Goal: Task Accomplishment & Management: Complete application form

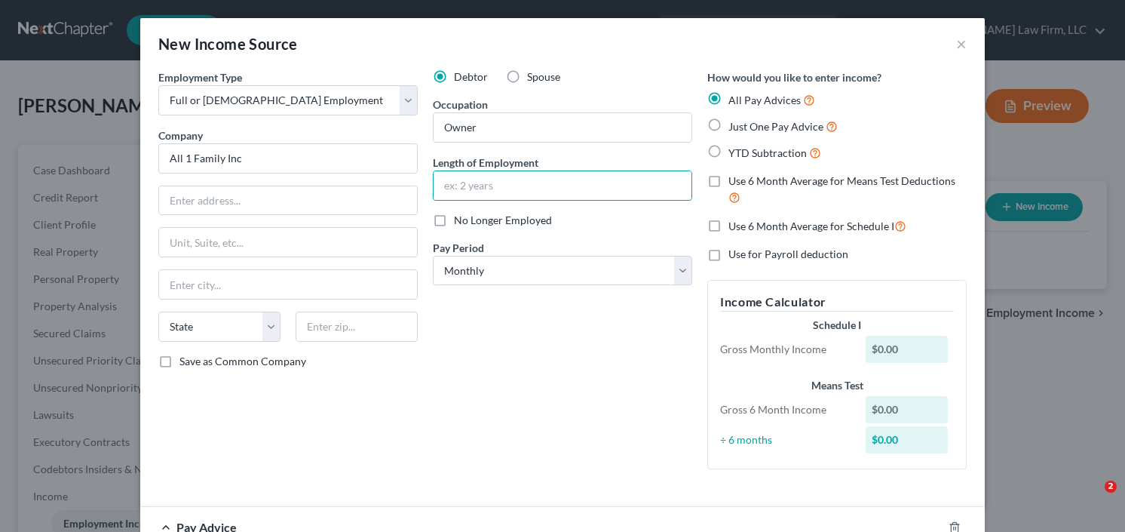
select select "0"
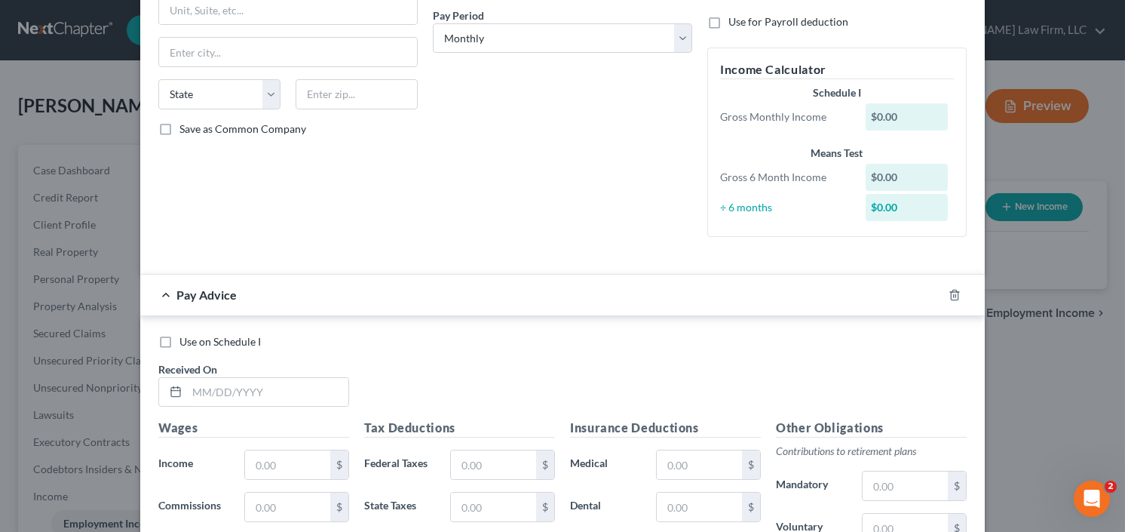
scroll to position [547, 0]
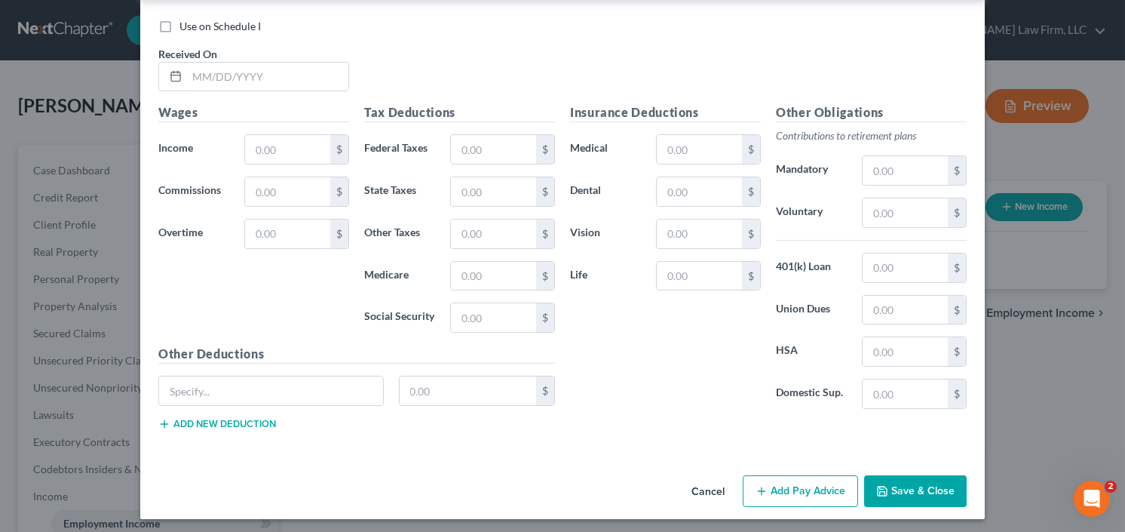
click at [890, 496] on button "Save & Close" at bounding box center [915, 491] width 103 height 32
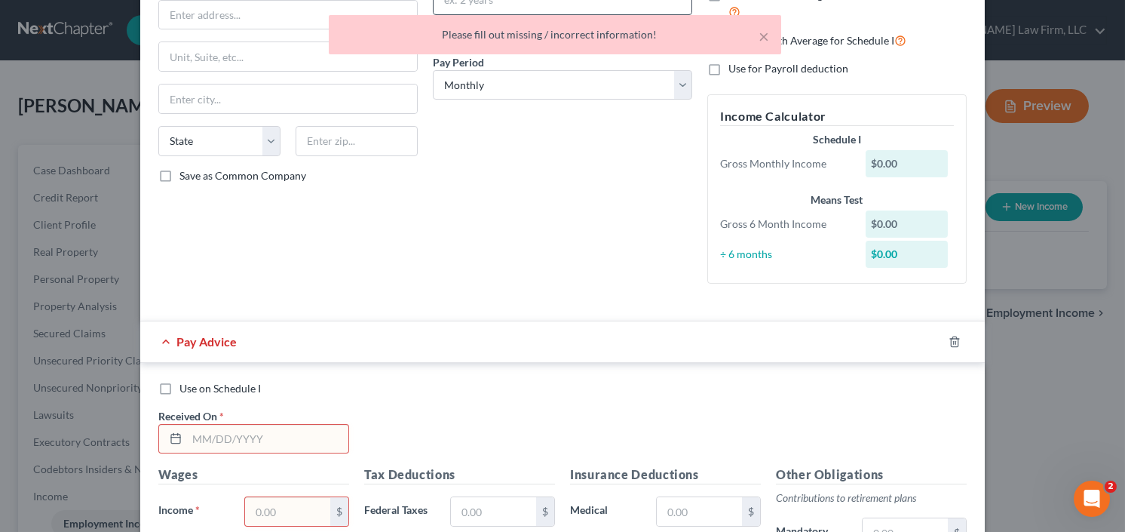
scroll to position [0, 0]
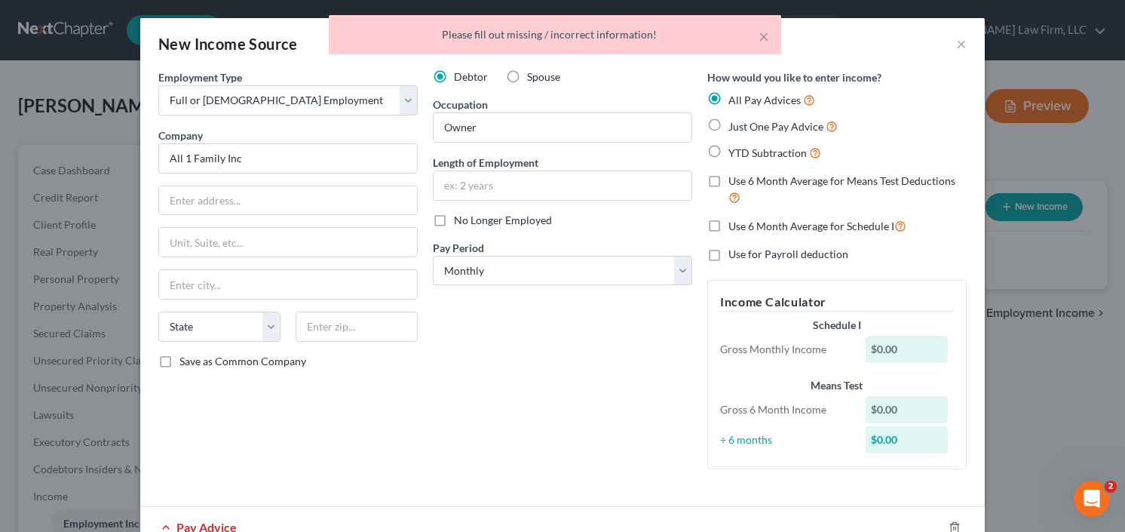
click at [728, 144] on label "YTD Subtraction" at bounding box center [774, 152] width 93 height 17
click at [734, 144] on input "YTD Subtraction" at bounding box center [739, 149] width 10 height 10
radio input "true"
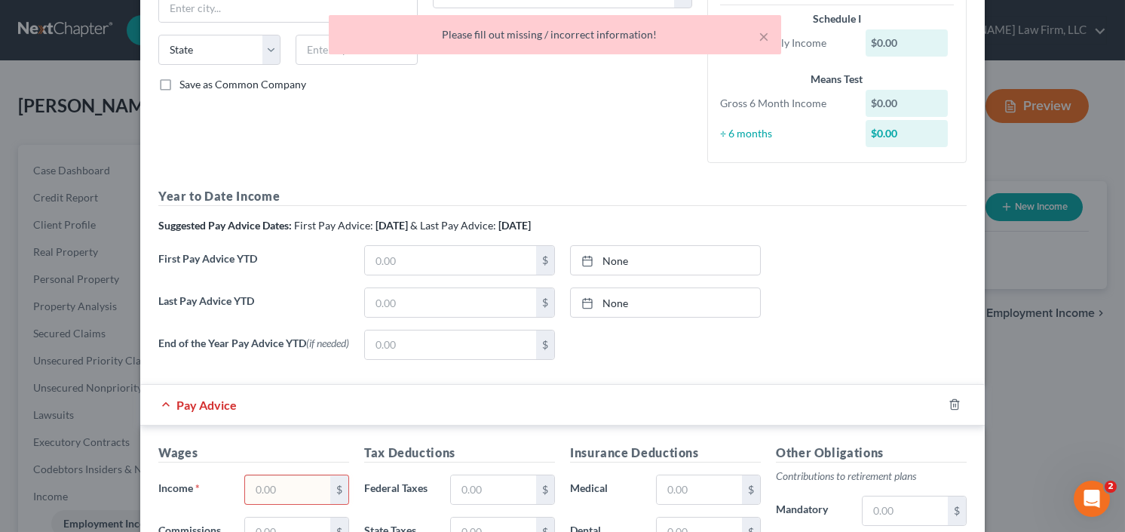
scroll to position [620, 0]
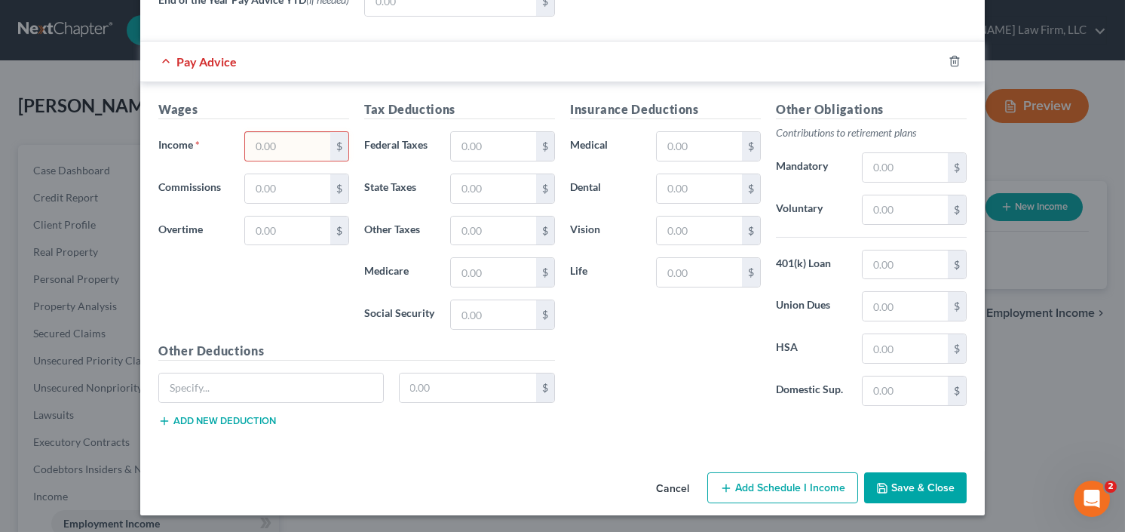
click at [296, 155] on input "text" at bounding box center [287, 146] width 85 height 29
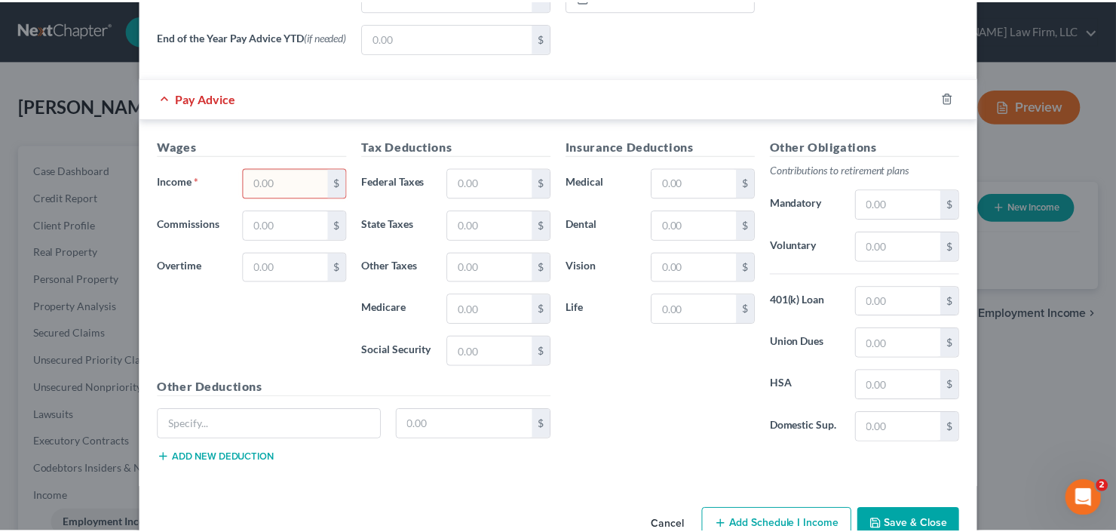
scroll to position [656, 0]
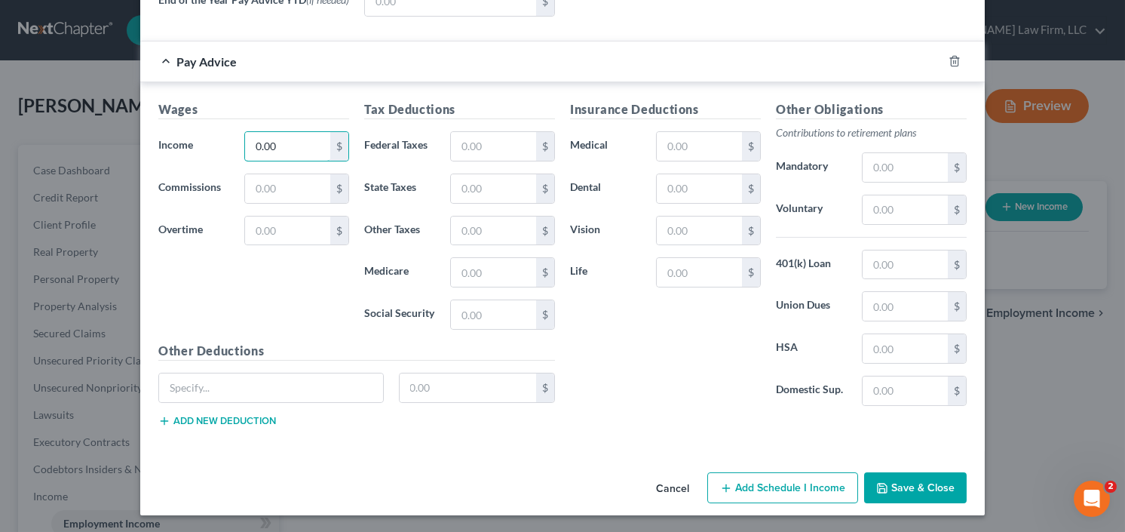
type input "0.00"
click at [887, 489] on button "Save & Close" at bounding box center [915, 488] width 103 height 32
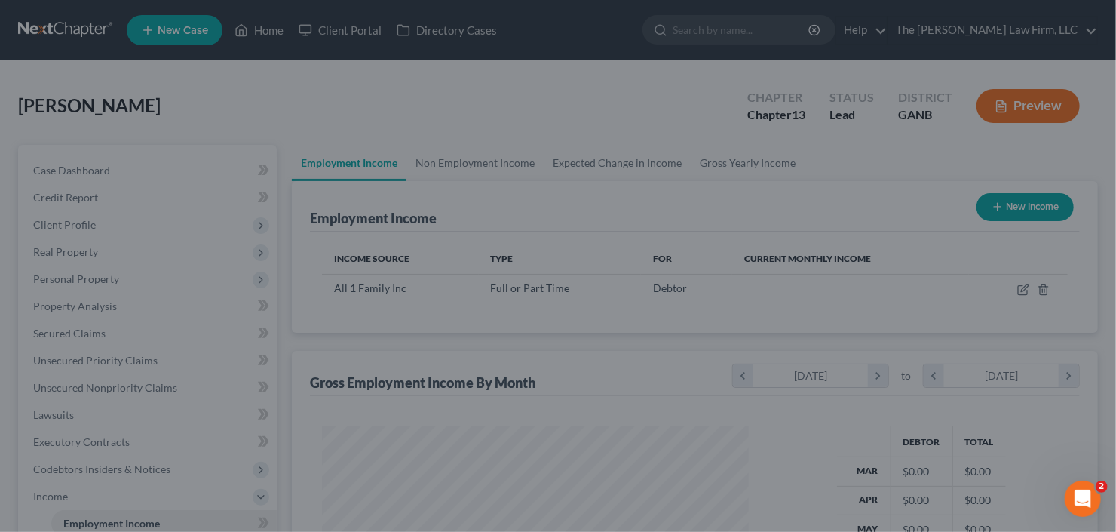
scroll to position [753739, 753555]
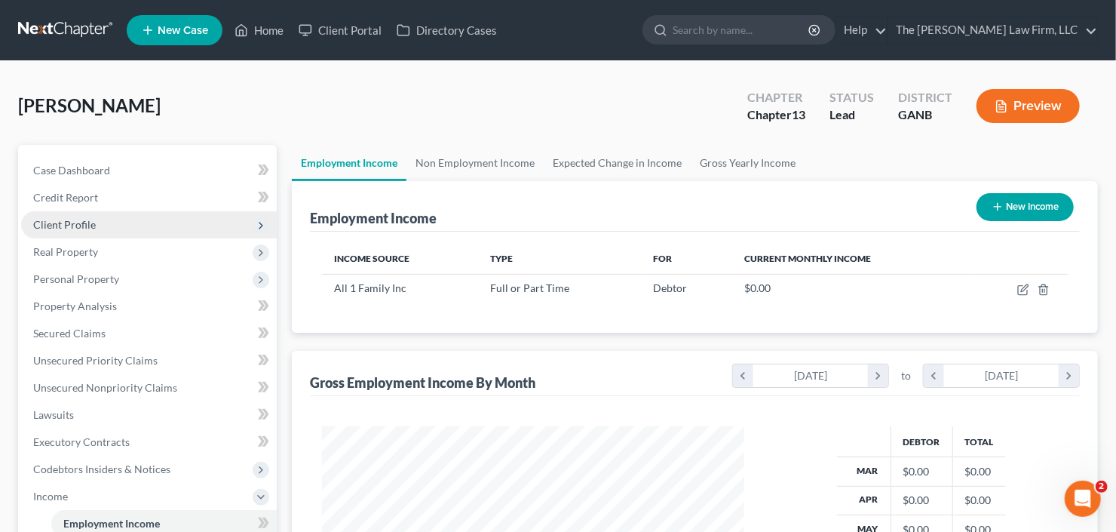
click at [89, 222] on span "Client Profile" at bounding box center [64, 224] width 63 height 13
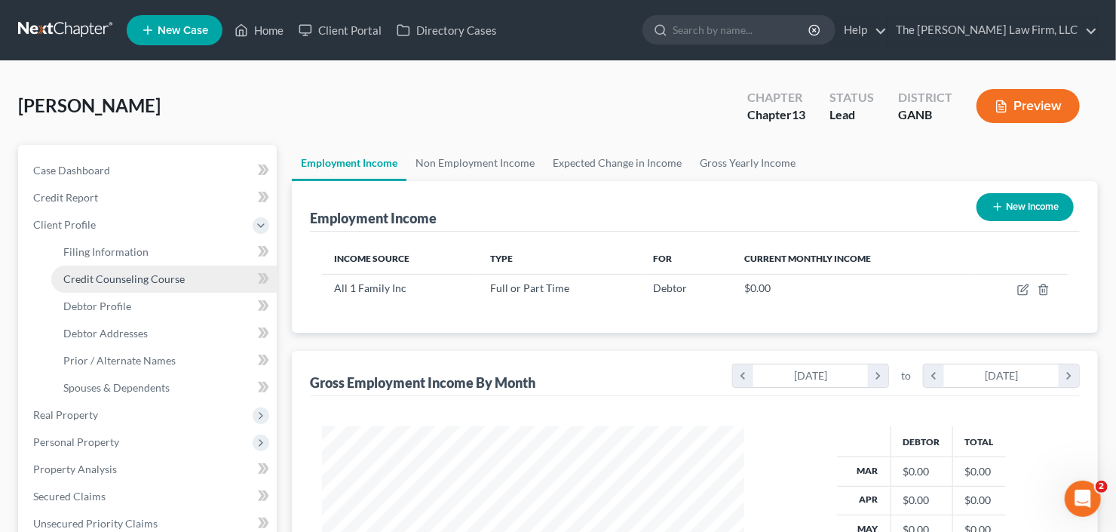
click at [81, 272] on span "Credit Counseling Course" at bounding box center [123, 278] width 121 height 13
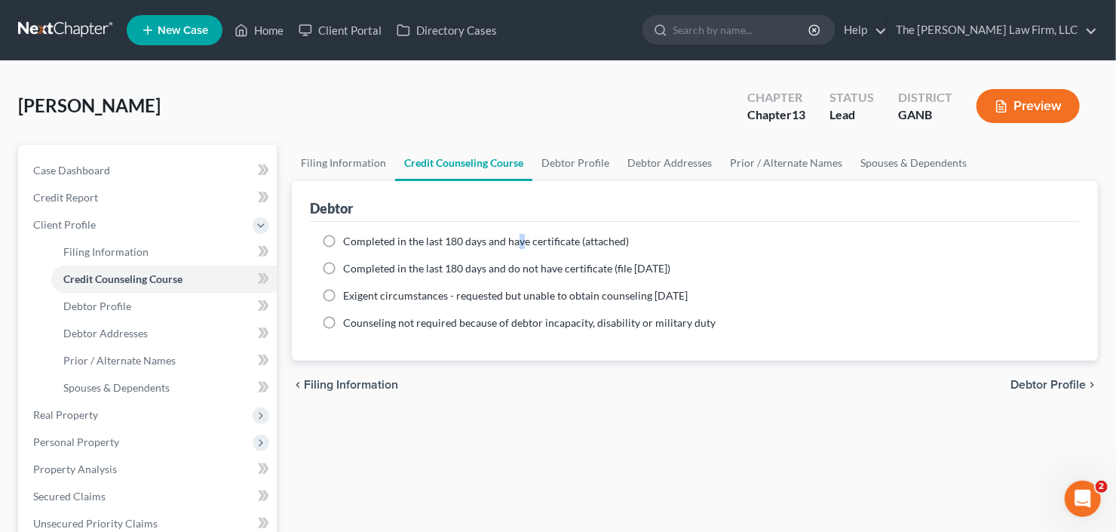
click at [517, 238] on span "Completed in the last 180 days and have certificate (attached)" at bounding box center [486, 240] width 286 height 13
click at [93, 245] on span "Filing Information" at bounding box center [105, 251] width 85 height 13
select select "1"
select select "0"
select select "3"
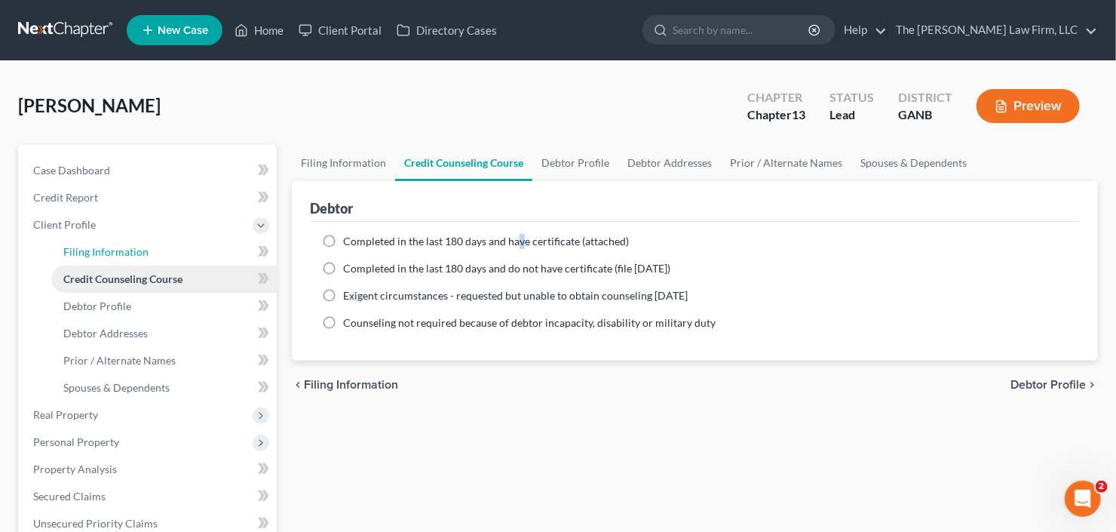
select select "19"
select select "10"
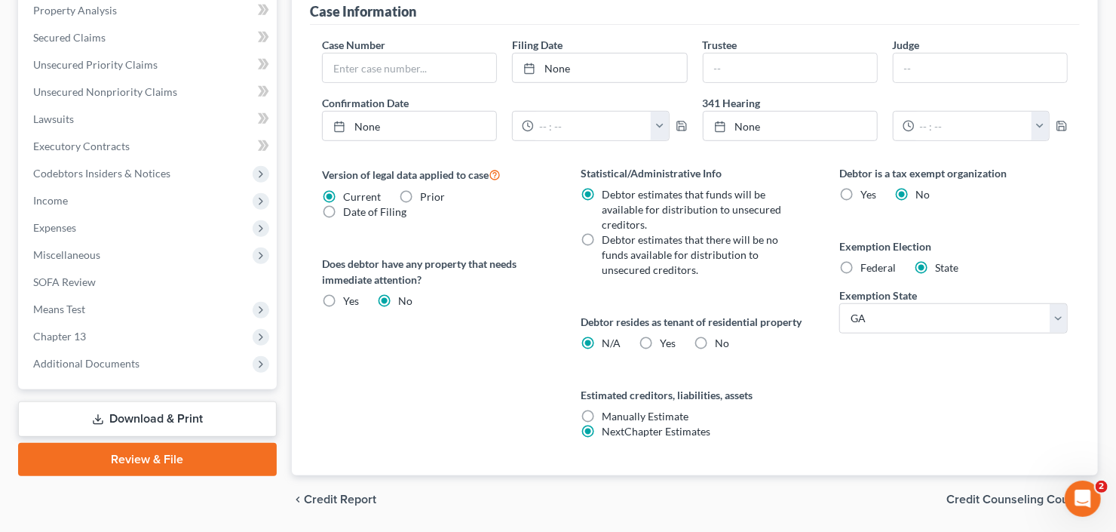
scroll to position [504, 0]
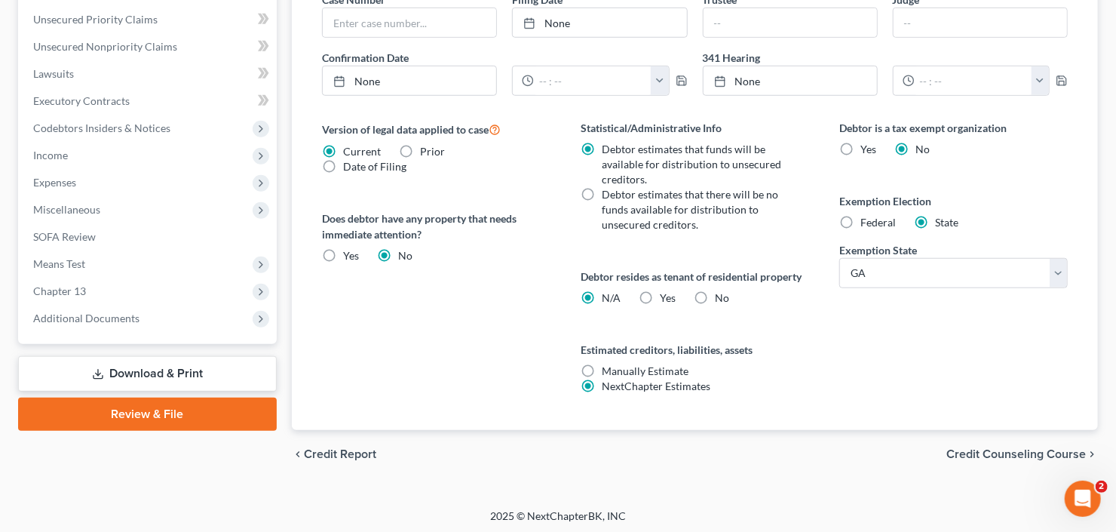
click at [715, 294] on label "No" at bounding box center [722, 297] width 14 height 15
click at [721, 294] on input "No" at bounding box center [726, 295] width 10 height 10
radio input "true"
radio input "false"
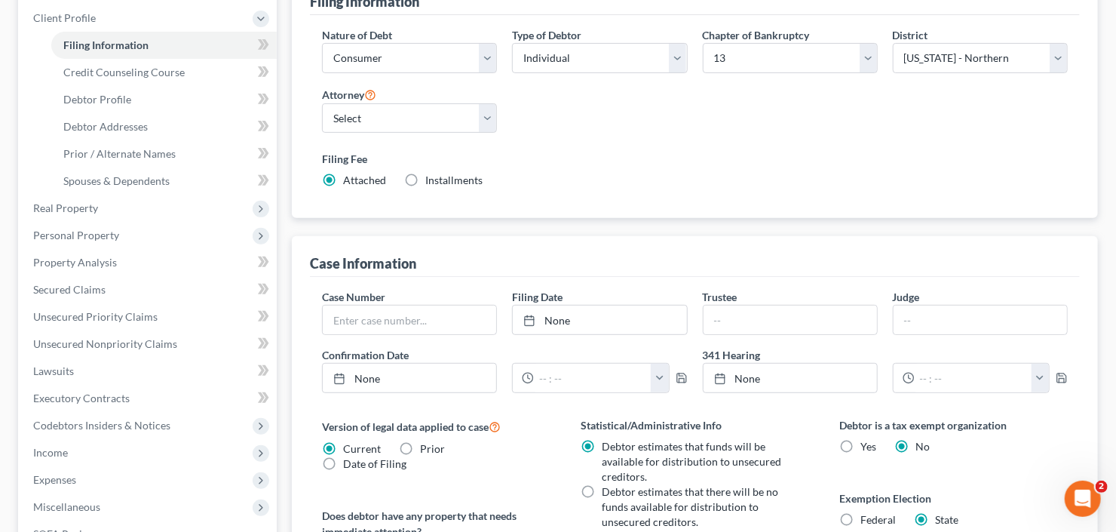
scroll to position [142, 0]
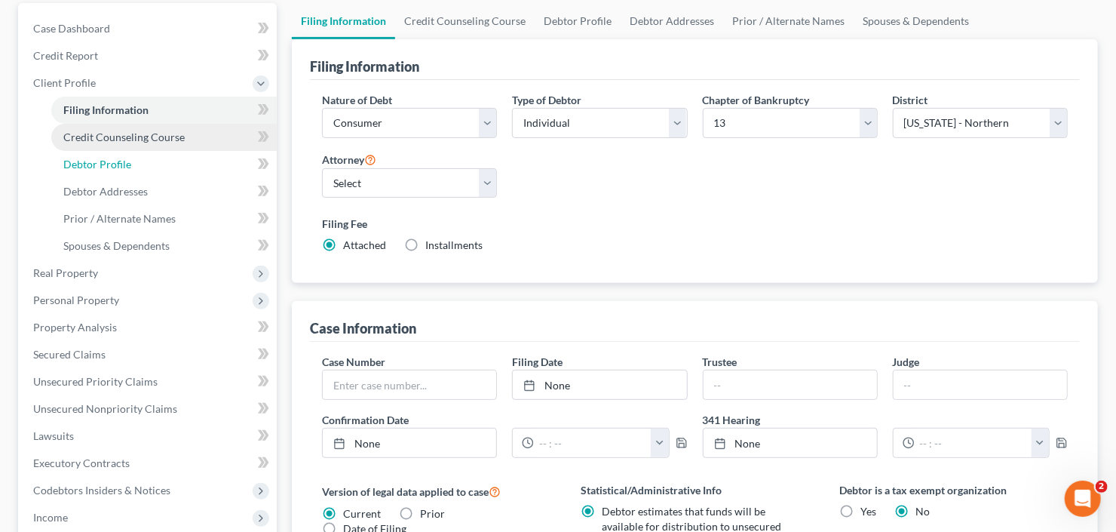
click at [121, 148] on ul "Filing Information Credit Counseling Course Debtor Profile Debtor Addresses" at bounding box center [149, 178] width 256 height 163
click at [170, 140] on span "Credit Counseling Course" at bounding box center [123, 136] width 121 height 13
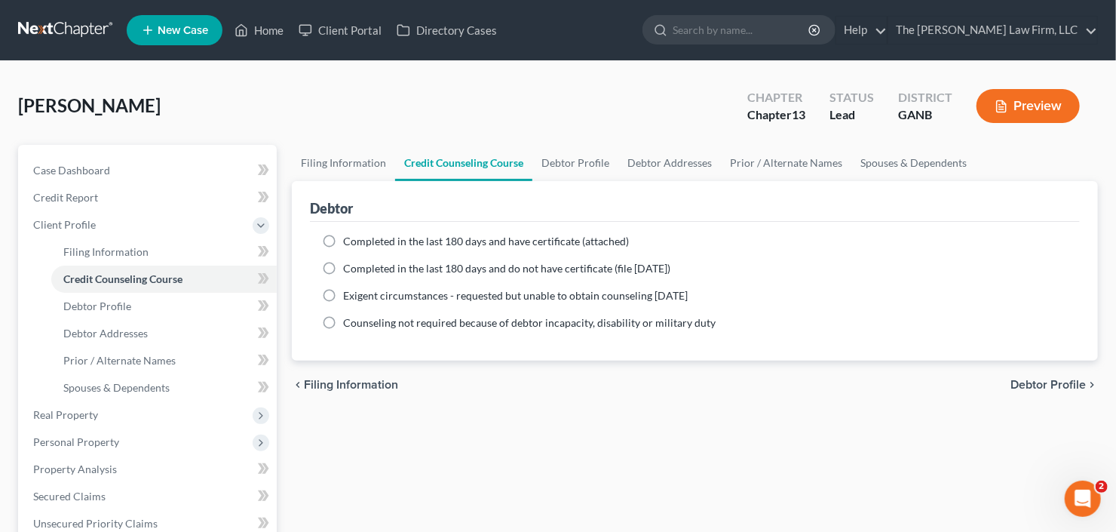
click at [417, 243] on span "Completed in the last 180 days and have certificate (attached)" at bounding box center [486, 240] width 286 height 13
click at [359, 243] on input "Completed in the last 180 days and have certificate (attached)" at bounding box center [354, 239] width 10 height 10
radio input "true"
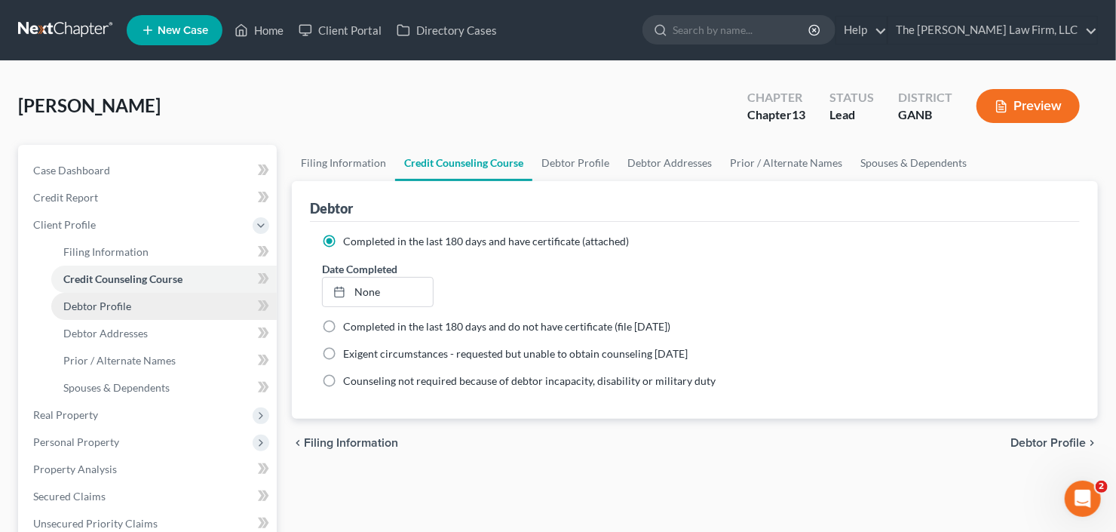
click at [60, 305] on link "Debtor Profile" at bounding box center [163, 306] width 225 height 27
select select "0"
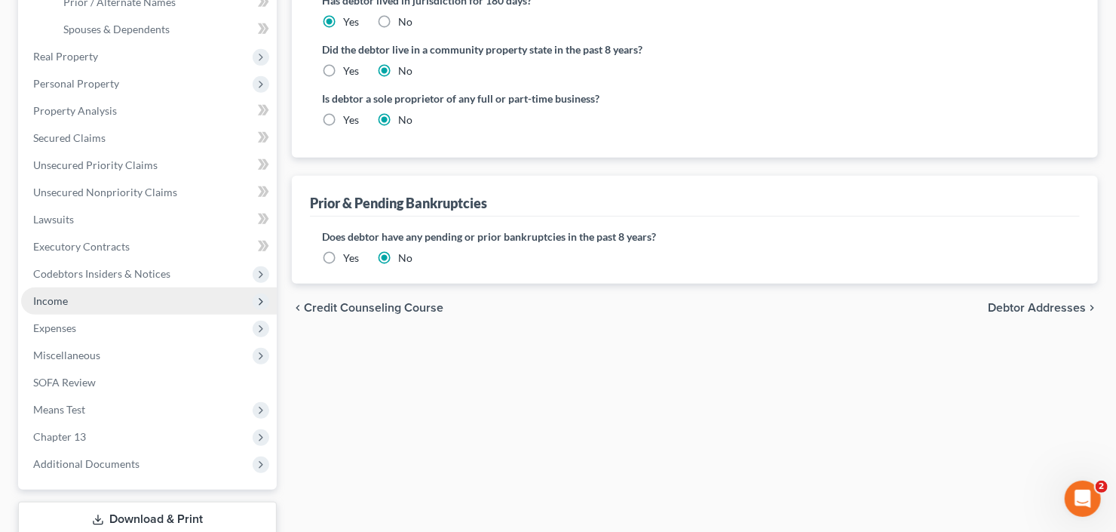
scroll to position [362, 0]
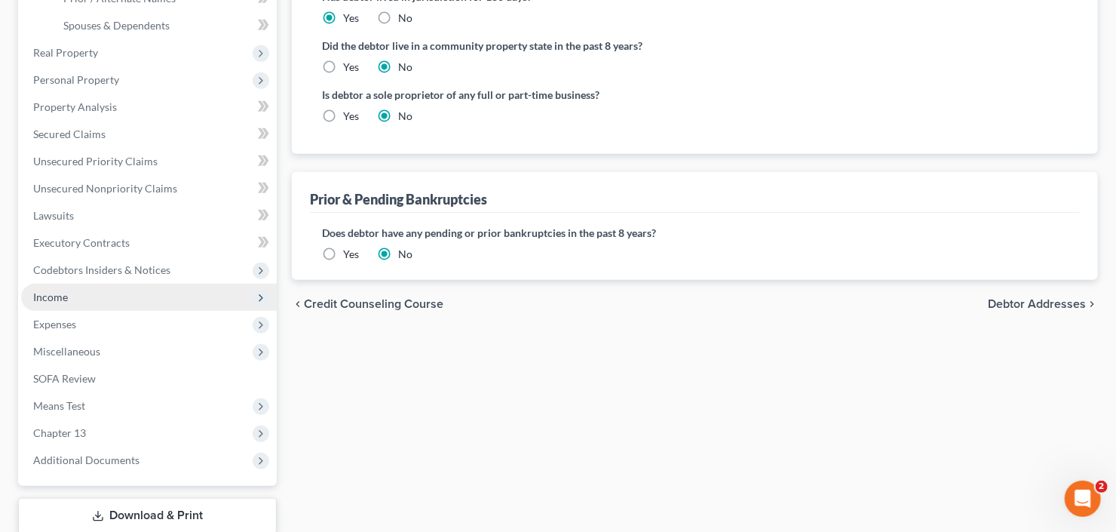
click at [122, 296] on span "Income" at bounding box center [149, 297] width 256 height 27
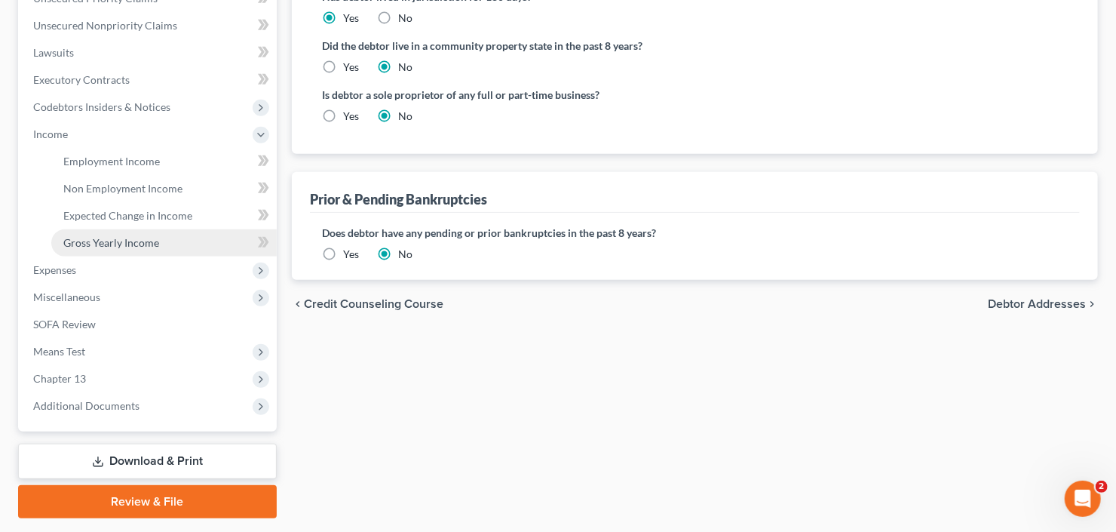
click at [142, 242] on span "Gross Yearly Income" at bounding box center [111, 242] width 96 height 13
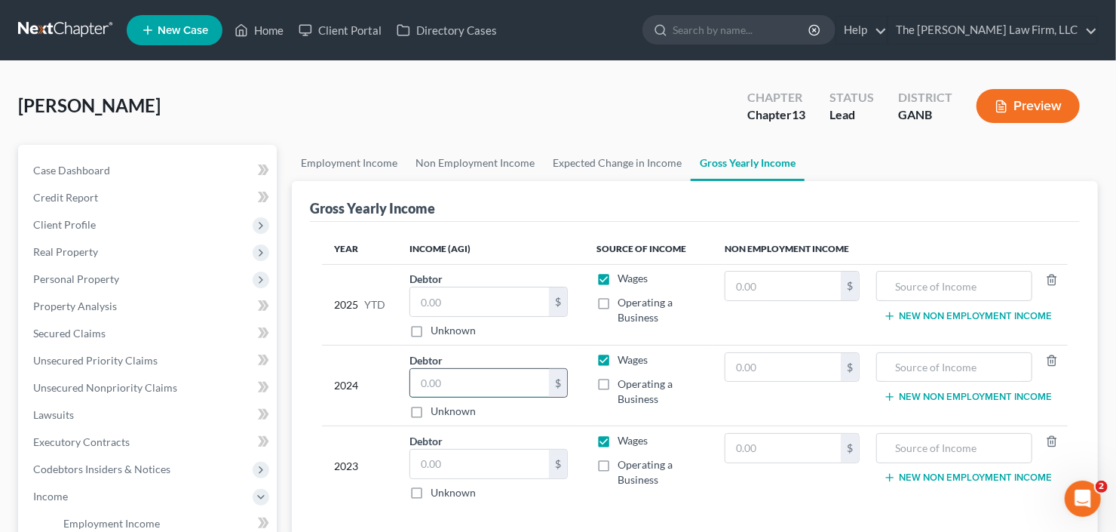
click at [498, 375] on input "text" at bounding box center [479, 383] width 139 height 29
type input "43,200"
click at [618, 384] on label "Operating a Business" at bounding box center [659, 391] width 83 height 30
click at [624, 384] on input "Operating a Business" at bounding box center [629, 381] width 10 height 10
click at [618, 382] on label "Operating a Business" at bounding box center [659, 391] width 83 height 30
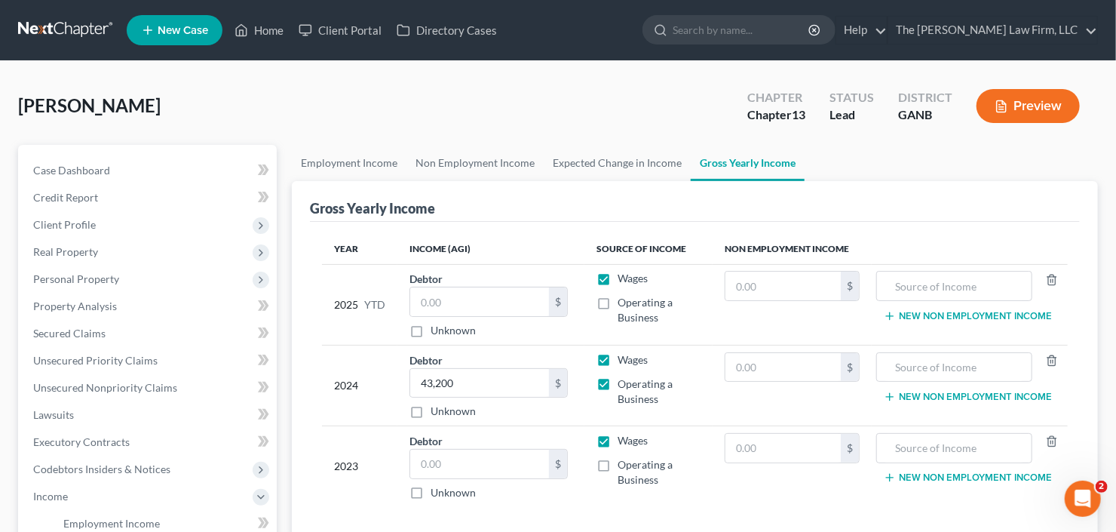
click at [624, 382] on input "Operating a Business" at bounding box center [629, 381] width 10 height 10
checkbox input "false"
click at [109, 223] on span "Client Profile" at bounding box center [149, 224] width 256 height 27
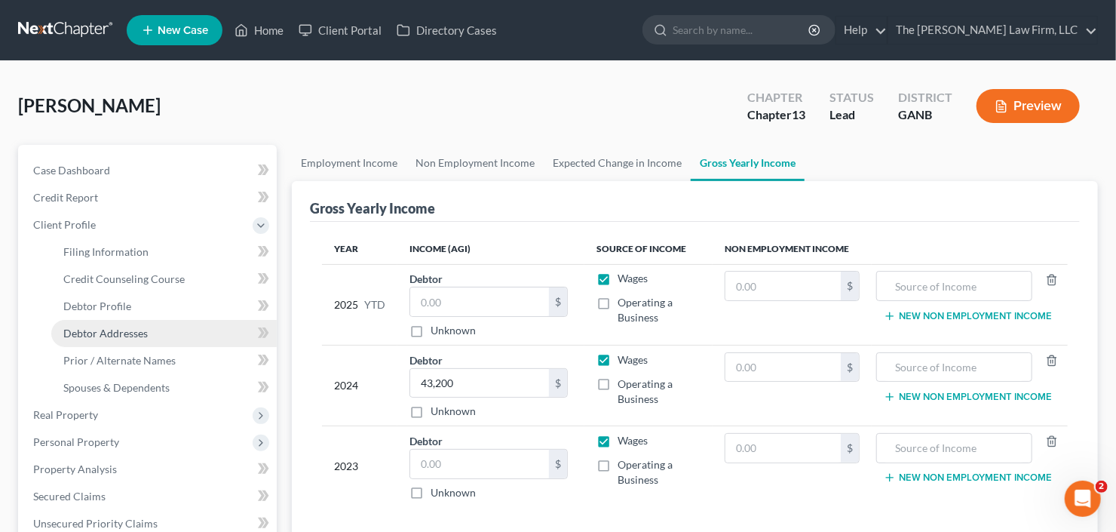
click at [123, 334] on span "Debtor Addresses" at bounding box center [105, 332] width 84 height 13
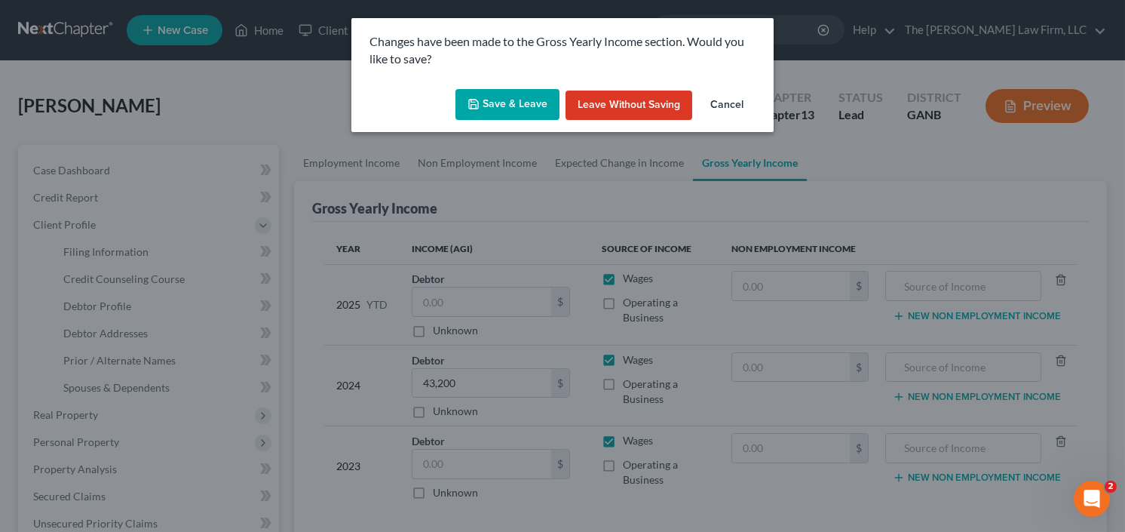
click at [496, 89] on button "Save & Leave" at bounding box center [507, 105] width 104 height 32
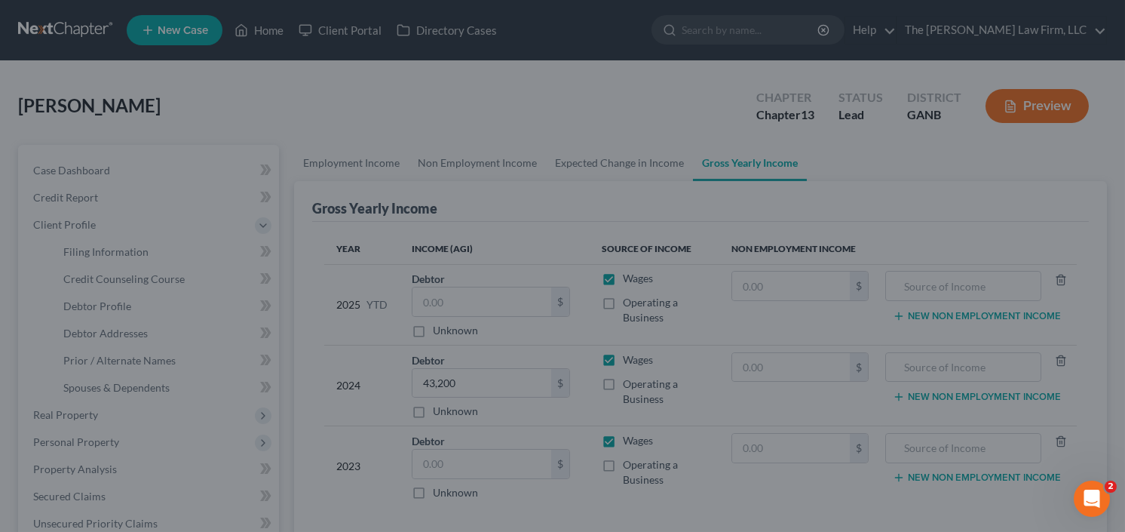
select select "0"
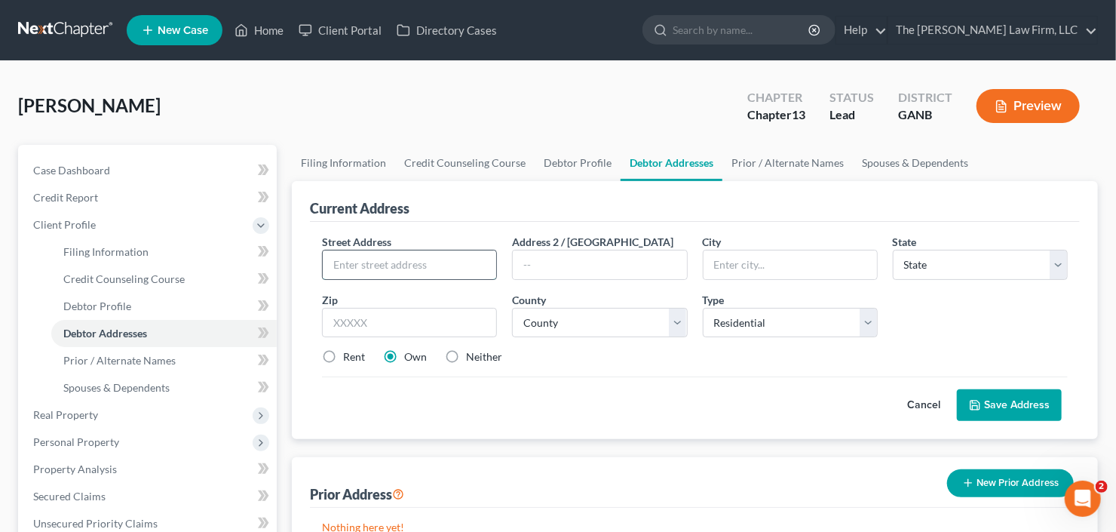
click at [406, 258] on input "text" at bounding box center [409, 264] width 173 height 29
type input "390 Airline Rd"
type input "30252"
type input "Mcdonough"
select select "10"
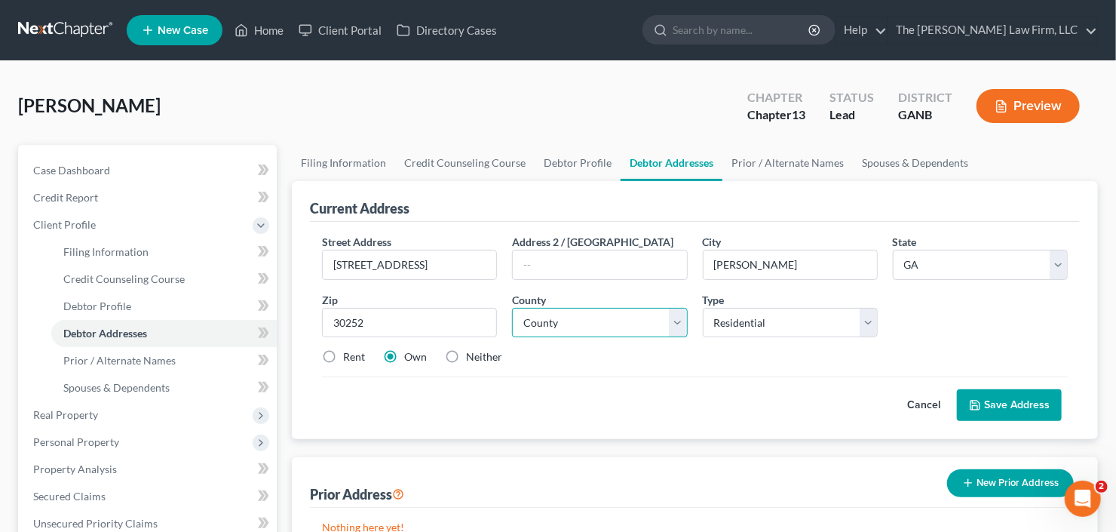
click at [566, 317] on select "County" at bounding box center [599, 323] width 175 height 30
click at [512, 308] on select "County Appling County Atkinson County Bacon County Baker County Baldwin County …" at bounding box center [599, 323] width 175 height 30
select select "74"
click at [1025, 394] on button "Save Address" at bounding box center [1009, 405] width 105 height 32
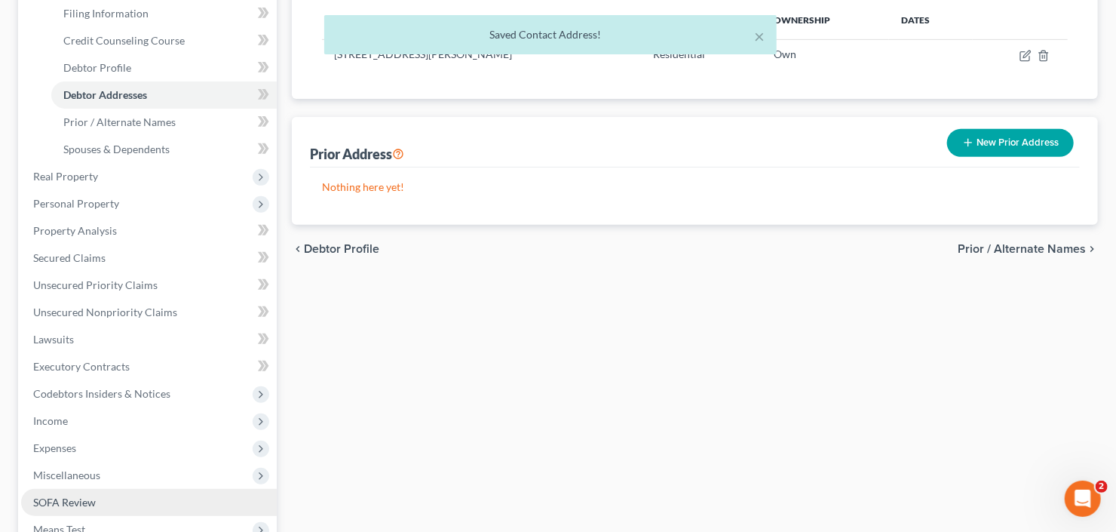
scroll to position [302, 0]
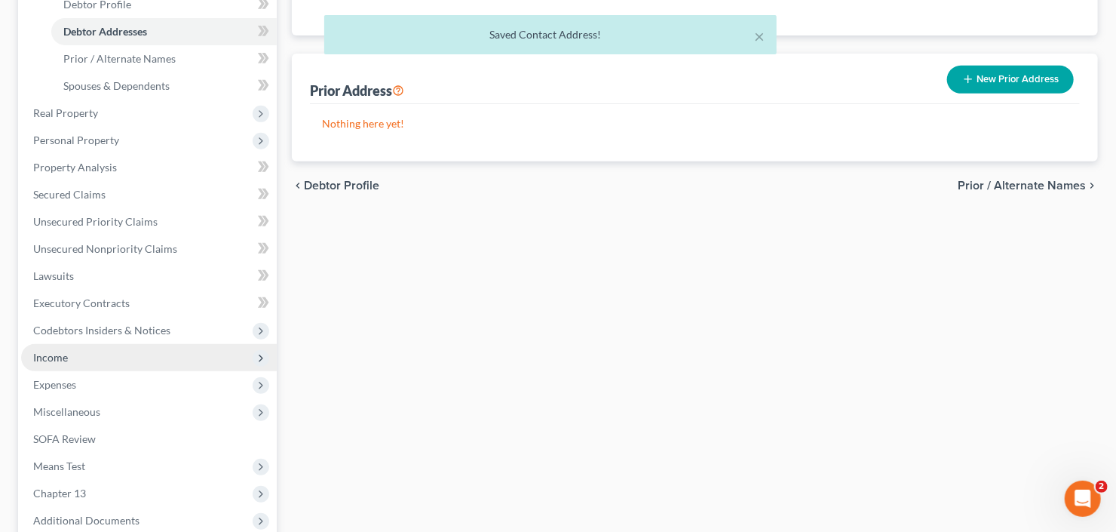
click at [81, 365] on span "Income" at bounding box center [149, 357] width 256 height 27
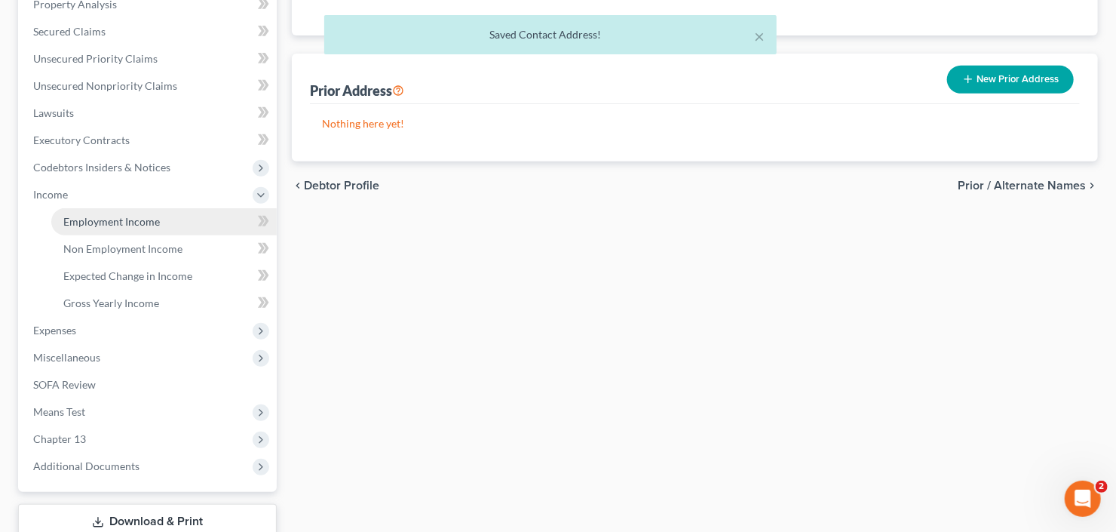
click at [143, 212] on link "Employment Income" at bounding box center [163, 221] width 225 height 27
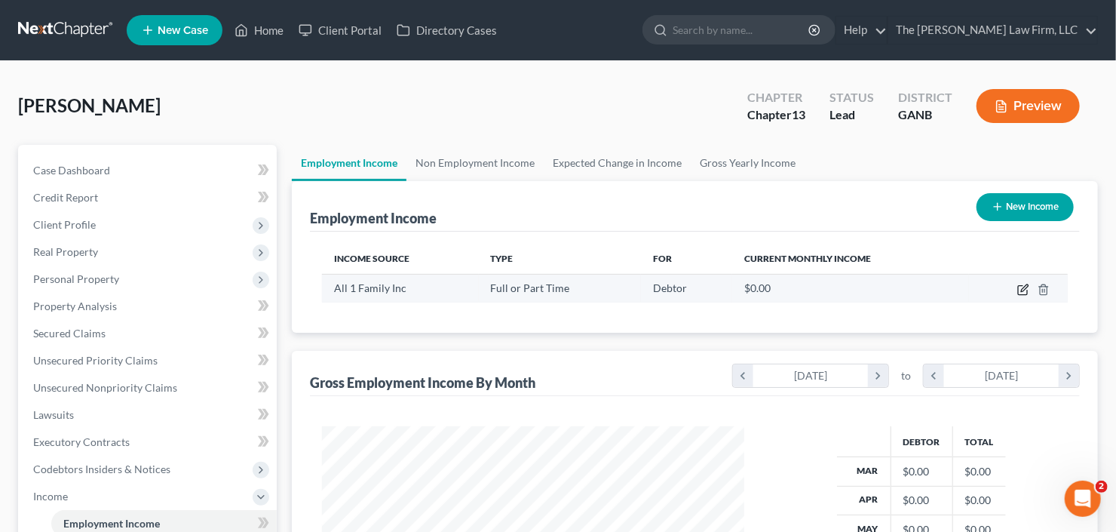
click at [1019, 287] on icon "button" at bounding box center [1023, 290] width 12 height 12
select select "0"
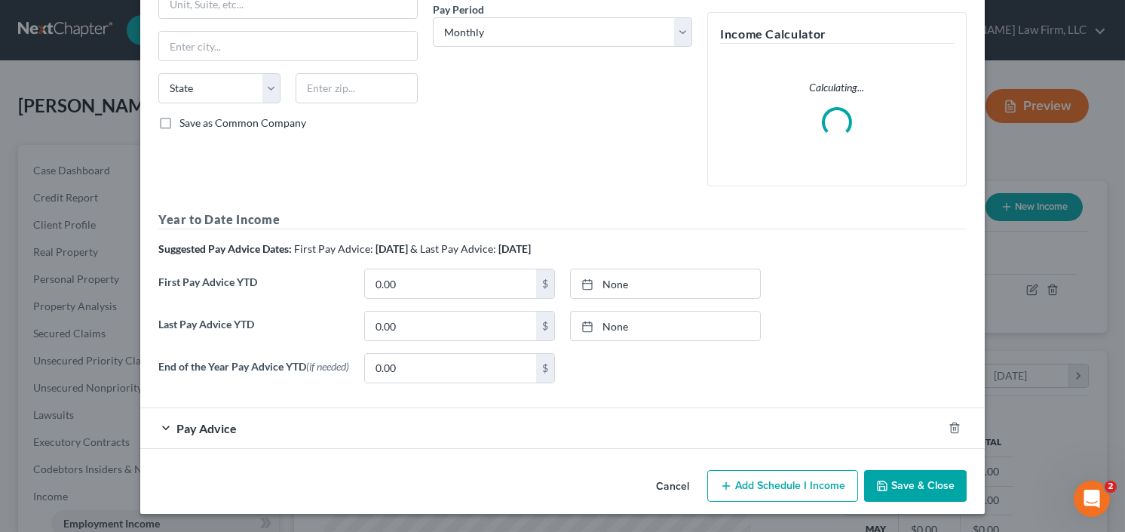
scroll to position [57, 0]
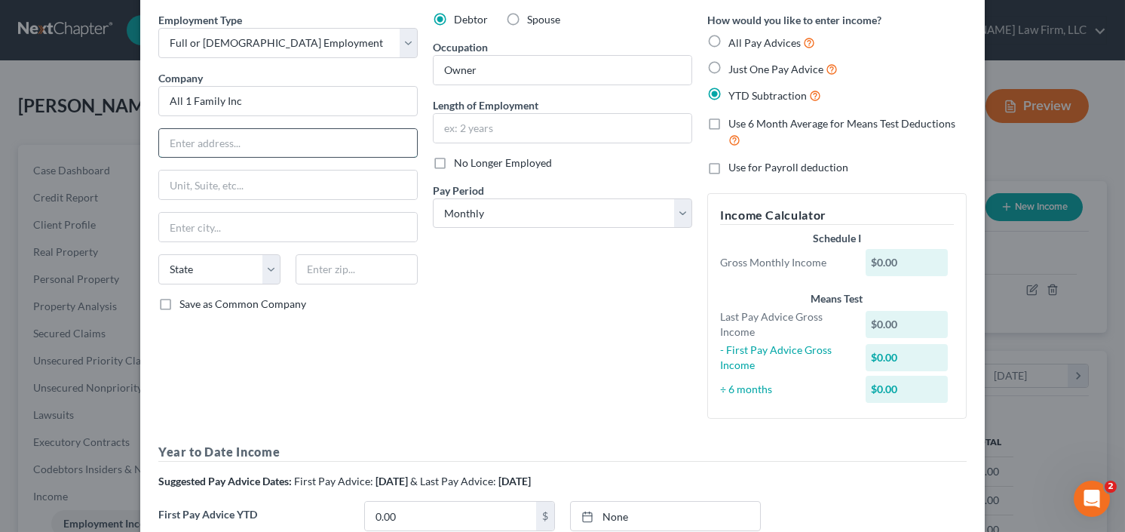
paste input "1561 McLendon Ave NE, Atlanta, GA 30307"
type input "1561 McLendon Ave NE, Atlanta, GA 30307"
click at [369, 271] on input "text" at bounding box center [357, 269] width 122 height 30
type input "30307"
type input "Atlanta"
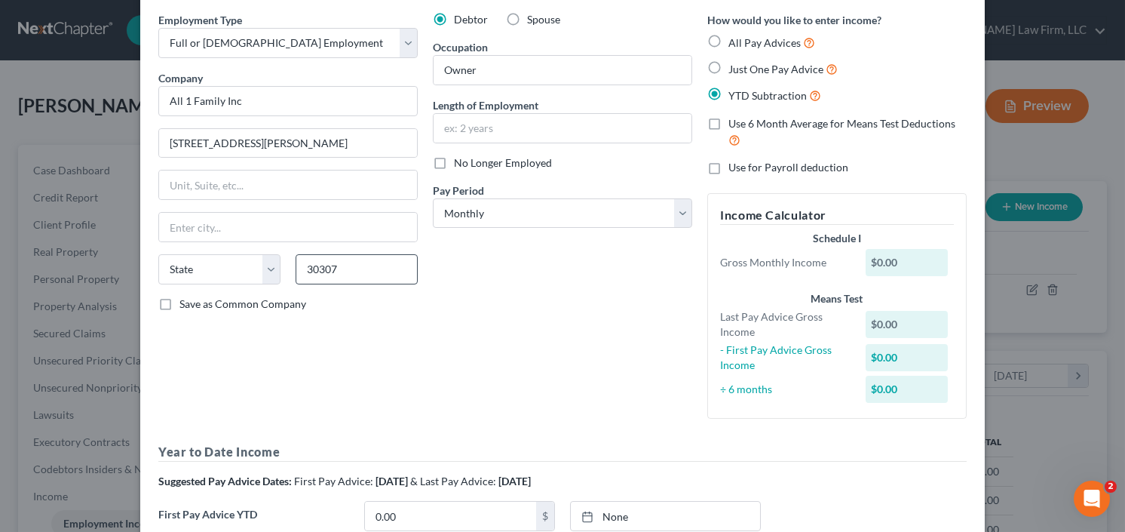
select select "10"
drag, startPoint x: 277, startPoint y: 145, endPoint x: 487, endPoint y: 171, distance: 212.0
click at [423, 161] on div "Employment Type * Select Full or Part Time Employment Self Employment Company *…" at bounding box center [562, 319] width 823 height 615
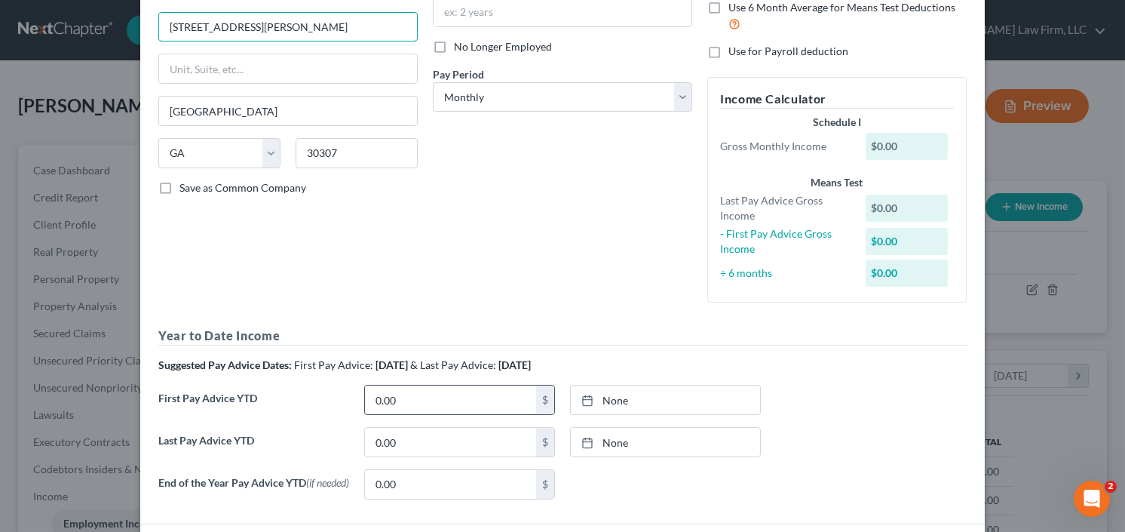
scroll to position [178, 0]
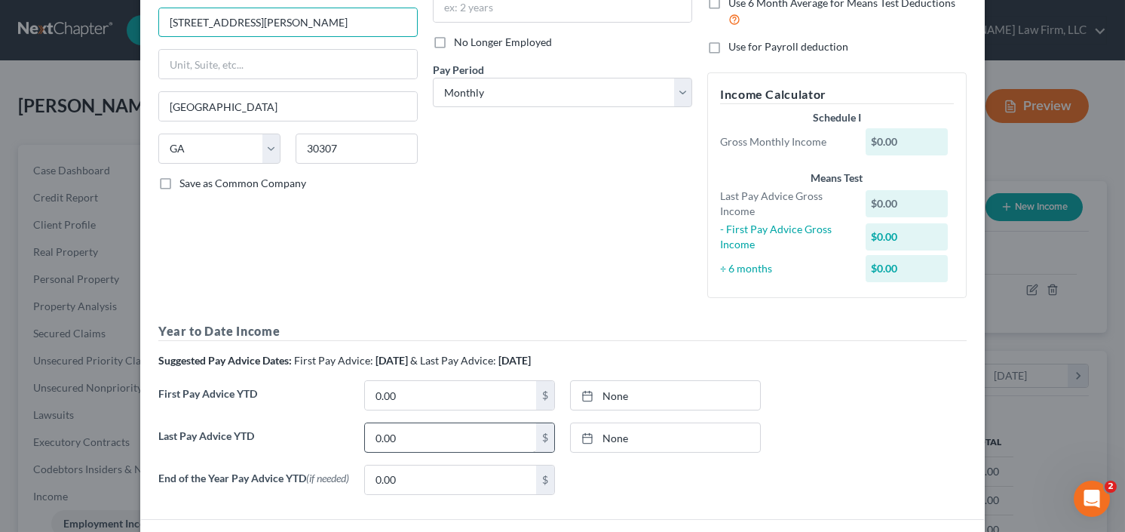
type input "1561 McLendon Ave N"
click at [423, 441] on input "0.00" at bounding box center [450, 437] width 171 height 29
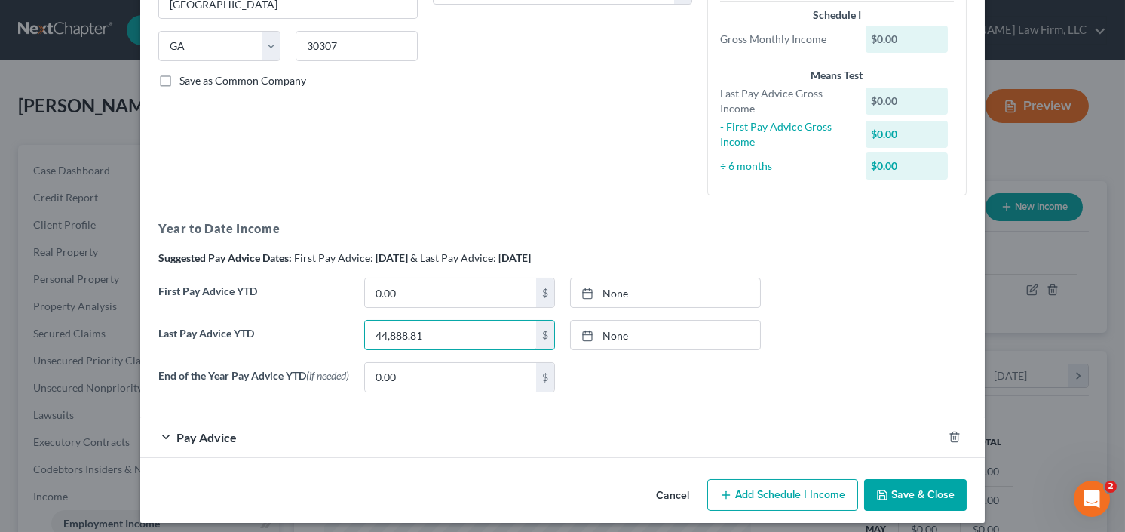
scroll to position [290, 0]
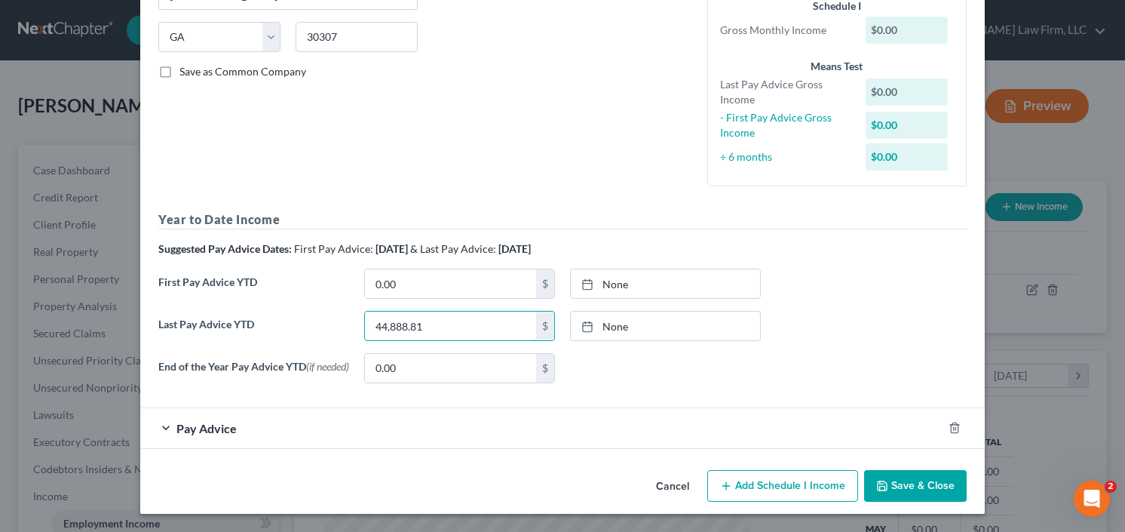
type input "44,888.81"
drag, startPoint x: 221, startPoint y: 425, endPoint x: 244, endPoint y: 401, distance: 32.5
click at [220, 425] on span "Pay Advice" at bounding box center [206, 428] width 60 height 14
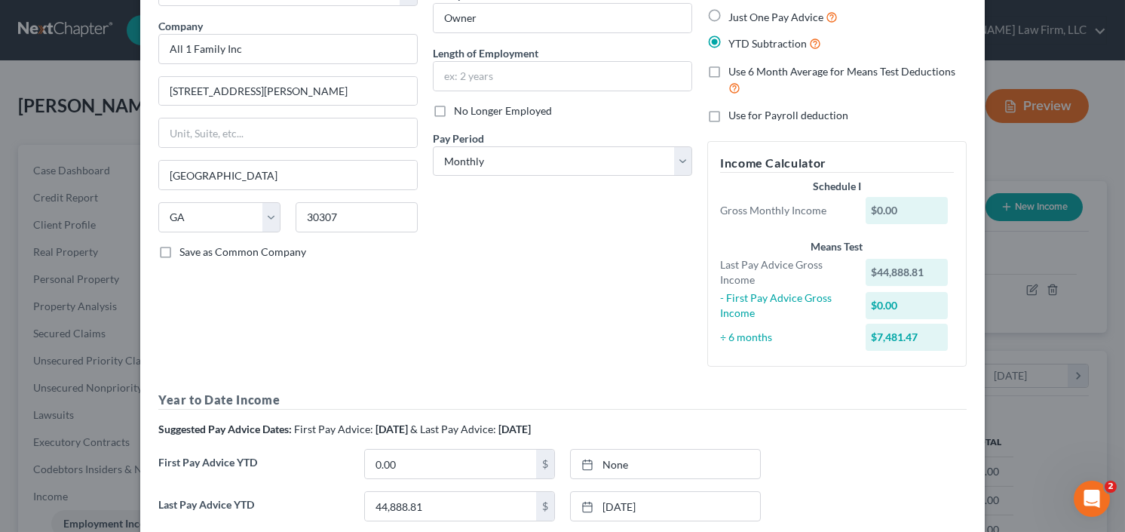
scroll to position [0, 0]
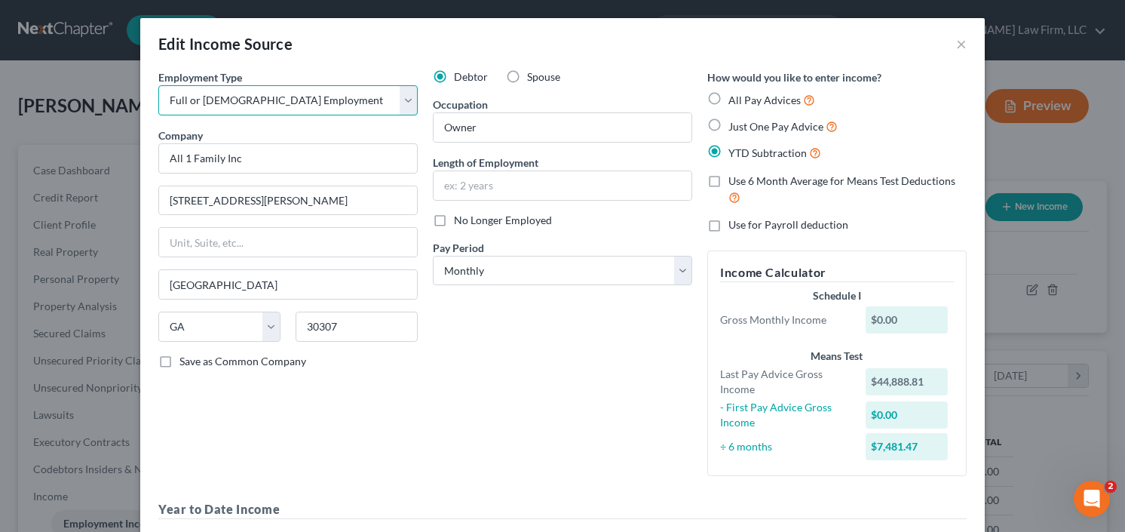
click at [279, 102] on select "Select Full or Part Time Employment Self Employment" at bounding box center [287, 100] width 259 height 30
select select "1"
click at [158, 85] on select "Select Full or Part Time Employment Self Employment" at bounding box center [287, 100] width 259 height 30
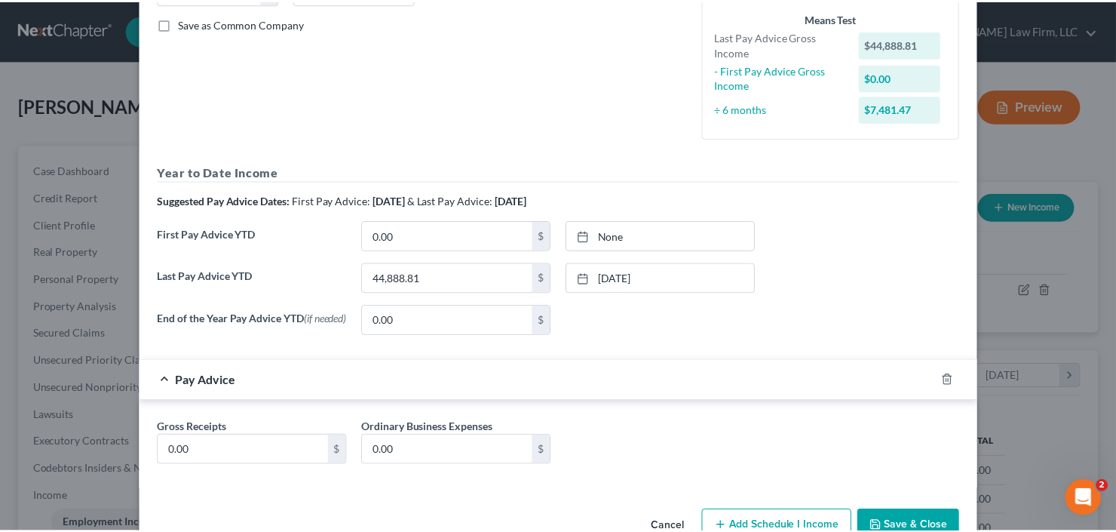
scroll to position [378, 0]
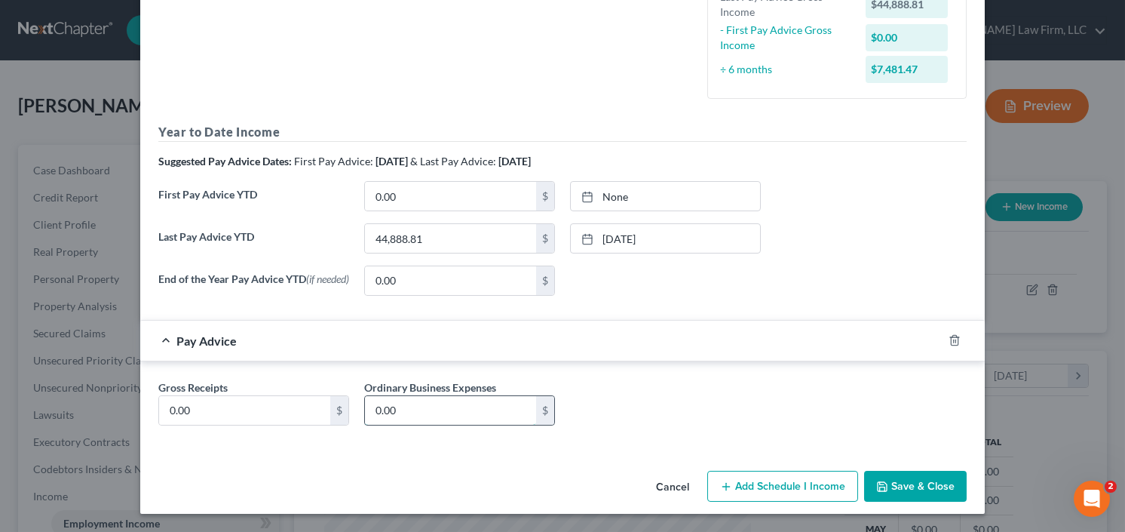
click at [466, 402] on input "0.00" at bounding box center [450, 410] width 171 height 29
type input "1,957.33"
click at [250, 417] on input "0.00" at bounding box center [244, 410] width 171 height 29
type input "7,481.47"
click at [876, 484] on icon "button" at bounding box center [882, 486] width 12 height 12
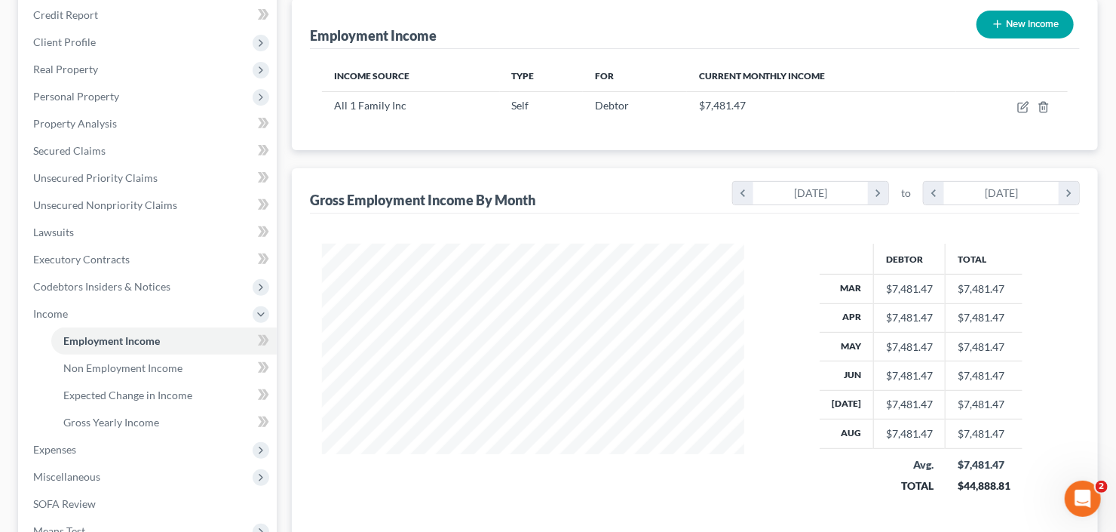
scroll to position [241, 0]
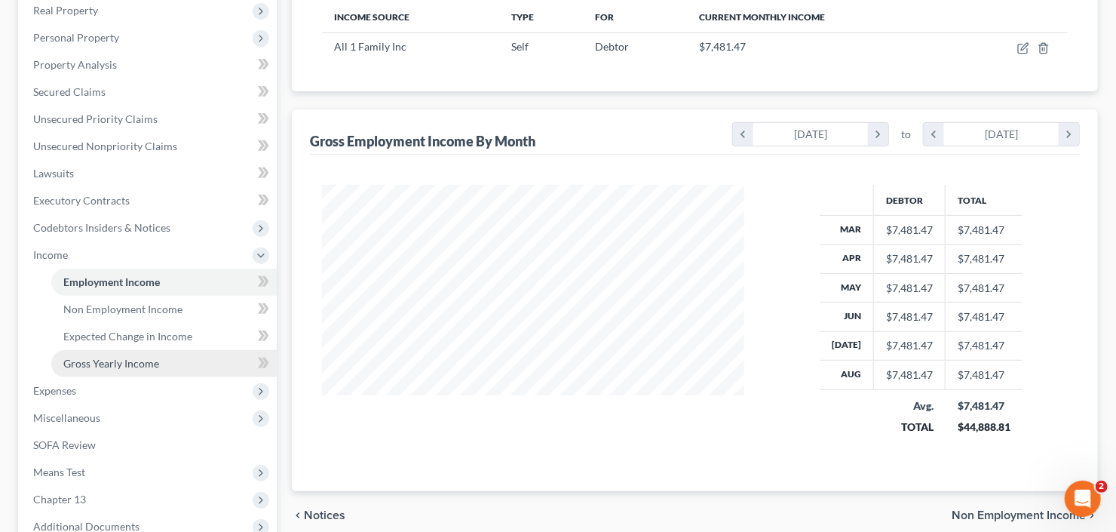
click at [127, 366] on span "Gross Yearly Income" at bounding box center [111, 363] width 96 height 13
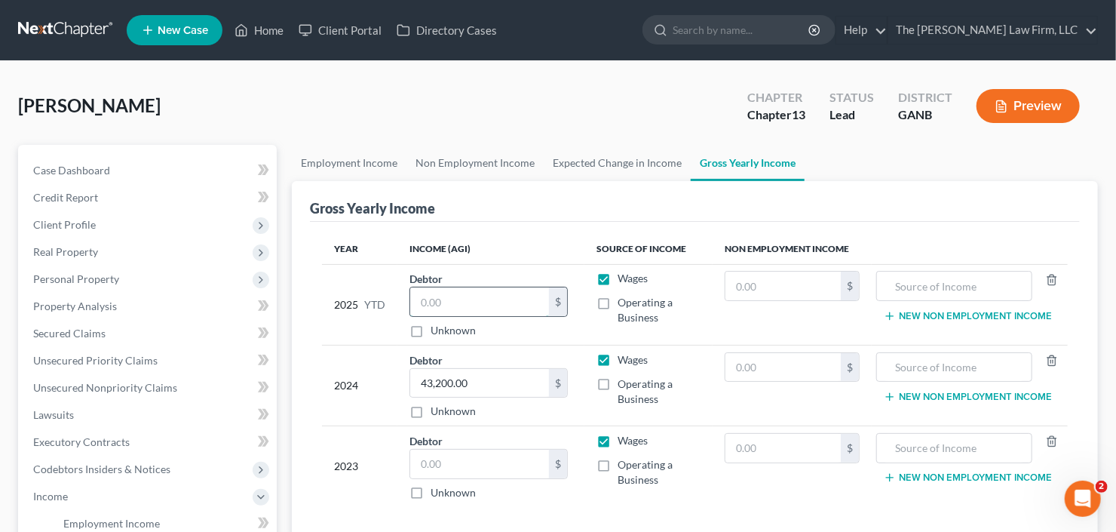
click at [446, 294] on input "text" at bounding box center [479, 301] width 139 height 29
type input "56,631.11"
click at [618, 300] on label "Operating a Business" at bounding box center [659, 310] width 83 height 30
click at [624, 300] on input "Operating a Business" at bounding box center [629, 300] width 10 height 10
checkbox input "true"
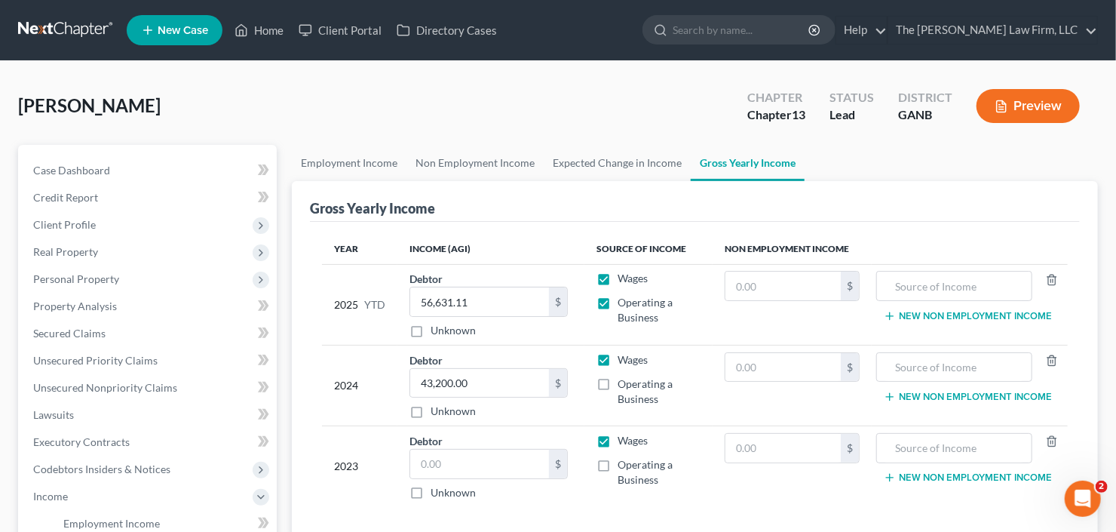
click at [618, 386] on label "Operating a Business" at bounding box center [659, 391] width 83 height 30
click at [624, 386] on input "Operating a Business" at bounding box center [629, 381] width 10 height 10
checkbox input "true"
click at [618, 459] on label "Operating a Business" at bounding box center [659, 472] width 83 height 30
click at [624, 459] on input "Operating a Business" at bounding box center [629, 462] width 10 height 10
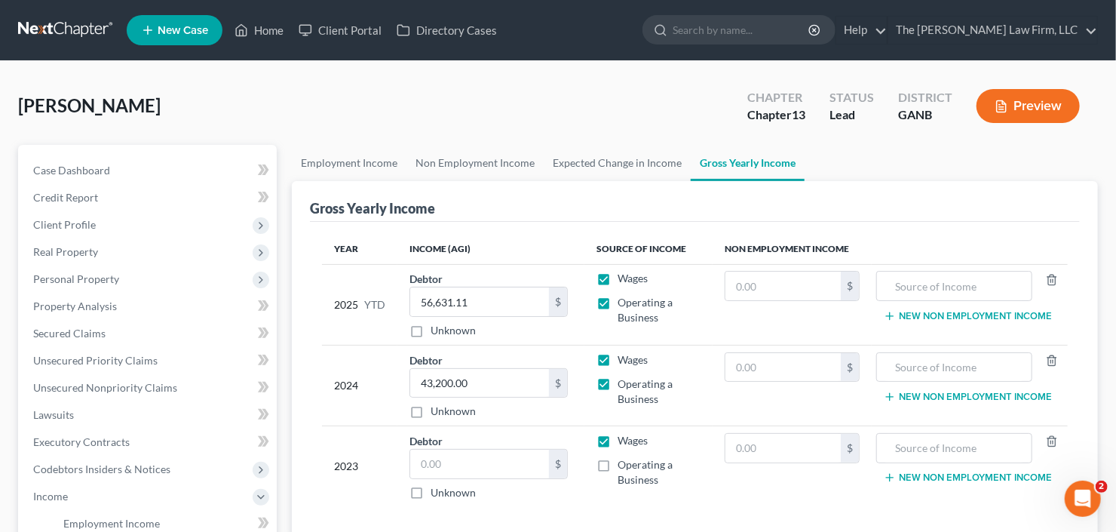
checkbox input "true"
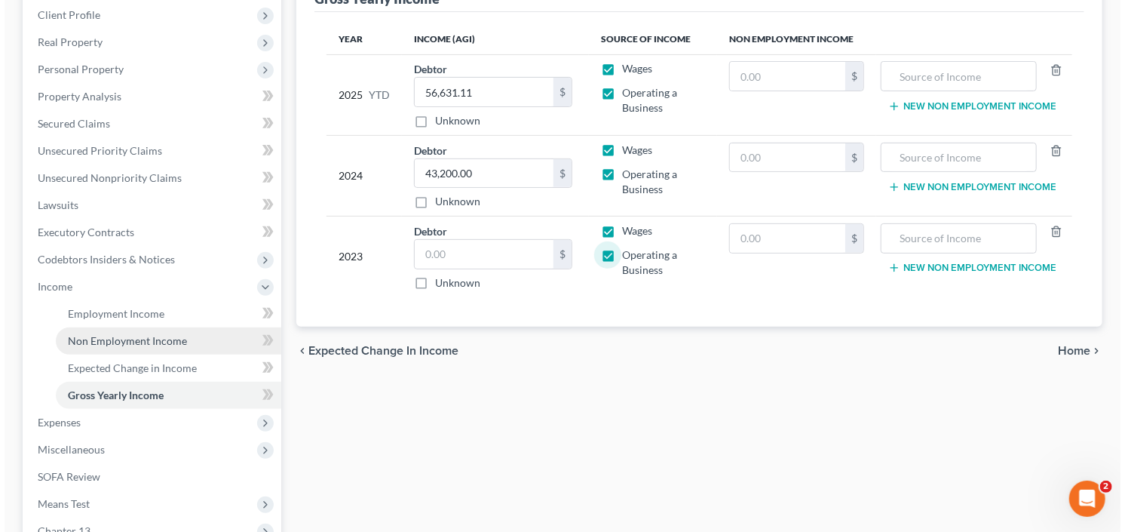
scroll to position [302, 0]
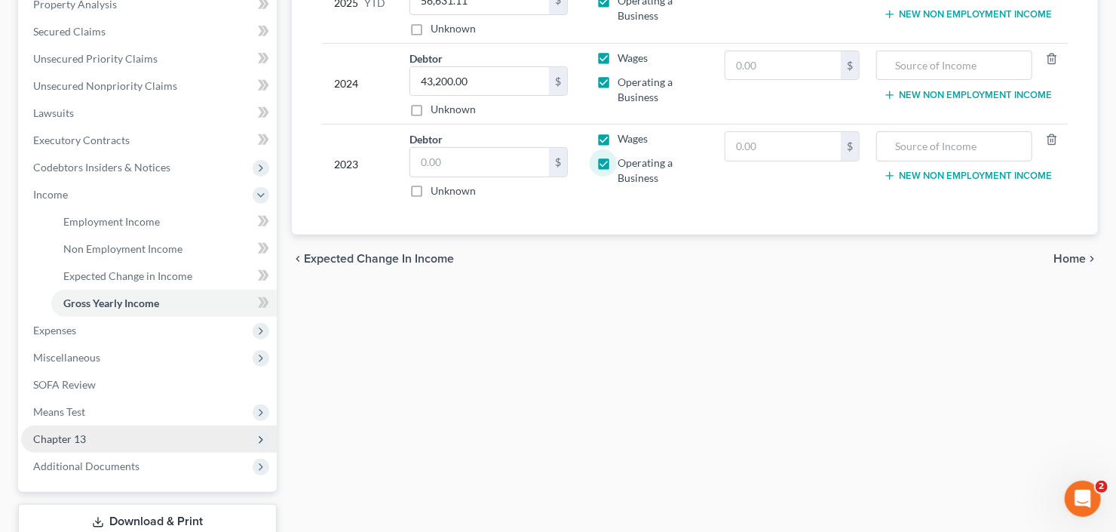
click at [108, 435] on span "Chapter 13" at bounding box center [149, 438] width 256 height 27
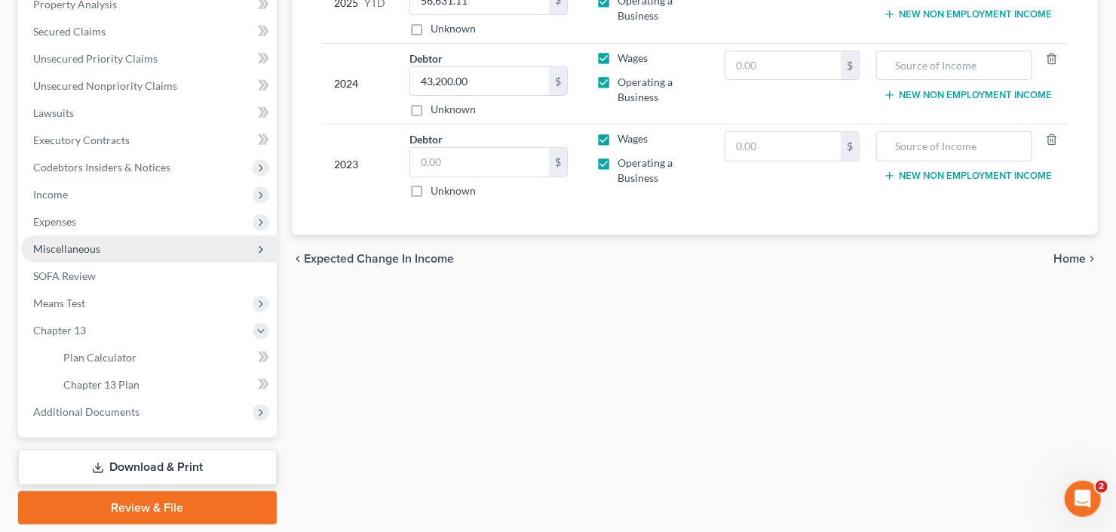
click at [125, 250] on span "Miscellaneous" at bounding box center [149, 248] width 256 height 27
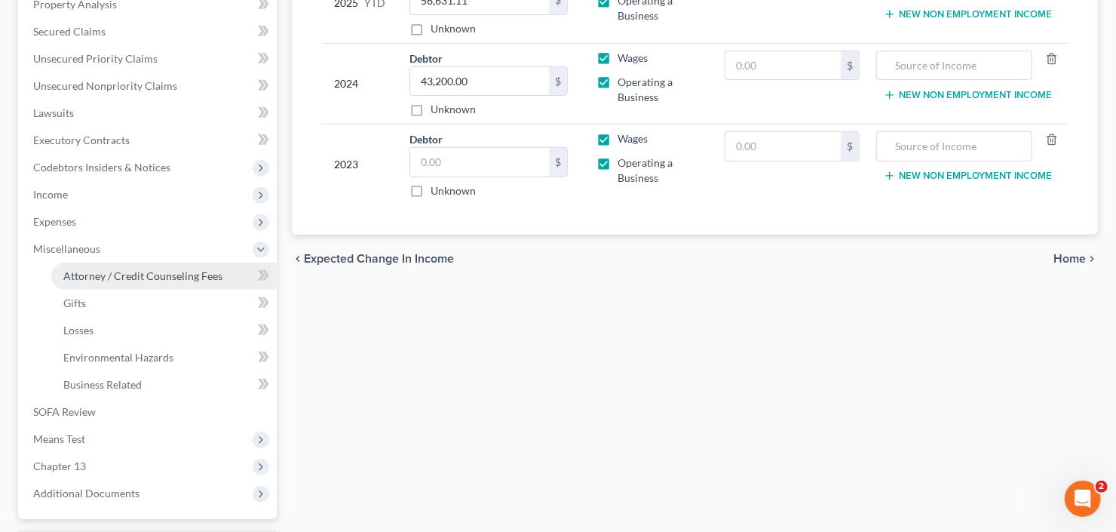
click at [132, 263] on link "Attorney / Credit Counseling Fees" at bounding box center [163, 275] width 225 height 27
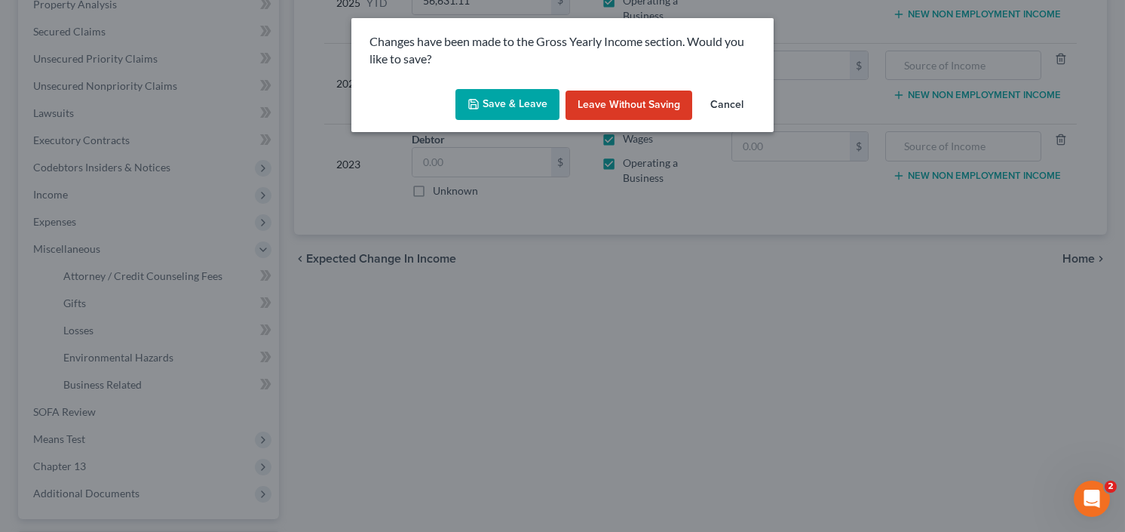
click at [514, 99] on button "Save & Leave" at bounding box center [507, 105] width 104 height 32
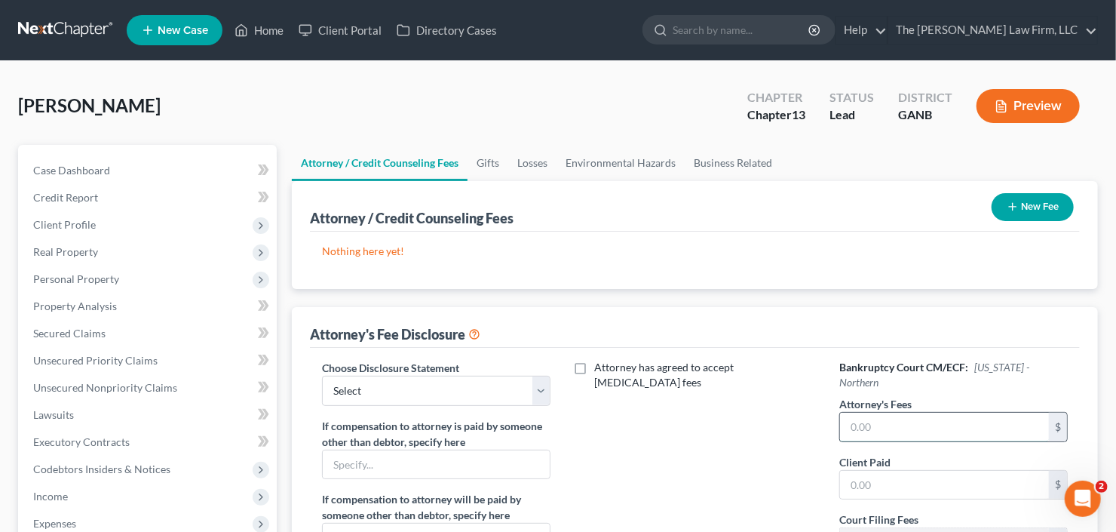
click at [930, 415] on input "text" at bounding box center [944, 426] width 209 height 29
click at [925, 412] on input "text" at bounding box center [944, 426] width 209 height 29
type input "6,000"
type input "1,500"
click at [468, 391] on select "Select Advanced Fee 13 Joint Hourly fee agreement Chapter 13 Advance Fee Ch 7 S…" at bounding box center [436, 390] width 228 height 30
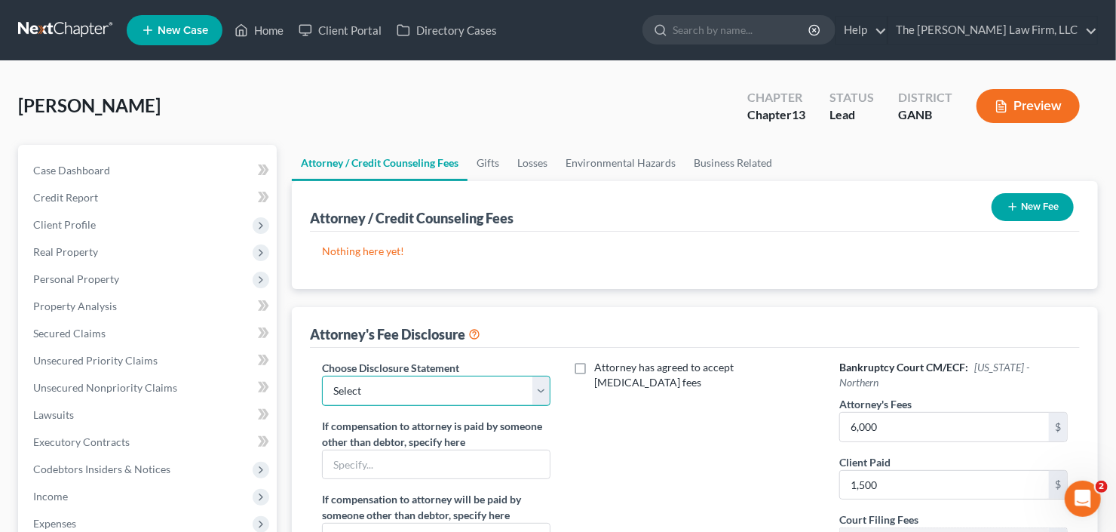
select select "2"
click at [322, 375] on select "Select Advanced Fee 13 Joint Hourly fee agreement Chapter 13 Advance Fee Ch 7 S…" at bounding box center [436, 390] width 228 height 30
click at [1031, 212] on button "New Fee" at bounding box center [1033, 207] width 82 height 28
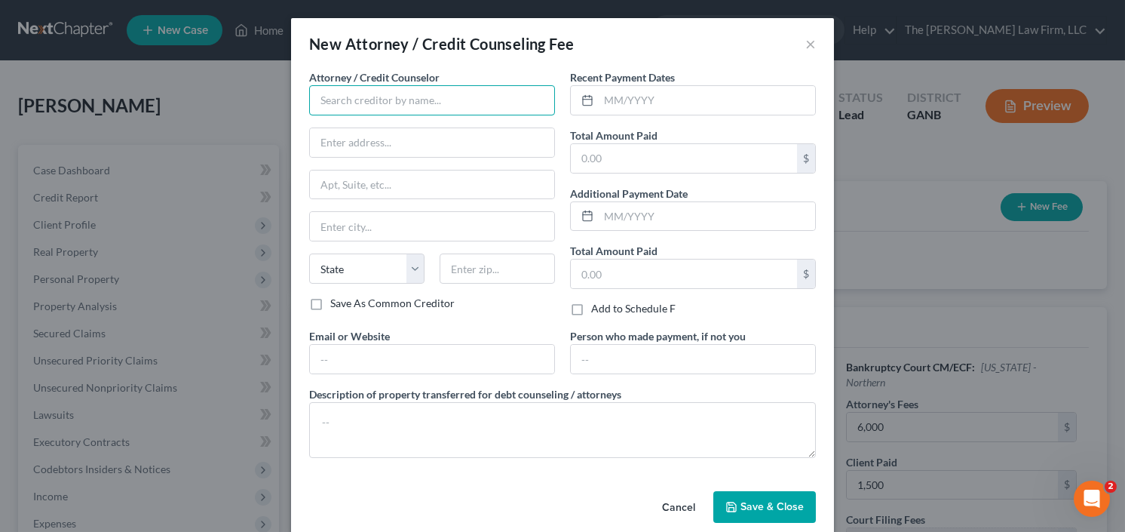
click at [385, 88] on input "text" at bounding box center [432, 100] width 246 height 30
click at [385, 98] on input "text" at bounding box center [432, 100] width 246 height 30
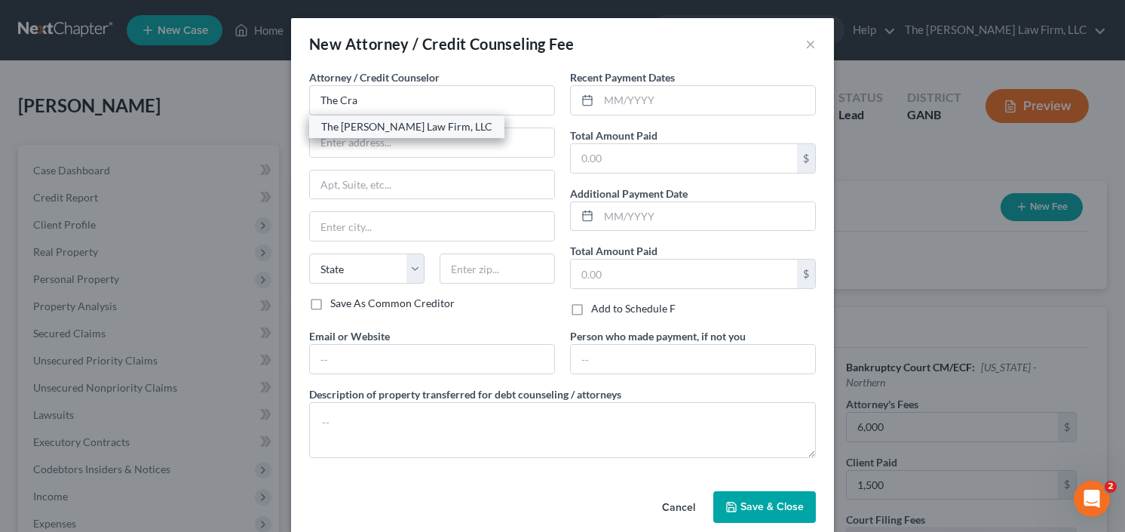
click at [412, 127] on div "The [PERSON_NAME] Law Firm, LLC" at bounding box center [406, 126] width 171 height 15
type input "The [PERSON_NAME] Law Firm, LLC"
type input "5555 Glenridge Connector Suite 200"
type input "Atlanta"
select select "10"
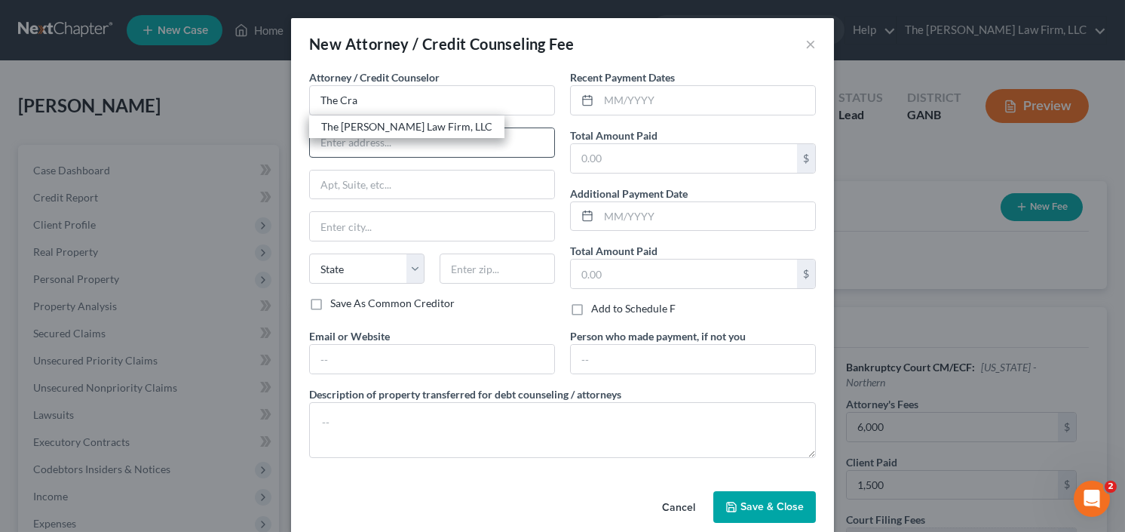
type input "30342"
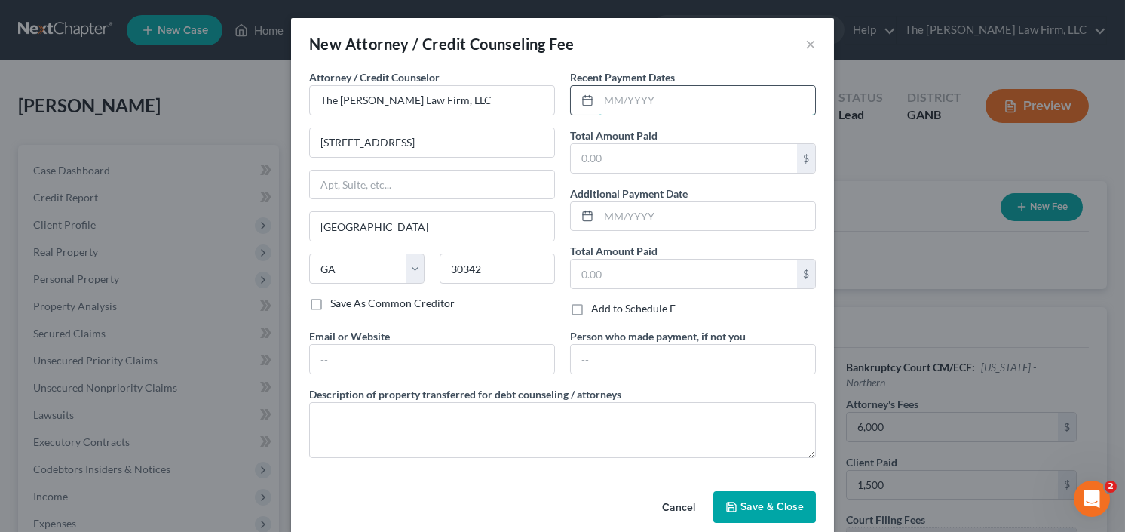
click at [629, 99] on input "text" at bounding box center [707, 100] width 216 height 29
type input "9/25"
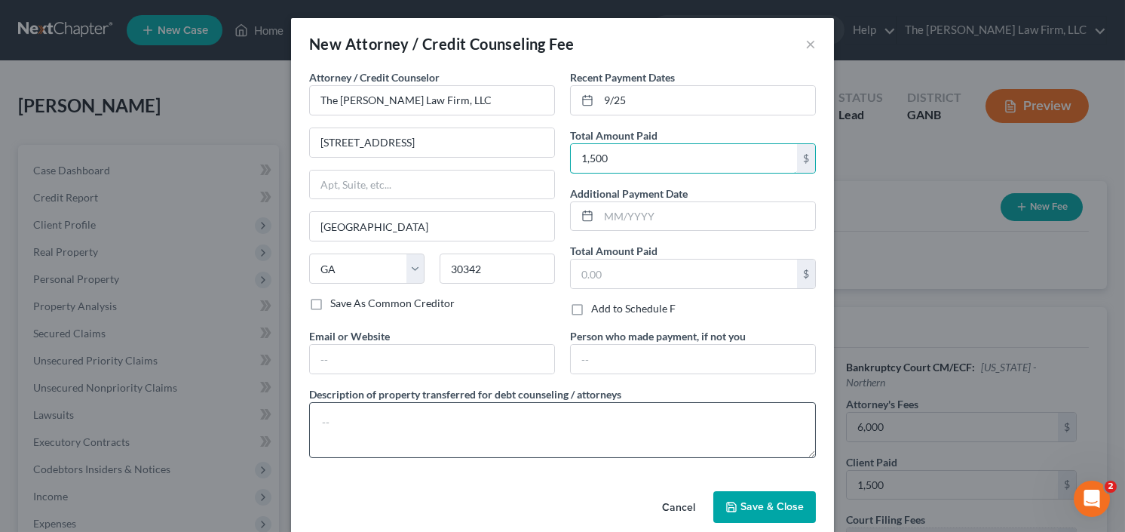
type input "1,500"
click at [394, 416] on textarea at bounding box center [562, 430] width 507 height 56
type textarea "retainer"
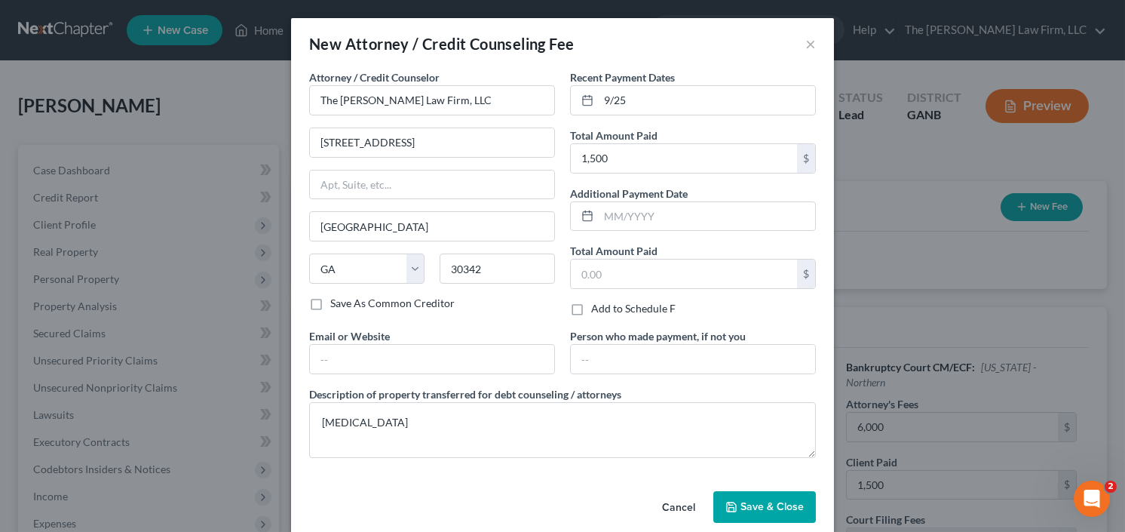
click at [744, 505] on span "Save & Close" at bounding box center [771, 506] width 63 height 13
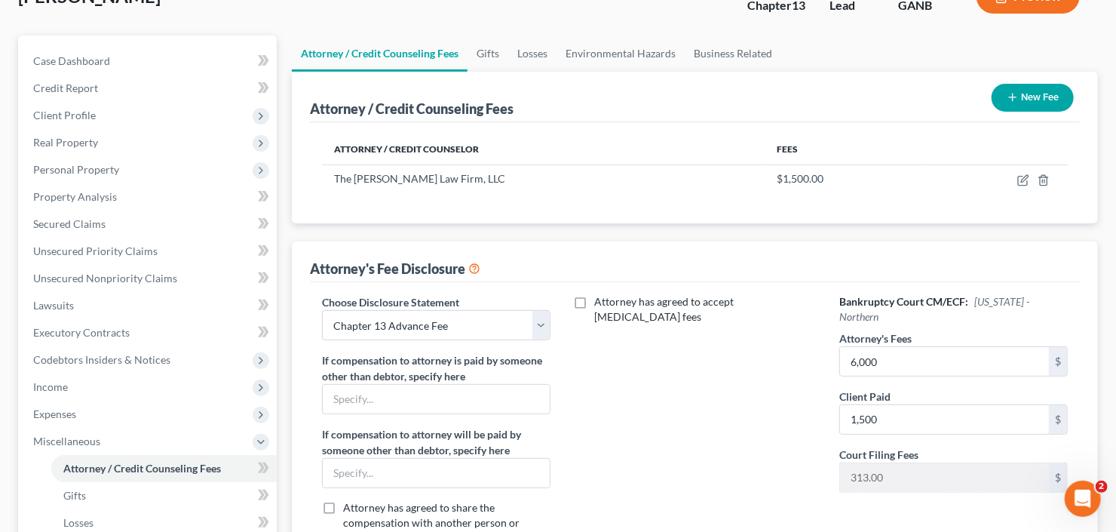
scroll to position [121, 0]
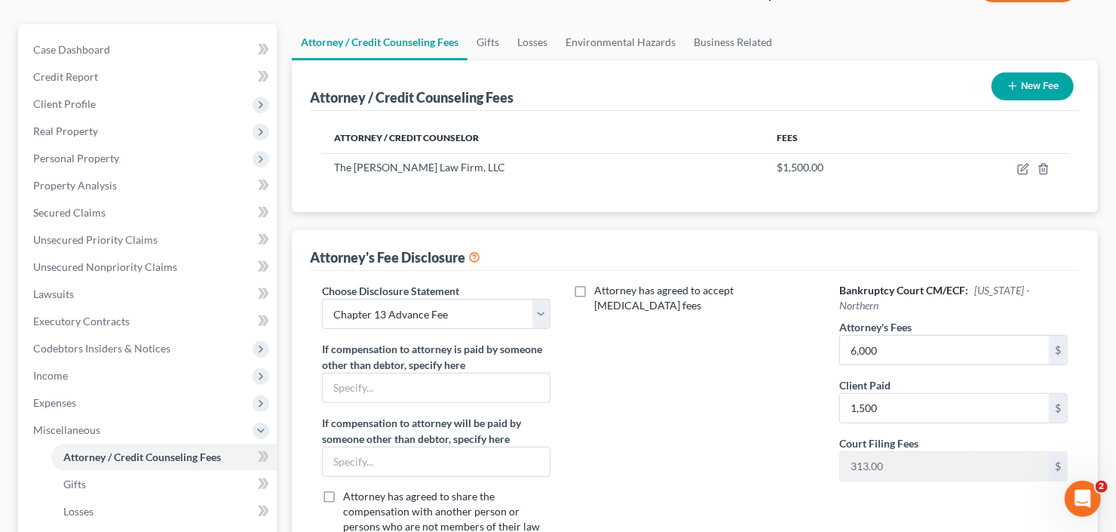
click at [1031, 90] on button "New Fee" at bounding box center [1033, 86] width 82 height 28
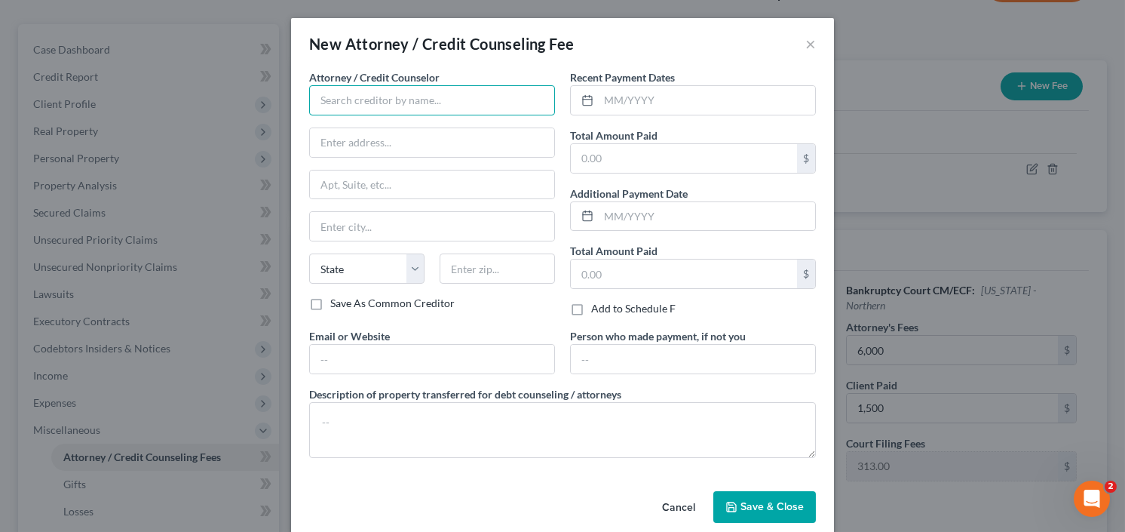
click at [421, 94] on input "text" at bounding box center [432, 100] width 246 height 30
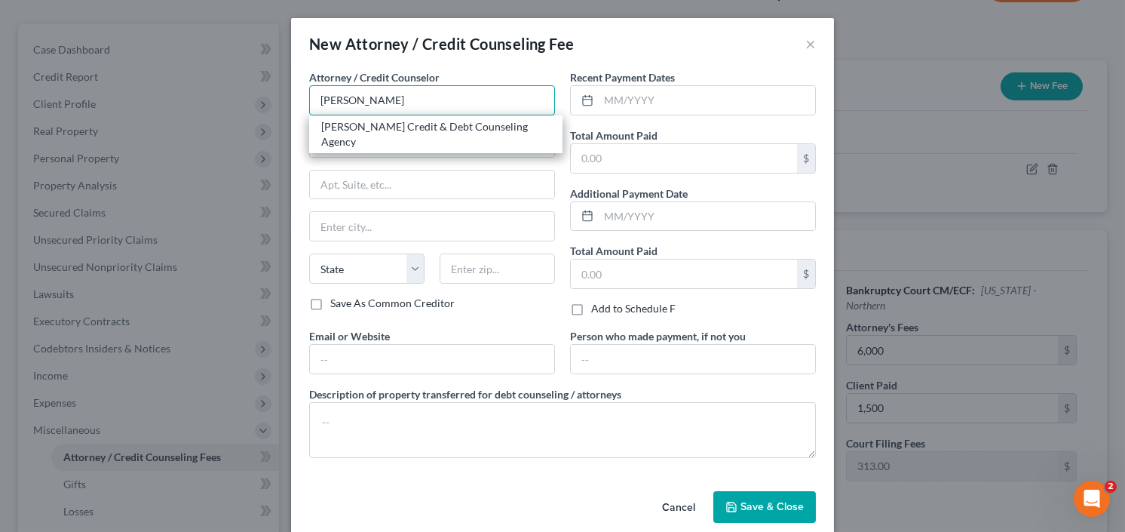
click at [385, 113] on input "Allen" at bounding box center [432, 100] width 246 height 30
click at [401, 123] on div "Allen Credit & Debt Counseling Agency" at bounding box center [435, 134] width 229 height 30
type input "Allen Credit & Debt Counseling Agency"
type input "20003 387th Ave"
type input "Wolsey"
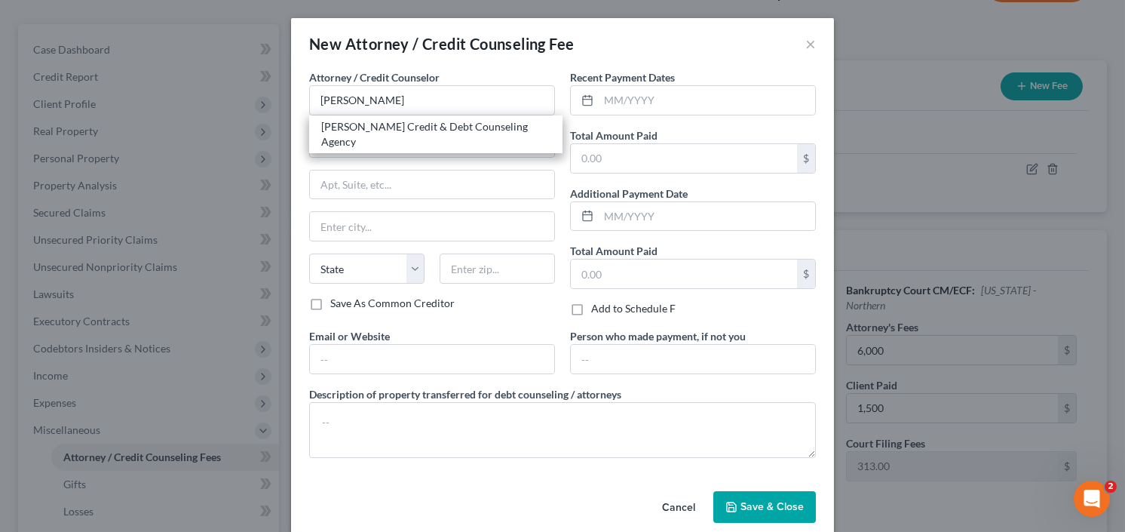
select select "43"
type input "57384"
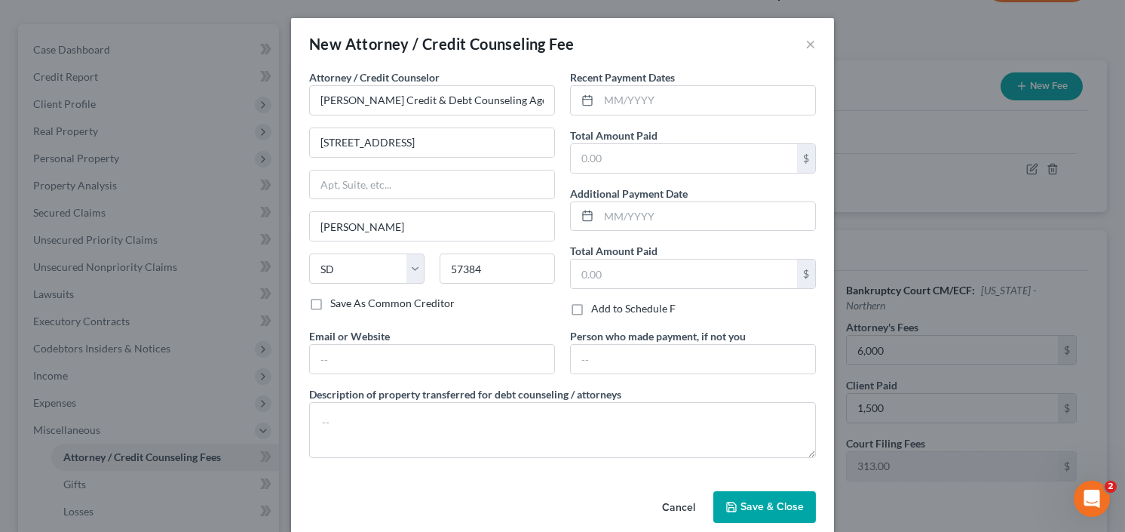
click at [654, 75] on label "Recent Payment Dates" at bounding box center [622, 77] width 105 height 16
click at [654, 87] on input "text" at bounding box center [707, 100] width 216 height 29
type input "9/25"
type input "25"
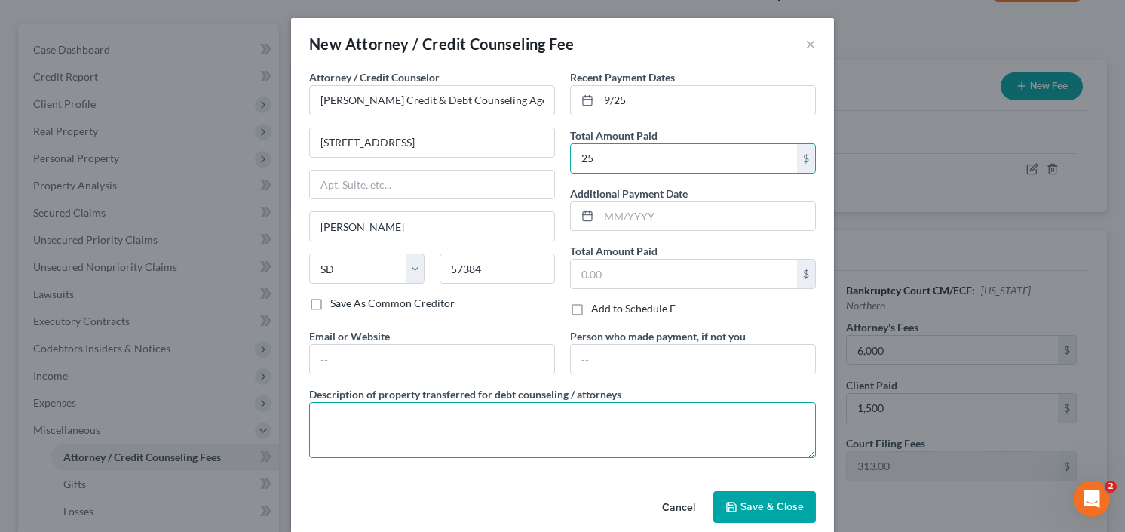
click at [366, 427] on textarea at bounding box center [562, 430] width 507 height 56
type textarea "credit counseling"
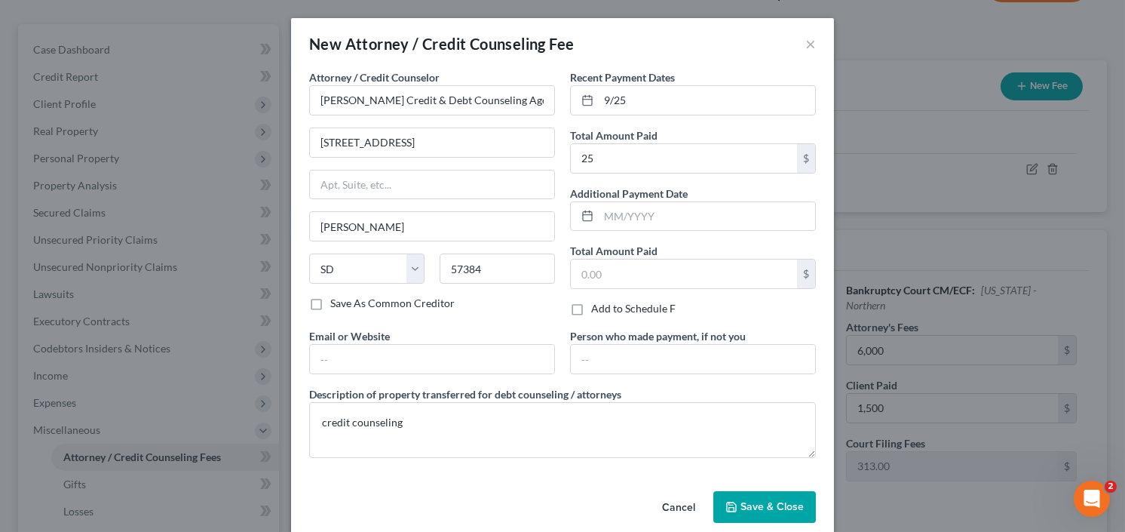
click at [771, 500] on span "Save & Close" at bounding box center [771, 506] width 63 height 13
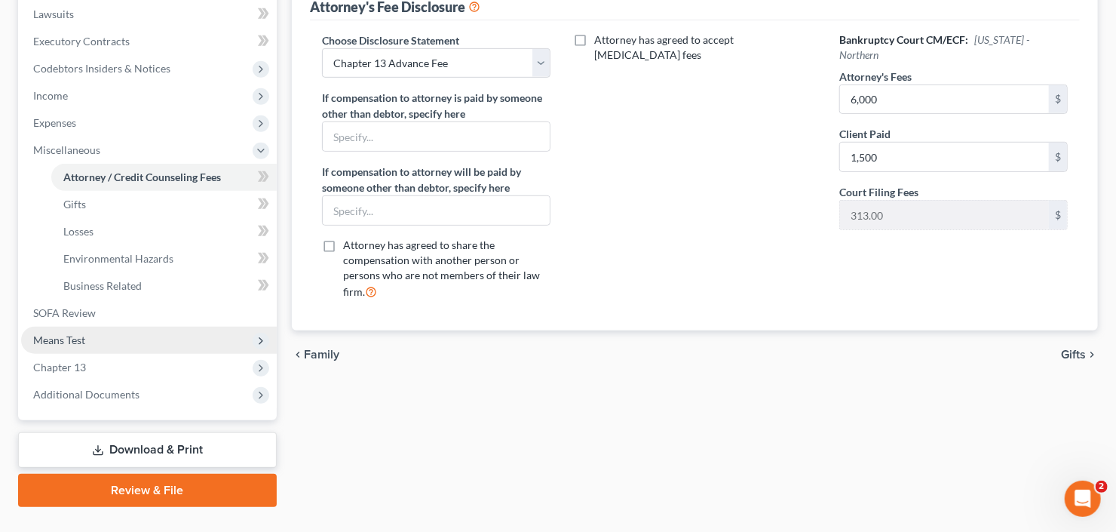
scroll to position [422, 0]
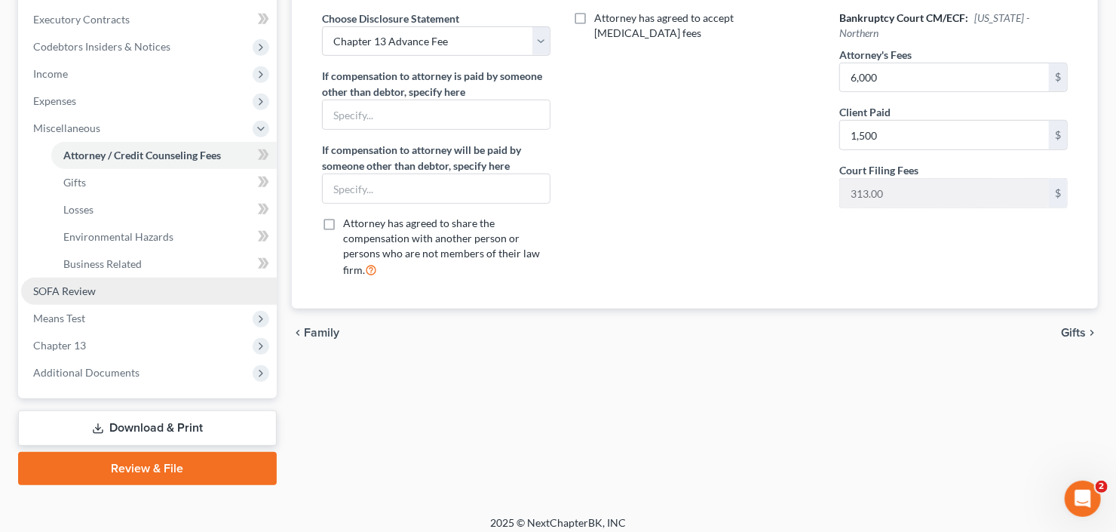
click at [84, 300] on link "SOFA Review" at bounding box center [149, 290] width 256 height 27
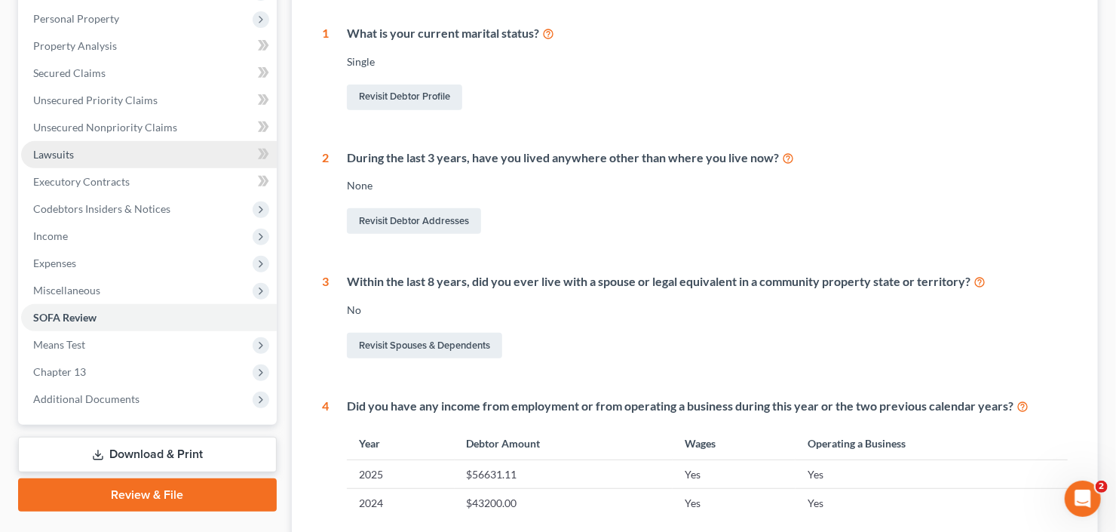
scroll to position [362, 0]
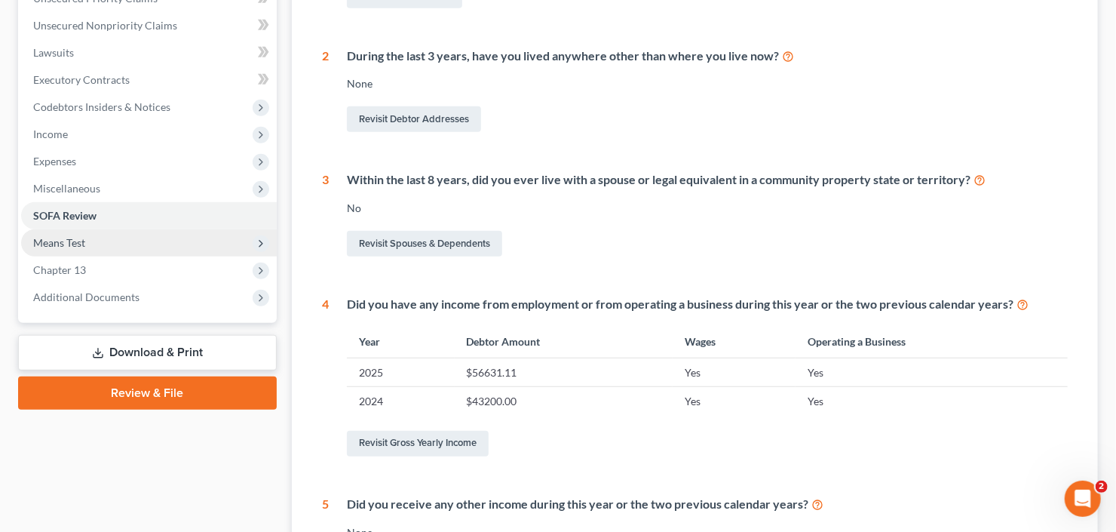
click at [99, 245] on span "Means Test" at bounding box center [149, 242] width 256 height 27
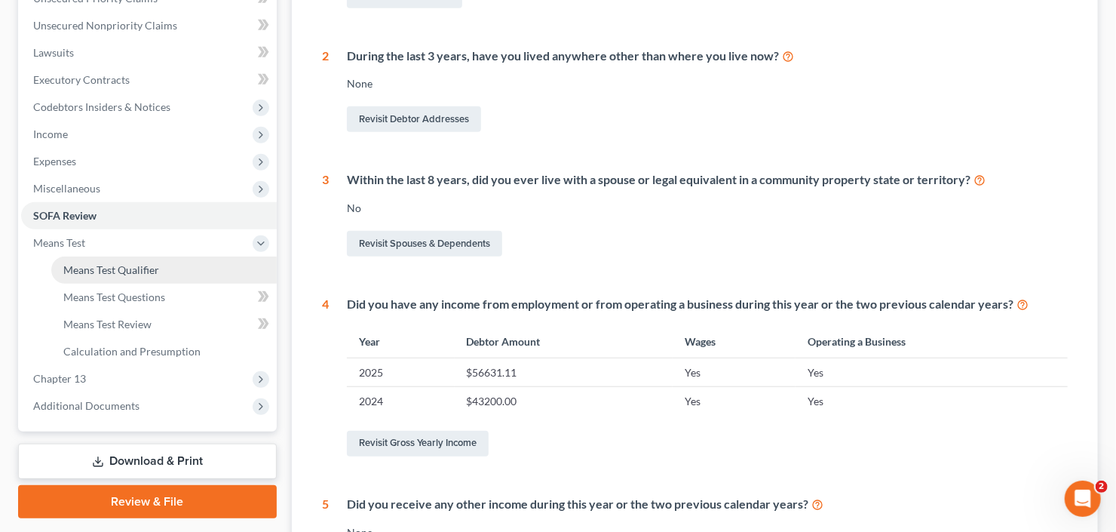
click at [96, 268] on span "Means Test Qualifier" at bounding box center [111, 269] width 96 height 13
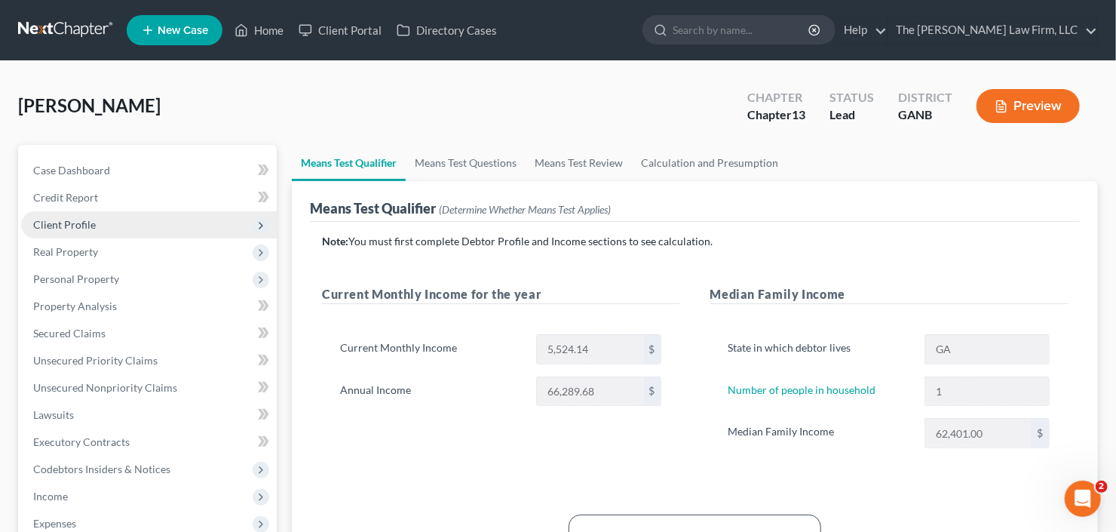
click at [109, 226] on span "Client Profile" at bounding box center [149, 224] width 256 height 27
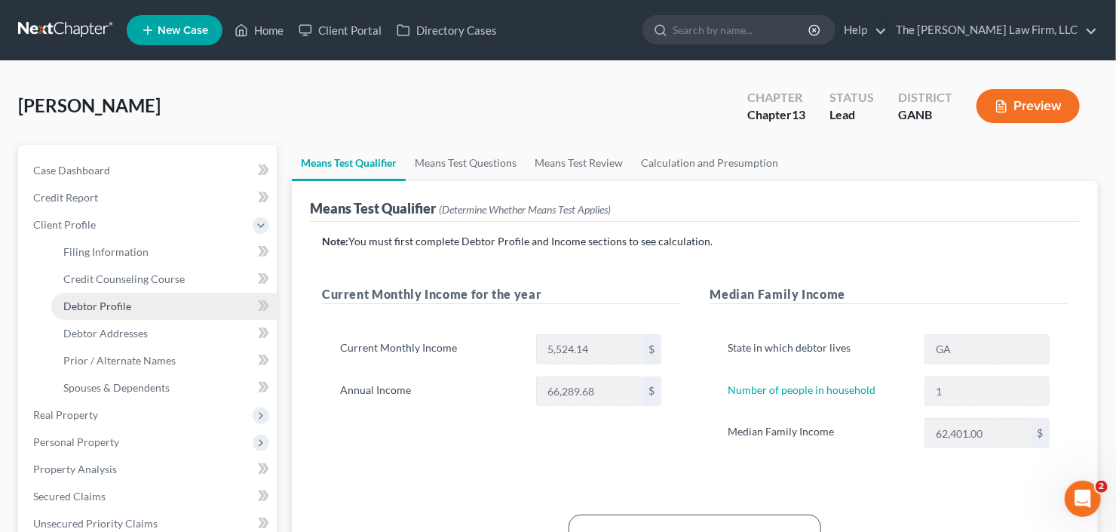
click at [95, 305] on span "Debtor Profile" at bounding box center [97, 305] width 68 height 13
select select "0"
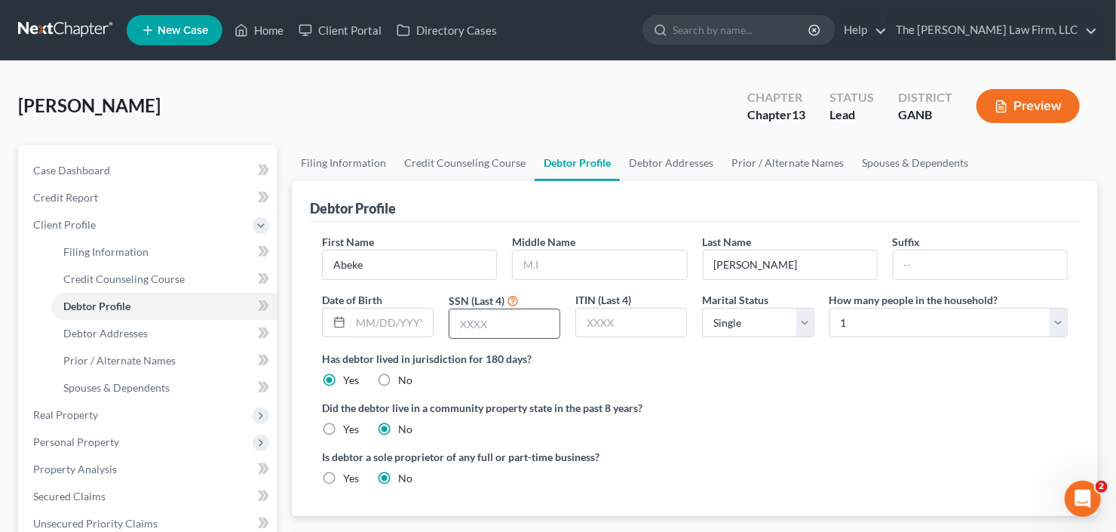
click at [493, 329] on input "text" at bounding box center [504, 323] width 110 height 29
type input "3524"
click at [97, 337] on span "Debtor Addresses" at bounding box center [105, 332] width 84 height 13
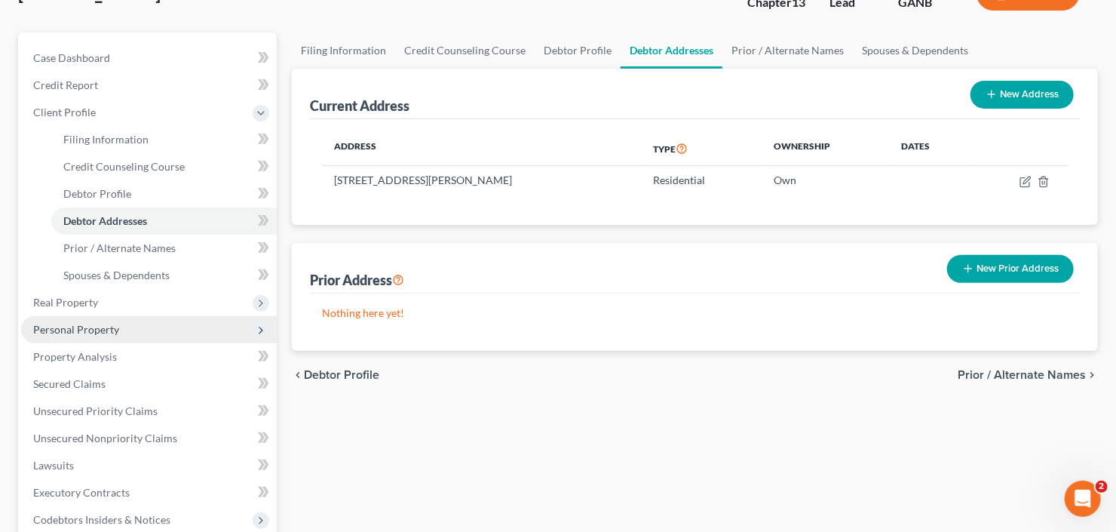
scroll to position [121, 0]
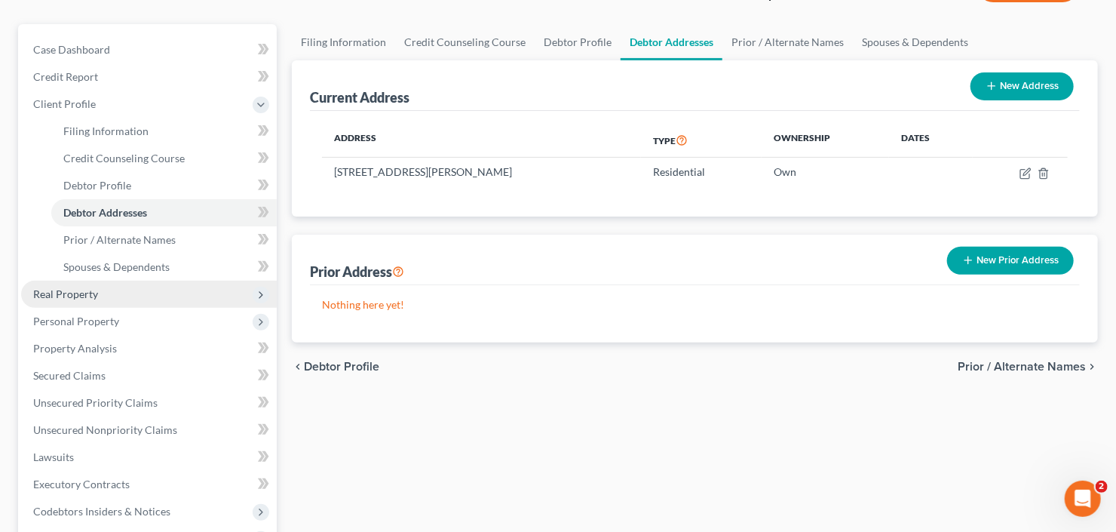
click at [89, 291] on span "Real Property" at bounding box center [65, 293] width 65 height 13
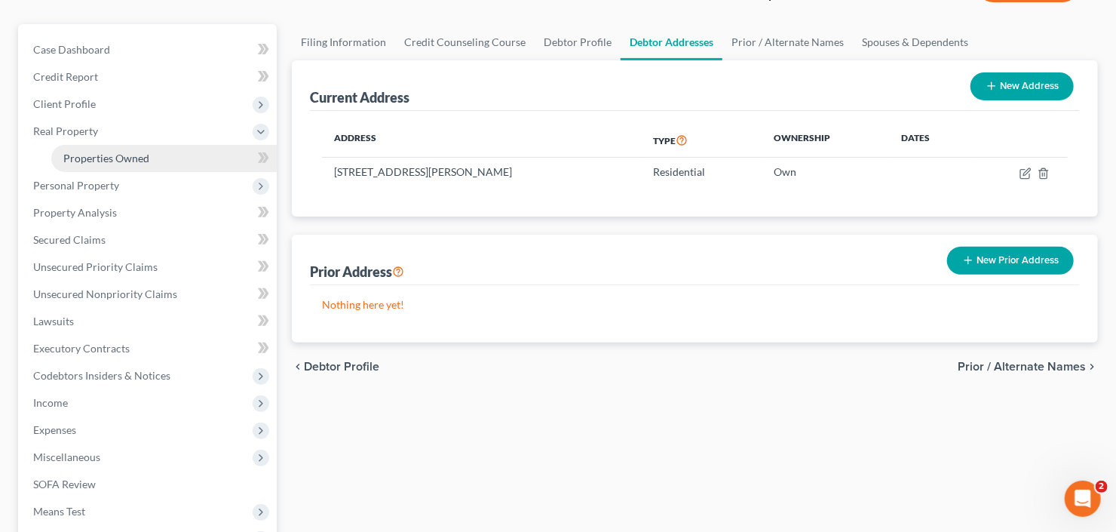
click at [144, 159] on span "Properties Owned" at bounding box center [106, 158] width 86 height 13
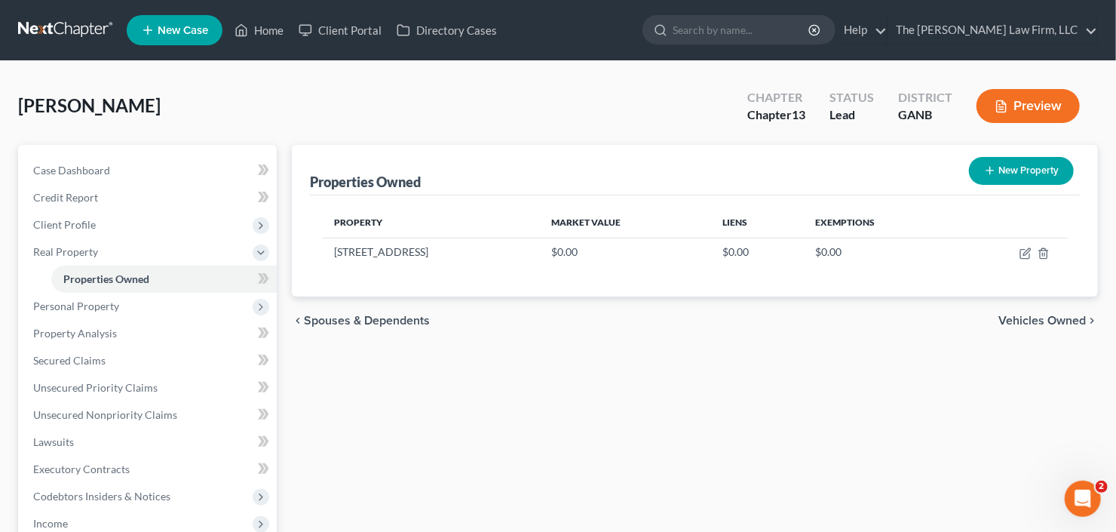
click at [1041, 167] on button "New Property" at bounding box center [1021, 171] width 105 height 28
select select "10"
select select "74"
select select "0"
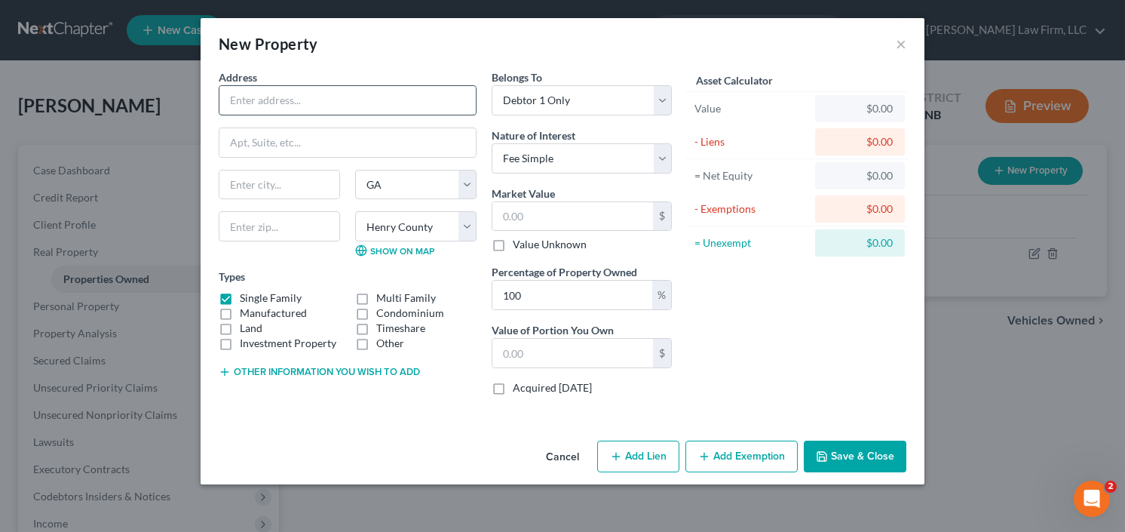
click at [266, 101] on input "text" at bounding box center [347, 100] width 256 height 29
type input "3126 West 9th Street"
click at [267, 226] on input "text" at bounding box center [279, 226] width 121 height 30
type input "46222"
type input "Indianapolis"
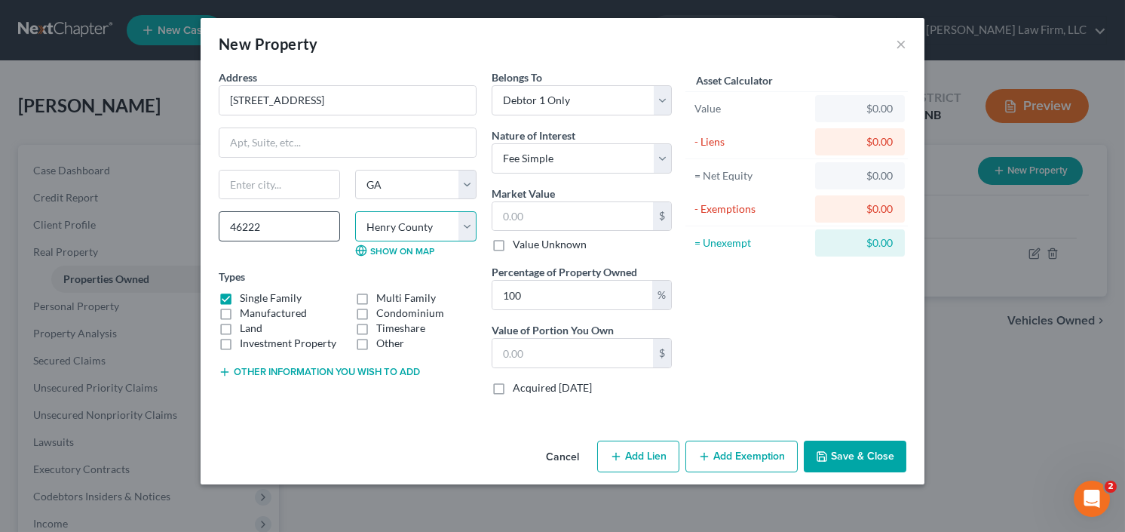
select select "15"
click at [387, 227] on select "County Appling County Atkinson County Bacon County Baker County Baldwin County …" at bounding box center [415, 226] width 121 height 30
select select "48"
click at [355, 211] on select "County Adams County Allen County Bartholomew County Benton County Blackford Cou…" at bounding box center [415, 226] width 121 height 30
drag, startPoint x: 351, startPoint y: 96, endPoint x: 242, endPoint y: 104, distance: 108.9
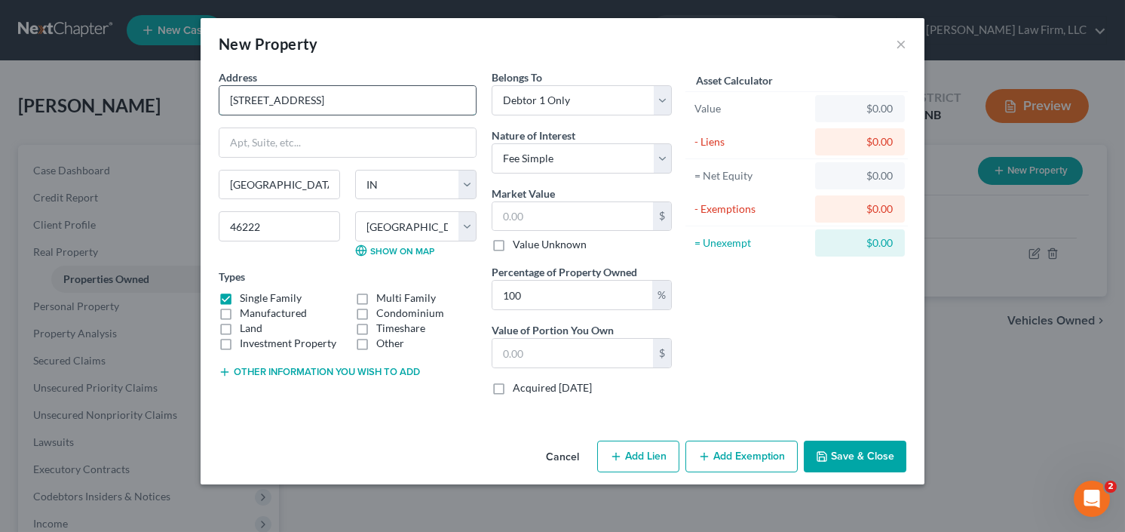
click at [225, 104] on input "3126 West 9th Street" at bounding box center [347, 100] width 256 height 29
click at [538, 211] on input "text" at bounding box center [572, 216] width 161 height 29
type input "5"
type input "5.00"
type input "56"
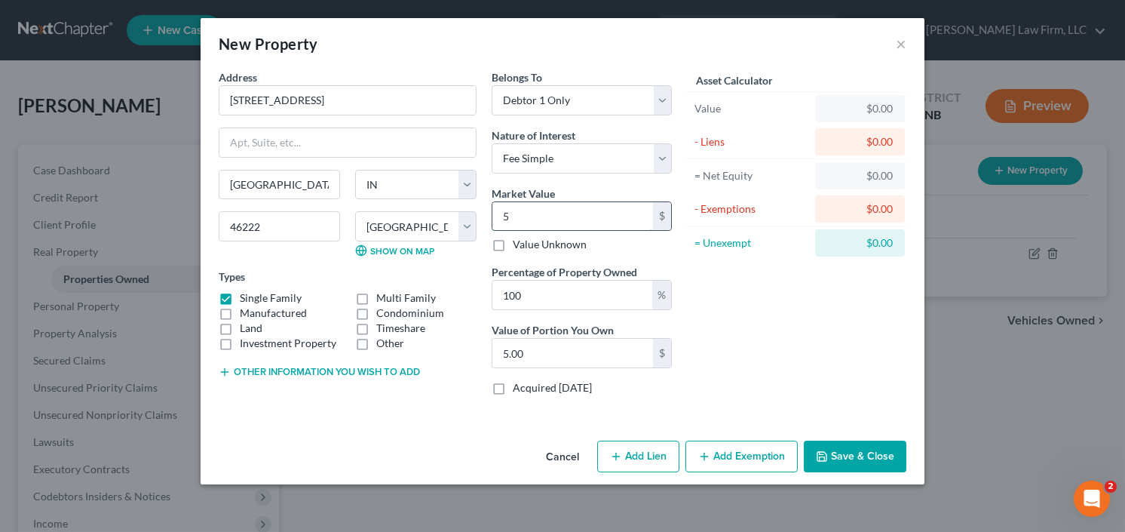
type input "56.00"
type input "563"
type input "563.00"
type input "5630"
type input "5,630.00"
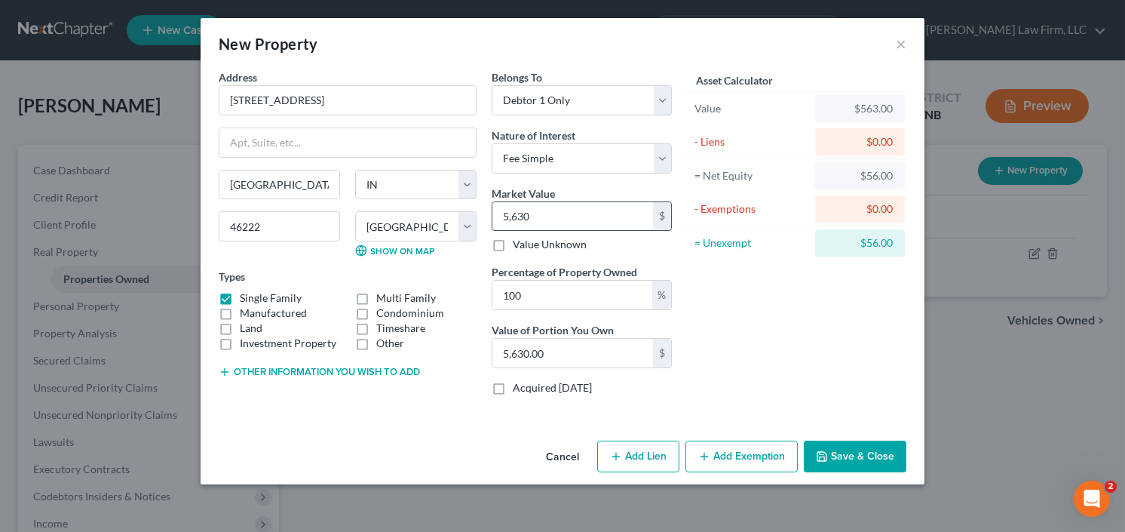
type input "5,6300"
type input "56,300.00"
type input "56,300"
click at [854, 460] on button "Save & Close" at bounding box center [855, 456] width 103 height 32
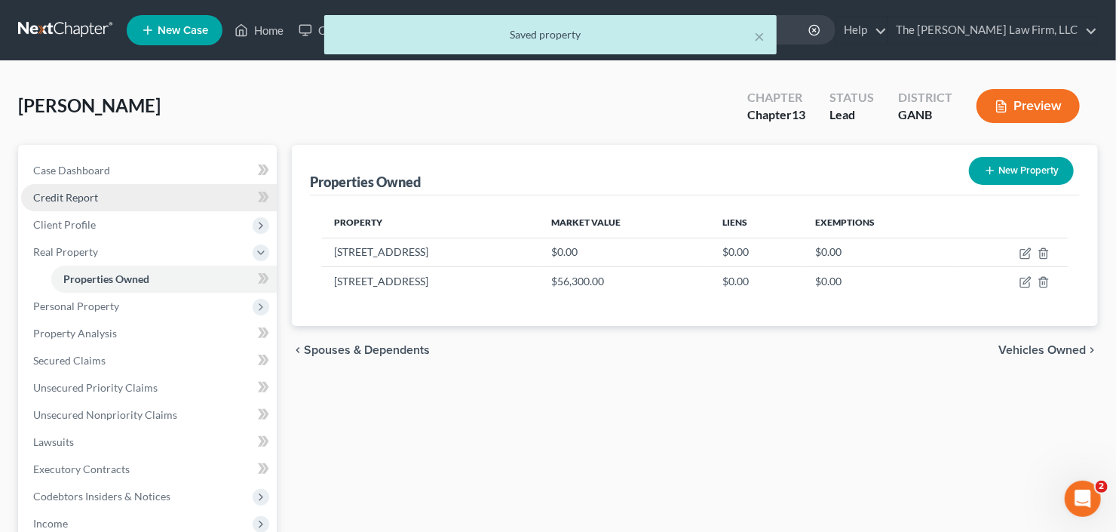
click at [80, 208] on link "Credit Report" at bounding box center [149, 197] width 256 height 27
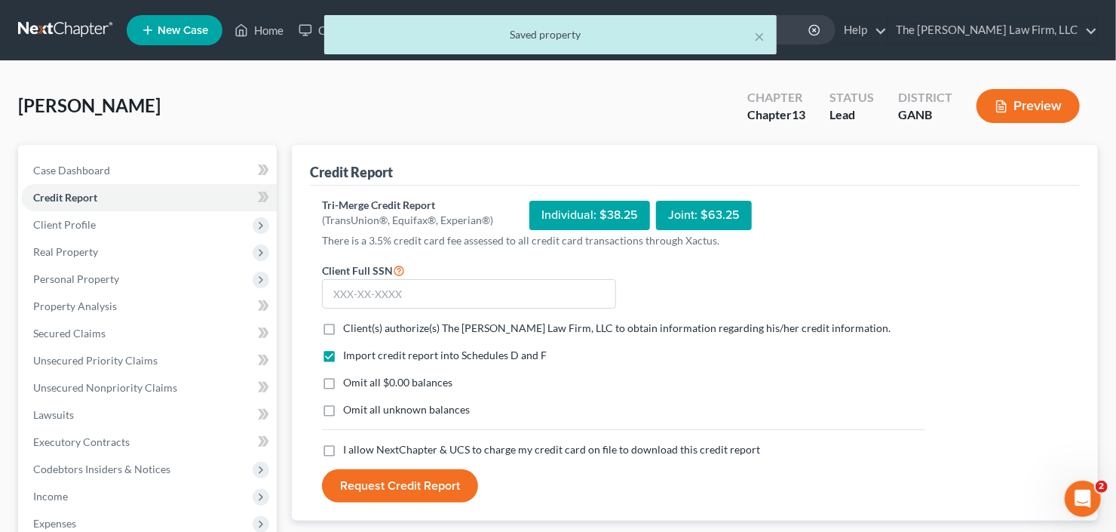
click at [322, 337] on form "Client Full SSN * Client(s) authorize(s) The Craig Black Law Firm, LLC to obtai…" at bounding box center [623, 382] width 618 height 242
click at [343, 328] on label "Client(s) authorize(s) The Craig Black Law Firm, LLC to obtain information rega…" at bounding box center [616, 327] width 547 height 15
click at [349, 328] on input "Client(s) authorize(s) The Craig Black Law Firm, LLC to obtain information rega…" at bounding box center [354, 325] width 10 height 10
checkbox input "true"
click at [343, 444] on label "I allow NextChapter & UCS to charge my credit card on file to download this cre…" at bounding box center [551, 449] width 417 height 15
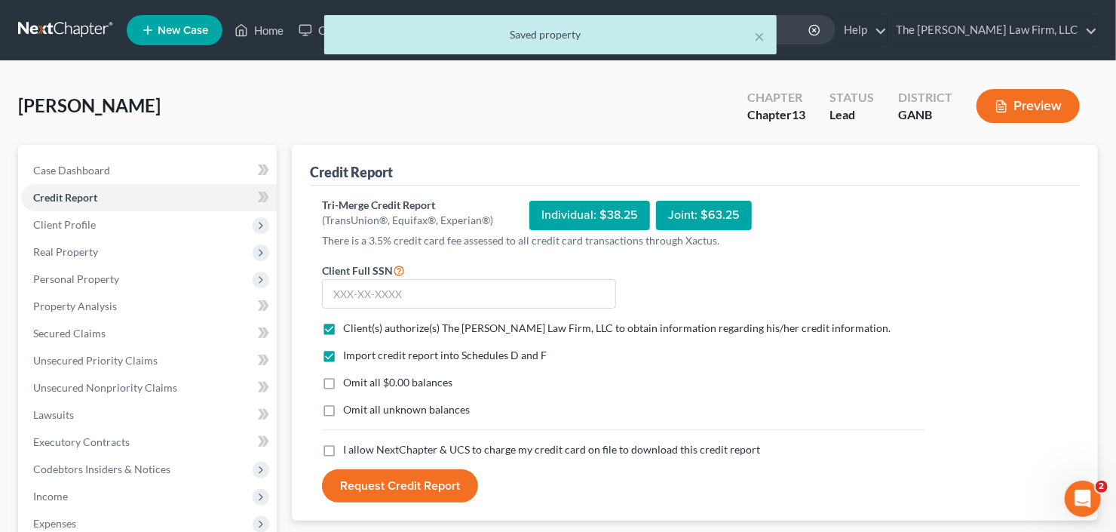
click at [349, 444] on input "I allow NextChapter & UCS to charge my credit card on file to download this cre…" at bounding box center [354, 447] width 10 height 10
checkbox input "true"
click at [394, 299] on input "text" at bounding box center [469, 294] width 294 height 30
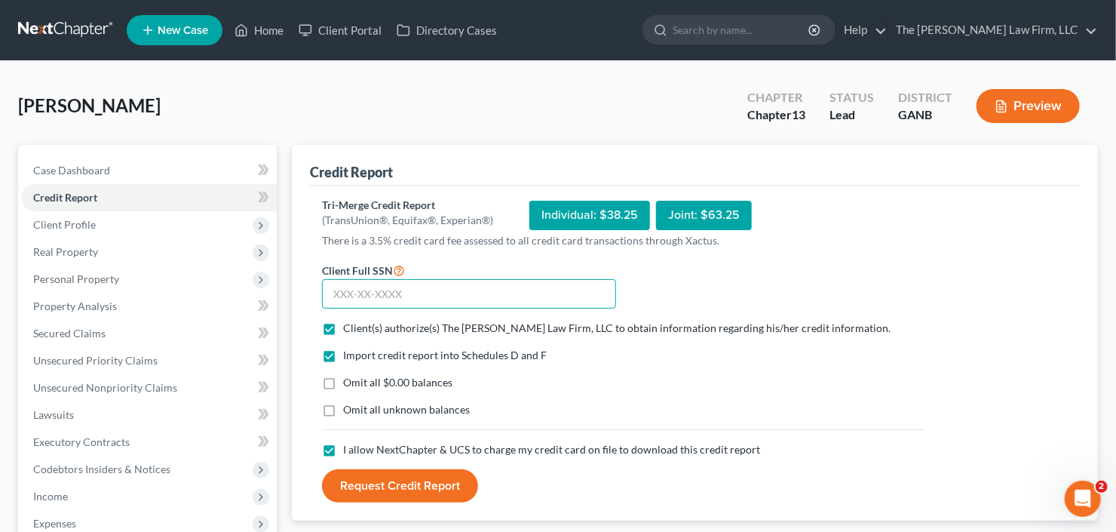
click at [403, 292] on input "text" at bounding box center [469, 294] width 294 height 30
type input "258-69-3524"
click at [396, 470] on button "Request Credit Report" at bounding box center [400, 485] width 156 height 33
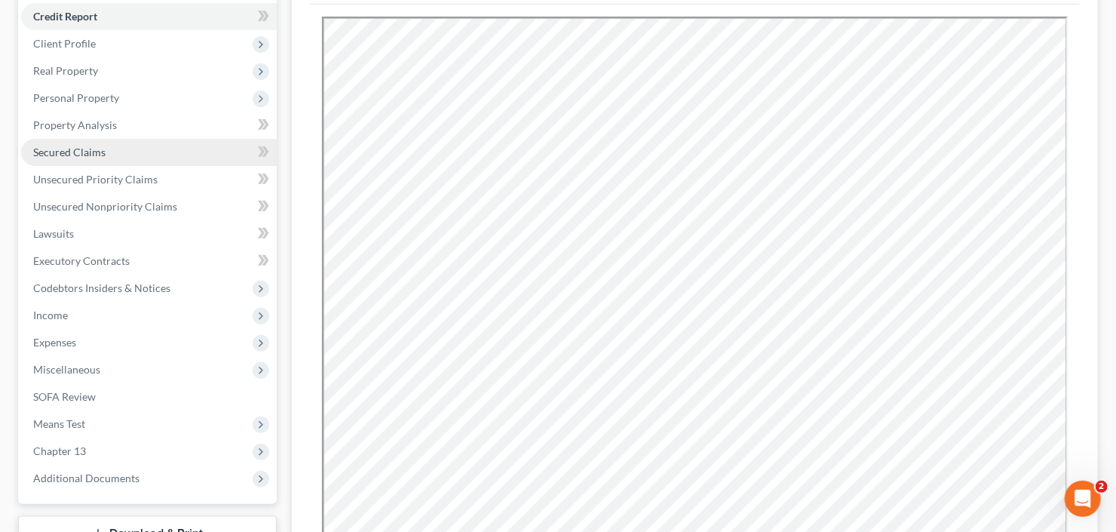
click at [68, 148] on span "Secured Claims" at bounding box center [69, 152] width 72 height 13
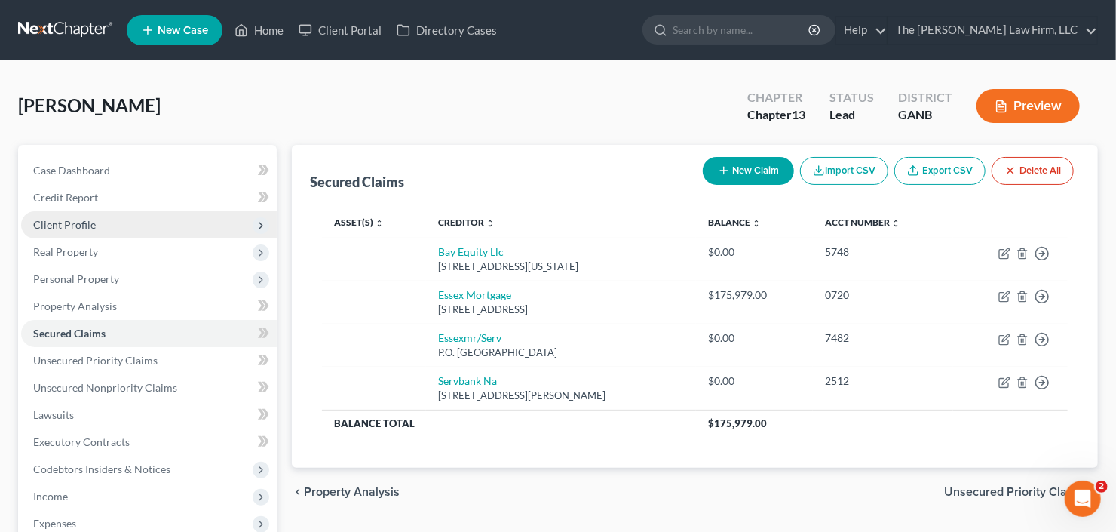
click at [60, 220] on span "Client Profile" at bounding box center [64, 224] width 63 height 13
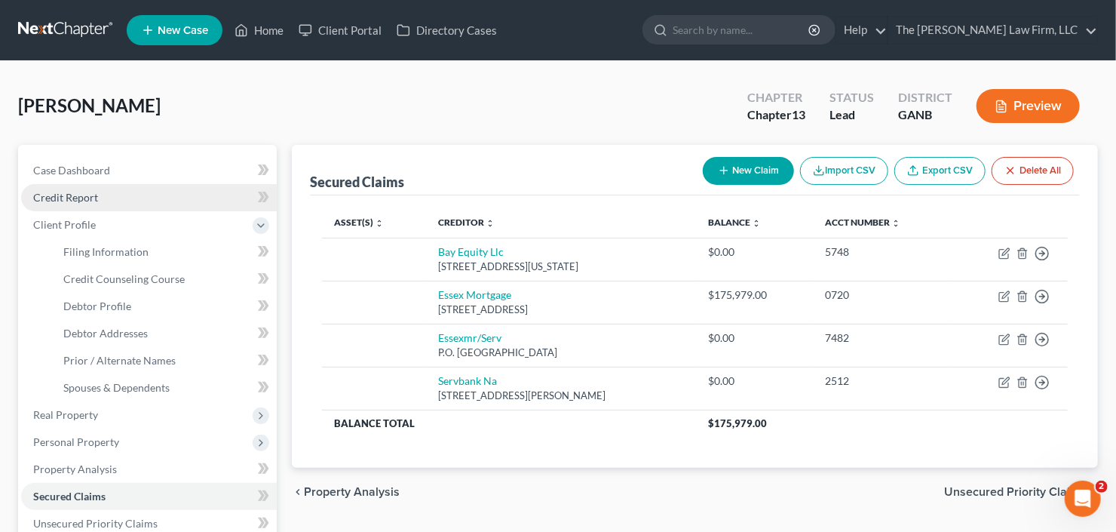
click at [83, 191] on span "Credit Report" at bounding box center [65, 197] width 65 height 13
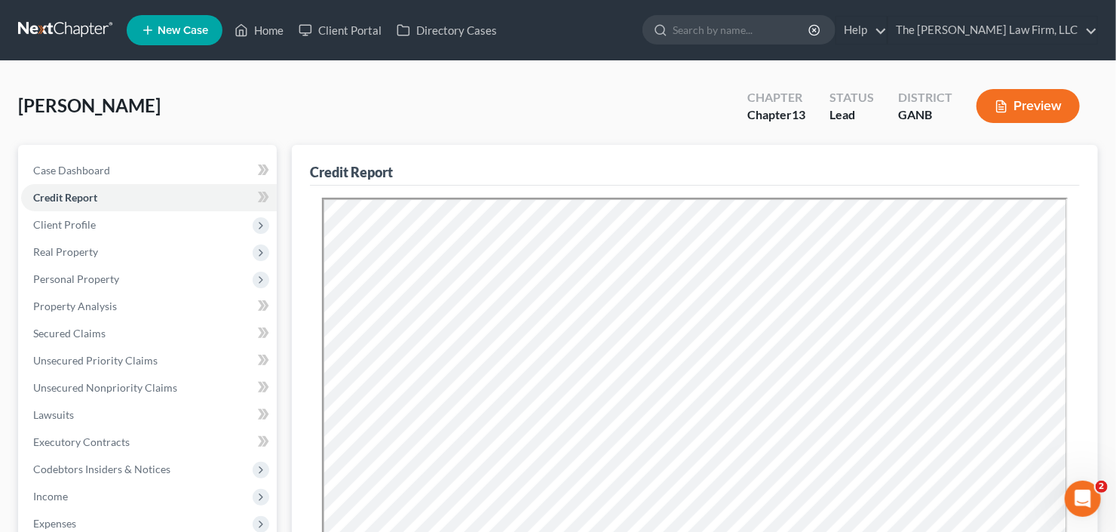
scroll to position [181, 0]
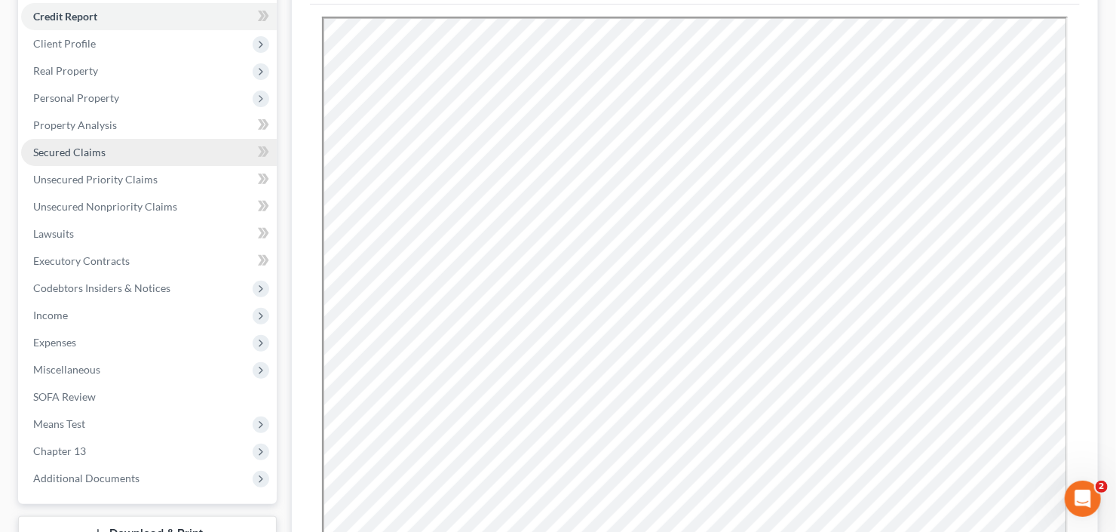
click at [65, 158] on link "Secured Claims" at bounding box center [149, 152] width 256 height 27
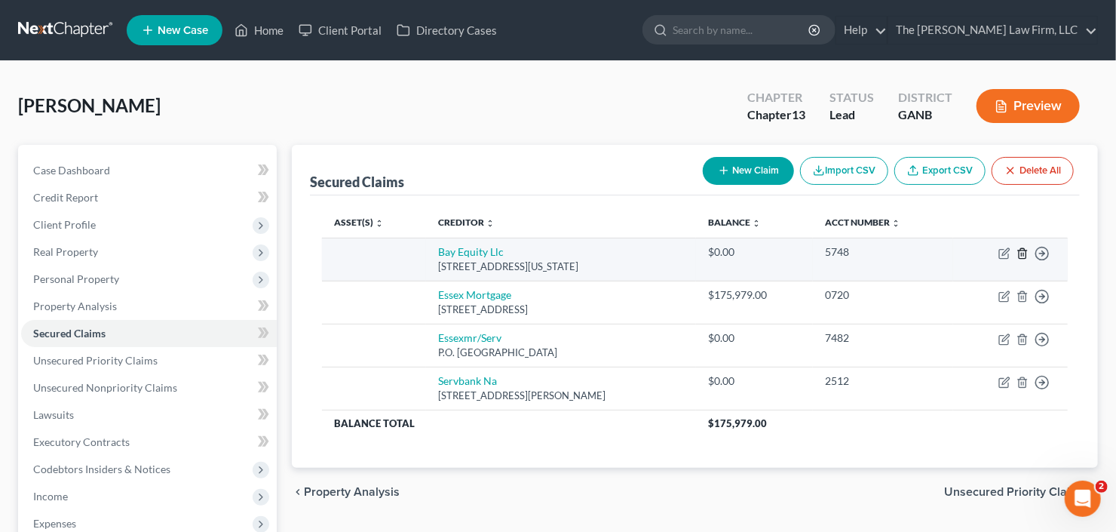
click at [1018, 254] on icon "button" at bounding box center [1022, 253] width 12 height 12
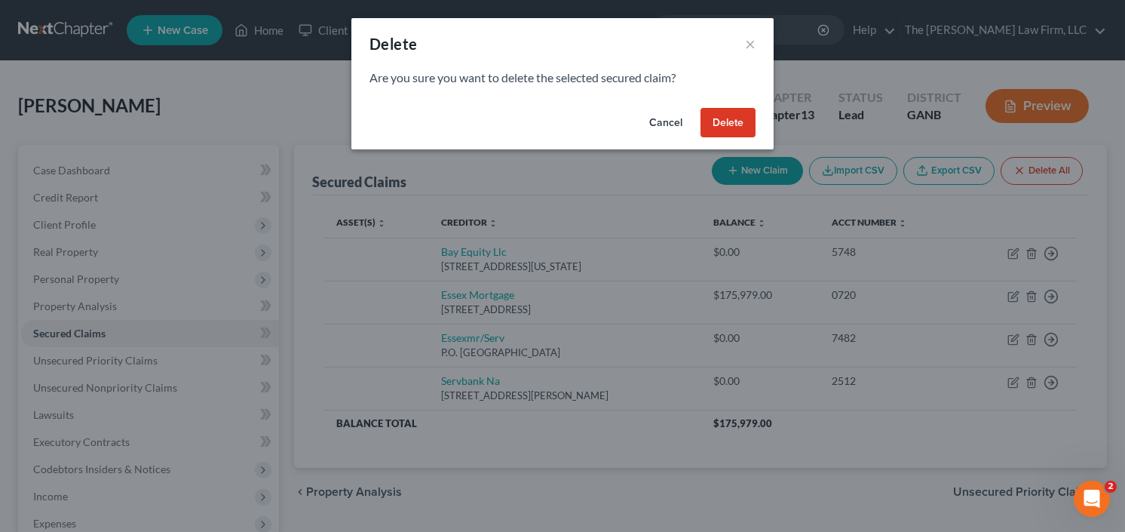
click at [728, 123] on button "Delete" at bounding box center [727, 123] width 55 height 30
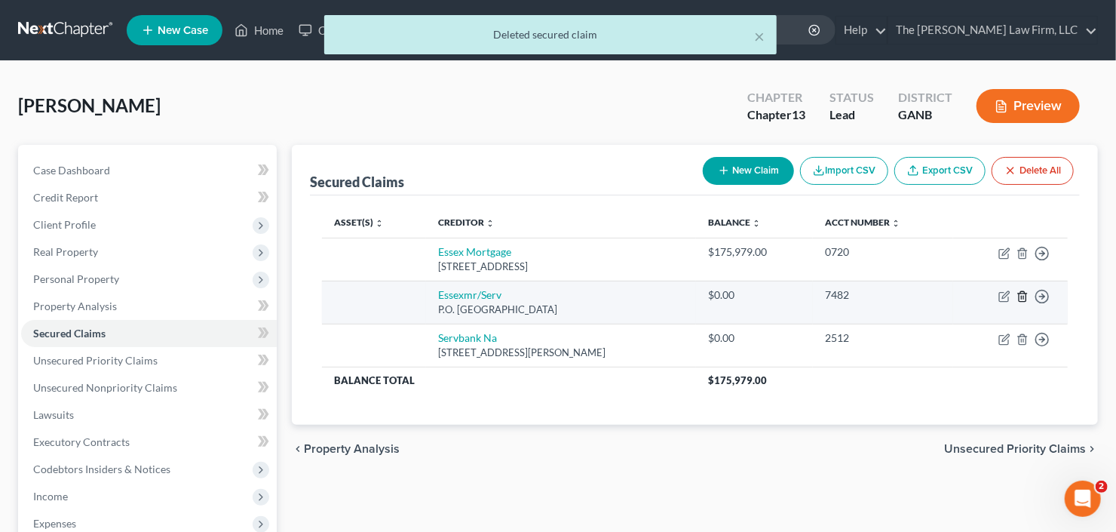
click at [1022, 296] on line "button" at bounding box center [1022, 297] width 0 height 3
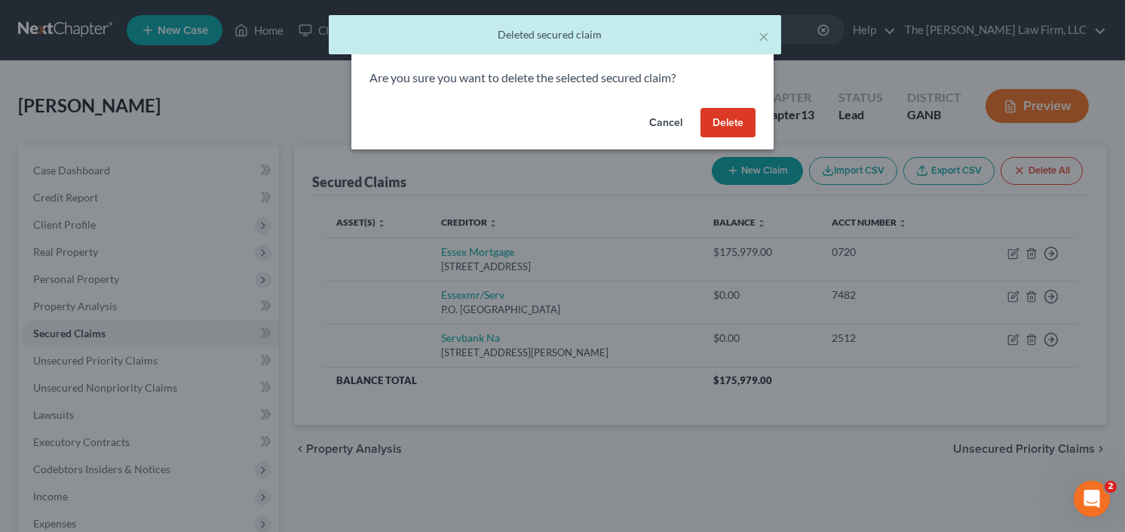
click at [720, 127] on button "Delete" at bounding box center [727, 123] width 55 height 30
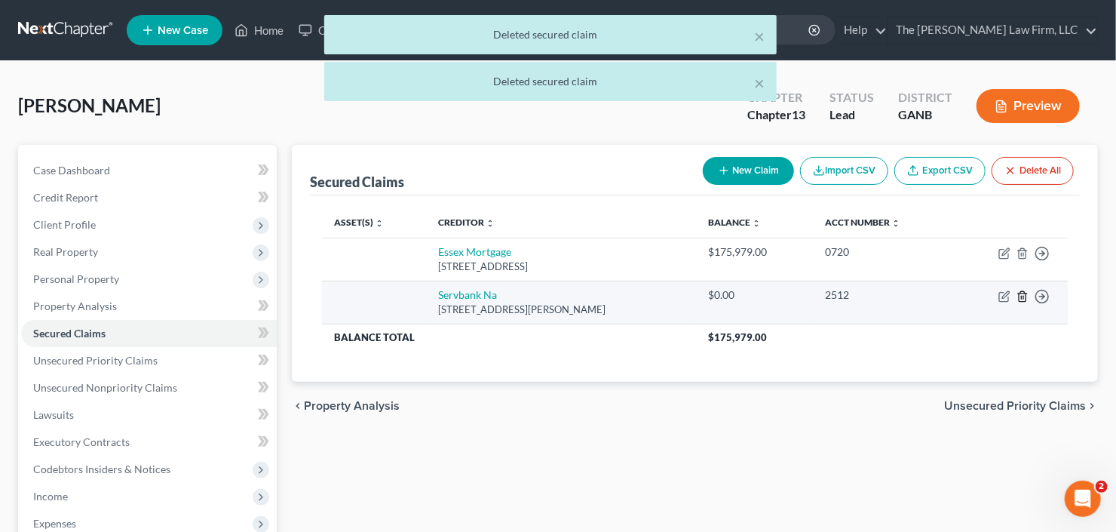
click at [1019, 298] on icon "button" at bounding box center [1022, 296] width 7 height 10
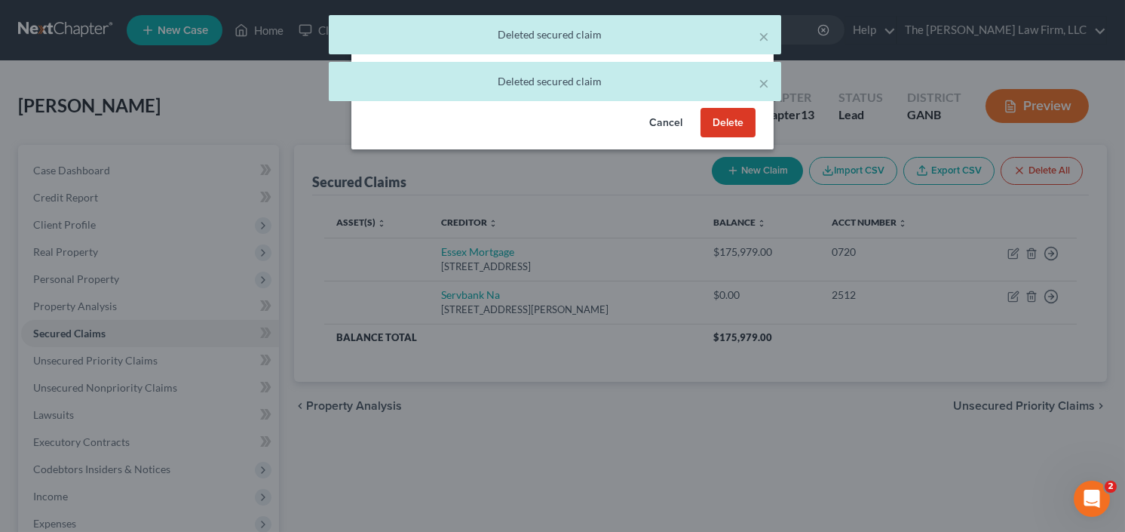
click at [743, 120] on button "Delete" at bounding box center [727, 123] width 55 height 30
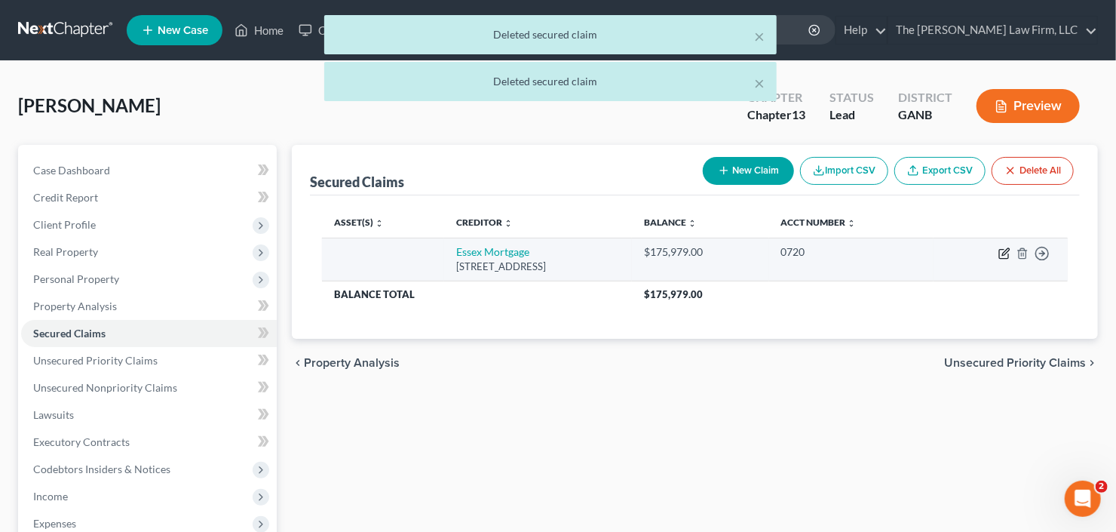
click at [1001, 253] on icon "button" at bounding box center [1004, 253] width 12 height 12
select select "4"
select select "0"
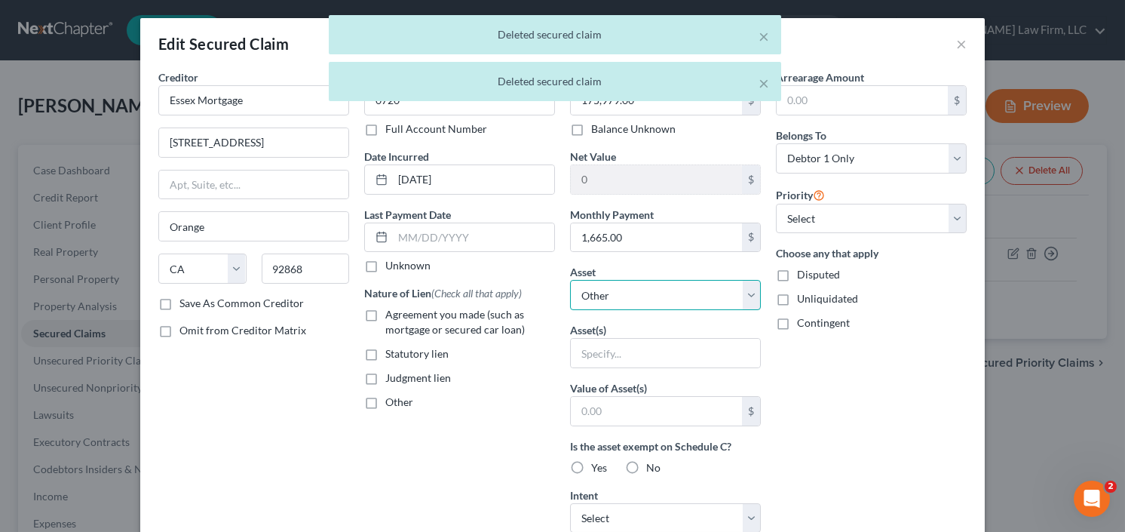
click at [635, 289] on select "Select Other Multiple Assets Household Goods - All household goods and furnitur…" at bounding box center [665, 295] width 191 height 30
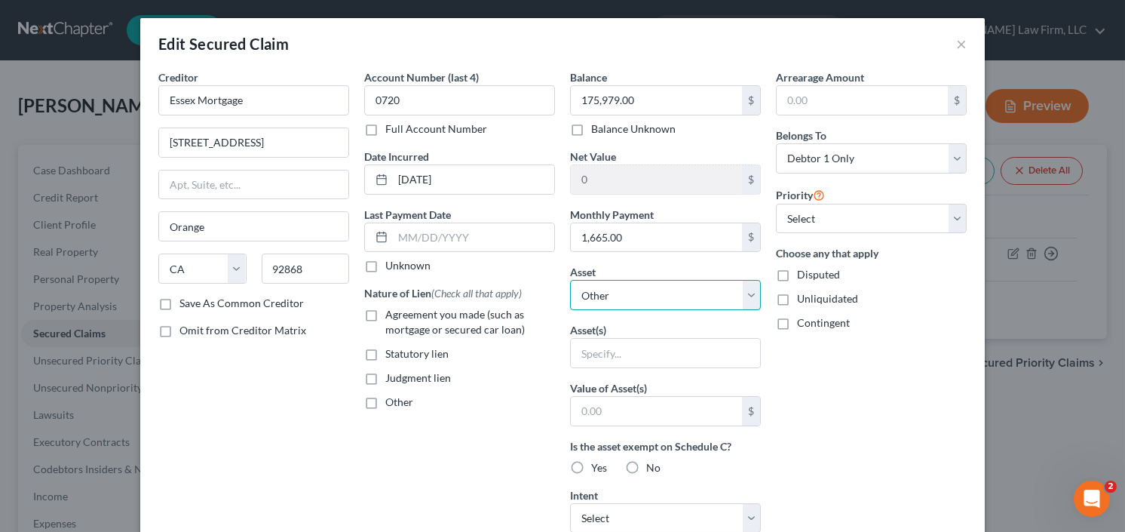
select select "10"
click at [570, 280] on select "Select Other Multiple Assets Household Goods - All household goods and furnitur…" at bounding box center [665, 295] width 191 height 30
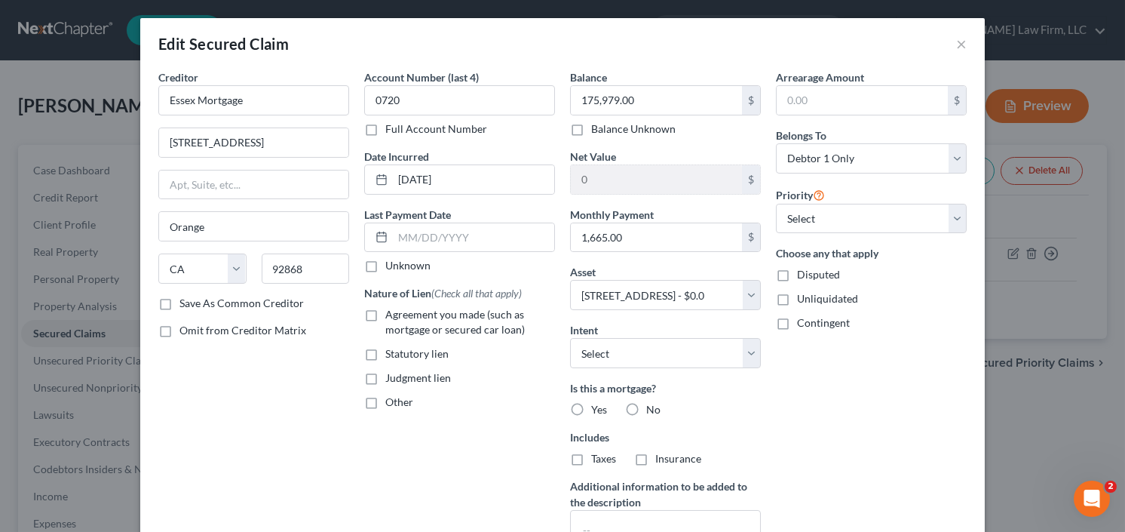
click at [385, 313] on label "Agreement you made (such as mortgage or secured car loan)" at bounding box center [470, 322] width 170 height 30
click at [391, 313] on input "Agreement you made (such as mortgage or secured car loan)" at bounding box center [396, 312] width 10 height 10
checkbox input "true"
click at [591, 407] on label "Yes" at bounding box center [599, 409] width 16 height 15
click at [597, 407] on input "Yes" at bounding box center [602, 407] width 10 height 10
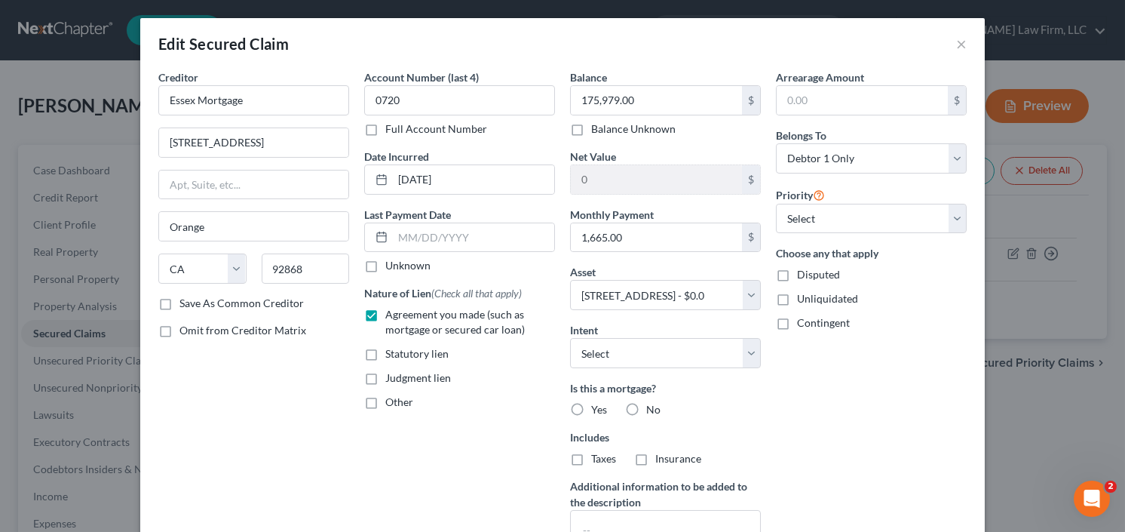
radio input "true"
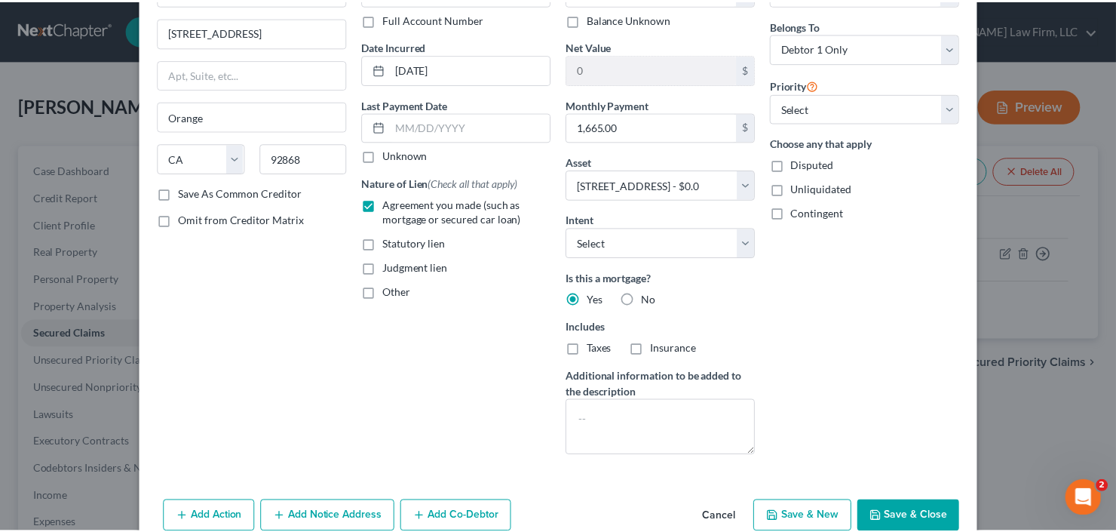
scroll to position [150, 0]
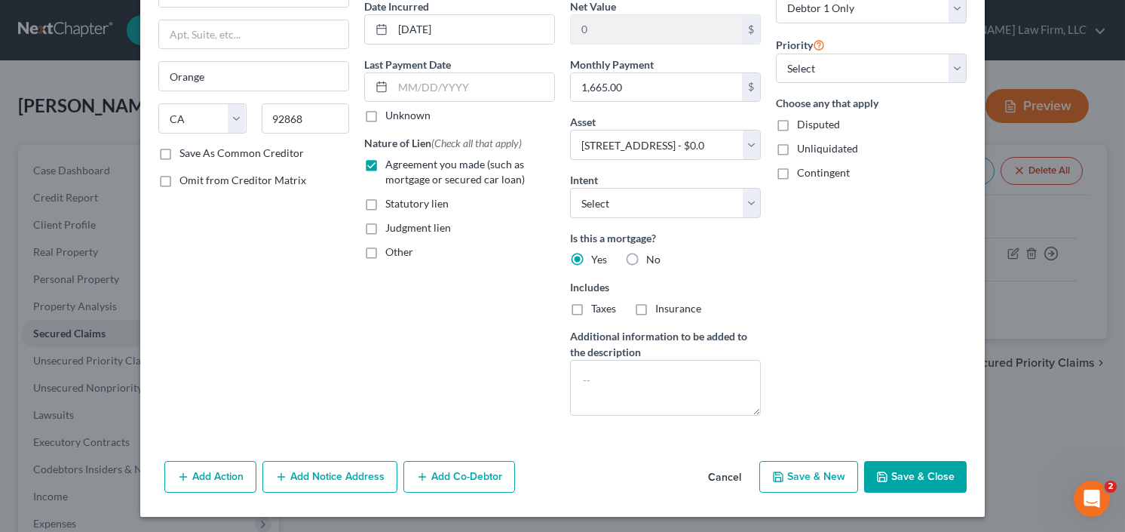
click at [927, 469] on button "Save & Close" at bounding box center [915, 477] width 103 height 32
select select
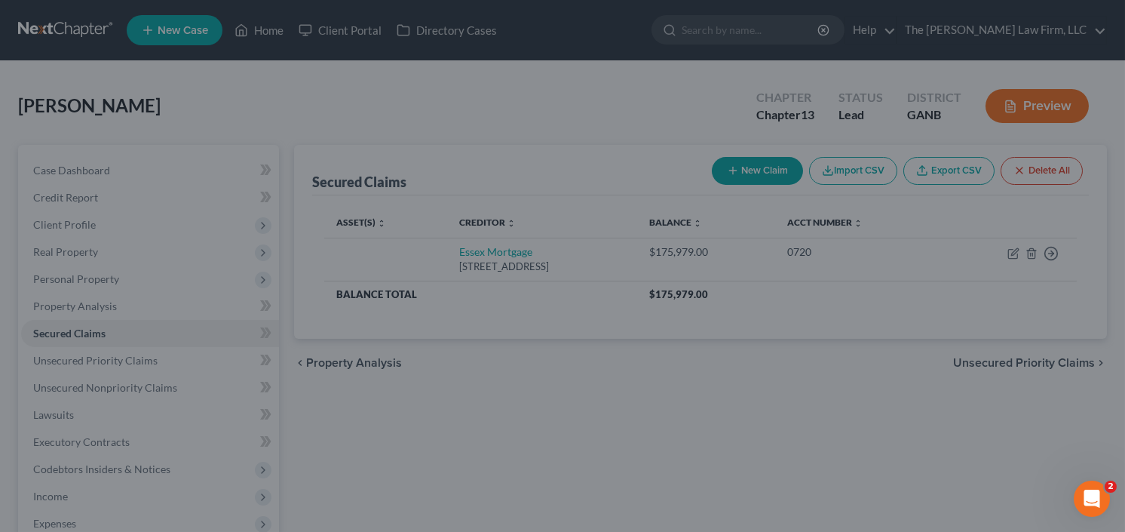
type input "-175,979.00"
select select "10"
type input "0"
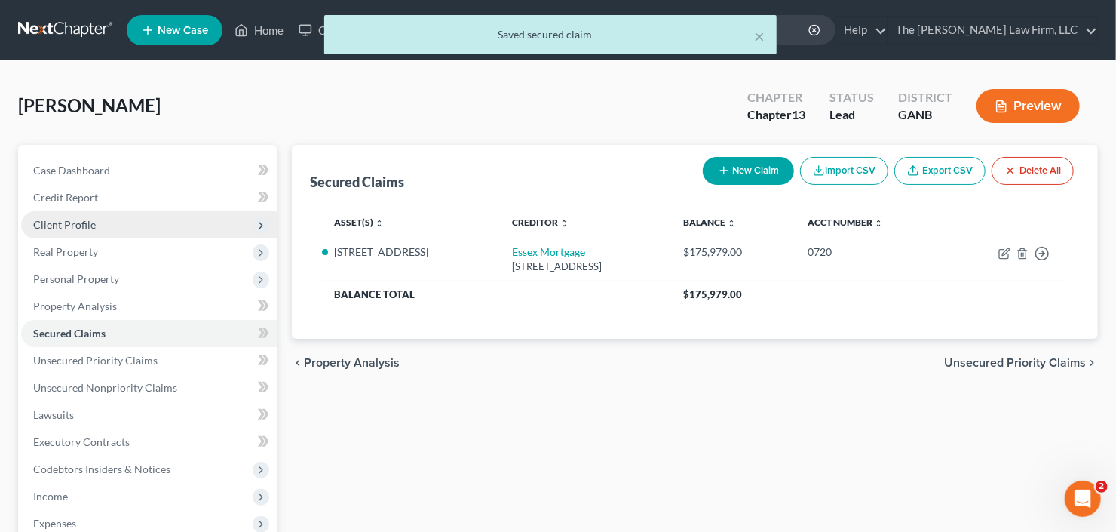
click at [97, 228] on span "Client Profile" at bounding box center [149, 224] width 256 height 27
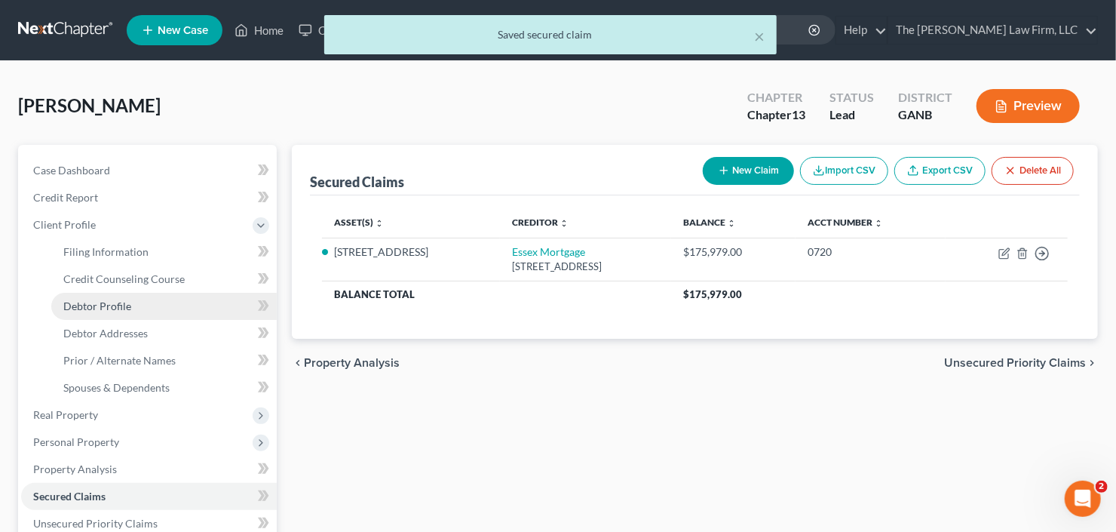
click at [97, 310] on span "Debtor Profile" at bounding box center [97, 305] width 68 height 13
select select "0"
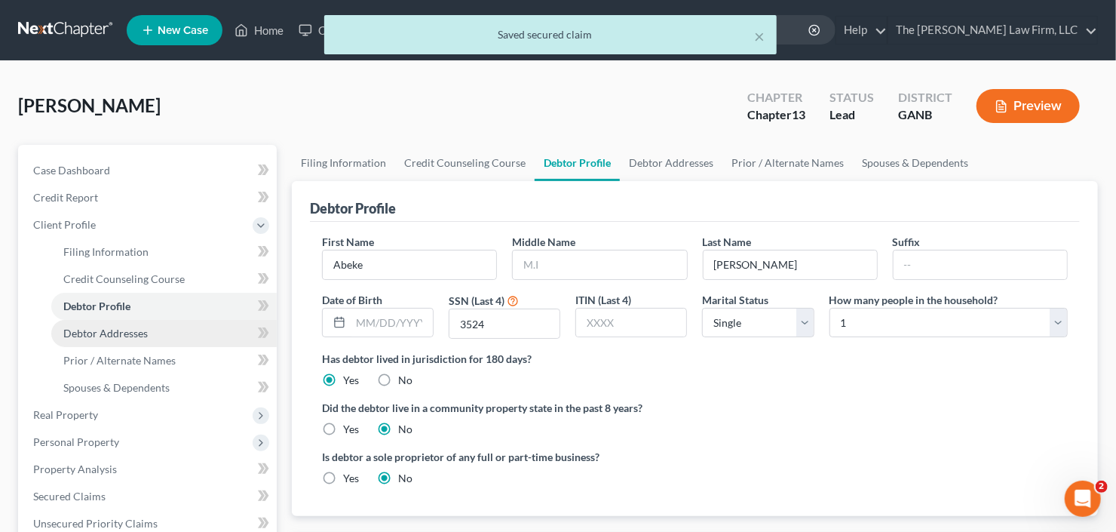
click at [102, 331] on span "Debtor Addresses" at bounding box center [105, 332] width 84 height 13
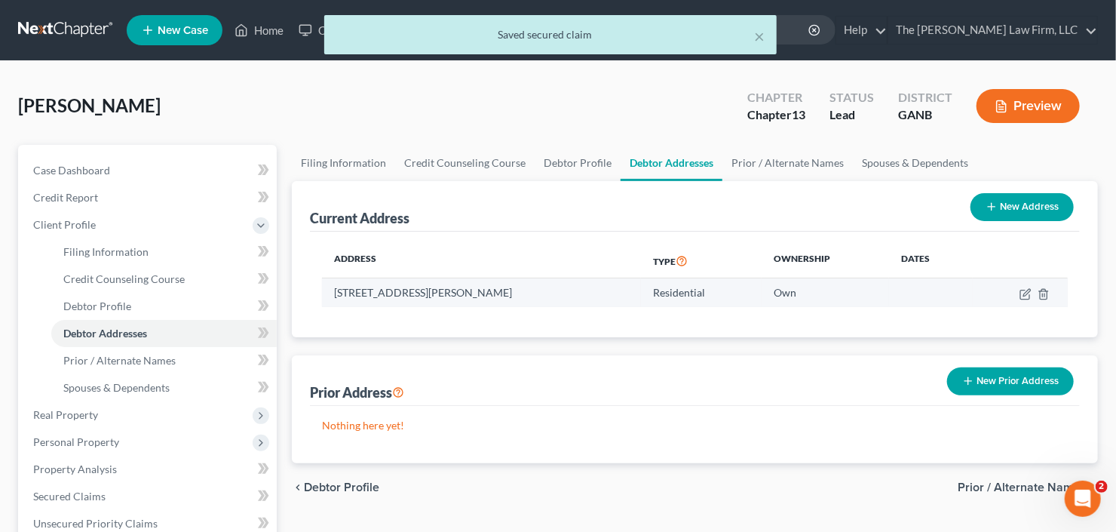
drag, startPoint x: 412, startPoint y: 293, endPoint x: 322, endPoint y: 294, distance: 89.7
click at [308, 294] on div "Current Address New Address Address Type Ownership Dates 390 Airline Rd, Mcdono…" at bounding box center [695, 259] width 806 height 156
click at [400, 292] on td "390 Airline Rd, Mcdonough, GA 30252" at bounding box center [481, 292] width 319 height 29
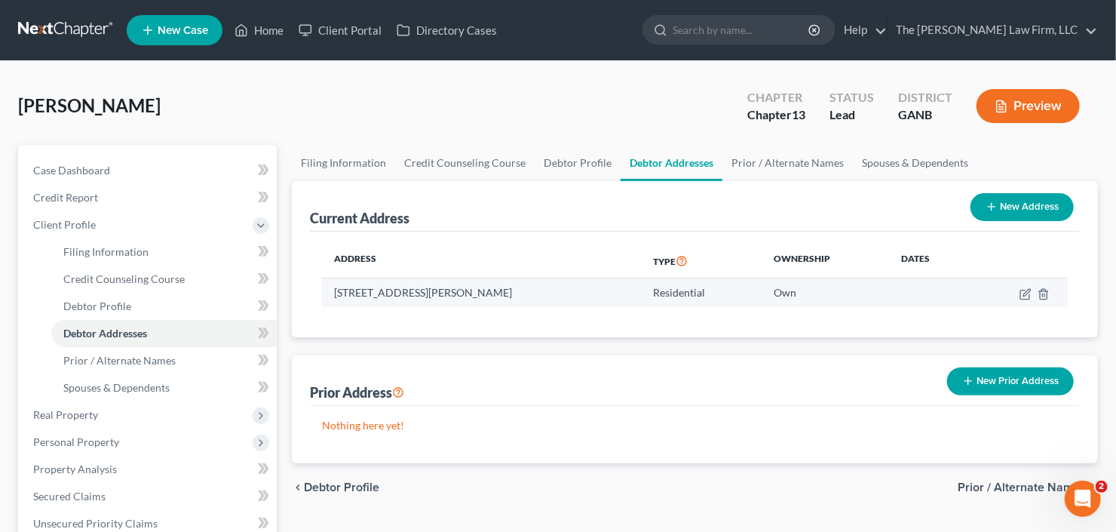
drag, startPoint x: 512, startPoint y: 293, endPoint x: 332, endPoint y: 295, distance: 180.2
click at [332, 295] on td "390 Airline Rd, Mcdonough, GA 30252" at bounding box center [481, 292] width 319 height 29
copy td "390 Airline Rd, Mcdonough, GA 30252"
click at [1028, 294] on icon "button" at bounding box center [1025, 294] width 12 height 12
select select "10"
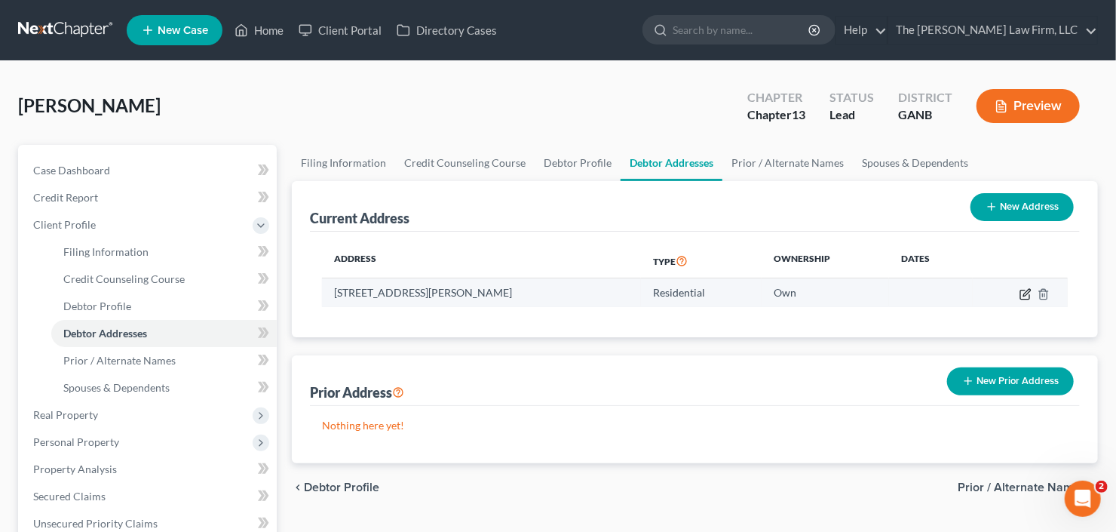
select select "74"
select select "0"
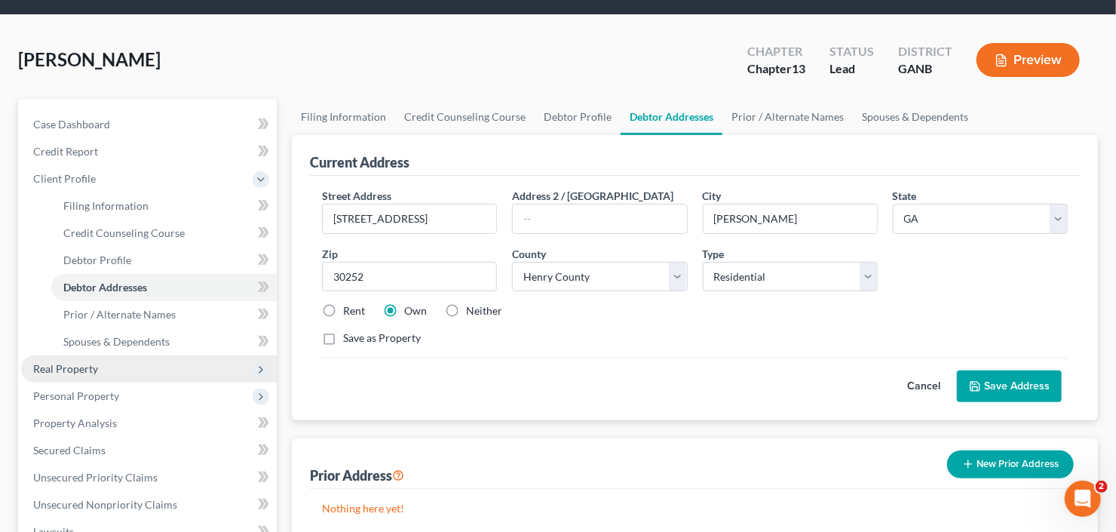
scroll to position [60, 0]
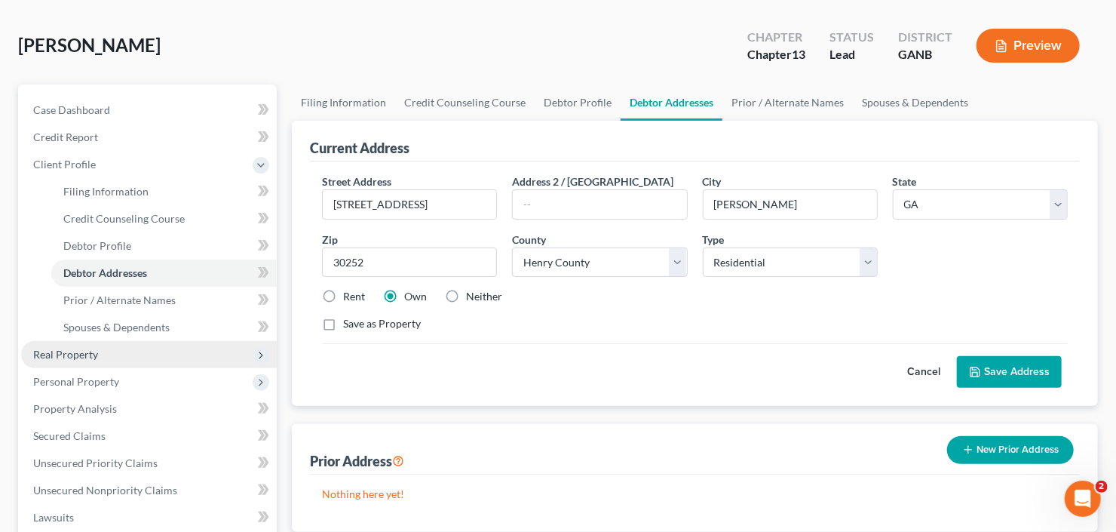
drag, startPoint x: 102, startPoint y: 357, endPoint x: 116, endPoint y: 360, distance: 14.8
click at [101, 356] on span "Real Property" at bounding box center [149, 354] width 256 height 27
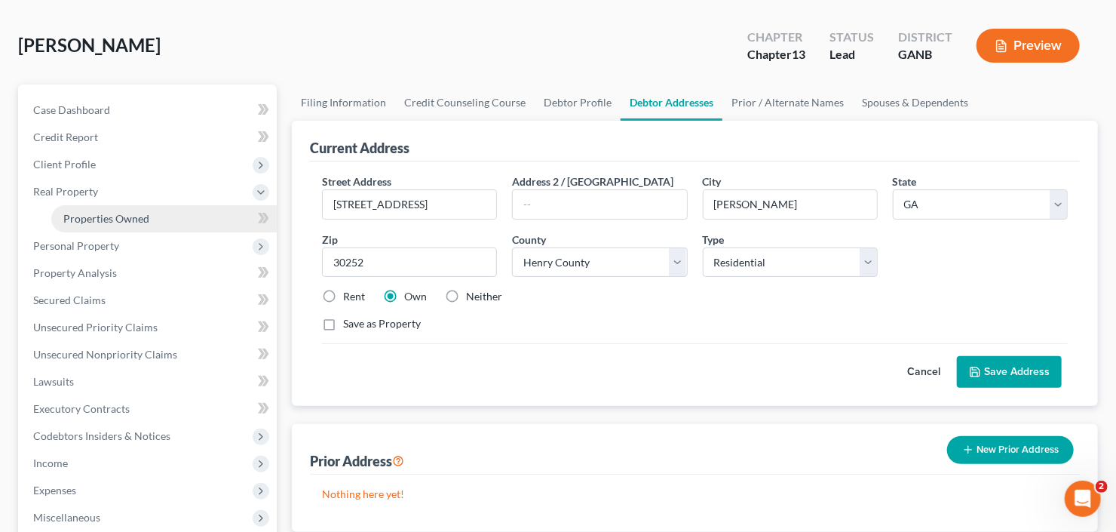
click at [133, 219] on span "Properties Owned" at bounding box center [106, 218] width 86 height 13
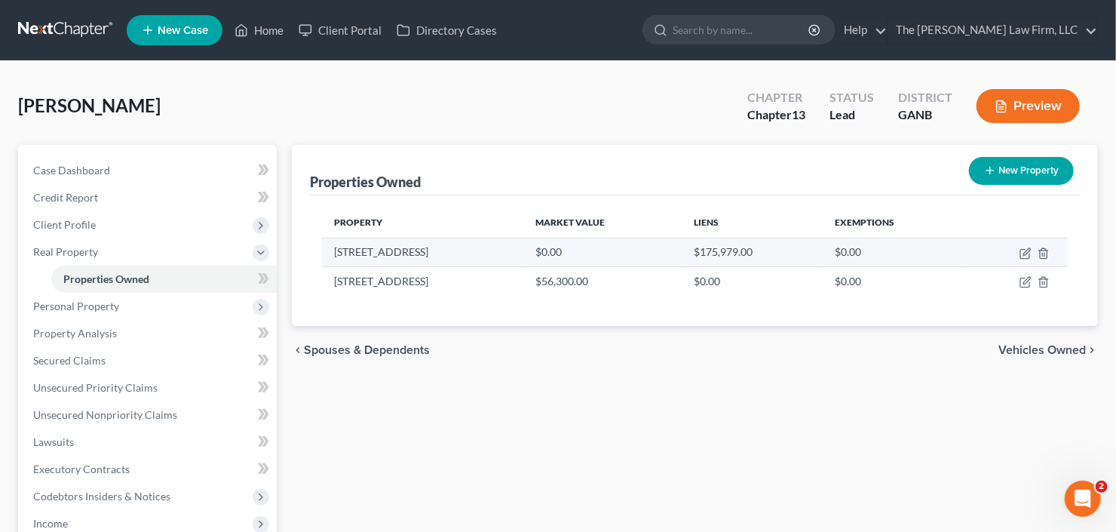
click at [1025, 244] on td at bounding box center [1016, 252] width 103 height 29
click at [1027, 253] on icon "button" at bounding box center [1025, 253] width 12 height 12
select select "10"
select select "74"
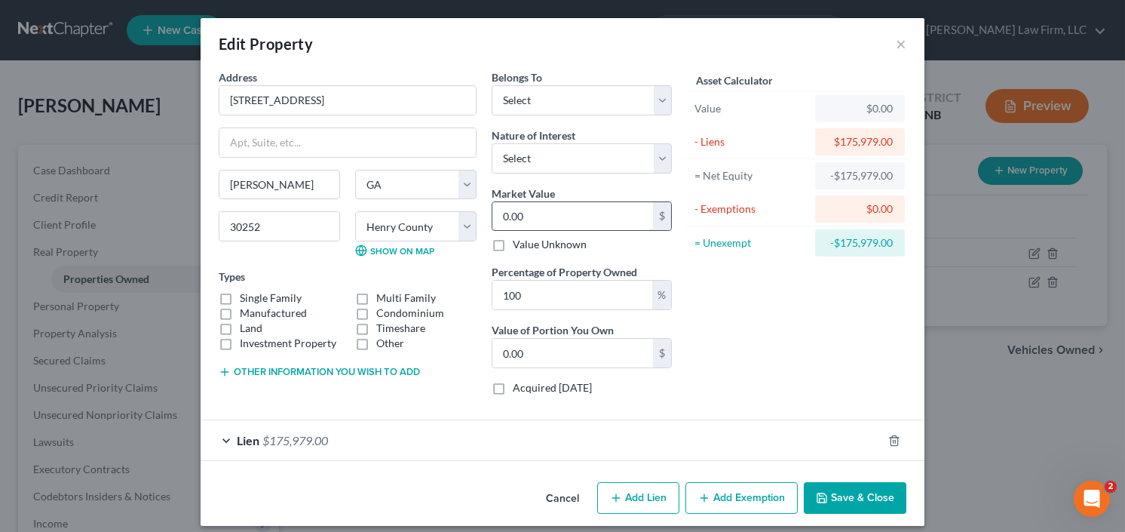
click at [553, 218] on input "0.00" at bounding box center [572, 216] width 161 height 29
type input "3"
type input "3.00"
type input "30"
type input "30.00"
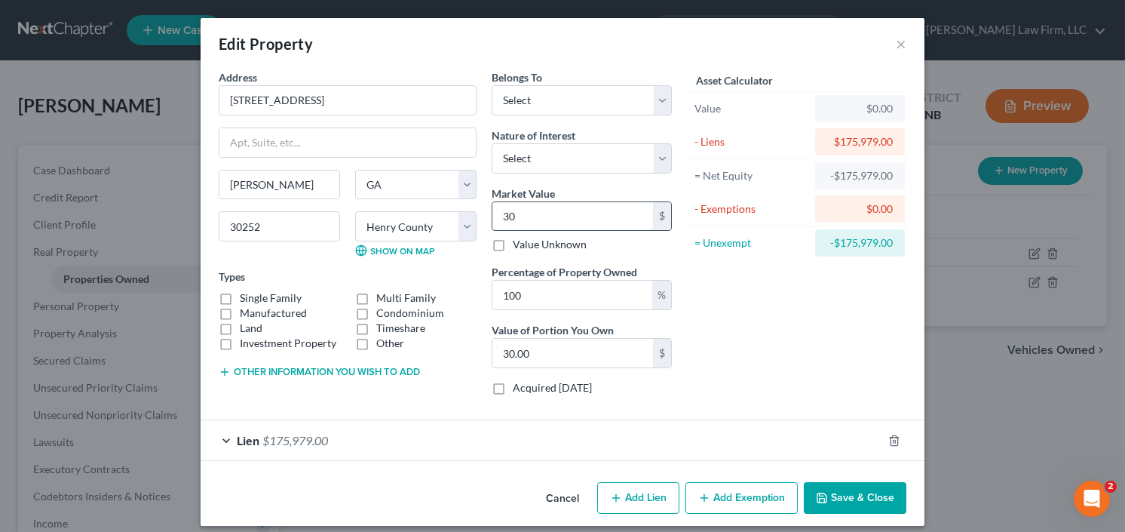
type input "304"
type input "304.00"
type input "3040"
type input "3,040.00"
type input "3,0400"
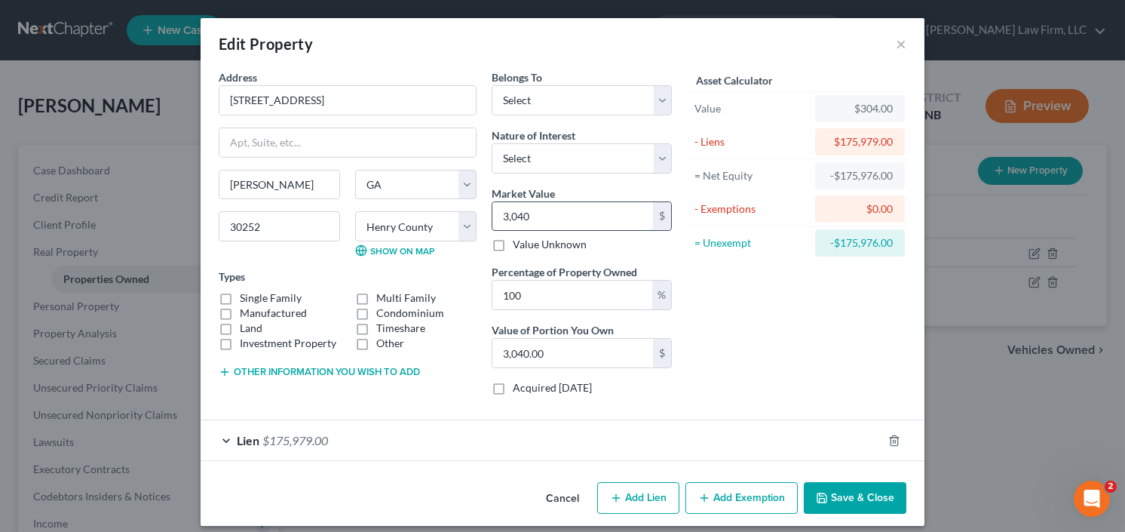
type input "30,400.00"
type input "30,4000"
type input "304,000.00"
type input "304,000"
click at [541, 97] on select "Select Debtor 1 Only Debtor 2 Only Debtor 1 And Debtor 2 Only At Least One Of T…" at bounding box center [582, 100] width 180 height 30
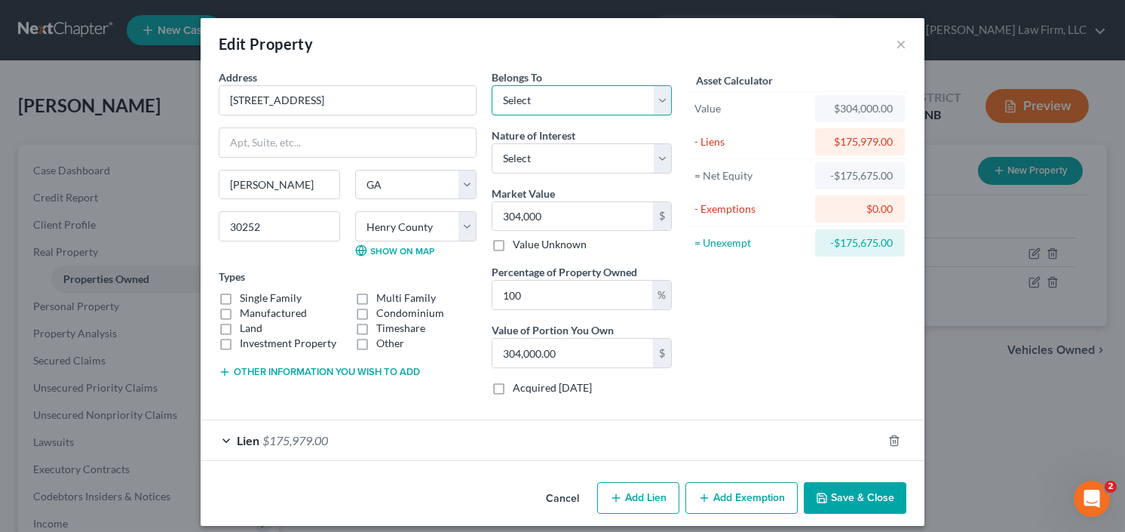
select select "0"
click at [492, 85] on select "Select Debtor 1 Only Debtor 2 Only Debtor 1 And Debtor 2 Only At Least One Of T…" at bounding box center [582, 100] width 180 height 30
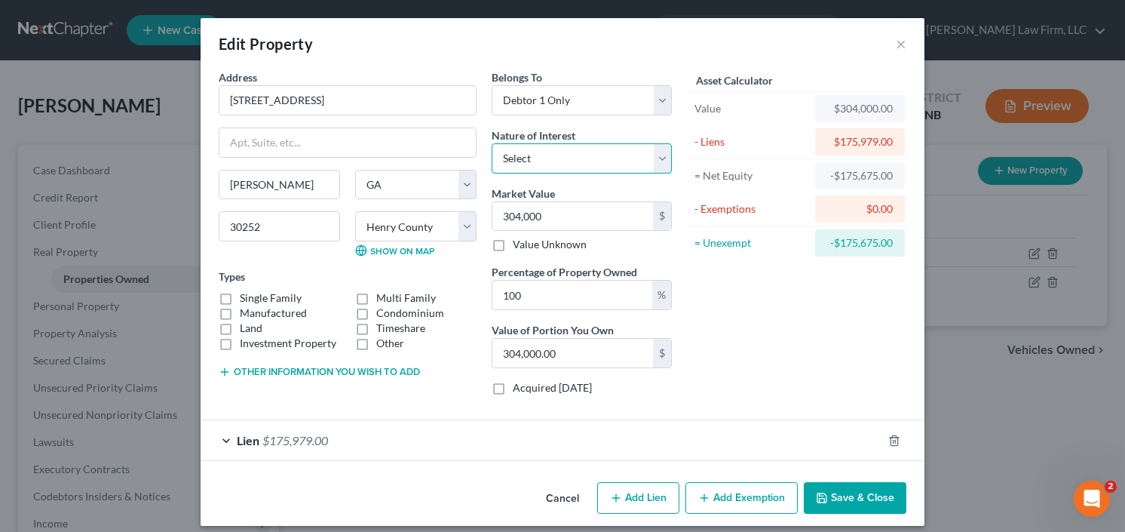
click at [566, 152] on select "Select Fee Simple Joint Tenant Life Estate Equitable Interest Future Interest T…" at bounding box center [582, 158] width 180 height 30
select select "0"
click at [492, 143] on select "Select Fee Simple Joint Tenant Life Estate Equitable Interest Future Interest T…" at bounding box center [582, 158] width 180 height 30
click at [731, 499] on button "Add Exemption" at bounding box center [741, 498] width 112 height 32
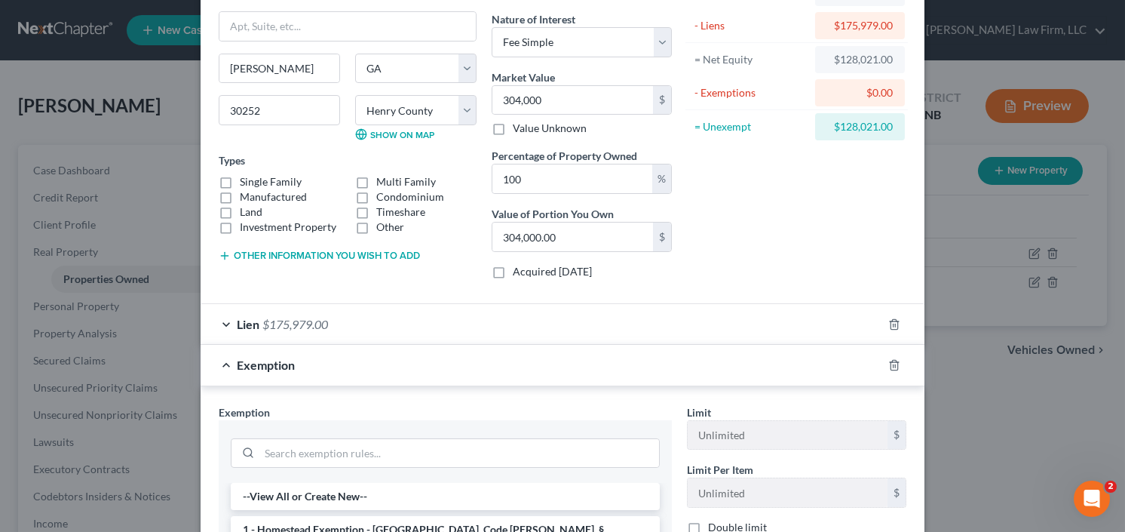
scroll to position [181, 0]
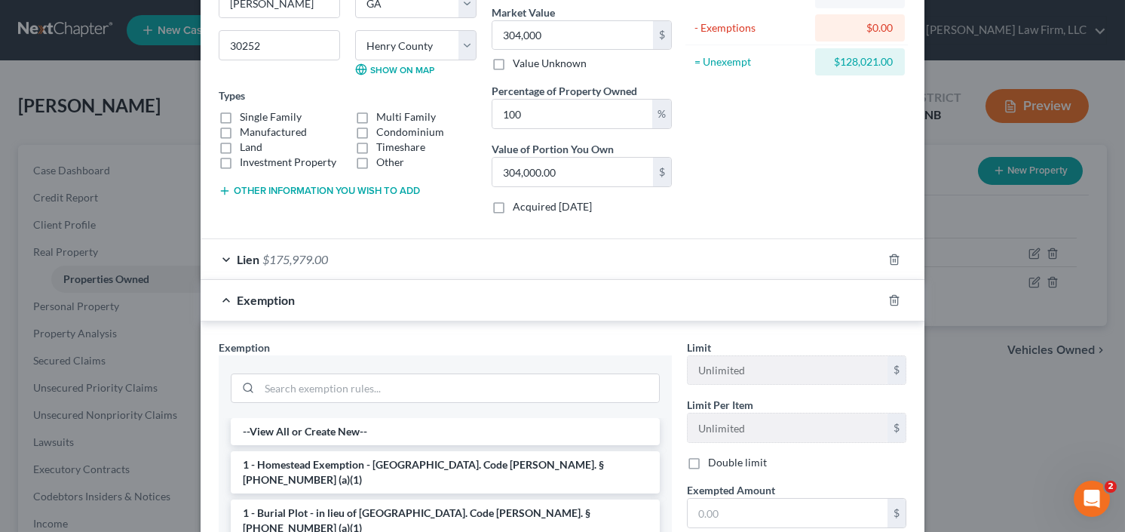
drag, startPoint x: 351, startPoint y: 462, endPoint x: 588, endPoint y: 444, distance: 238.2
click at [351, 462] on li "1 - Homestead Exemption - Ga. Code Ann. § 44-13-100 (a)(1)" at bounding box center [445, 472] width 429 height 42
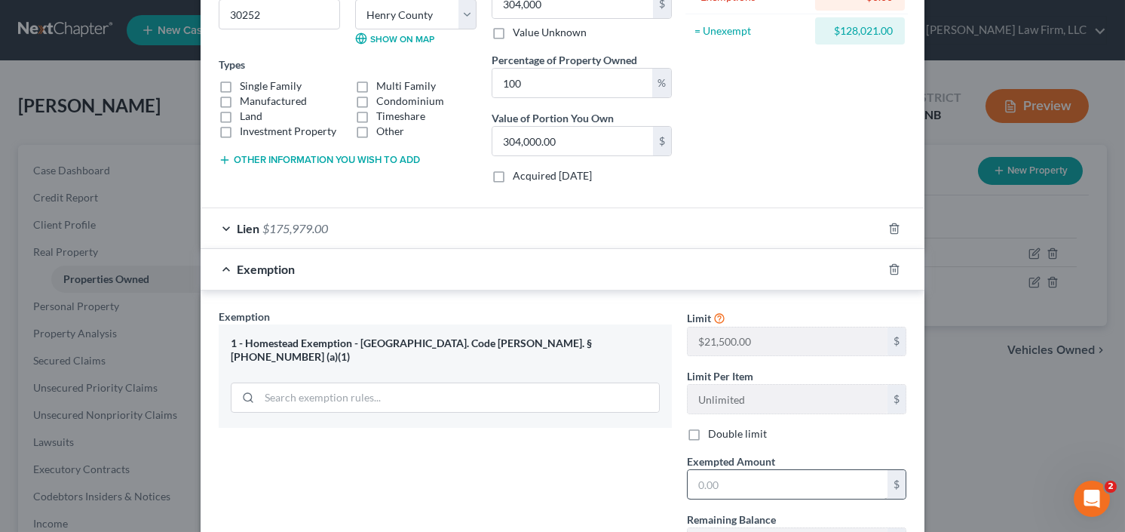
scroll to position [241, 0]
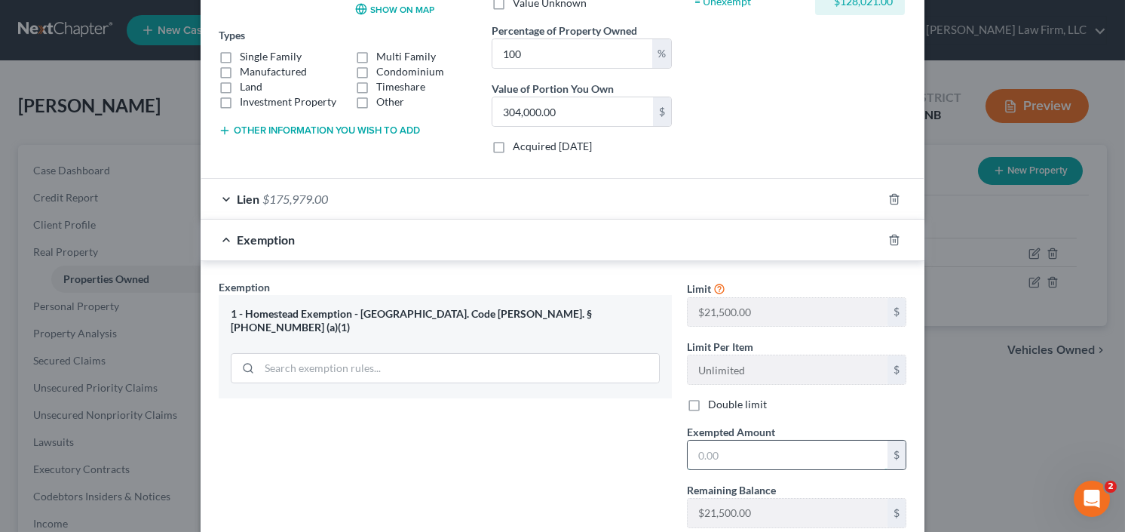
click at [735, 454] on input "text" at bounding box center [788, 454] width 200 height 29
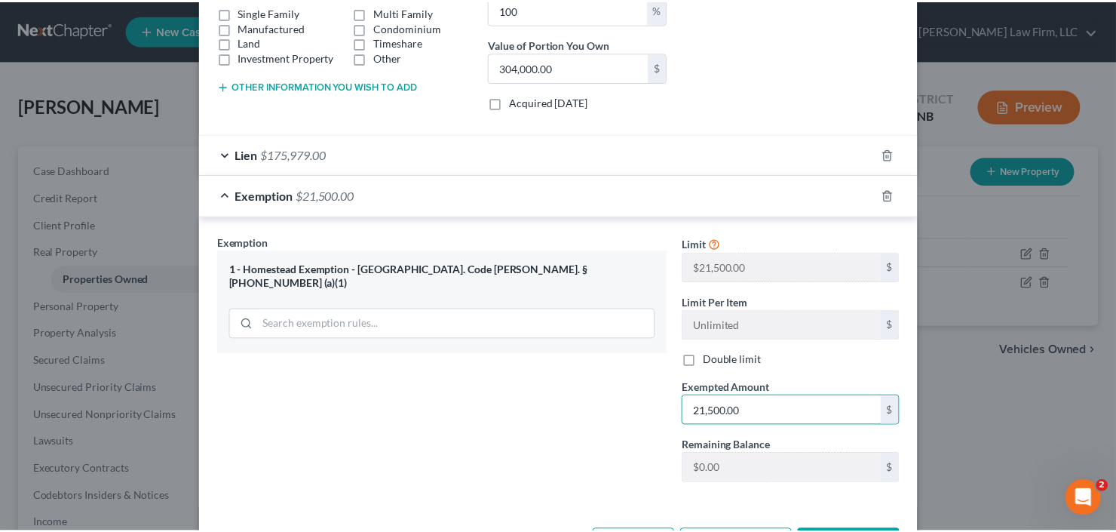
scroll to position [341, 0]
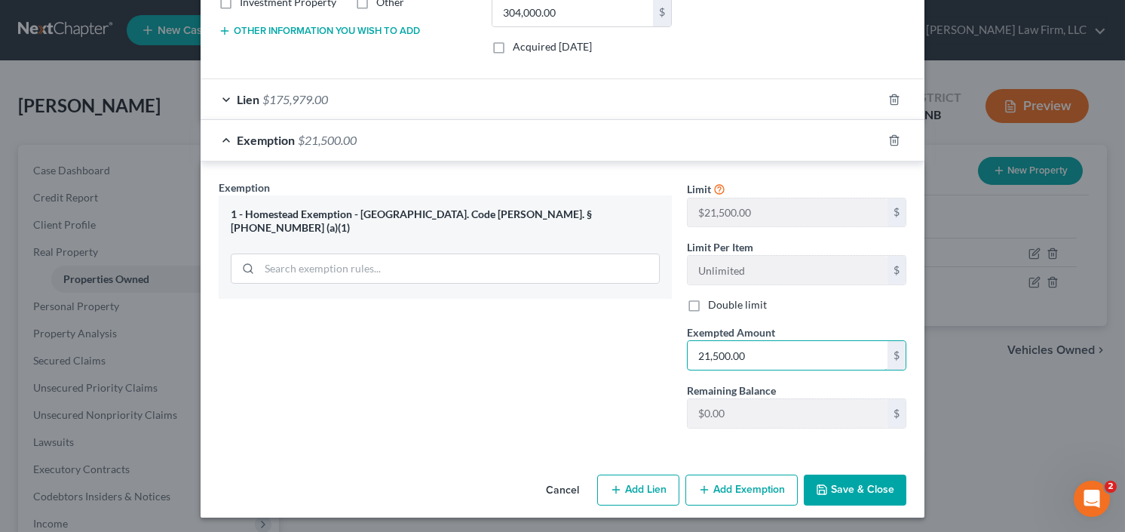
type input "21,500.00"
click at [865, 474] on button "Save & Close" at bounding box center [855, 490] width 103 height 32
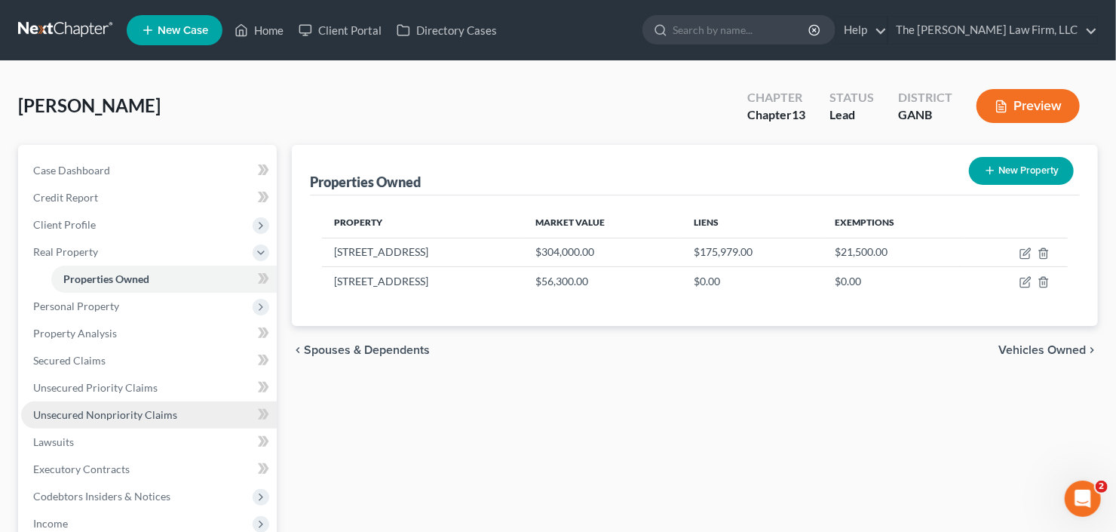
drag, startPoint x: 90, startPoint y: 418, endPoint x: 155, endPoint y: 402, distance: 66.0
click at [90, 418] on span "Unsecured Nonpriority Claims" at bounding box center [105, 414] width 144 height 13
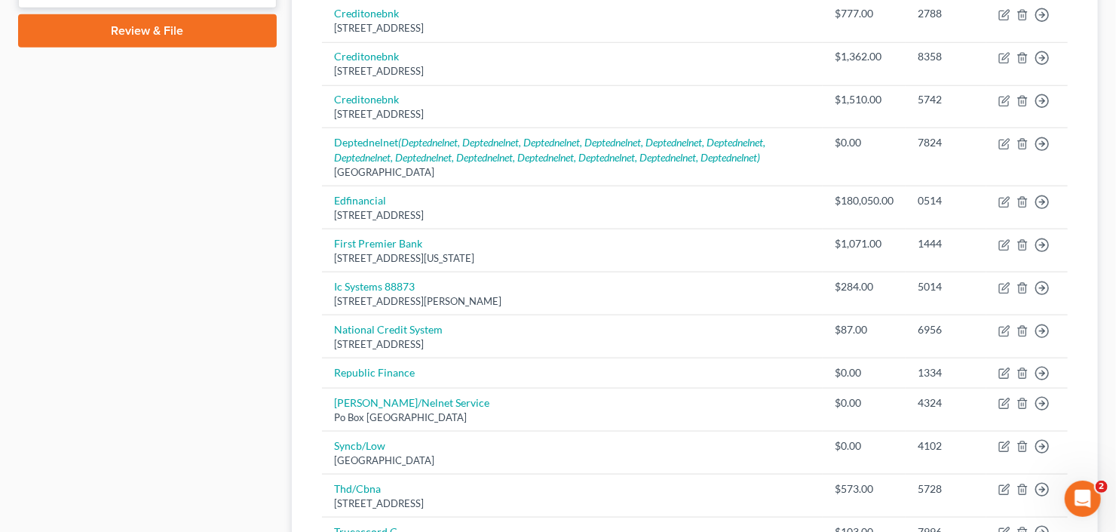
scroll to position [422, 0]
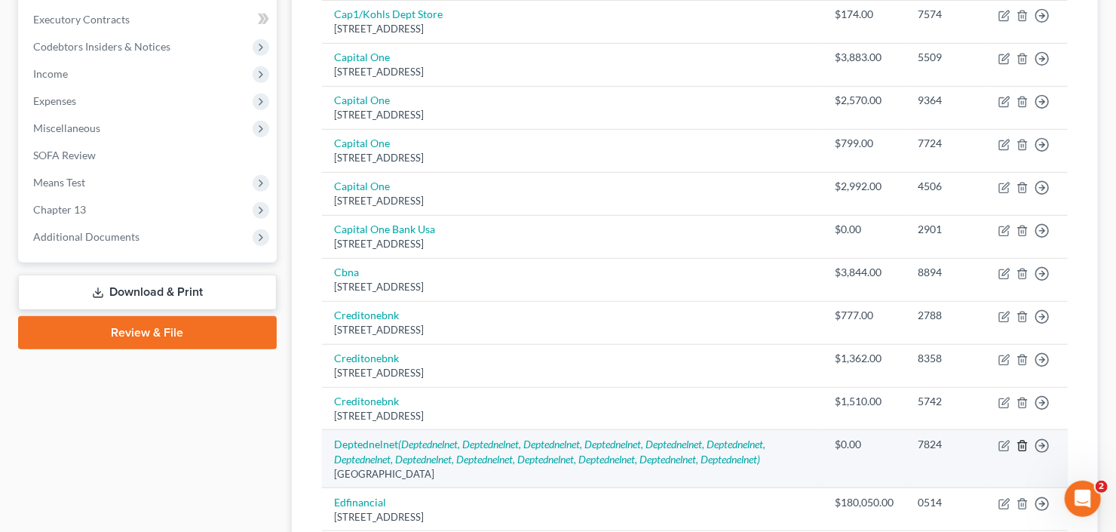
click at [1022, 446] on icon "button" at bounding box center [1022, 446] width 12 height 12
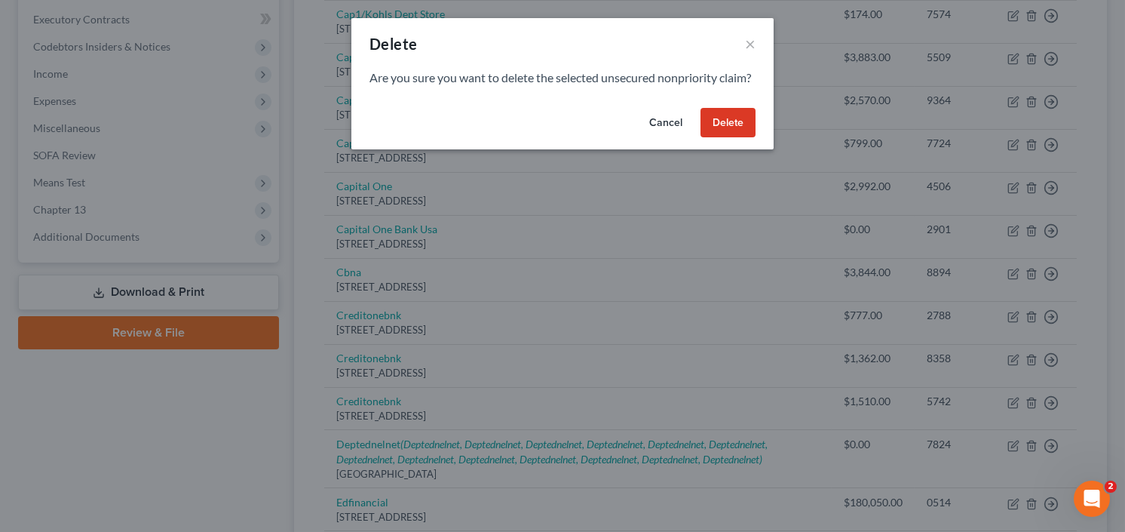
click at [731, 138] on button "Delete" at bounding box center [727, 123] width 55 height 30
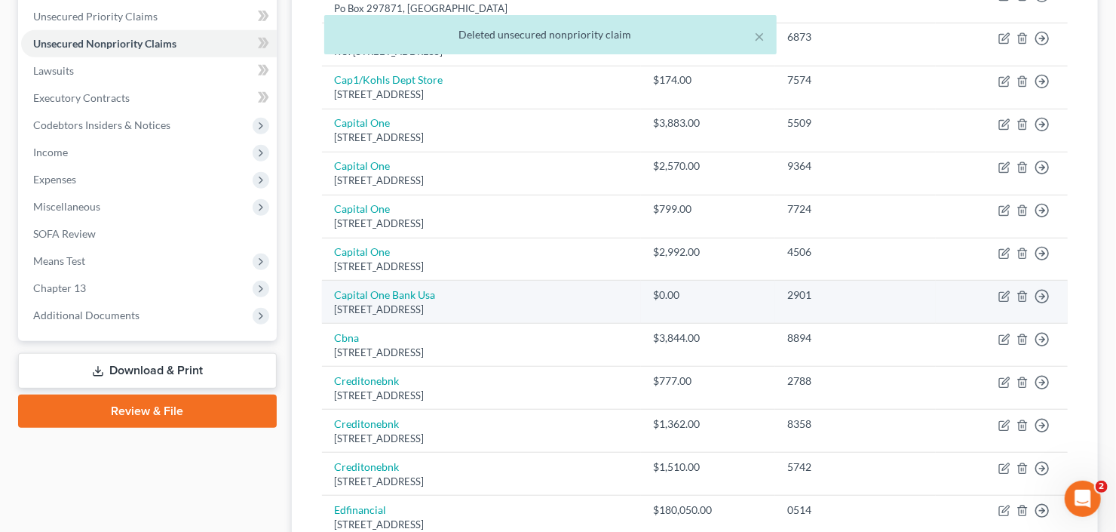
scroll to position [241, 0]
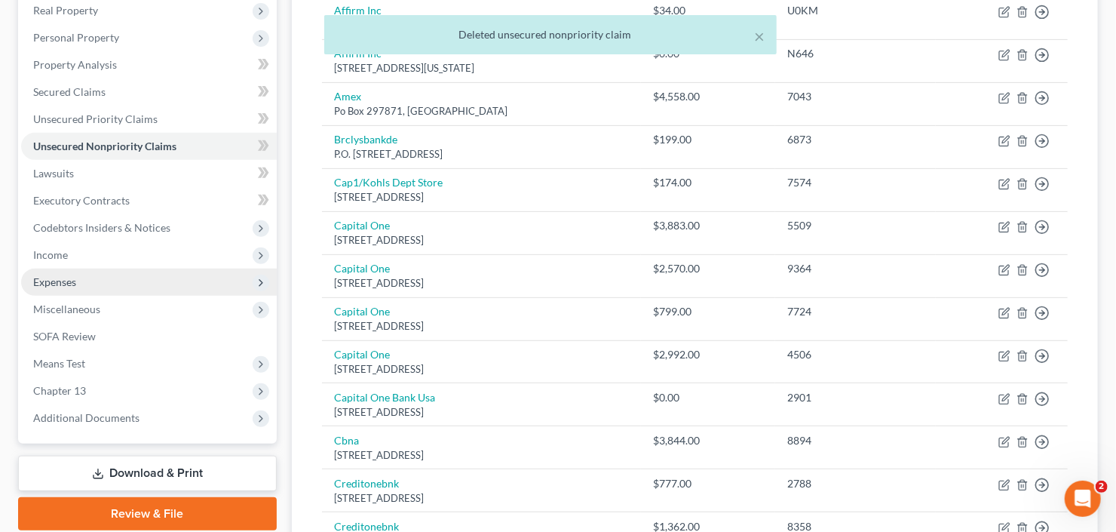
click at [70, 287] on span "Expenses" at bounding box center [54, 281] width 43 height 13
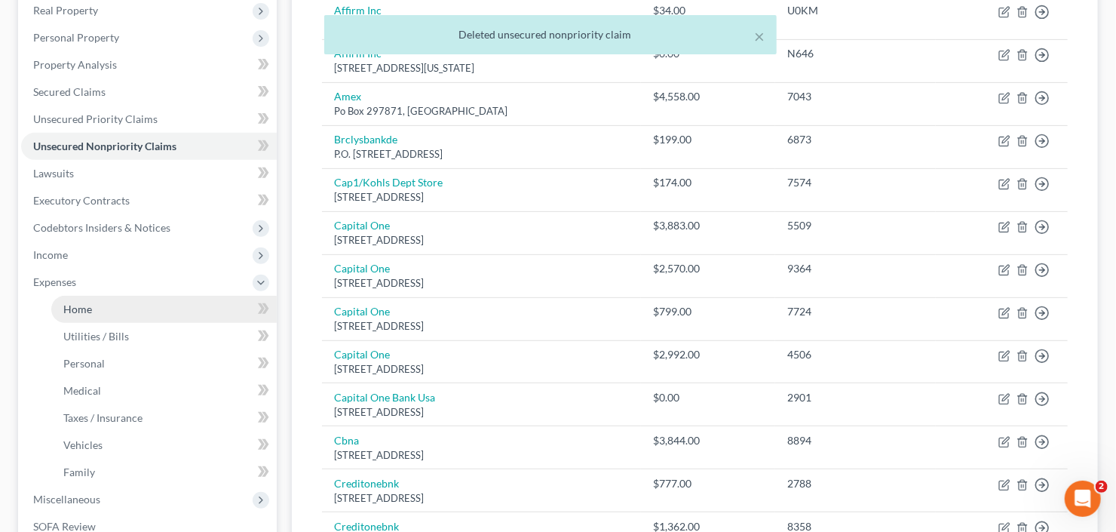
click at [81, 303] on span "Home" at bounding box center [77, 308] width 29 height 13
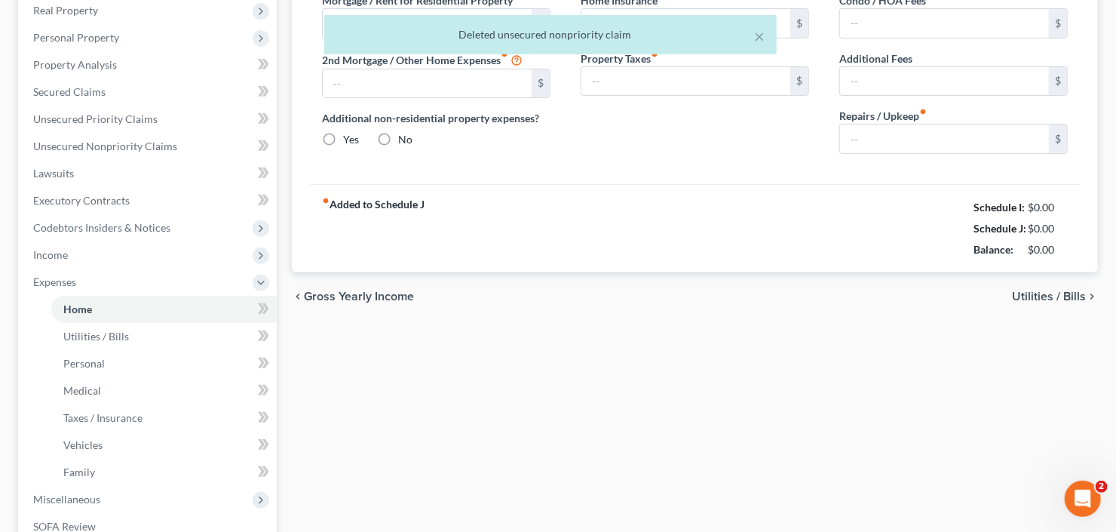
scroll to position [10, 0]
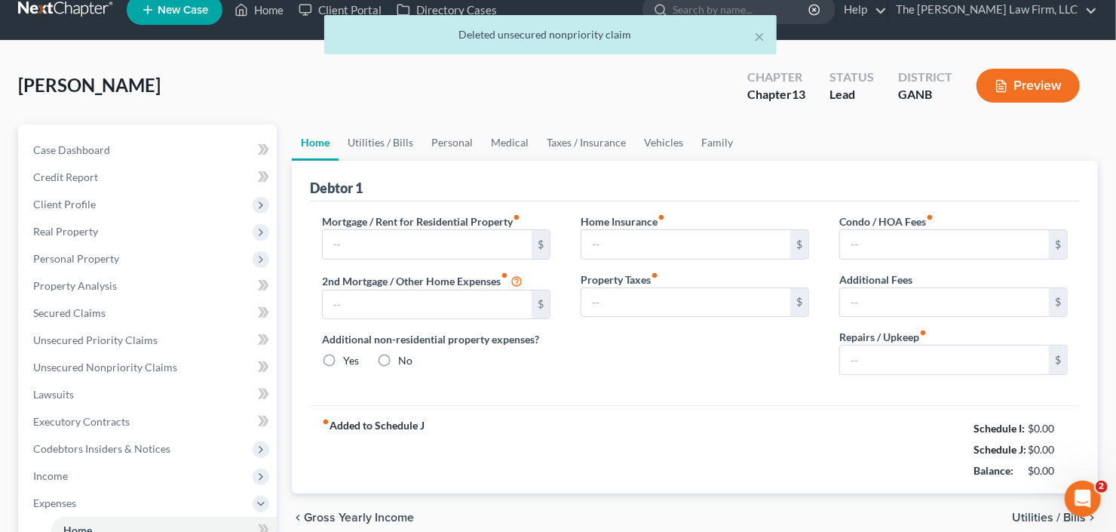
type input "0.00"
radio input "true"
type input "0.00"
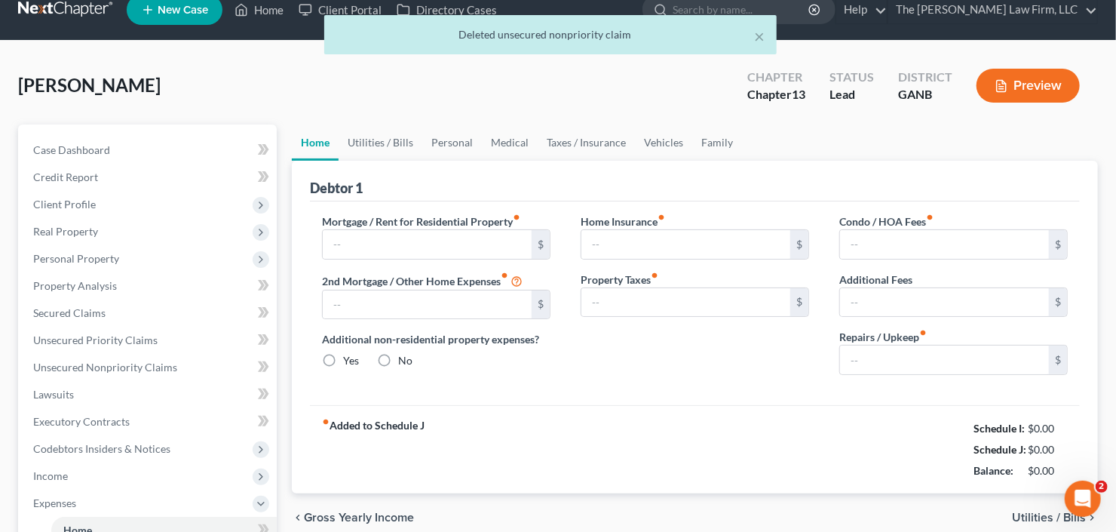
type input "0.00"
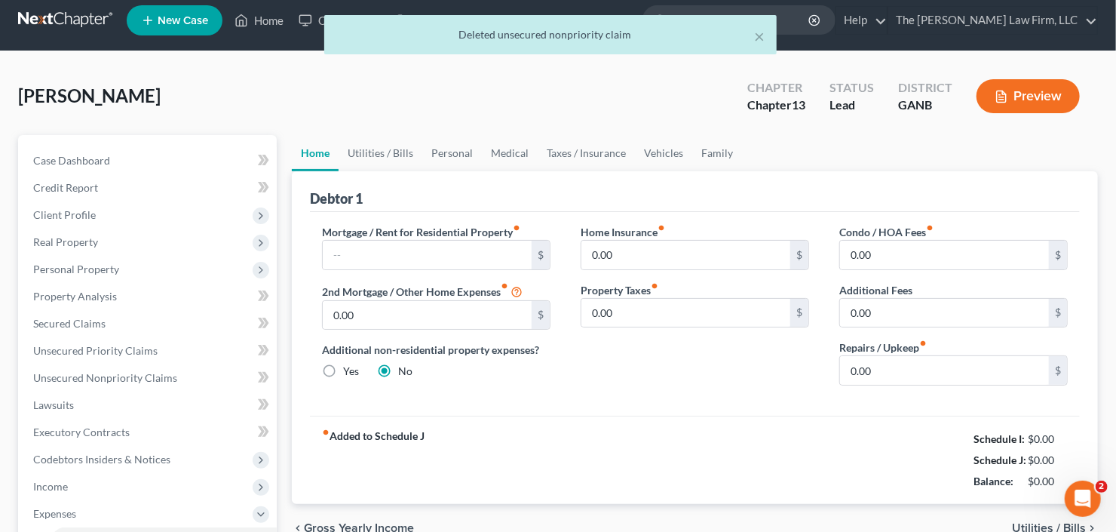
scroll to position [0, 0]
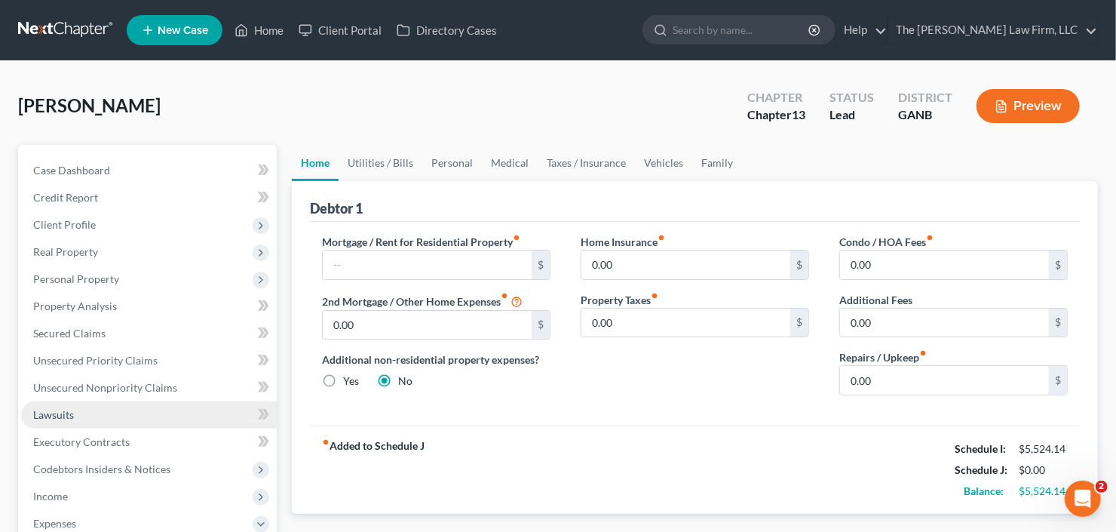
click at [56, 412] on span "Lawsuits" at bounding box center [53, 414] width 41 height 13
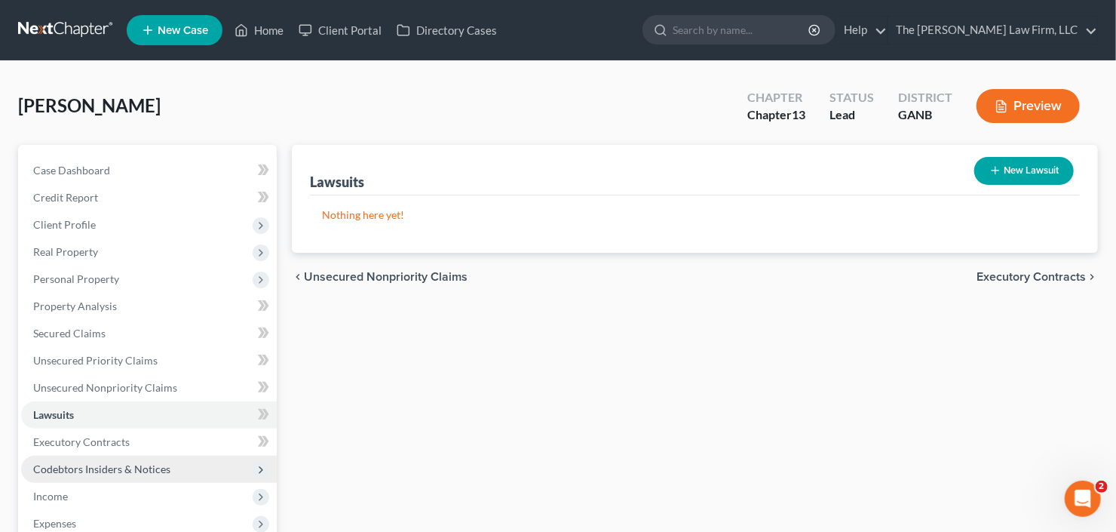
click at [110, 471] on span "Codebtors Insiders & Notices" at bounding box center [101, 468] width 137 height 13
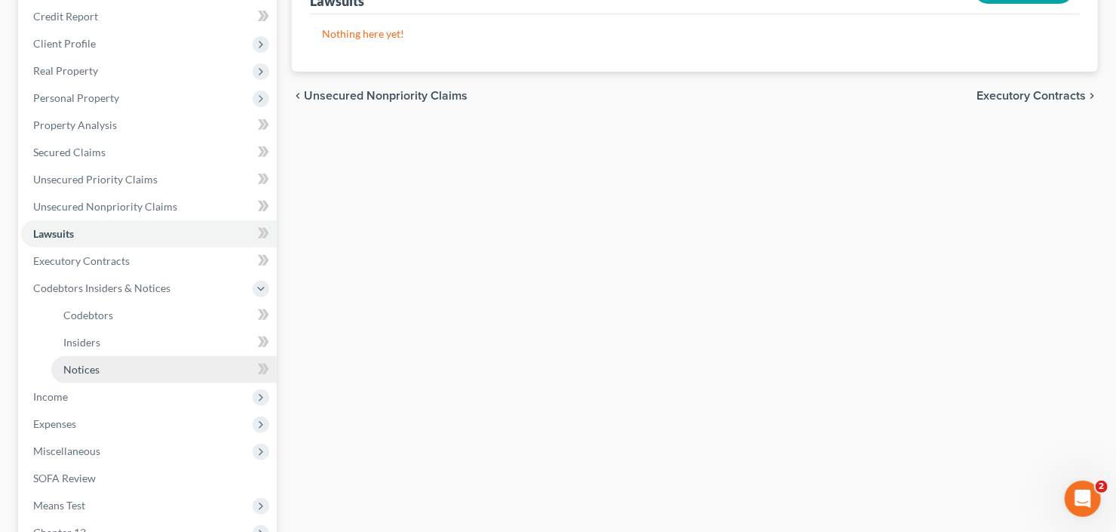
drag, startPoint x: 89, startPoint y: 373, endPoint x: 143, endPoint y: 371, distance: 53.6
click at [89, 373] on span "Notices" at bounding box center [81, 369] width 36 height 13
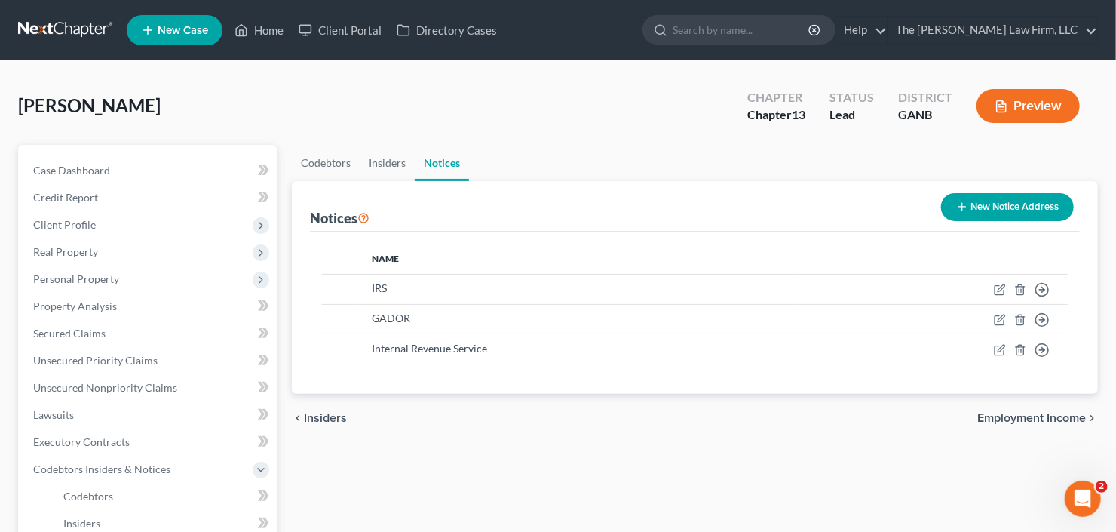
click at [1004, 204] on button "New Notice Address" at bounding box center [1007, 207] width 133 height 28
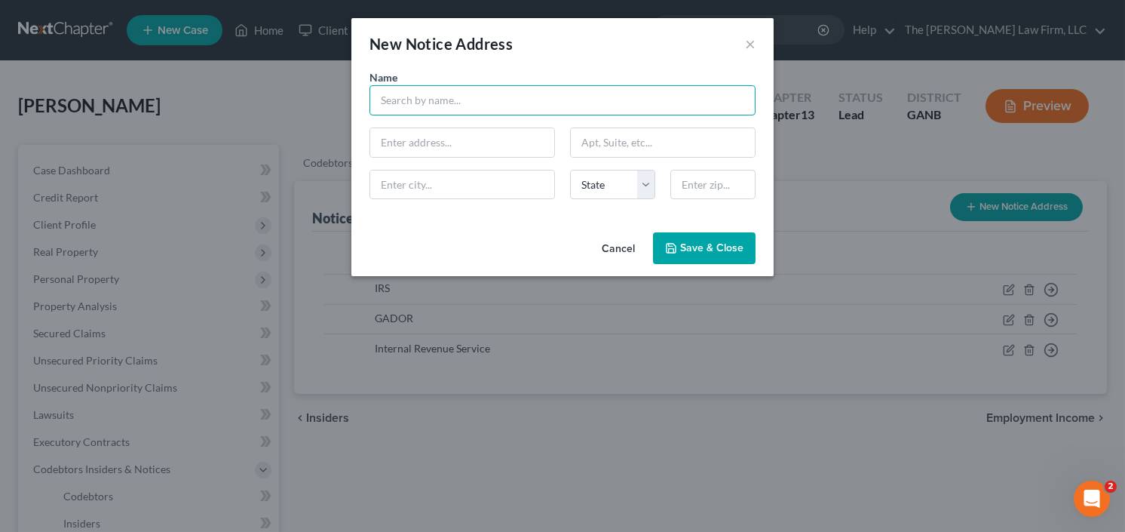
click at [420, 103] on input "text" at bounding box center [562, 100] width 386 height 30
type input "J Dustin Smith Esq"
type input "POB 165028"
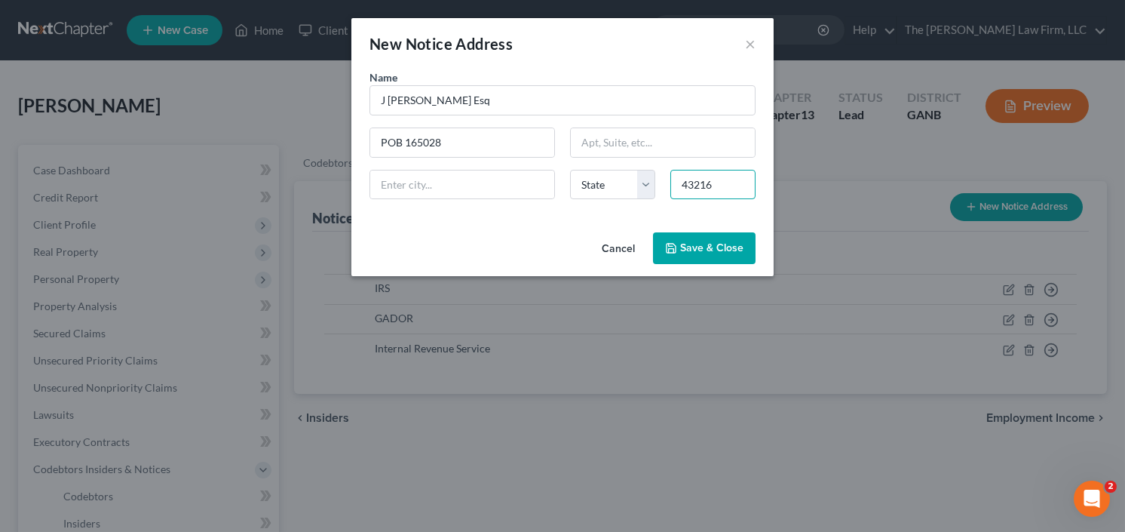
type input "43216"
type input "Columbus"
select select "36"
click at [689, 239] on button "Save & Close" at bounding box center [704, 248] width 103 height 32
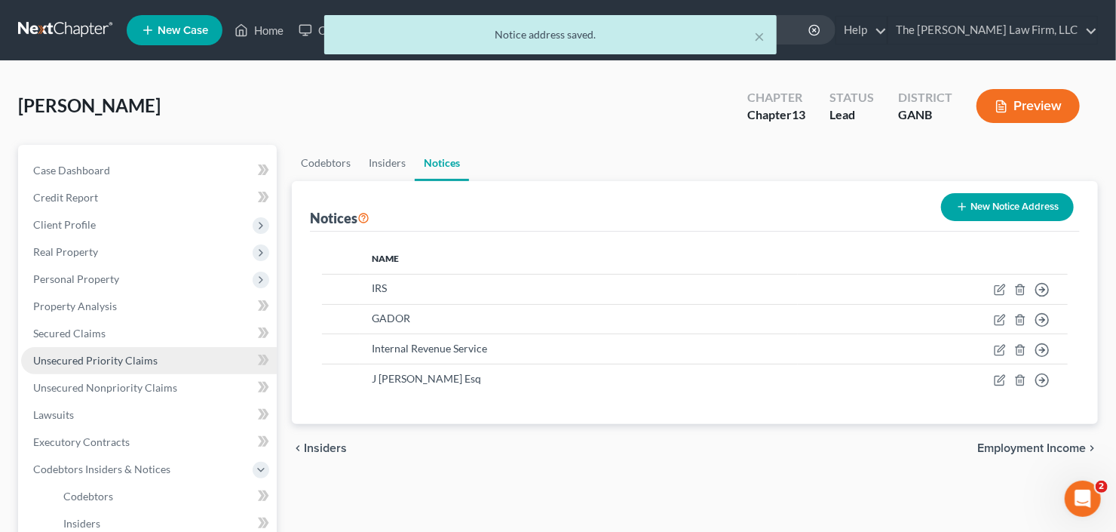
click at [70, 361] on span "Unsecured Priority Claims" at bounding box center [95, 360] width 124 height 13
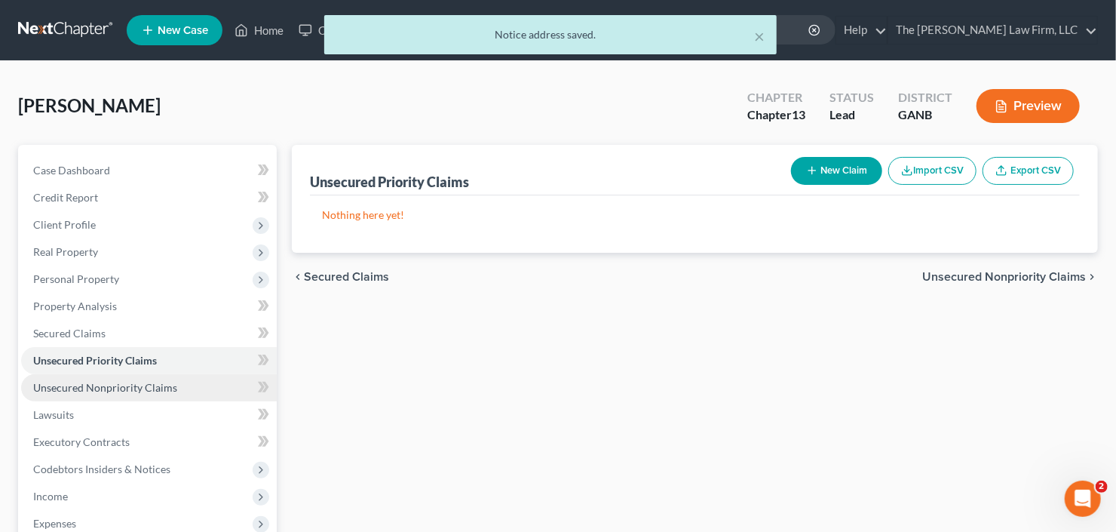
click at [81, 385] on span "Unsecured Nonpriority Claims" at bounding box center [105, 387] width 144 height 13
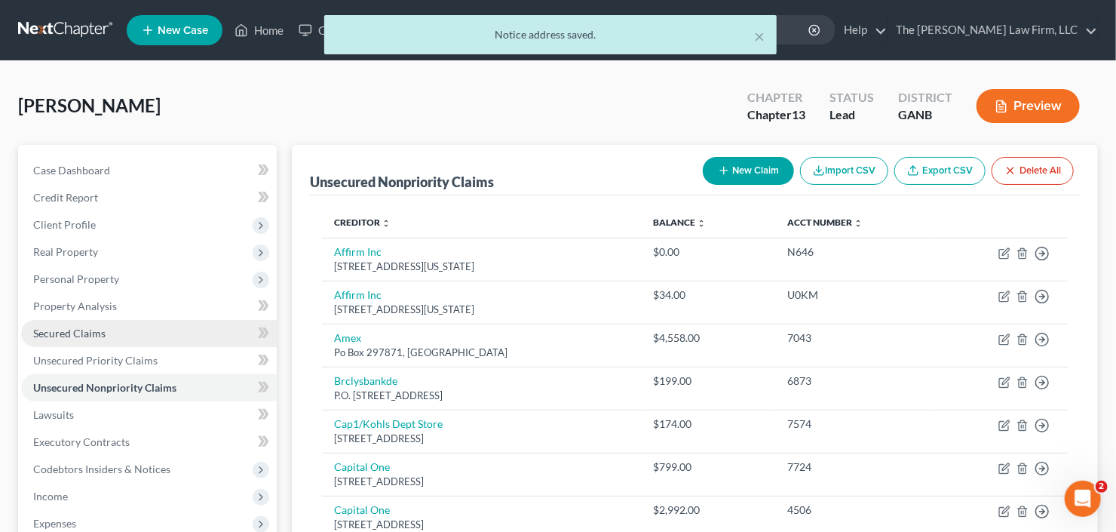
click at [63, 336] on span "Secured Claims" at bounding box center [69, 332] width 72 height 13
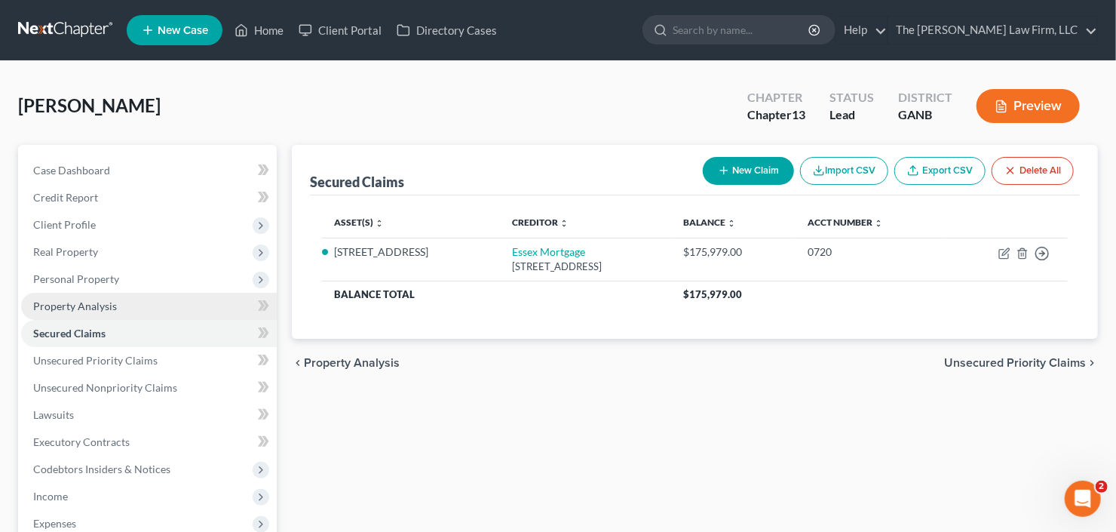
click at [65, 308] on span "Property Analysis" at bounding box center [75, 305] width 84 height 13
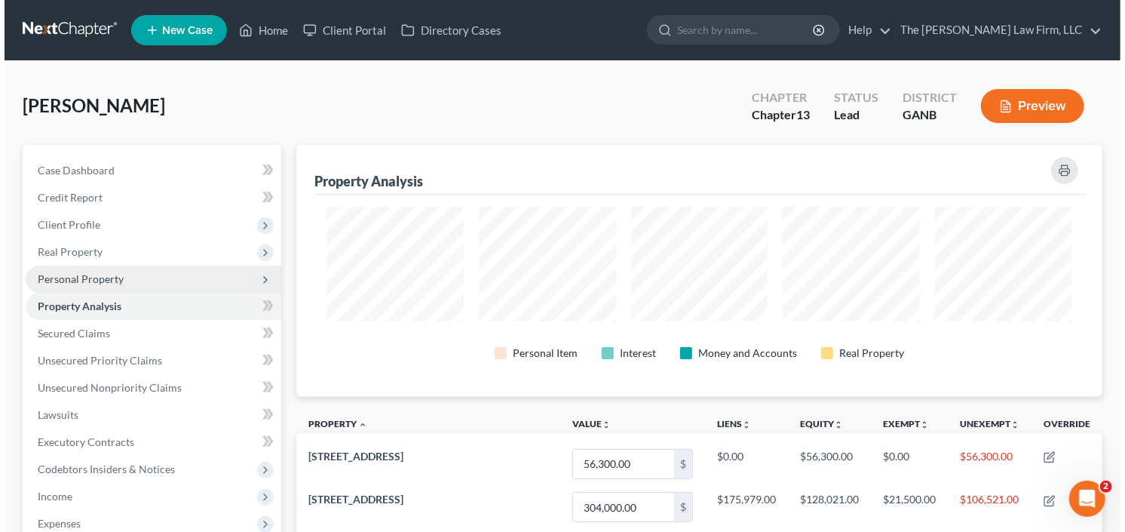
scroll to position [251, 805]
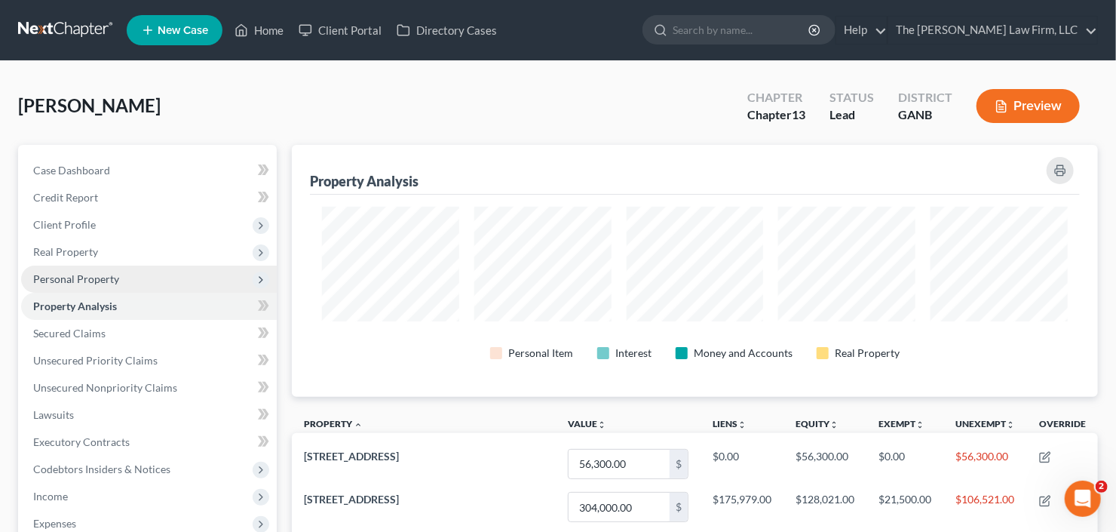
click at [84, 286] on span "Personal Property" at bounding box center [149, 278] width 256 height 27
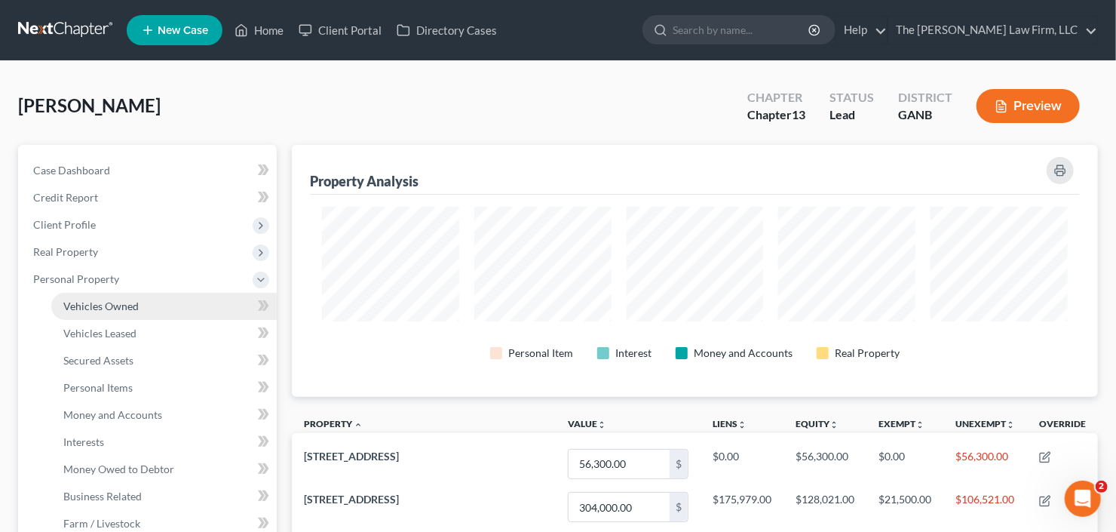
click at [81, 307] on span "Vehicles Owned" at bounding box center [100, 305] width 75 height 13
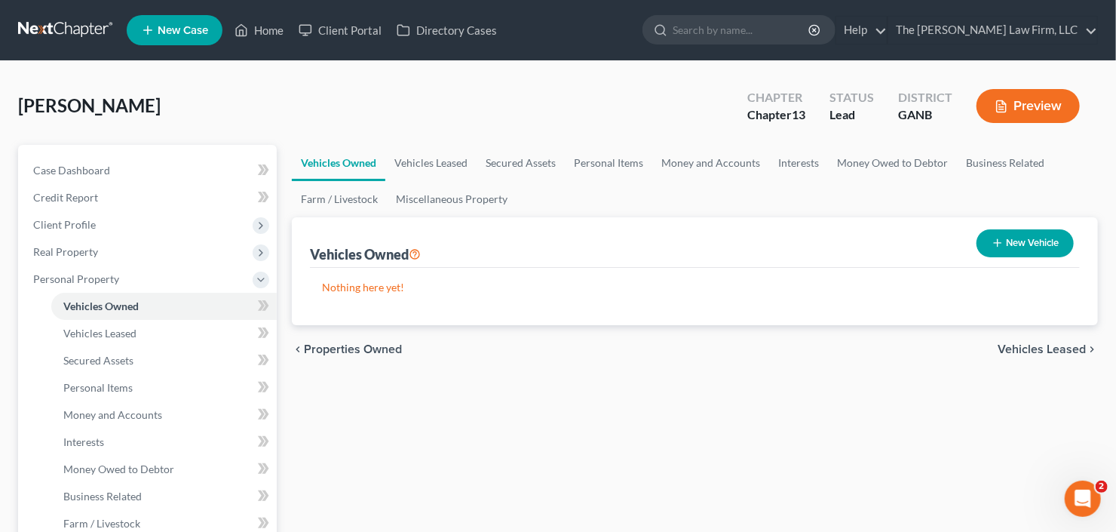
click at [1022, 237] on button "New Vehicle" at bounding box center [1024, 243] width 97 height 28
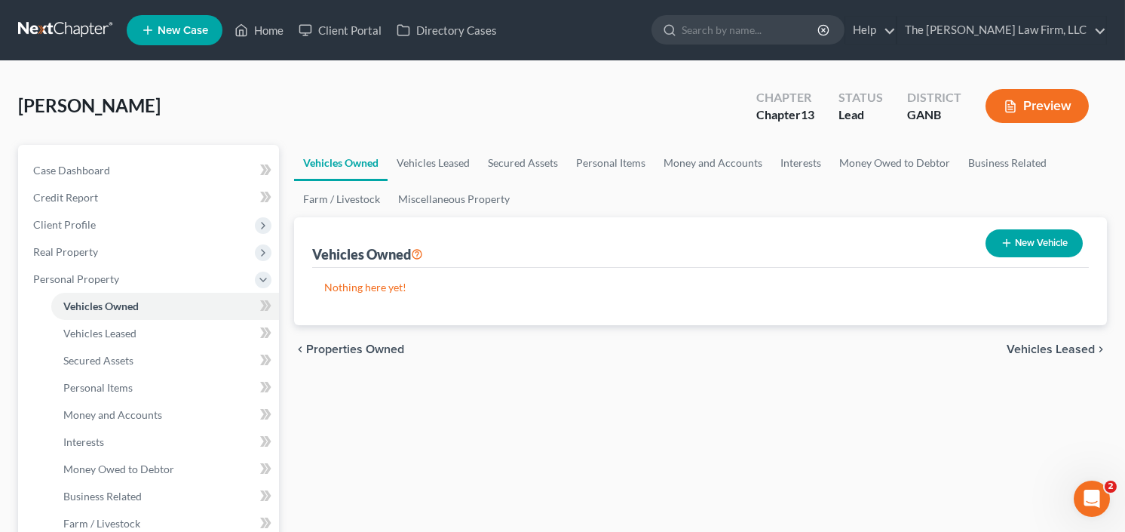
select select "0"
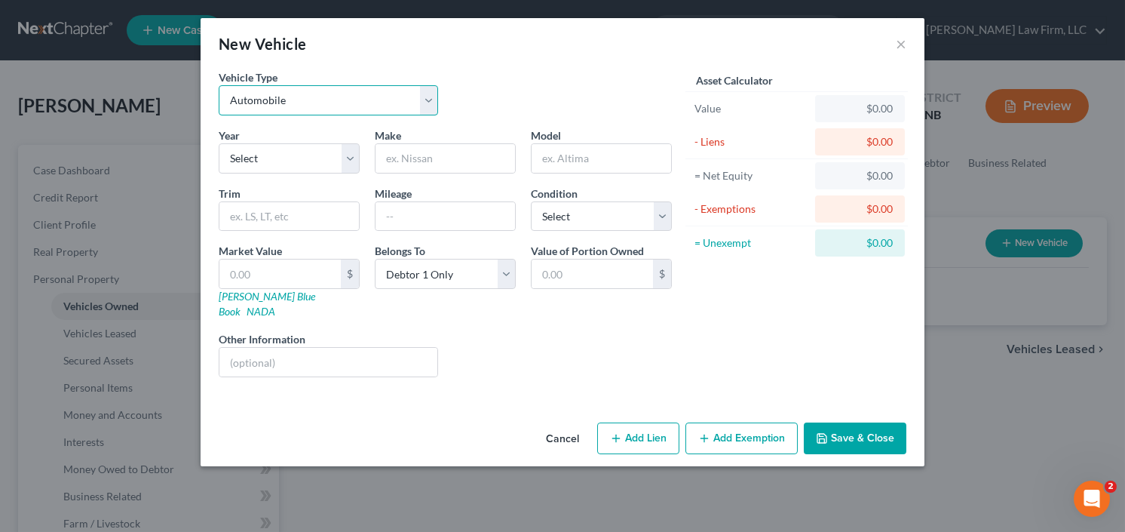
click at [305, 102] on select "Select Automobile Truck Trailer Watercraft Aircraft Motor Home Atv Other Vehicle" at bounding box center [328, 100] width 219 height 30
click at [219, 85] on select "Select Automobile Truck Trailer Watercraft Aircraft Motor Home Atv Other Vehicle" at bounding box center [328, 100] width 219 height 30
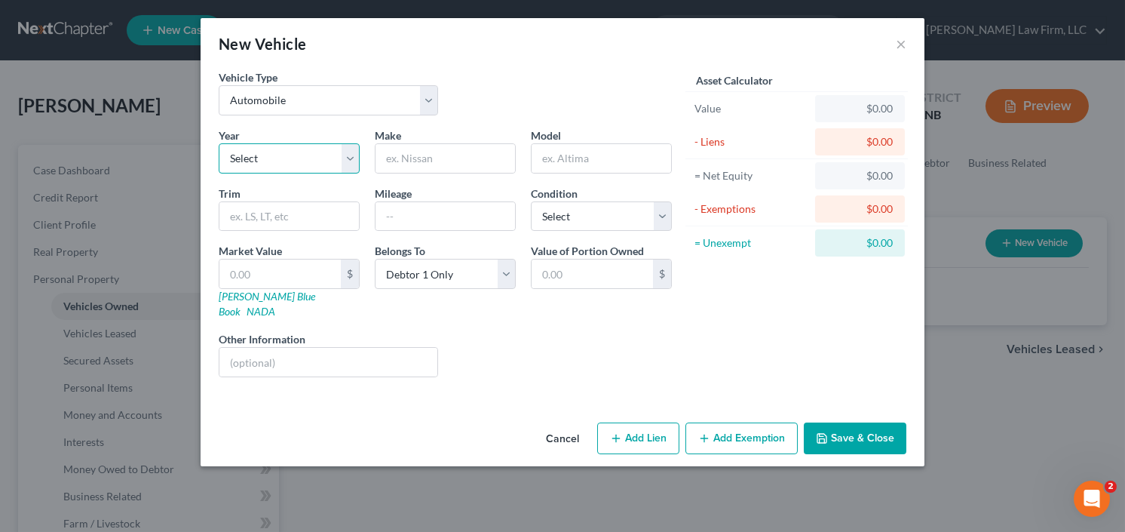
click at [277, 162] on select "Select 2026 2025 2024 2023 2022 2021 2020 2019 2018 2017 2016 2015 2014 2013 20…" at bounding box center [289, 158] width 141 height 30
select select "18"
click at [219, 143] on select "Select 2026 2025 2024 2023 2022 2021 2020 2019 2018 2017 2016 2015 2014 2013 20…" at bounding box center [289, 158] width 141 height 30
click at [417, 161] on input "text" at bounding box center [444, 158] width 139 height 29
type input "BMW"
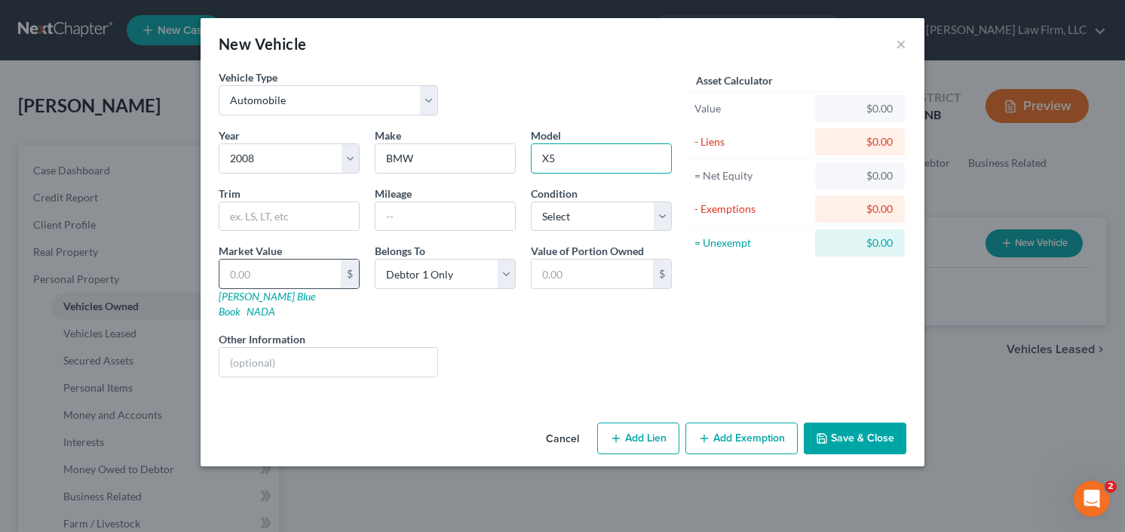
type input "X5"
click at [231, 276] on input "text" at bounding box center [279, 273] width 121 height 29
click at [278, 281] on input "text" at bounding box center [279, 273] width 121 height 29
type input "4"
type input "4.00"
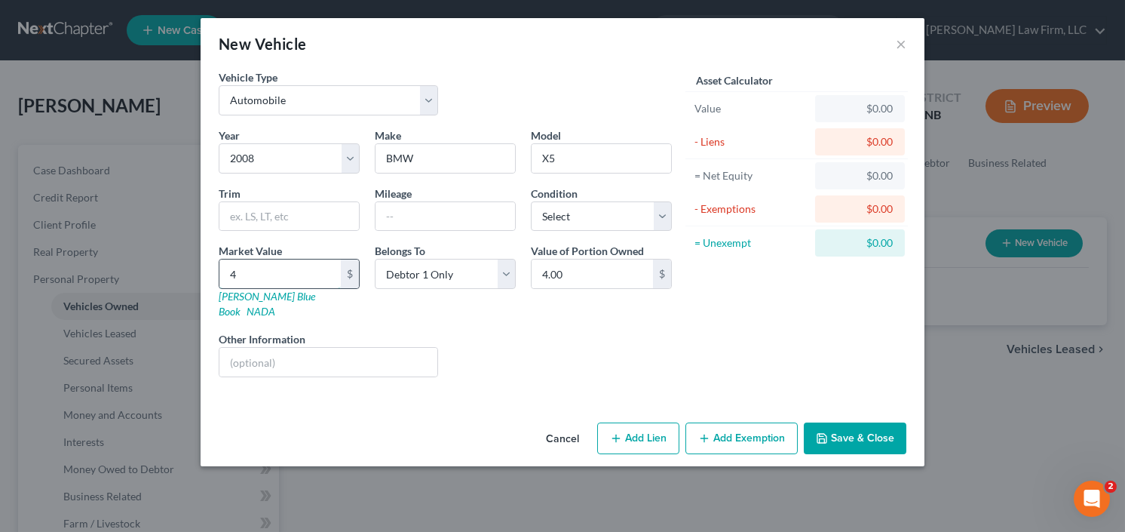
type input "40"
type input "40.00"
type input "400"
type input "400.00"
type input "4000"
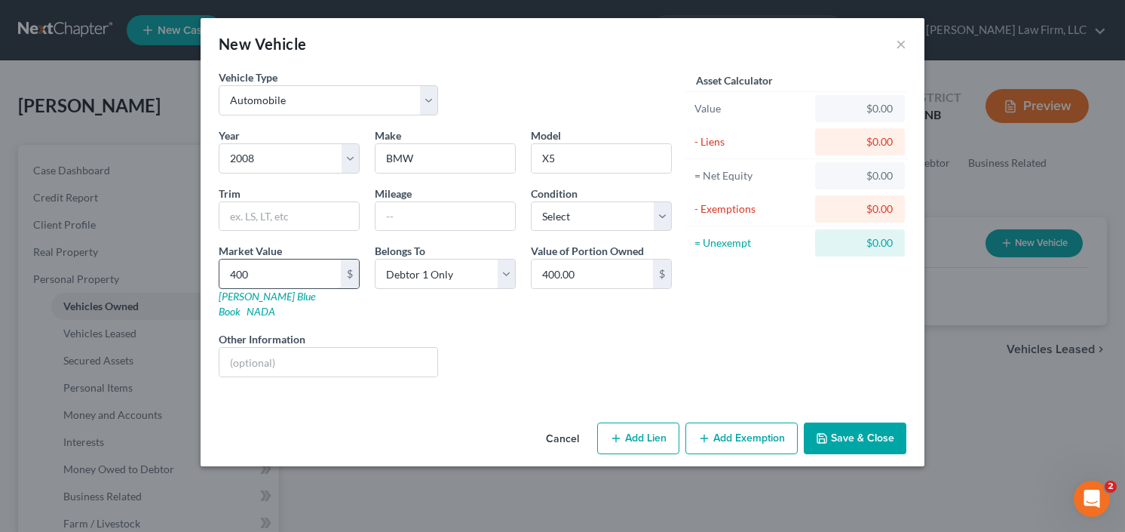
type input "4,000.00"
type input "4,000"
click at [762, 425] on button "Add Exemption" at bounding box center [741, 438] width 112 height 32
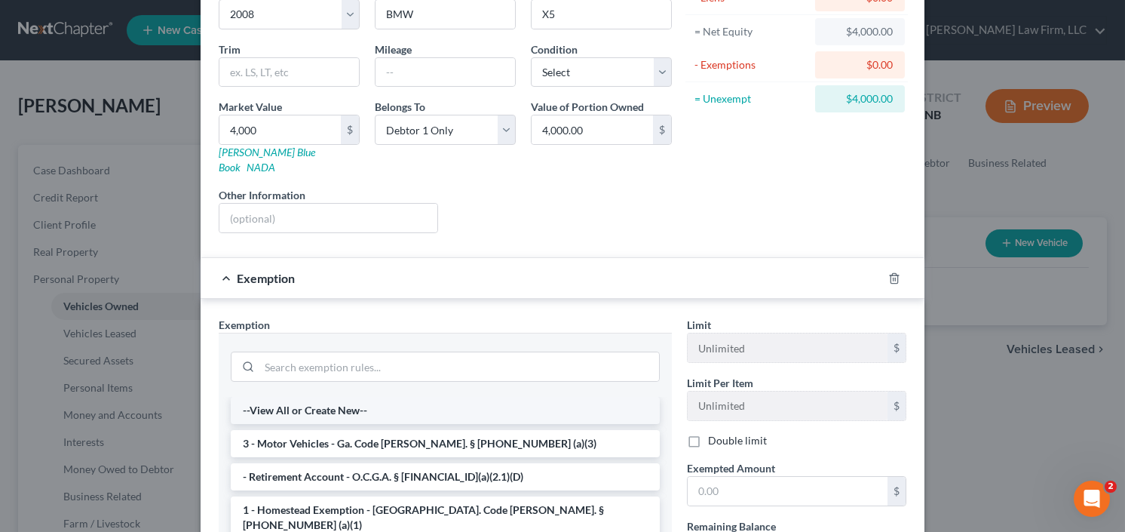
scroll to position [181, 0]
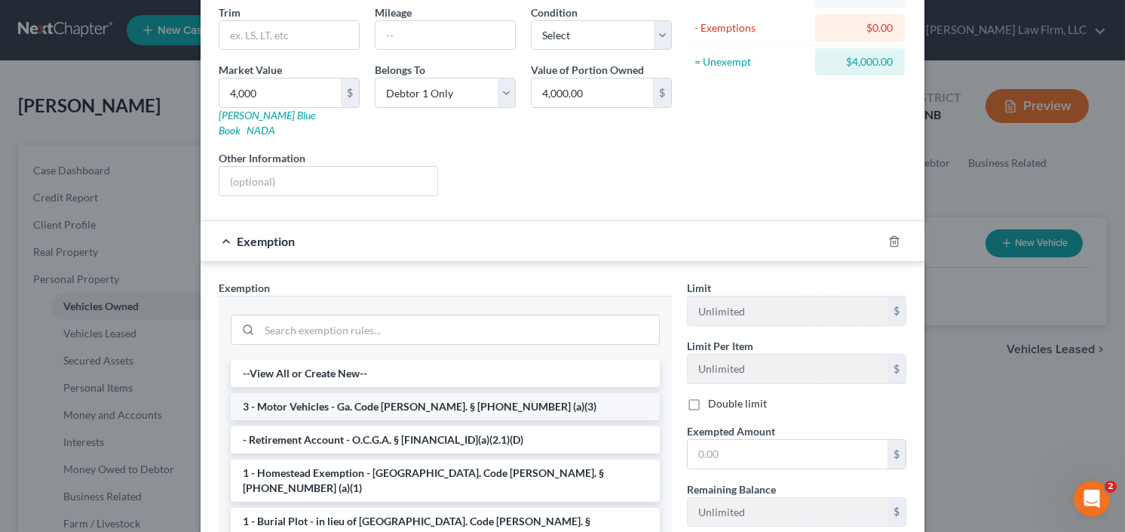
click at [394, 393] on li "3 - Motor Vehicles - Ga. Code Ann. § 44-13-100 (a)(3)" at bounding box center [445, 406] width 429 height 27
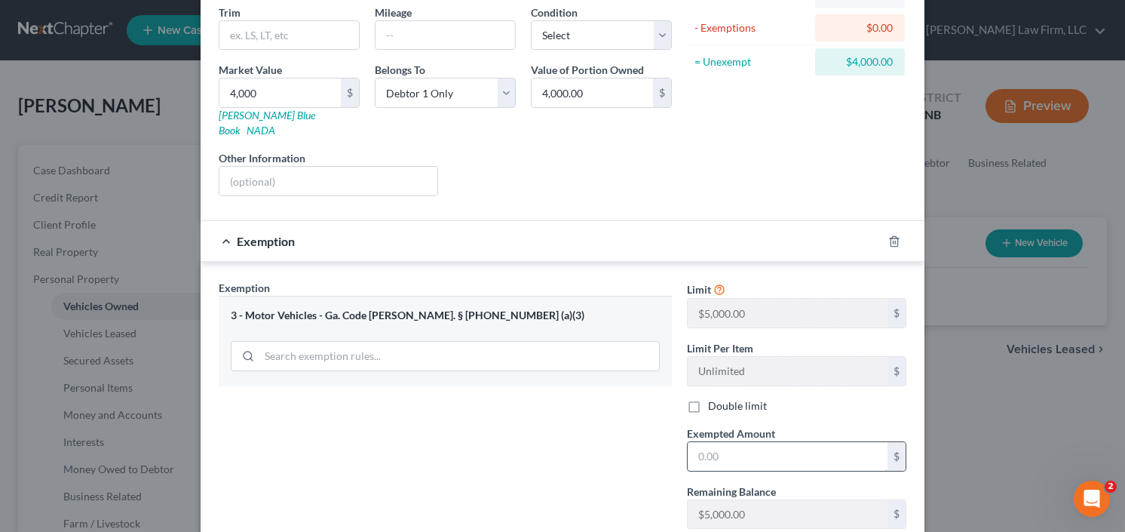
click at [758, 445] on input "text" at bounding box center [788, 456] width 200 height 29
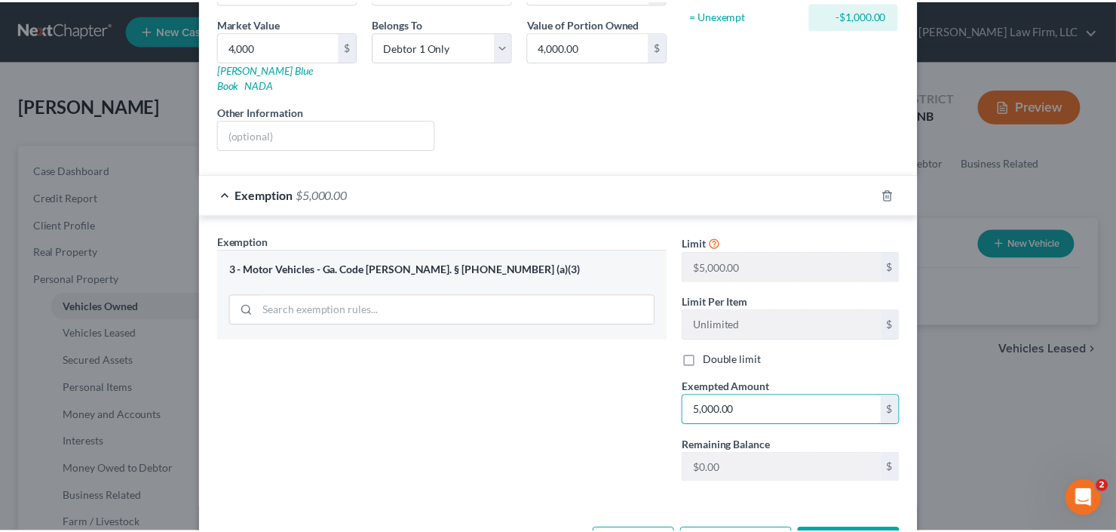
scroll to position [267, 0]
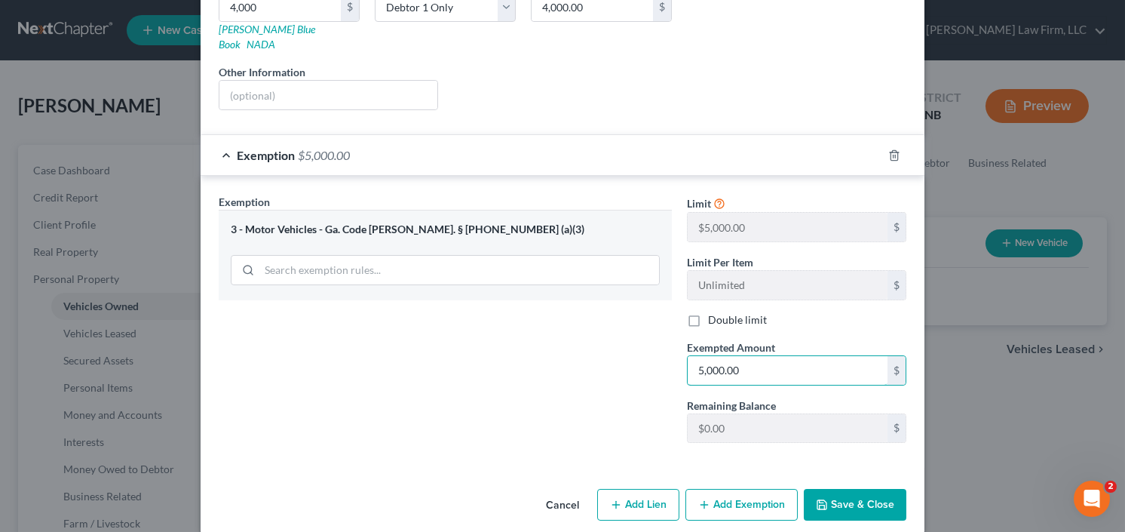
type input "5,000.00"
click at [854, 489] on button "Save & Close" at bounding box center [855, 505] width 103 height 32
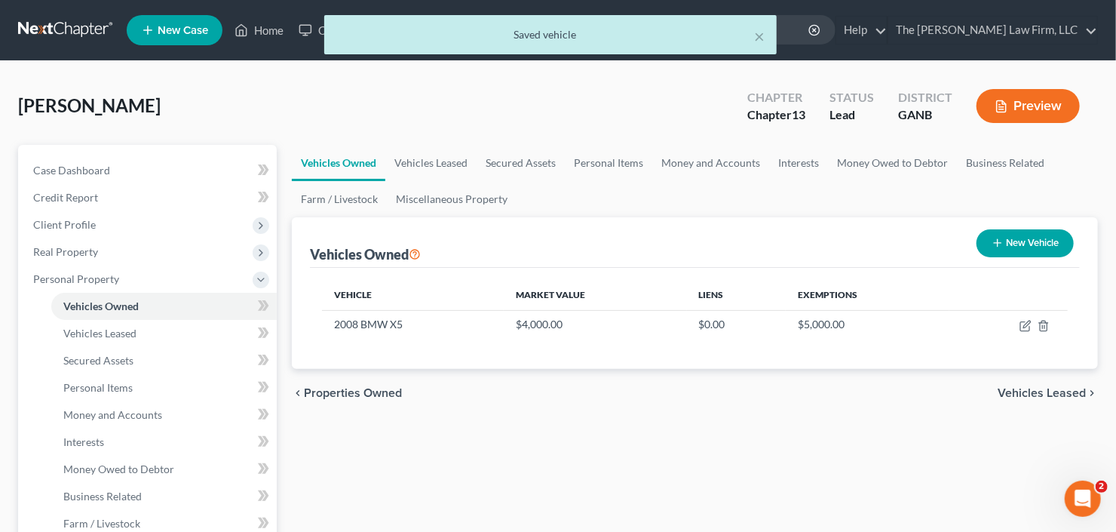
click at [1029, 238] on button "New Vehicle" at bounding box center [1024, 243] width 97 height 28
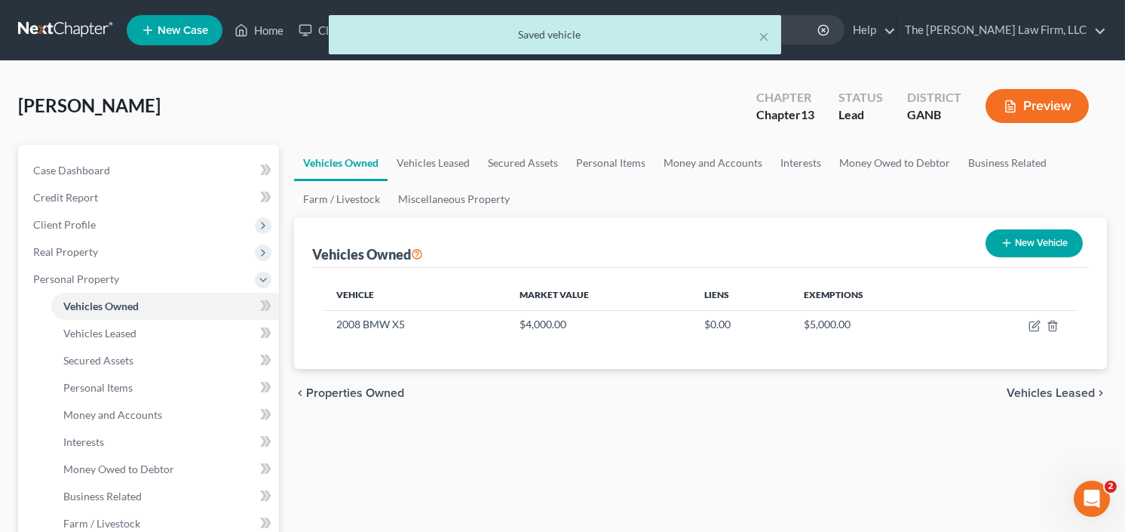
select select "0"
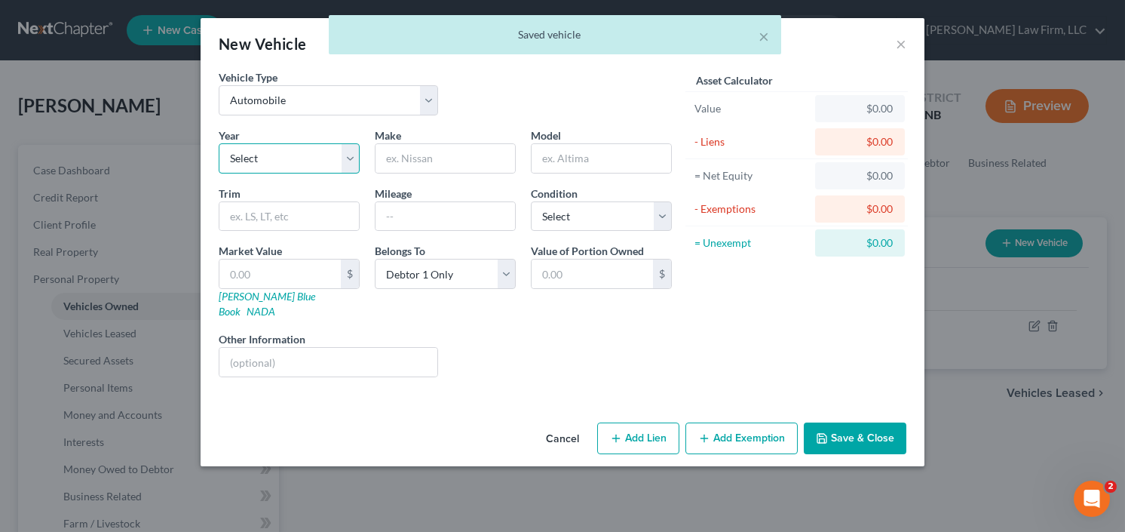
click at [292, 151] on select "Select 2026 2025 2024 2023 2022 2021 2020 2019 2018 2017 2016 2015 2014 2013 20…" at bounding box center [289, 158] width 141 height 30
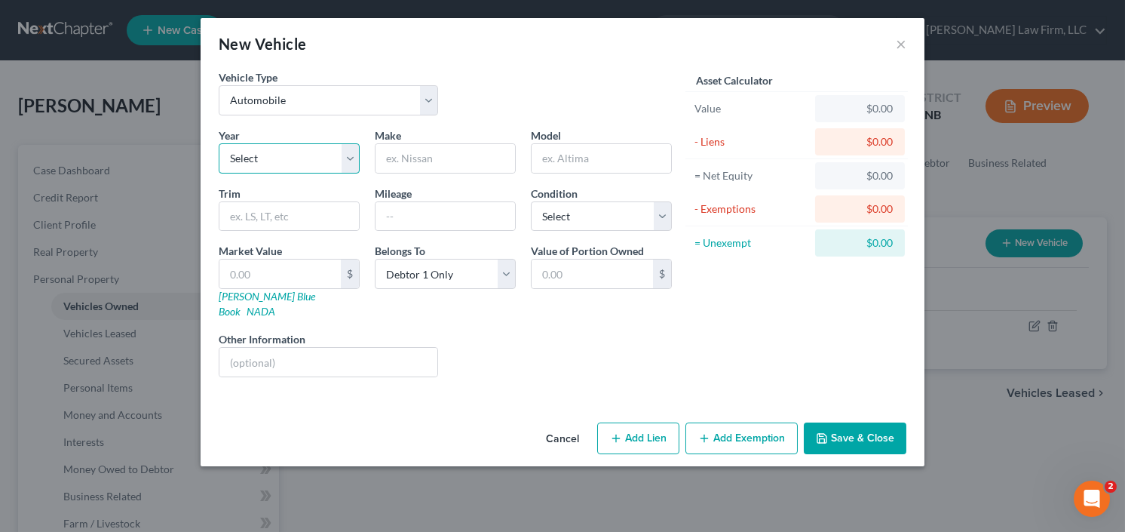
select select "21"
click at [219, 143] on select "Select 2026 2025 2024 2023 2022 2021 2020 2019 2018 2017 2016 2015 2014 2013 20…" at bounding box center [289, 158] width 141 height 30
click at [425, 177] on div "Year Select 2026 2025 2024 2023 2022 2021 2020 2019 2018 2017 2016 2015 2014 20…" at bounding box center [445, 258] width 468 height 262
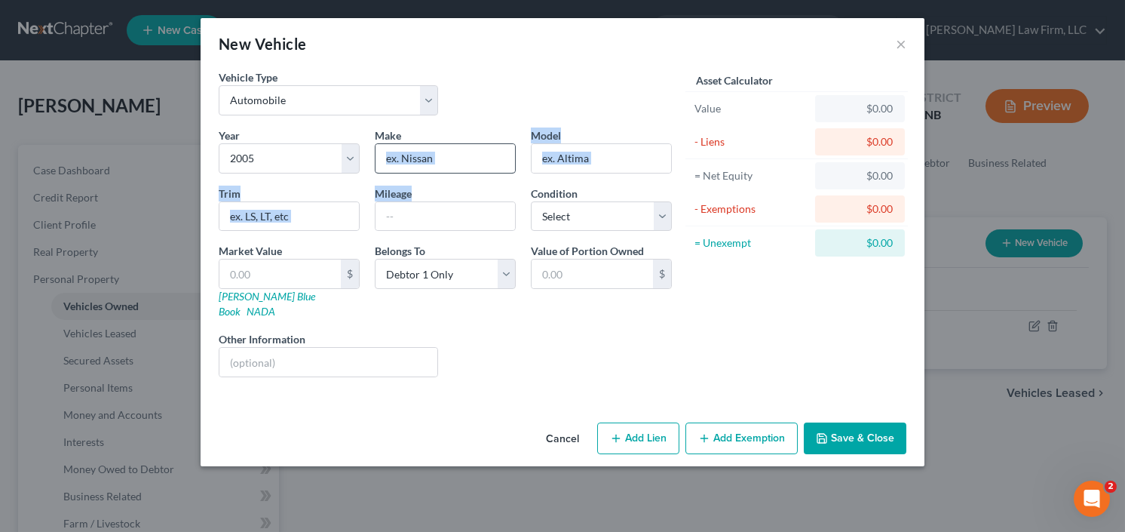
click at [439, 163] on input "text" at bounding box center [444, 158] width 139 height 29
type input "Nissan"
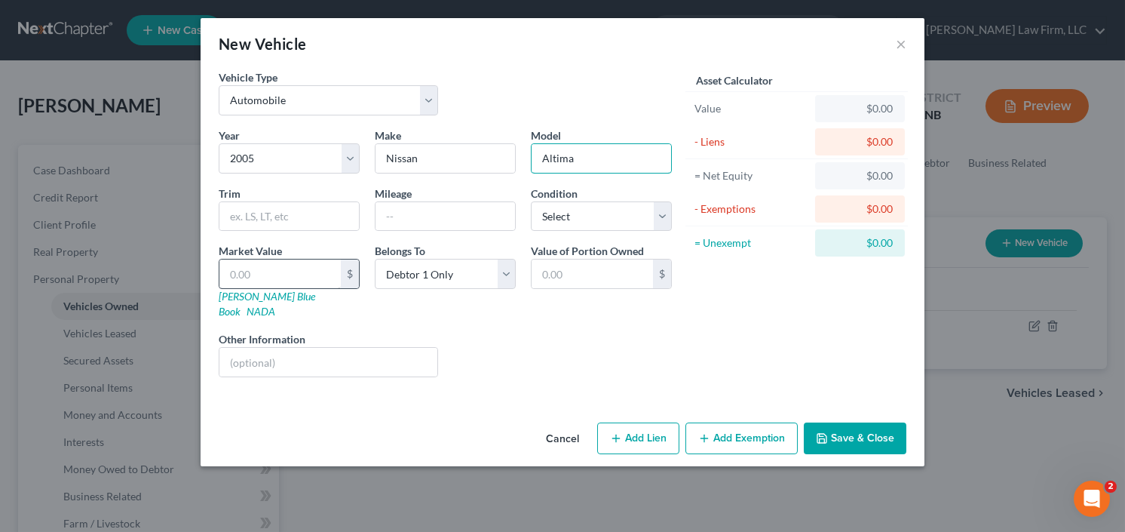
type input "Altima"
click at [288, 278] on input "text" at bounding box center [279, 273] width 121 height 29
type input "1"
type input "1.00"
type input "15"
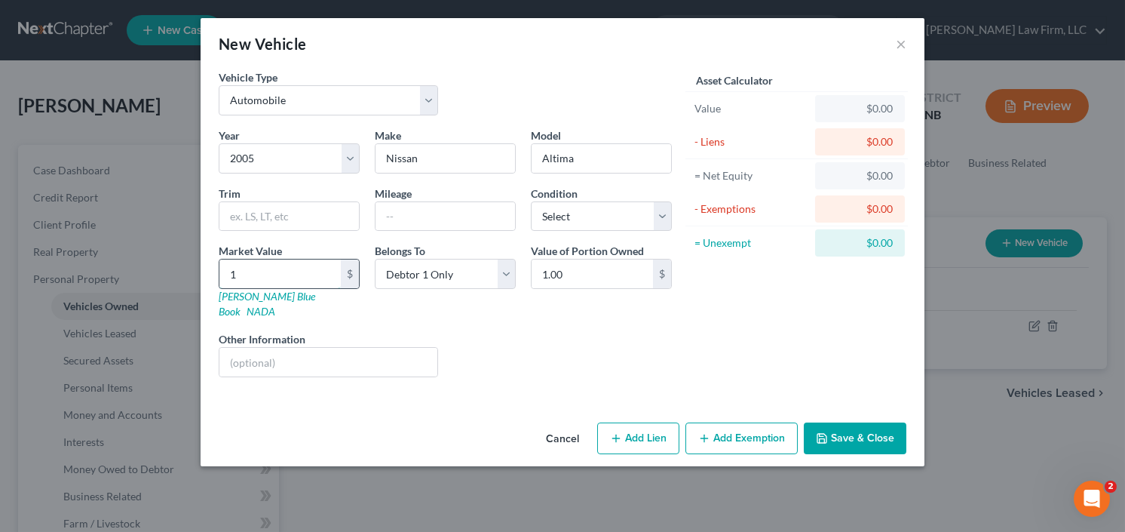
type input "15.00"
type input "150"
type input "150.00"
type input "1500"
type input "1,500.00"
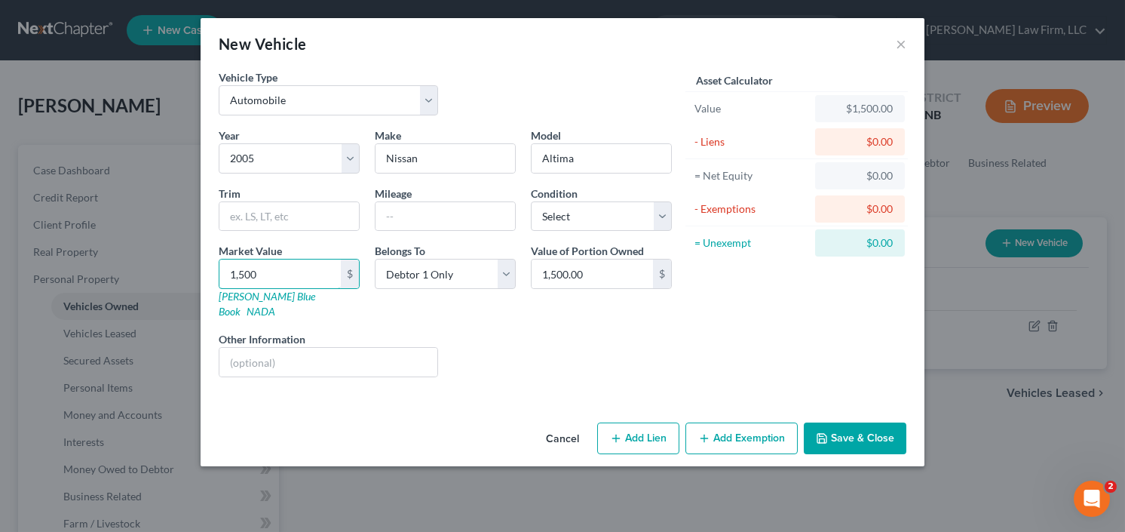
type input "1,500"
click at [853, 422] on button "Save & Close" at bounding box center [855, 438] width 103 height 32
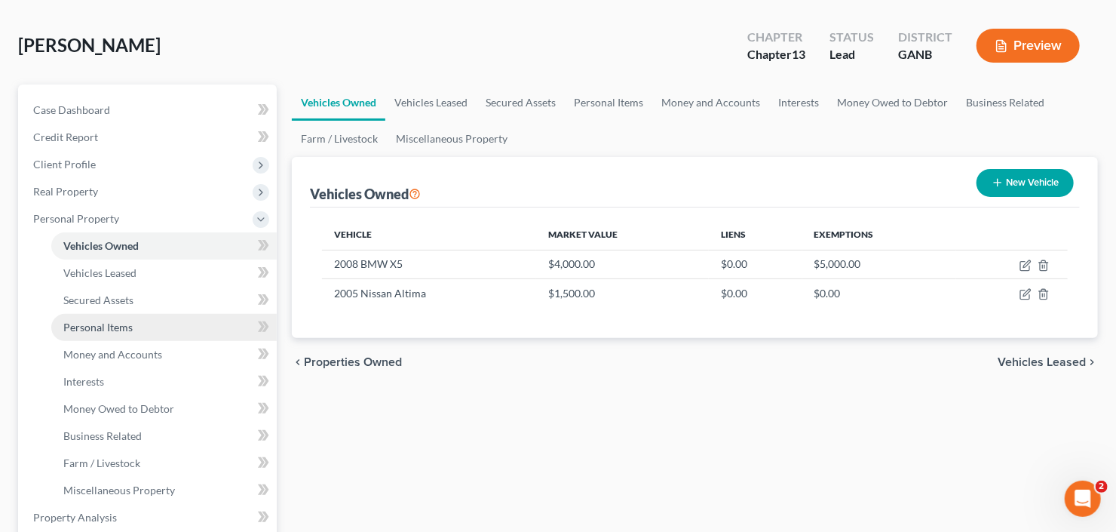
click at [94, 333] on link "Personal Items" at bounding box center [163, 327] width 225 height 27
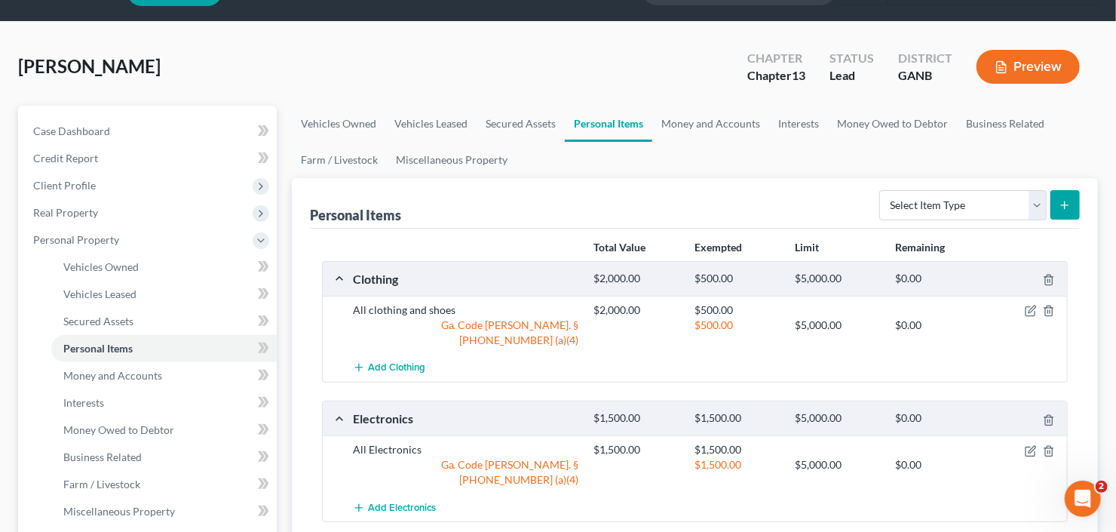
scroll to position [121, 0]
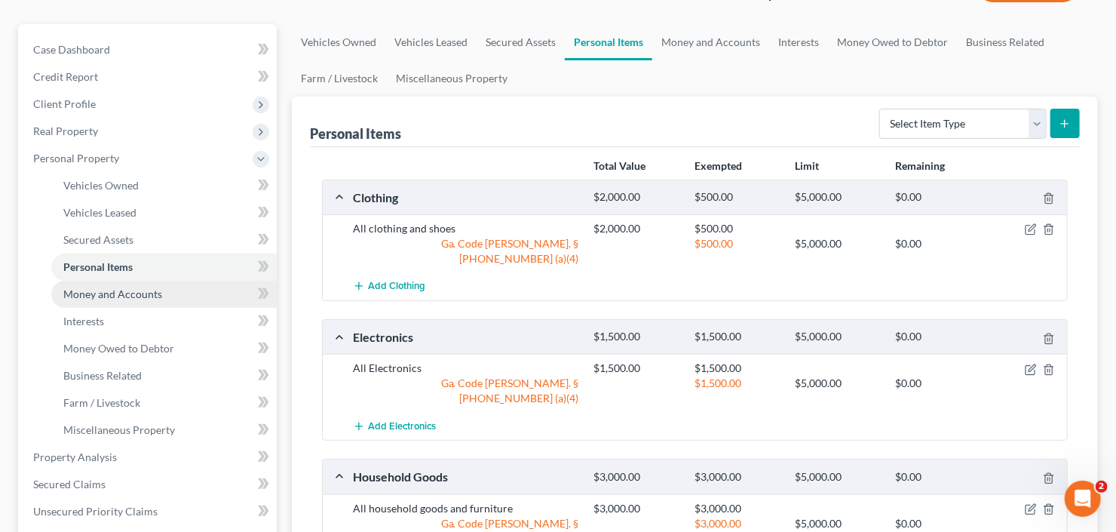
click at [88, 297] on span "Money and Accounts" at bounding box center [112, 293] width 99 height 13
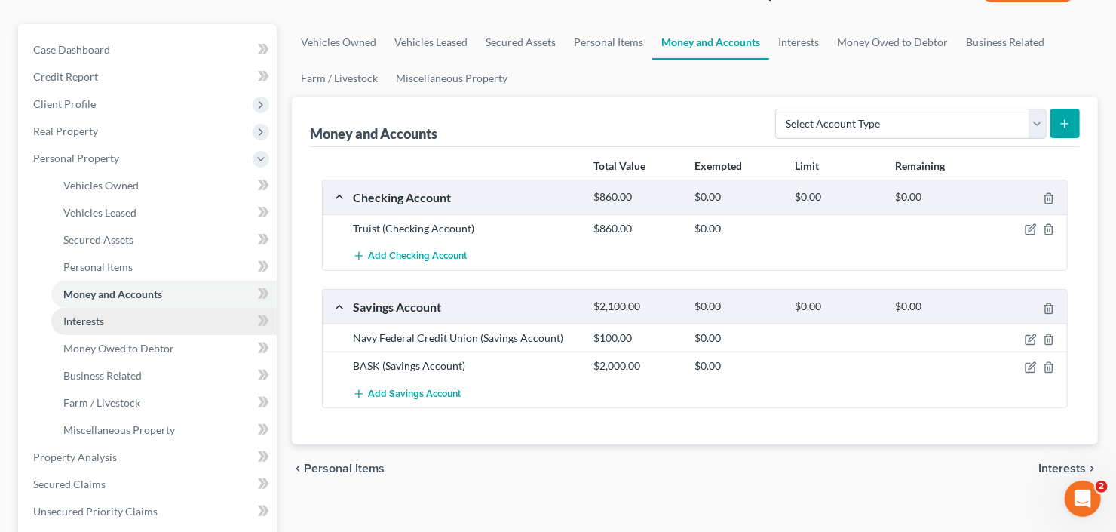
click at [94, 320] on span "Interests" at bounding box center [83, 320] width 41 height 13
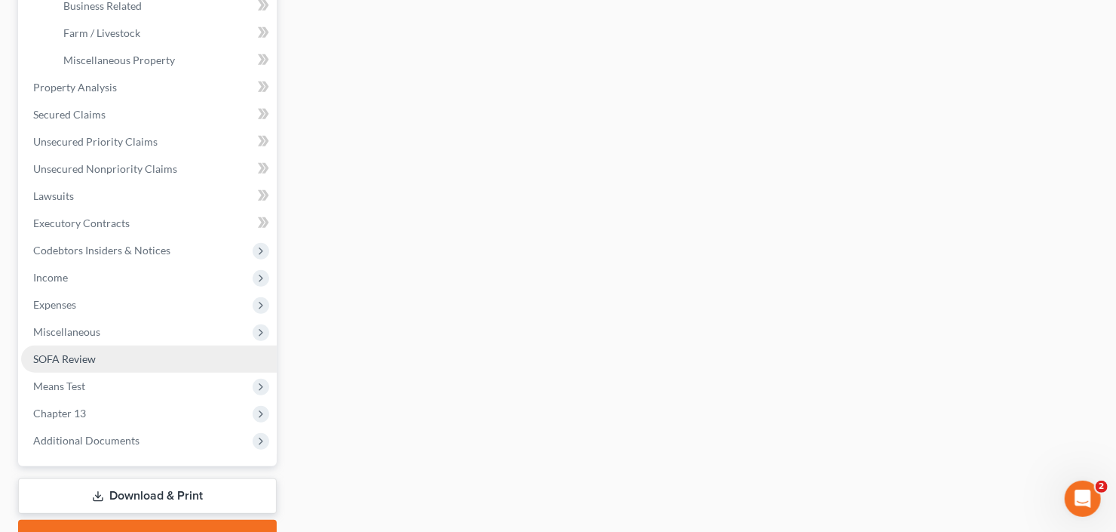
scroll to position [566, 0]
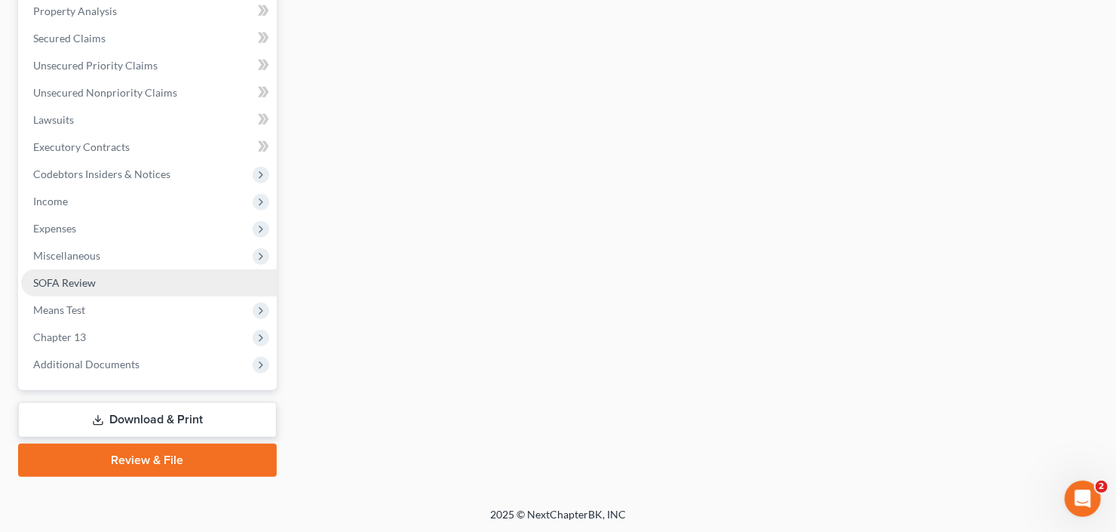
drag, startPoint x: 66, startPoint y: 287, endPoint x: 75, endPoint y: 286, distance: 8.3
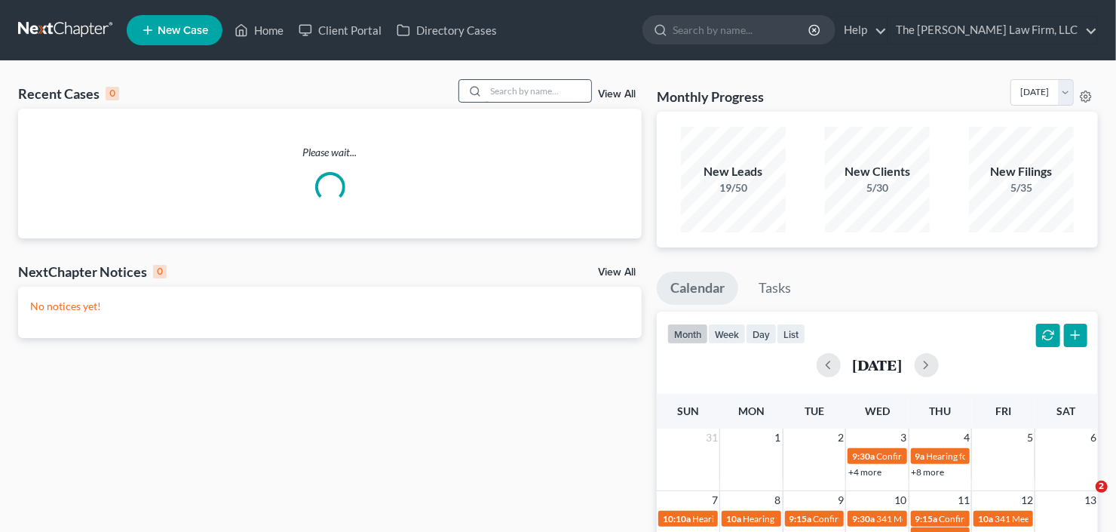
click at [543, 87] on input "search" at bounding box center [539, 91] width 106 height 22
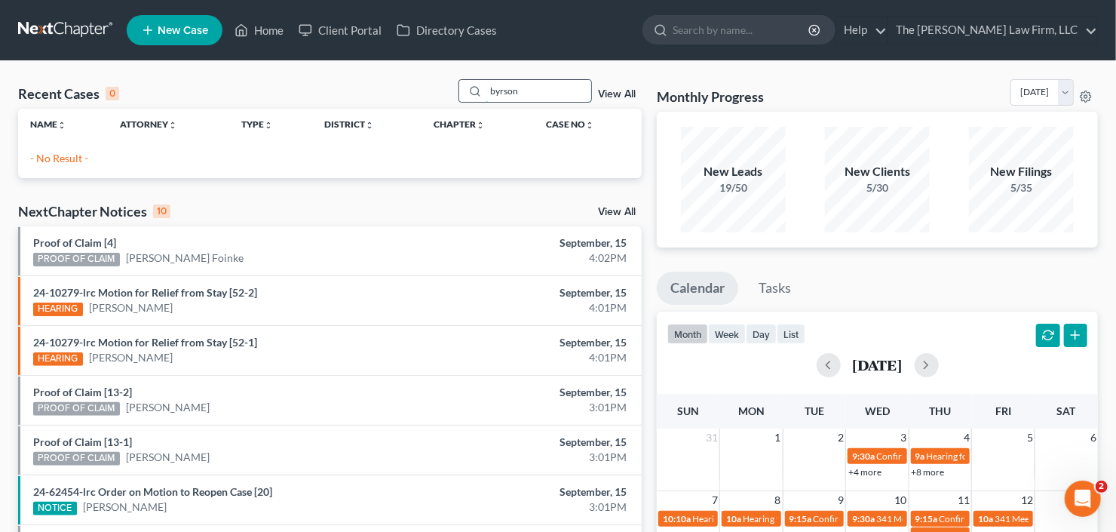
click at [550, 95] on input "byrson" at bounding box center [539, 91] width 106 height 22
drag, startPoint x: 550, startPoint y: 95, endPoint x: 400, endPoint y: 116, distance: 152.3
click at [400, 116] on div "Recent Cases 0 byrson View All Name unfold_more expand_more expand_less Attorne…" at bounding box center [330, 128] width 624 height 99
type input "bryson"
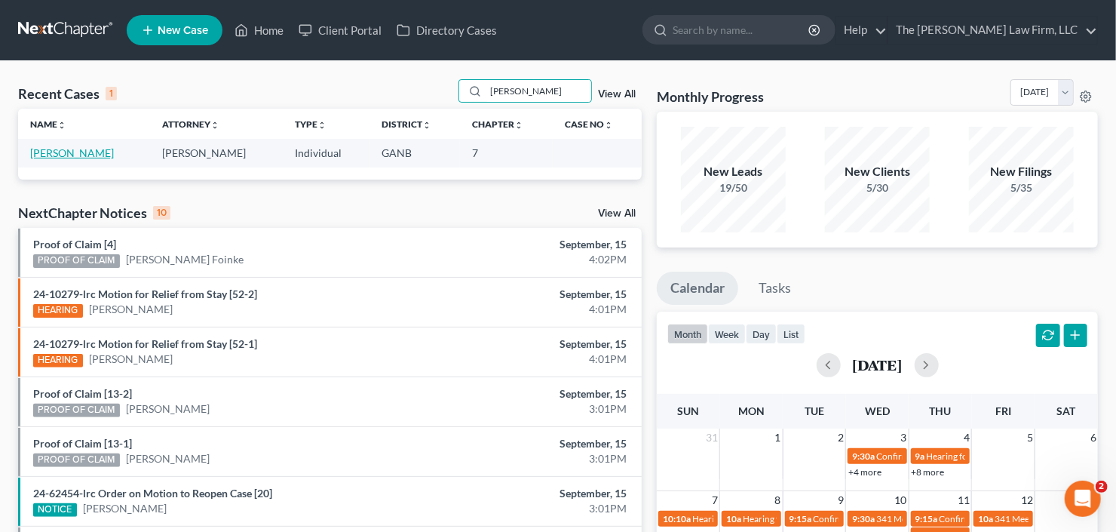
click at [70, 150] on link "Gonzalez, Bryson" at bounding box center [72, 152] width 84 height 13
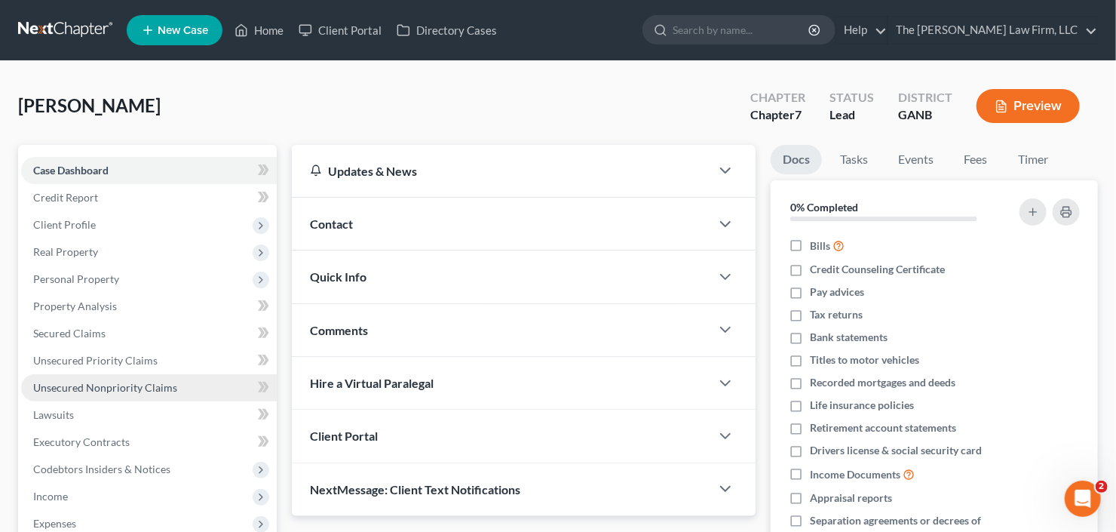
click at [118, 393] on link "Unsecured Nonpriority Claims" at bounding box center [149, 387] width 256 height 27
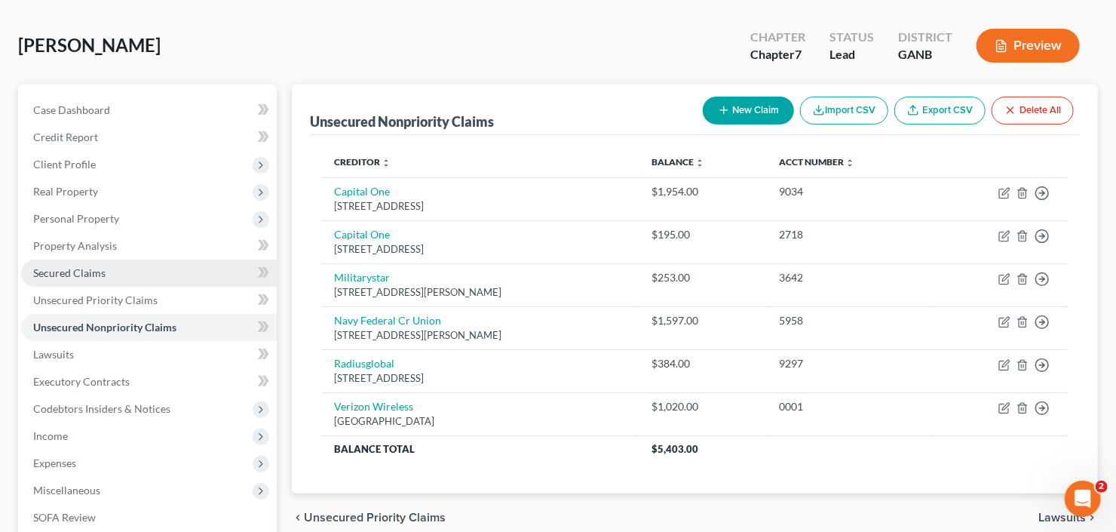
click at [36, 271] on span "Secured Claims" at bounding box center [69, 272] width 72 height 13
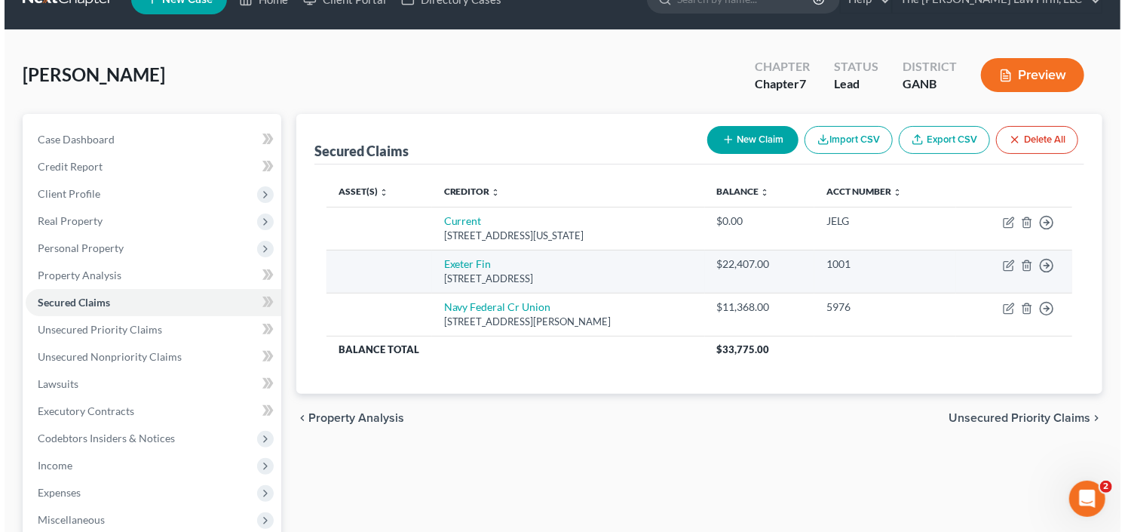
scroll to position [60, 0]
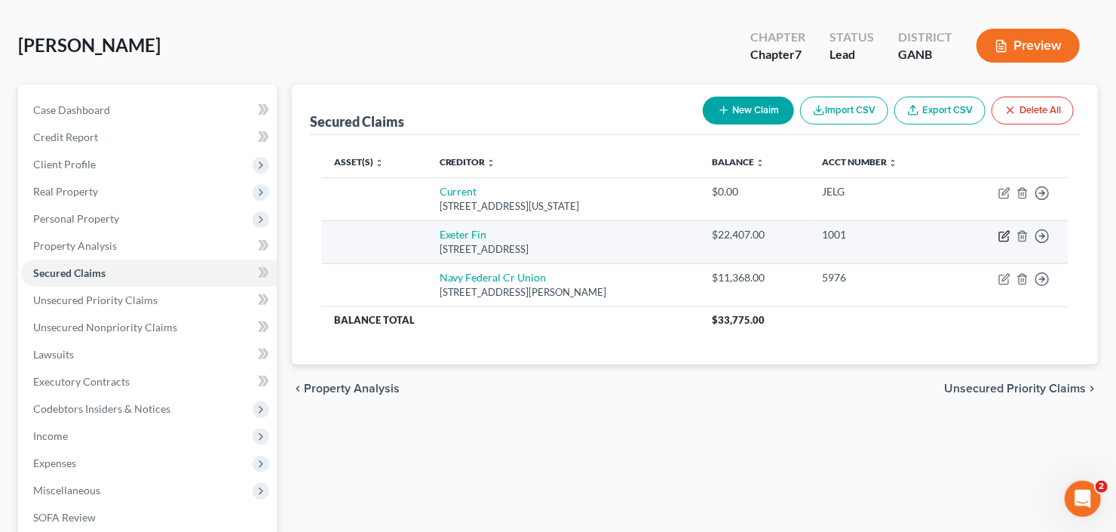
click at [1004, 231] on icon "button" at bounding box center [1004, 236] width 12 height 12
select select "45"
select select "0"
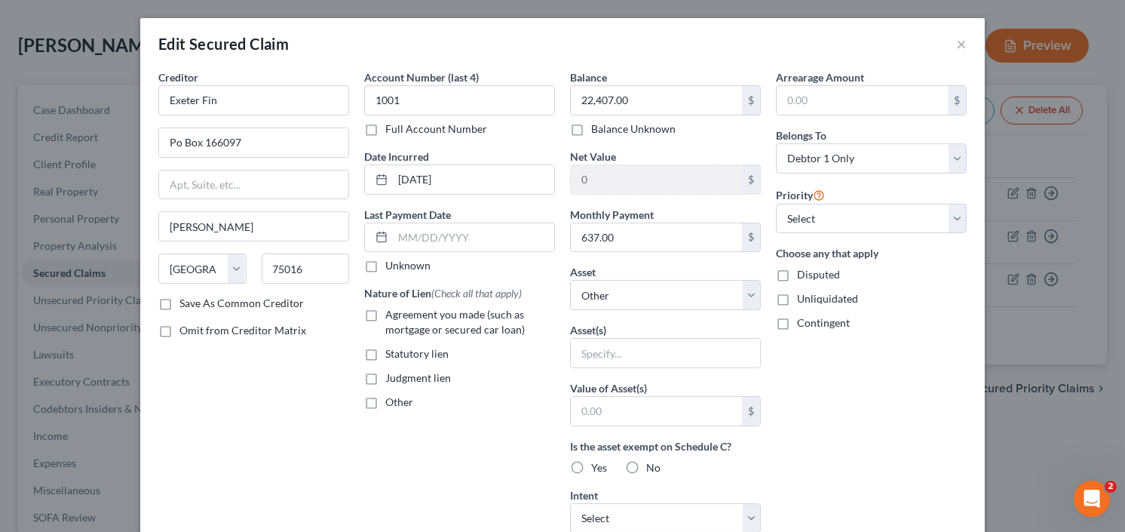
click at [385, 317] on label "Agreement you made (such as mortgage or secured car loan)" at bounding box center [470, 322] width 170 height 30
click at [391, 317] on input "Agreement you made (such as mortgage or secured car loan)" at bounding box center [396, 312] width 10 height 10
checkbox input "true"
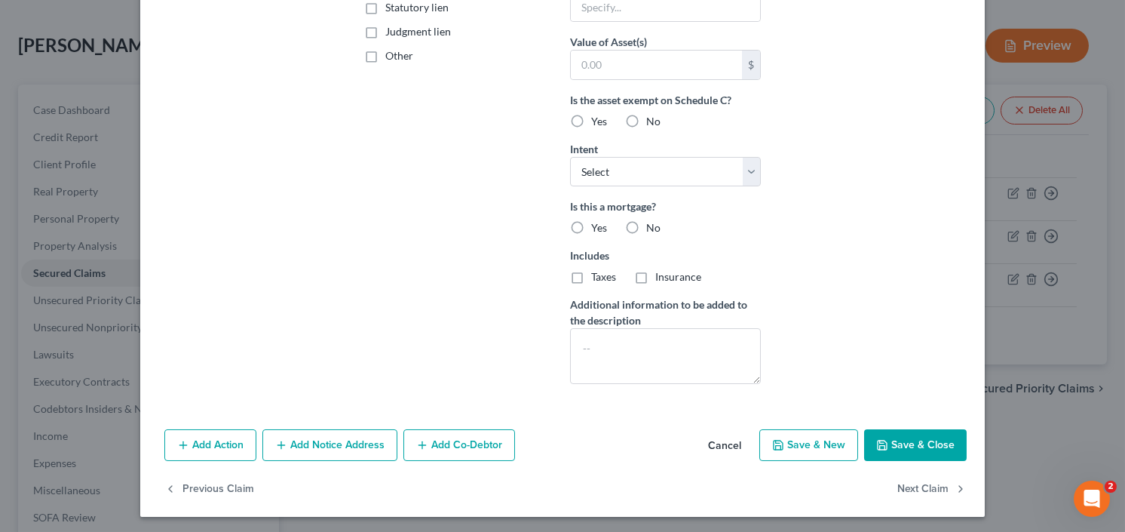
click at [878, 439] on icon "button" at bounding box center [882, 445] width 12 height 12
select select
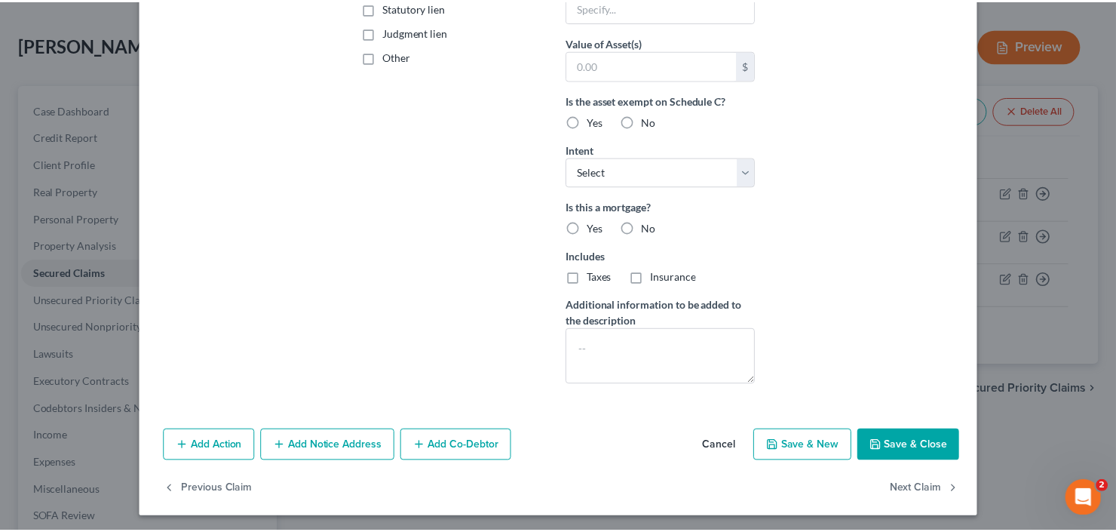
scroll to position [181, 0]
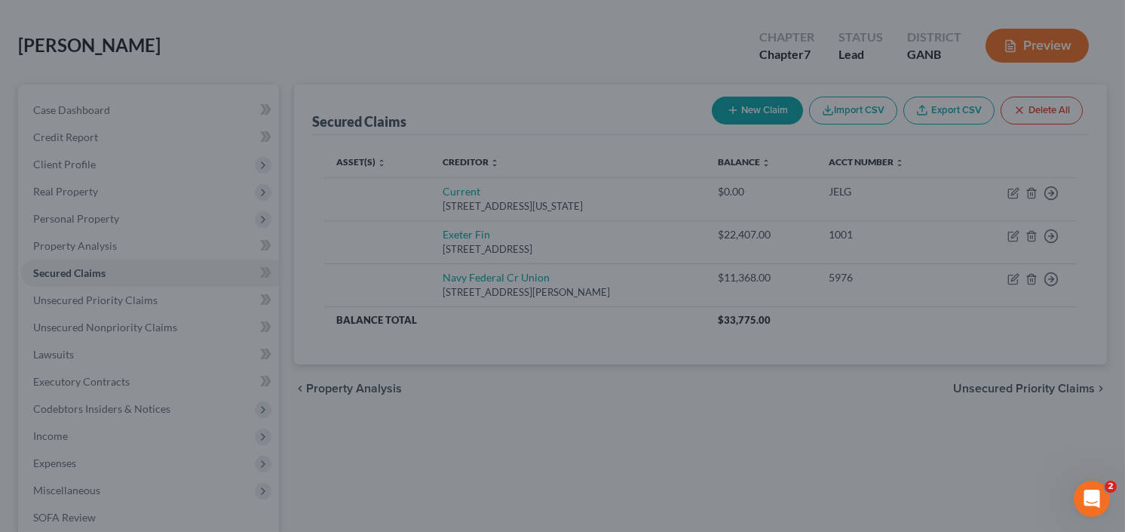
type input "0"
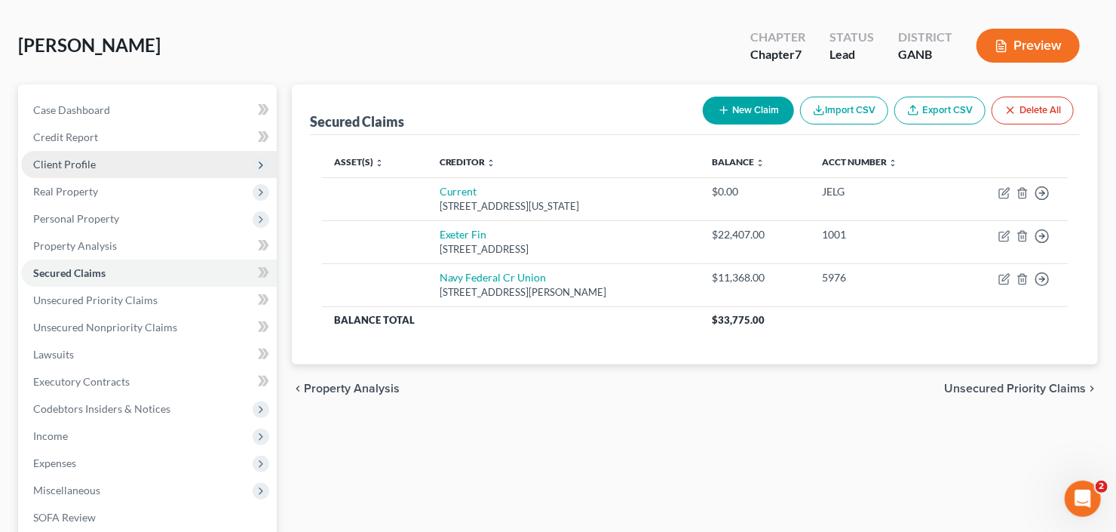
click at [78, 161] on span "Client Profile" at bounding box center [64, 164] width 63 height 13
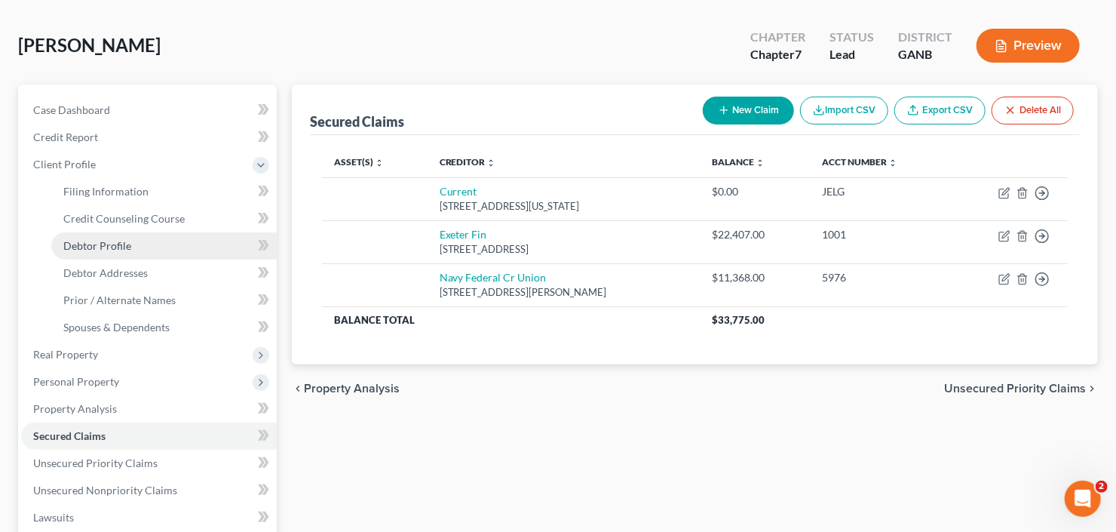
click at [119, 242] on span "Debtor Profile" at bounding box center [97, 245] width 68 height 13
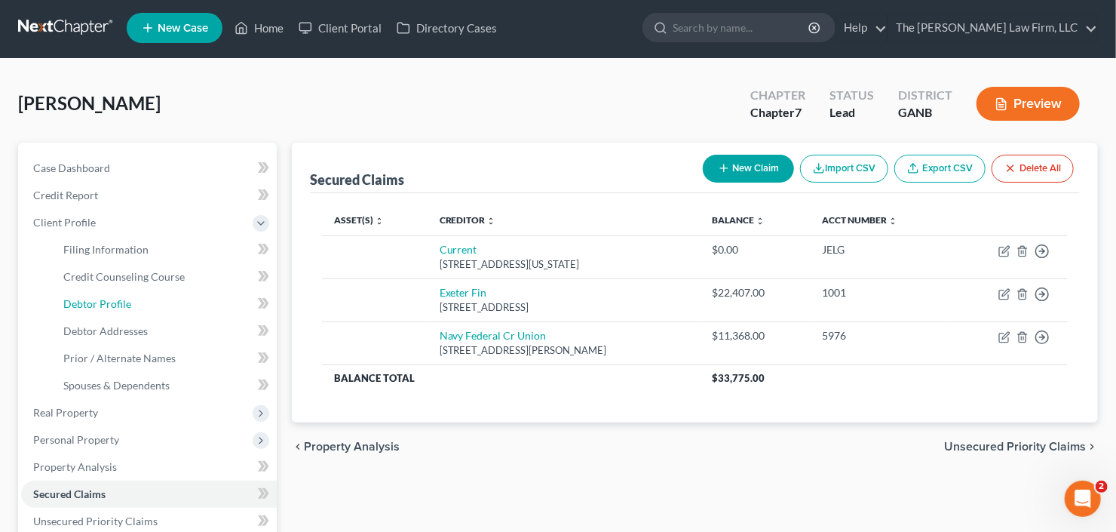
select select "0"
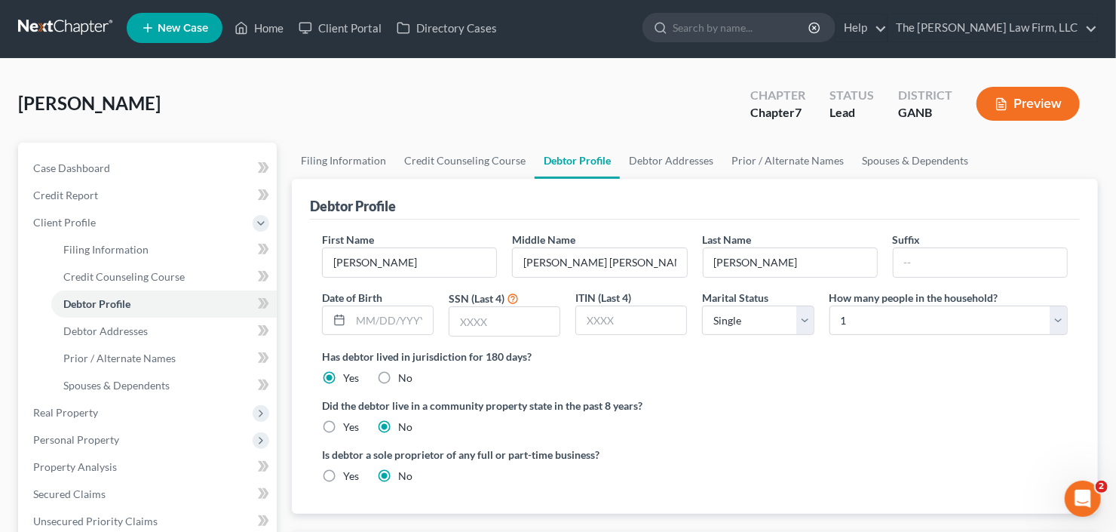
scroll to position [0, 0]
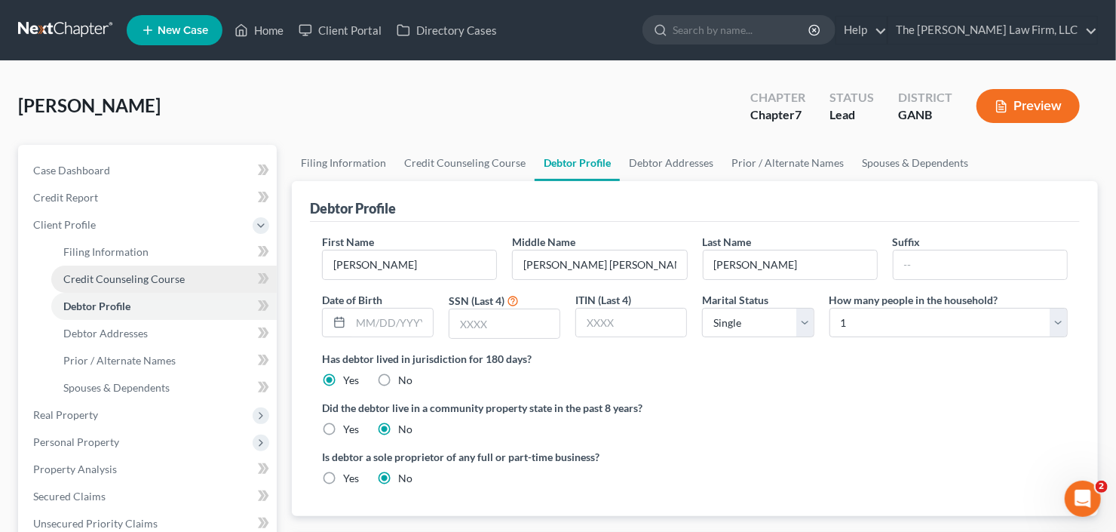
click at [122, 268] on link "Credit Counseling Course" at bounding box center [163, 278] width 225 height 27
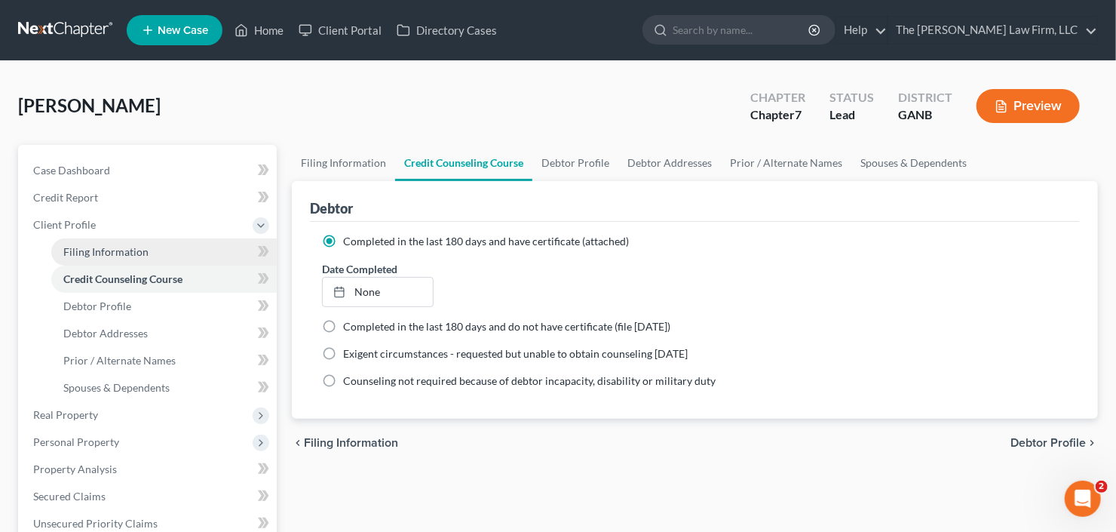
click at [133, 245] on span "Filing Information" at bounding box center [105, 251] width 85 height 13
select select "1"
select select "0"
select select "19"
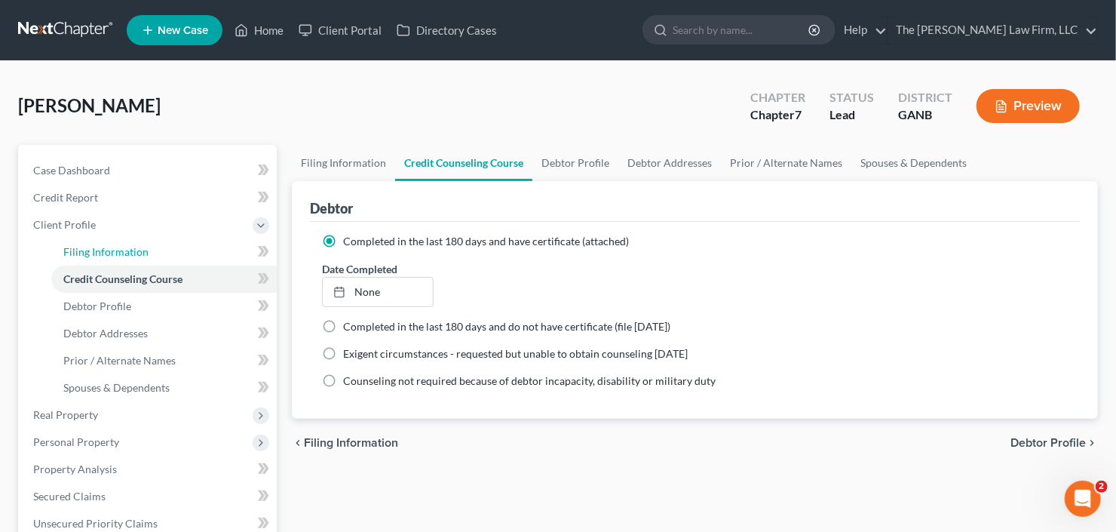
select select "10"
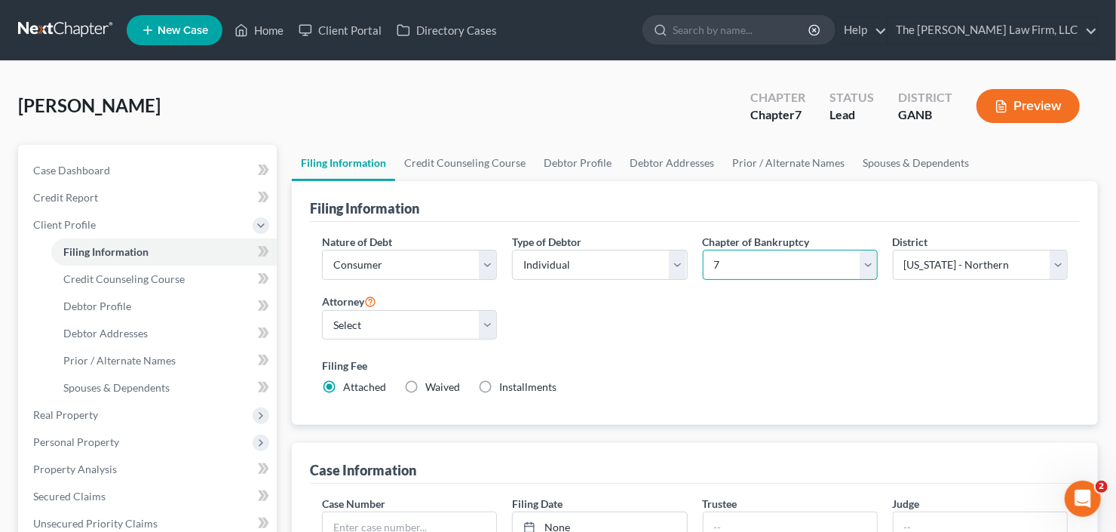
click at [809, 257] on select "Select 7 11 12 13" at bounding box center [790, 265] width 175 height 30
select select "3"
click at [703, 250] on select "Select 7 11 12 13" at bounding box center [790, 265] width 175 height 30
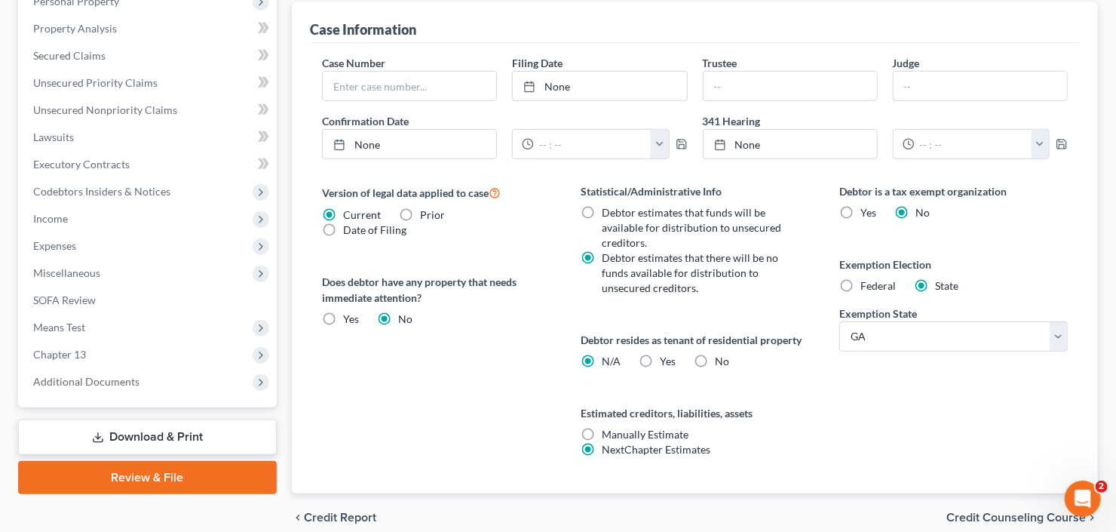
scroll to position [504, 0]
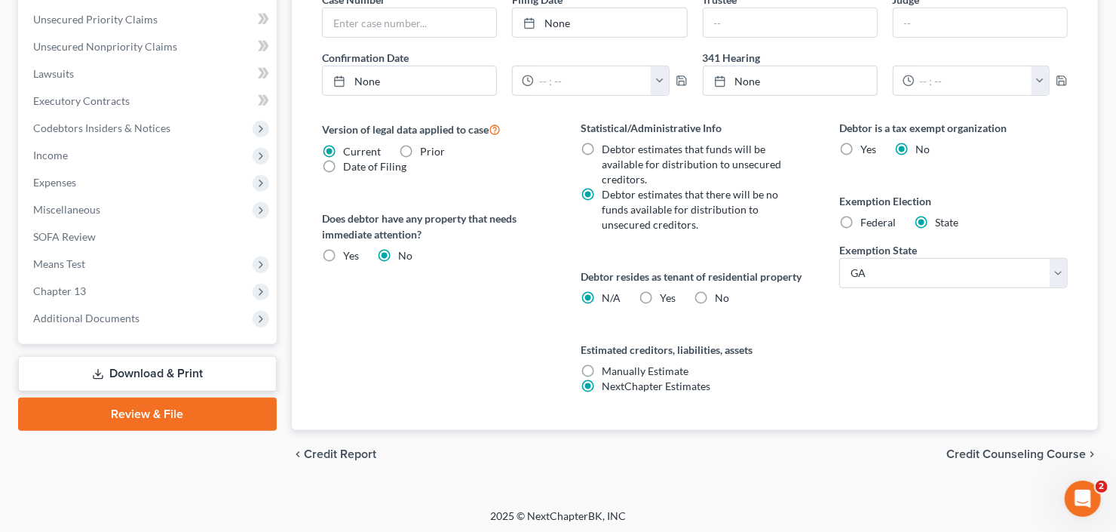
drag, startPoint x: 705, startPoint y: 295, endPoint x: 719, endPoint y: 299, distance: 14.1
click at [715, 295] on label "No" at bounding box center [722, 297] width 14 height 15
click at [721, 295] on input "No" at bounding box center [726, 295] width 10 height 10
radio input "true"
radio input "false"
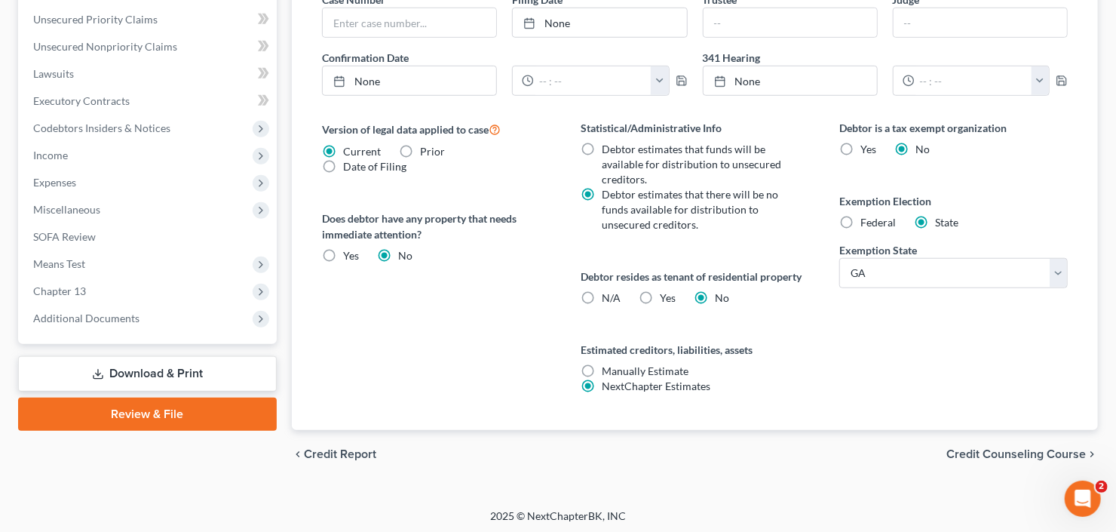
click at [834, 356] on div "Debtor is a tax exempt organization Yes No Exemption Election Federal State Exe…" at bounding box center [953, 275] width 259 height 310
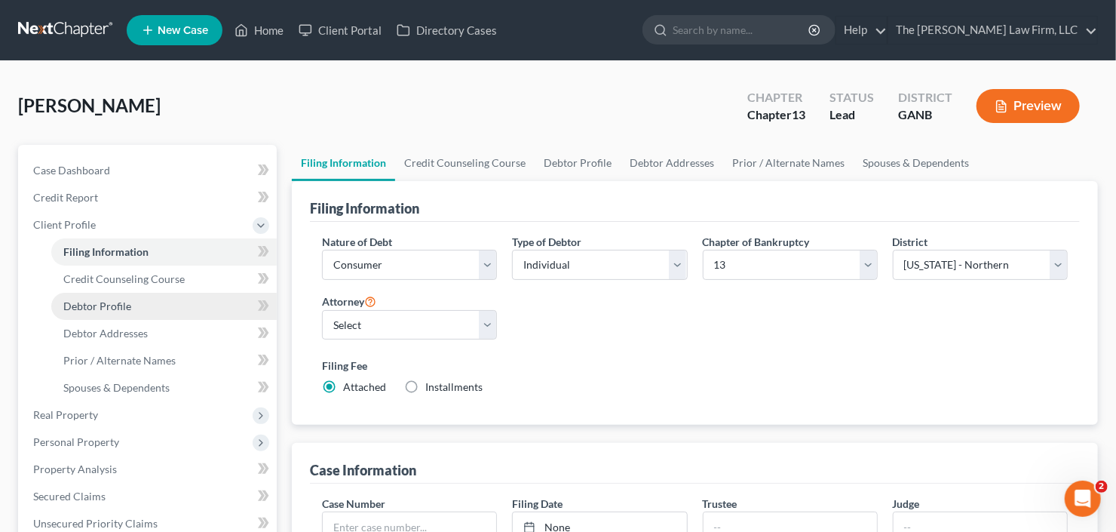
click at [70, 302] on span "Debtor Profile" at bounding box center [97, 305] width 68 height 13
select select "0"
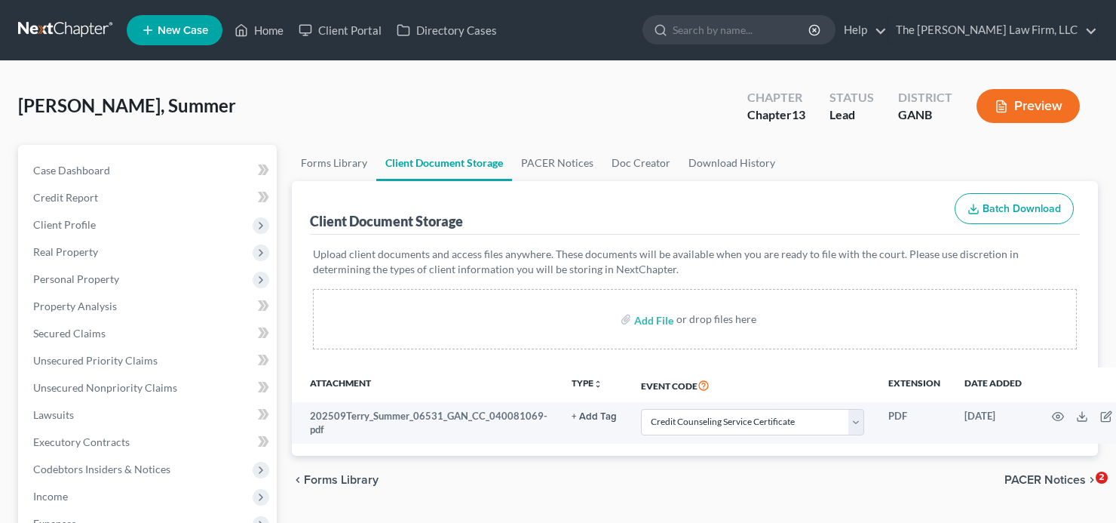
select select "5"
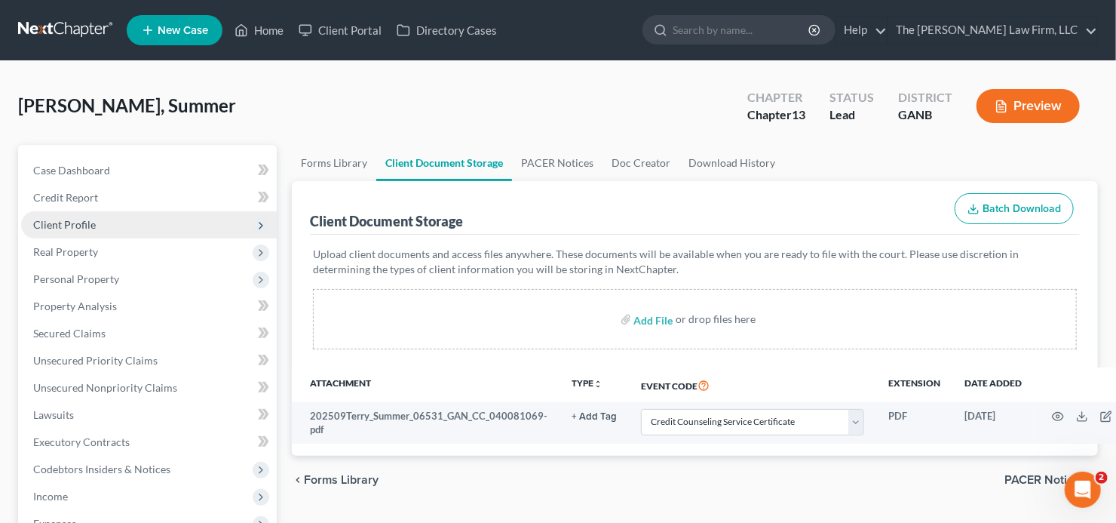
click at [105, 226] on span "Client Profile" at bounding box center [149, 224] width 256 height 27
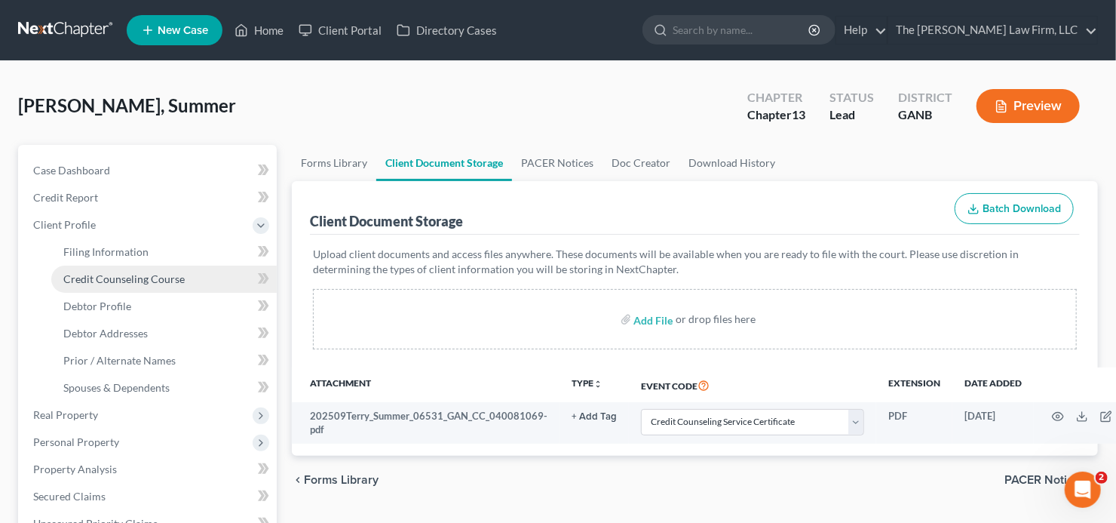
click at [112, 278] on span "Credit Counseling Course" at bounding box center [123, 278] width 121 height 13
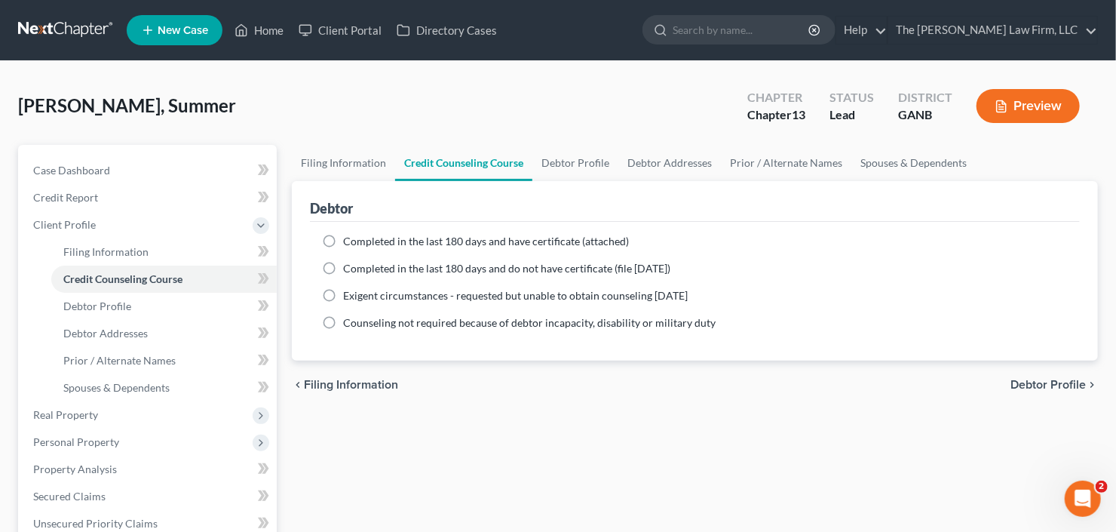
click at [360, 239] on span "Completed in the last 180 days and have certificate (attached)" at bounding box center [486, 240] width 286 height 13
click at [359, 239] on input "Completed in the last 180 days and have certificate (attached)" at bounding box center [354, 239] width 10 height 10
radio input "true"
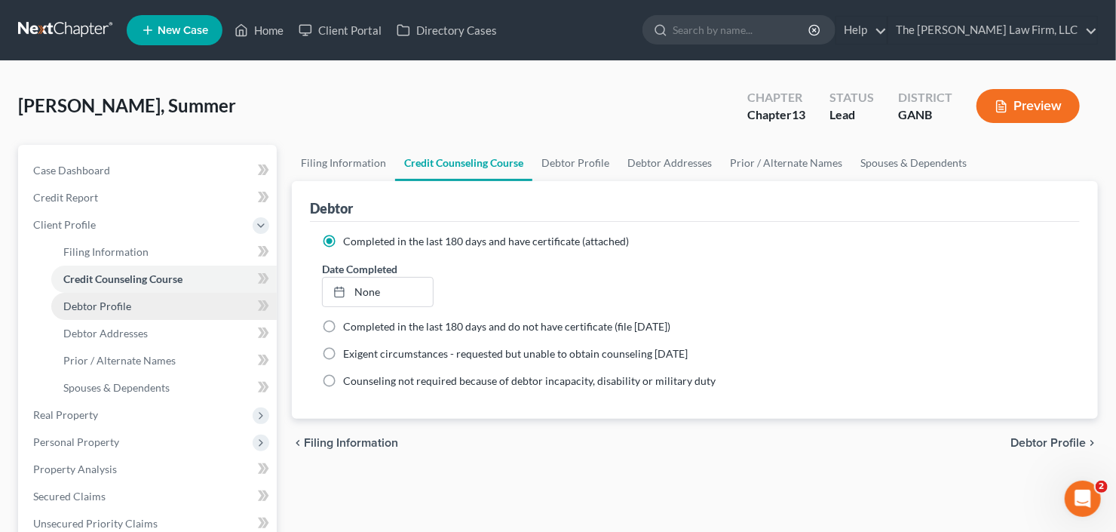
click at [94, 301] on span "Debtor Profile" at bounding box center [97, 305] width 68 height 13
select select "0"
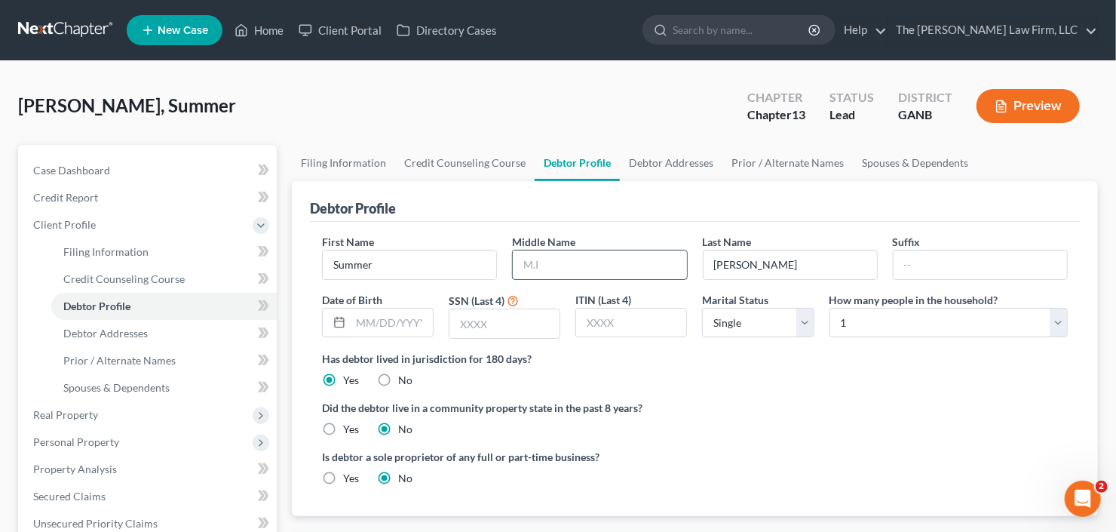
click at [578, 265] on input "text" at bounding box center [599, 264] width 173 height 29
type input "Maree"
click at [483, 316] on input "text" at bounding box center [504, 323] width 110 height 29
type input "6507"
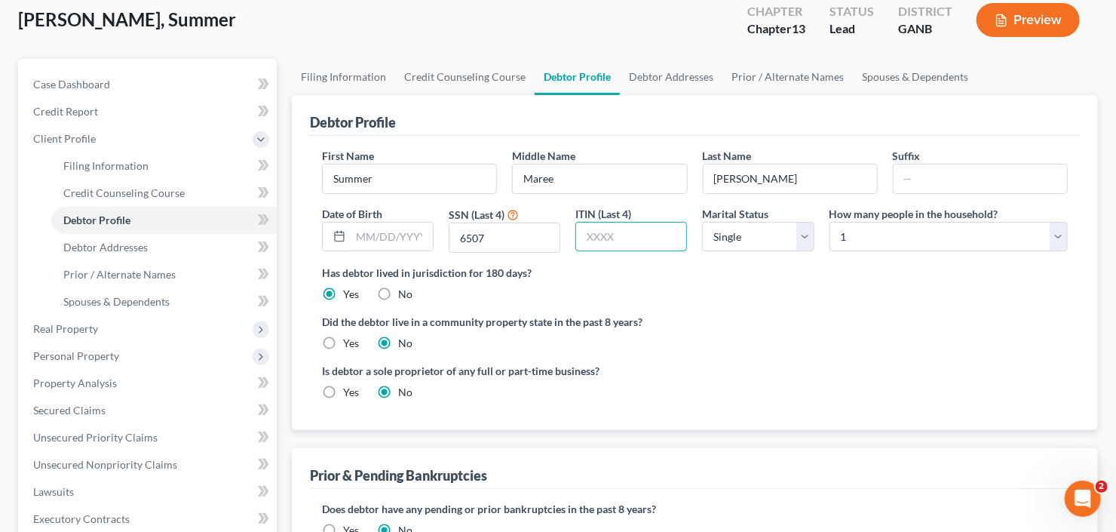
scroll to position [60, 0]
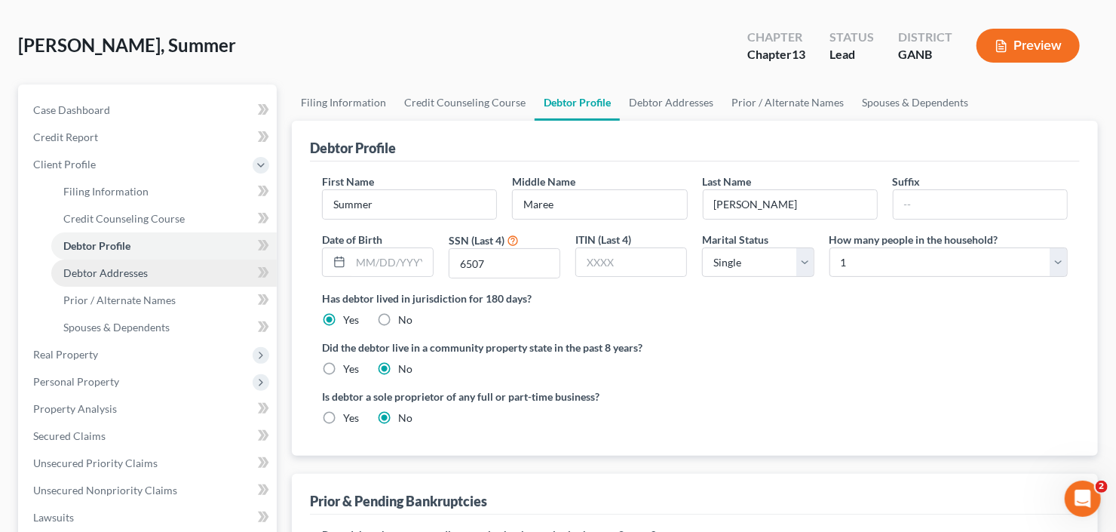
click at [115, 269] on span "Debtor Addresses" at bounding box center [105, 272] width 84 height 13
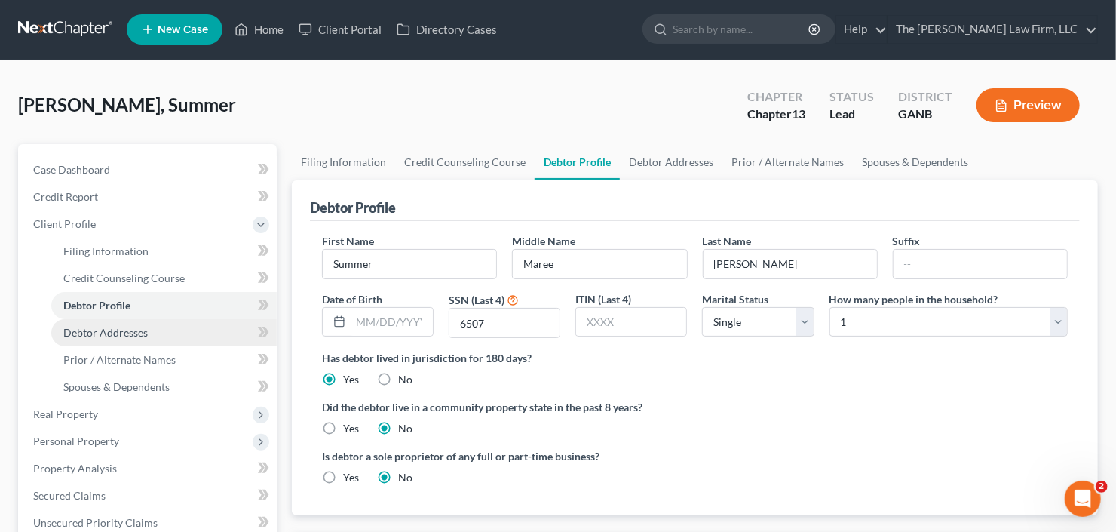
select select "0"
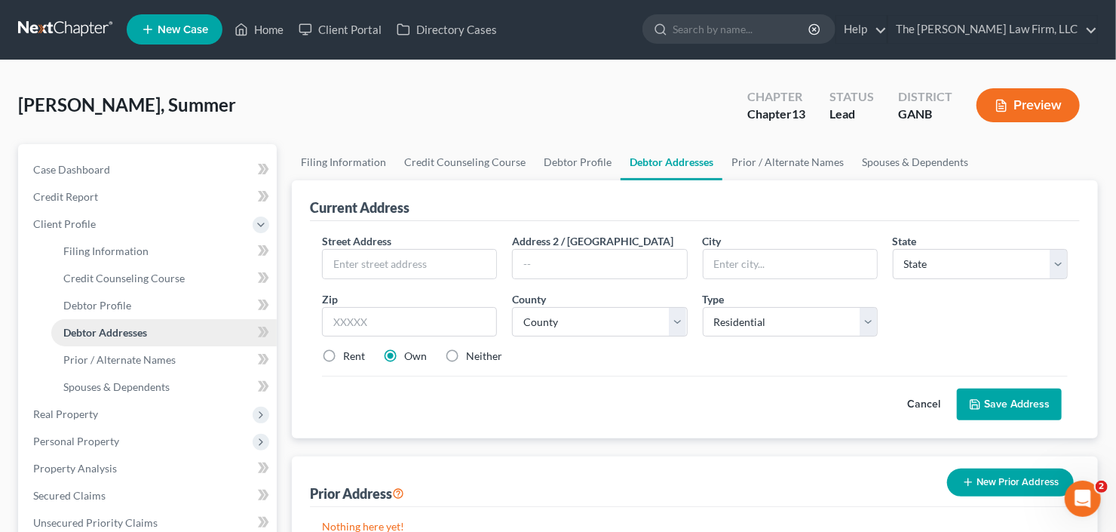
scroll to position [0, 0]
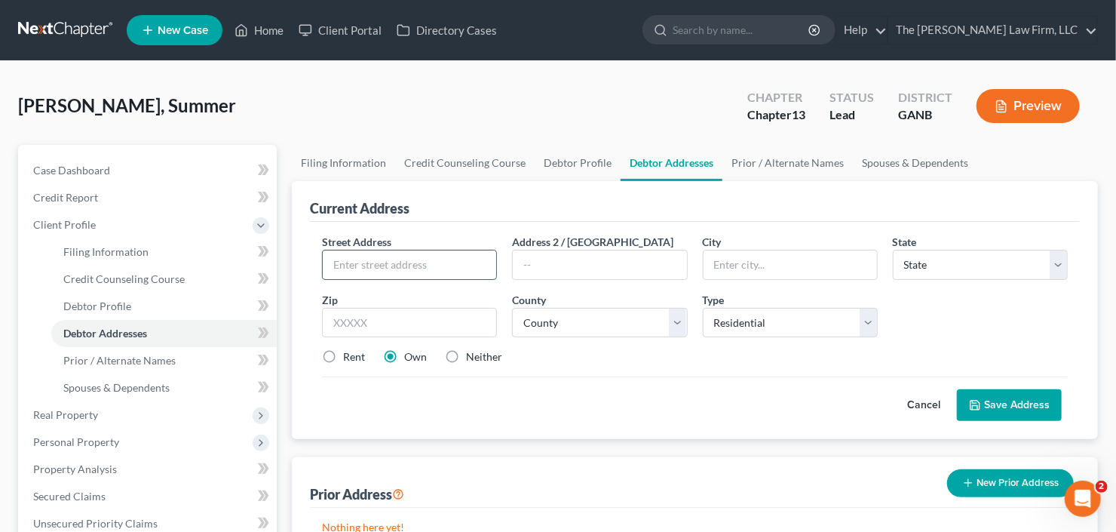
click at [386, 261] on input "text" at bounding box center [409, 264] width 173 height 29
click at [404, 263] on input "text" at bounding box center [409, 264] width 173 height 29
type input "4777 Spruce Way SW"
type input "30331"
type input "Atlanta"
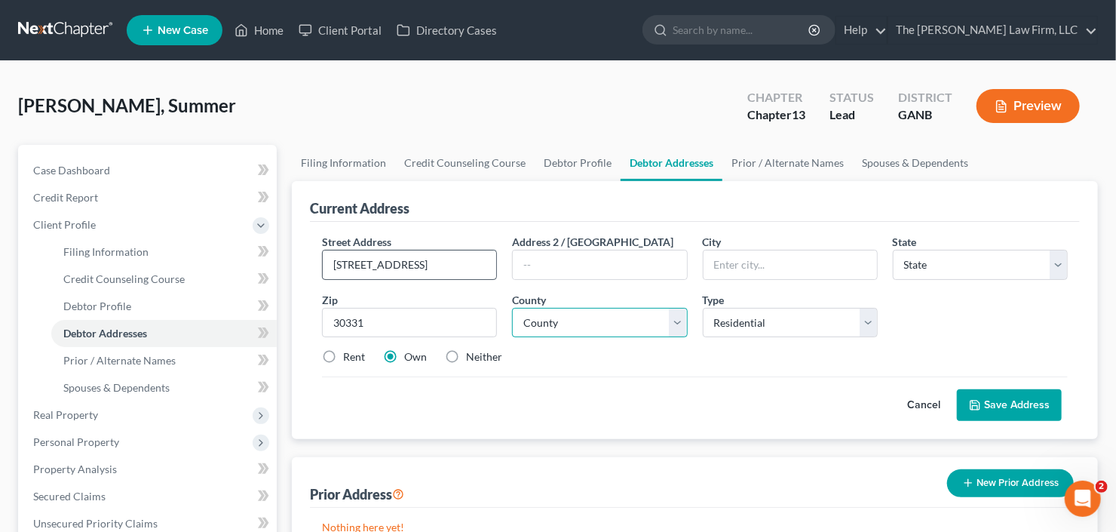
select select "10"
click at [600, 324] on select "County Appling County Atkinson County Bacon County Baker County Baldwin County …" at bounding box center [599, 323] width 175 height 30
select select "59"
click at [512, 308] on select "County Appling County Atkinson County Bacon County Baker County Baldwin County …" at bounding box center [599, 323] width 175 height 30
drag, startPoint x: 1020, startPoint y: 394, endPoint x: 428, endPoint y: 354, distance: 594.0
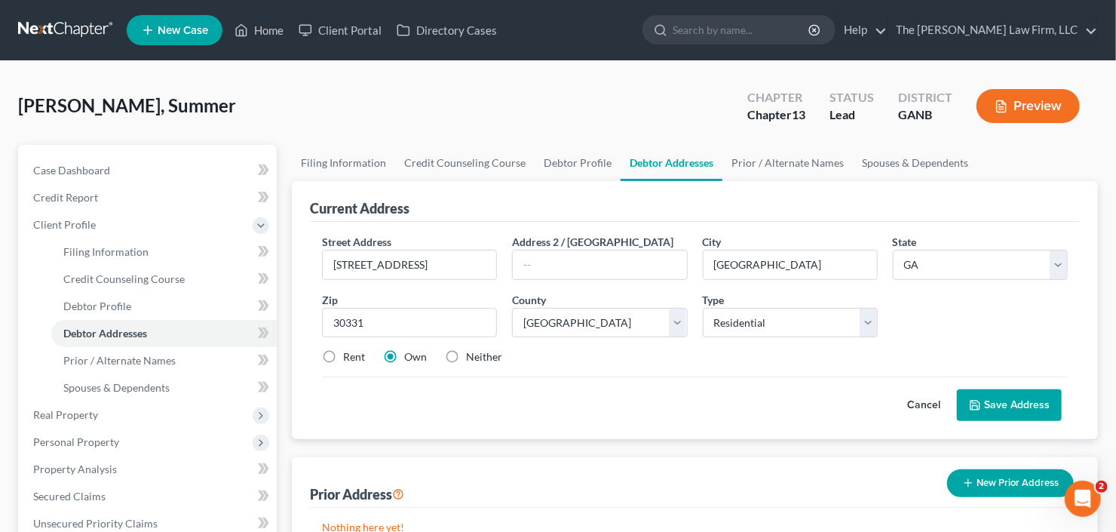
click at [437, 356] on form "Street Address * 4777 Spruce Way SW Address 2 / PO Box City * Atlanta State * S…" at bounding box center [695, 327] width 746 height 187
click at [466, 351] on label "Neither" at bounding box center [484, 356] width 36 height 15
click at [472, 351] on input "Neither" at bounding box center [477, 354] width 10 height 10
radio input "true"
click at [1036, 398] on button "Save Address" at bounding box center [1009, 405] width 105 height 32
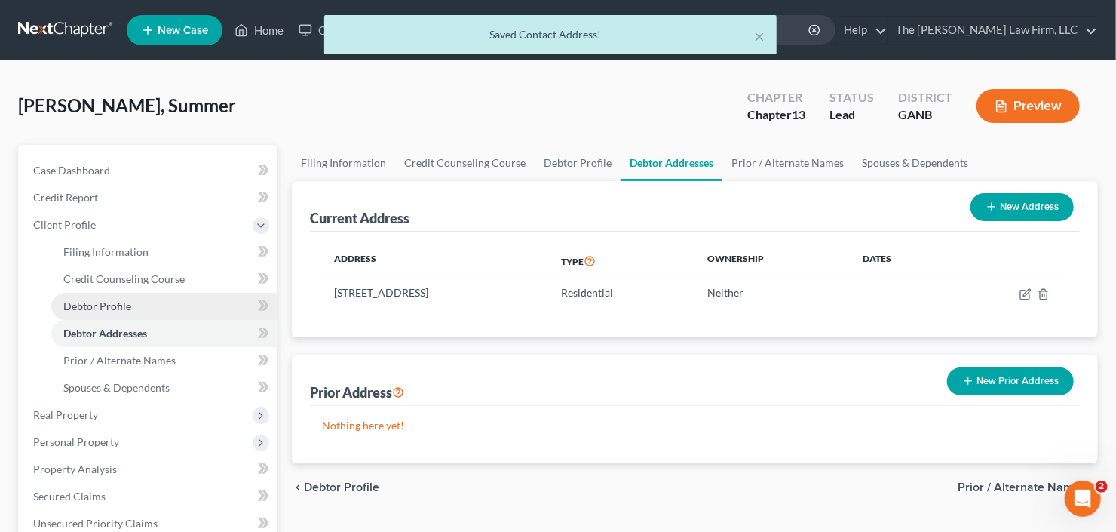
click at [90, 300] on span "Debtor Profile" at bounding box center [97, 305] width 68 height 13
select select "0"
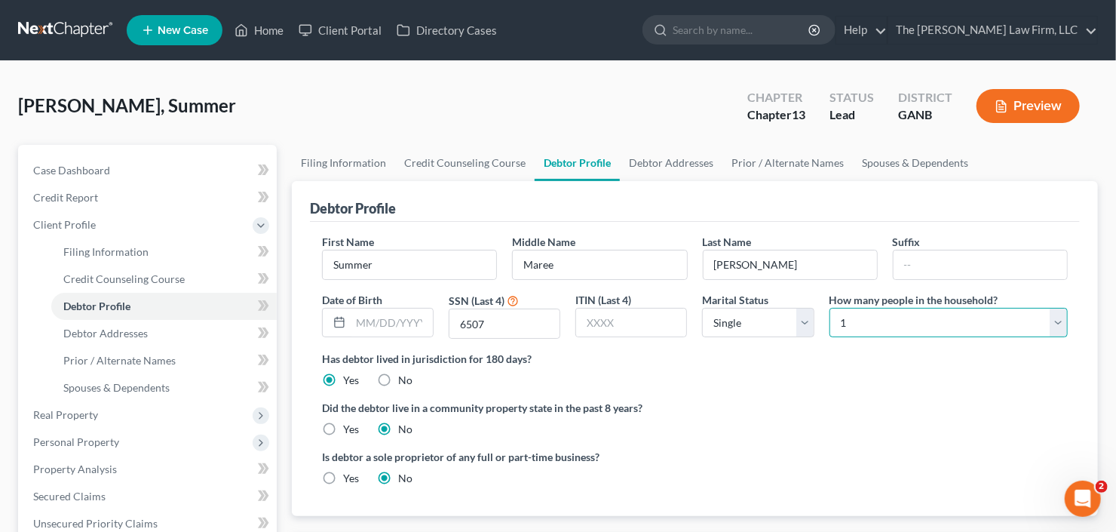
click at [865, 321] on select "Select 1 2 3 4 5 6 7 8 9 10 11 12 13 14 15 16 17 18 19 20" at bounding box center [948, 323] width 238 height 30
select select "2"
click at [829, 308] on select "Select 1 2 3 4 5 6 7 8 9 10 11 12 13 14 15 16 17 18 19 20" at bounding box center [948, 323] width 238 height 30
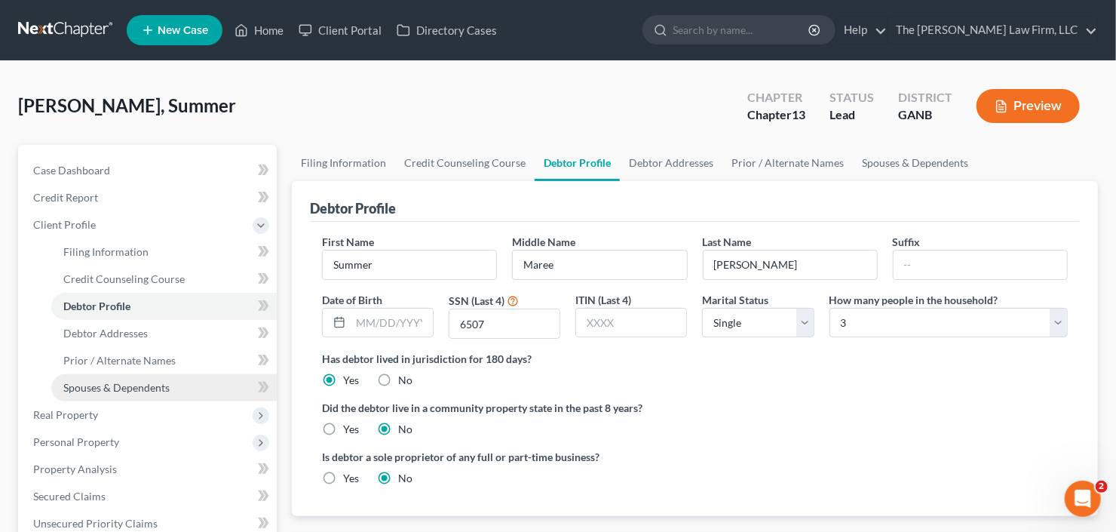
click at [123, 385] on span "Spouses & Dependents" at bounding box center [116, 387] width 106 height 13
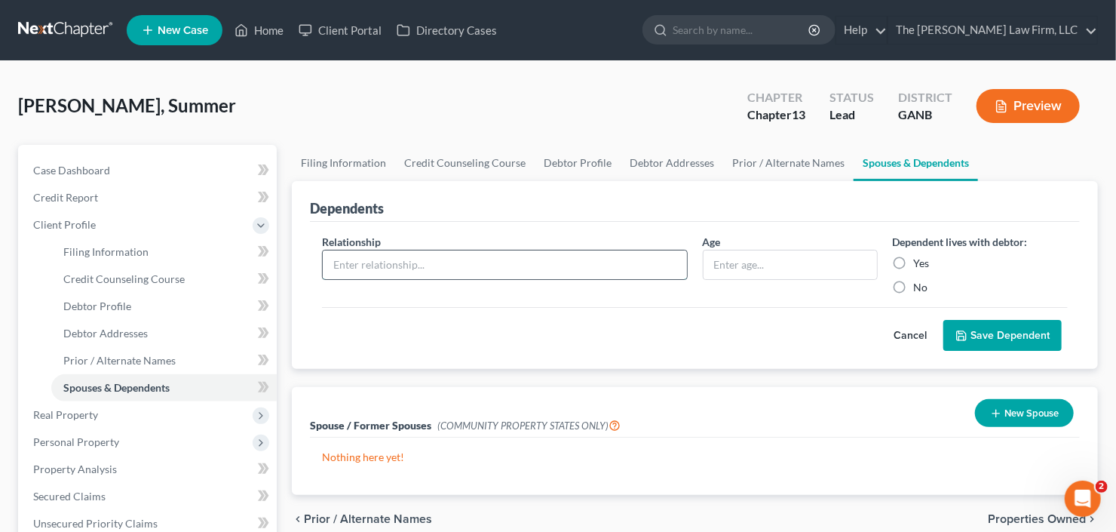
click at [543, 267] on input "text" at bounding box center [505, 264] width 364 height 29
type input "Child"
type input "3"
click at [914, 256] on label "Yes" at bounding box center [922, 263] width 16 height 15
click at [920, 256] on input "Yes" at bounding box center [925, 261] width 10 height 10
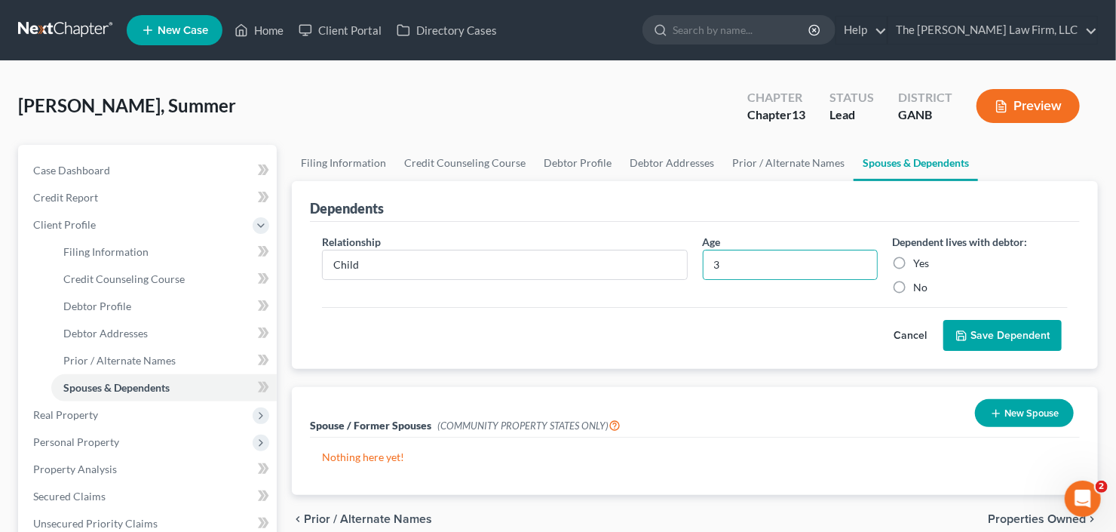
radio input "true"
click at [1006, 342] on button "Save Dependent" at bounding box center [1002, 336] width 118 height 32
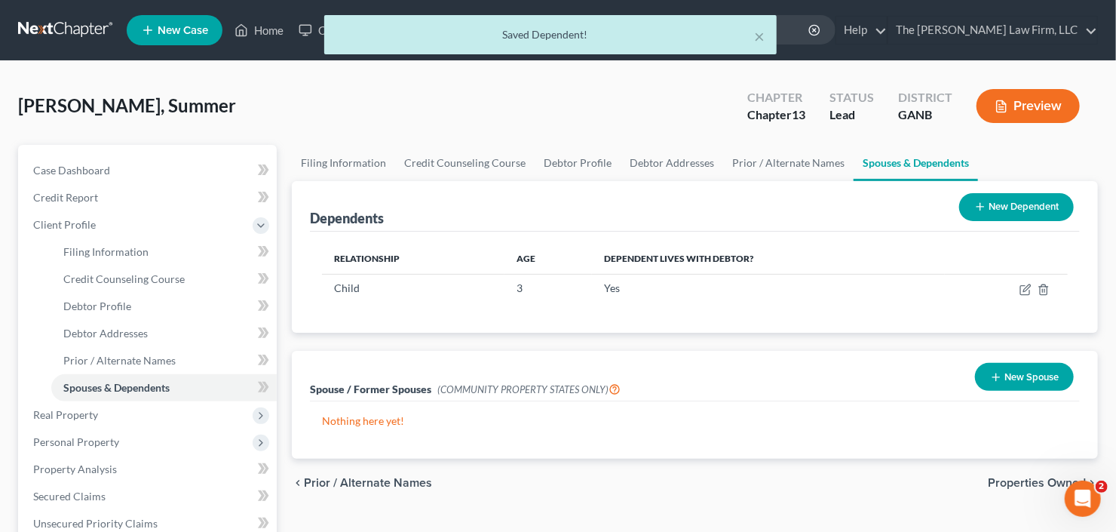
click at [1009, 181] on div "Dependents New Dependent" at bounding box center [695, 206] width 770 height 51
click at [1015, 198] on button "New Dependent" at bounding box center [1016, 207] width 115 height 28
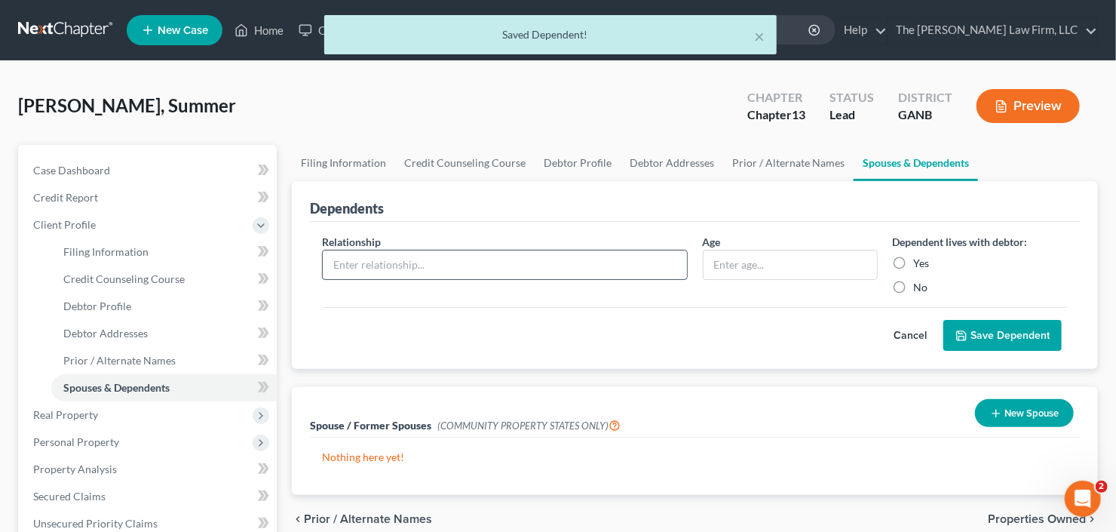
click at [411, 265] on input "text" at bounding box center [505, 264] width 364 height 29
type input "Child"
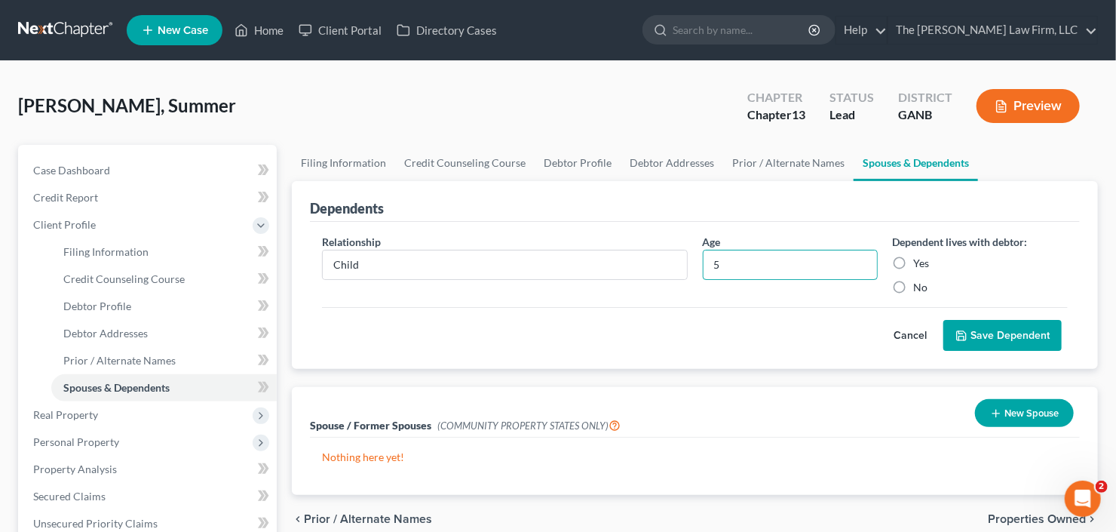
type input "5"
click at [914, 259] on label "Yes" at bounding box center [922, 263] width 16 height 15
click at [920, 259] on input "Yes" at bounding box center [925, 261] width 10 height 10
radio input "true"
click at [1010, 342] on button "Save Dependent" at bounding box center [1002, 336] width 118 height 32
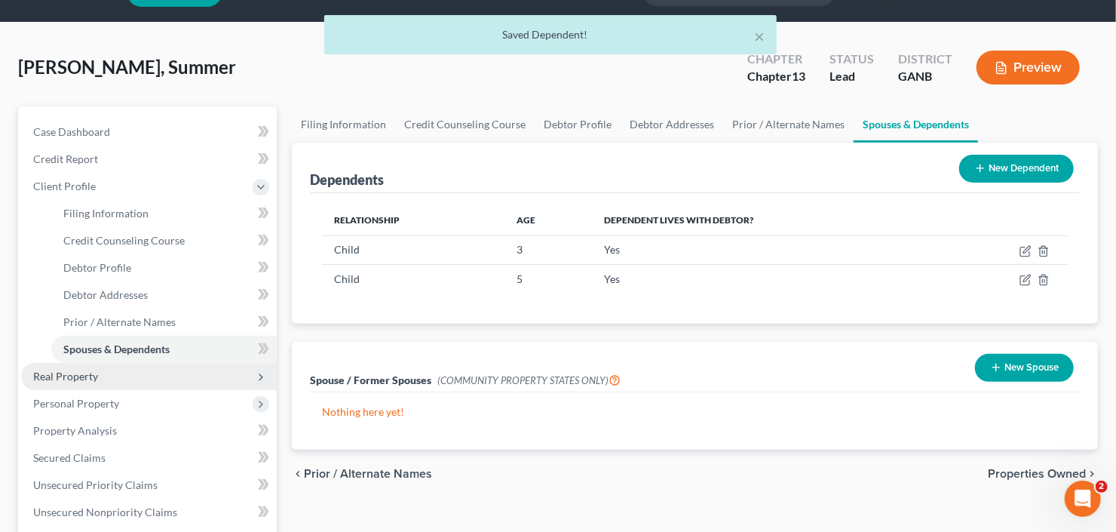
scroll to position [60, 0]
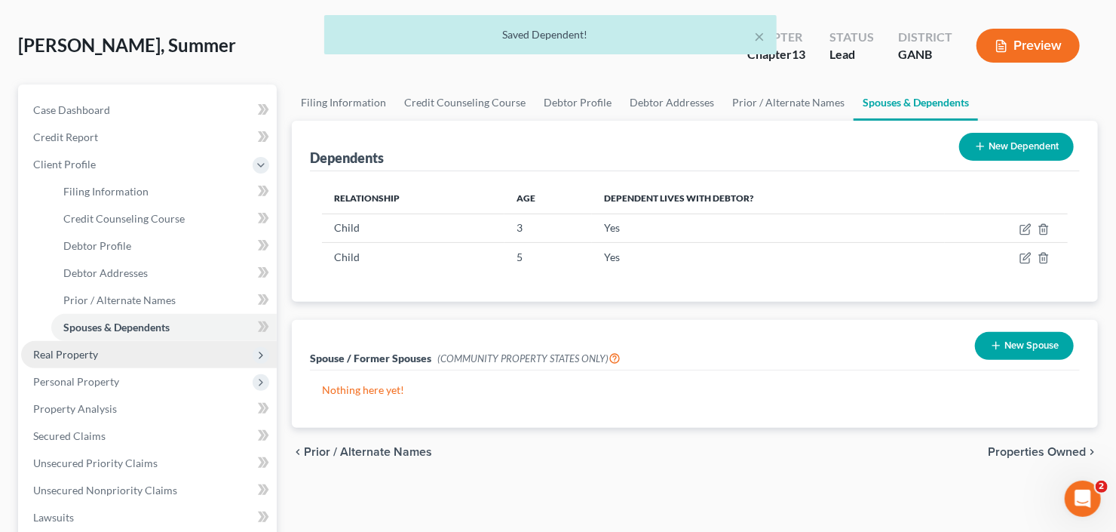
click at [115, 358] on span "Real Property" at bounding box center [149, 354] width 256 height 27
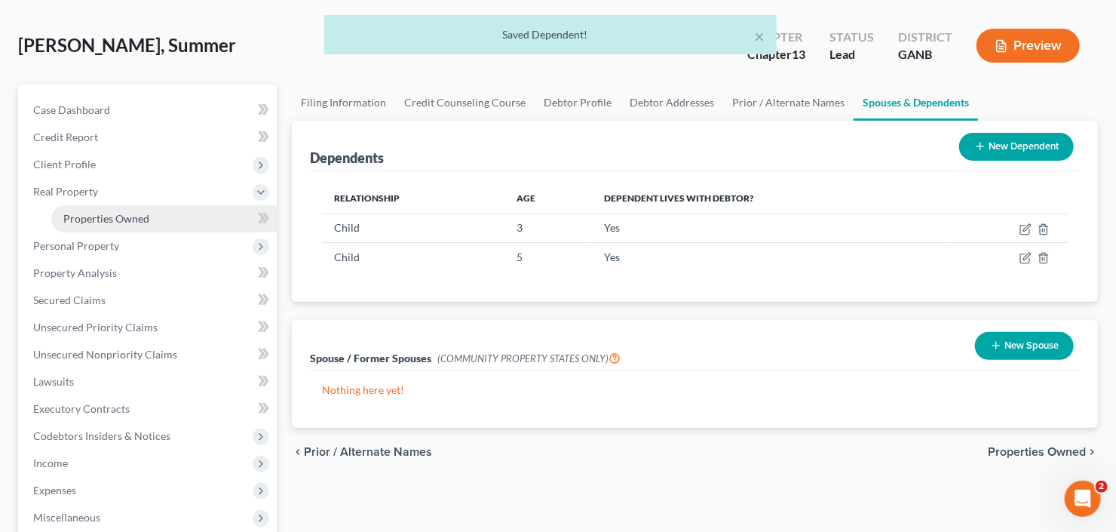
click at [135, 216] on span "Properties Owned" at bounding box center [106, 218] width 86 height 13
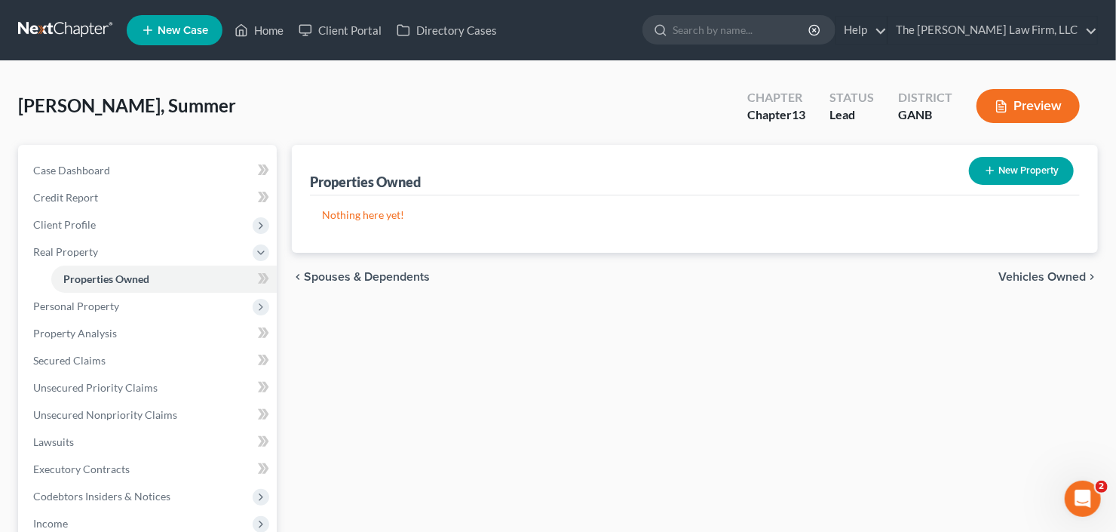
click at [1025, 170] on button "New Property" at bounding box center [1021, 171] width 105 height 28
select select "10"
select select "59"
select select "0"
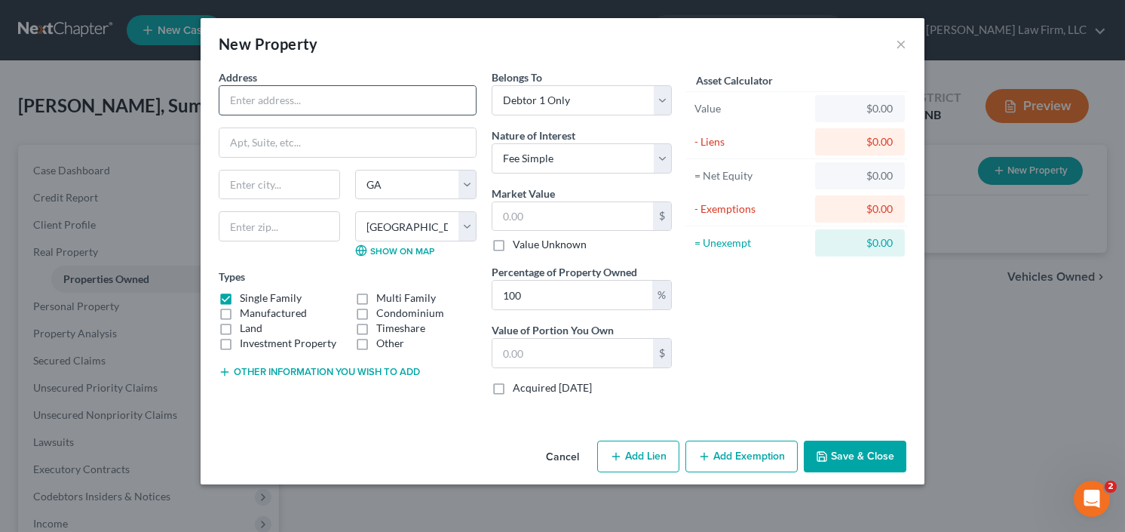
click at [385, 105] on input "text" at bounding box center [347, 100] width 256 height 29
type input "1898 [GEOGRAPHIC_DATA]"
type input "30032"
type input "Decatur"
click at [240, 342] on label "Investment Property" at bounding box center [288, 343] width 97 height 15
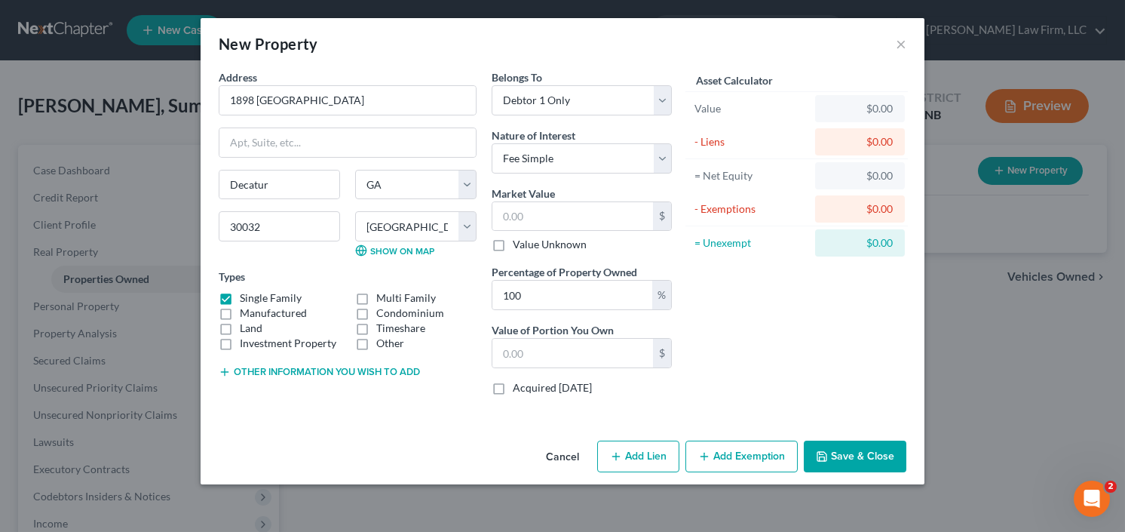
click at [246, 342] on input "Investment Property" at bounding box center [251, 341] width 10 height 10
checkbox input "true"
click at [584, 158] on select "Select Fee Simple Joint Tenant Life Estate Equitable Interest Future Interest T…" at bounding box center [582, 158] width 180 height 30
select select "7"
click at [492, 143] on select "Select Fee Simple Joint Tenant Life Estate Equitable Interest Future Interest T…" at bounding box center [582, 158] width 180 height 30
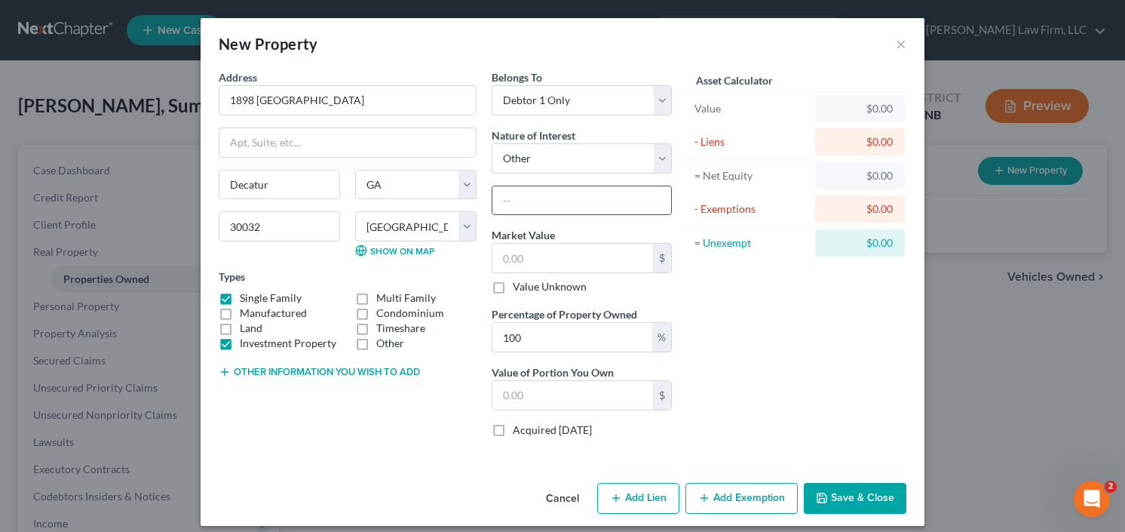
click at [565, 200] on input "text" at bounding box center [581, 200] width 179 height 29
type input "Owned By a Trust"
drag, startPoint x: 385, startPoint y: 97, endPoint x: 225, endPoint y: 102, distance: 159.9
click at [225, 102] on input "1898 [GEOGRAPHIC_DATA]" at bounding box center [347, 100] width 256 height 29
click at [540, 253] on input "text" at bounding box center [572, 258] width 161 height 29
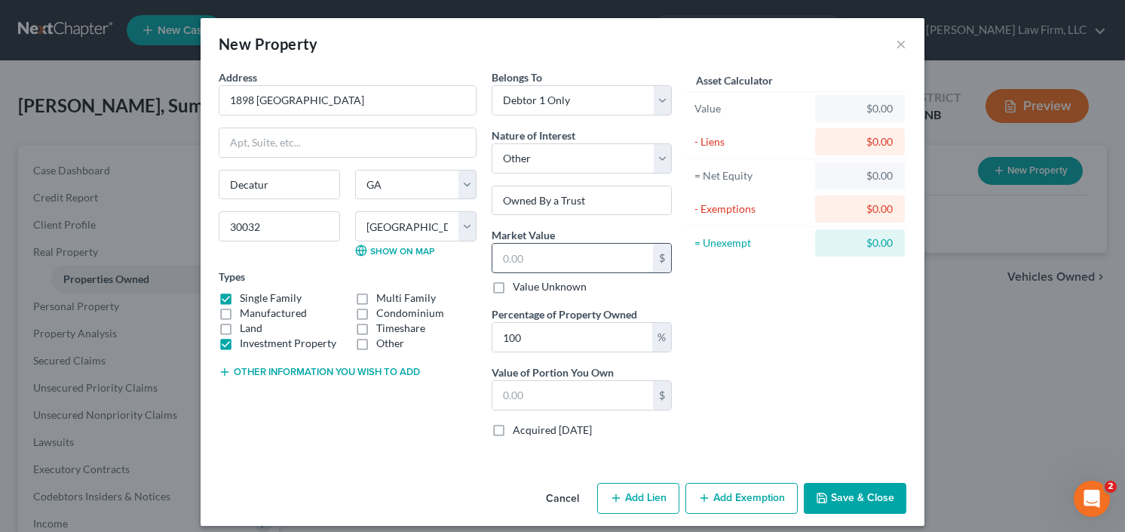
type input "4"
type input "4.00"
type input "46"
type input "46.00"
type input "465"
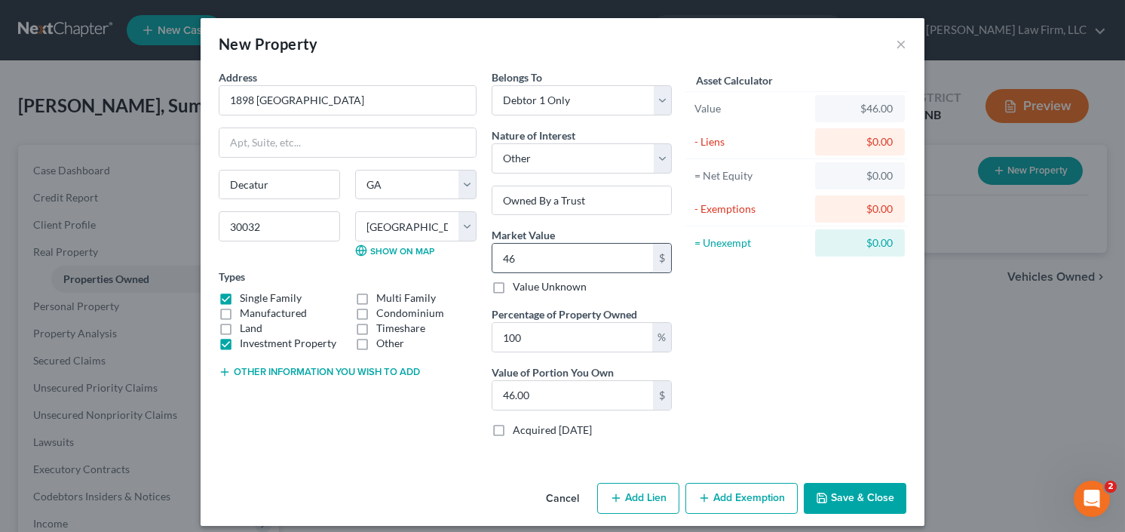
type input "465.00"
type input "4653"
type input "4,653.00"
type input "4,6530"
type input "46,530.00"
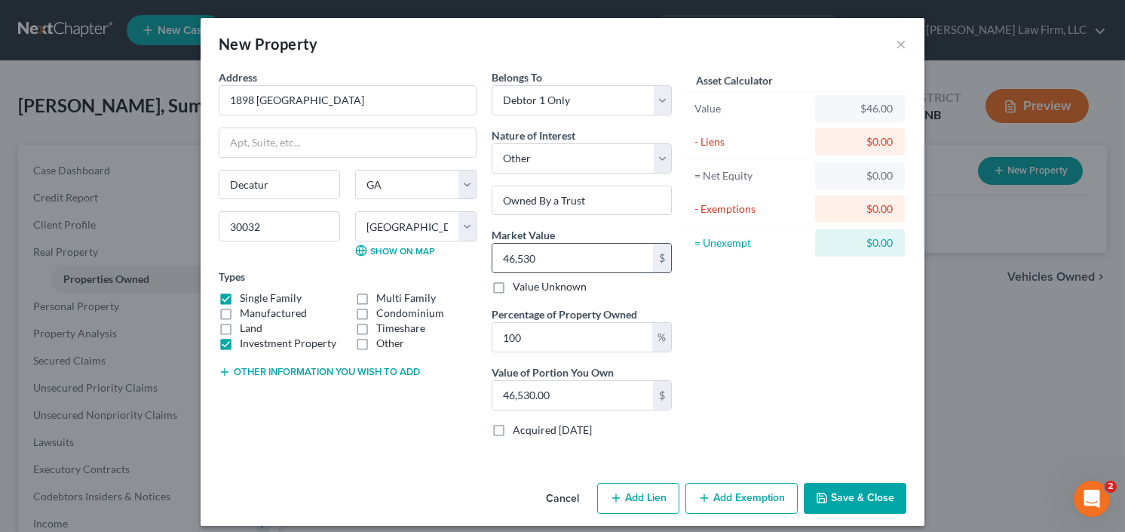
type input "46,5300"
type input "465,300.00"
type input "465,300"
click at [824, 492] on icon "button" at bounding box center [822, 498] width 12 height 12
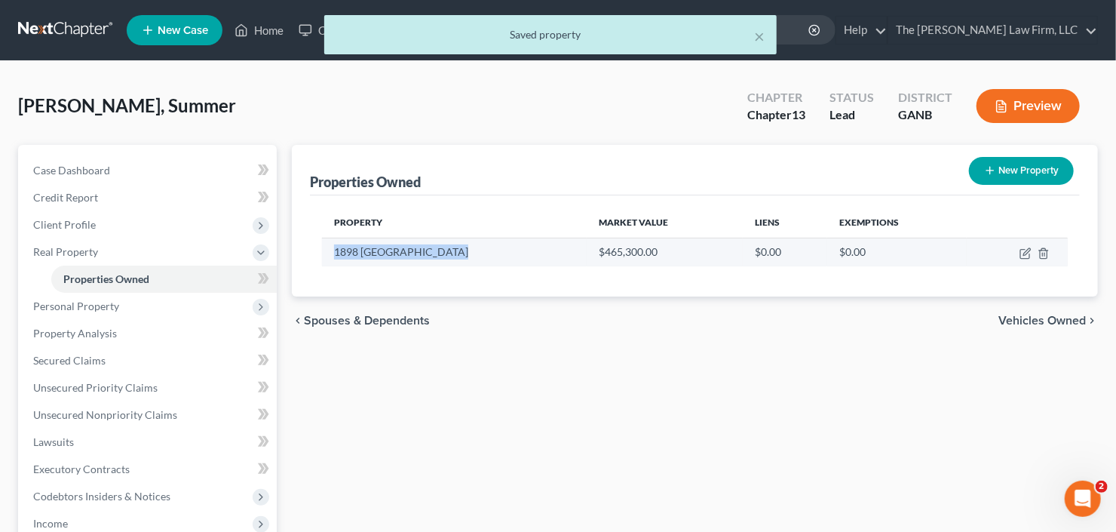
drag, startPoint x: 474, startPoint y: 250, endPoint x: 330, endPoint y: 253, distance: 144.1
click at [330, 253] on td "1898 [GEOGRAPHIC_DATA]" at bounding box center [454, 252] width 265 height 29
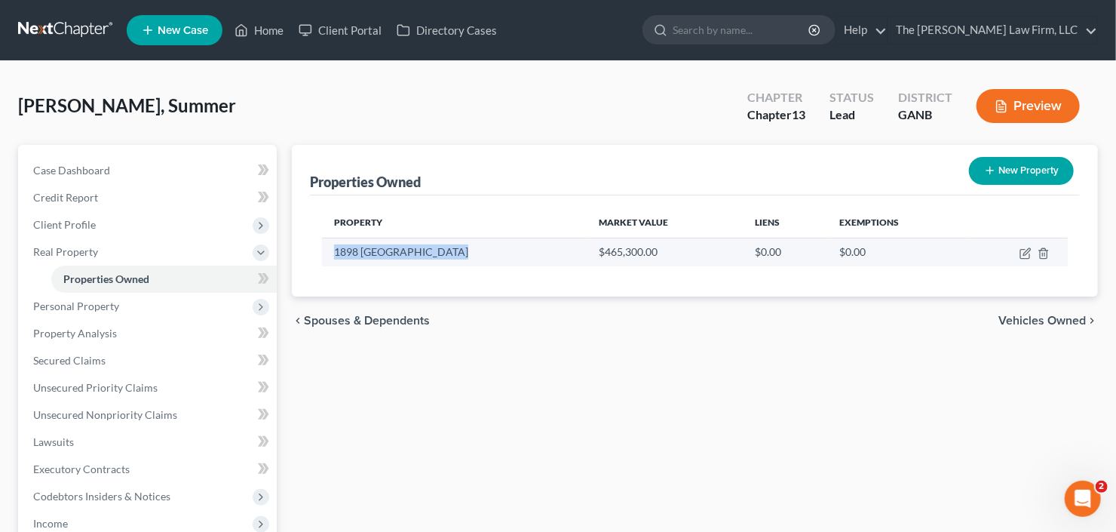
copy td "1898 [GEOGRAPHIC_DATA]"
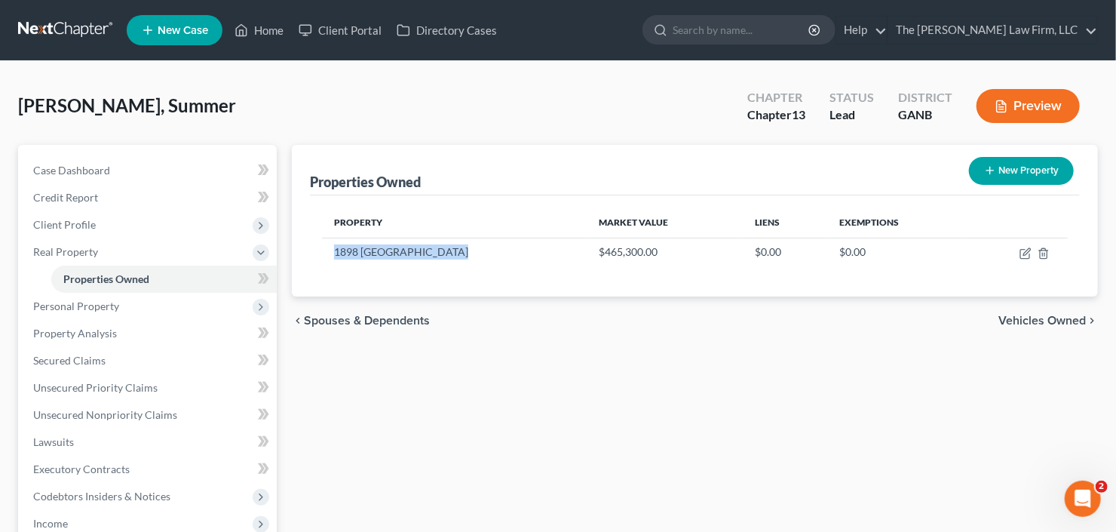
scroll to position [241, 0]
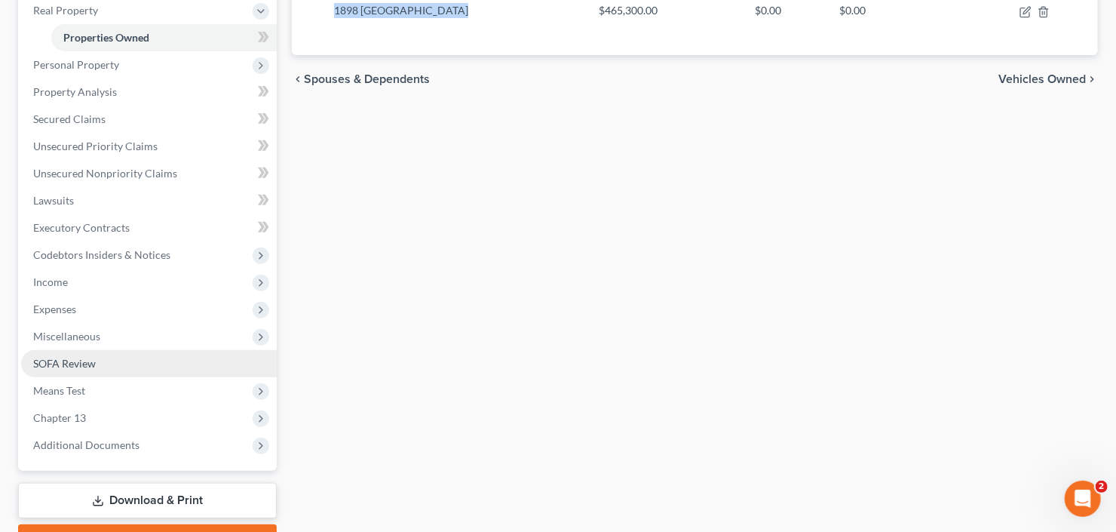
click at [81, 357] on span "SOFA Review" at bounding box center [64, 363] width 63 height 13
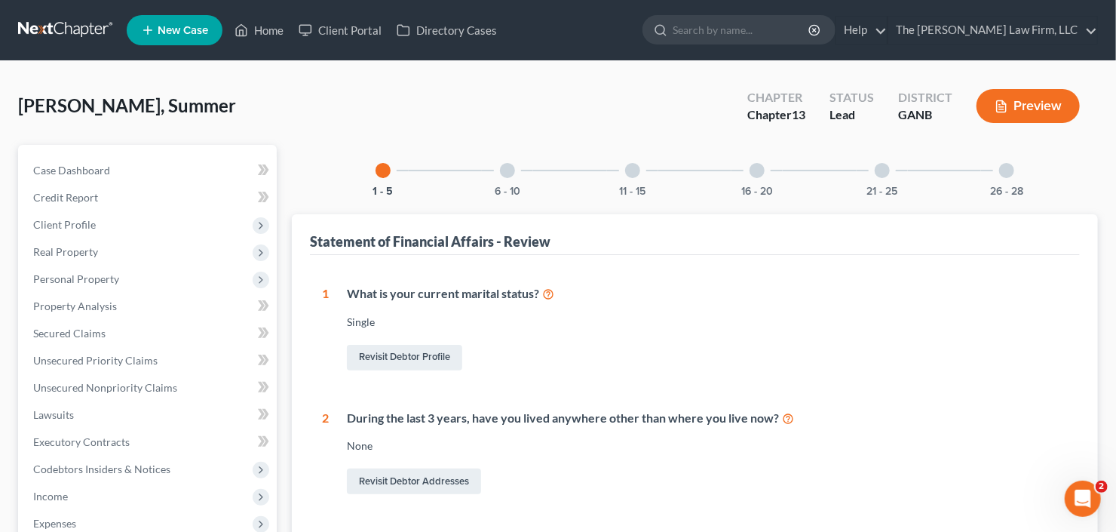
click at [999, 173] on div "26 - 28" at bounding box center [1006, 170] width 51 height 51
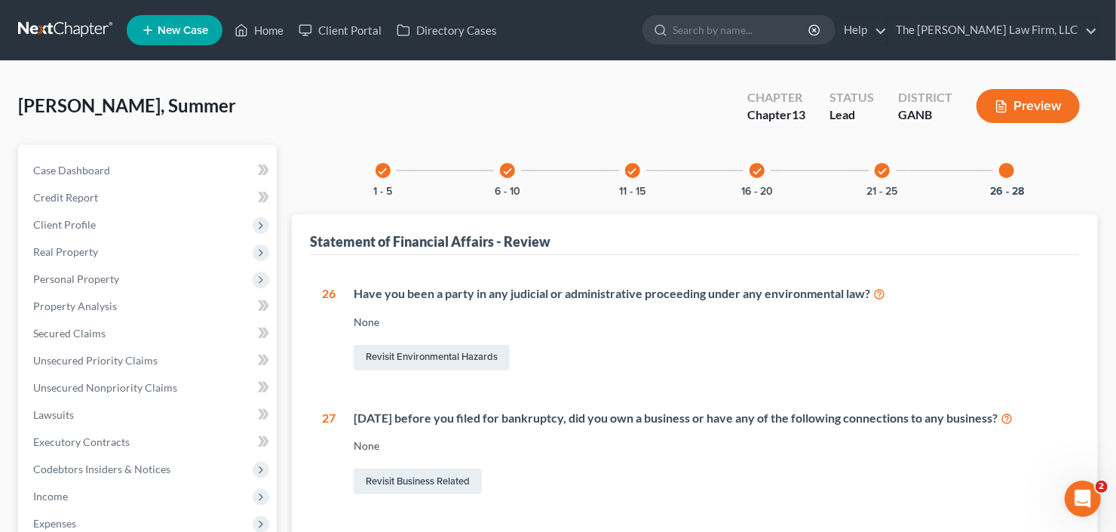
click at [882, 179] on div "check 21 - 25" at bounding box center [882, 170] width 51 height 51
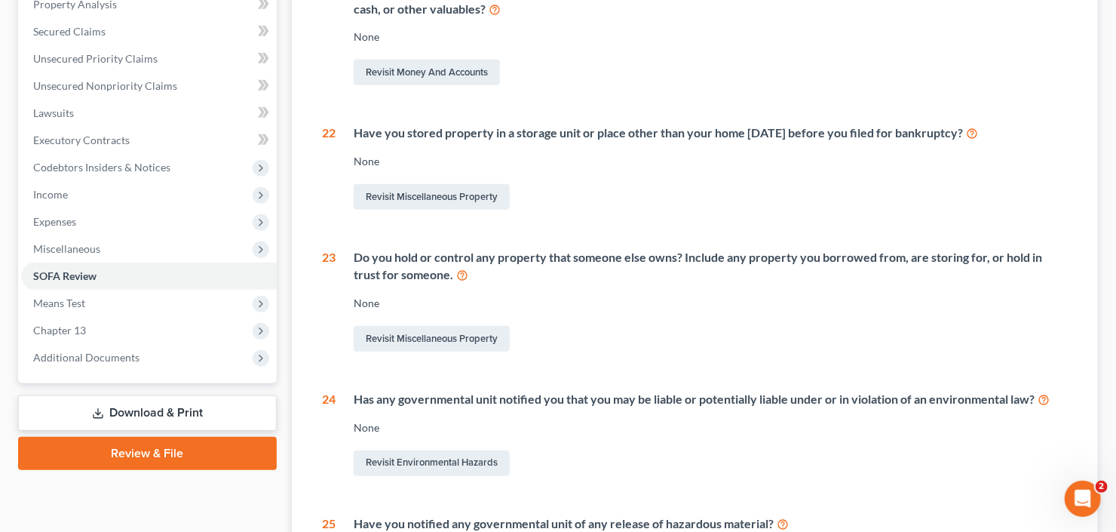
scroll to position [60, 0]
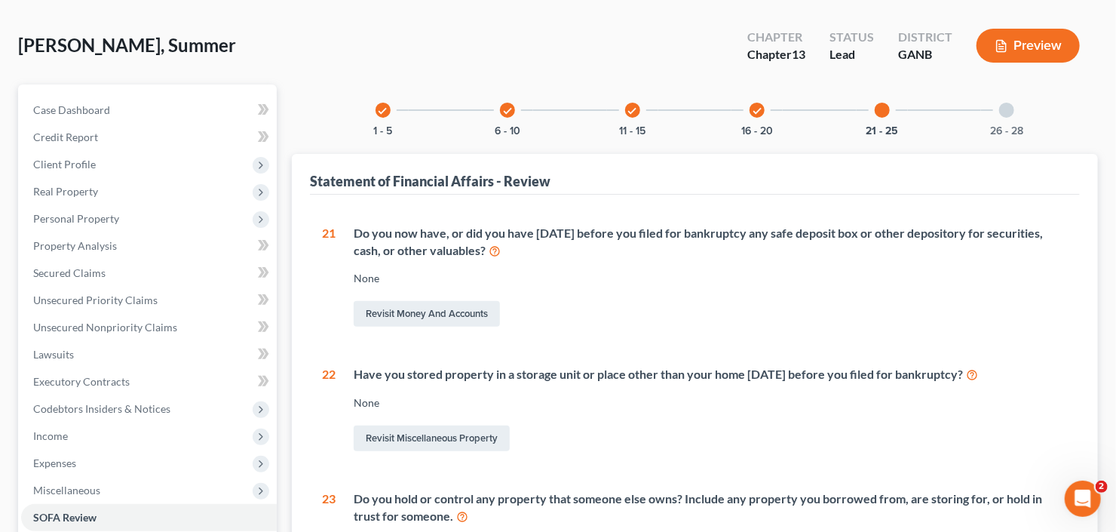
click at [744, 108] on div "check 16 - 20" at bounding box center [756, 109] width 51 height 51
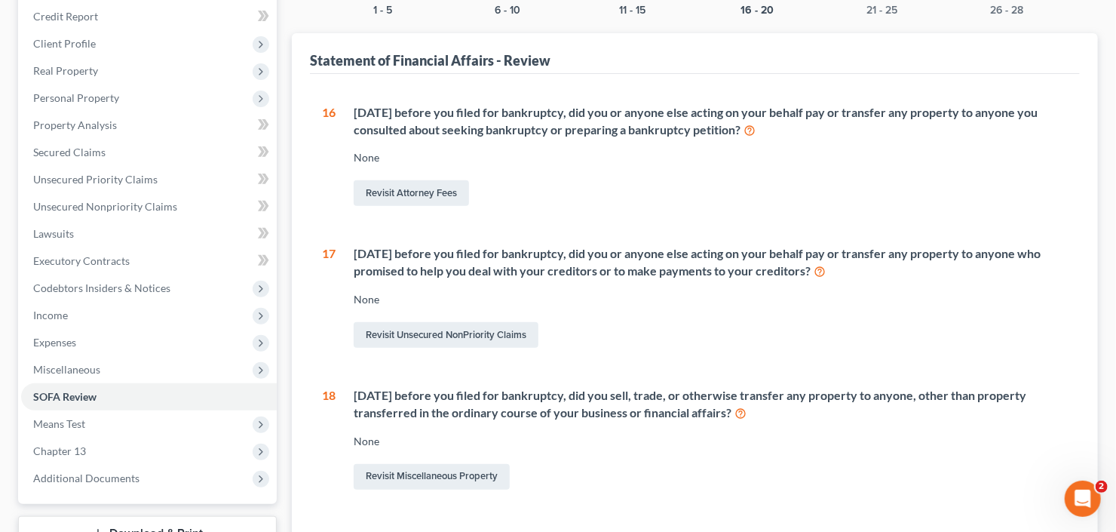
scroll to position [422, 0]
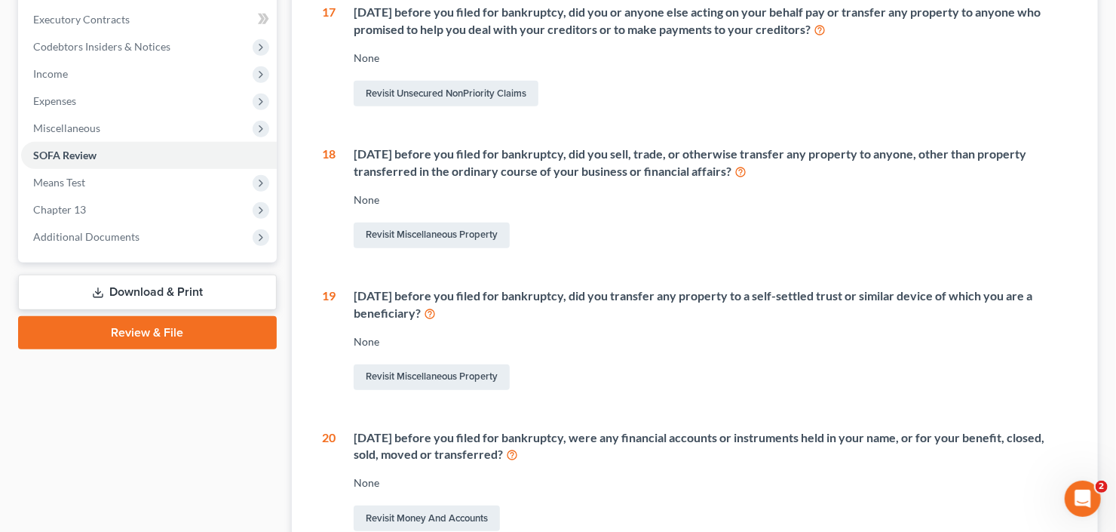
click at [436, 314] on icon at bounding box center [430, 312] width 12 height 14
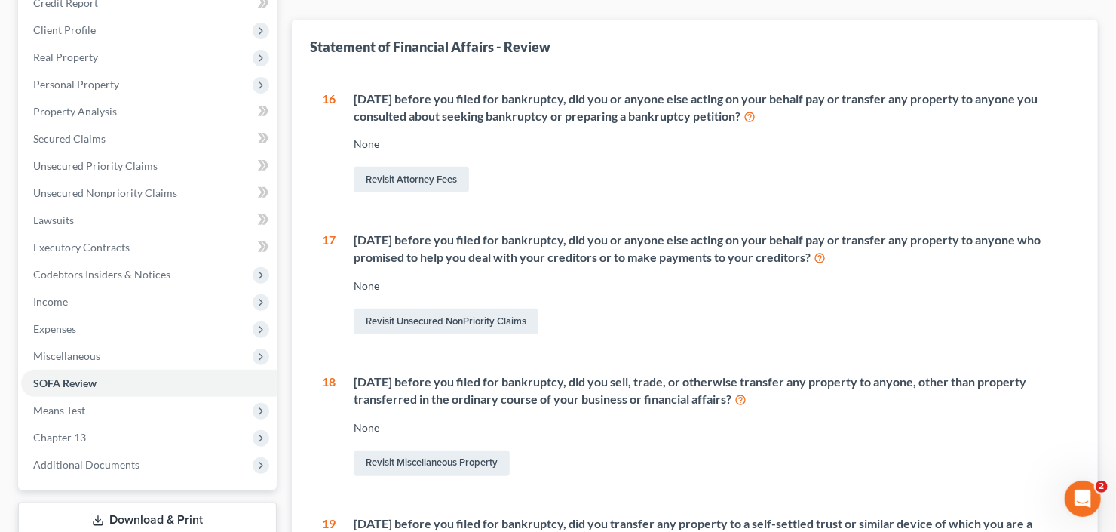
scroll to position [121, 0]
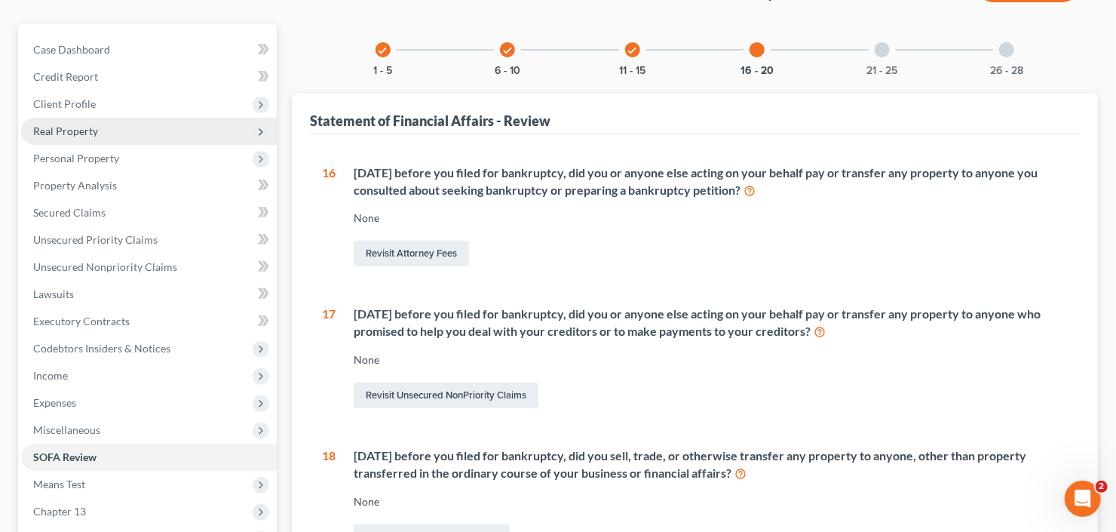
click at [136, 133] on span "Real Property" at bounding box center [149, 131] width 256 height 27
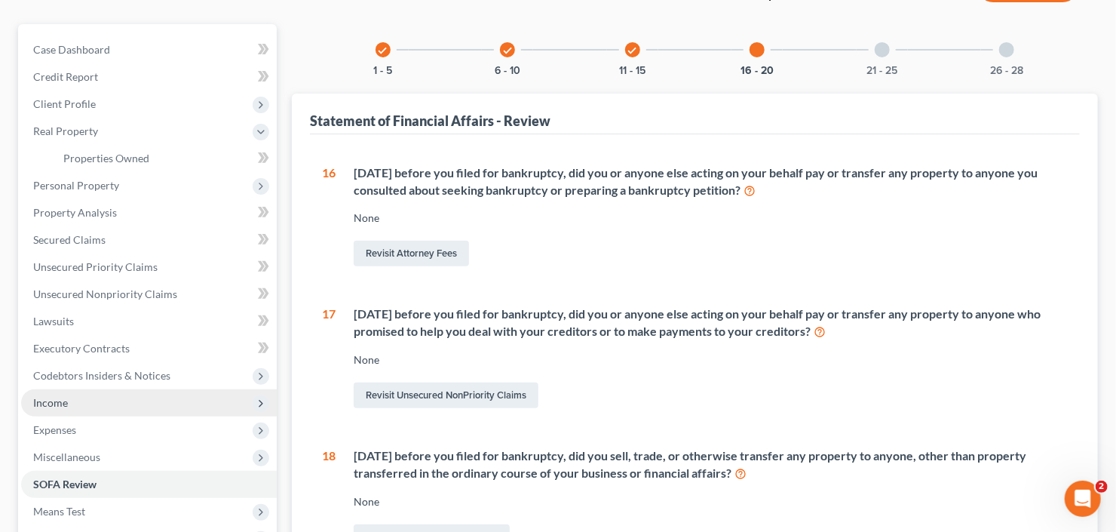
click at [90, 400] on span "Income" at bounding box center [149, 402] width 256 height 27
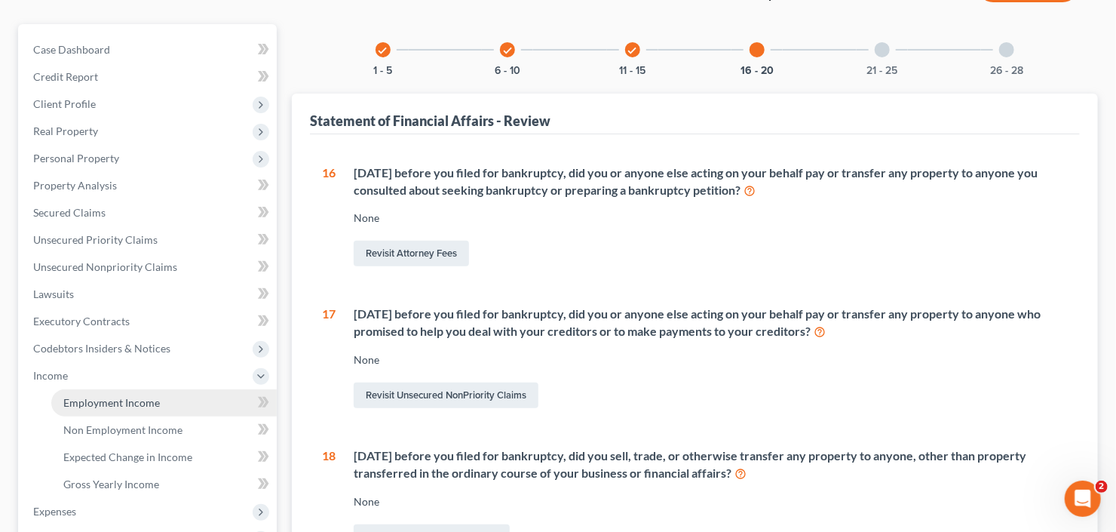
click at [114, 397] on span "Employment Income" at bounding box center [111, 402] width 97 height 13
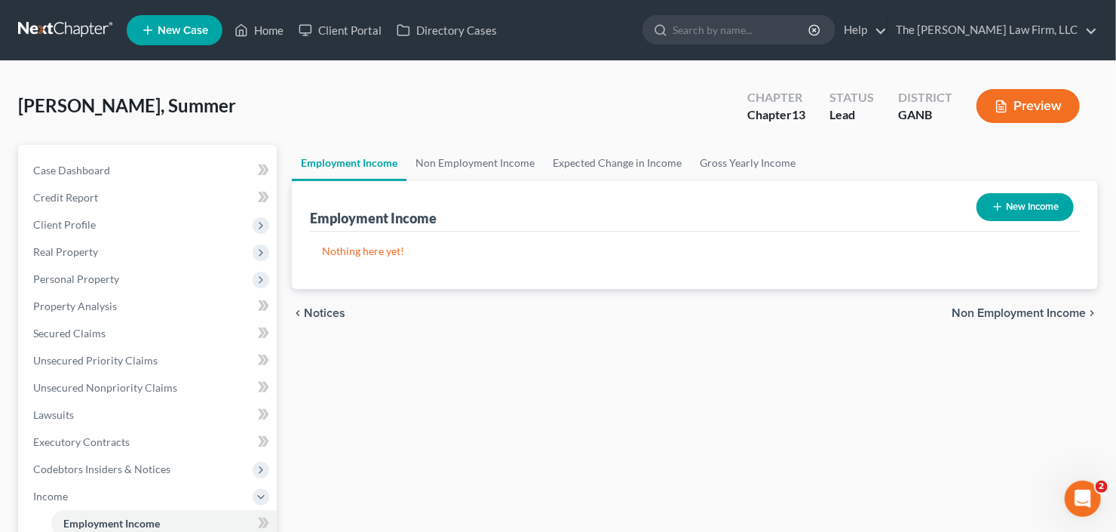
click at [1028, 204] on button "New Income" at bounding box center [1024, 207] width 97 height 28
select select "0"
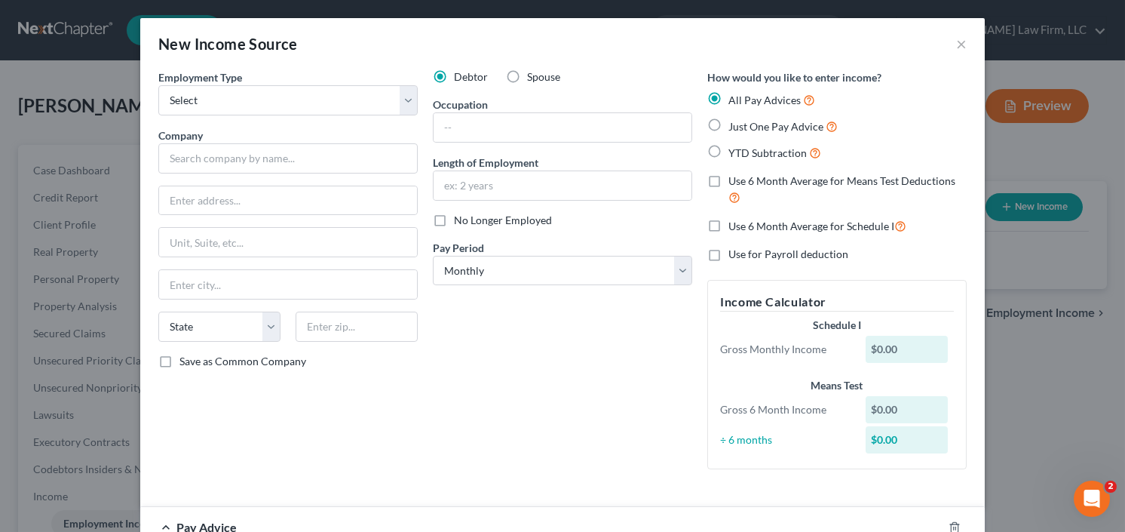
click at [728, 154] on label "YTD Subtraction" at bounding box center [774, 152] width 93 height 17
click at [734, 154] on input "YTD Subtraction" at bounding box center [739, 149] width 10 height 10
radio input "true"
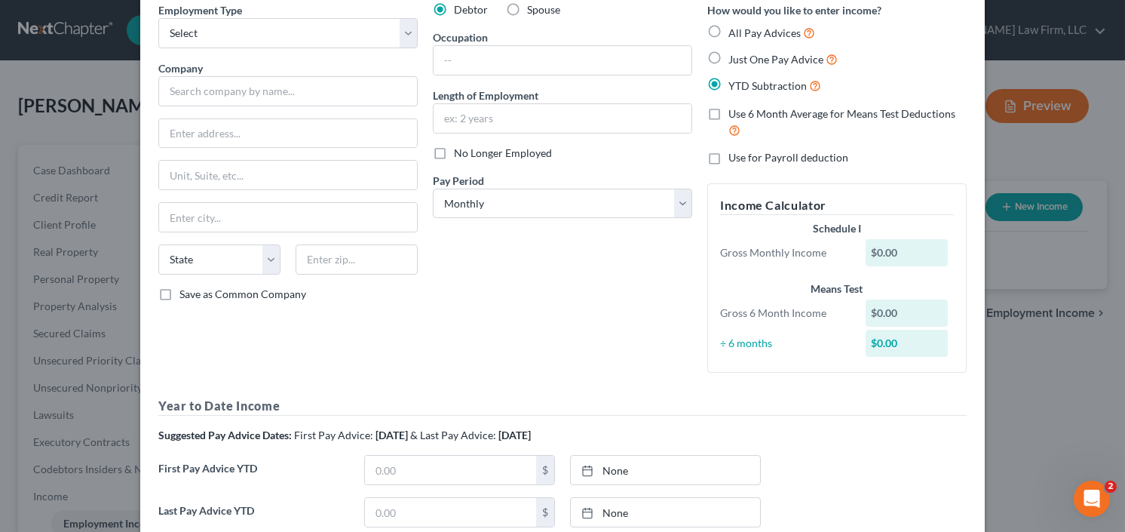
scroll to position [181, 0]
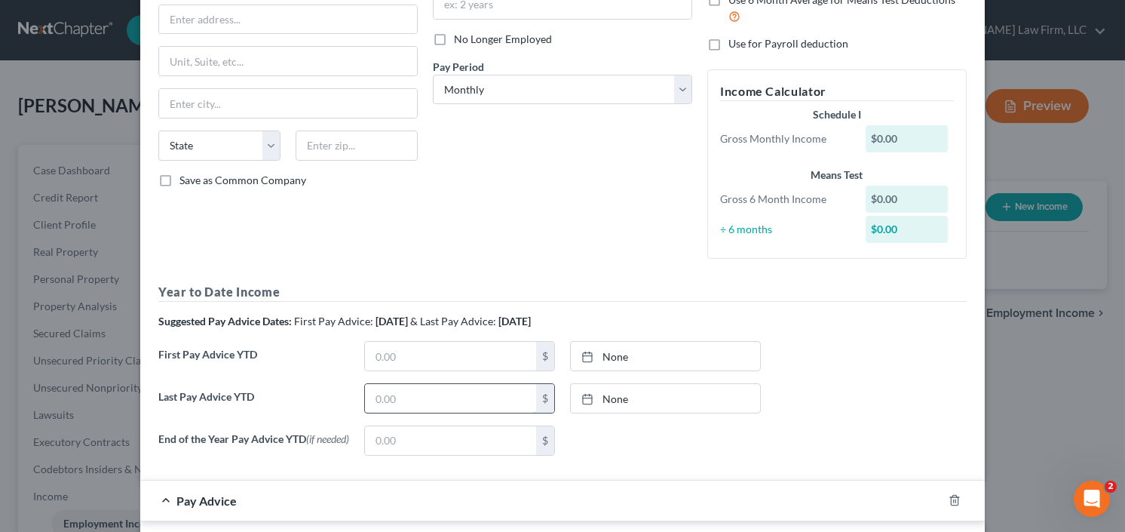
click at [419, 397] on input "text" at bounding box center [450, 398] width 171 height 29
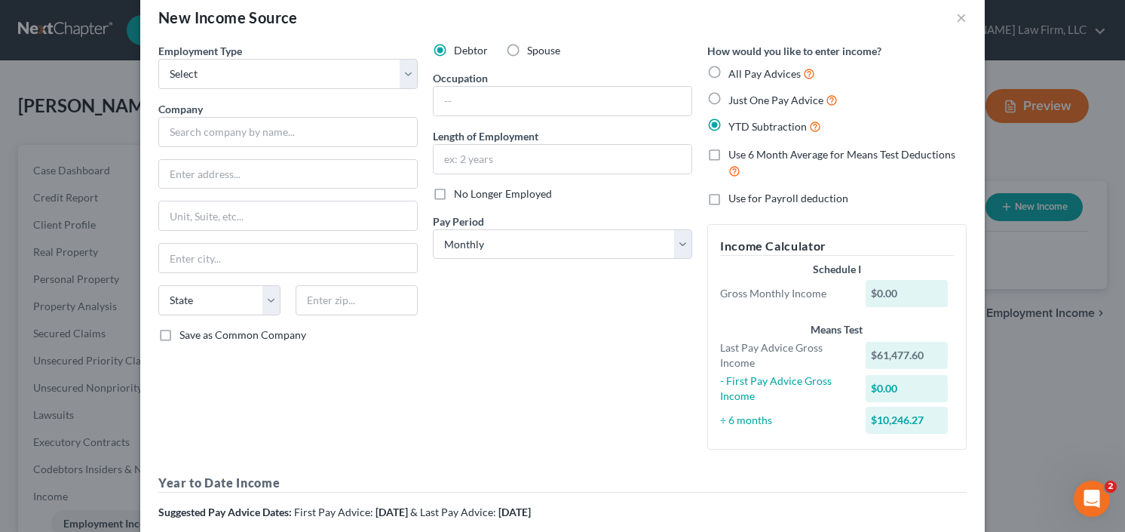
scroll to position [0, 0]
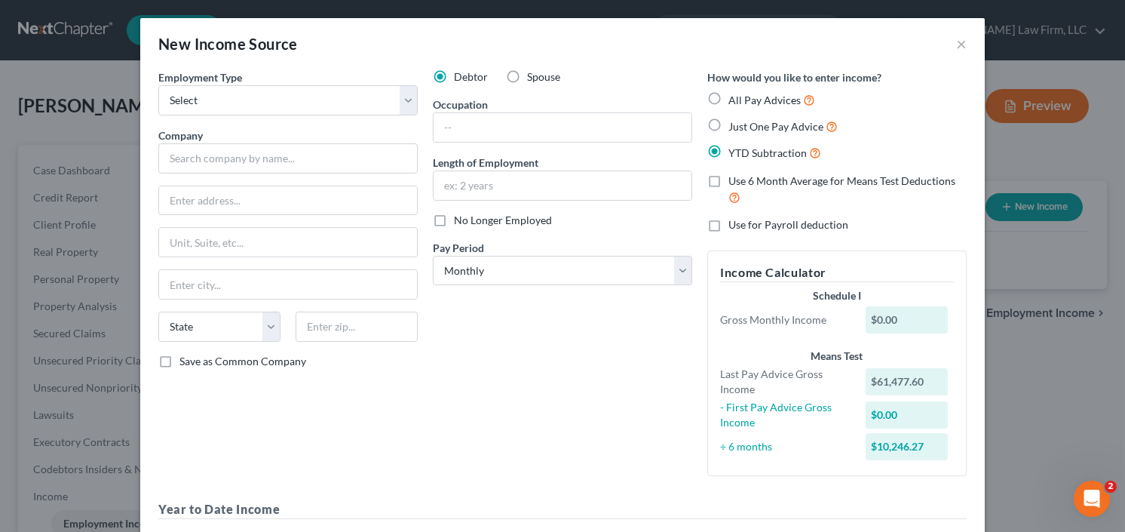
type input "61,477.60"
click at [229, 176] on div "Employment Type * Select Full or Part Time Employment Self Employment Company *…" at bounding box center [288, 278] width 274 height 418
click at [229, 173] on div "Employment Type * Select Full or Part Time Employment Self Employment Company *…" at bounding box center [288, 278] width 274 height 418
click at [229, 166] on input "text" at bounding box center [287, 158] width 259 height 30
click at [512, 265] on select "Select Monthly Twice Monthly Every Other Week Weekly" at bounding box center [562, 271] width 259 height 30
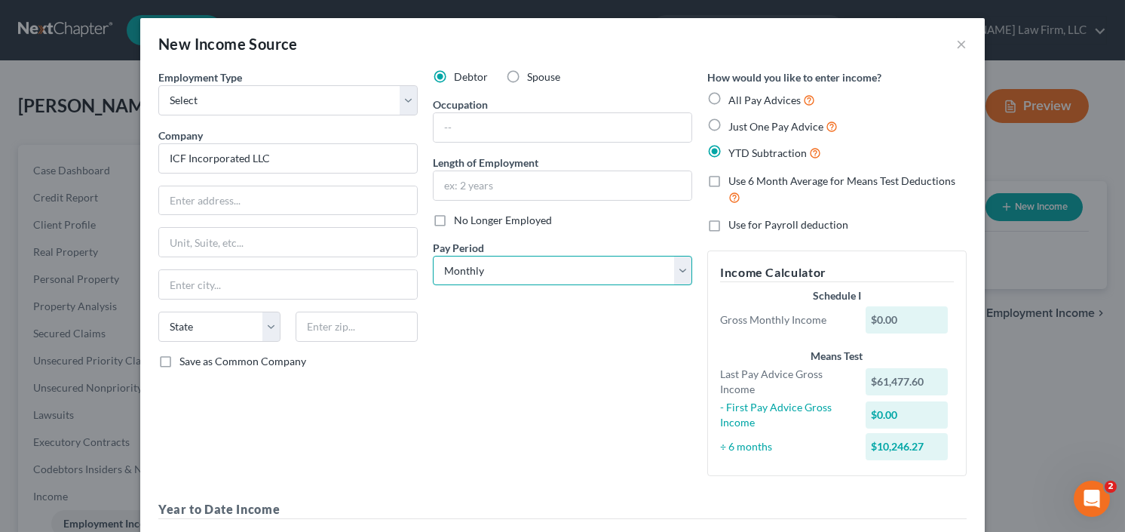
type input "ICF Incorporated LLC"
click at [433, 256] on select "Select Monthly Twice Monthly Every Other Week Weekly" at bounding box center [562, 271] width 259 height 30
click at [603, 265] on select "Select Monthly Twice Monthly Every Other Week Weekly" at bounding box center [562, 271] width 259 height 30
select select "1"
click at [433, 256] on select "Select Monthly Twice Monthly Every Other Week Weekly" at bounding box center [562, 271] width 259 height 30
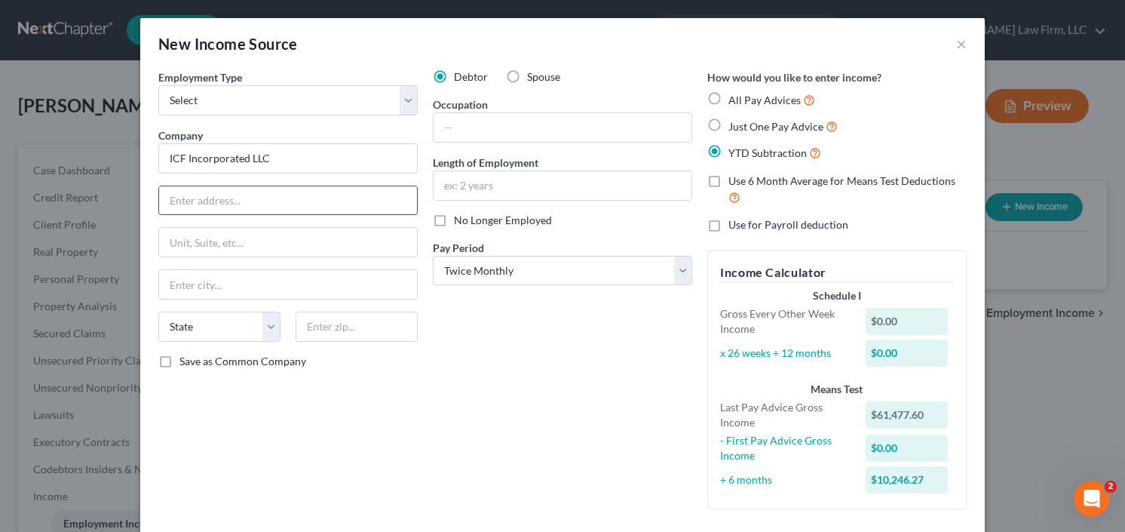
click at [277, 190] on input "text" at bounding box center [288, 200] width 258 height 29
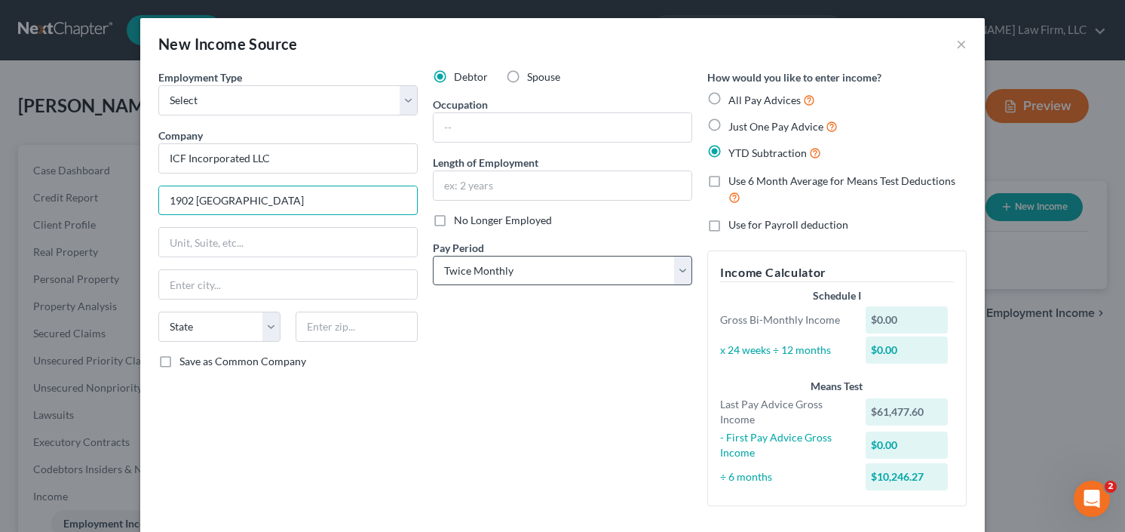
type input "1902 Reston Metro Plaza"
click at [523, 265] on select "Select Monthly Twice Monthly Every Other Week Weekly" at bounding box center [562, 271] width 259 height 30
select select "2"
click at [433, 256] on select "Select Monthly Twice Monthly Every Other Week Weekly" at bounding box center [562, 271] width 259 height 30
click at [365, 318] on input "text" at bounding box center [357, 326] width 122 height 30
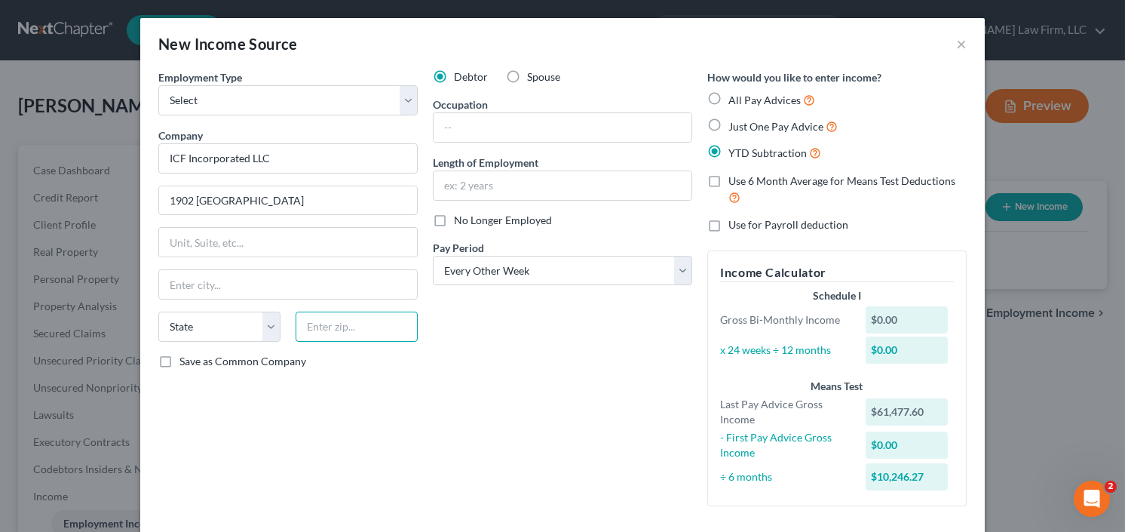
click at [333, 318] on input "text" at bounding box center [357, 326] width 122 height 30
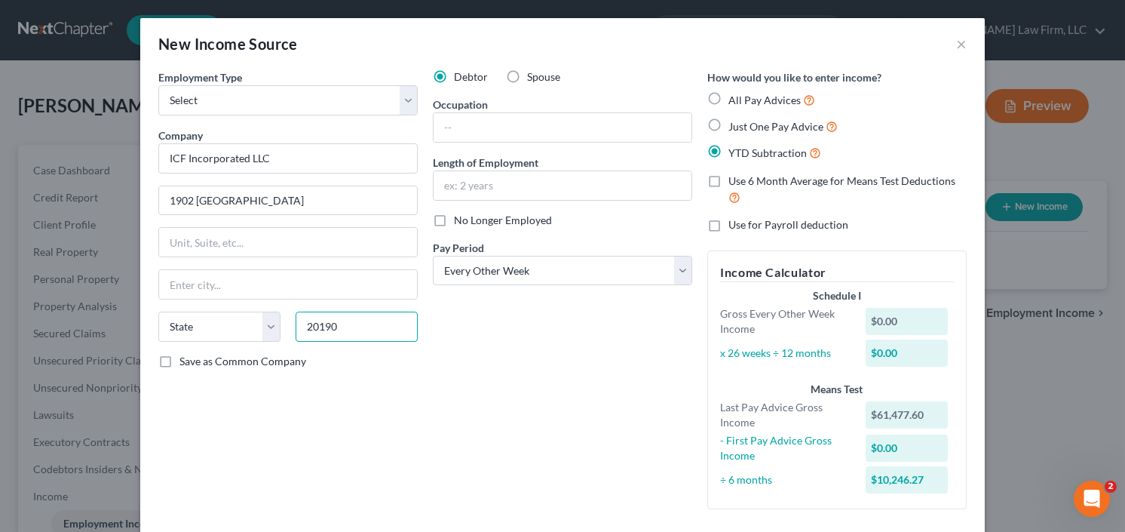
type input "20190"
type input "Reston"
select select "48"
click at [537, 134] on input "text" at bounding box center [563, 127] width 258 height 29
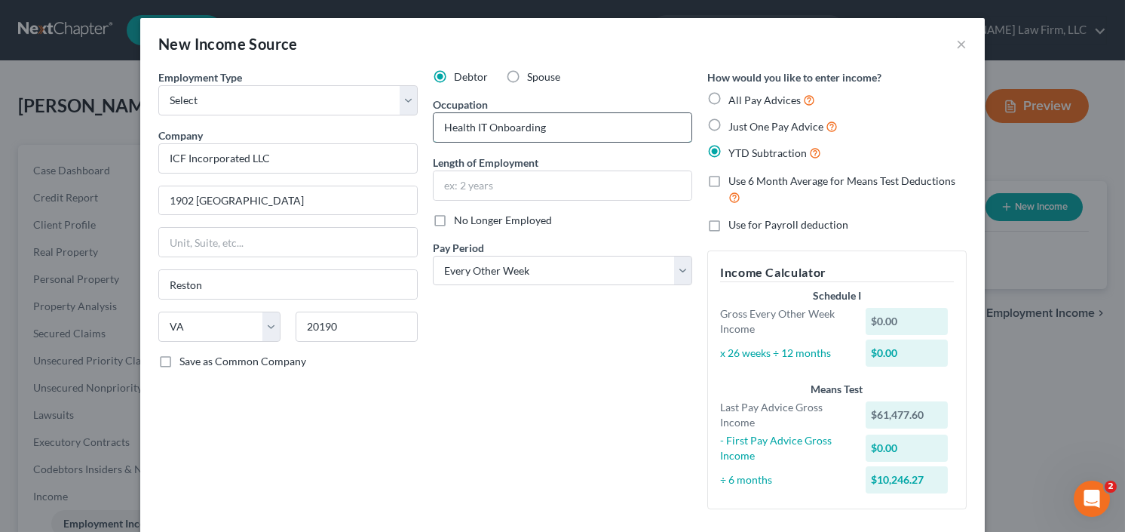
type input "Health IT Onboarding"
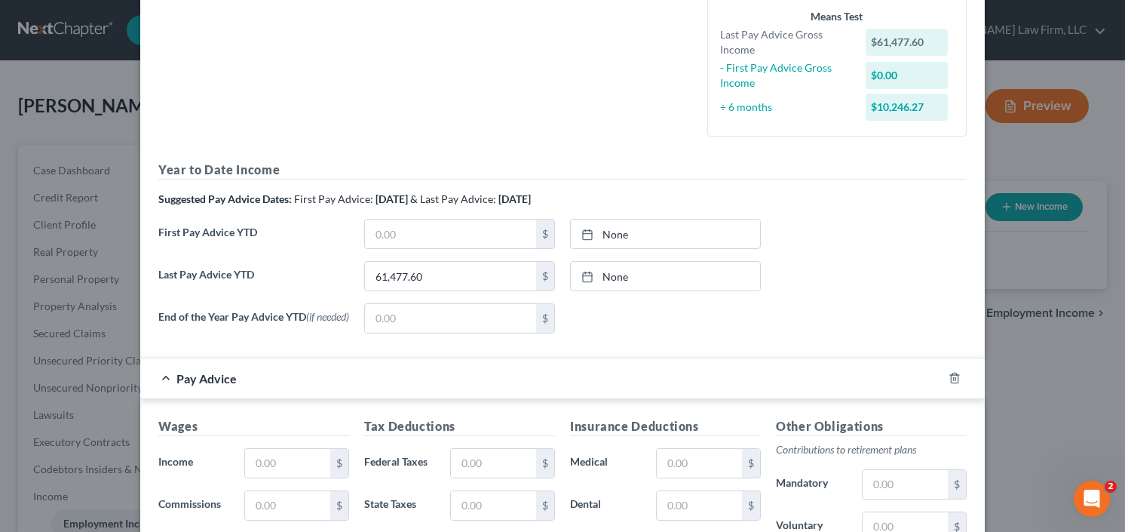
scroll to position [422, 0]
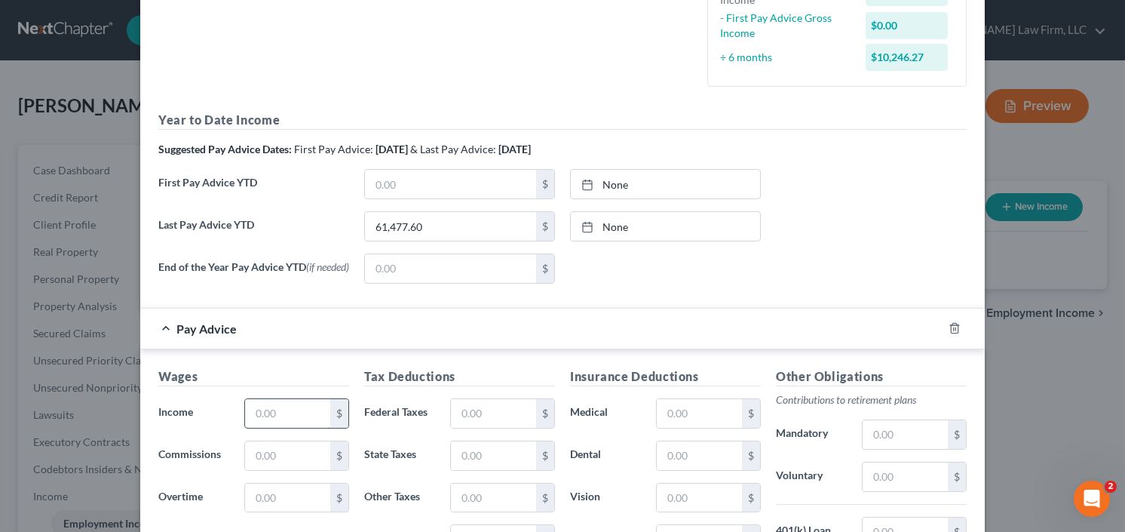
type input "Since Aug 2024"
click at [286, 416] on input "text" at bounding box center [287, 413] width 85 height 29
type input "4,749.60"
click at [480, 416] on input "text" at bounding box center [493, 413] width 85 height 29
type input "1,143.67"
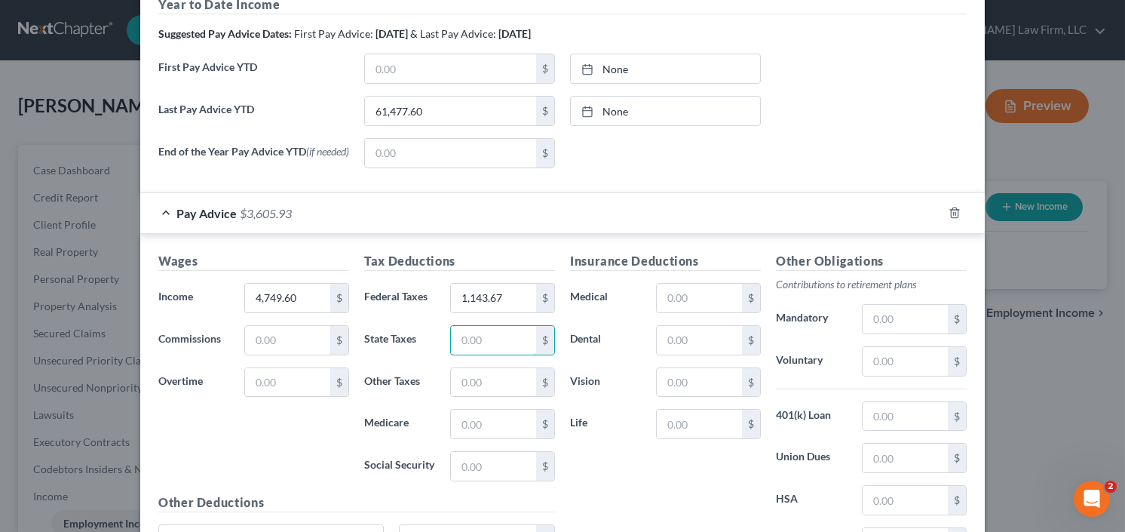
scroll to position [543, 0]
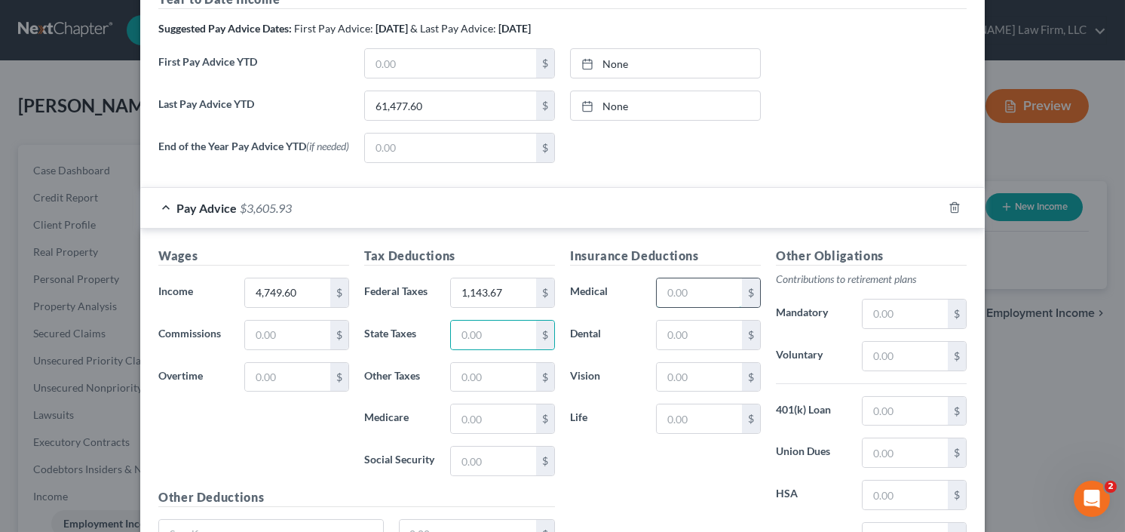
click at [701, 296] on input "text" at bounding box center [699, 292] width 85 height 29
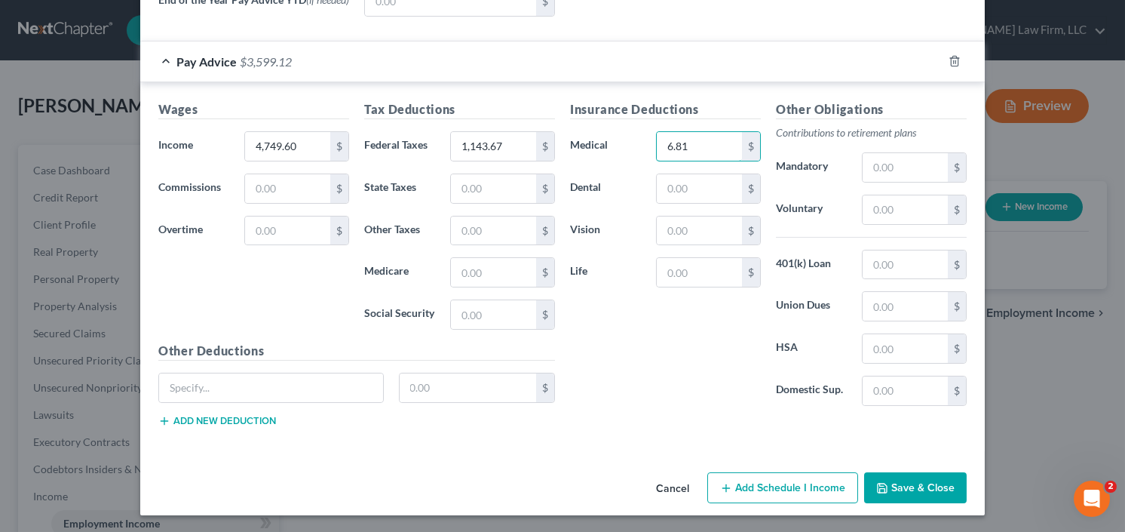
scroll to position [689, 0]
type input "6.81"
click at [908, 474] on button "Save & Close" at bounding box center [915, 488] width 103 height 32
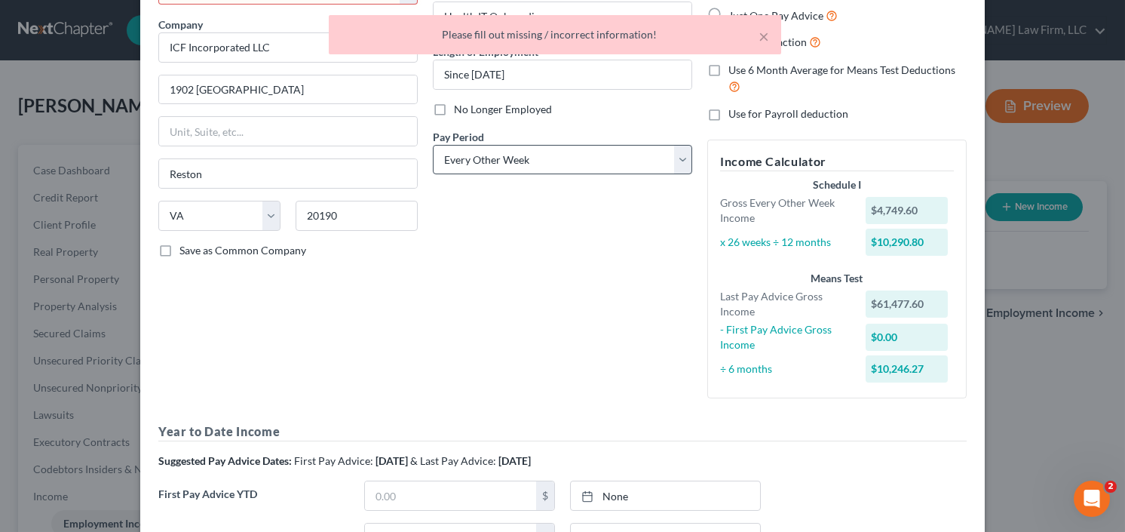
scroll to position [0, 0]
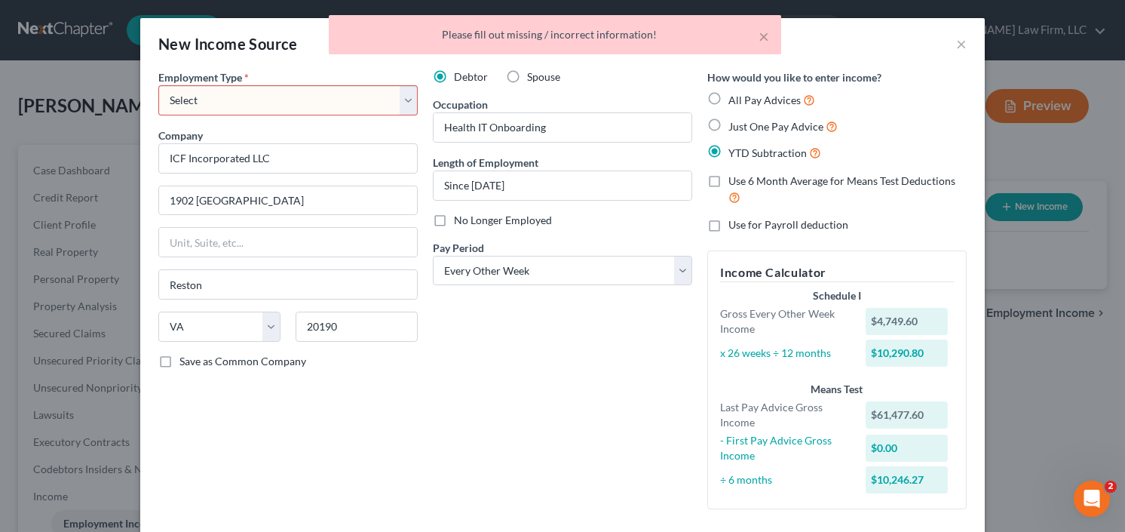
click at [311, 100] on select "Select Full or Part Time Employment Self Employment" at bounding box center [287, 100] width 259 height 30
select select "0"
click at [158, 85] on select "Select Full or Part Time Employment Self Employment" at bounding box center [287, 100] width 259 height 30
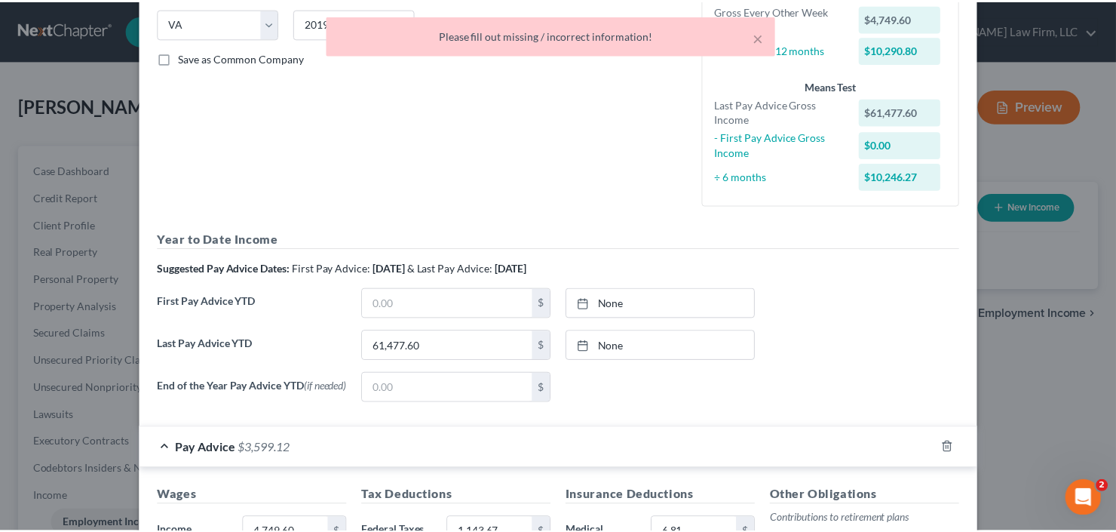
scroll to position [689, 0]
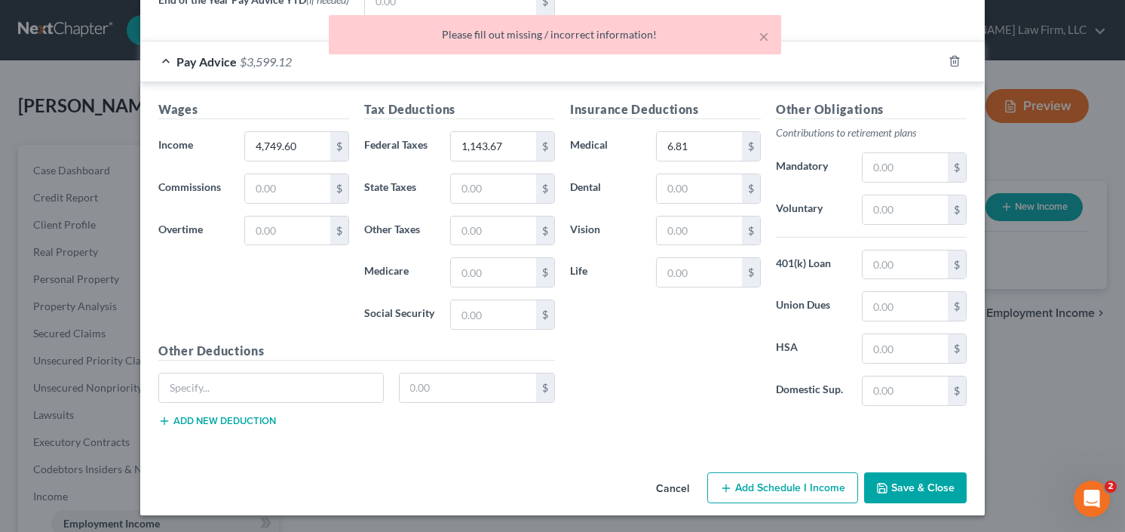
click at [932, 491] on button "Save & Close" at bounding box center [915, 488] width 103 height 32
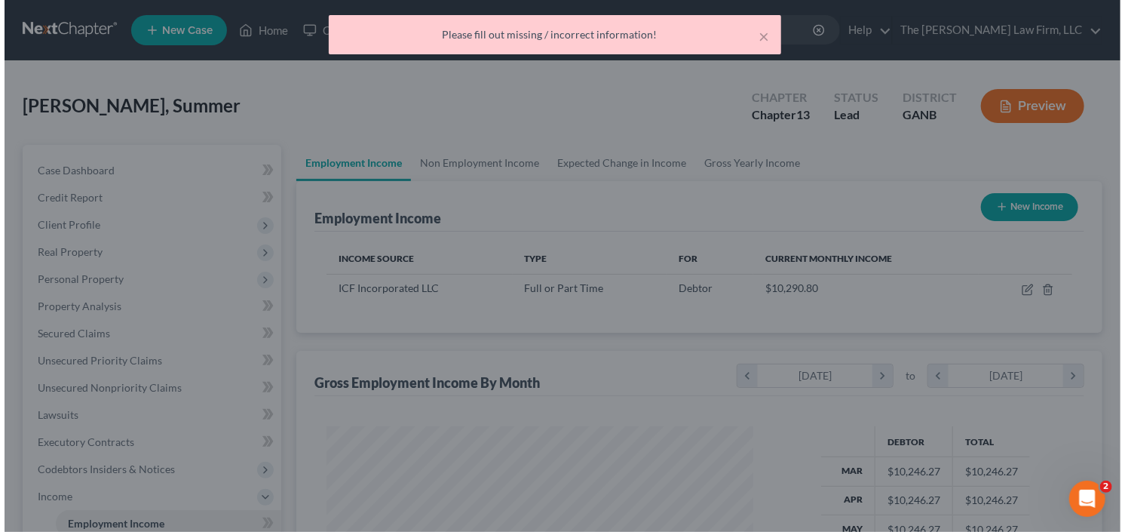
scroll to position [753739, 753555]
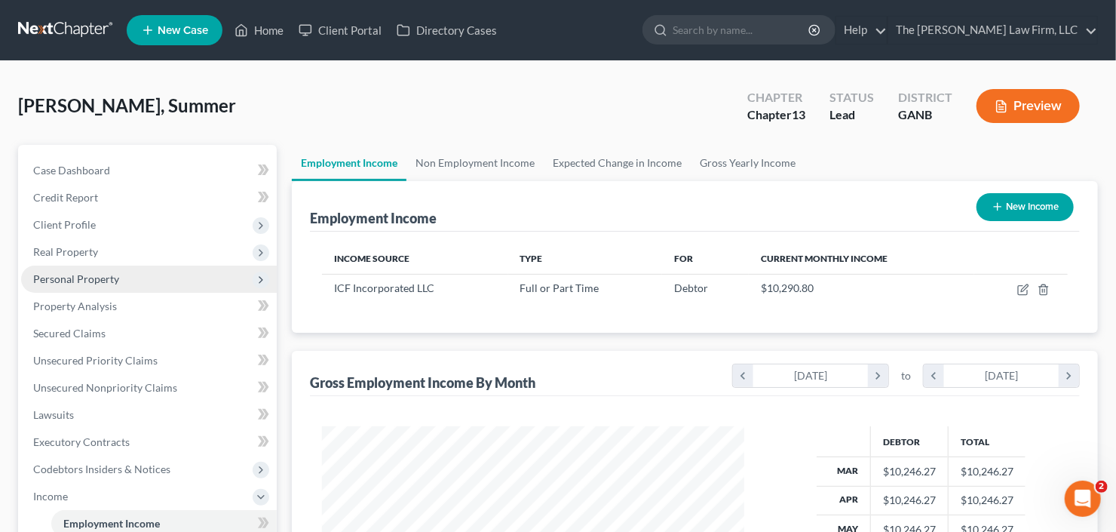
click at [133, 274] on span "Personal Property" at bounding box center [149, 278] width 256 height 27
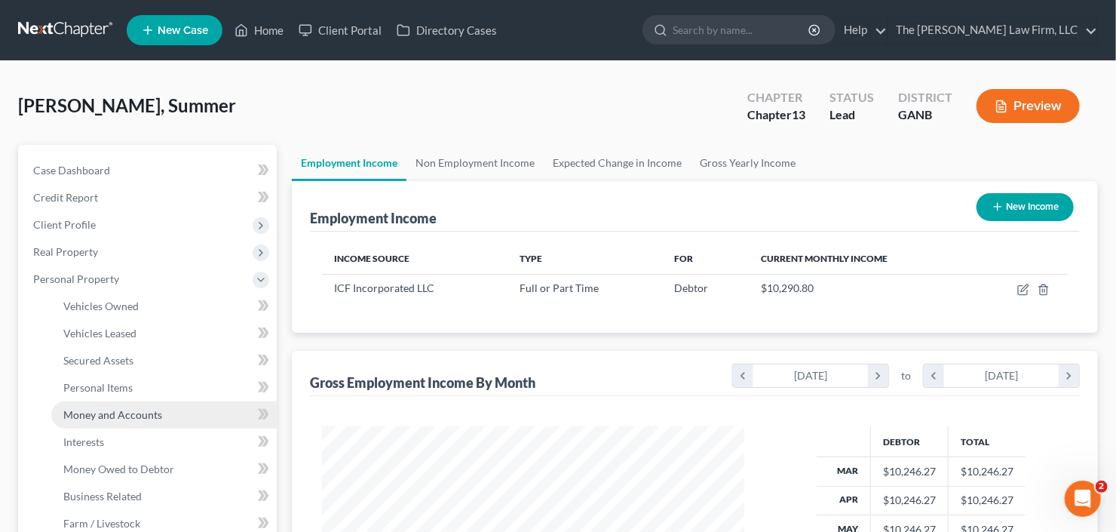
click at [139, 415] on span "Money and Accounts" at bounding box center [112, 414] width 99 height 13
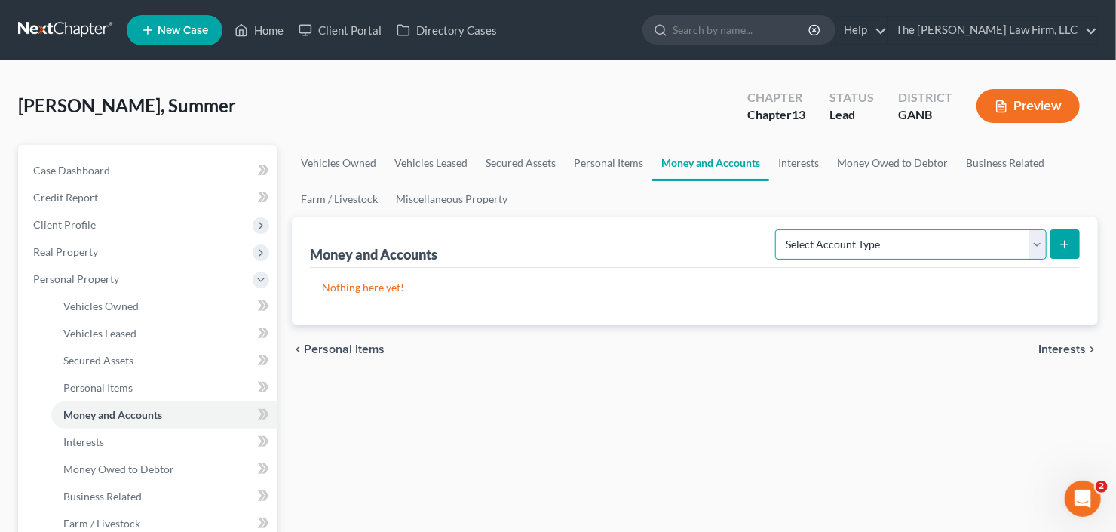
click at [913, 239] on select "Select Account Type Brokerage Cash on Hand Certificates of Deposit Checking Acc…" at bounding box center [910, 244] width 271 height 30
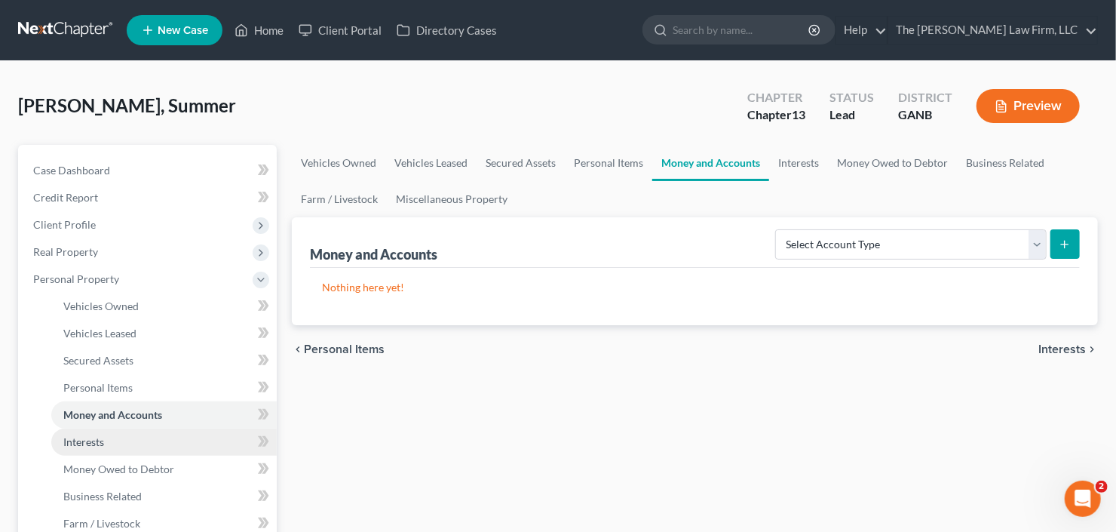
click at [102, 437] on span "Interests" at bounding box center [83, 441] width 41 height 13
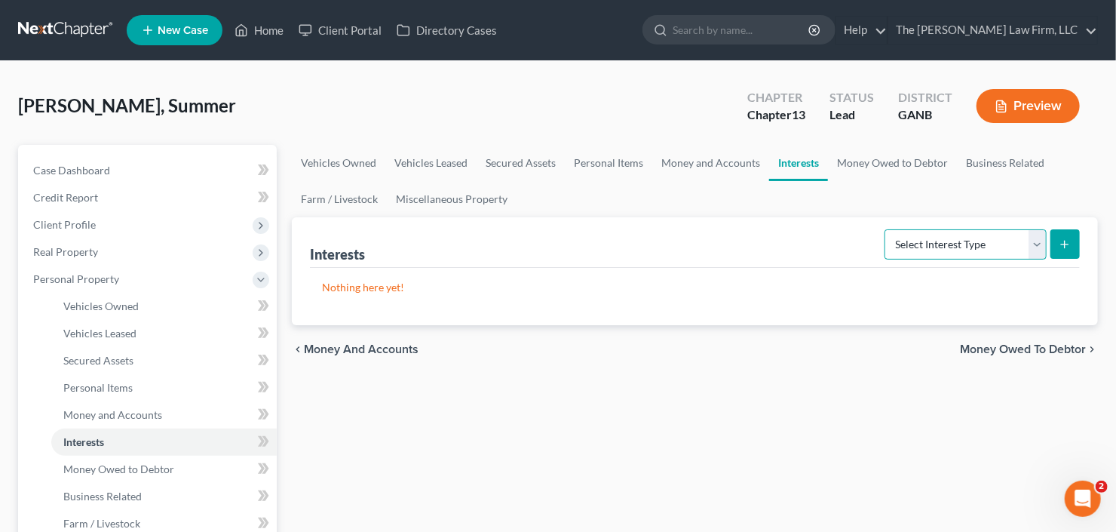
click at [945, 247] on select "Select Interest Type 401K Annuity Bond Education IRA Government Bond Government…" at bounding box center [965, 244] width 162 height 30
select select "401k"
click at [887, 229] on select "Select Interest Type 401K Annuity Bond Education IRA Government Bond Government…" at bounding box center [965, 244] width 162 height 30
click at [1071, 240] on icon "submit" at bounding box center [1065, 244] width 12 height 12
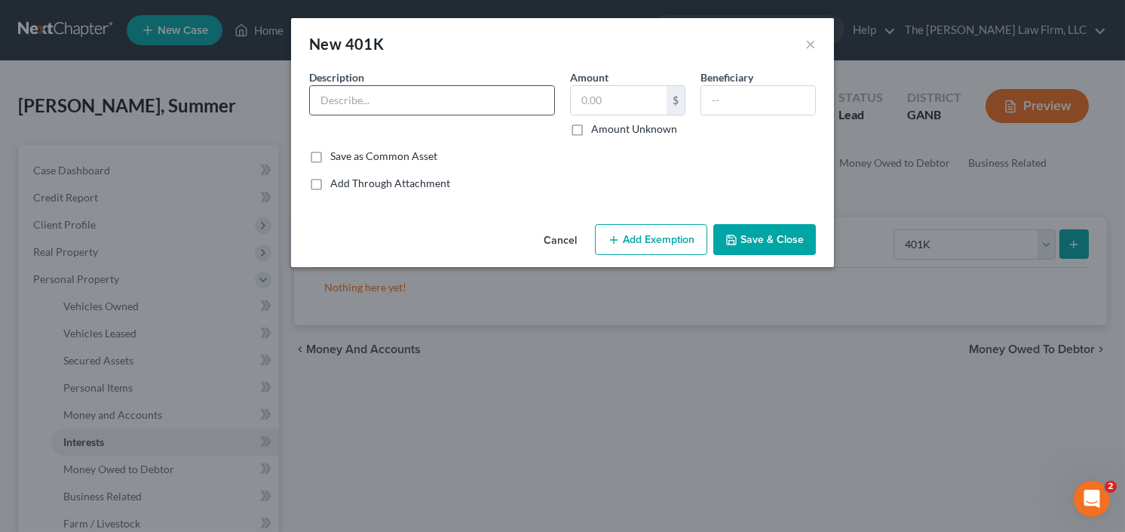
click at [464, 103] on input "text" at bounding box center [432, 100] width 244 height 29
type input "401k"
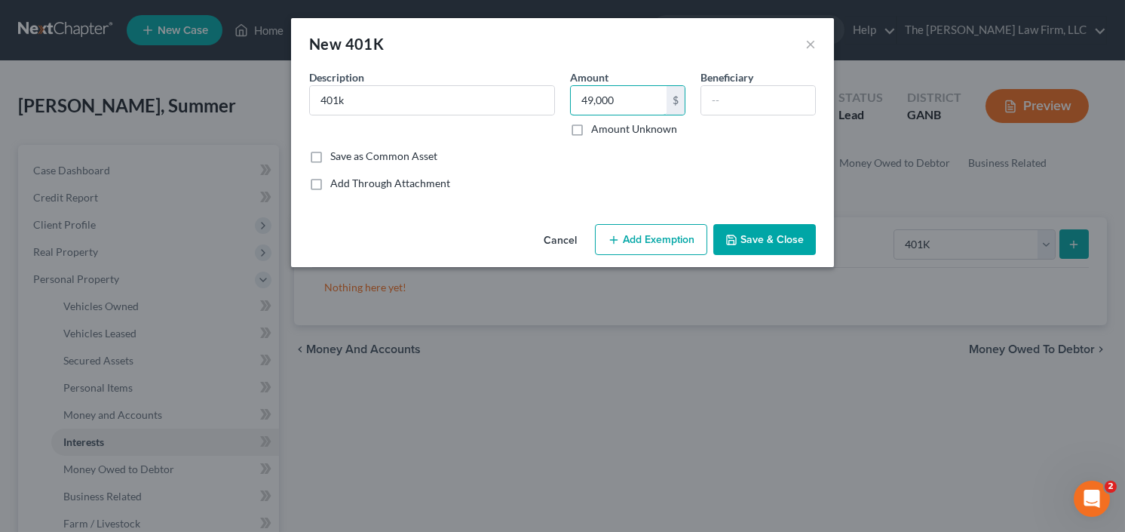
type input "49,000"
click at [649, 232] on button "Add Exemption" at bounding box center [651, 240] width 112 height 32
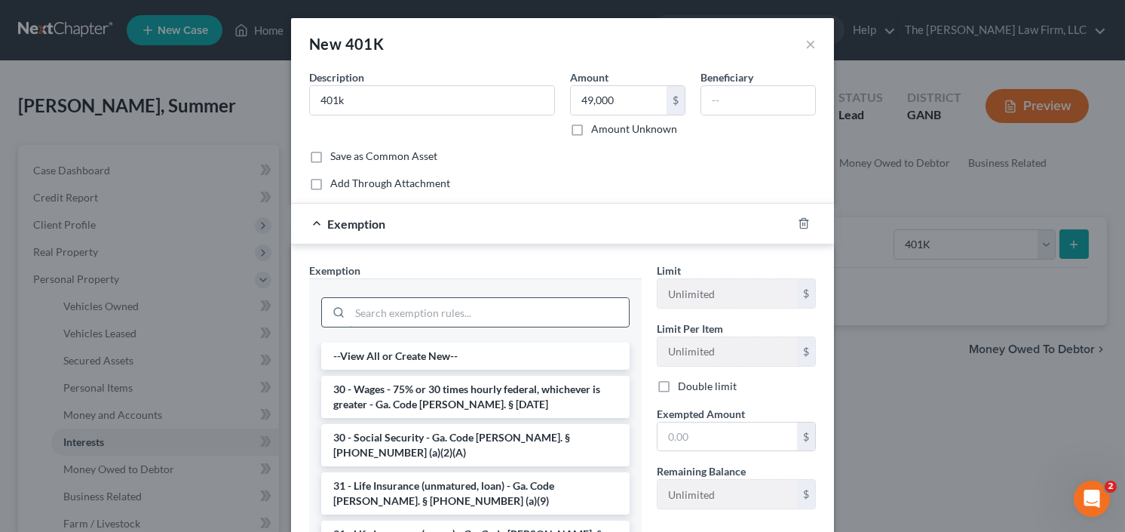
click at [411, 308] on input "search" at bounding box center [489, 312] width 279 height 29
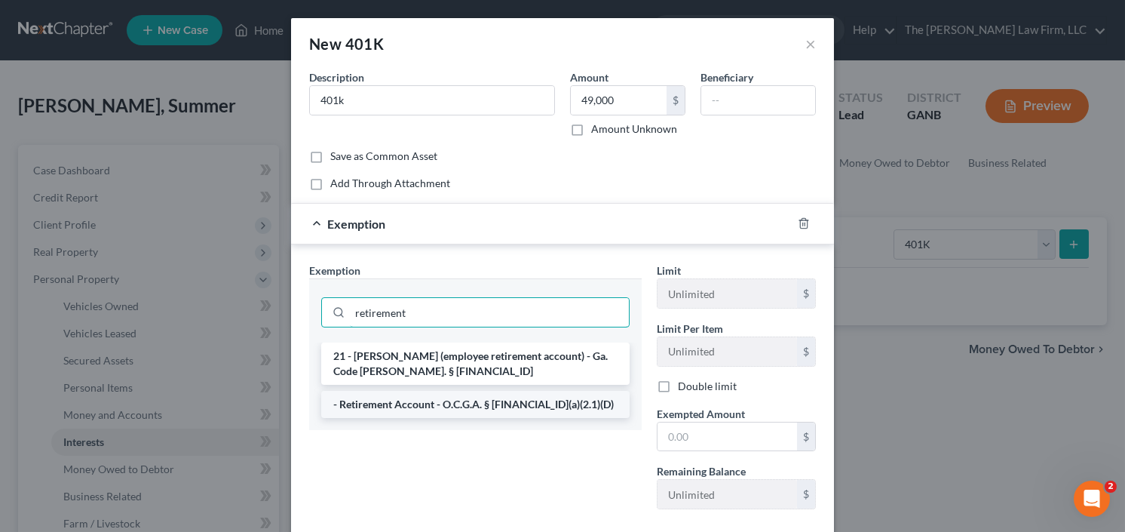
type input "retirement"
click at [483, 409] on li "- Retirement Account - O.C.G.A. § 44-13-100(a)(2.1)(D)" at bounding box center [475, 404] width 308 height 27
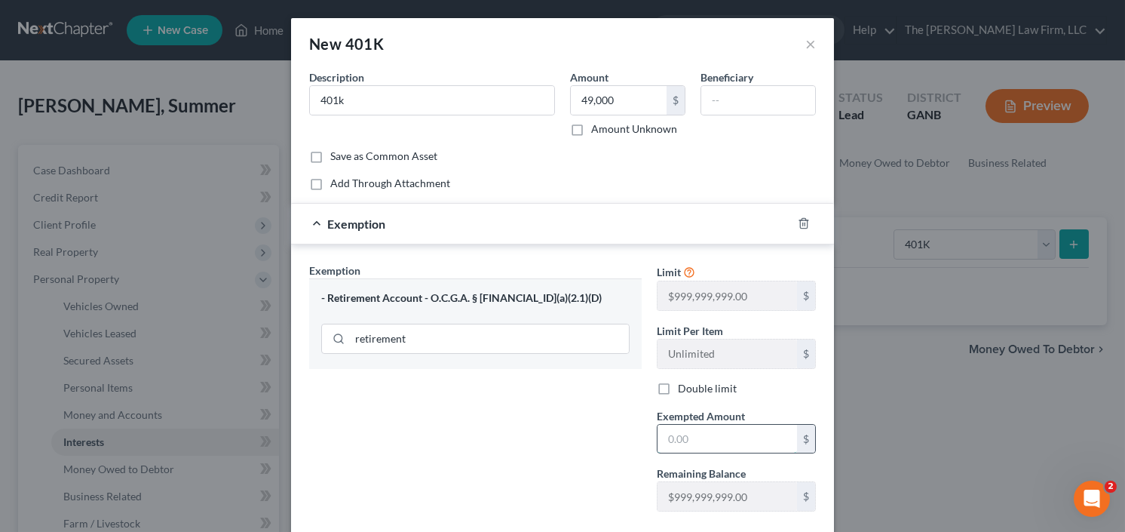
click at [700, 431] on input "text" at bounding box center [726, 439] width 139 height 29
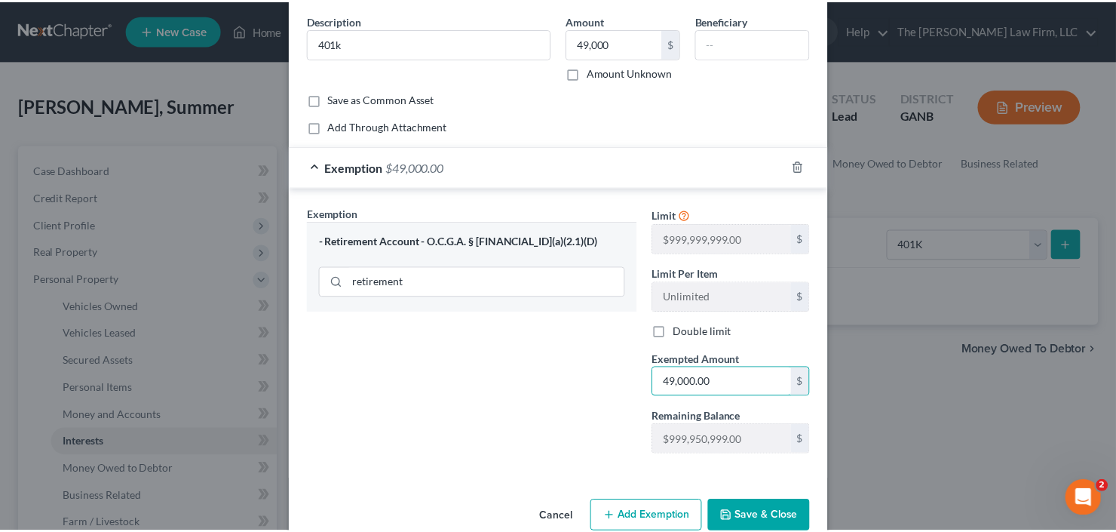
scroll to position [84, 0]
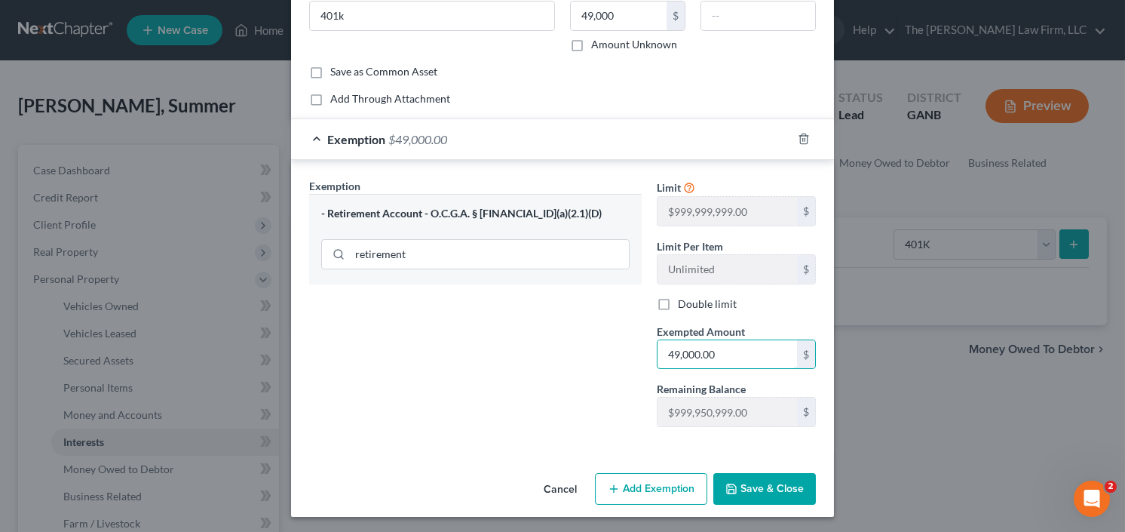
type input "49,000.00"
click at [779, 484] on button "Save & Close" at bounding box center [764, 489] width 103 height 32
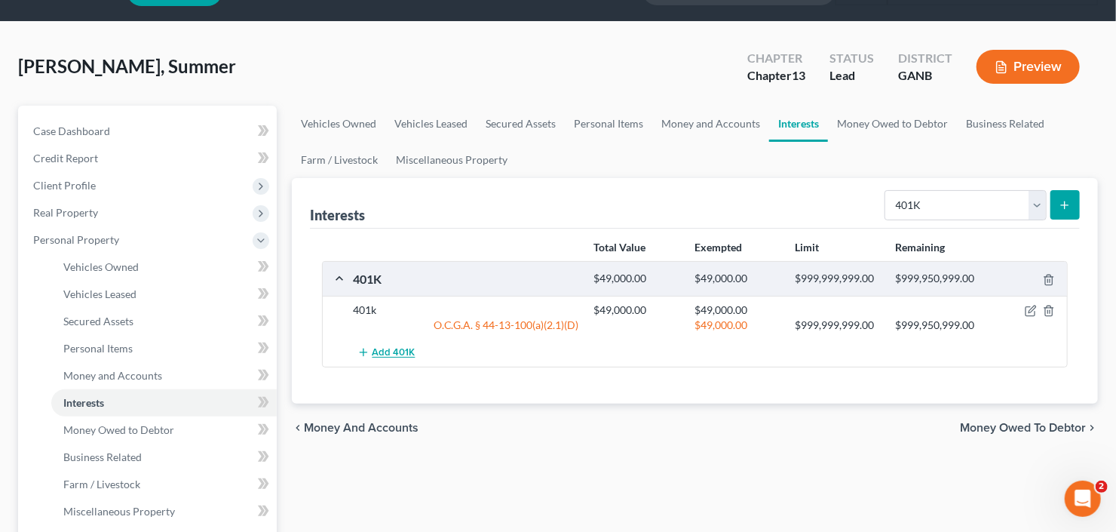
scroll to position [121, 0]
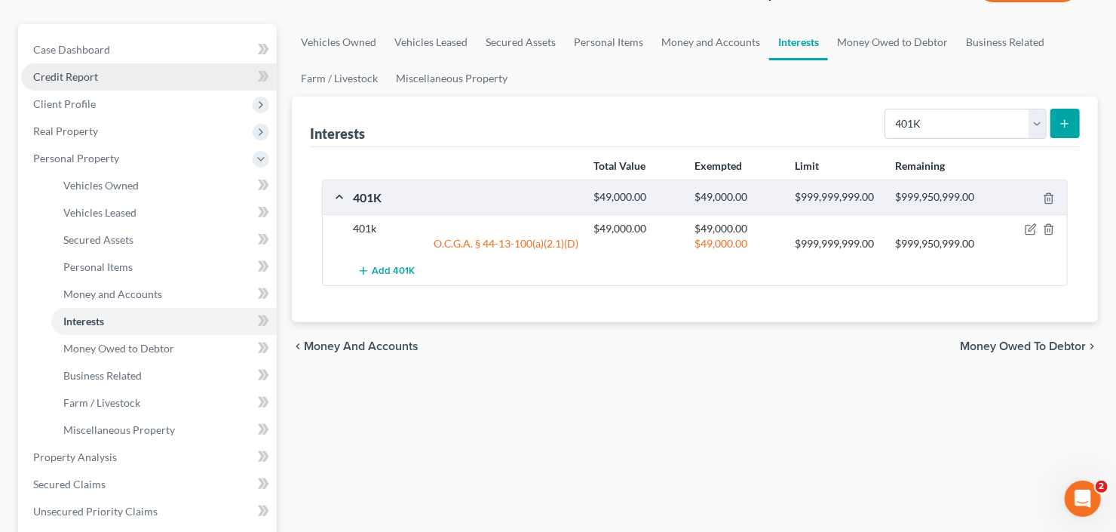
click at [123, 74] on link "Credit Report" at bounding box center [149, 76] width 256 height 27
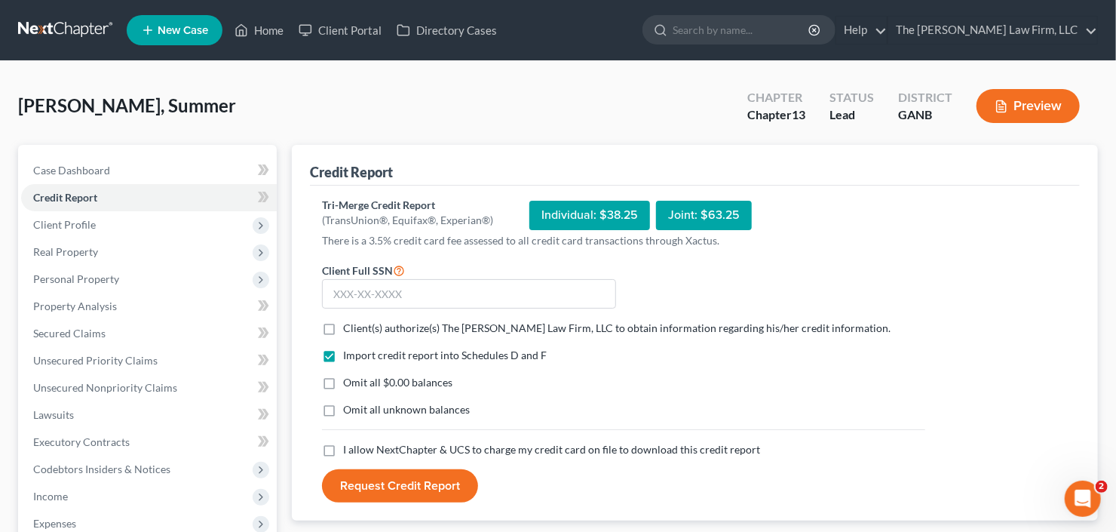
click at [343, 331] on label "Client(s) authorize(s) The Craig Black Law Firm, LLC to obtain information rega…" at bounding box center [616, 327] width 547 height 15
click at [349, 330] on input "Client(s) authorize(s) The Craig Black Law Firm, LLC to obtain information rega…" at bounding box center [354, 325] width 10 height 10
checkbox input "true"
click at [343, 444] on label "I allow NextChapter & UCS to charge my credit card on file to download this cre…" at bounding box center [551, 449] width 417 height 15
click at [349, 444] on input "I allow NextChapter & UCS to charge my credit card on file to download this cre…" at bounding box center [354, 447] width 10 height 10
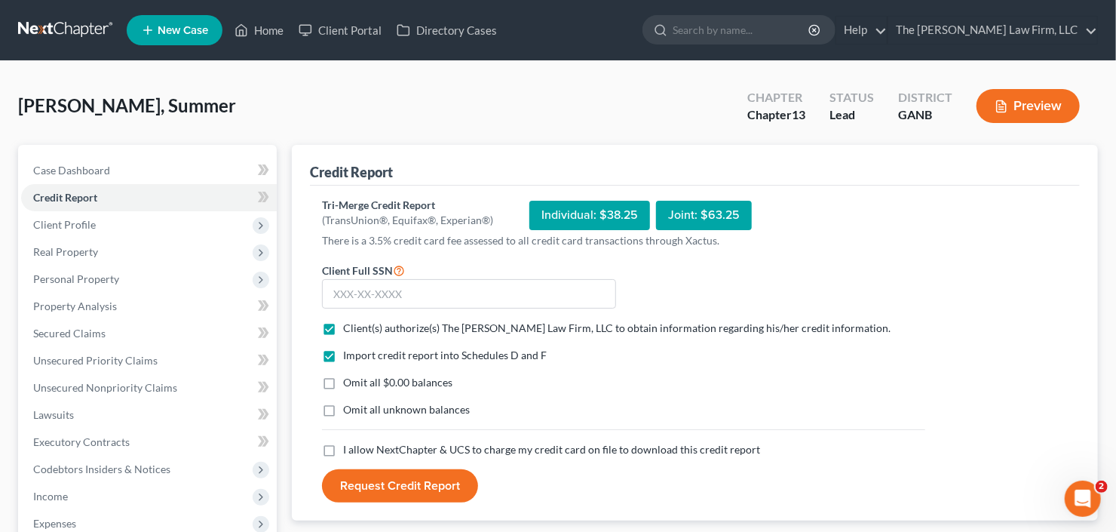
checkbox input "true"
click at [423, 293] on input "text" at bounding box center [469, 294] width 294 height 30
click at [351, 290] on input "text" at bounding box center [469, 294] width 294 height 30
type input "258-47-6507"
click at [322, 469] on button "Request Credit Report" at bounding box center [400, 485] width 156 height 33
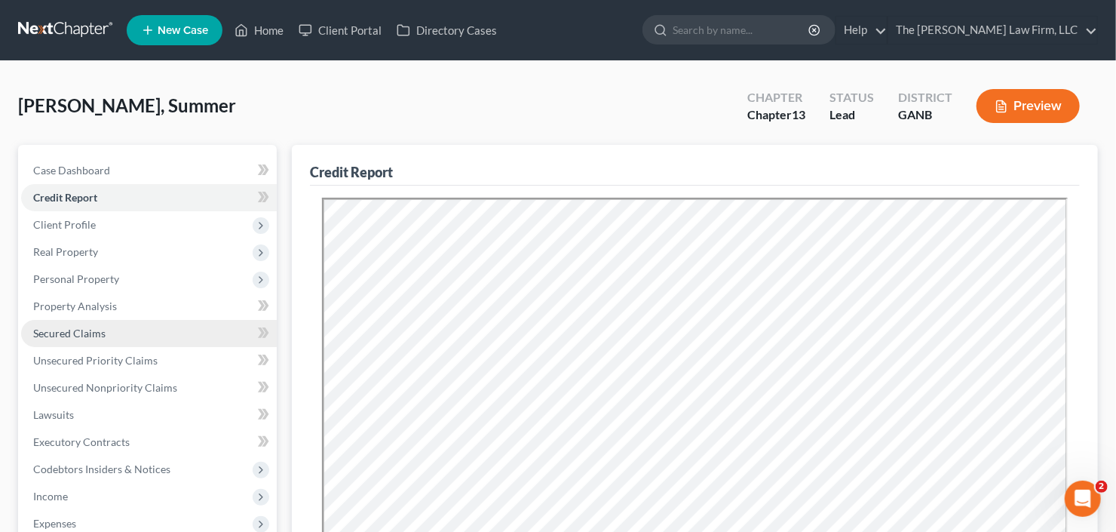
click at [38, 342] on link "Secured Claims" at bounding box center [149, 333] width 256 height 27
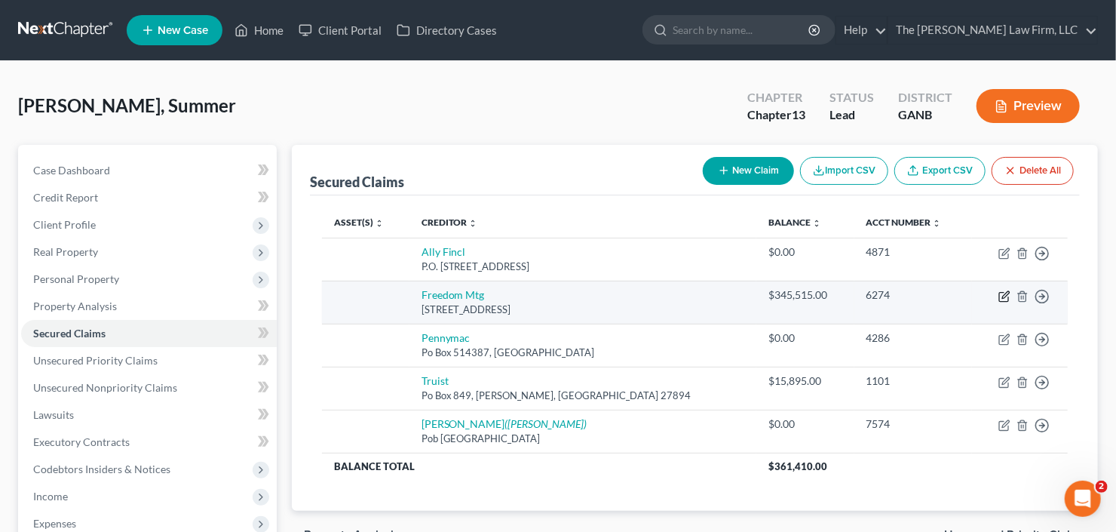
click at [1004, 297] on icon "button" at bounding box center [1004, 296] width 12 height 12
select select "15"
select select "0"
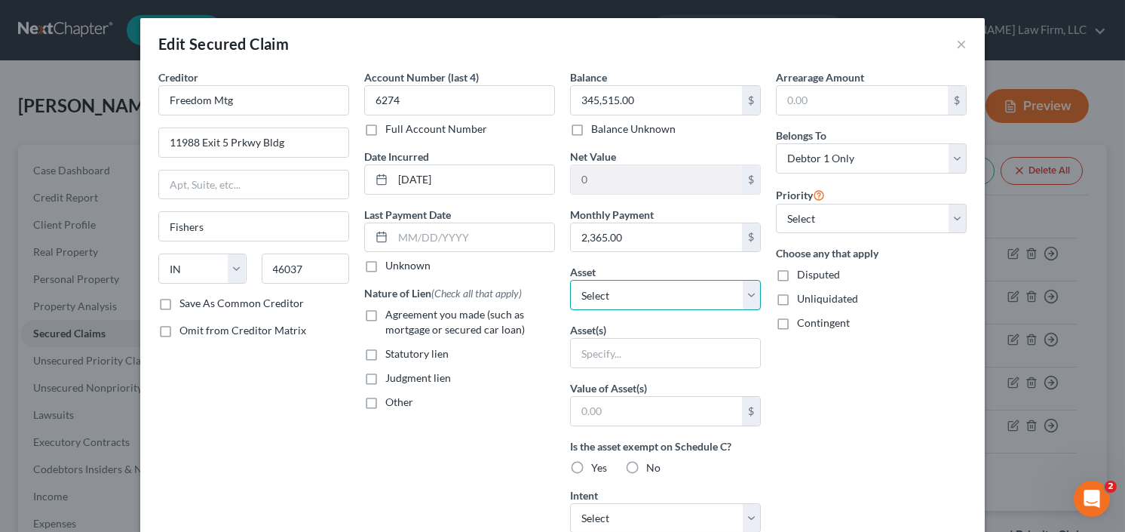
click at [666, 297] on select "Select Other Multiple Assets 2017 Infinity QX 80 - $0.0 1898 Canterbury Street …" at bounding box center [665, 295] width 191 height 30
select select "3"
click at [570, 280] on select "Select Other Multiple Assets 2017 Infinity QX 80 - $0.0 1898 Canterbury Street …" at bounding box center [665, 295] width 191 height 30
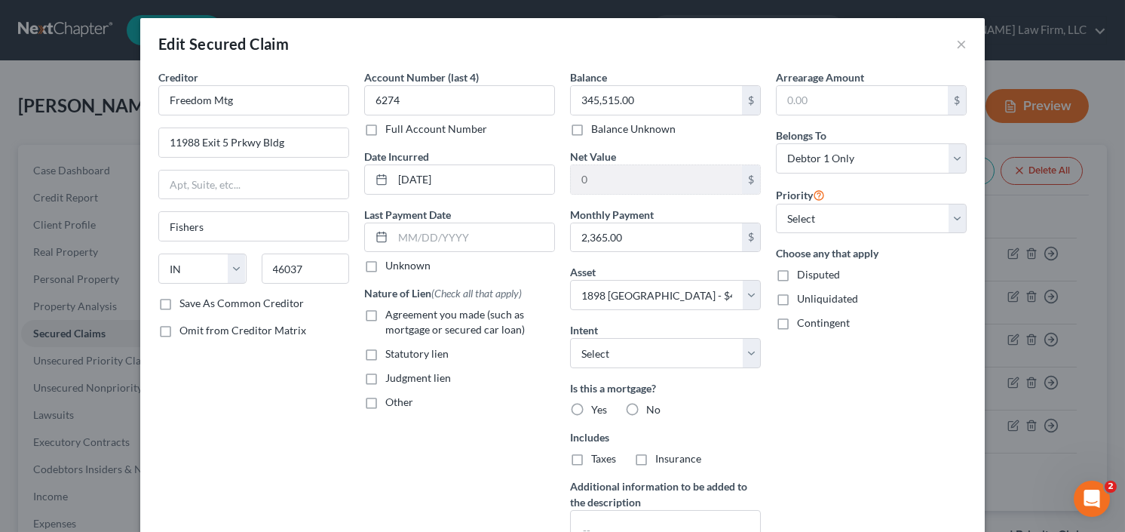
click at [385, 313] on label "Agreement you made (such as mortgage or secured car loan)" at bounding box center [470, 322] width 170 height 30
click at [391, 313] on input "Agreement you made (such as mortgage or secured car loan)" at bounding box center [396, 312] width 10 height 10
checkbox input "true"
click at [591, 403] on label "Yes" at bounding box center [599, 409] width 16 height 15
click at [597, 403] on input "Yes" at bounding box center [602, 407] width 10 height 10
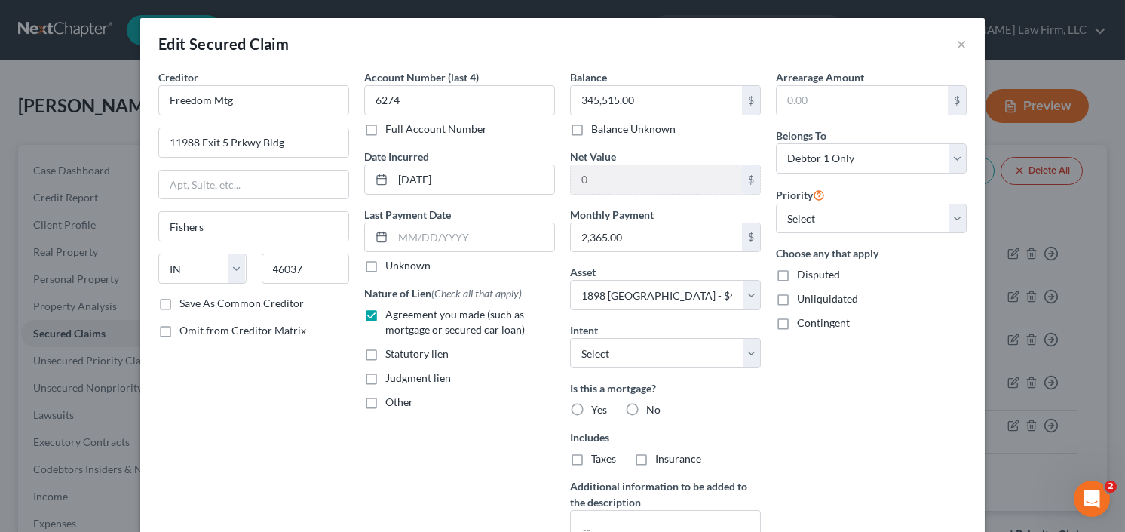
radio input "true"
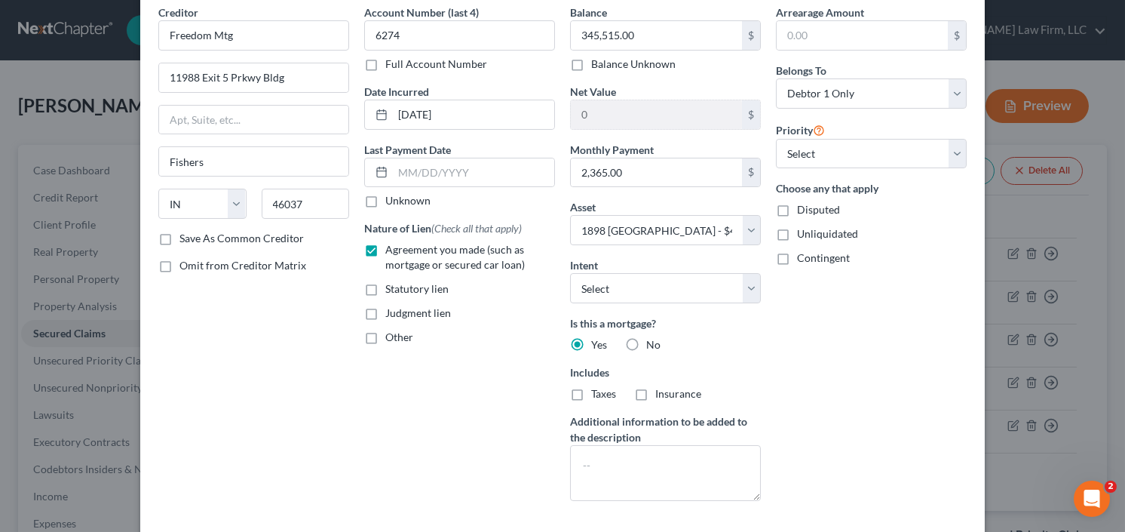
scroll to position [181, 0]
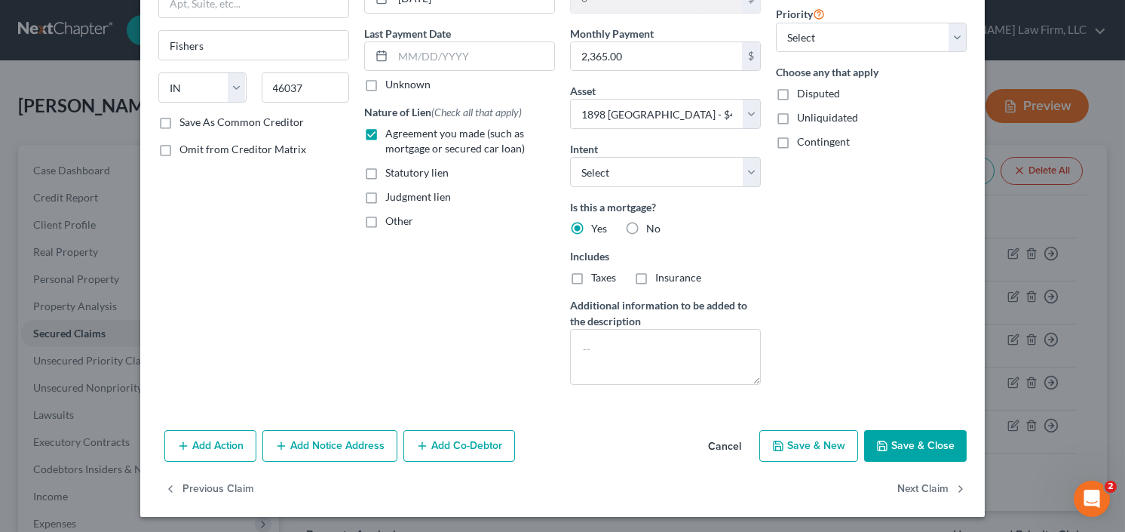
click at [909, 450] on button "Save & Close" at bounding box center [915, 446] width 103 height 32
select select
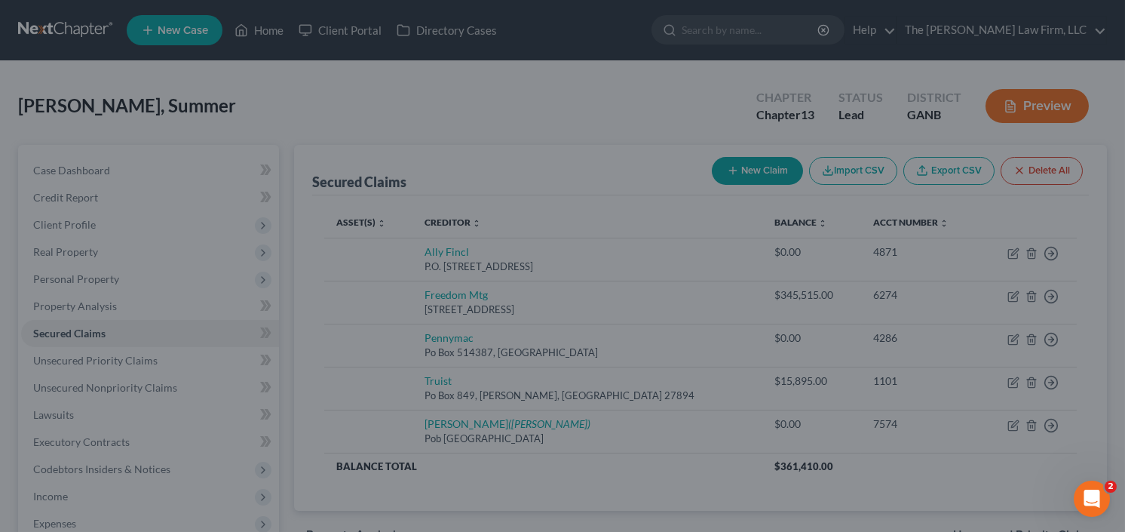
type input "119,785.00"
select select "3"
type input "0"
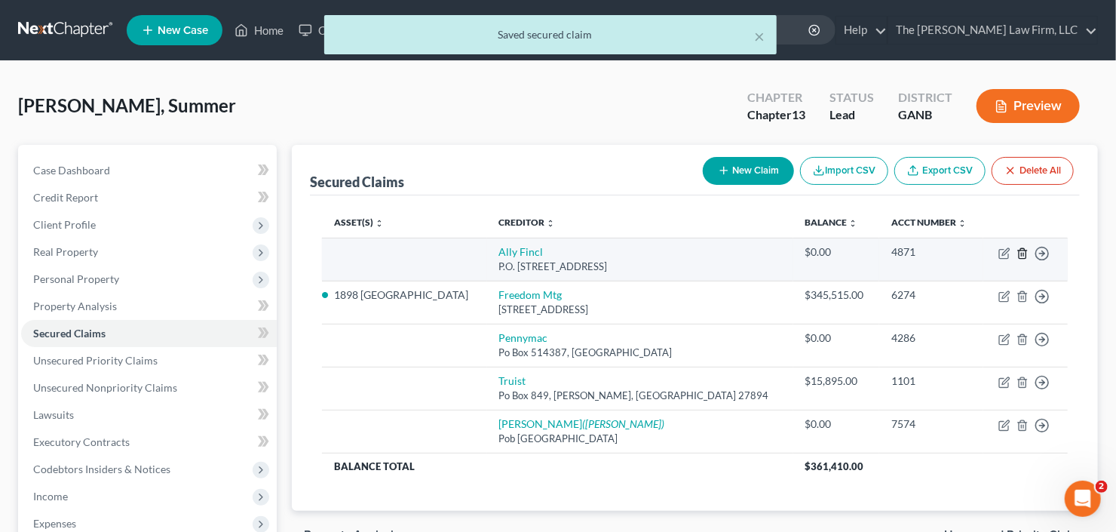
click at [1022, 253] on line "button" at bounding box center [1022, 254] width 0 height 3
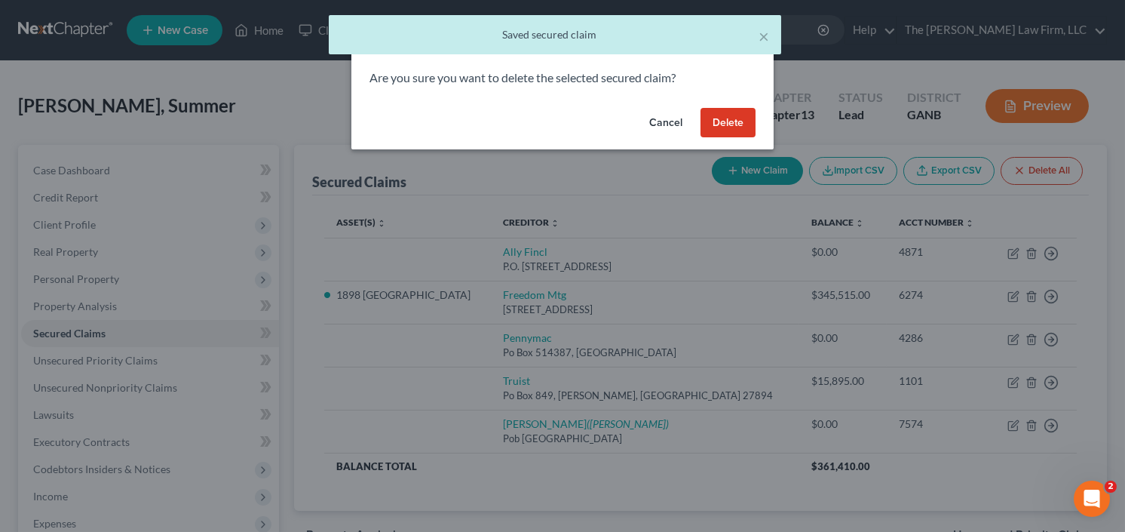
click at [711, 121] on button "Delete" at bounding box center [727, 123] width 55 height 30
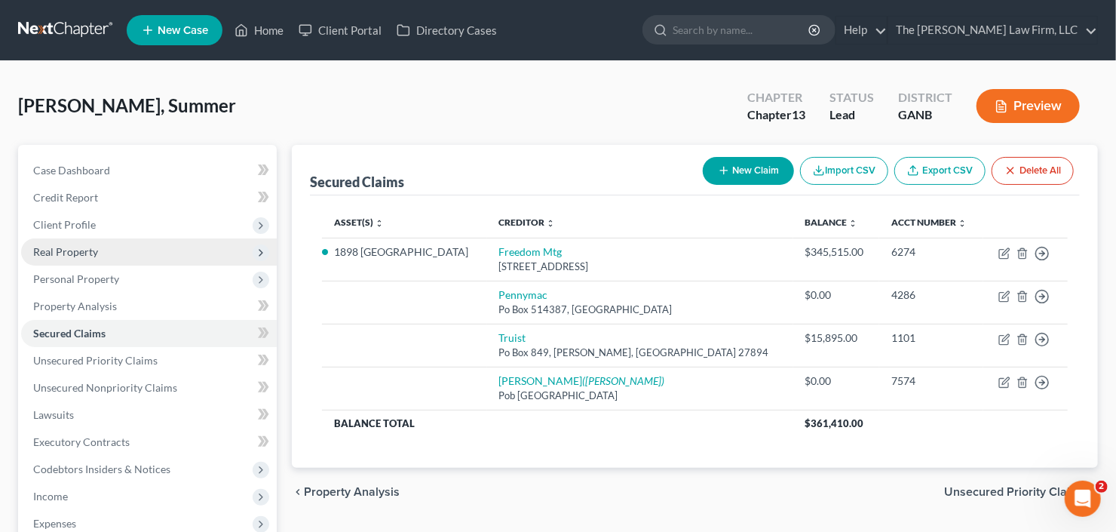
click at [130, 253] on span "Real Property" at bounding box center [149, 251] width 256 height 27
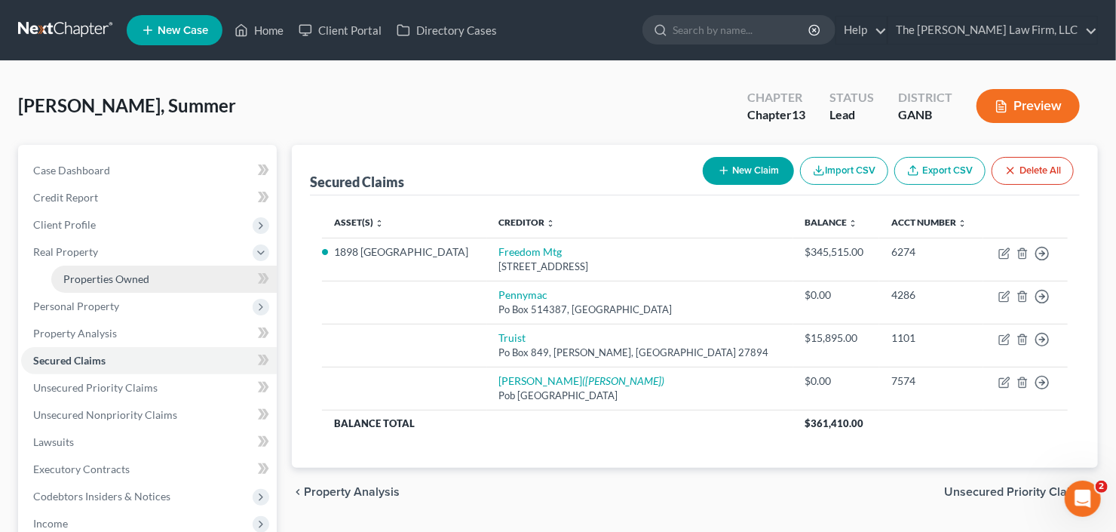
click at [139, 281] on span "Properties Owned" at bounding box center [106, 278] width 86 height 13
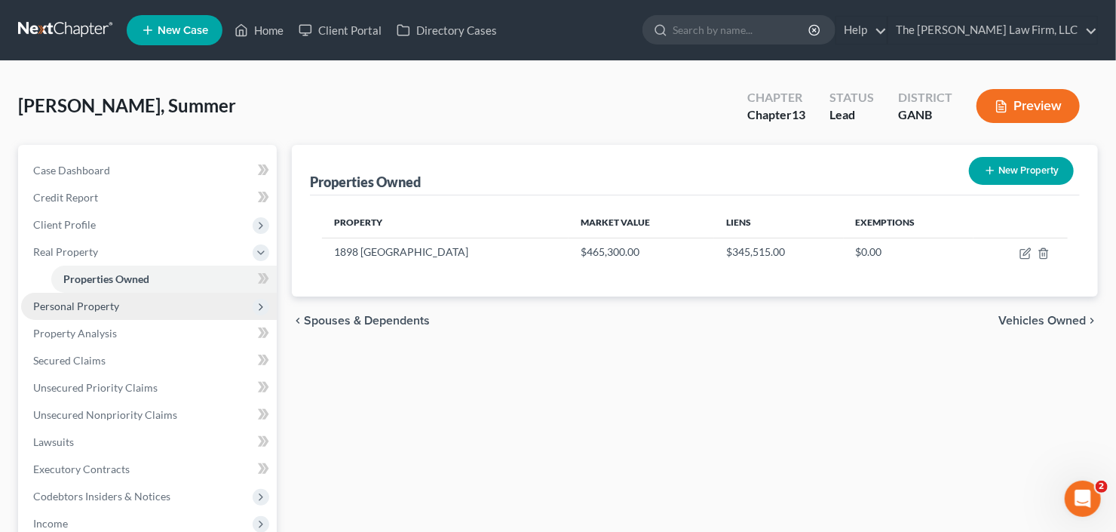
click at [119, 305] on span "Personal Property" at bounding box center [149, 306] width 256 height 27
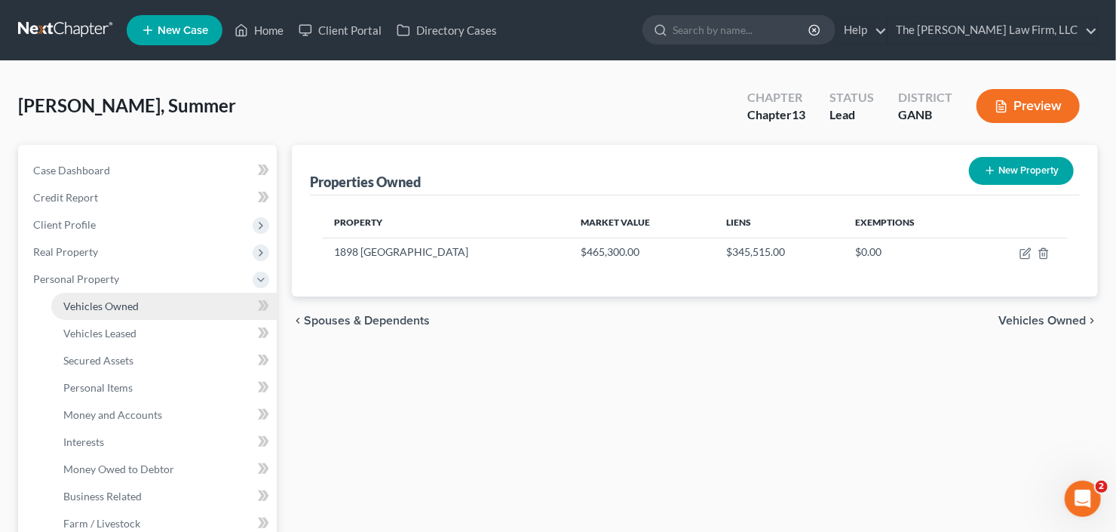
click at [136, 305] on span "Vehicles Owned" at bounding box center [100, 305] width 75 height 13
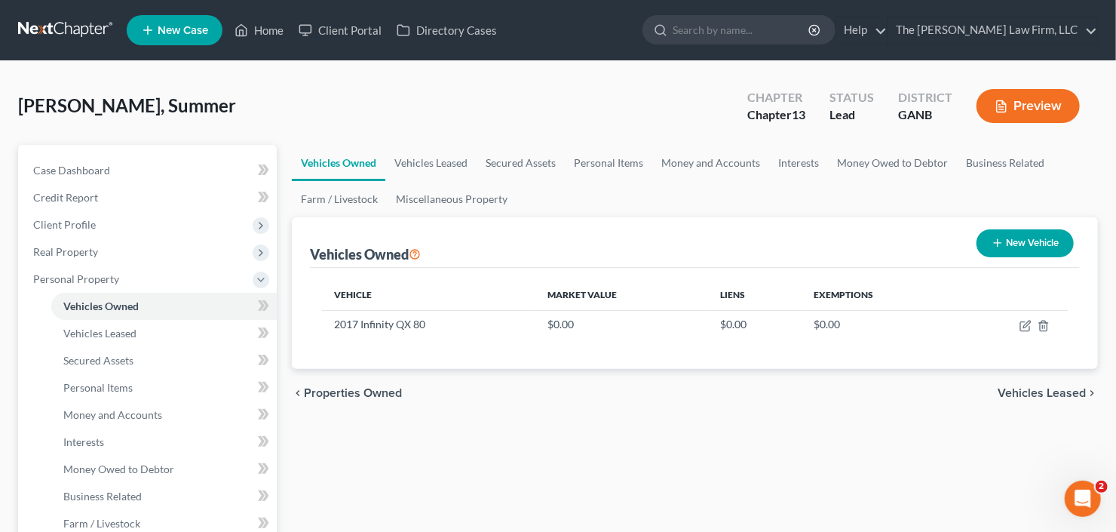
click at [1007, 250] on button "New Vehicle" at bounding box center [1024, 243] width 97 height 28
select select "0"
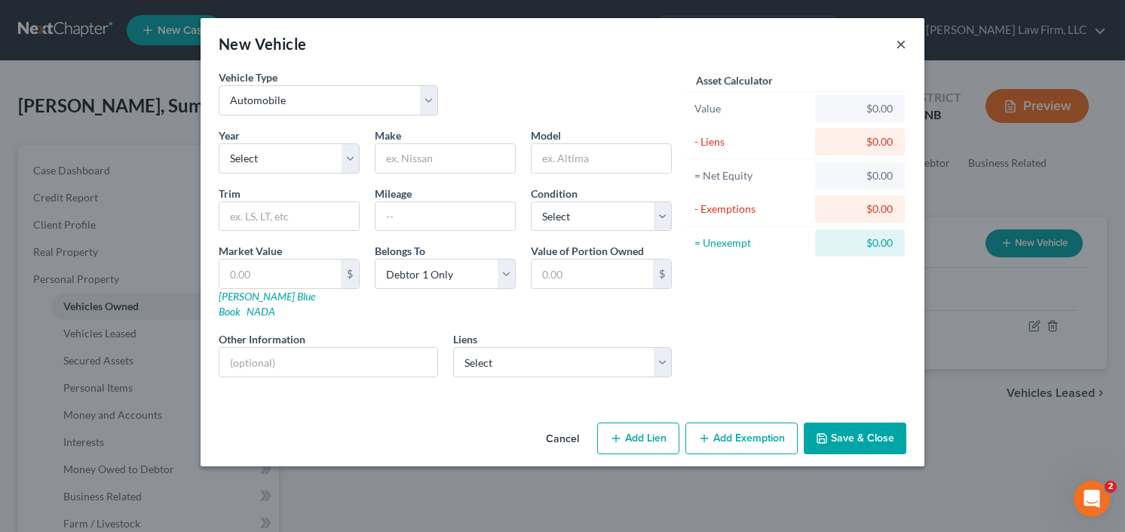
click at [902, 42] on button "×" at bounding box center [901, 44] width 11 height 18
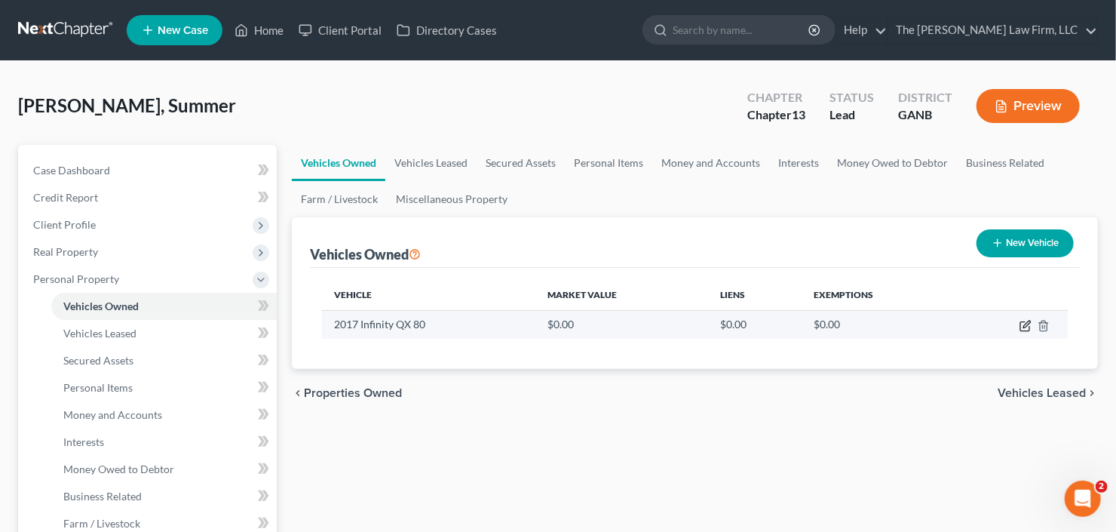
click at [1023, 326] on icon "button" at bounding box center [1025, 326] width 12 height 12
select select "0"
select select "9"
select select "0"
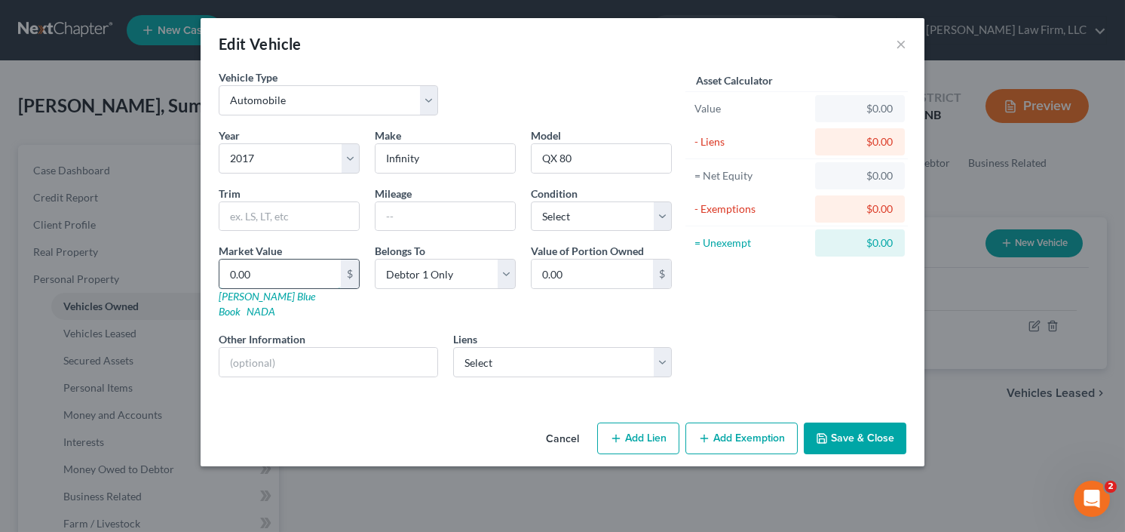
click at [259, 263] on input "0.00" at bounding box center [279, 273] width 121 height 29
type input "2"
type input "2.00"
type input "22"
type input "22.00"
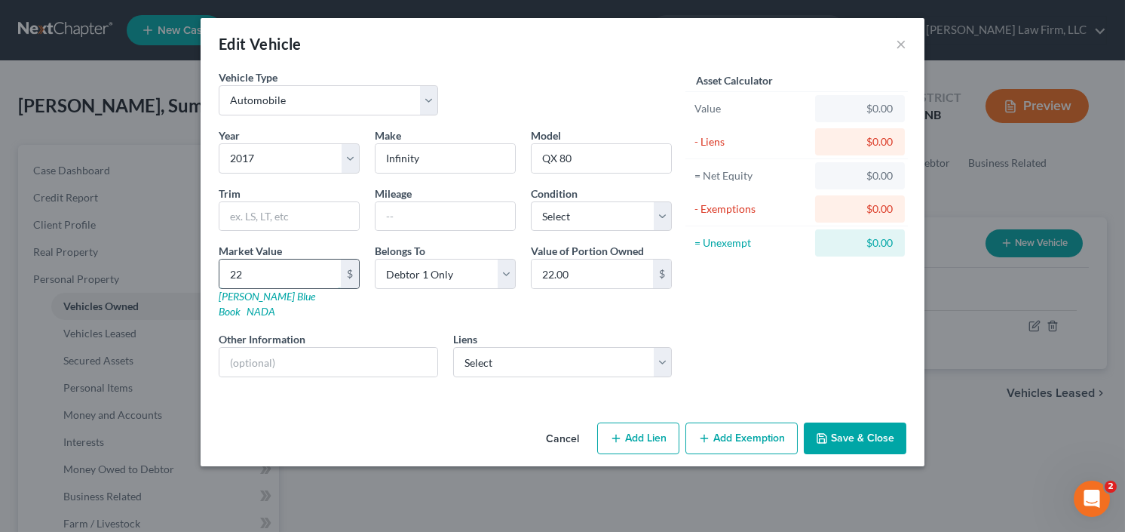
type input "220"
type input "220.00"
type input "2200"
type input "2,200.00"
type input "2,2000"
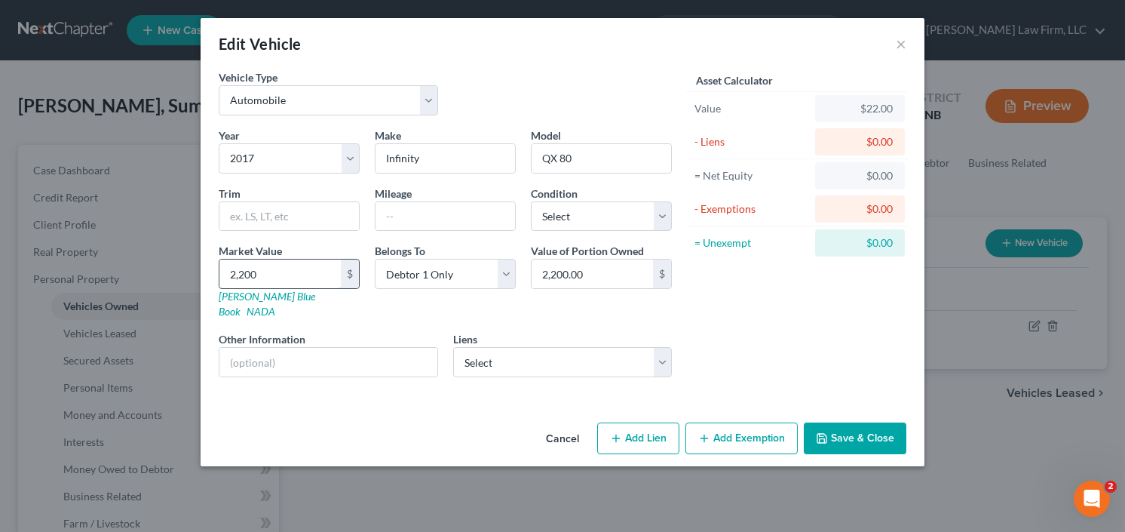
type input "22,000.00"
type input "22,000"
click at [546, 347] on select "Select Truist - $15,895.00 Pennymac - $0.00 Usaa Fsb - $0.00" at bounding box center [562, 362] width 219 height 30
select select "0"
click at [453, 347] on select "Select Truist - $15,895.00 Pennymac - $0.00 Usaa Fsb - $0.00" at bounding box center [562, 362] width 219 height 30
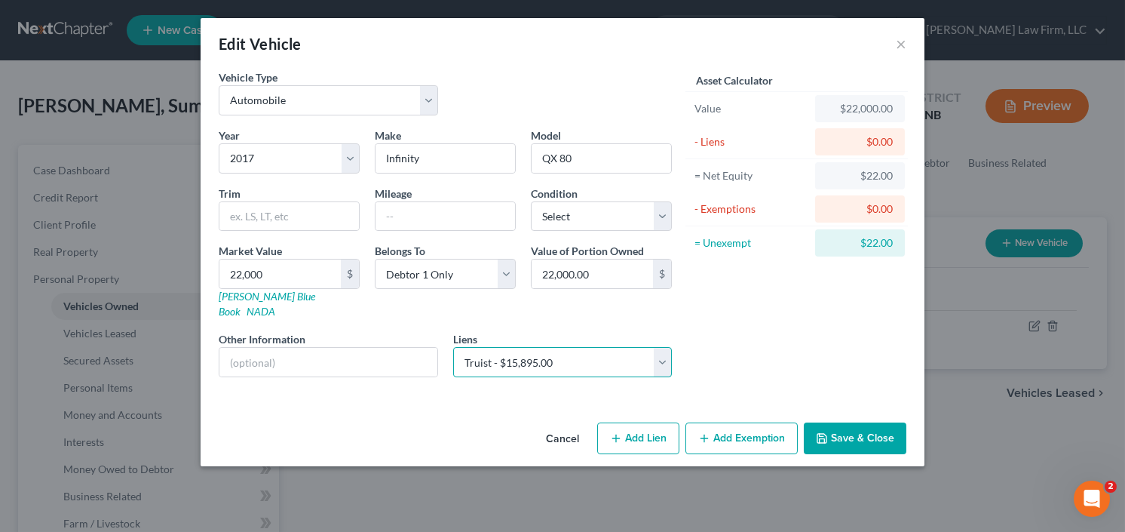
select select "28"
select select "0"
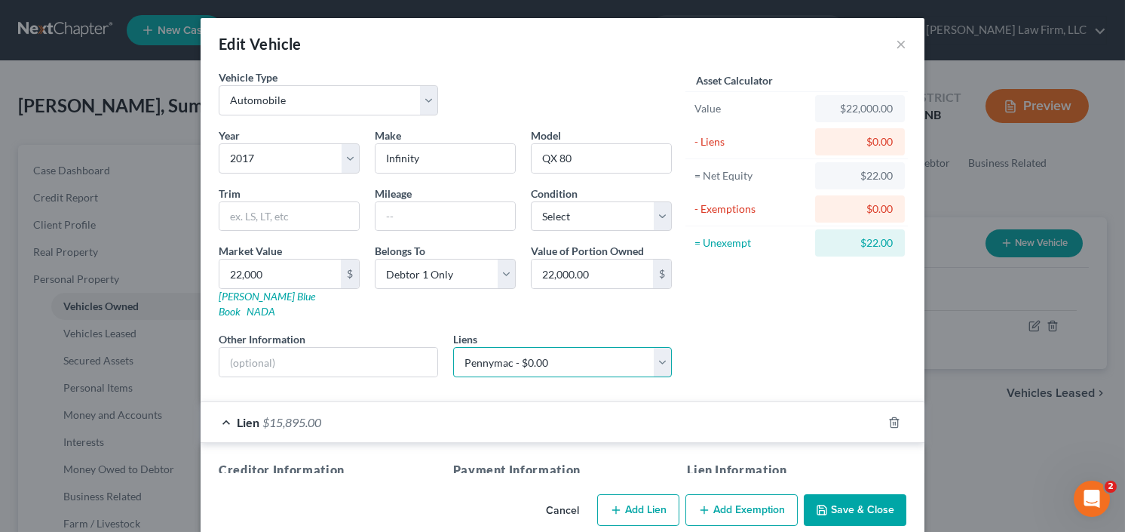
select select
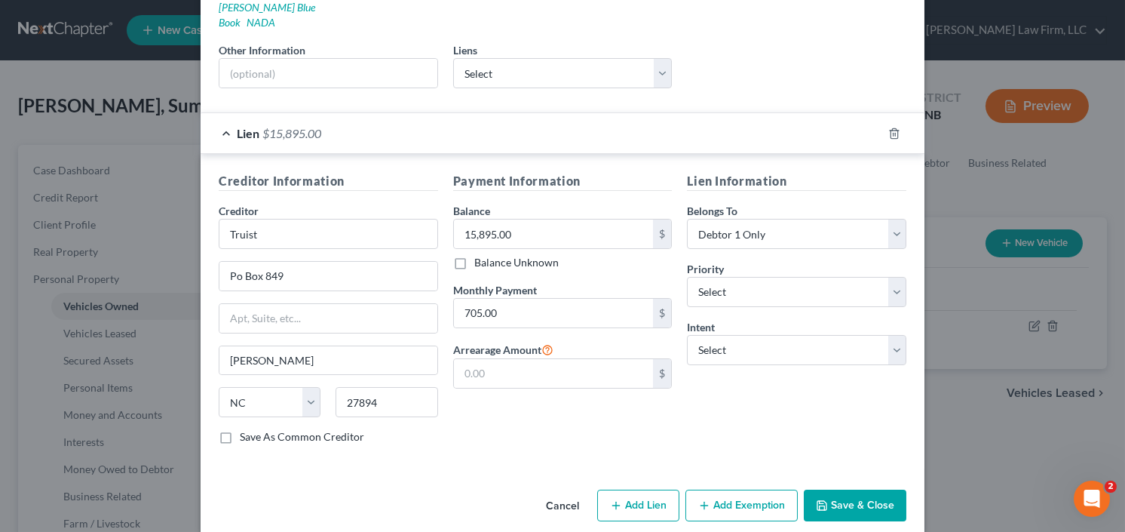
click at [747, 489] on button "Add Exemption" at bounding box center [741, 505] width 112 height 32
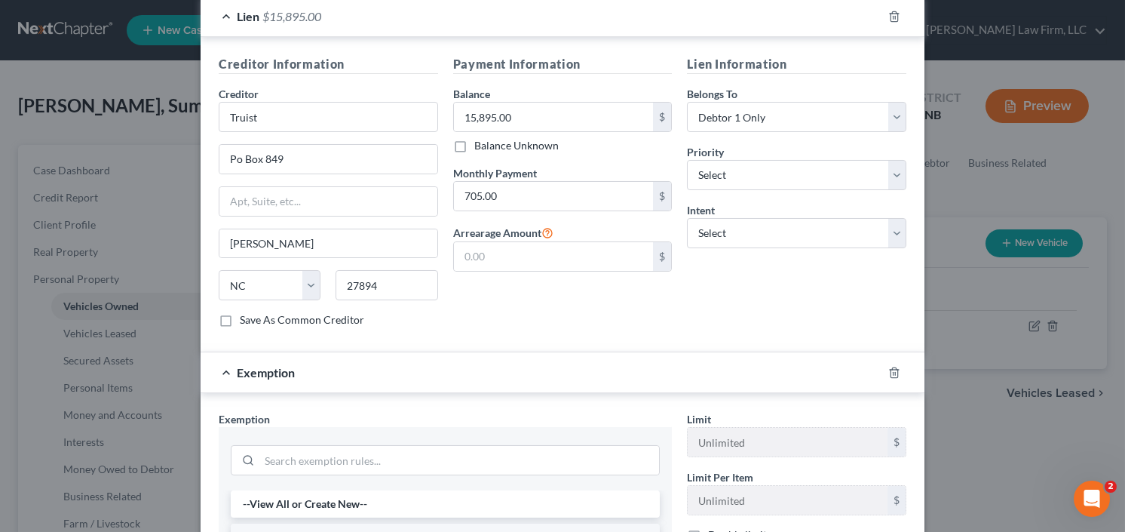
scroll to position [530, 0]
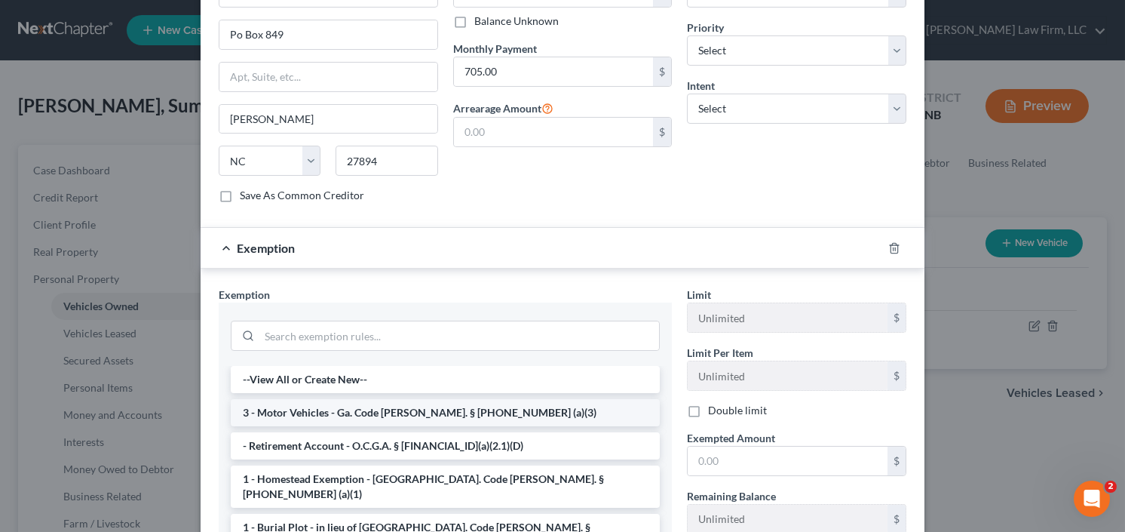
click at [363, 399] on li "3 - Motor Vehicles - Ga. Code Ann. § 44-13-100 (a)(3)" at bounding box center [445, 412] width 429 height 27
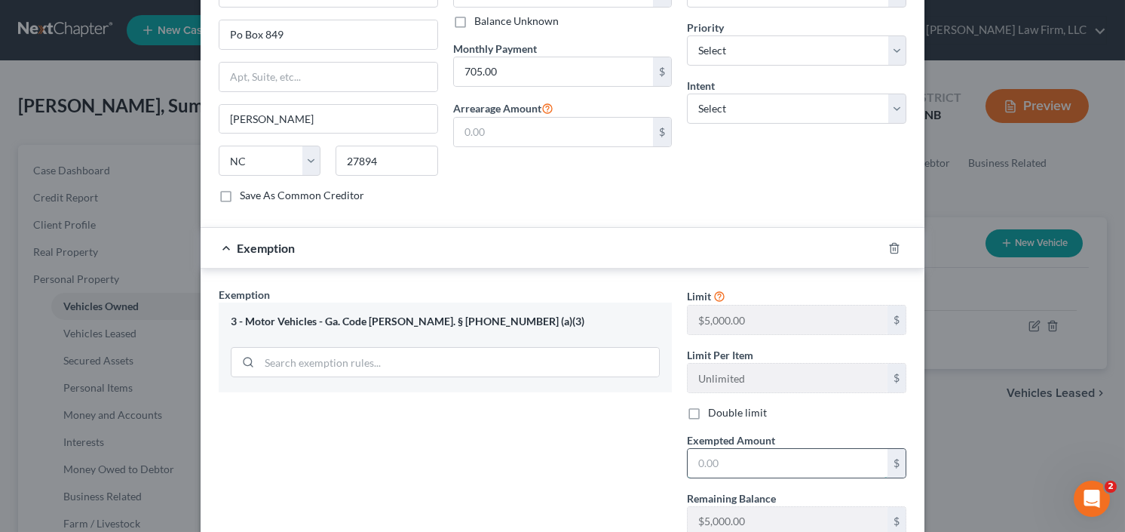
click at [776, 449] on input "text" at bounding box center [788, 463] width 200 height 29
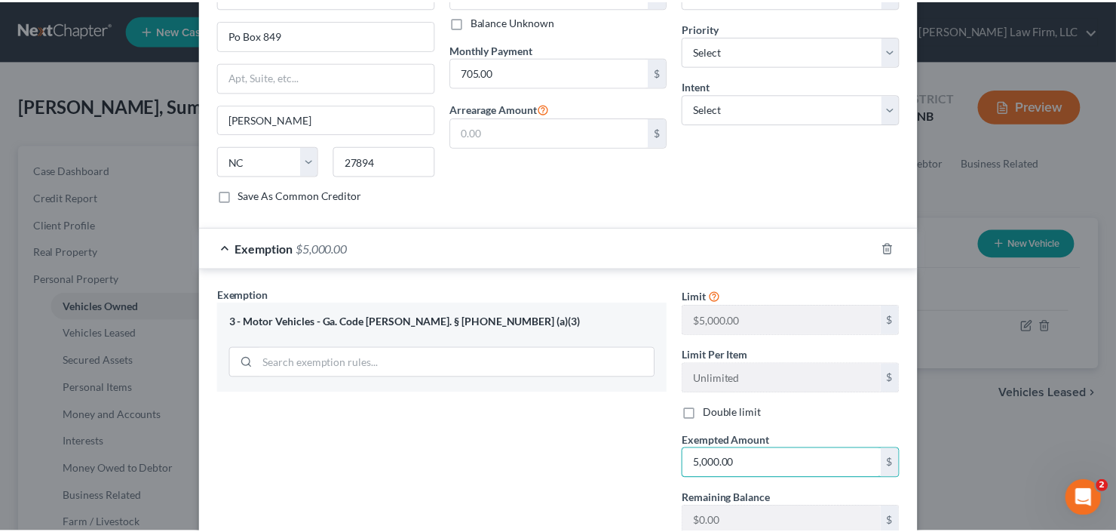
scroll to position [621, 0]
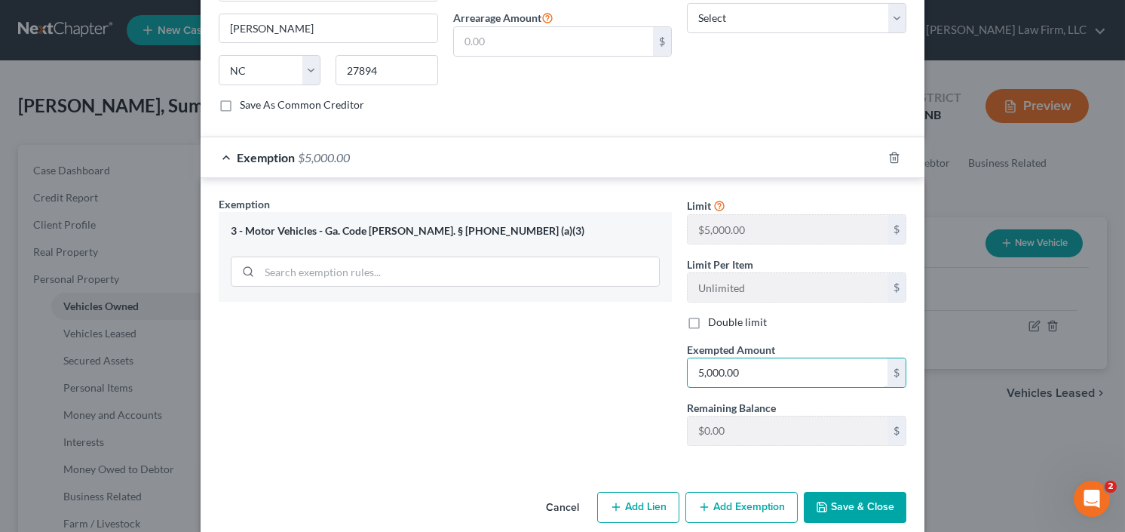
type input "5,000.00"
click at [878, 495] on button "Save & Close" at bounding box center [855, 508] width 103 height 32
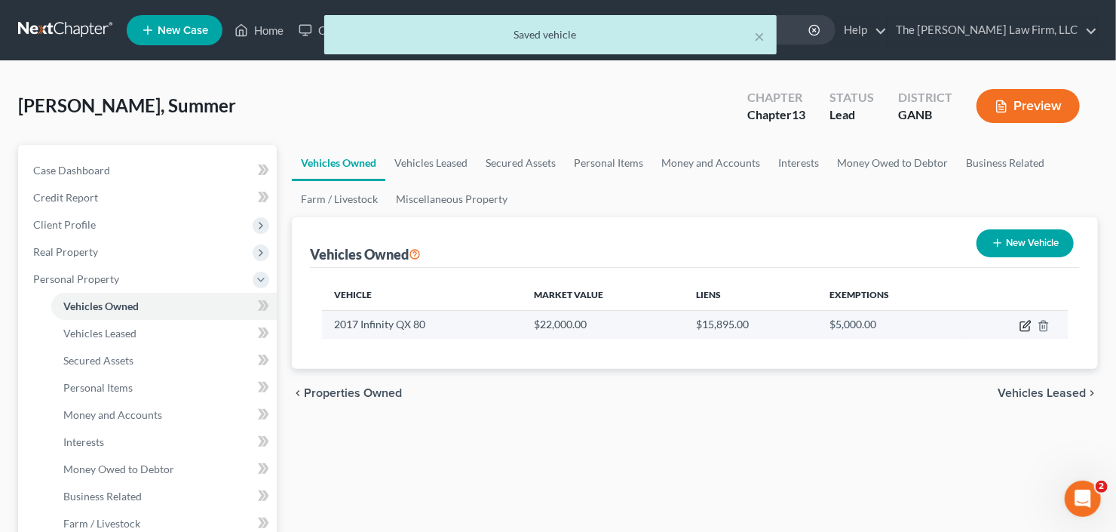
click at [1026, 325] on icon "button" at bounding box center [1026, 323] width 7 height 7
select select "0"
select select "9"
select select "0"
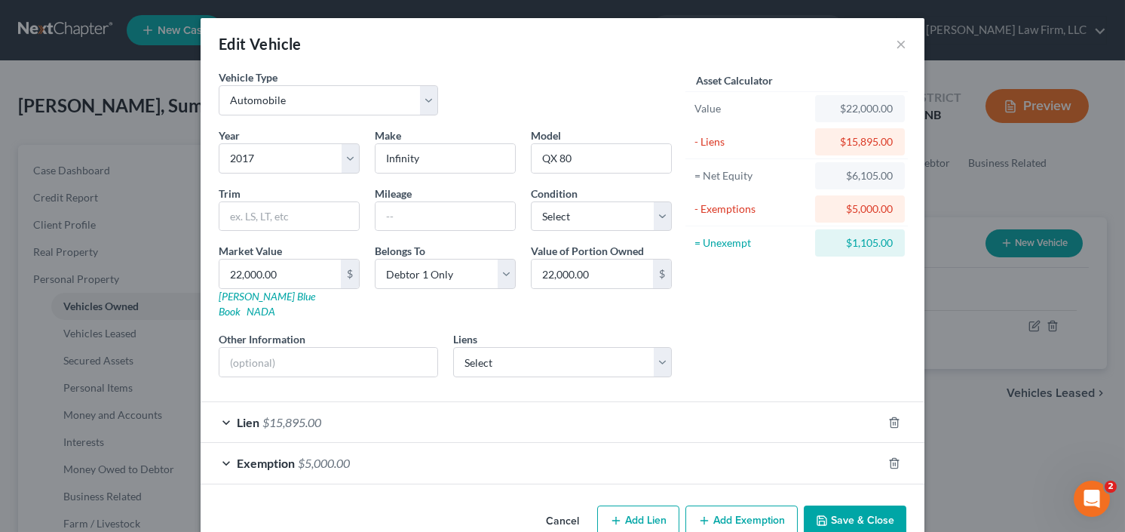
click at [843, 505] on button "Save & Close" at bounding box center [855, 521] width 103 height 32
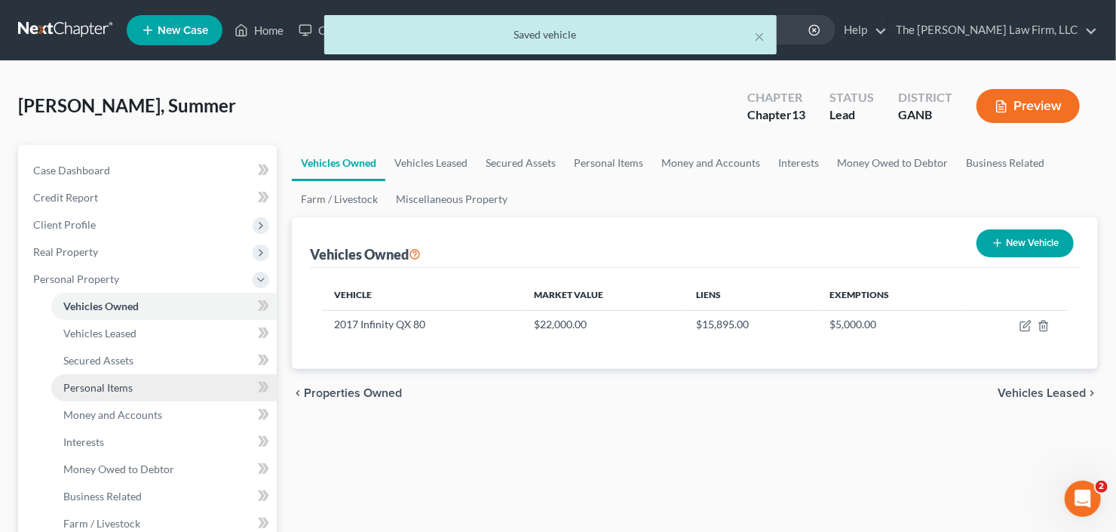
click at [91, 382] on span "Personal Items" at bounding box center [97, 387] width 69 height 13
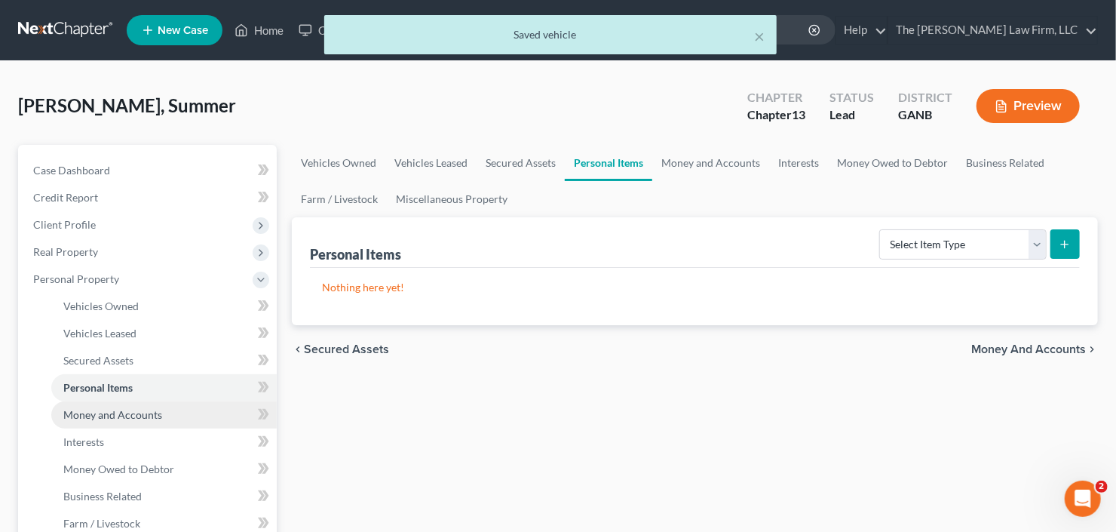
click at [121, 412] on span "Money and Accounts" at bounding box center [112, 414] width 99 height 13
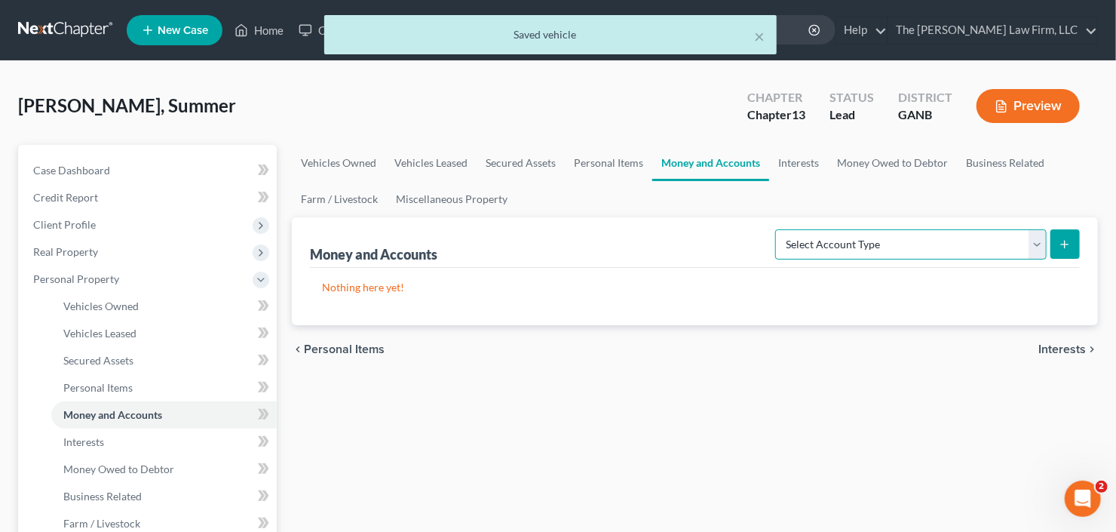
click at [862, 234] on select "Select Account Type Brokerage Cash on Hand Certificates of Deposit Checking Acc…" at bounding box center [910, 244] width 271 height 30
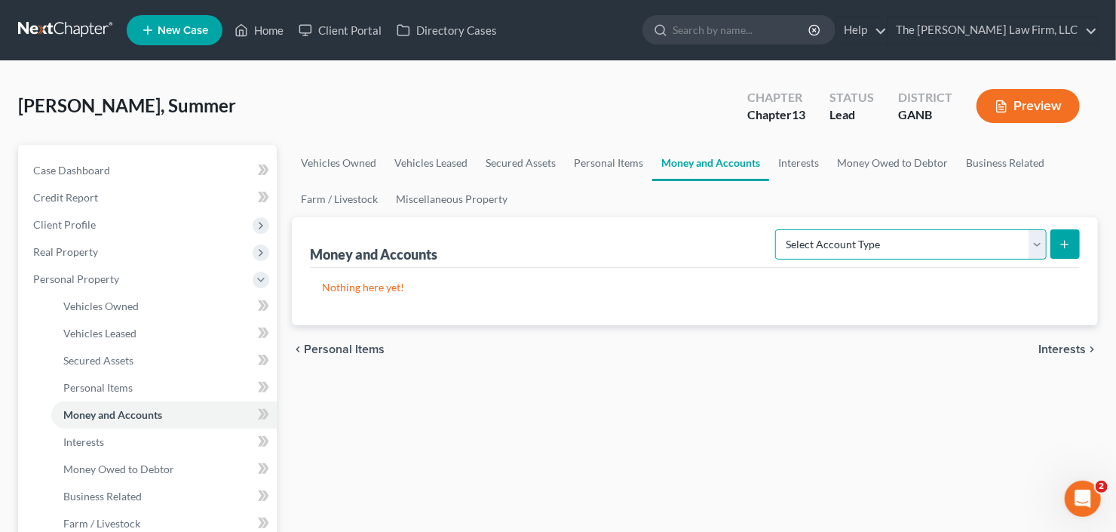
select select "checking"
click at [779, 229] on select "Select Account Type Brokerage Cash on Hand Certificates of Deposit Checking Acc…" at bounding box center [910, 244] width 271 height 30
click at [1068, 242] on icon "submit" at bounding box center [1065, 244] width 12 height 12
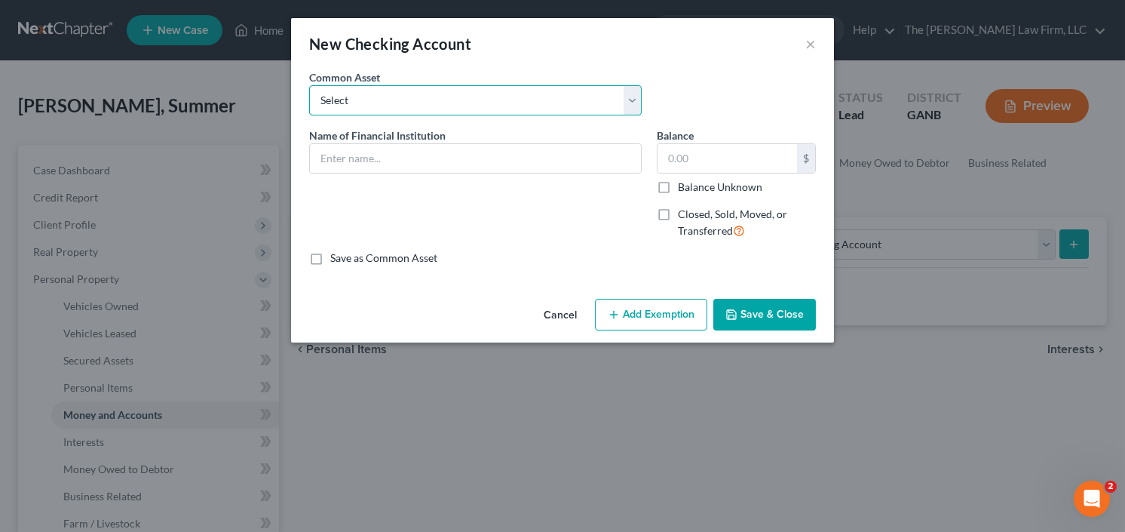
click at [435, 90] on select "Select PNC Credit Union of Georgia Discover Bank Atlanta Postal Credit Union Am…" at bounding box center [475, 100] width 333 height 30
select select "20"
click at [309, 85] on select "Select PNC Credit Union of Georgia Discover Bank Atlanta Postal Credit Union Am…" at bounding box center [475, 100] width 333 height 30
type input "USAA"
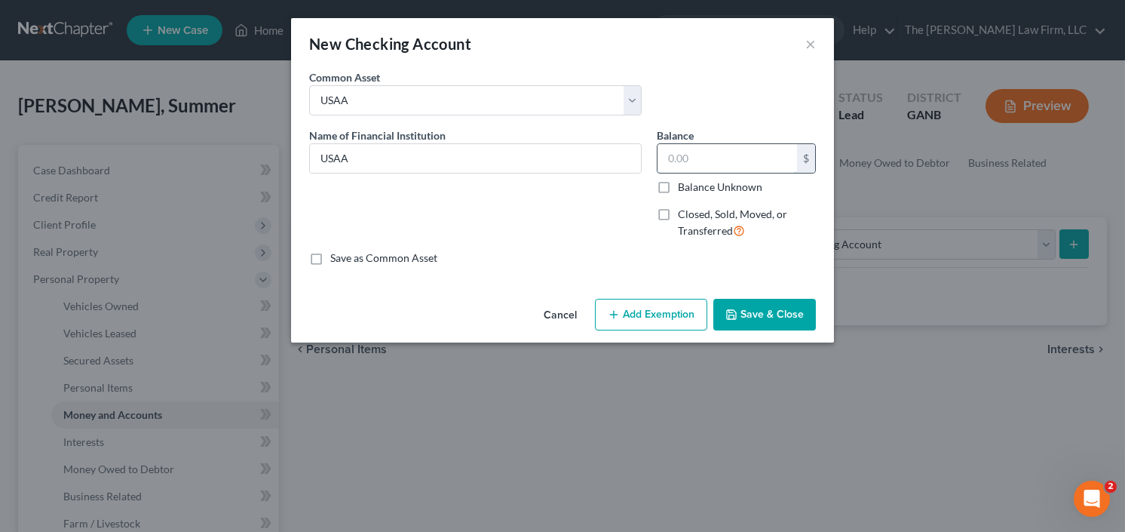
click at [694, 157] on input "text" at bounding box center [726, 158] width 139 height 29
click at [760, 314] on button "Save & Close" at bounding box center [764, 315] width 103 height 32
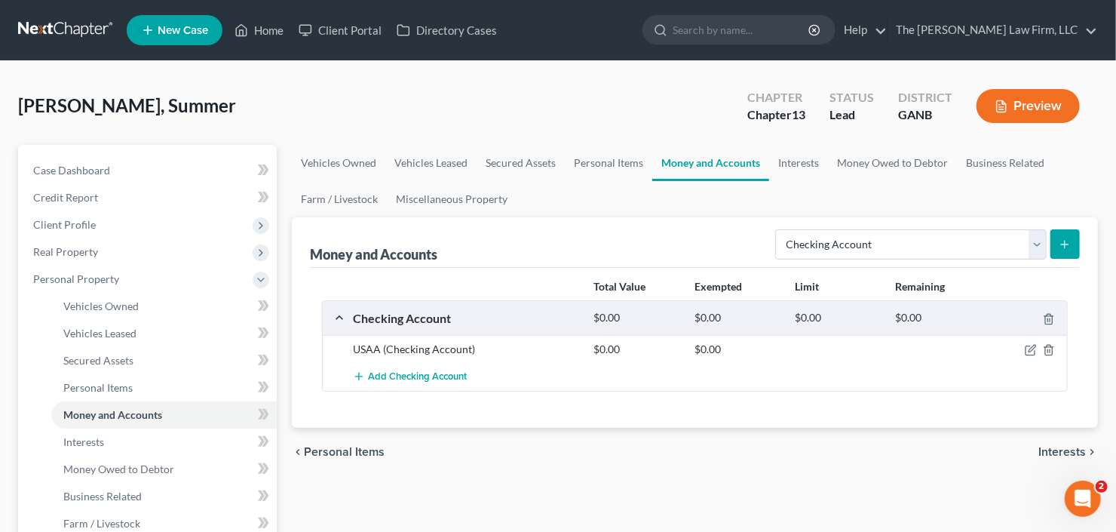
click at [1059, 238] on icon "submit" at bounding box center [1065, 244] width 12 height 12
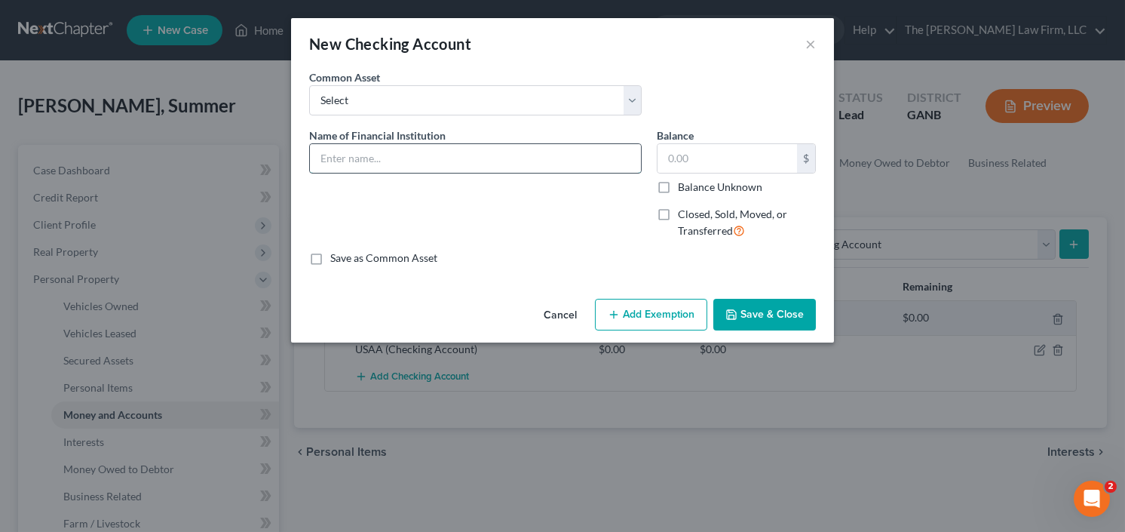
click at [371, 158] on input "text" at bounding box center [475, 158] width 331 height 29
type input "Chase"
click at [753, 308] on button "Save & Close" at bounding box center [764, 315] width 103 height 32
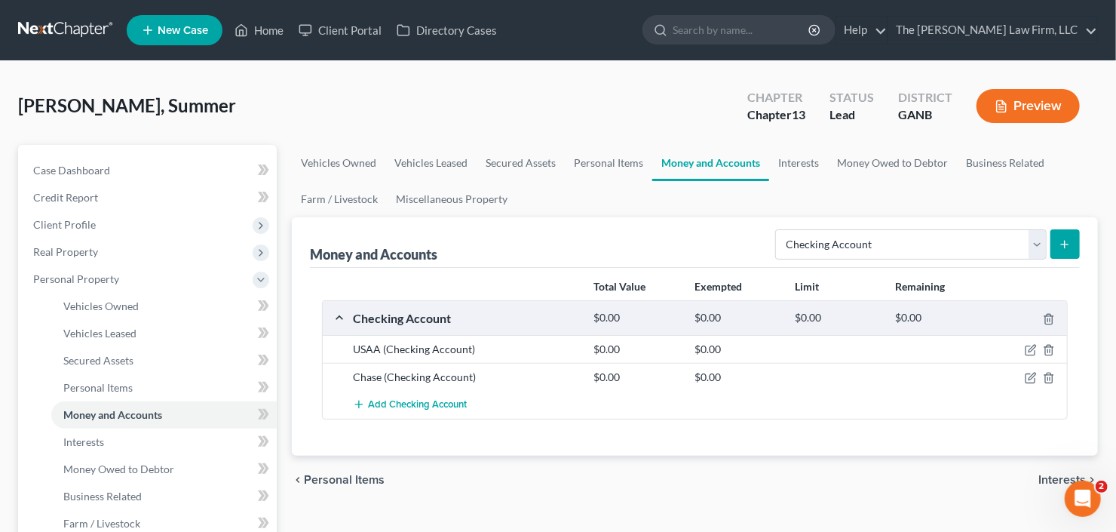
click at [1072, 242] on button "submit" at bounding box center [1064, 243] width 29 height 29
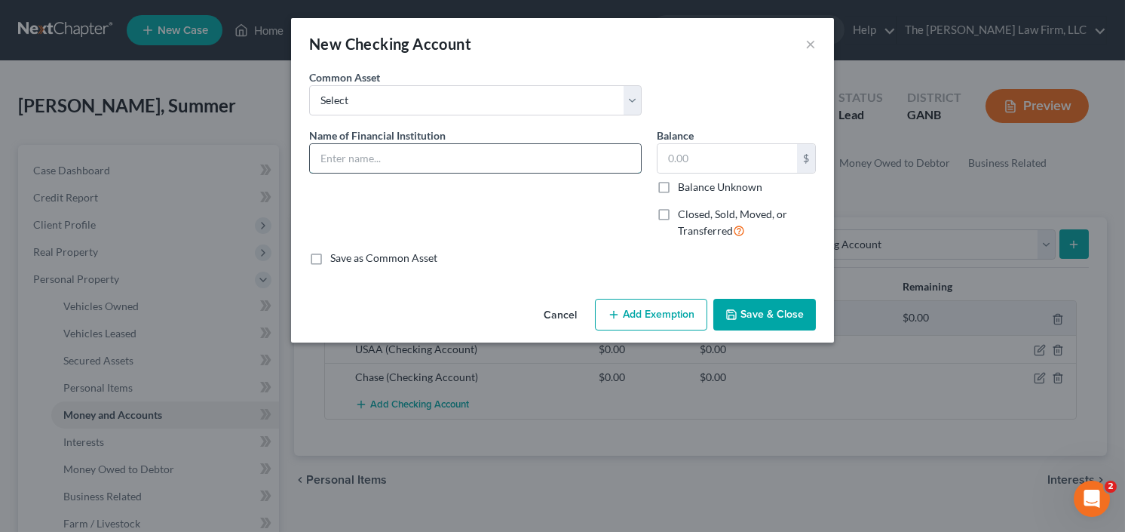
click at [400, 161] on input "text" at bounding box center [475, 158] width 331 height 29
type input "CDC Credit Union"
type input "0.0"
click at [762, 311] on button "Save & Close" at bounding box center [764, 315] width 103 height 32
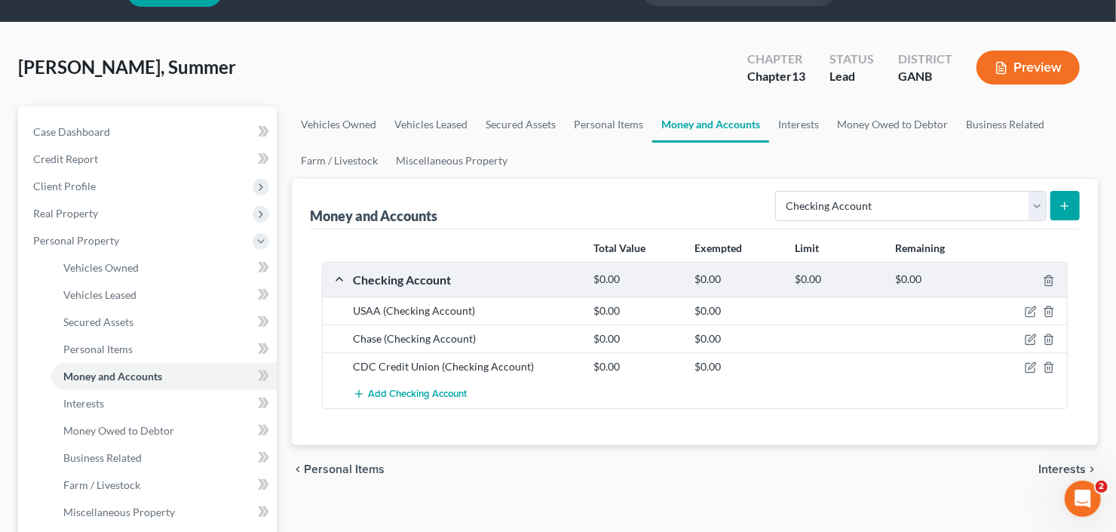
scroll to position [60, 0]
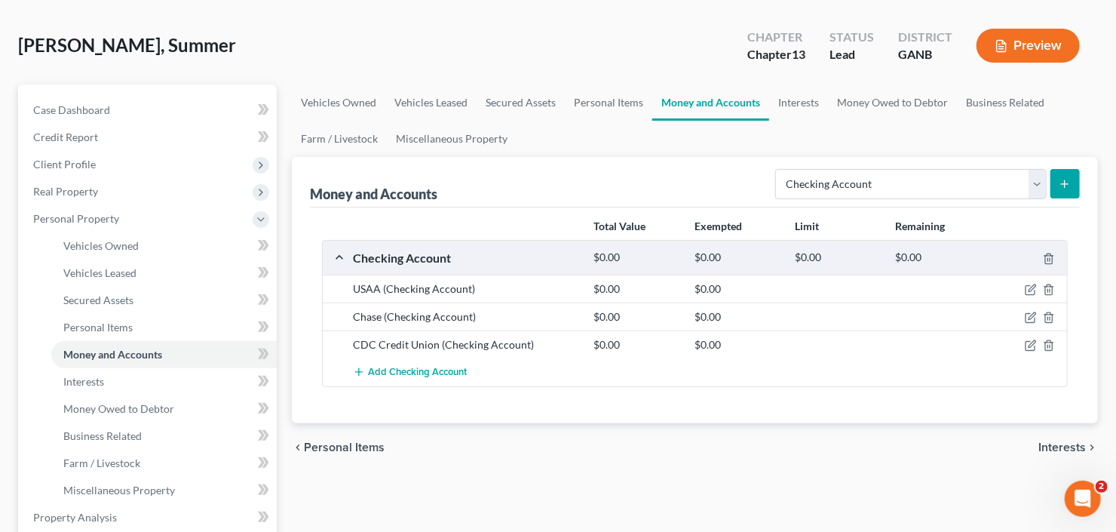
click at [1065, 176] on button "submit" at bounding box center [1064, 183] width 29 height 29
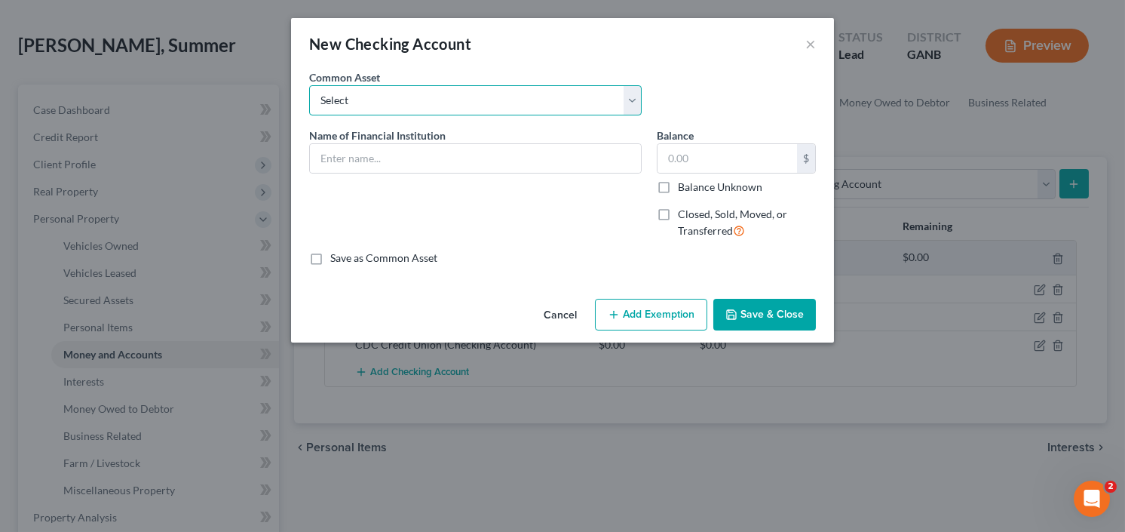
click at [446, 103] on select "Select PNC Credit Union of Georgia Discover Bank Atlanta Postal Credit Union Am…" at bounding box center [475, 100] width 333 height 30
select select "19"
click at [309, 85] on select "Select PNC Credit Union of Georgia Discover Bank Atlanta Postal Credit Union Am…" at bounding box center [475, 100] width 333 height 30
type input "Capital One"
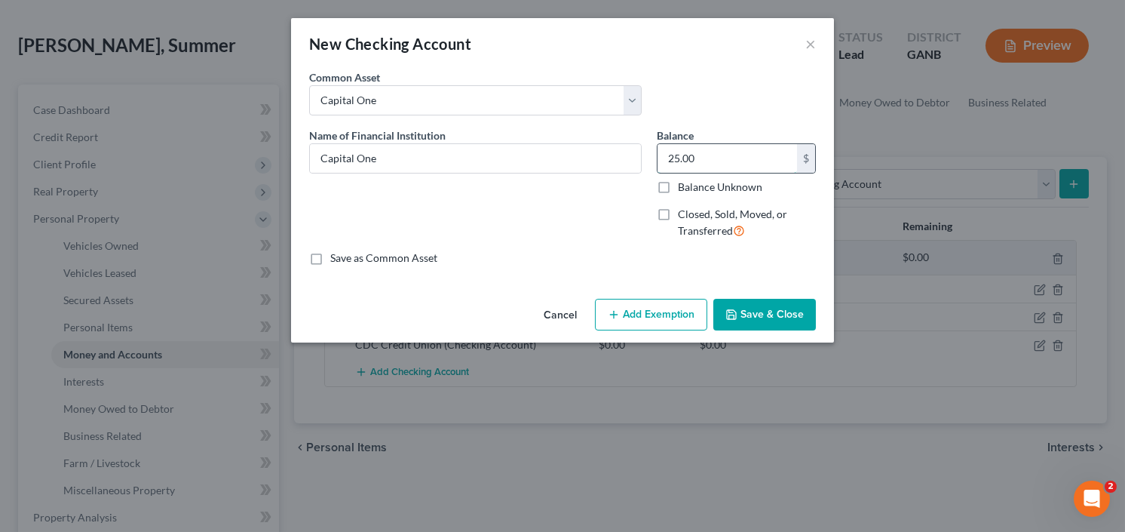
click at [716, 164] on input "25.00" at bounding box center [726, 158] width 139 height 29
type input "0.00"
click at [763, 310] on button "Save & Close" at bounding box center [764, 315] width 103 height 32
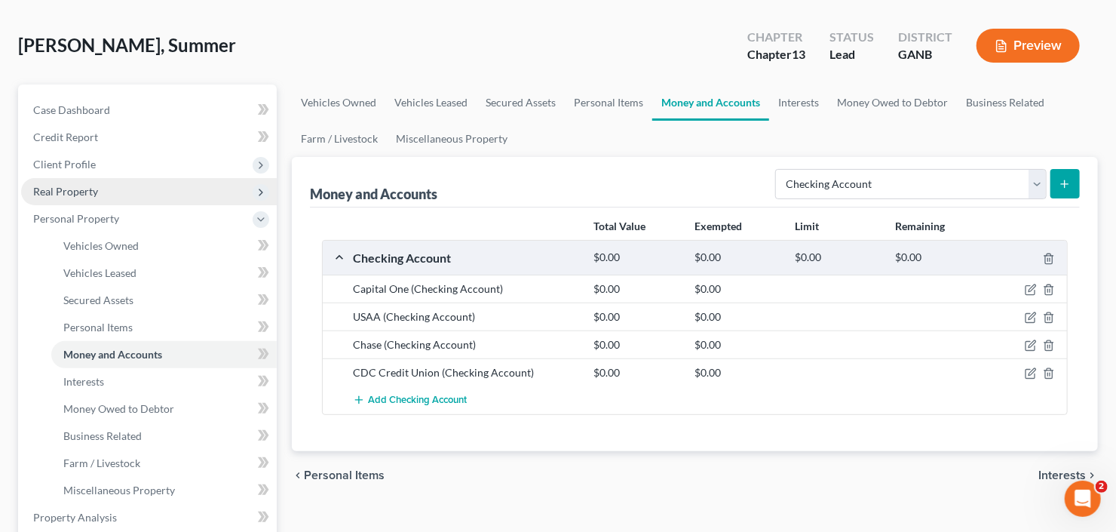
click at [130, 200] on span "Real Property" at bounding box center [149, 191] width 256 height 27
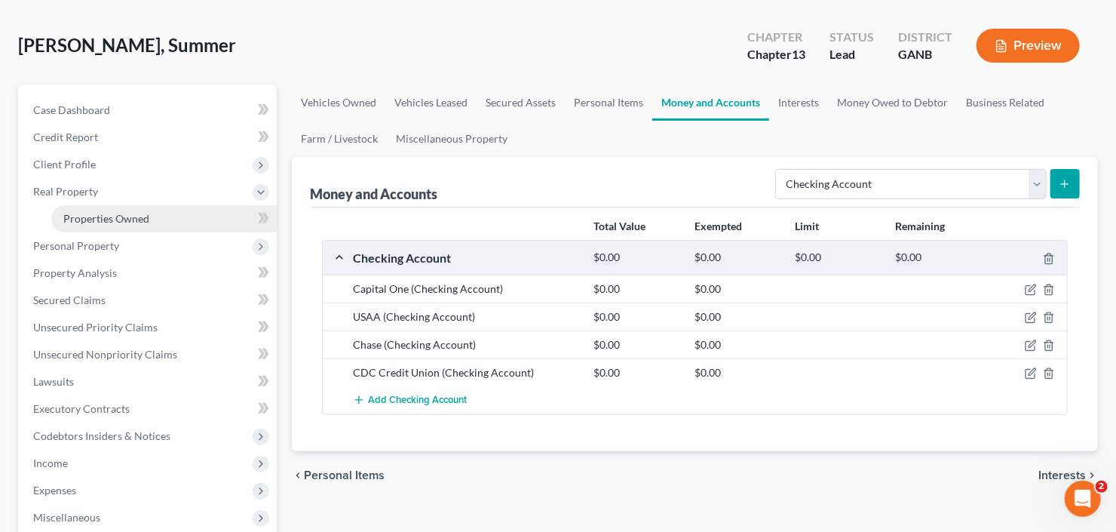
click at [132, 216] on span "Properties Owned" at bounding box center [106, 218] width 86 height 13
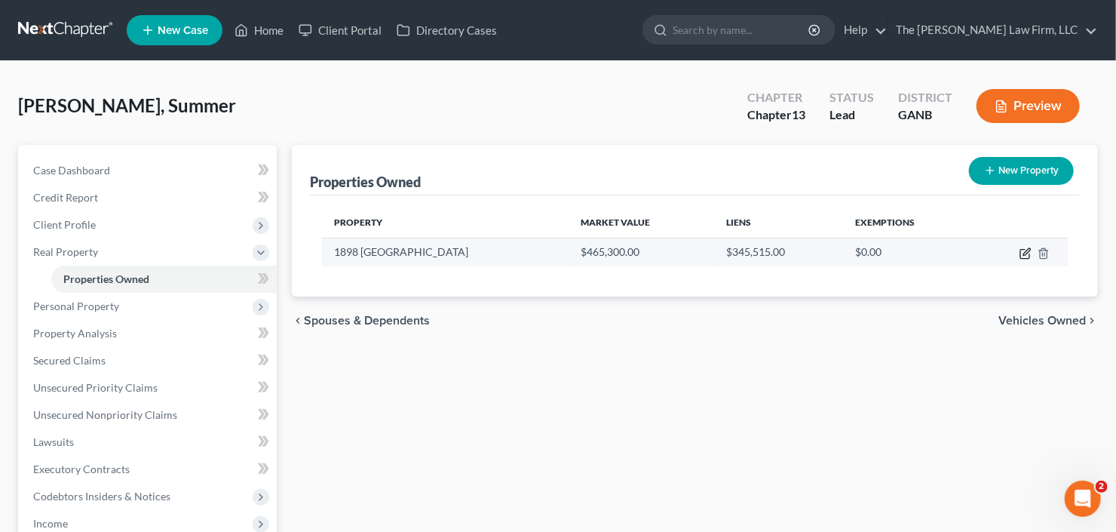
click at [1023, 254] on icon "button" at bounding box center [1025, 253] width 12 height 12
select select "10"
select select "59"
select select "0"
select select "7"
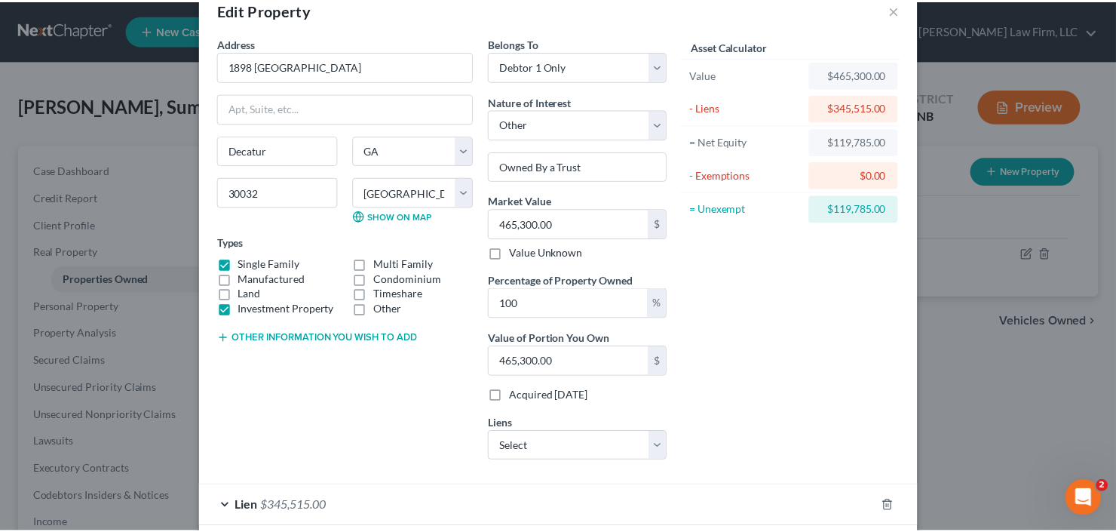
scroll to position [109, 0]
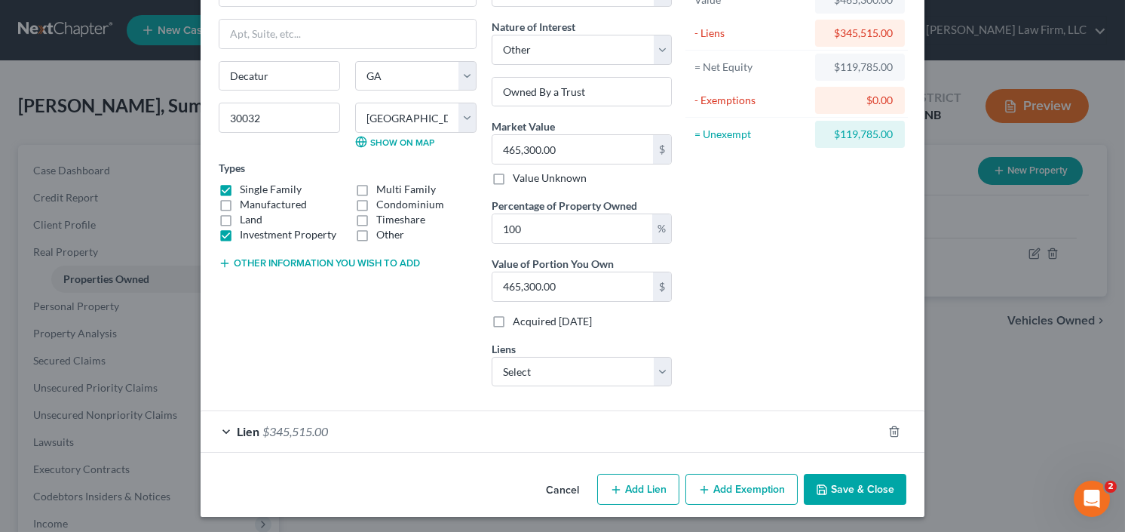
click at [834, 481] on button "Save & Close" at bounding box center [855, 490] width 103 height 32
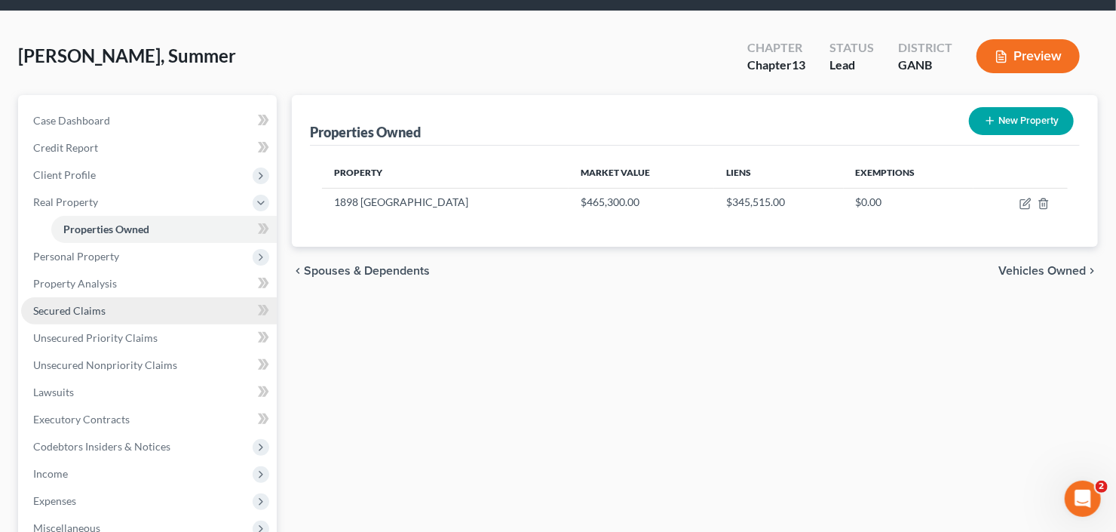
scroll to position [181, 0]
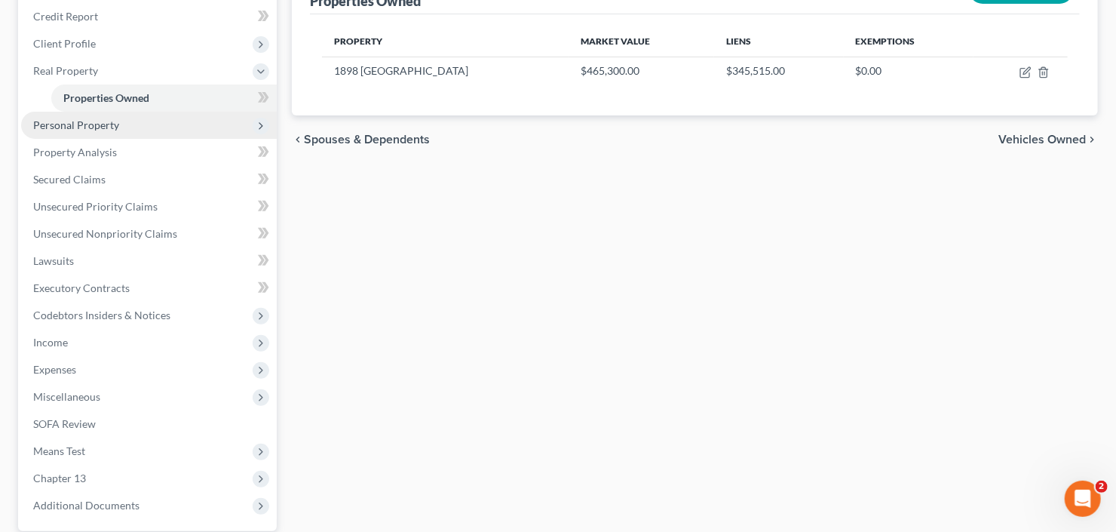
click at [152, 127] on span "Personal Property" at bounding box center [149, 125] width 256 height 27
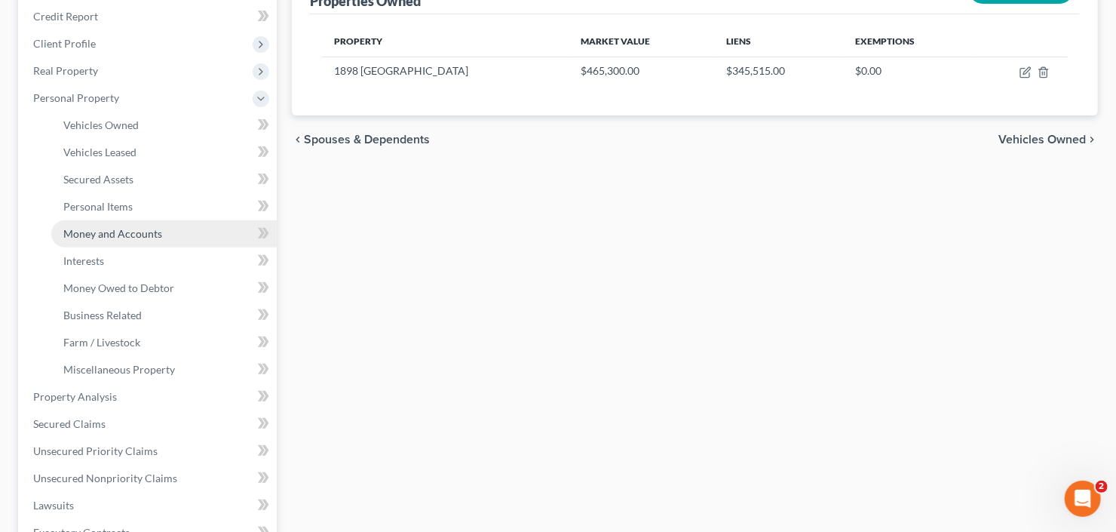
drag, startPoint x: 157, startPoint y: 228, endPoint x: 189, endPoint y: 232, distance: 31.9
click at [157, 228] on span "Money and Accounts" at bounding box center [112, 233] width 99 height 13
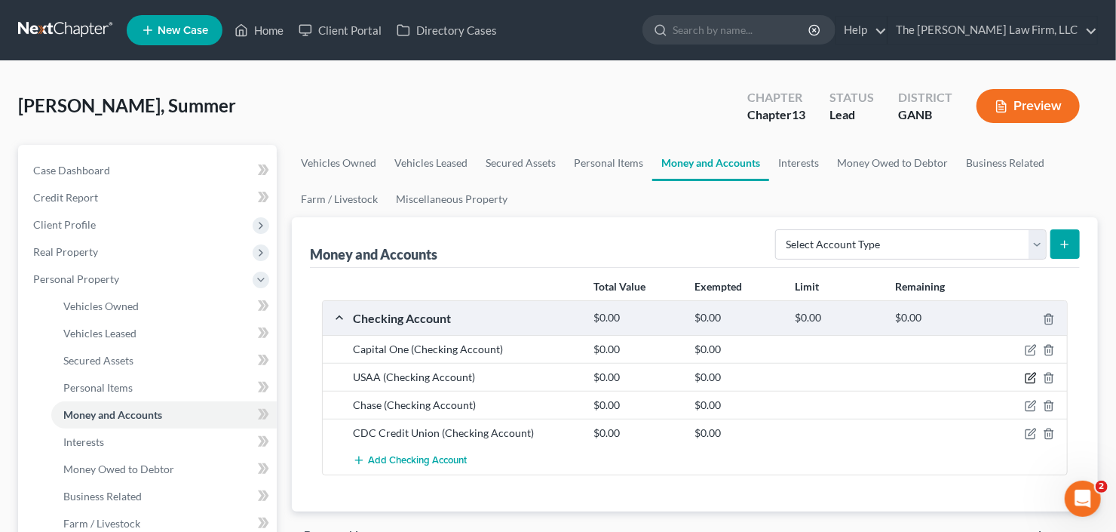
click at [1028, 374] on icon "button" at bounding box center [1029, 378] width 9 height 9
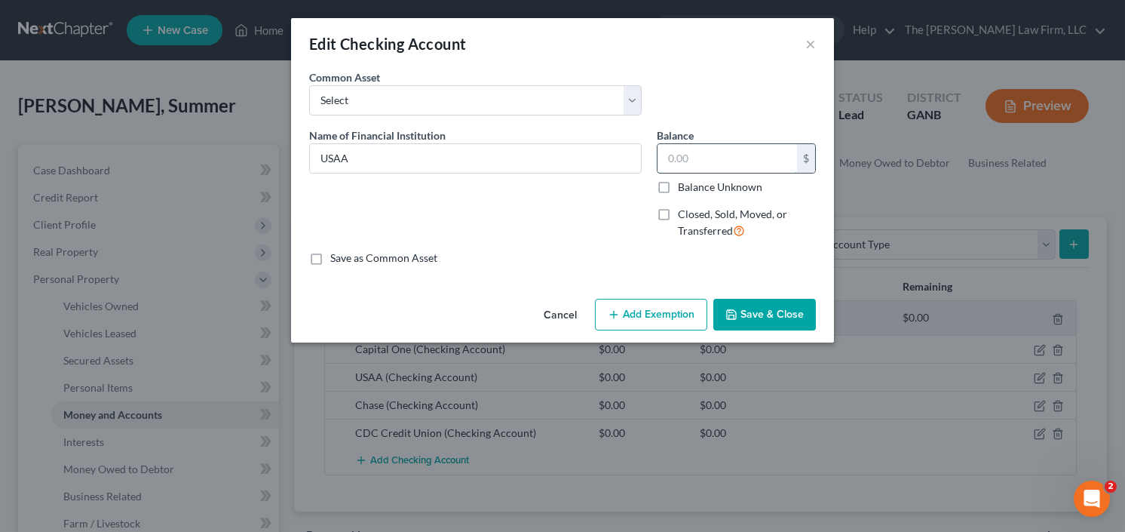
click at [725, 152] on input "text" at bounding box center [726, 158] width 139 height 29
type input "3,200"
click at [779, 313] on button "Save & Close" at bounding box center [764, 315] width 103 height 32
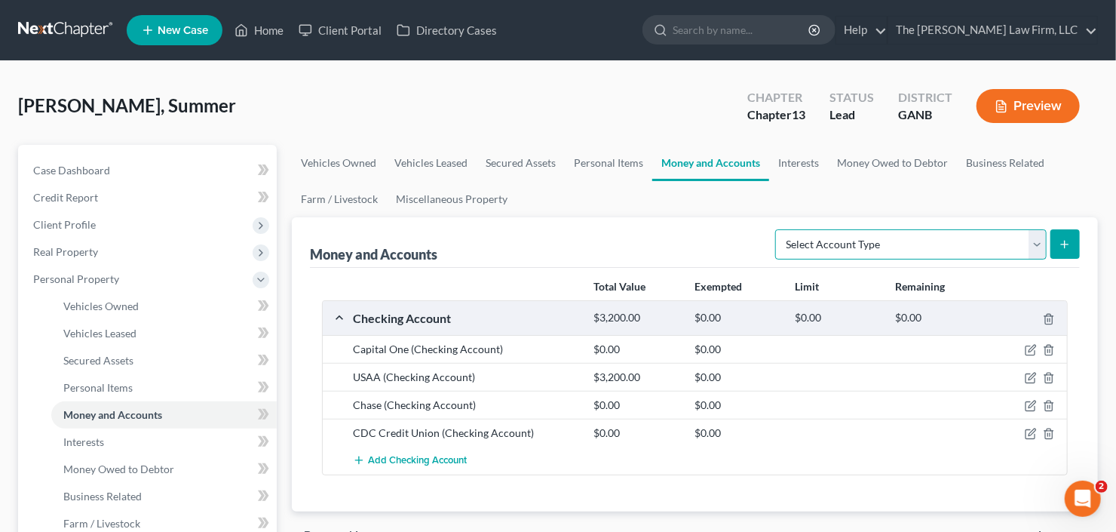
click at [966, 249] on select "Select Account Type Brokerage Cash on Hand Certificates of Deposit Checking Acc…" at bounding box center [910, 244] width 271 height 30
select select "savings"
click at [779, 229] on select "Select Account Type Brokerage Cash on Hand Certificates of Deposit Checking Acc…" at bounding box center [910, 244] width 271 height 30
click at [1068, 241] on icon "submit" at bounding box center [1065, 244] width 12 height 12
click at [1076, 240] on button "submit" at bounding box center [1064, 243] width 29 height 29
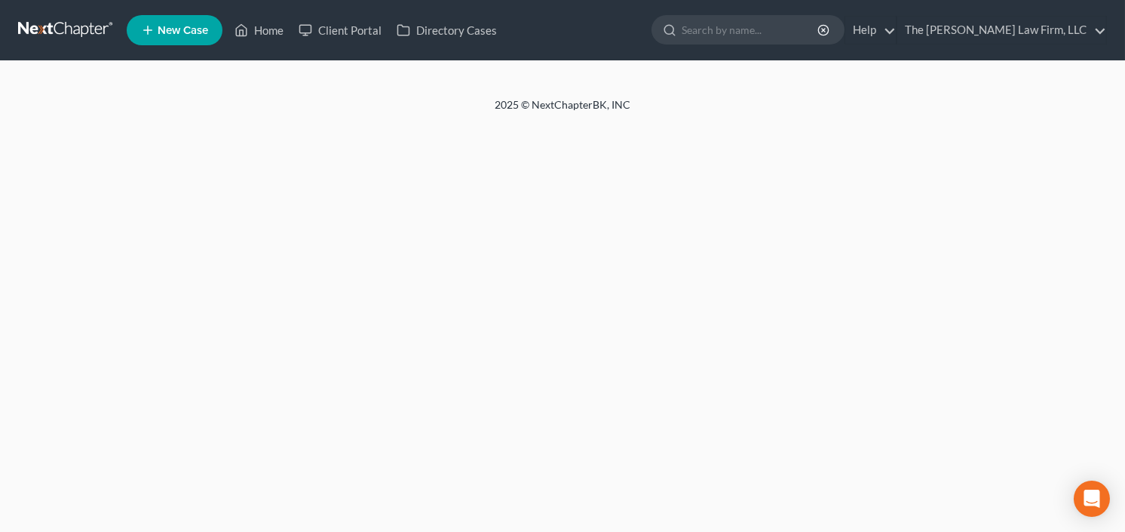
select select "0"
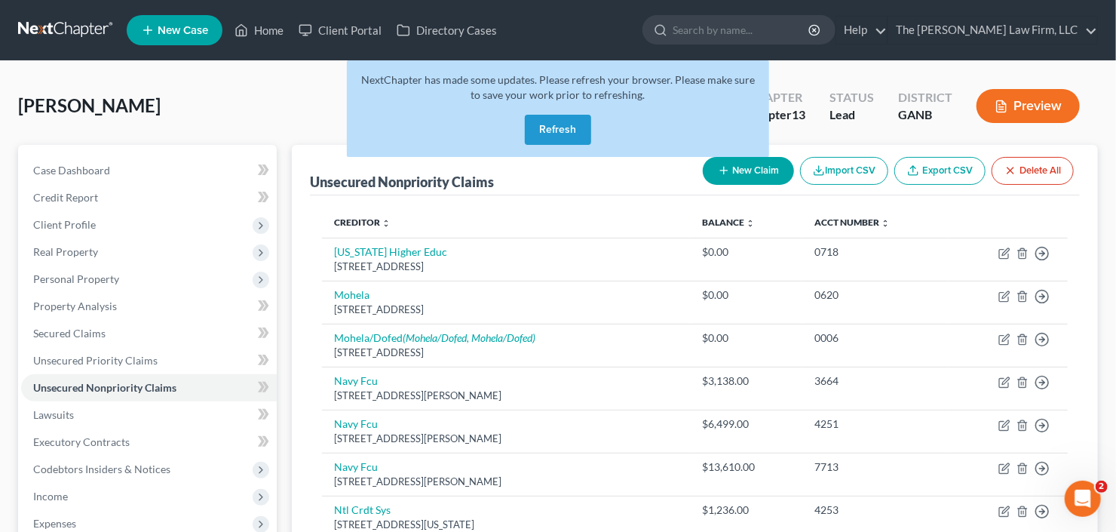
drag, startPoint x: 572, startPoint y: 129, endPoint x: 556, endPoint y: 74, distance: 57.3
click at [572, 129] on button "Refresh" at bounding box center [558, 130] width 66 height 30
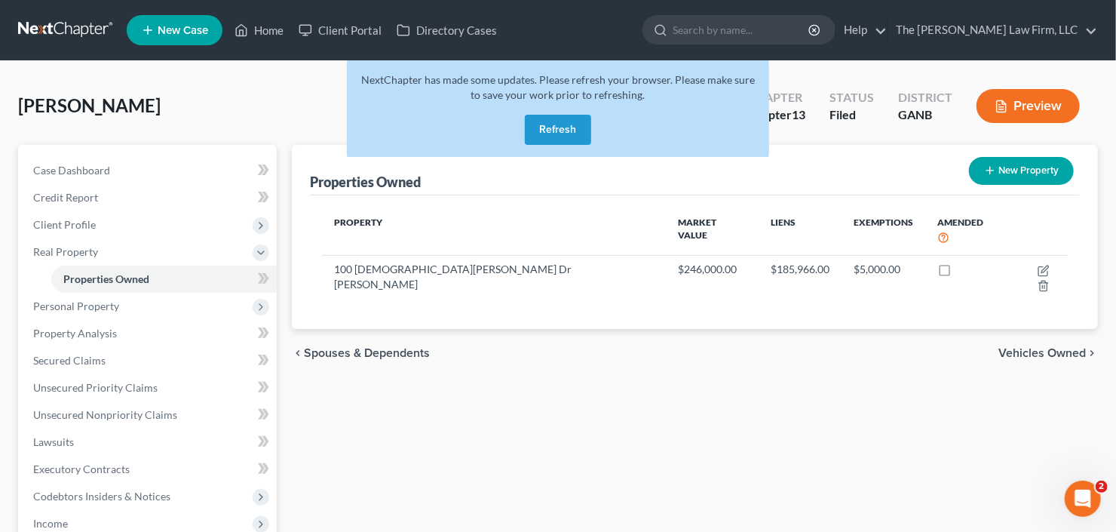
click at [545, 122] on button "Refresh" at bounding box center [558, 130] width 66 height 30
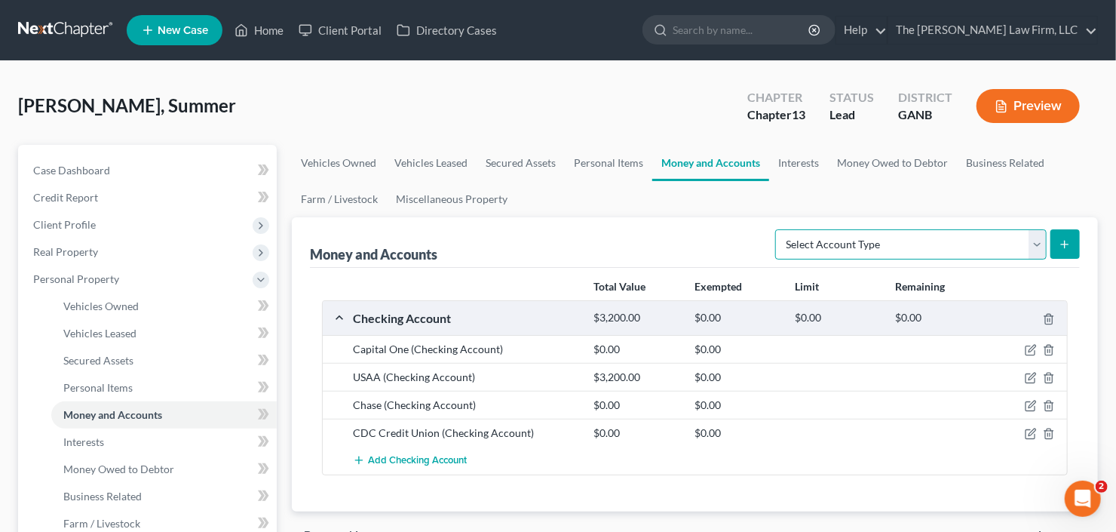
click at [1036, 241] on select "Select Account Type Brokerage Cash on Hand Certificates of Deposit Checking Acc…" at bounding box center [910, 244] width 271 height 30
select select "savings"
click at [779, 229] on select "Select Account Type Brokerage Cash on Hand Certificates of Deposit Checking Acc…" at bounding box center [910, 244] width 271 height 30
click at [1072, 244] on button "submit" at bounding box center [1064, 243] width 29 height 29
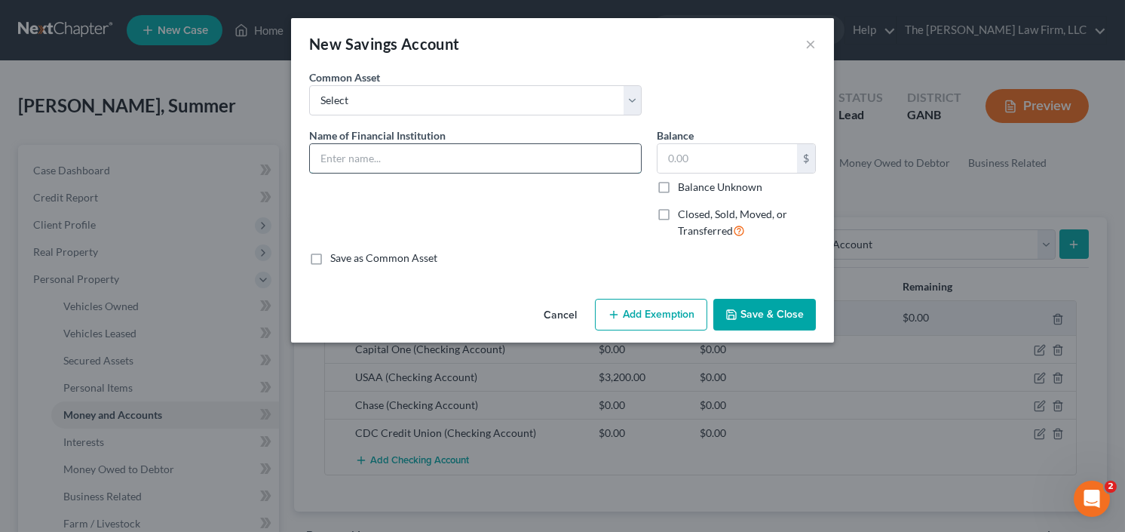
click at [465, 155] on input "text" at bounding box center [475, 158] width 331 height 29
type input "USAA"
type input "23.00"
click at [739, 308] on button "Save & Close" at bounding box center [764, 315] width 103 height 32
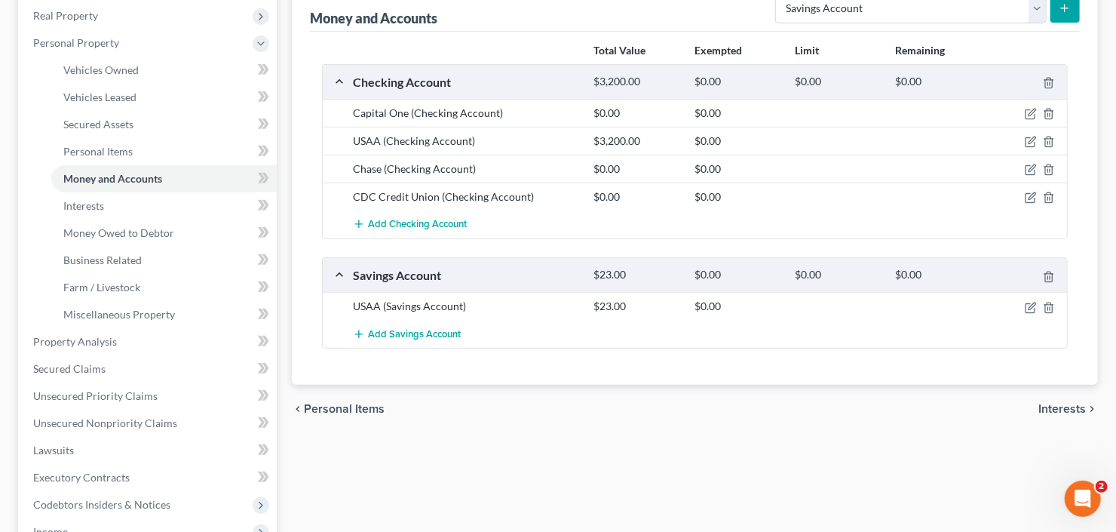
scroll to position [241, 0]
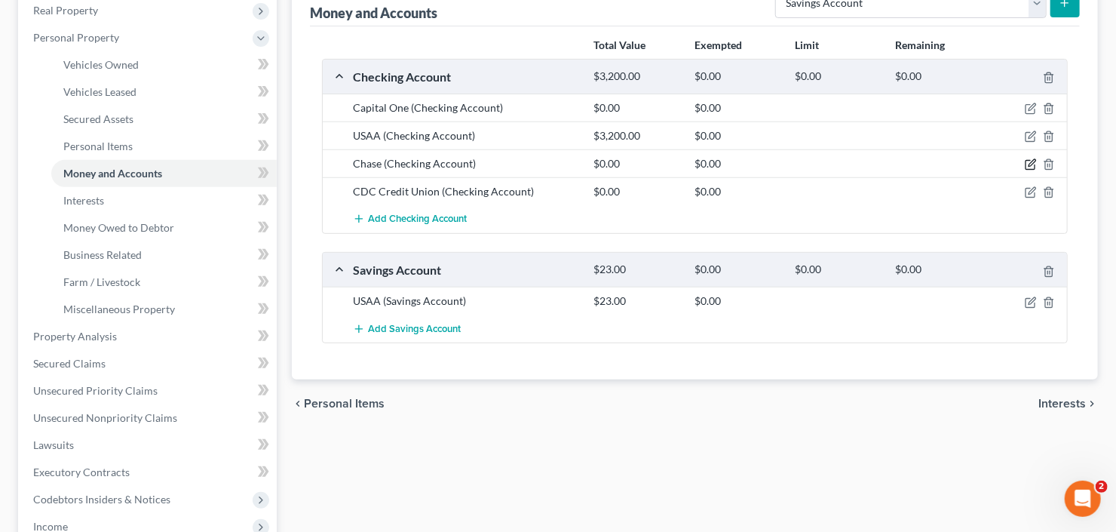
click at [1028, 166] on icon "button" at bounding box center [1031, 164] width 12 height 12
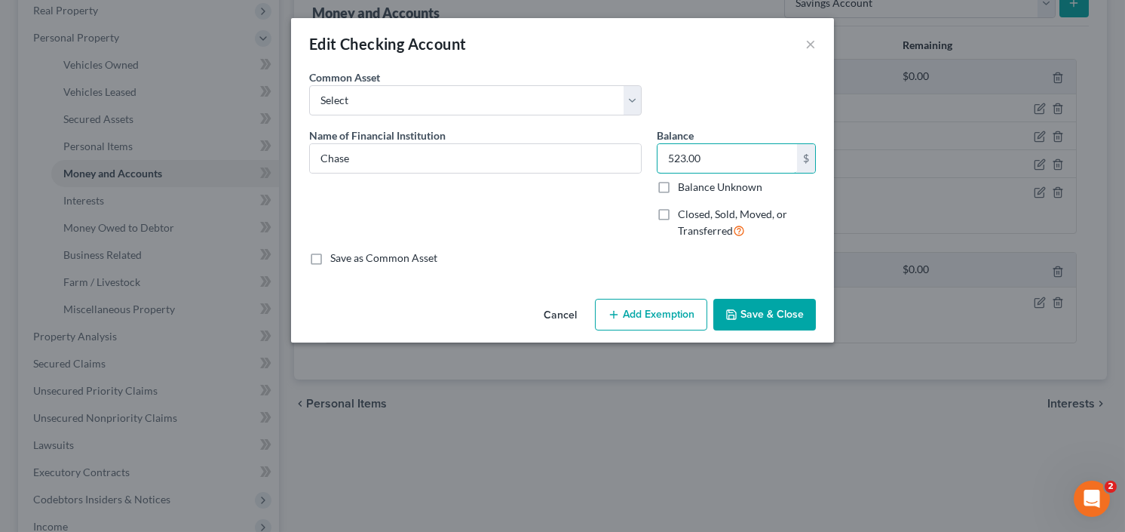
type input "523.00"
click at [743, 301] on button "Save & Close" at bounding box center [764, 315] width 103 height 32
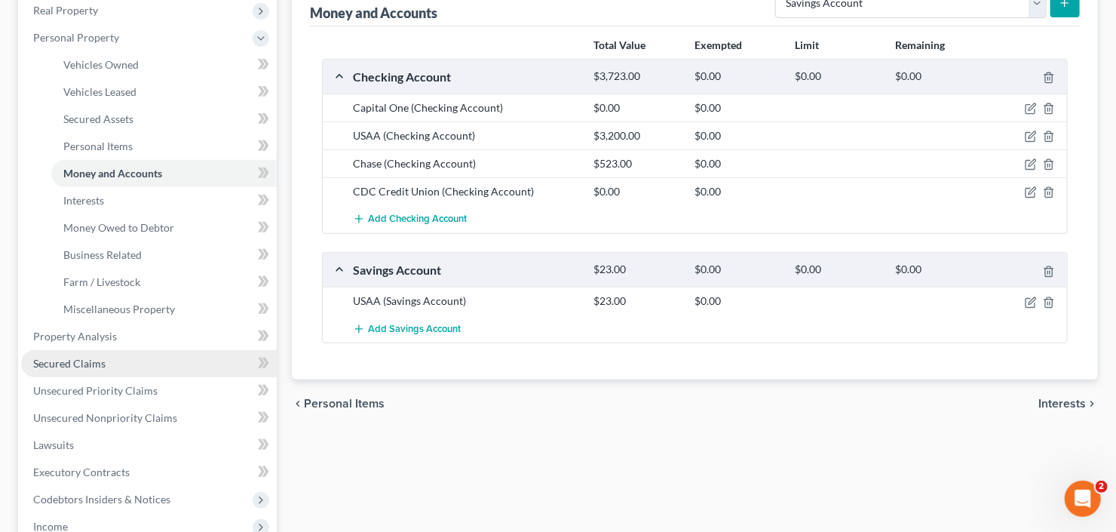
click at [81, 361] on span "Secured Claims" at bounding box center [69, 363] width 72 height 13
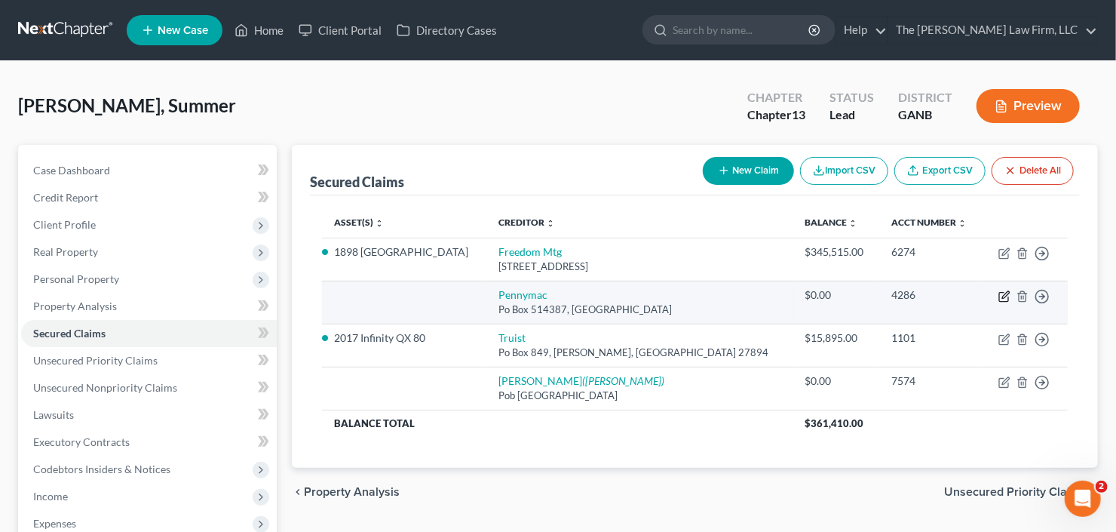
click at [1010, 296] on icon "button" at bounding box center [1004, 296] width 12 height 12
select select "4"
select select "0"
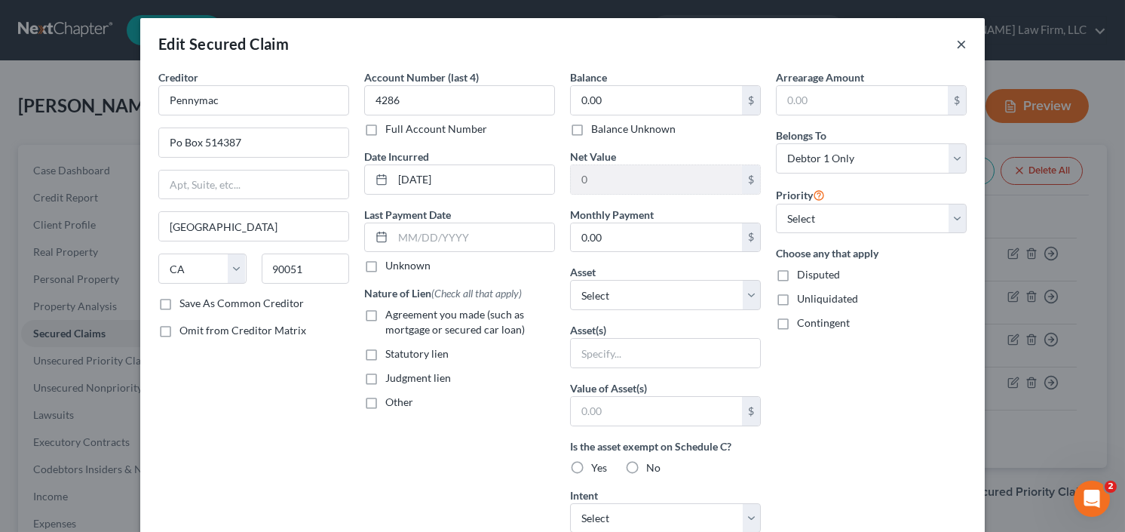
click at [956, 44] on button "×" at bounding box center [961, 44] width 11 height 18
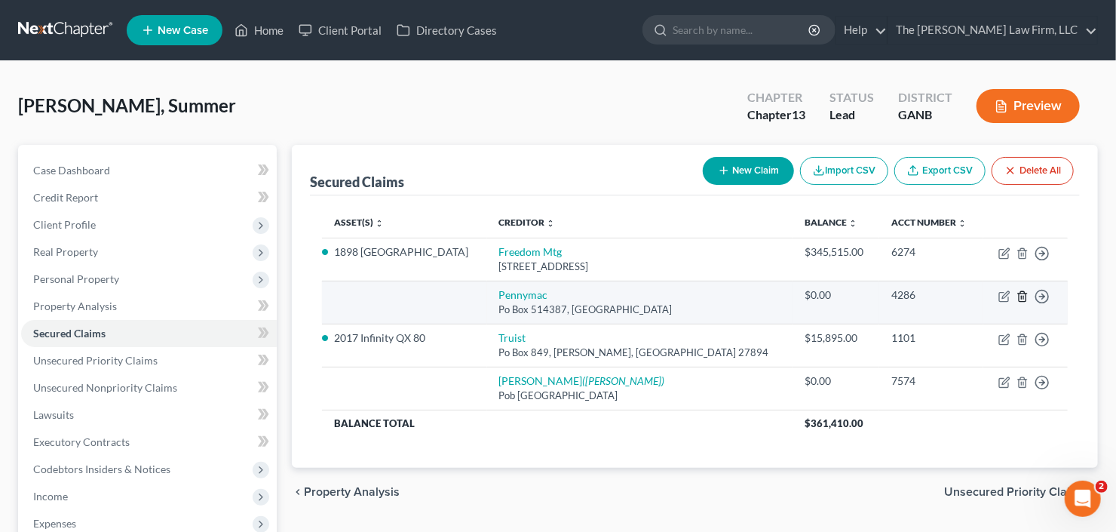
click at [1017, 299] on td "Move to E Move to F Move to G Move to Notice Only" at bounding box center [1025, 301] width 84 height 43
click at [1018, 293] on icon "button" at bounding box center [1022, 296] width 12 height 12
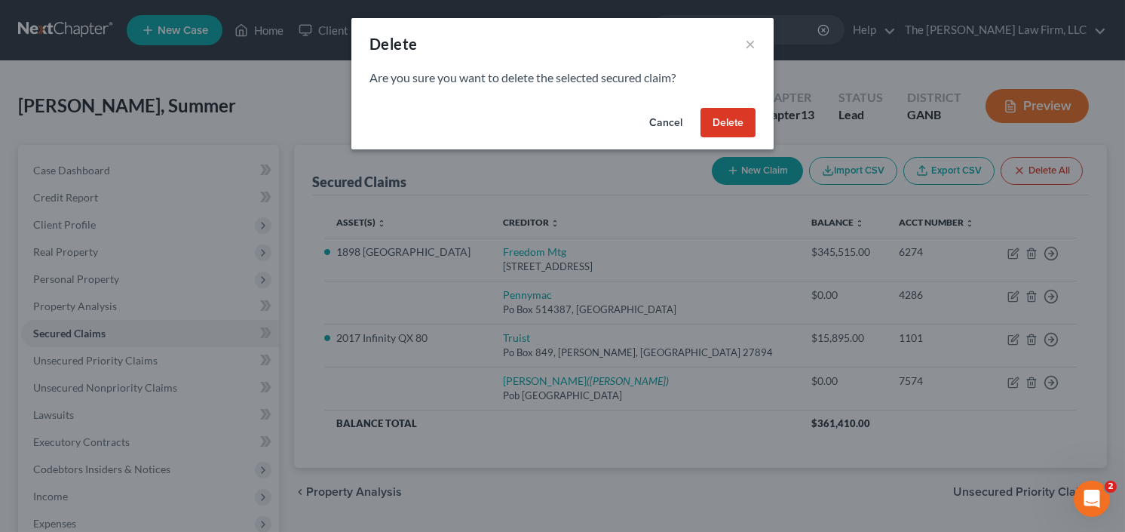
click at [739, 113] on button "Delete" at bounding box center [727, 123] width 55 height 30
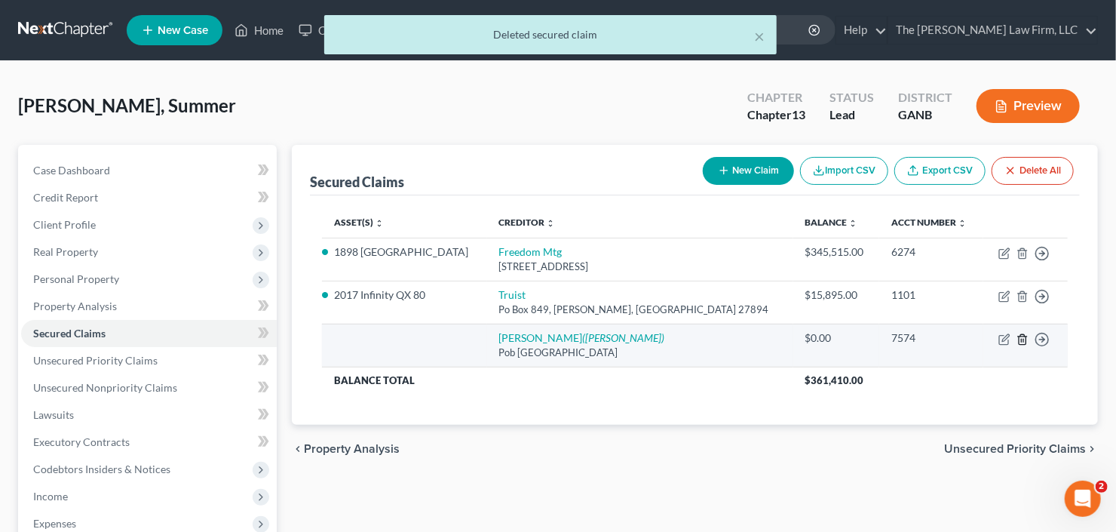
click at [1020, 336] on icon "button" at bounding box center [1022, 339] width 12 height 12
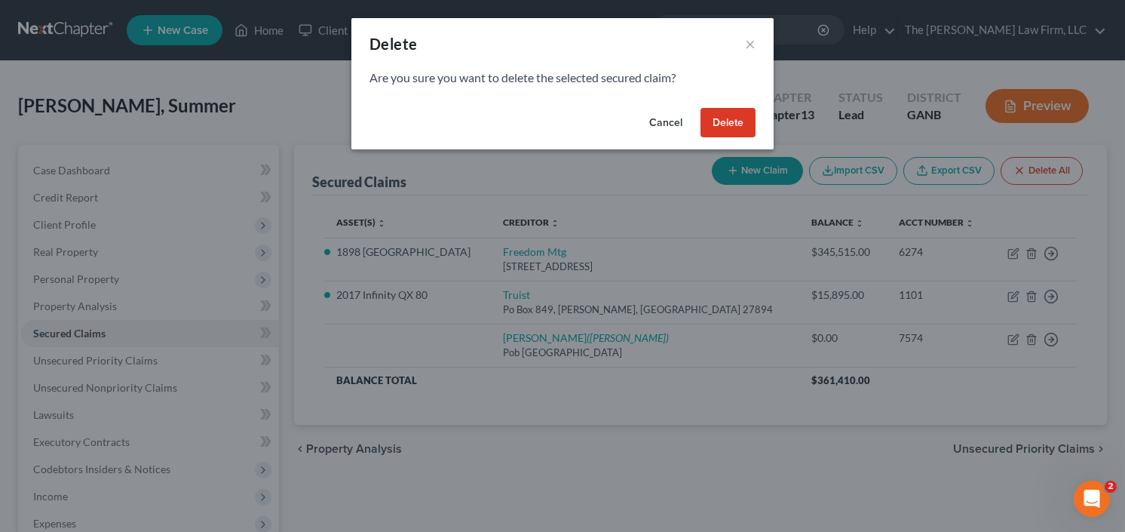
click at [716, 116] on button "Delete" at bounding box center [727, 123] width 55 height 30
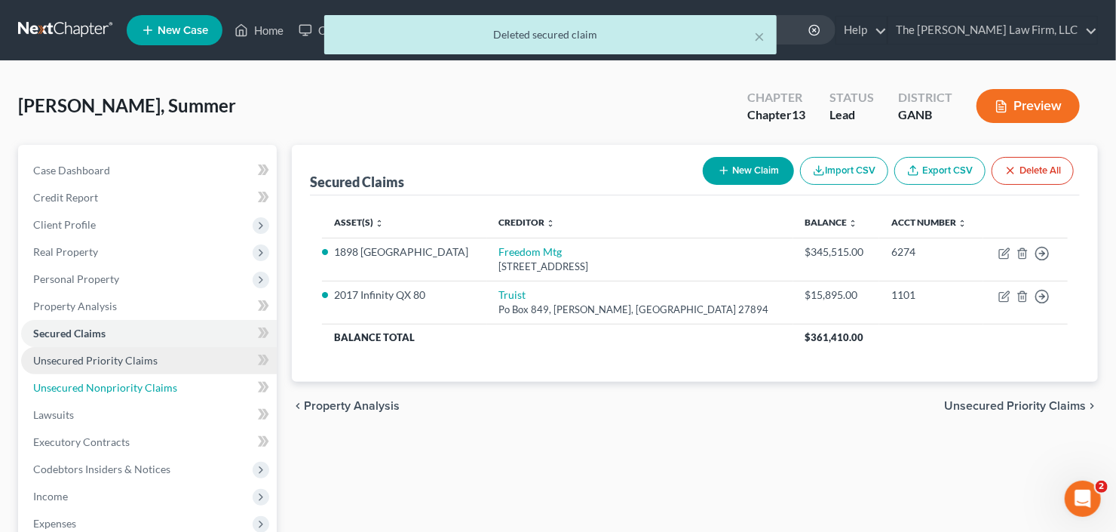
drag, startPoint x: 85, startPoint y: 382, endPoint x: 219, endPoint y: 351, distance: 137.2
click at [85, 382] on span "Unsecured Nonpriority Claims" at bounding box center [105, 387] width 144 height 13
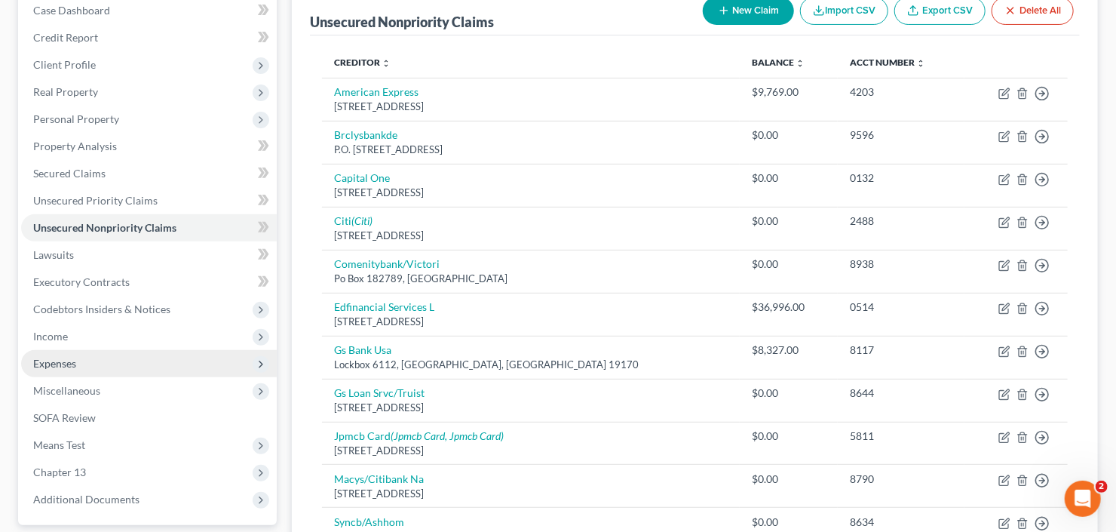
scroll to position [181, 0]
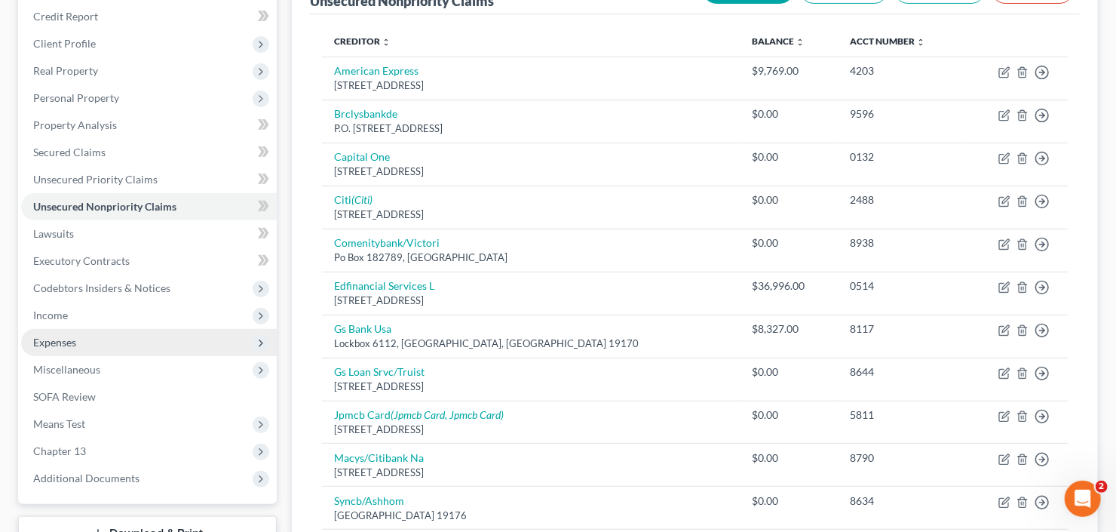
click at [73, 342] on span "Expenses" at bounding box center [54, 342] width 43 height 13
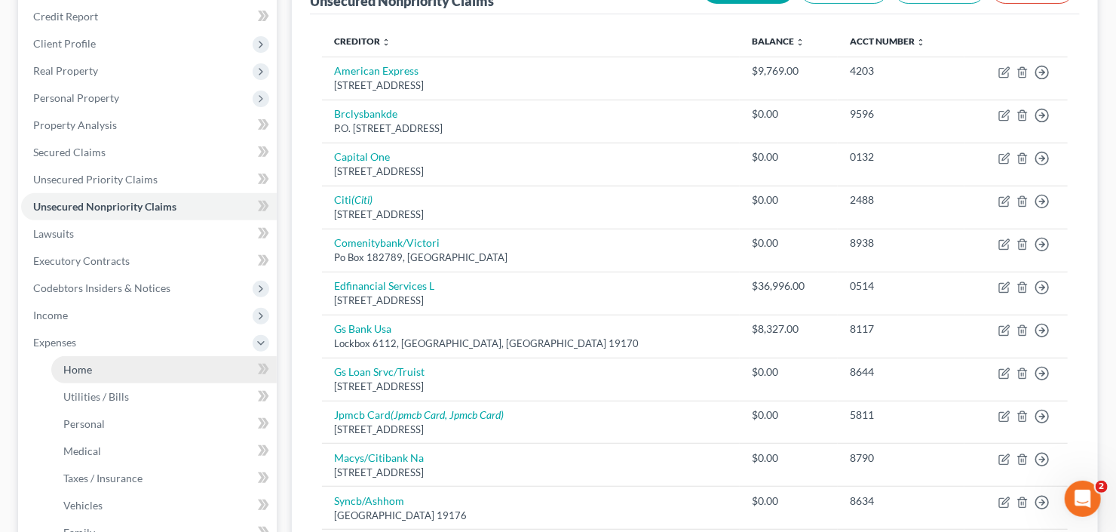
click at [87, 366] on span "Home" at bounding box center [77, 369] width 29 height 13
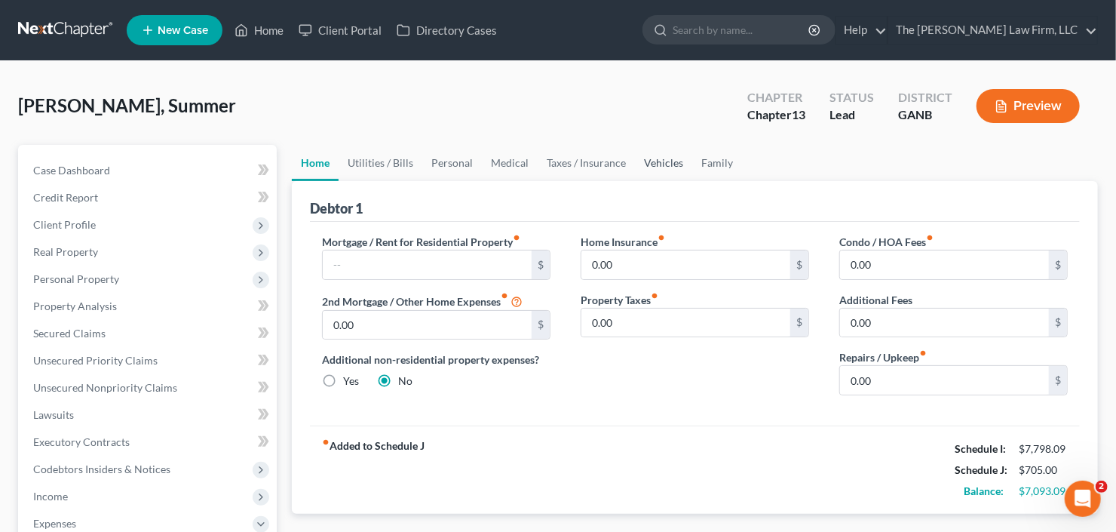
click at [679, 158] on link "Vehicles" at bounding box center [663, 163] width 57 height 36
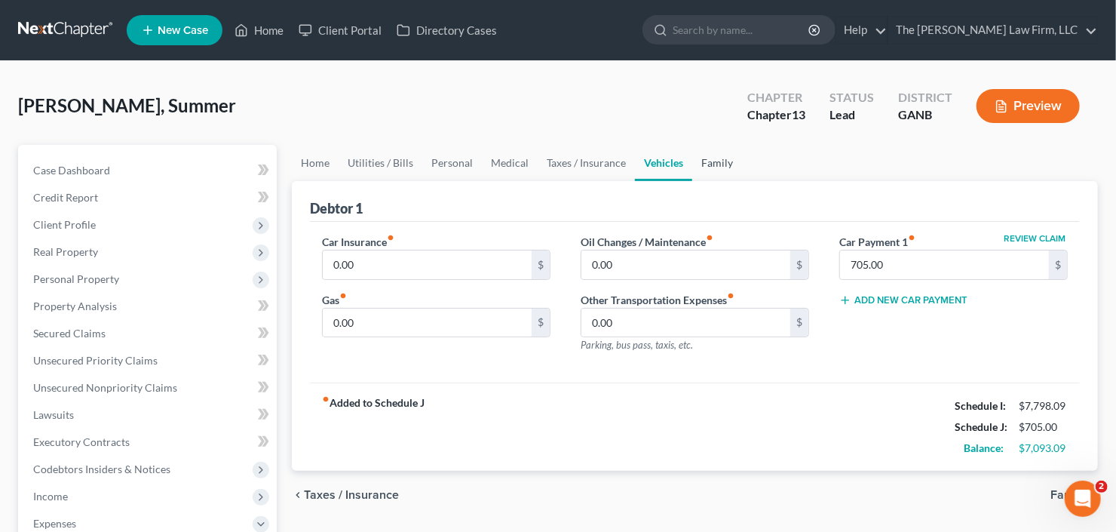
click at [708, 158] on link "Family" at bounding box center [717, 163] width 50 height 36
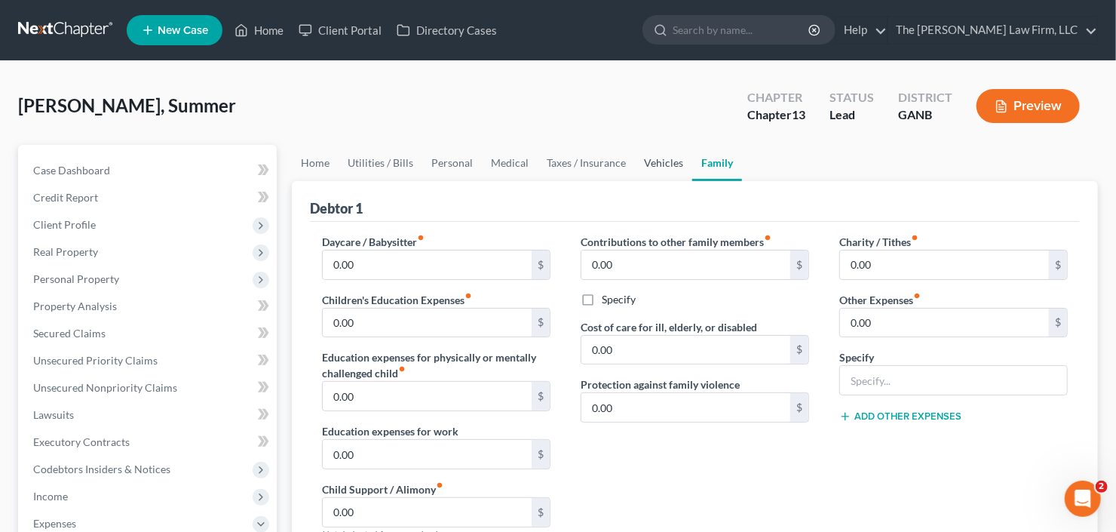
click at [655, 167] on link "Vehicles" at bounding box center [663, 163] width 57 height 36
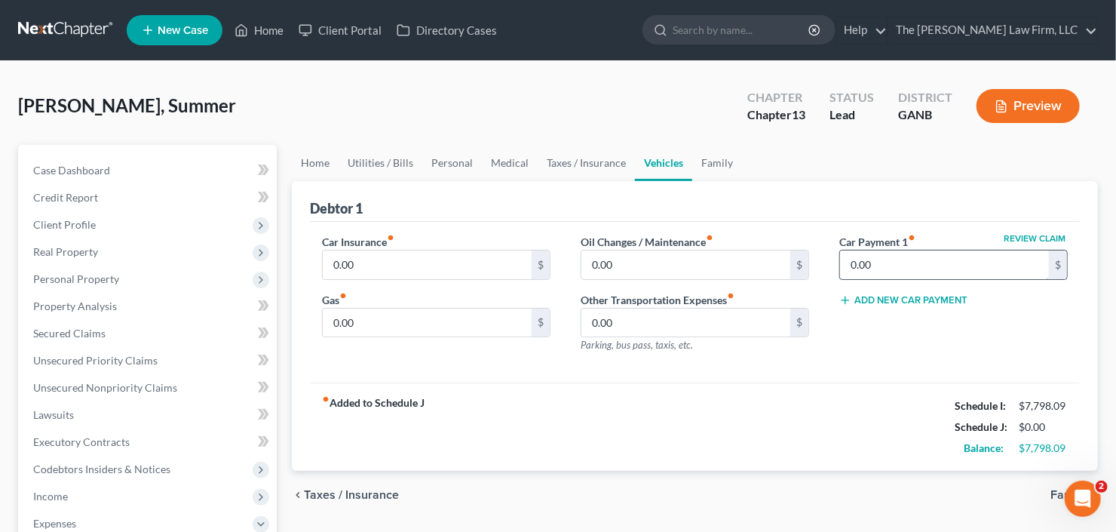
type input "0.00"
click at [390, 247] on label "Car Insurance fiber_manual_record" at bounding box center [358, 242] width 72 height 16
click at [385, 255] on input "0.00" at bounding box center [427, 264] width 209 height 29
type input "240.00"
type input "3"
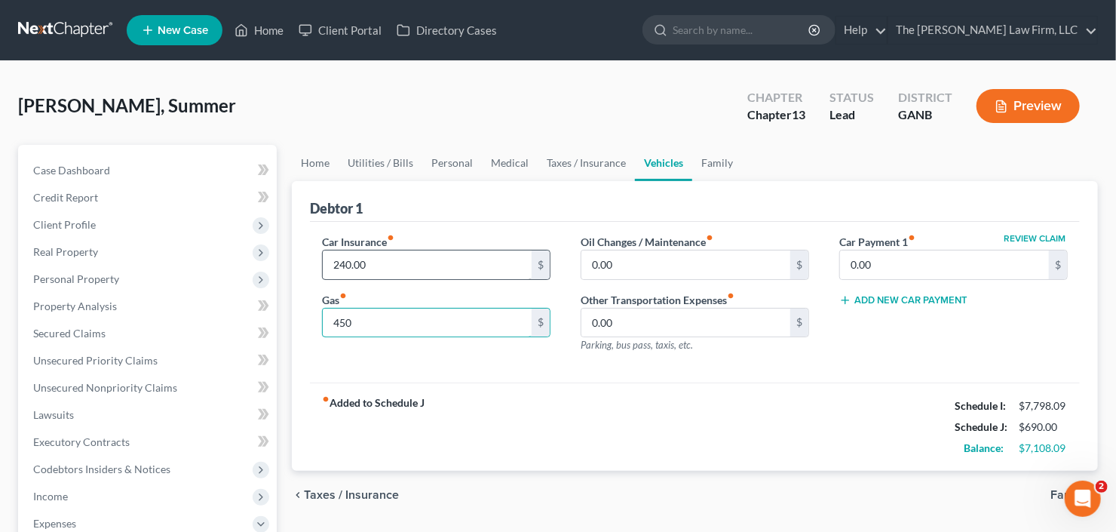
type input "450"
click at [375, 162] on link "Utilities / Bills" at bounding box center [381, 163] width 84 height 36
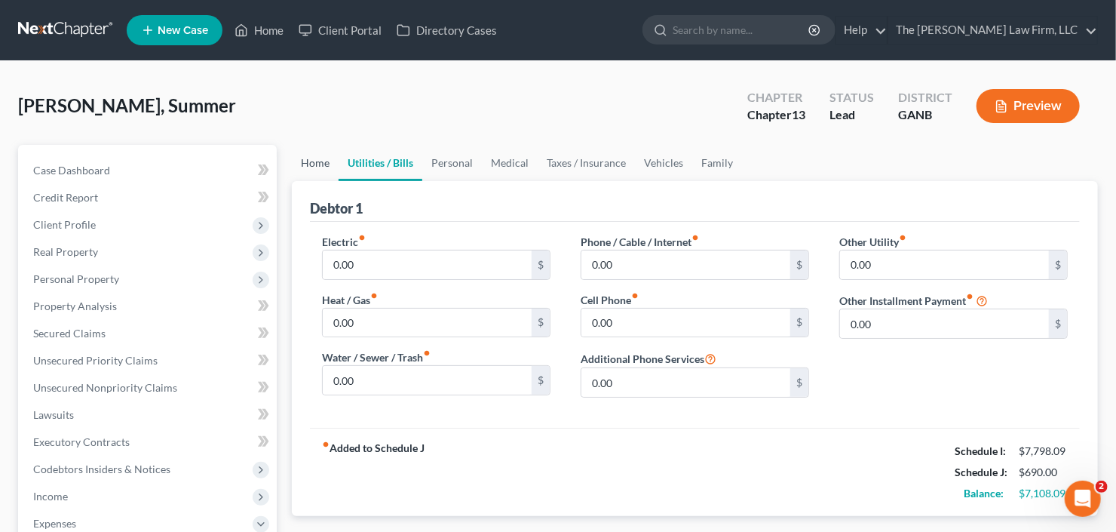
click at [315, 170] on link "Home" at bounding box center [315, 163] width 47 height 36
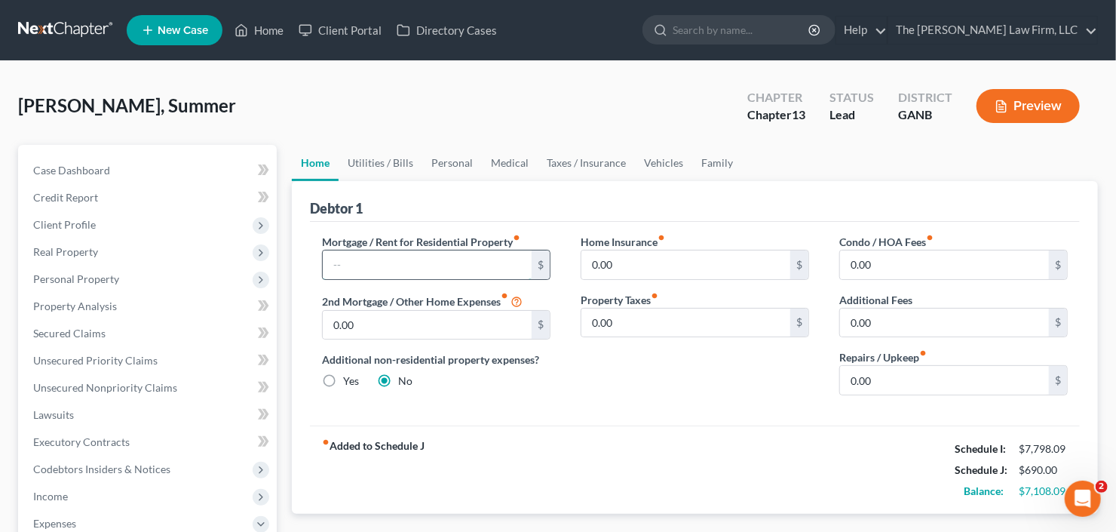
click at [351, 271] on input "text" at bounding box center [427, 264] width 209 height 29
type input "2,000"
click at [380, 167] on link "Utilities / Bills" at bounding box center [381, 163] width 84 height 36
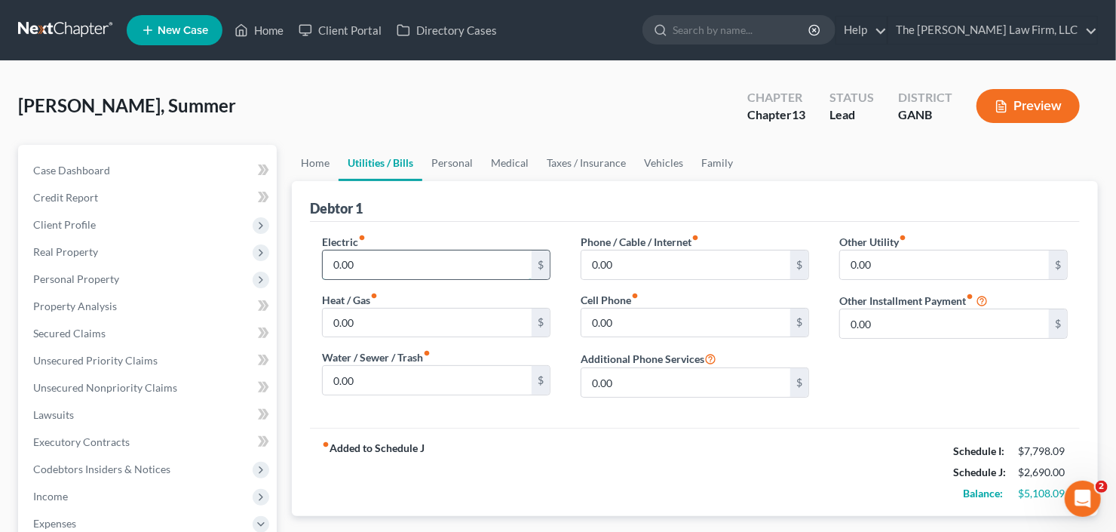
click at [398, 260] on input "0.00" at bounding box center [427, 264] width 209 height 29
type input "400"
type input "100"
type input "400"
click at [449, 161] on link "Personal" at bounding box center [452, 163] width 60 height 36
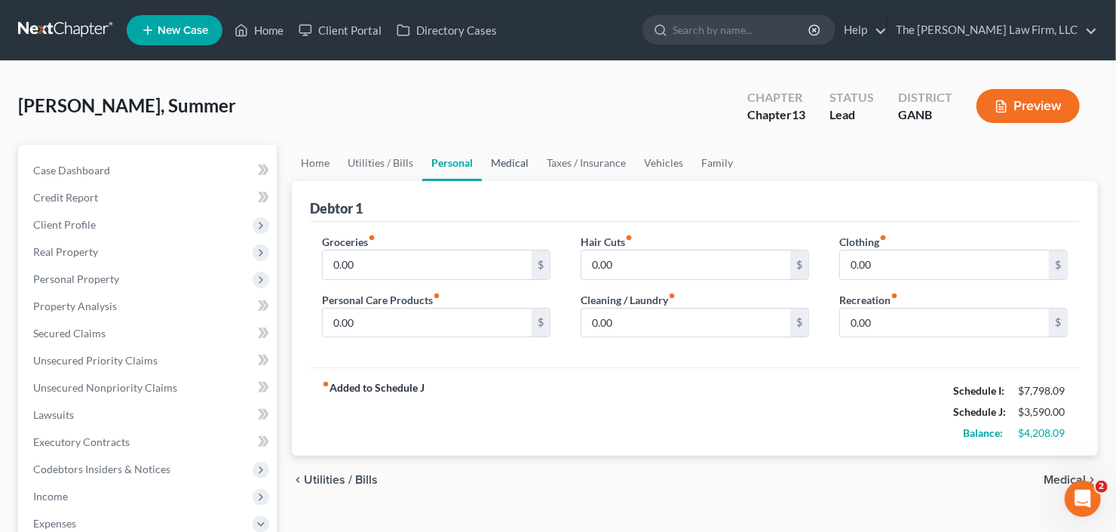
click at [502, 155] on link "Medical" at bounding box center [510, 163] width 56 height 36
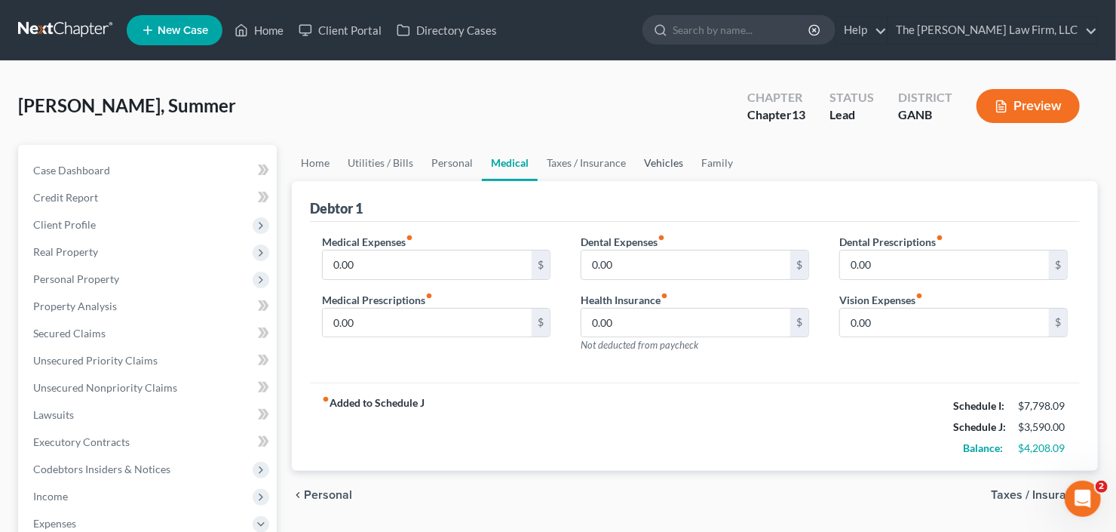
click at [661, 158] on link "Vehicles" at bounding box center [663, 163] width 57 height 36
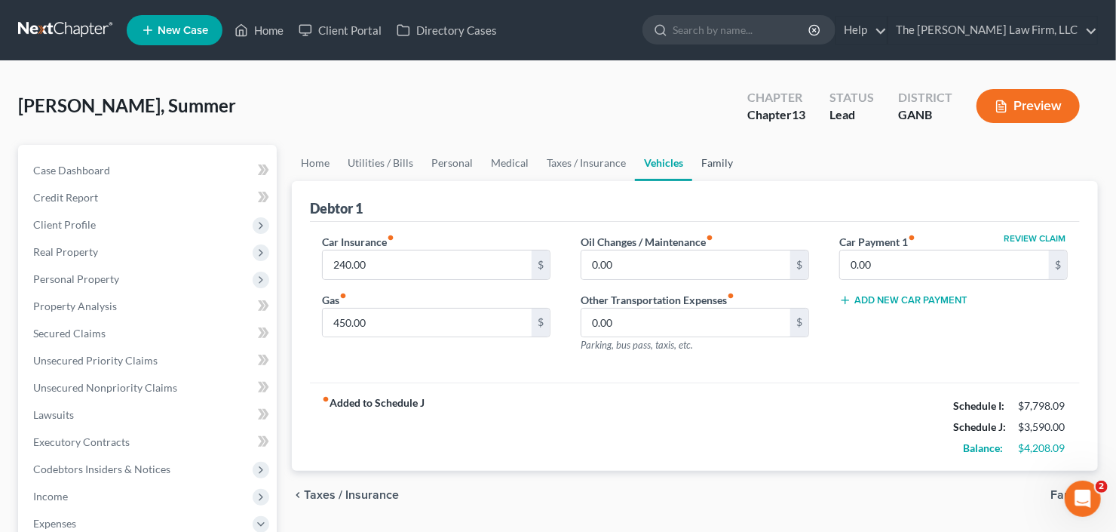
click at [708, 162] on link "Family" at bounding box center [717, 163] width 50 height 36
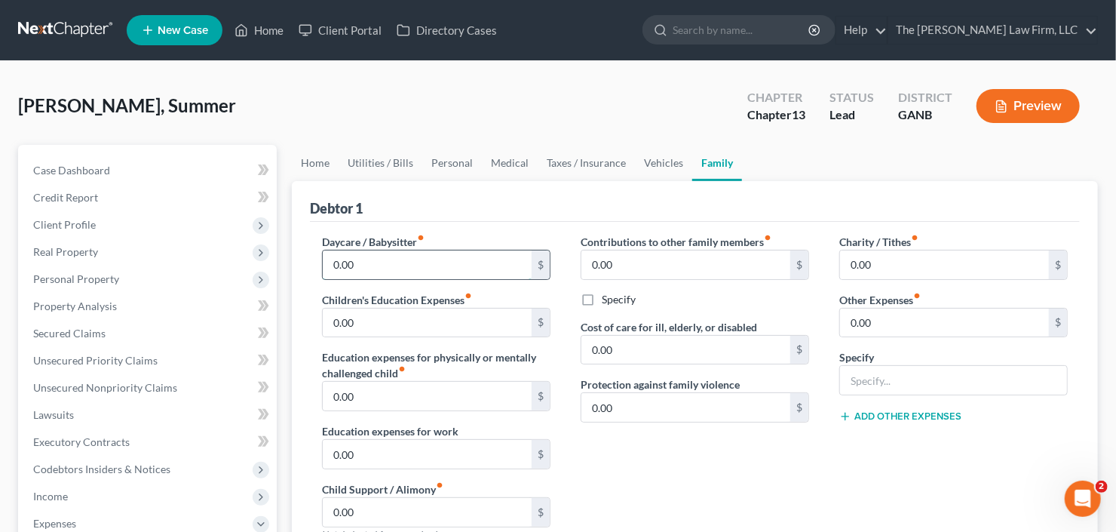
click at [377, 264] on input "0.00" at bounding box center [427, 264] width 209 height 29
click at [121, 217] on span "Client Profile" at bounding box center [149, 224] width 256 height 27
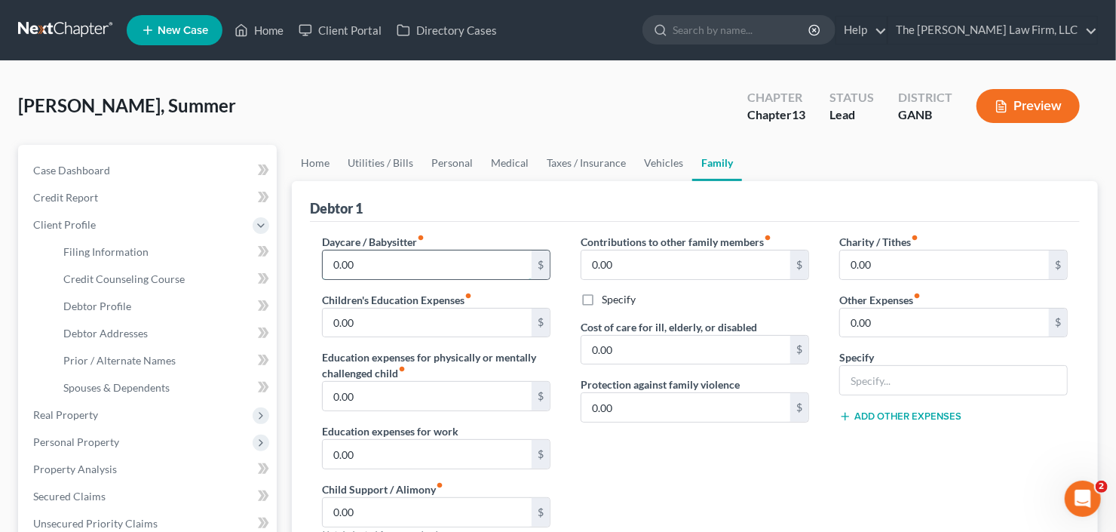
click at [341, 268] on input "0.00" at bounding box center [427, 264] width 209 height 29
click at [97, 308] on span "Debtor Profile" at bounding box center [97, 305] width 68 height 13
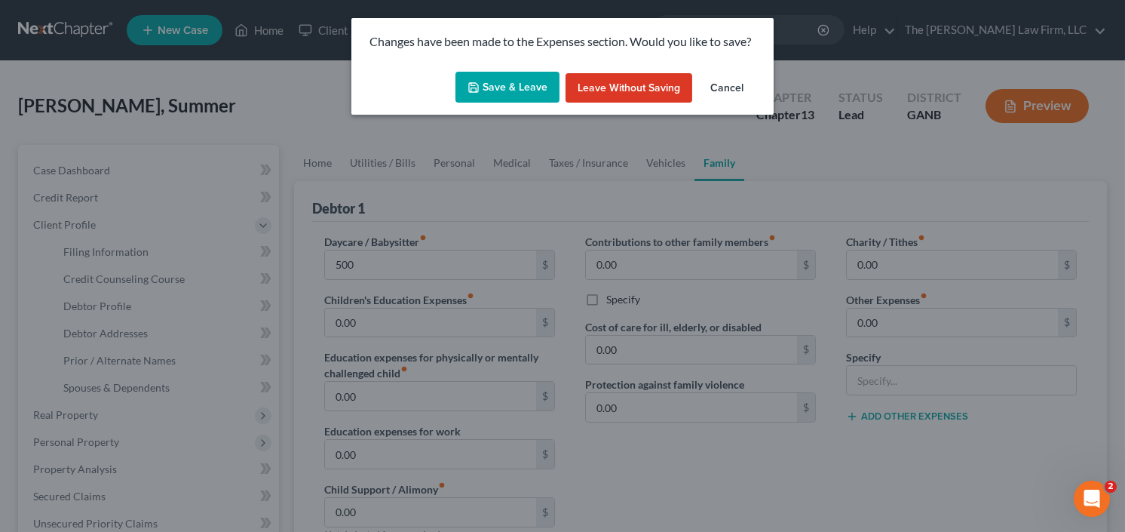
click at [502, 76] on button "Save & Leave" at bounding box center [507, 88] width 104 height 32
type input "500.00"
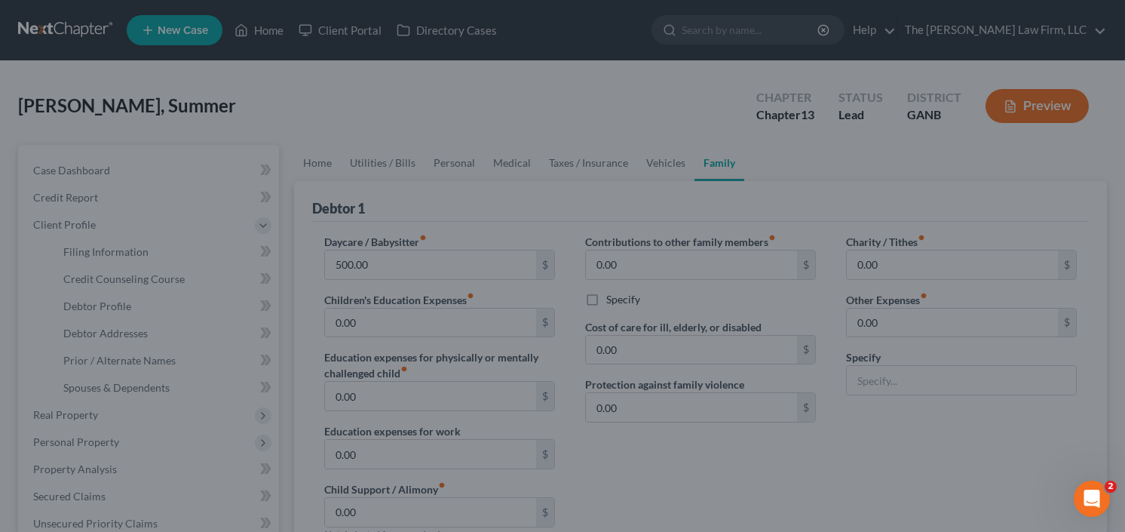
select select "0"
select select "2"
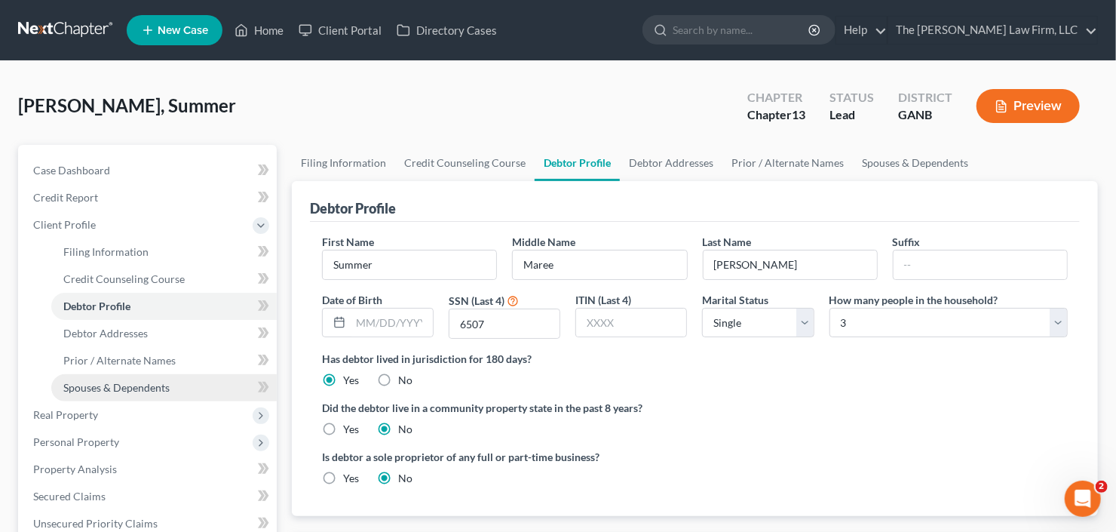
click at [115, 385] on span "Spouses & Dependents" at bounding box center [116, 387] width 106 height 13
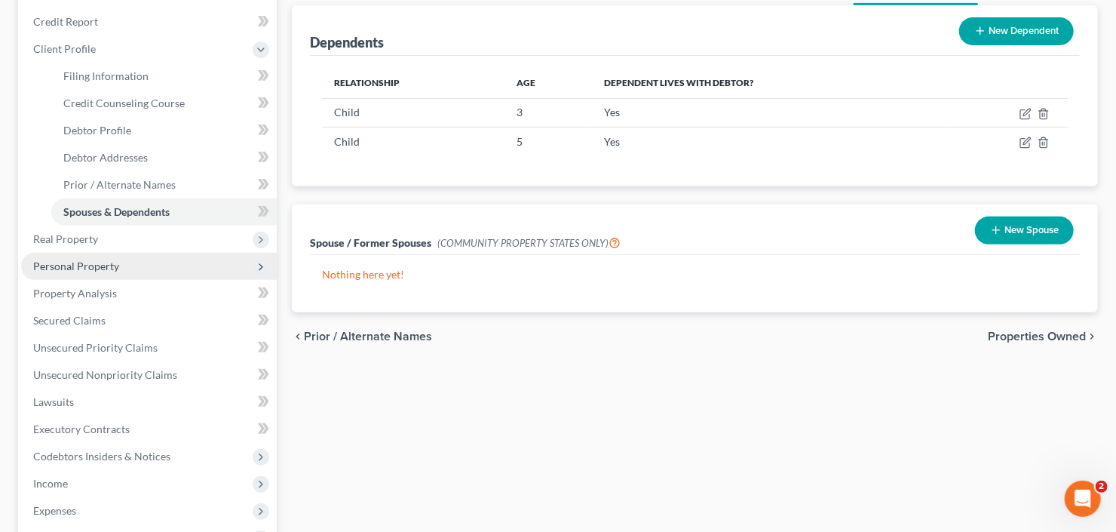
scroll to position [181, 0]
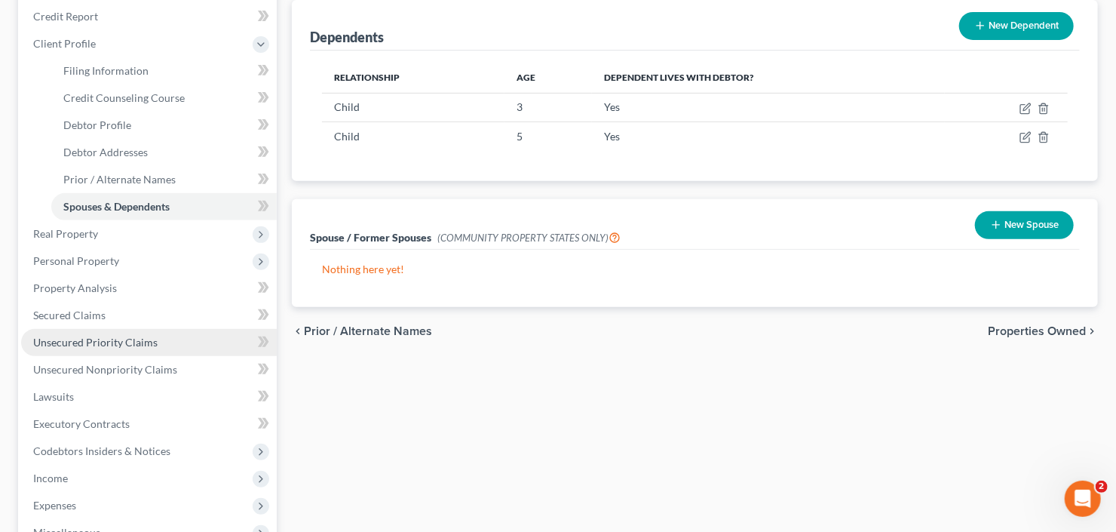
click at [121, 339] on span "Unsecured Priority Claims" at bounding box center [95, 342] width 124 height 13
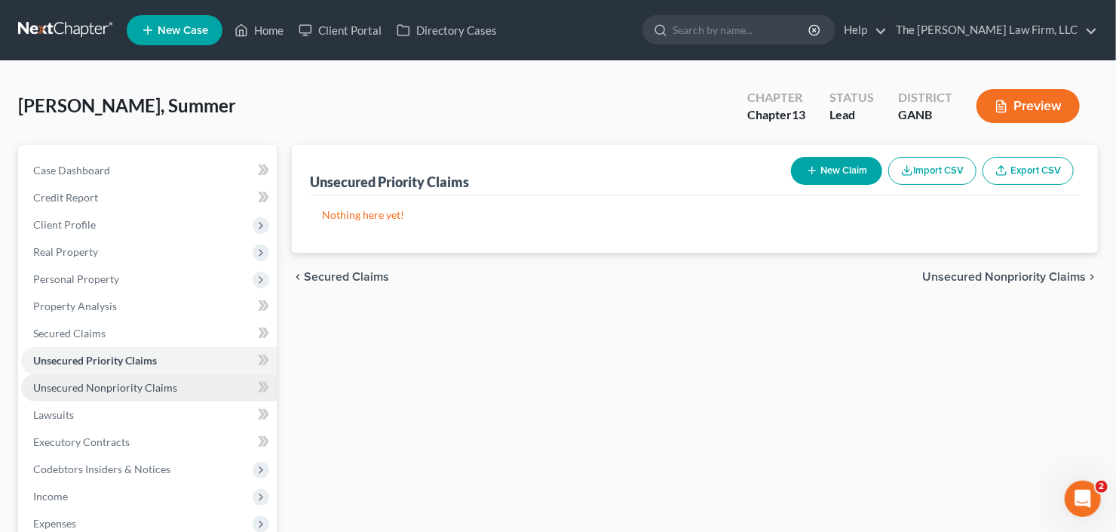
click at [94, 391] on span "Unsecured Nonpriority Claims" at bounding box center [105, 387] width 144 height 13
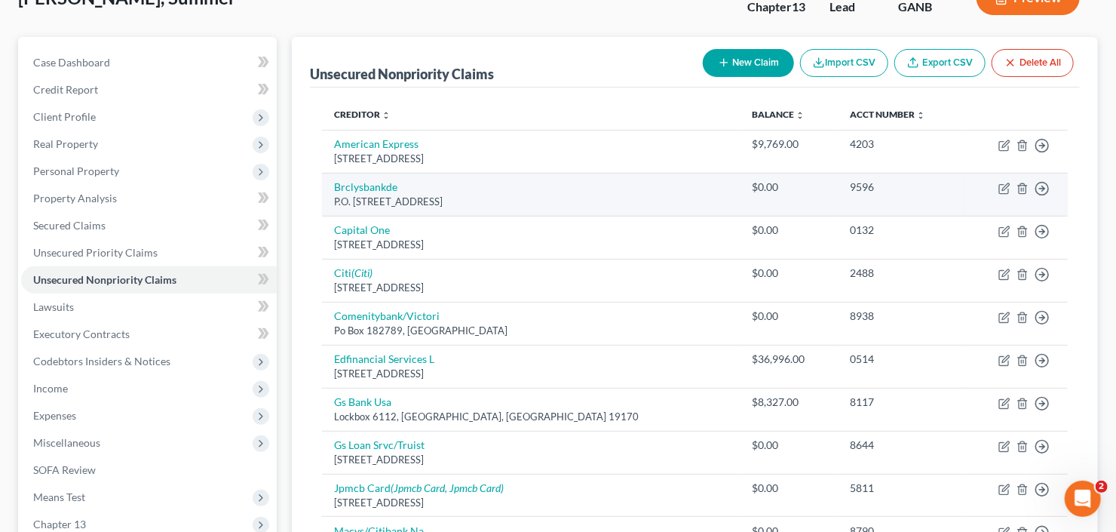
scroll to position [121, 0]
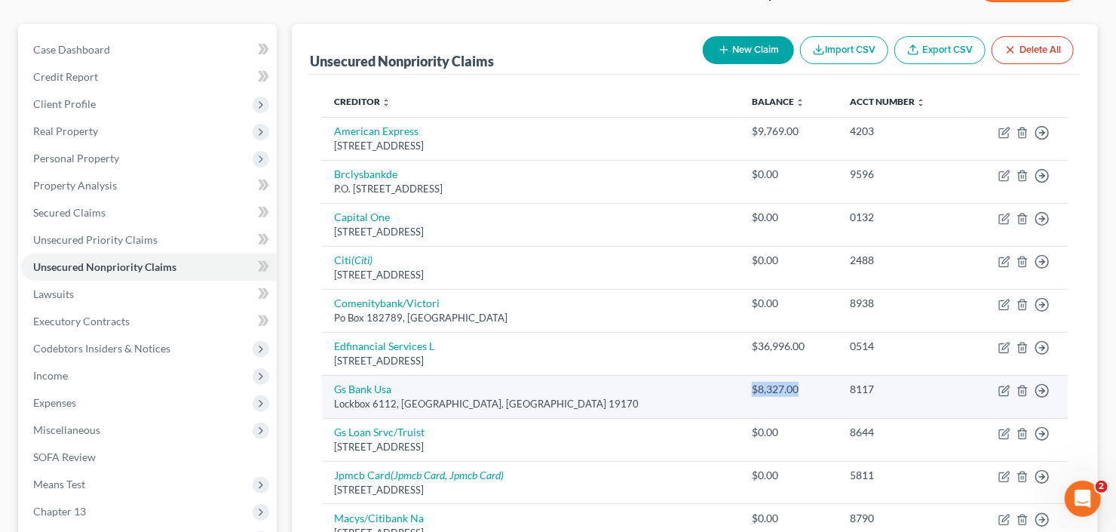
drag, startPoint x: 765, startPoint y: 387, endPoint x: 718, endPoint y: 387, distance: 47.5
click at [752, 387] on div "$8,327.00" at bounding box center [789, 389] width 74 height 15
click at [752, 388] on div "$8,327.00" at bounding box center [789, 389] width 74 height 15
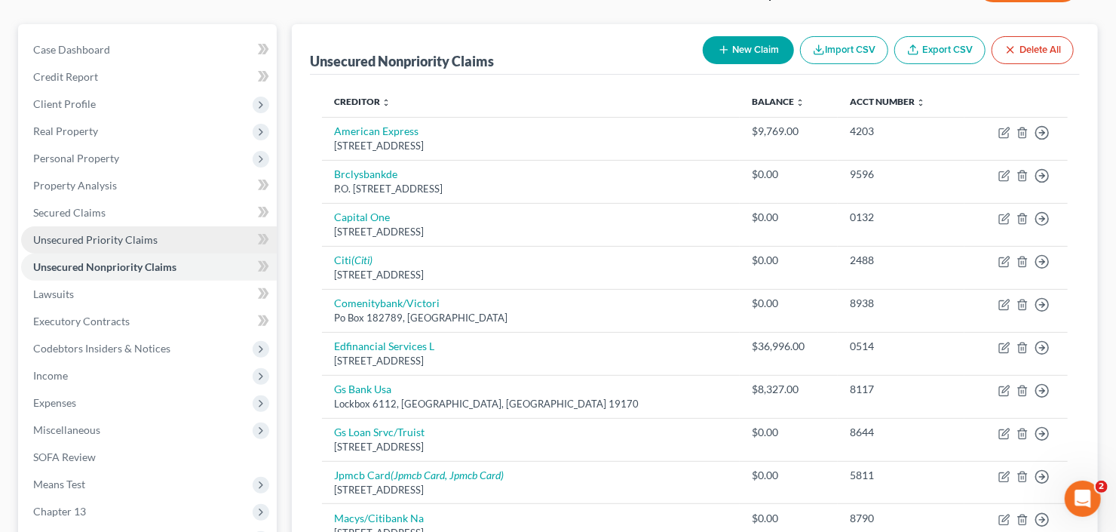
click at [84, 240] on span "Unsecured Priority Claims" at bounding box center [95, 239] width 124 height 13
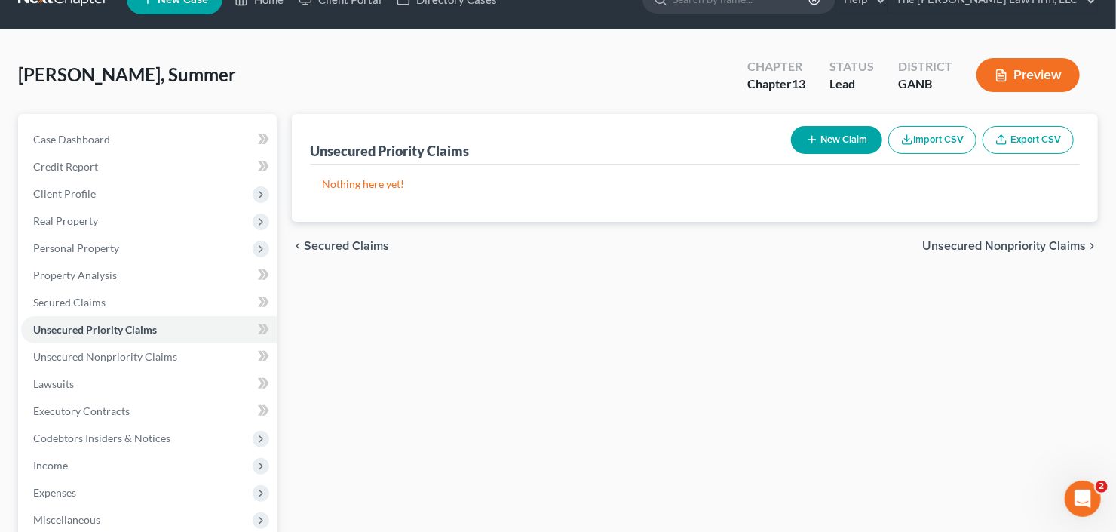
scroll to position [60, 0]
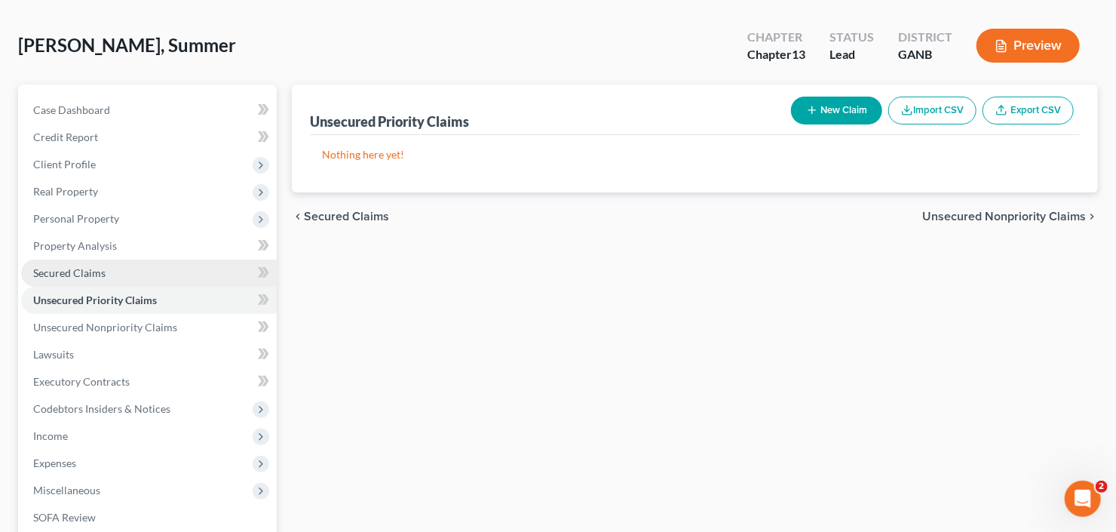
click at [82, 274] on span "Secured Claims" at bounding box center [69, 272] width 72 height 13
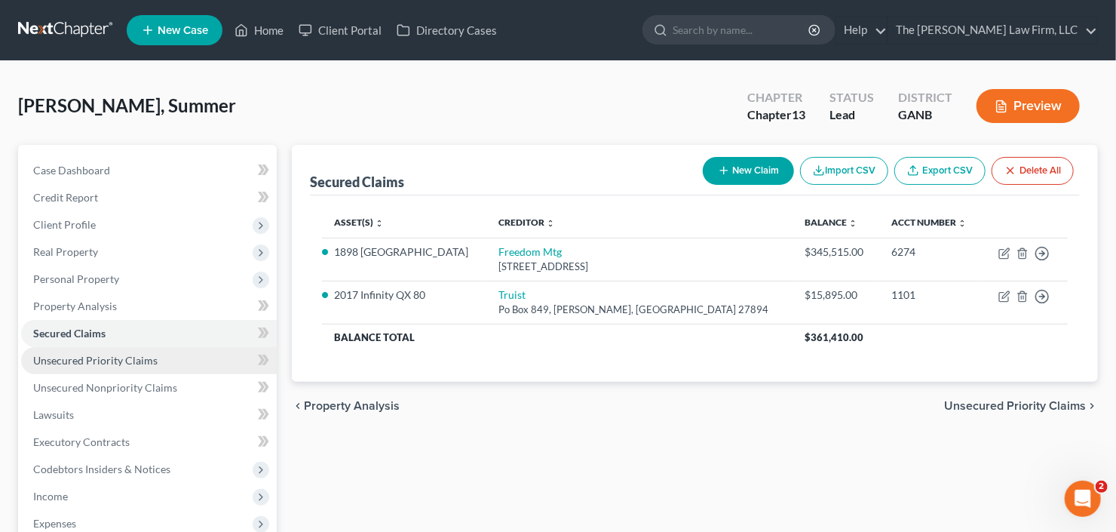
click at [108, 362] on span "Unsecured Priority Claims" at bounding box center [95, 360] width 124 height 13
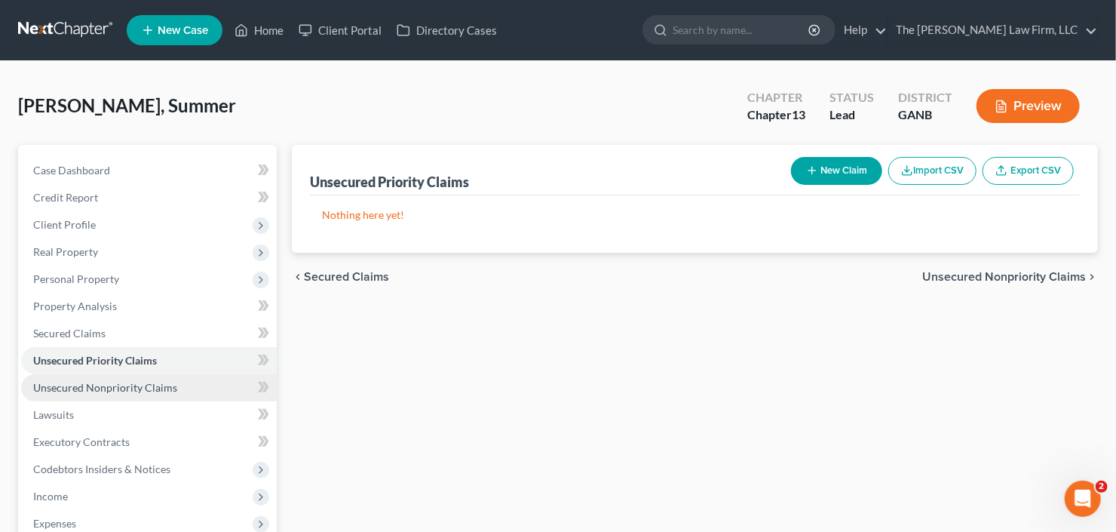
click at [127, 381] on span "Unsecured Nonpriority Claims" at bounding box center [105, 387] width 144 height 13
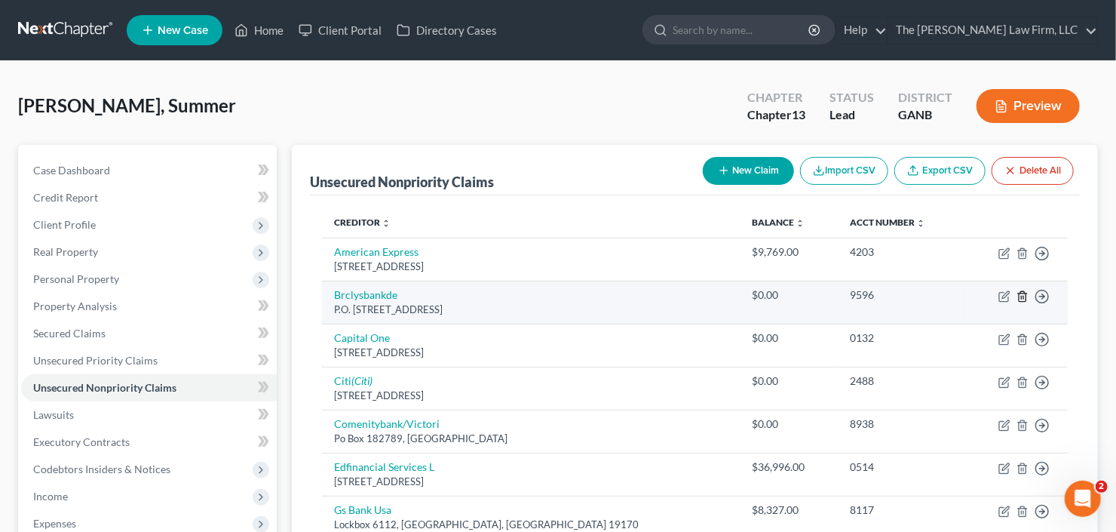
click at [1023, 299] on icon "button" at bounding box center [1022, 296] width 12 height 12
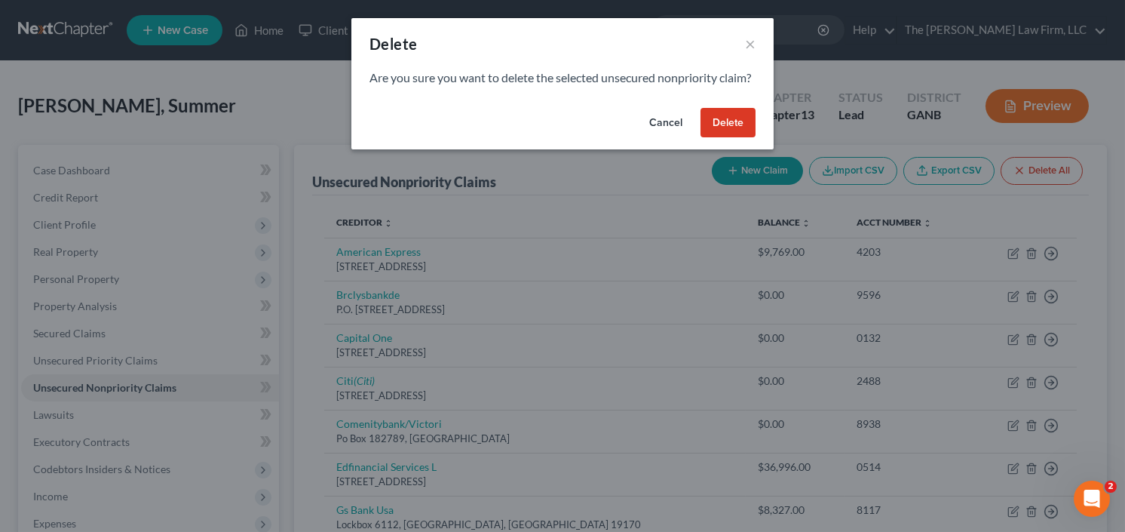
click at [727, 136] on button "Delete" at bounding box center [727, 123] width 55 height 30
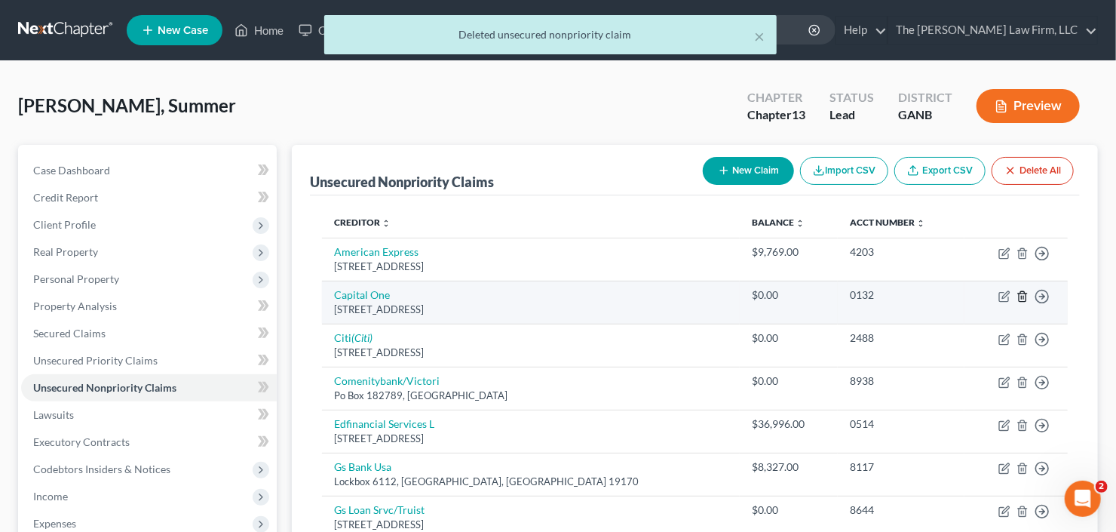
click at [1024, 295] on icon "button" at bounding box center [1022, 296] width 12 height 12
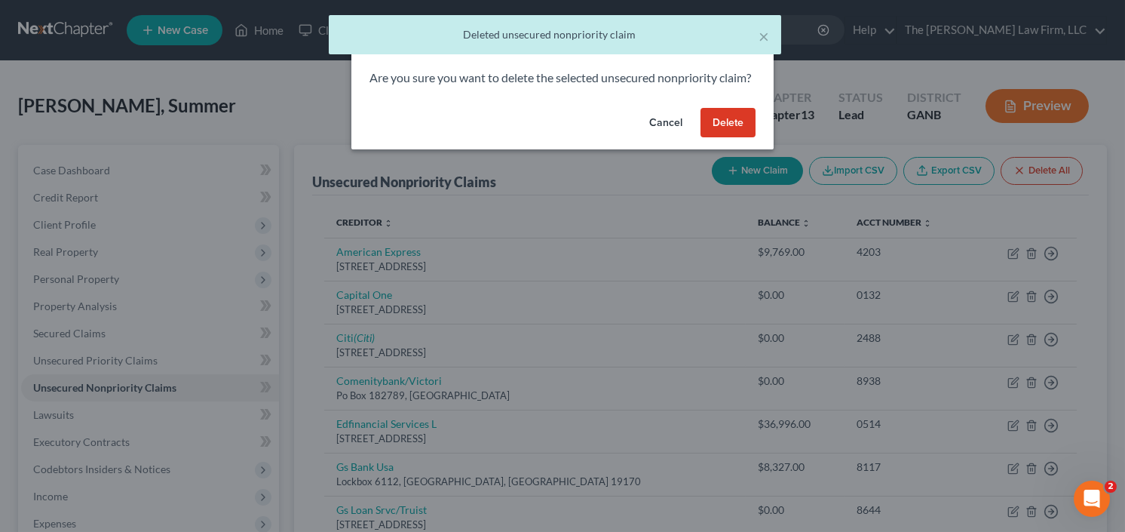
drag, startPoint x: 710, startPoint y: 132, endPoint x: 725, endPoint y: 137, distance: 15.3
click at [711, 132] on button "Delete" at bounding box center [727, 123] width 55 height 30
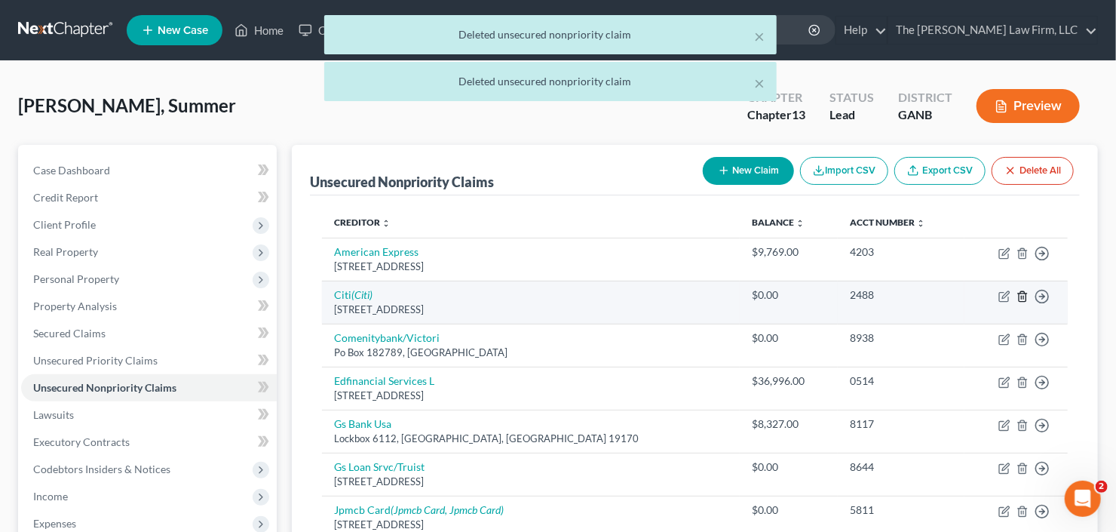
click at [1022, 296] on line "button" at bounding box center [1022, 297] width 0 height 3
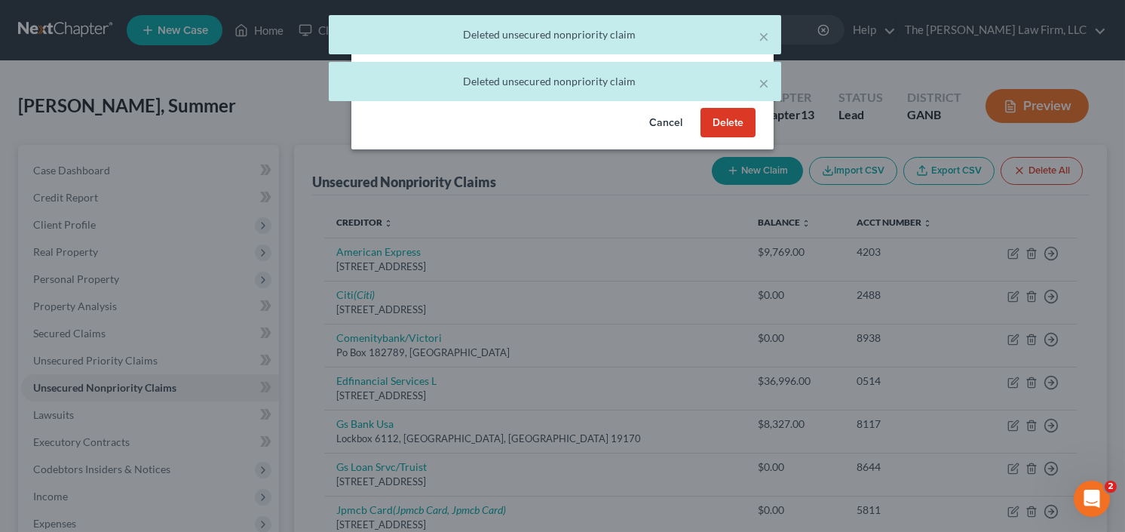
click at [722, 138] on button "Delete" at bounding box center [727, 123] width 55 height 30
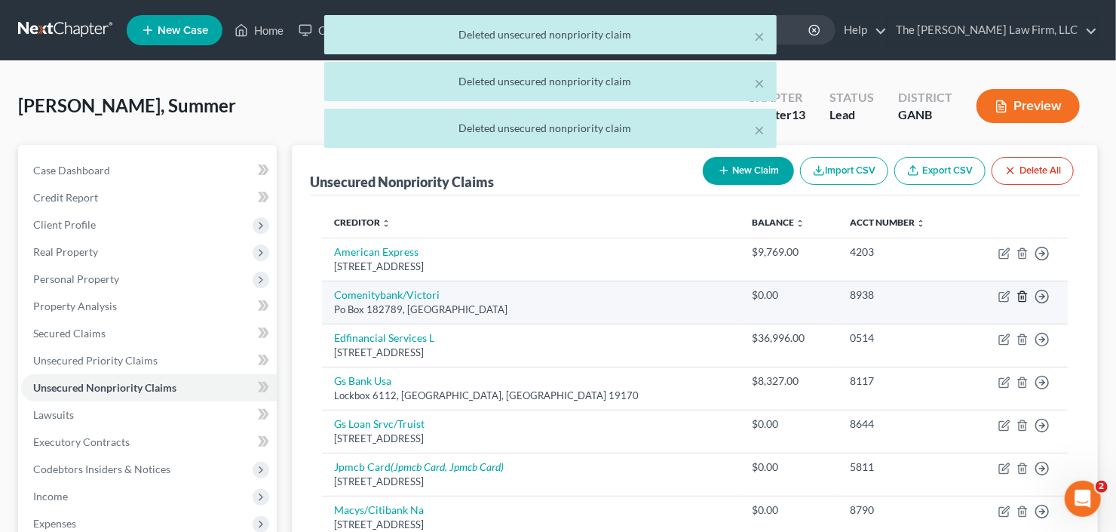
click at [1025, 294] on icon "button" at bounding box center [1022, 296] width 12 height 12
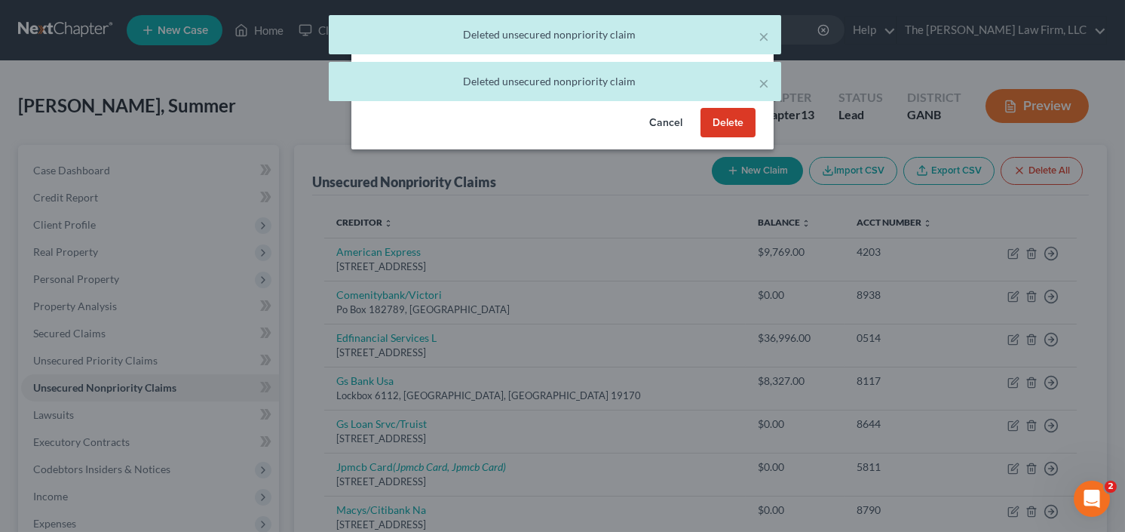
click at [730, 138] on button "Delete" at bounding box center [727, 123] width 55 height 30
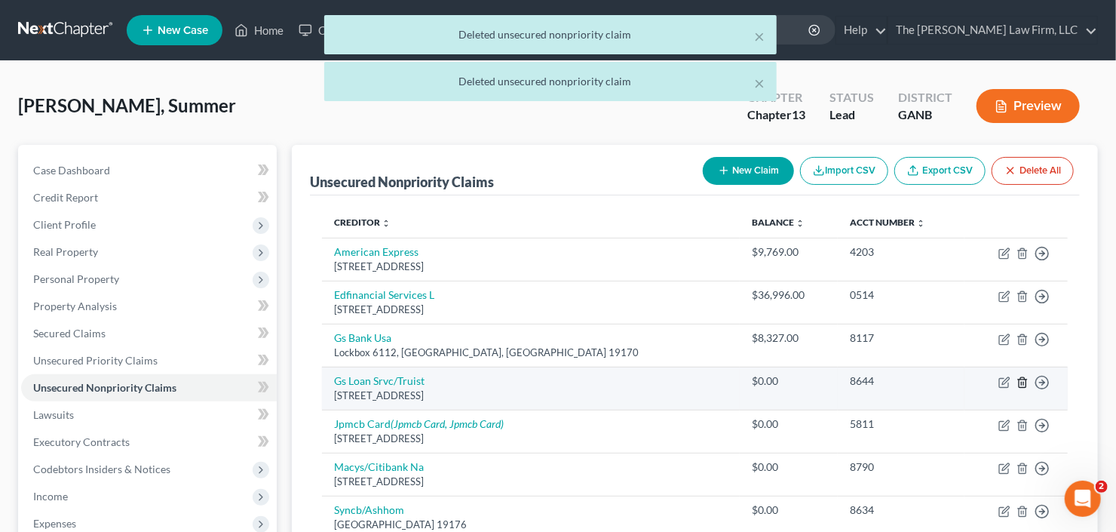
click at [1022, 381] on icon "button" at bounding box center [1022, 382] width 12 height 12
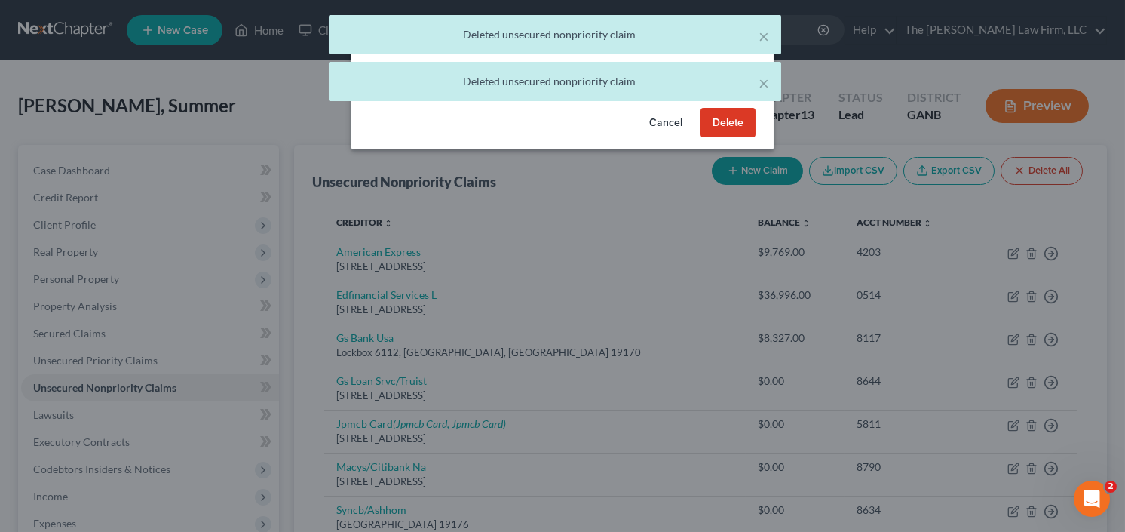
click at [731, 138] on button "Delete" at bounding box center [727, 123] width 55 height 30
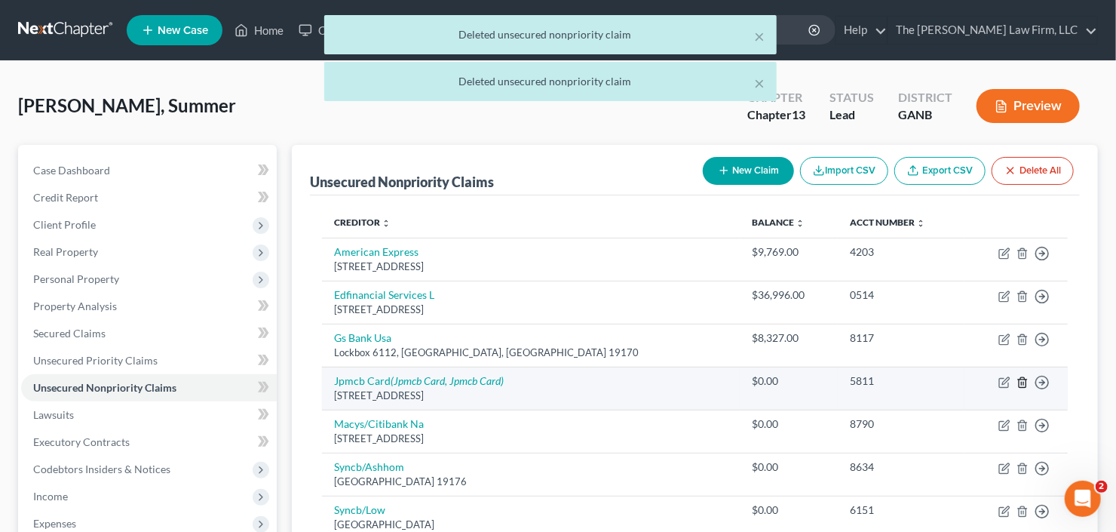
click at [1022, 381] on icon "button" at bounding box center [1022, 382] width 12 height 12
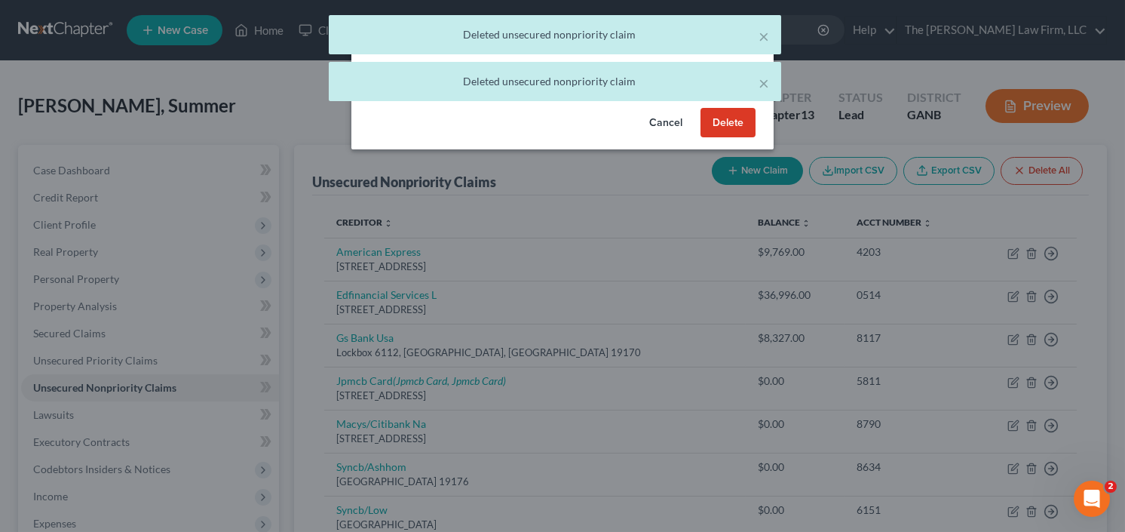
click at [737, 138] on button "Delete" at bounding box center [727, 123] width 55 height 30
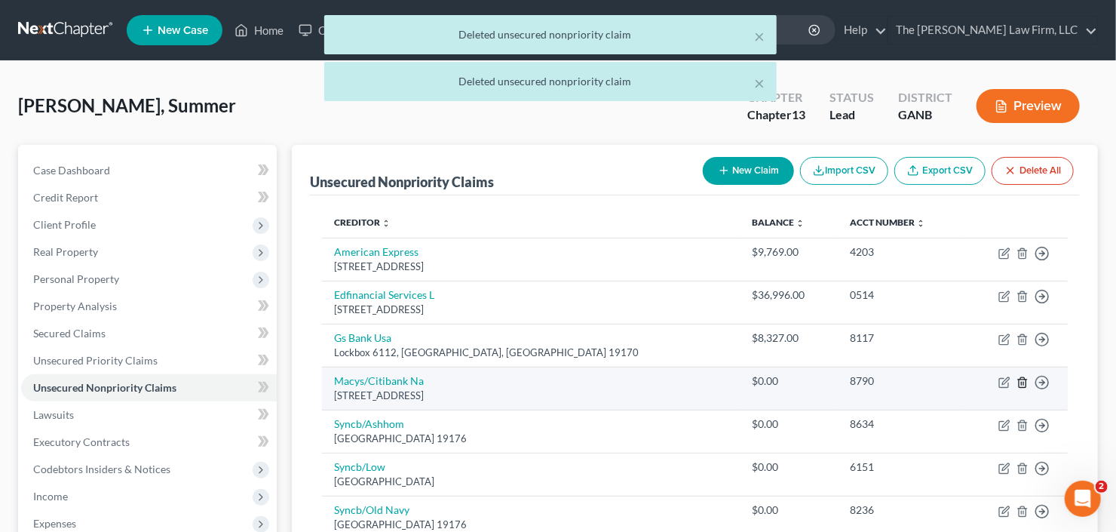
click at [1019, 380] on icon "button" at bounding box center [1022, 382] width 7 height 10
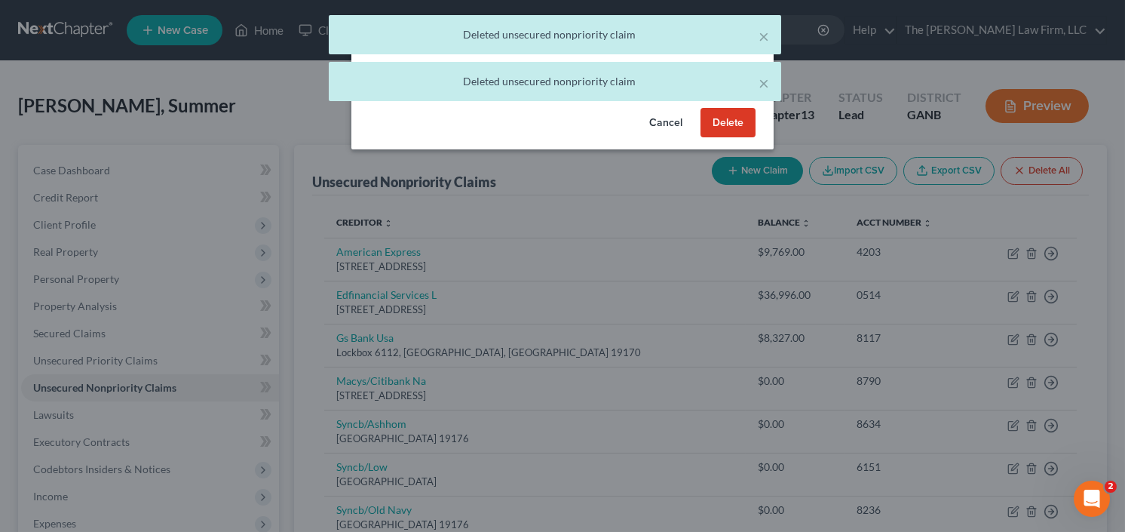
click at [730, 138] on button "Delete" at bounding box center [727, 123] width 55 height 30
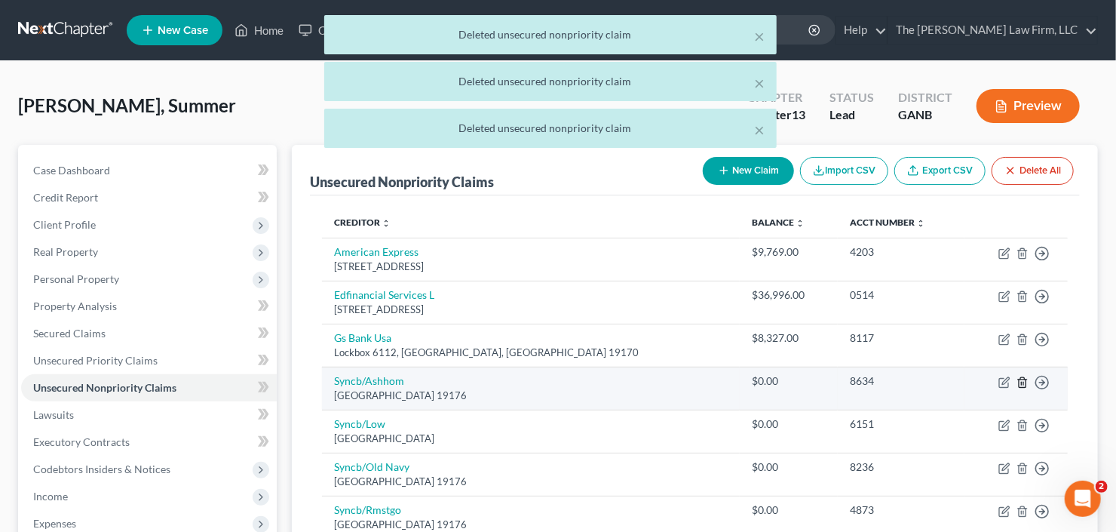
click at [1023, 382] on line "button" at bounding box center [1023, 383] width 0 height 3
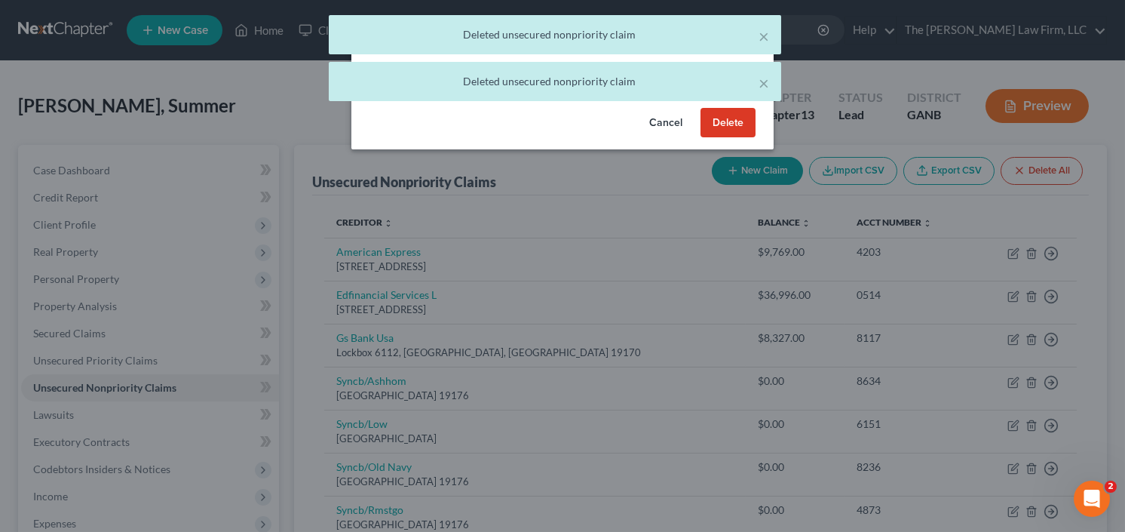
click at [731, 132] on button "Delete" at bounding box center [727, 123] width 55 height 30
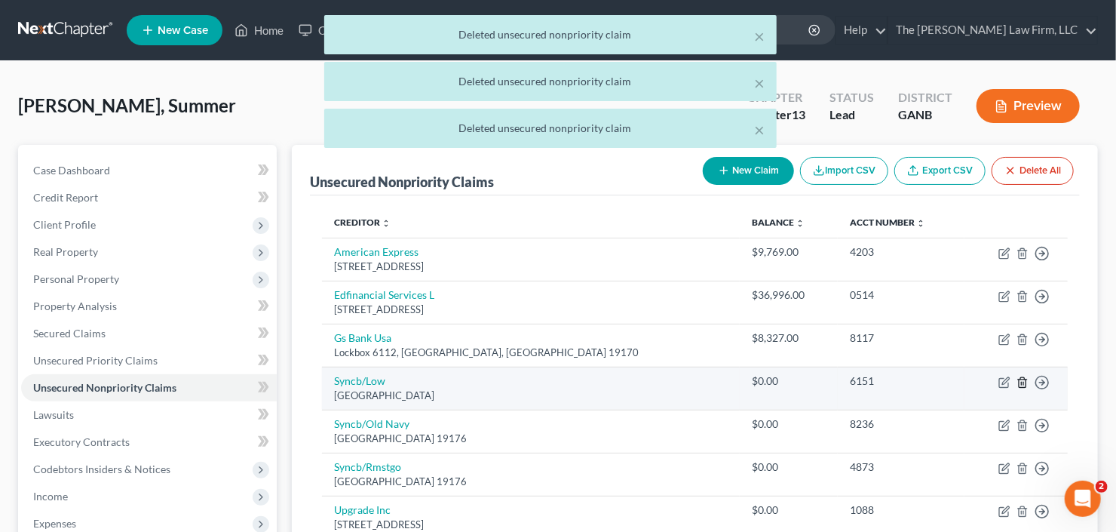
click at [1025, 385] on icon "button" at bounding box center [1022, 382] width 7 height 10
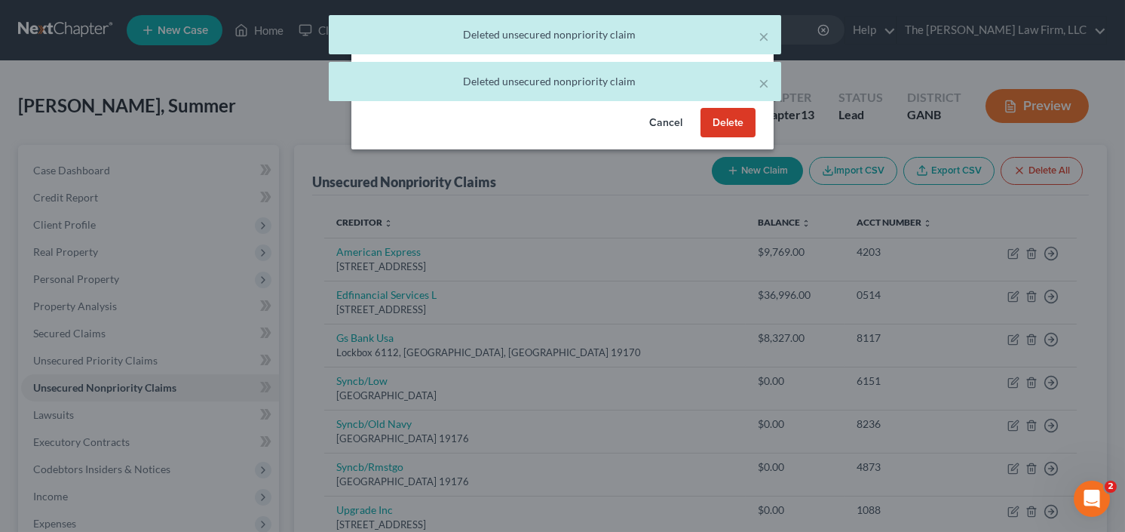
click at [728, 138] on button "Delete" at bounding box center [727, 123] width 55 height 30
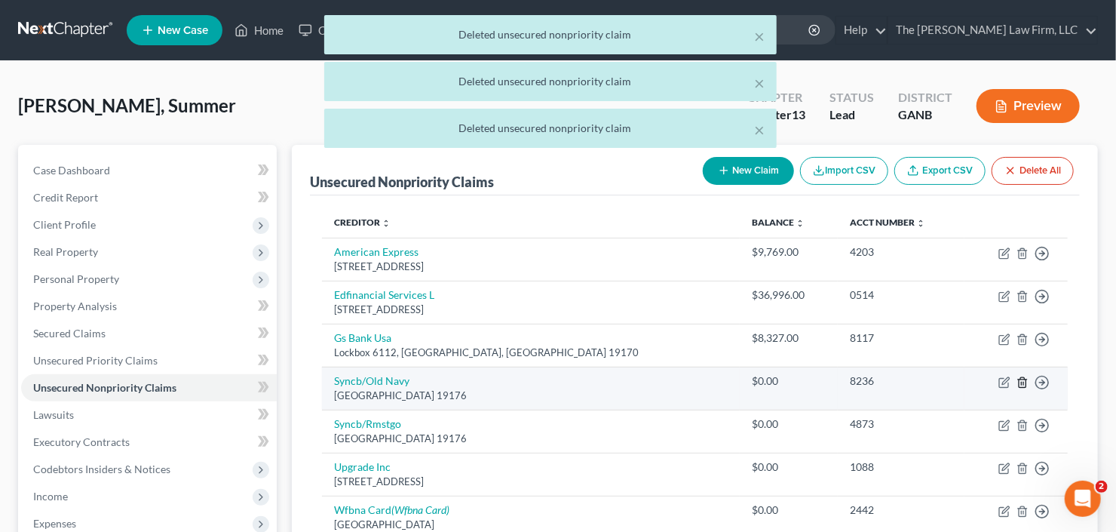
click at [1022, 382] on icon "button" at bounding box center [1022, 382] width 12 height 12
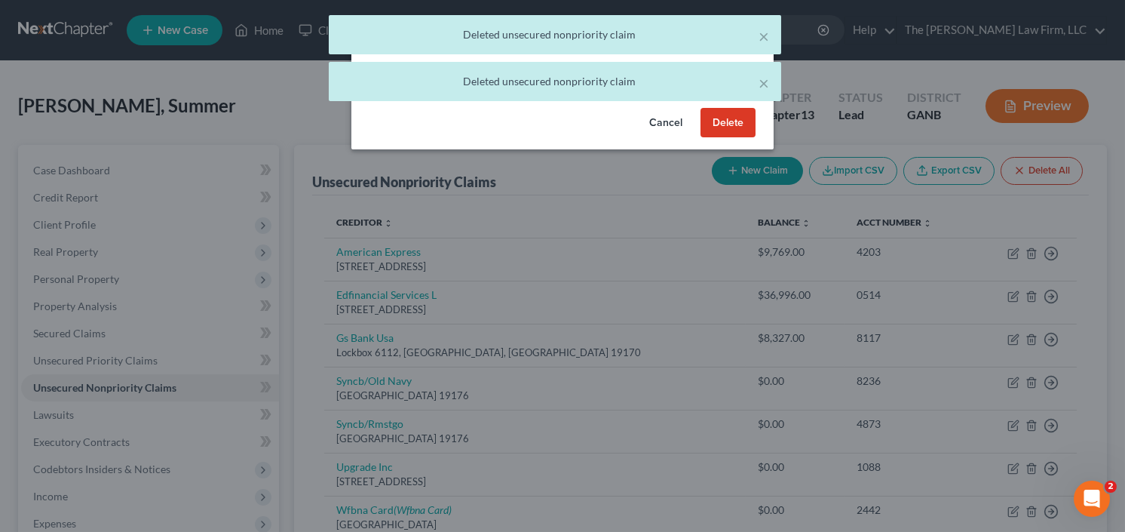
click at [728, 136] on button "Delete" at bounding box center [727, 123] width 55 height 30
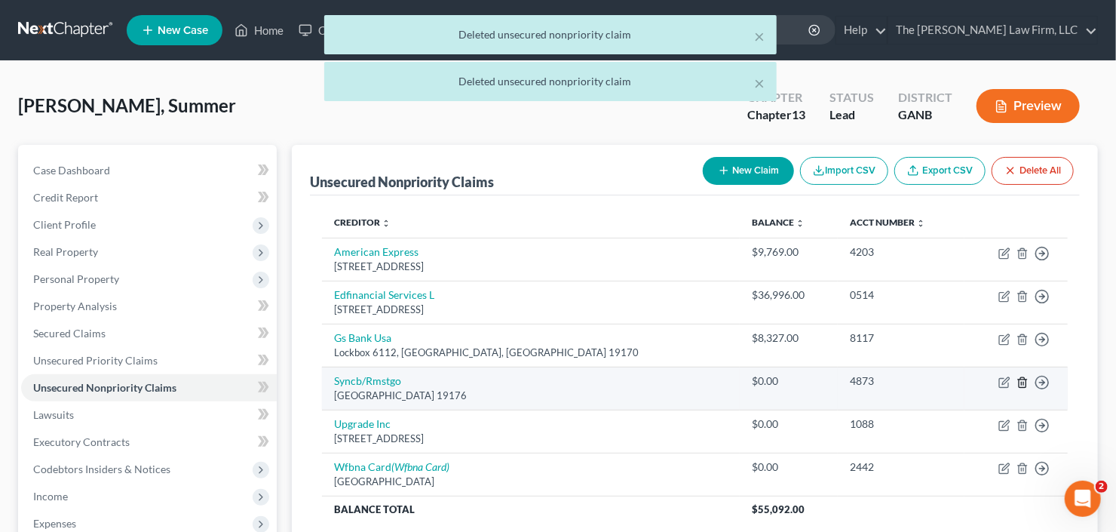
click at [1025, 385] on icon "button" at bounding box center [1022, 382] width 7 height 10
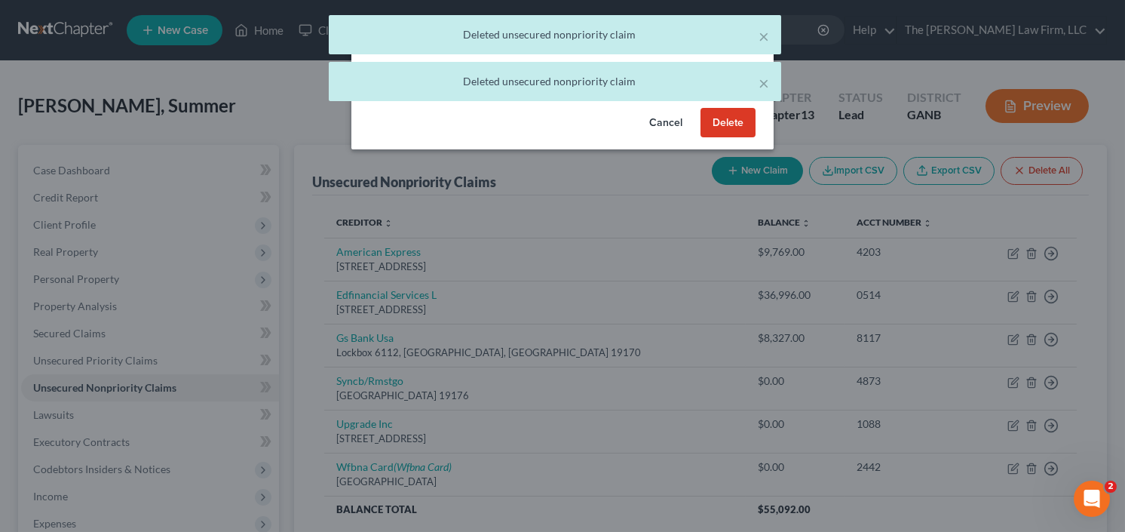
click at [703, 132] on button "Delete" at bounding box center [727, 123] width 55 height 30
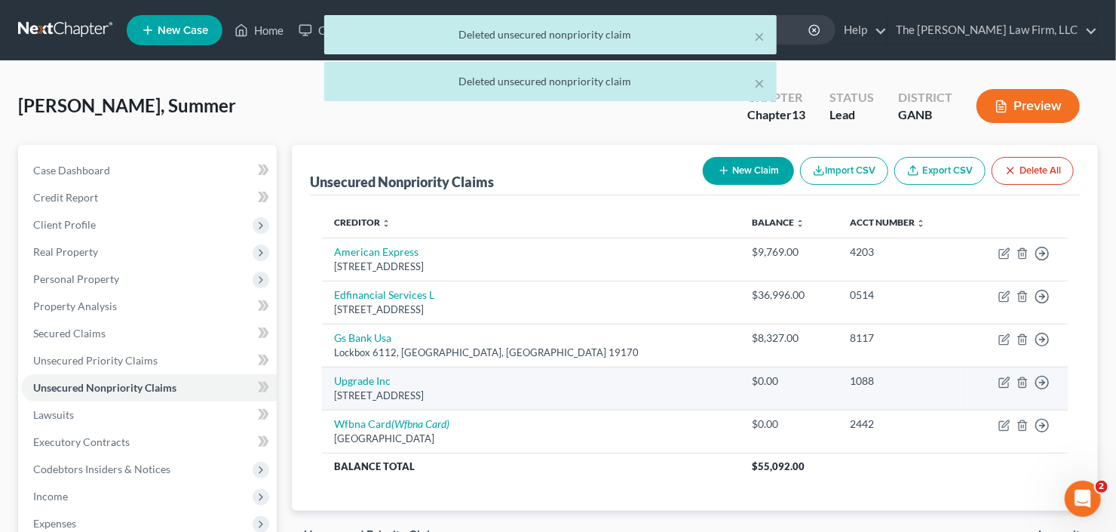
click at [1024, 388] on td "Move to D Move to E Move to G Move to Notice Only" at bounding box center [1015, 387] width 103 height 43
click at [1022, 385] on icon "button" at bounding box center [1022, 382] width 7 height 10
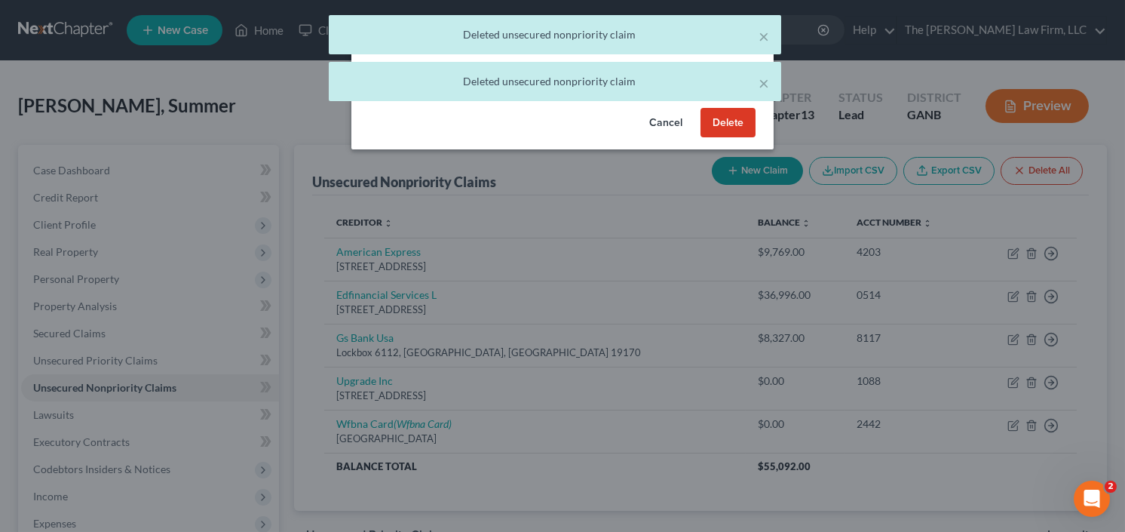
click at [735, 138] on button "Delete" at bounding box center [727, 123] width 55 height 30
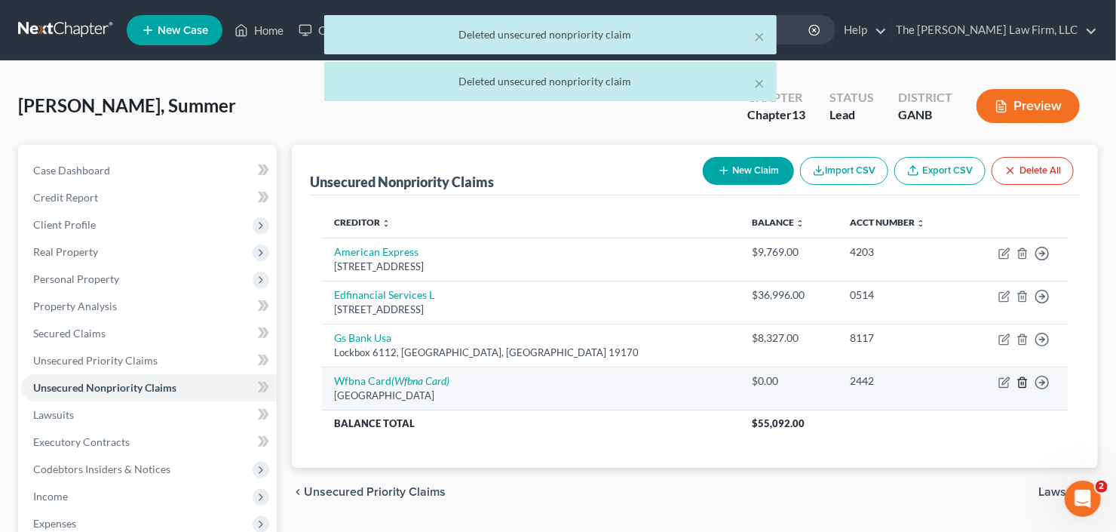
click at [1022, 382] on line "button" at bounding box center [1022, 383] width 0 height 3
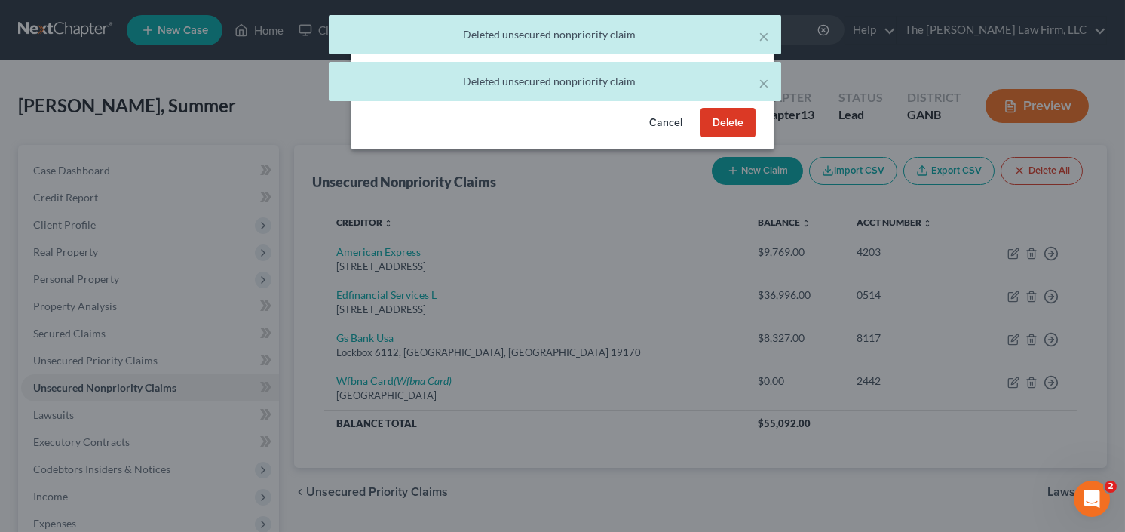
click at [732, 138] on button "Delete" at bounding box center [727, 123] width 55 height 30
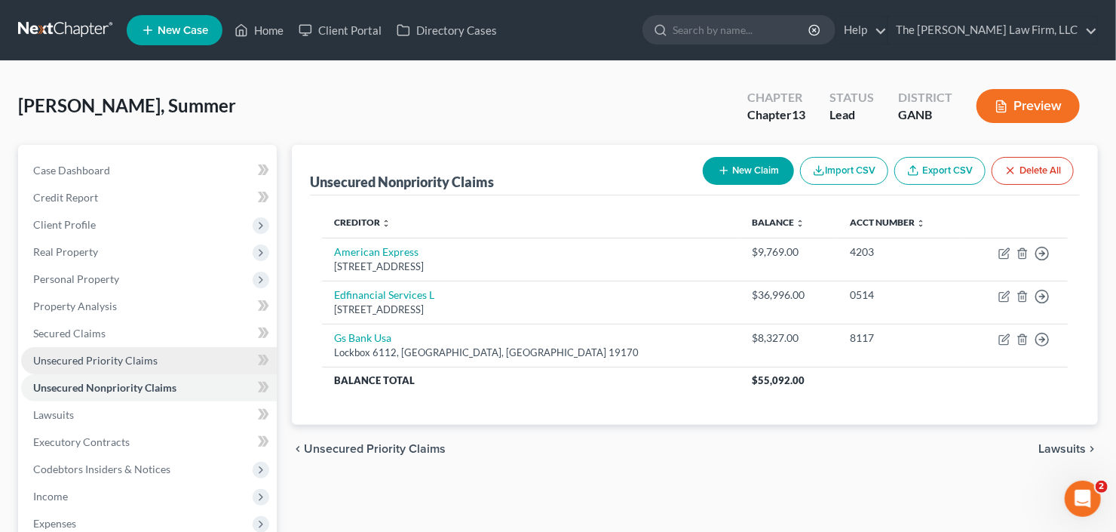
click at [78, 366] on link "Unsecured Priority Claims" at bounding box center [149, 360] width 256 height 27
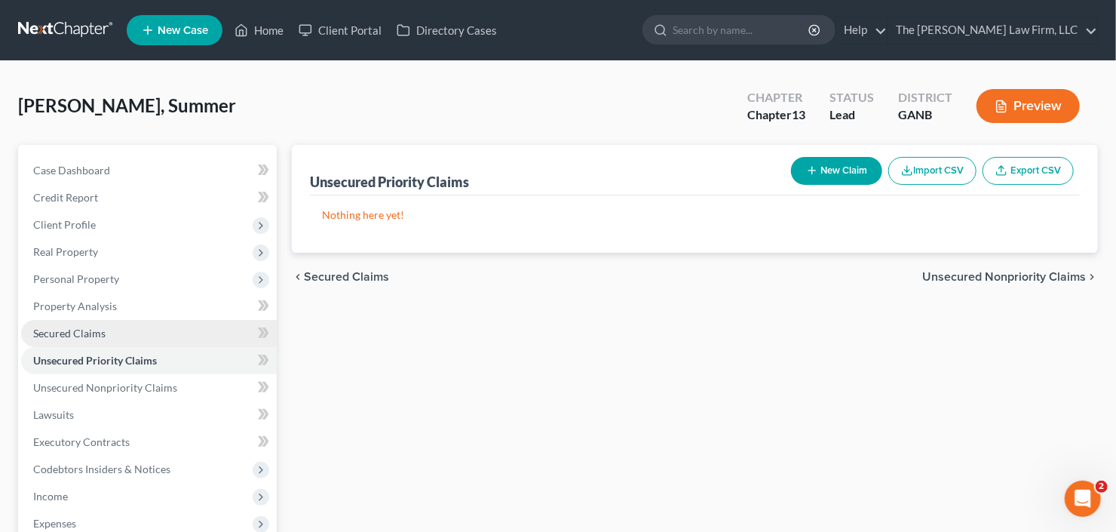
click at [75, 339] on link "Secured Claims" at bounding box center [149, 333] width 256 height 27
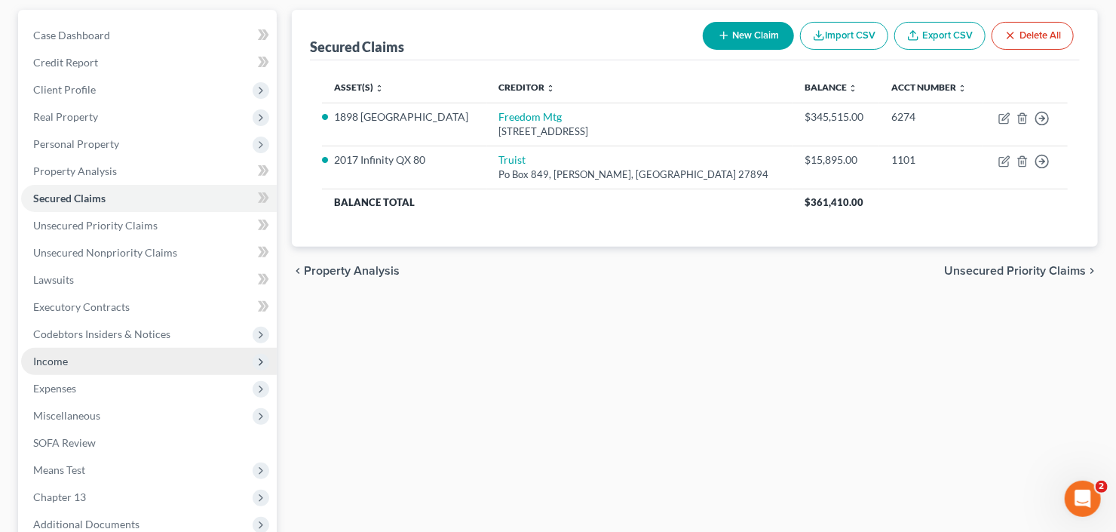
scroll to position [181, 0]
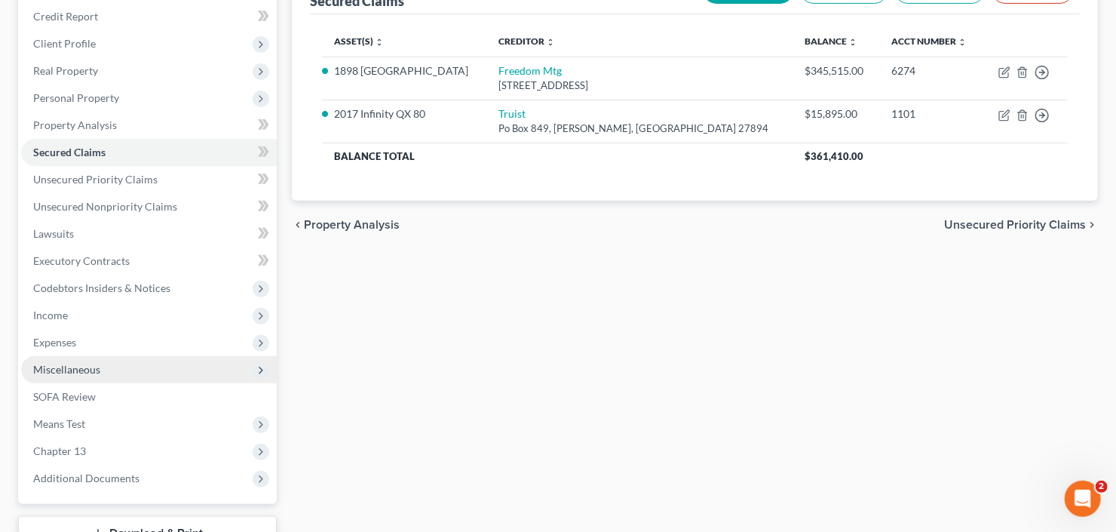
click at [118, 367] on span "Miscellaneous" at bounding box center [149, 369] width 256 height 27
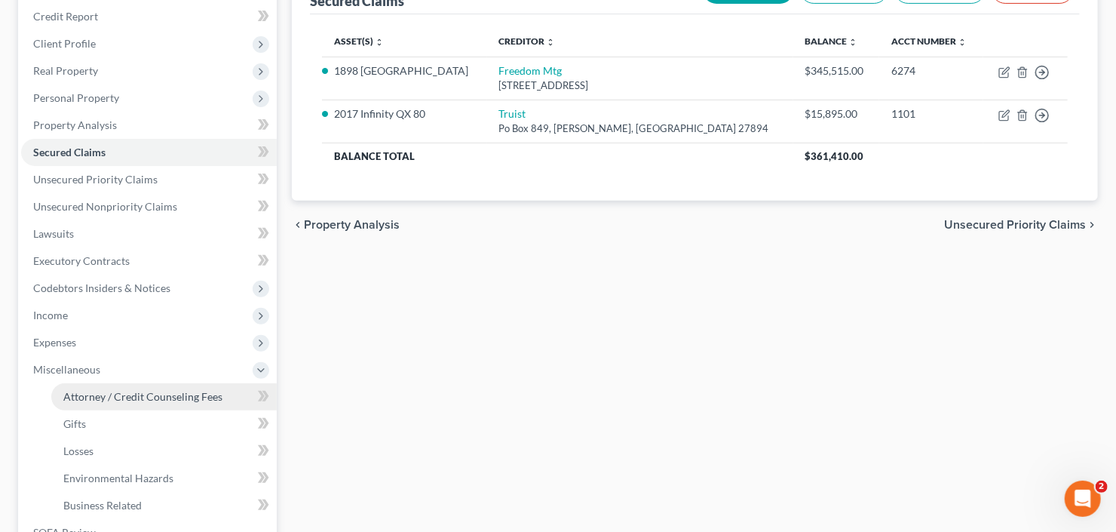
click at [124, 392] on span "Attorney / Credit Counseling Fees" at bounding box center [142, 396] width 159 height 13
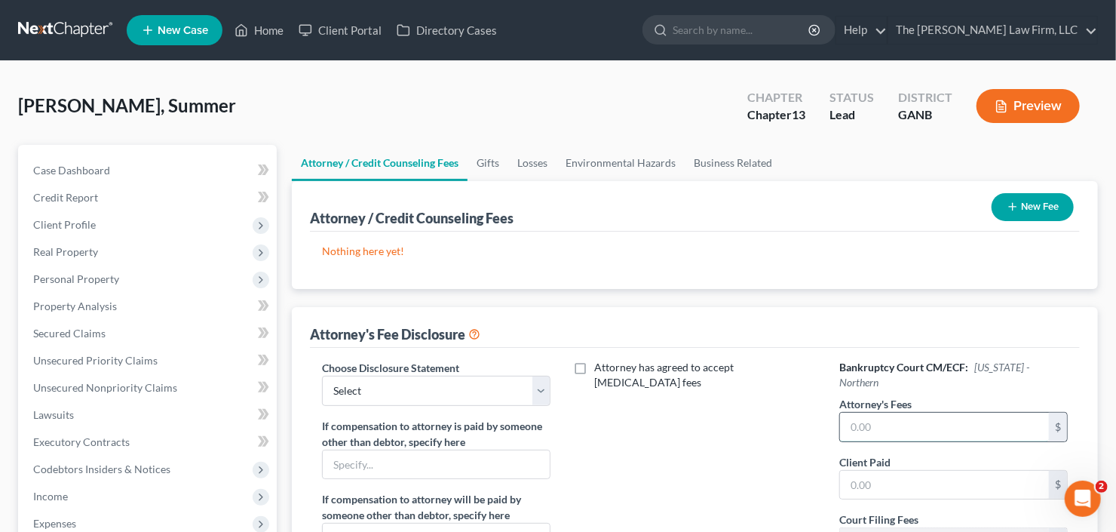
click at [900, 412] on input "text" at bounding box center [944, 426] width 209 height 29
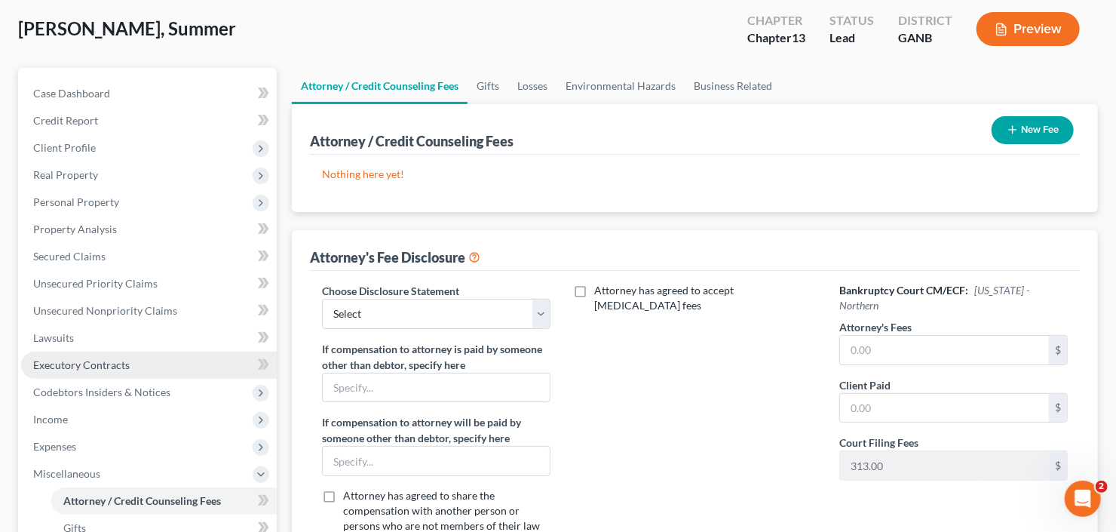
scroll to position [121, 0]
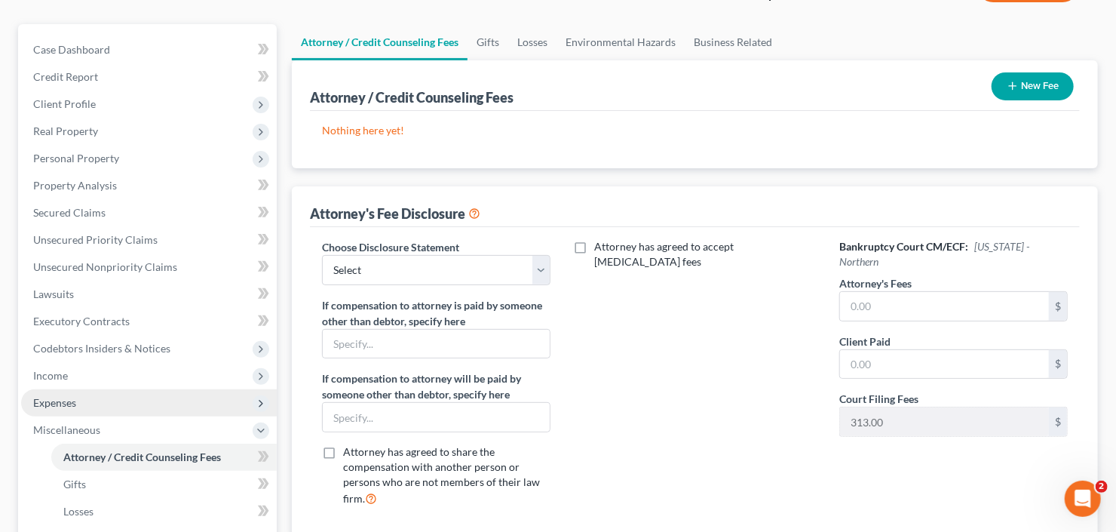
click at [81, 403] on span "Expenses" at bounding box center [149, 402] width 256 height 27
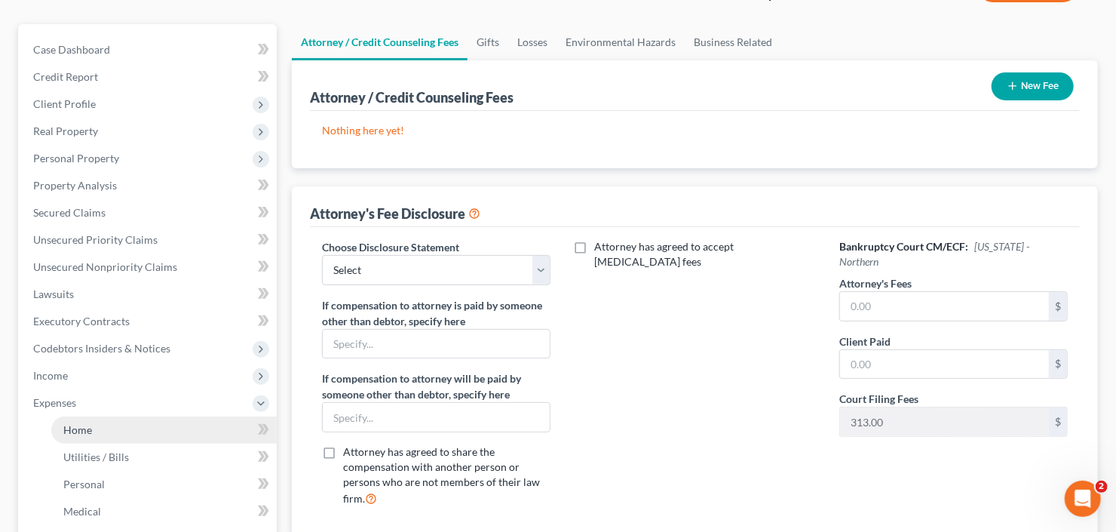
click at [87, 427] on span "Home" at bounding box center [77, 429] width 29 height 13
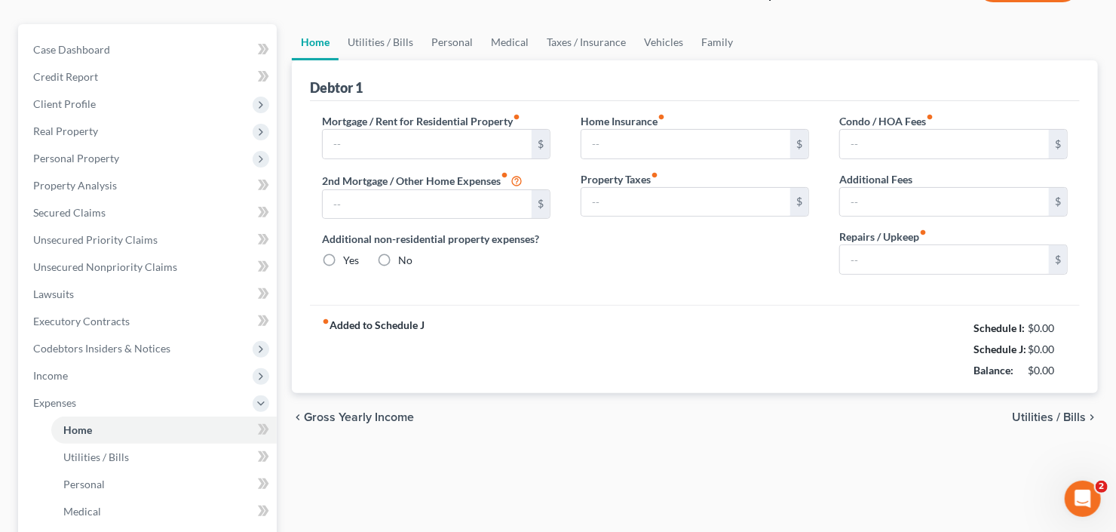
type input "2,000.00"
type input "0.00"
radio input "true"
type input "0.00"
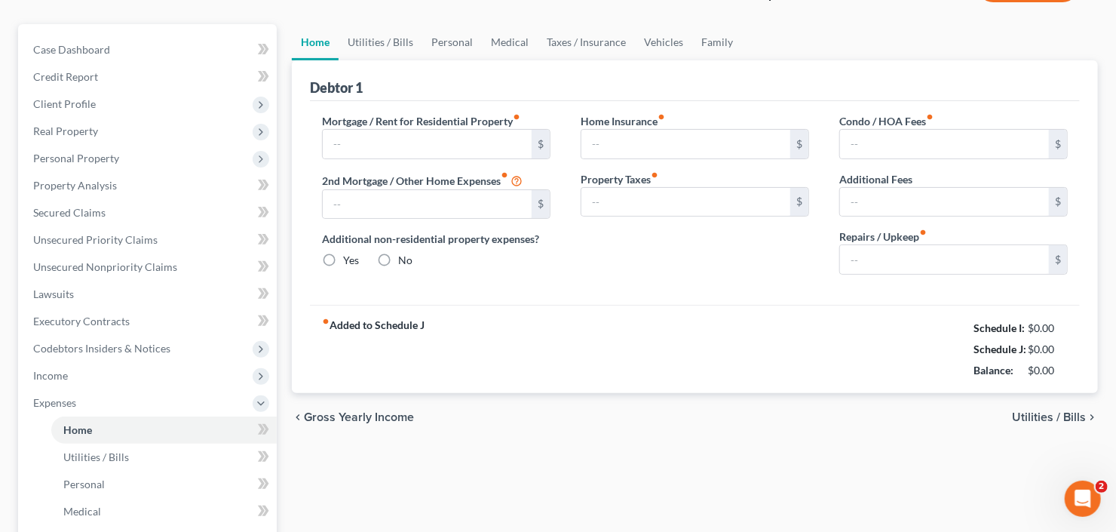
type input "0.00"
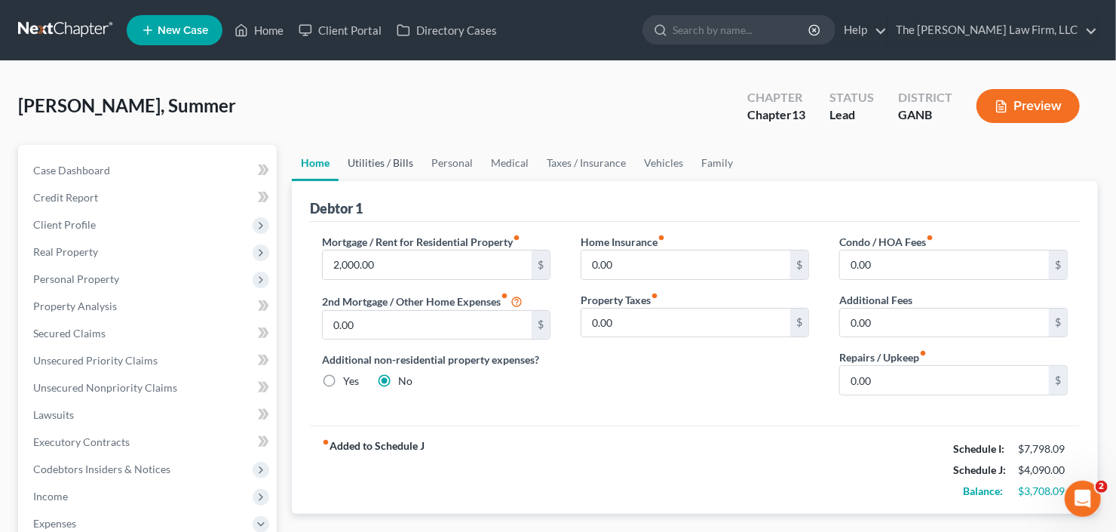
click at [372, 164] on link "Utilities / Bills" at bounding box center [381, 163] width 84 height 36
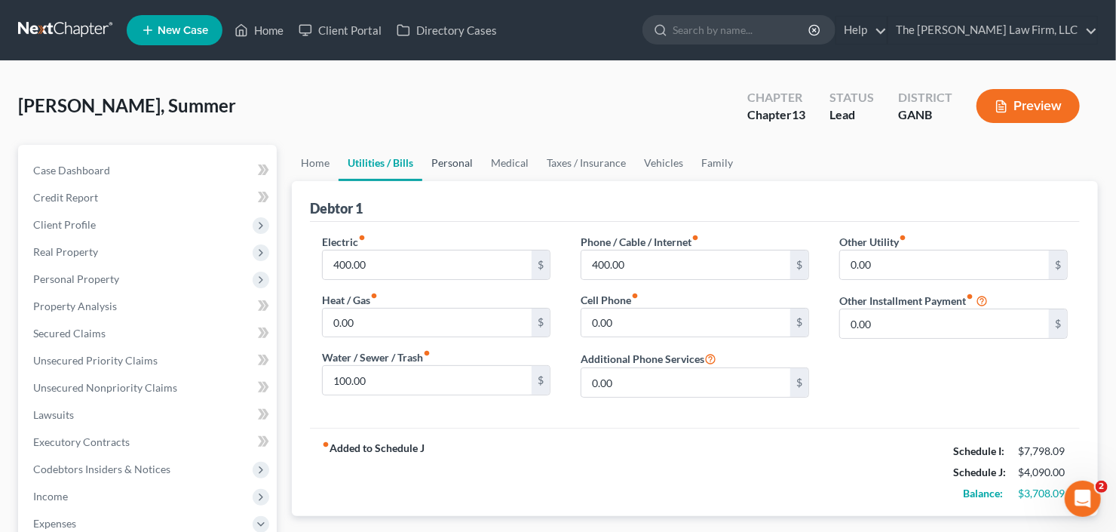
click at [444, 167] on link "Personal" at bounding box center [452, 163] width 60 height 36
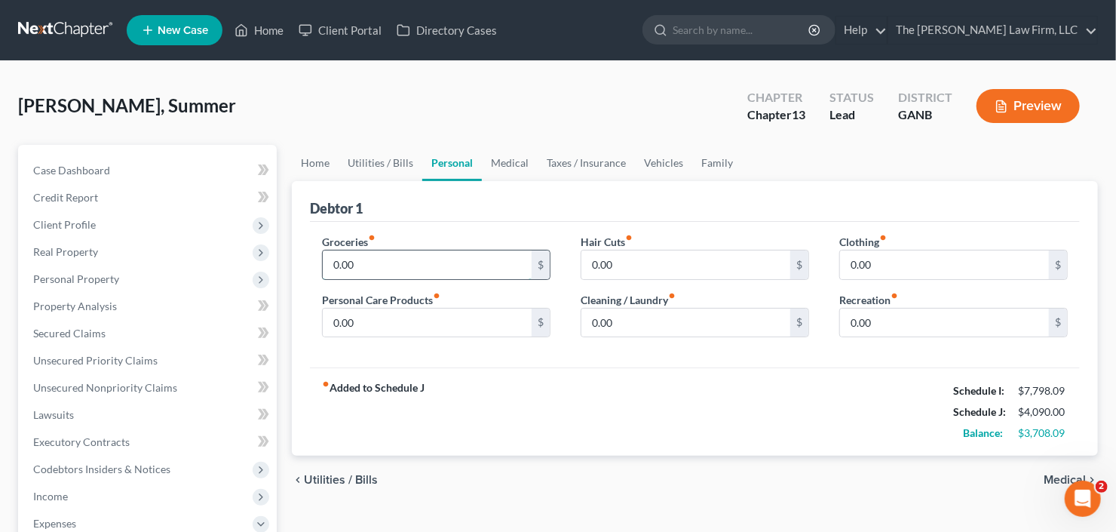
click at [433, 263] on input "0.00" at bounding box center [427, 264] width 209 height 29
type input "1,500"
type input "200"
type input "100"
type input "150"
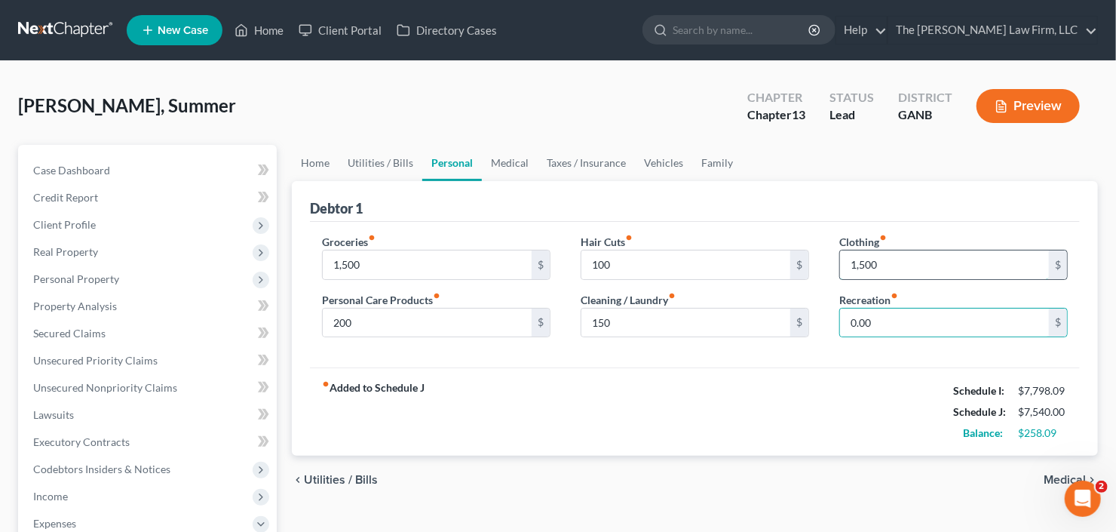
click at [907, 263] on input "1,500" at bounding box center [944, 264] width 209 height 29
type input "100"
click at [649, 168] on link "Vehicles" at bounding box center [663, 163] width 57 height 36
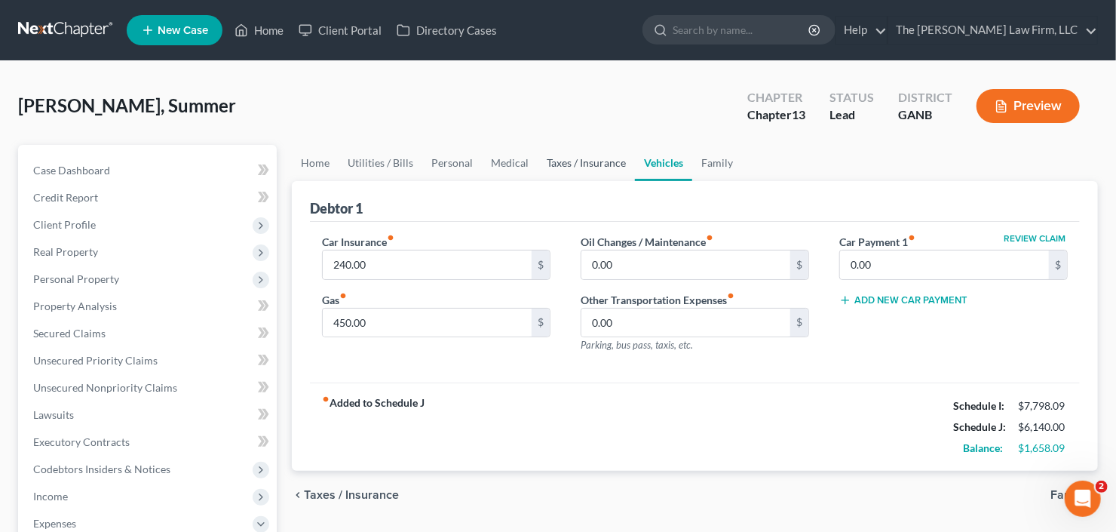
click at [575, 166] on link "Taxes / Insurance" at bounding box center [586, 163] width 97 height 36
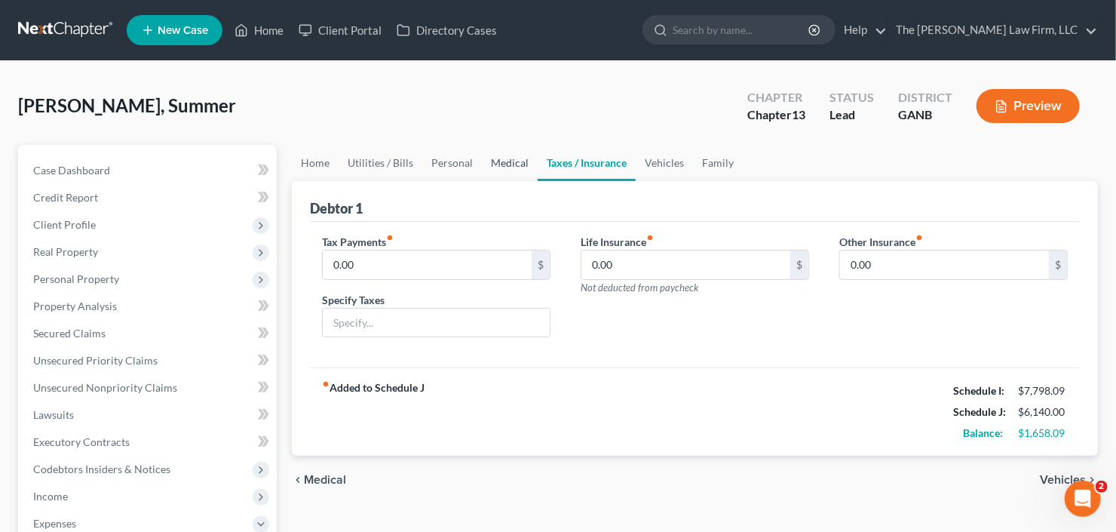
click at [492, 165] on link "Medical" at bounding box center [510, 163] width 56 height 36
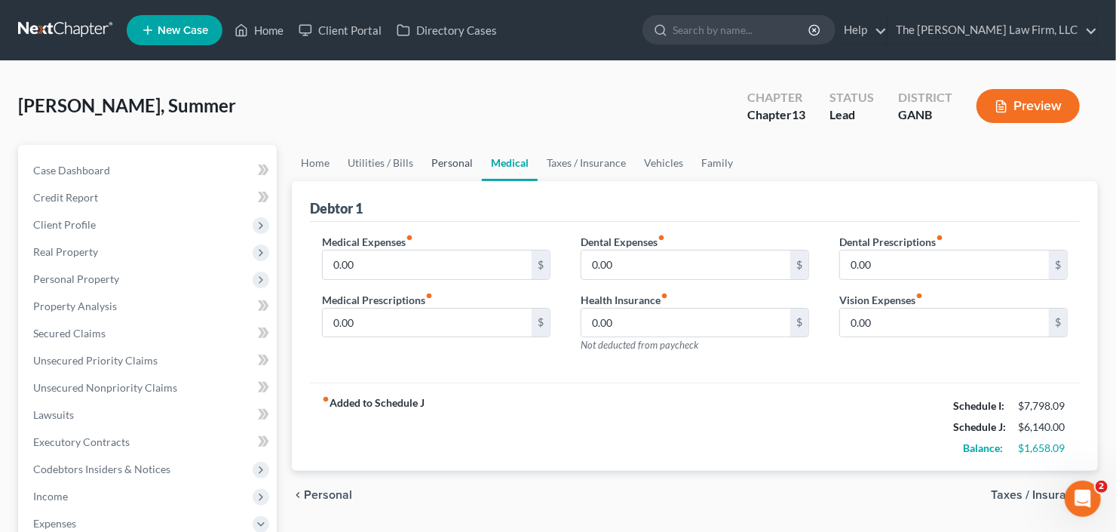
click at [452, 161] on link "Personal" at bounding box center [452, 163] width 60 height 36
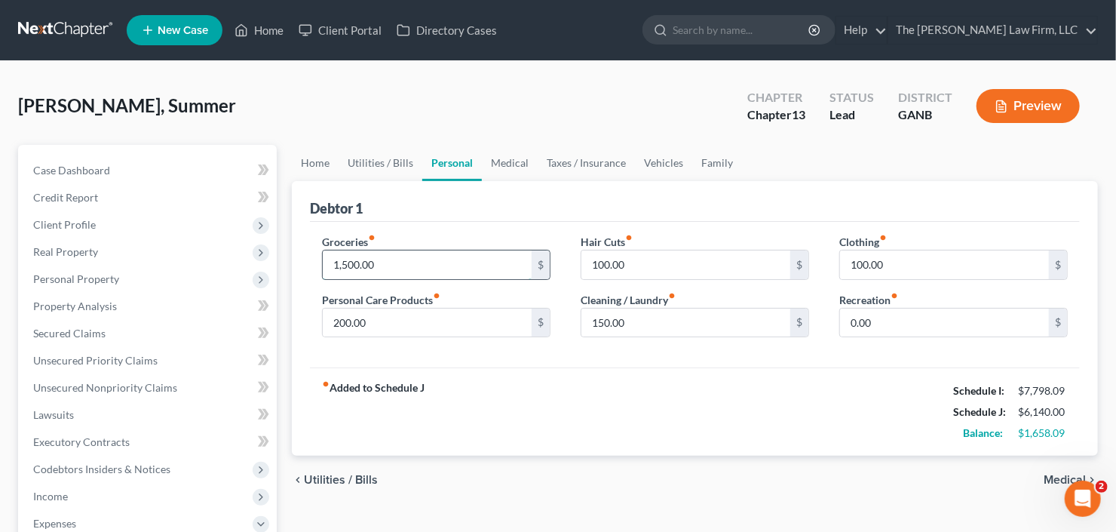
click at [400, 260] on input "1,500.00" at bounding box center [427, 264] width 209 height 29
type input "1,700"
click at [382, 146] on link "Utilities / Bills" at bounding box center [381, 163] width 84 height 36
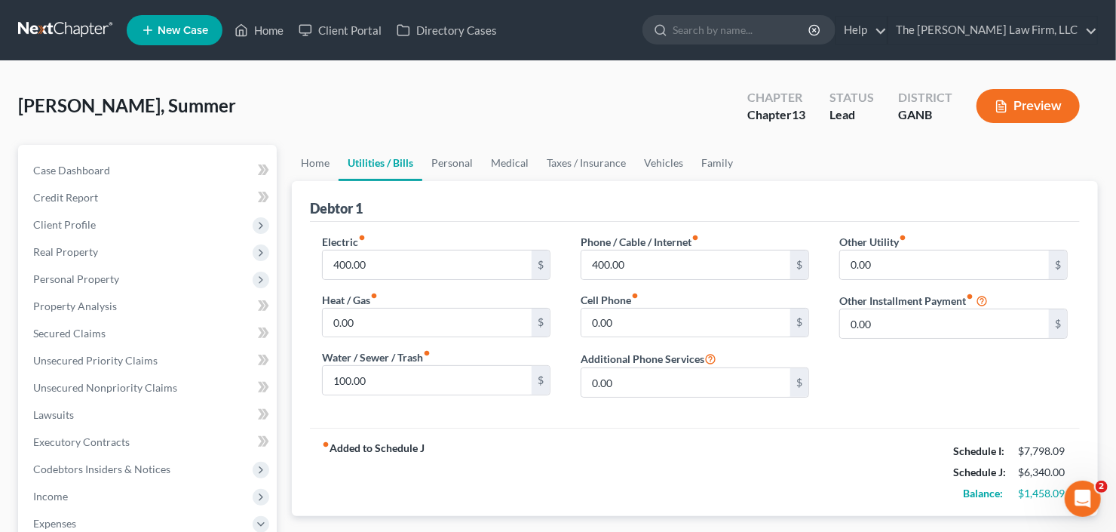
click at [339, 160] on link "Utilities / Bills" at bounding box center [381, 163] width 84 height 36
click at [317, 163] on link "Home" at bounding box center [315, 163] width 47 height 36
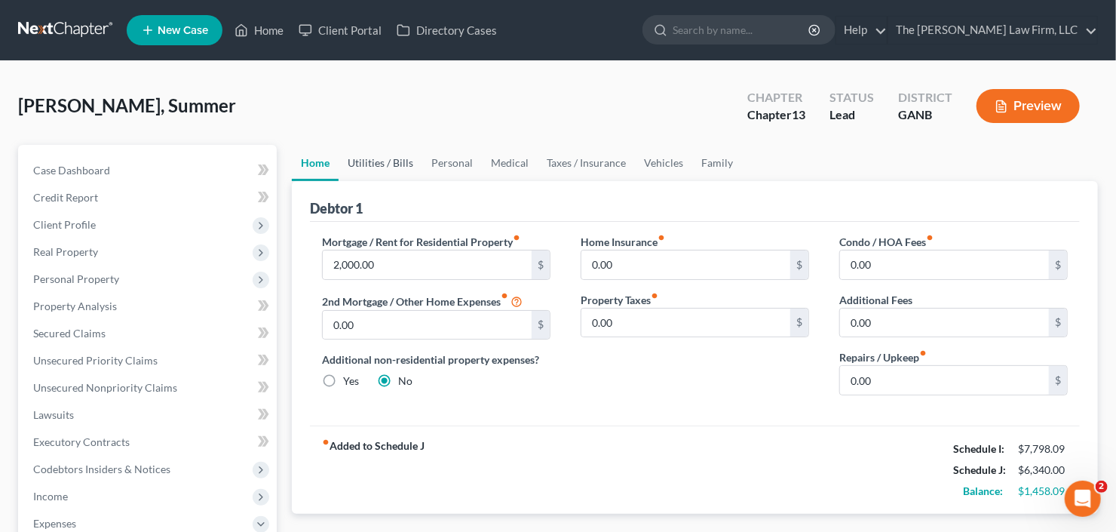
click at [388, 164] on link "Utilities / Bills" at bounding box center [381, 163] width 84 height 36
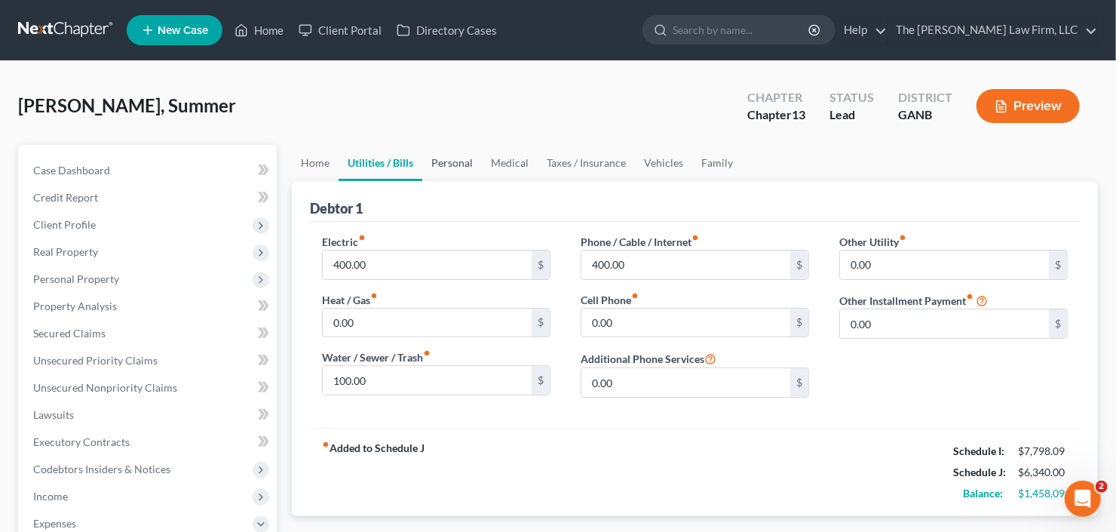
click at [456, 168] on link "Personal" at bounding box center [452, 163] width 60 height 36
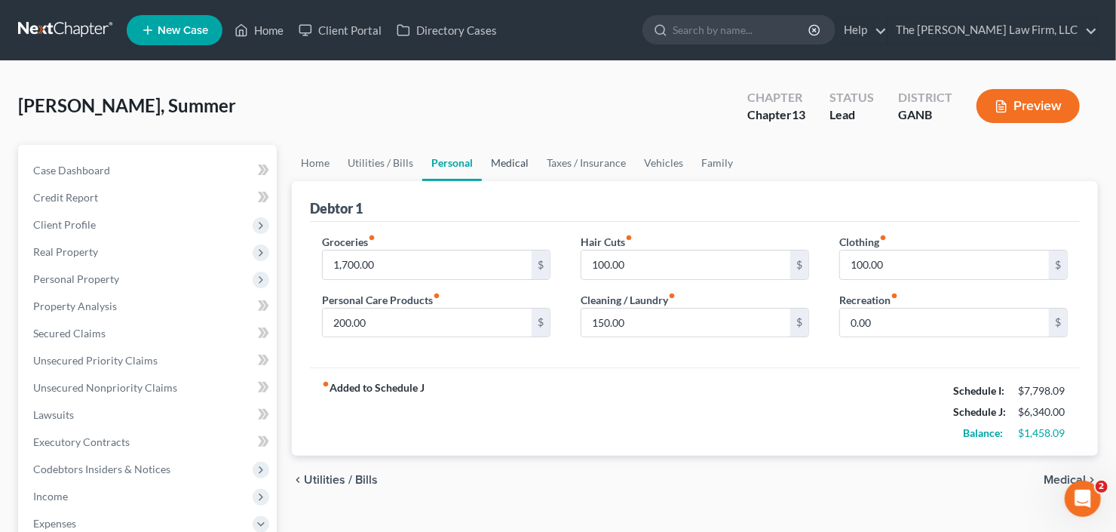
click at [529, 161] on link "Medical" at bounding box center [510, 163] width 56 height 36
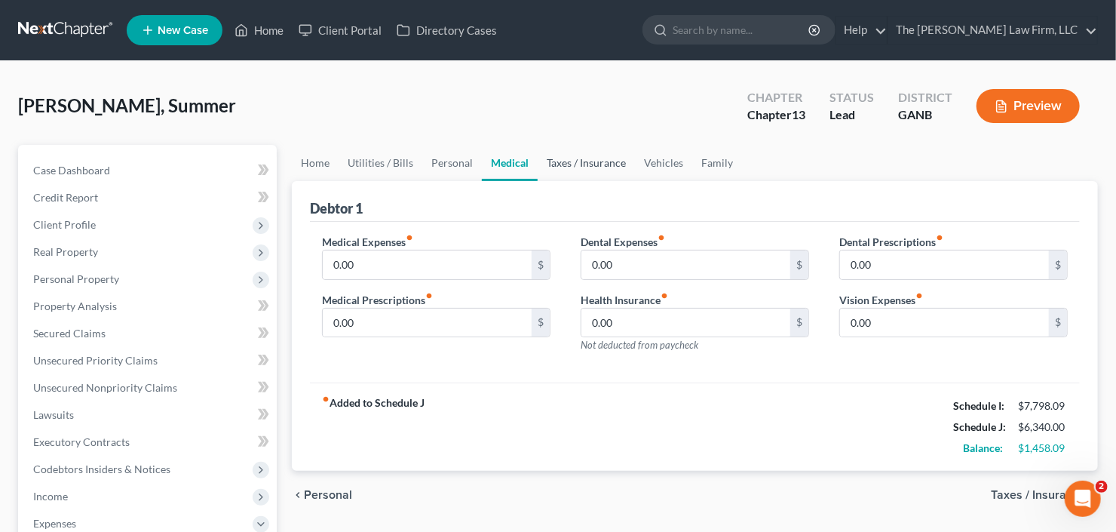
click at [593, 163] on link "Taxes / Insurance" at bounding box center [586, 163] width 97 height 36
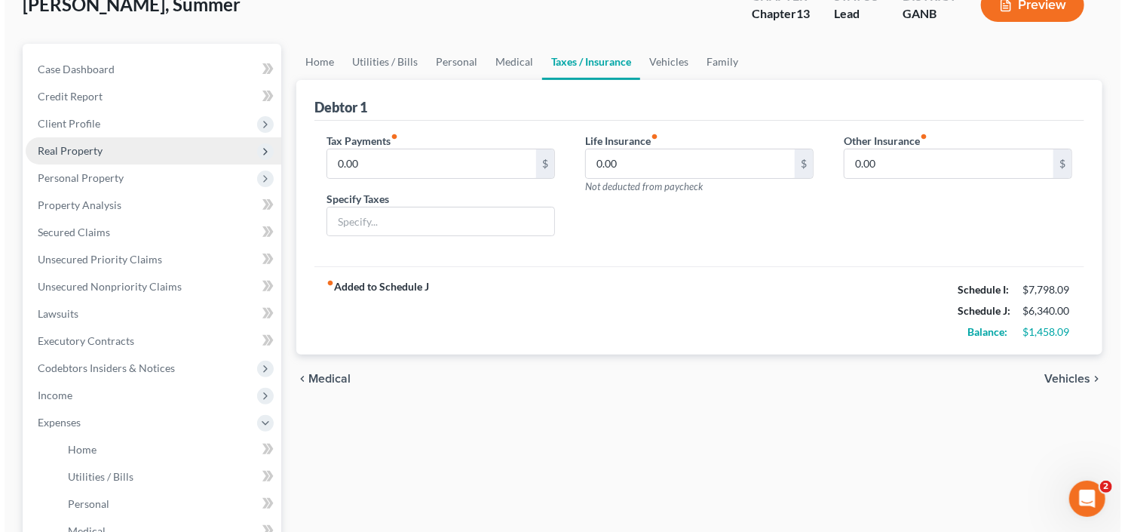
scroll to position [181, 0]
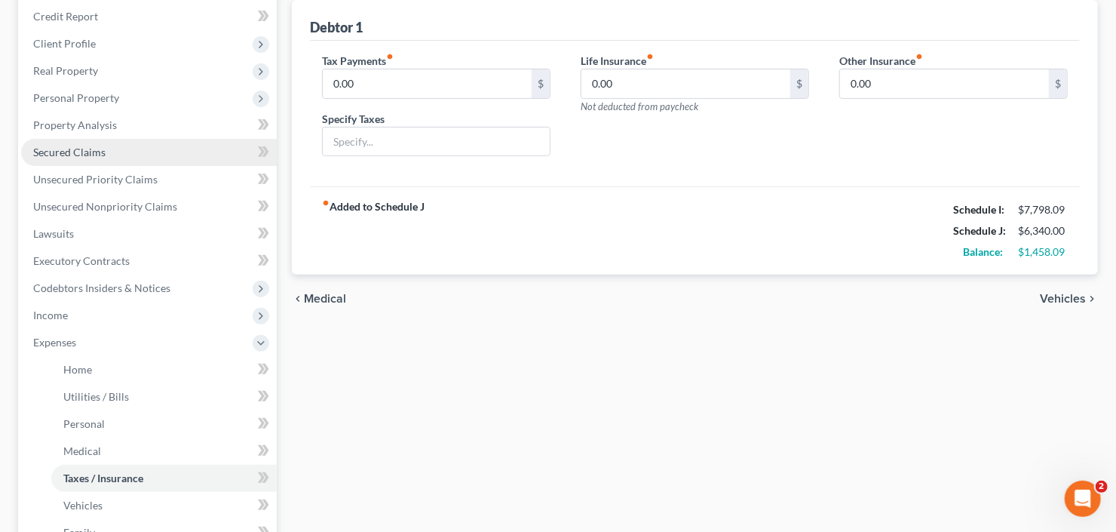
click at [79, 147] on span "Secured Claims" at bounding box center [69, 152] width 72 height 13
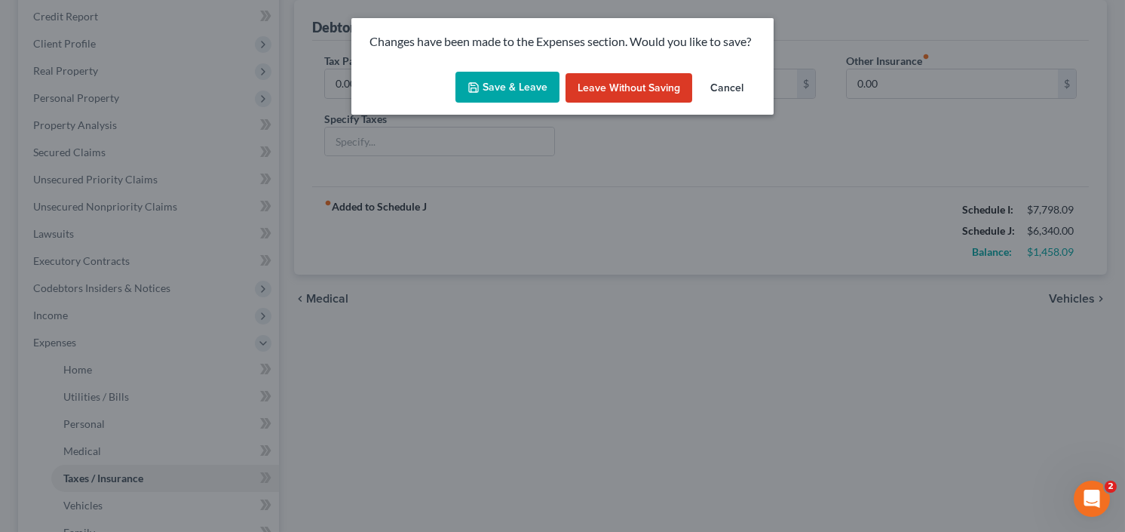
click at [508, 84] on button "Save & Leave" at bounding box center [507, 88] width 104 height 32
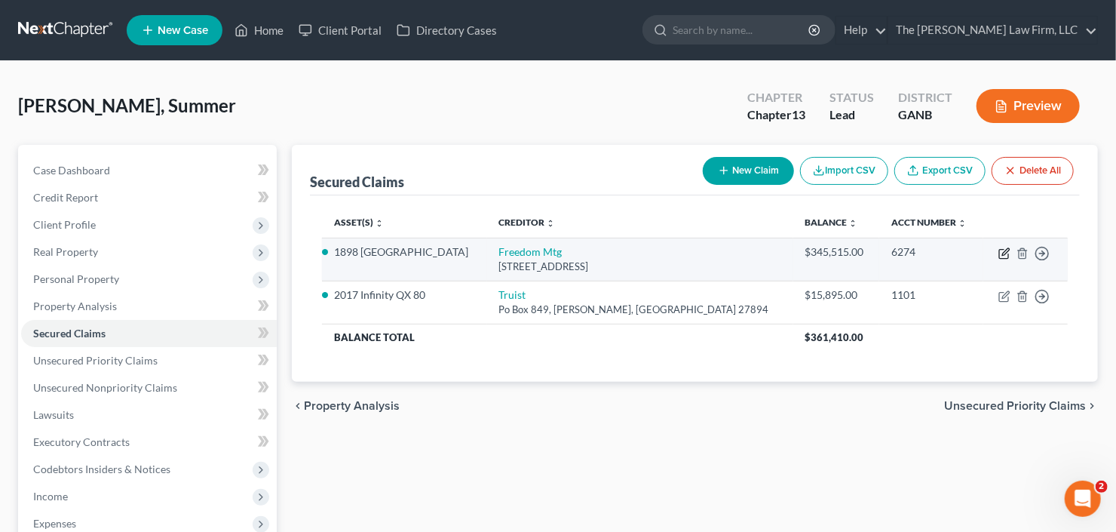
click at [1002, 248] on icon "button" at bounding box center [1004, 253] width 12 height 12
select select "15"
select select "0"
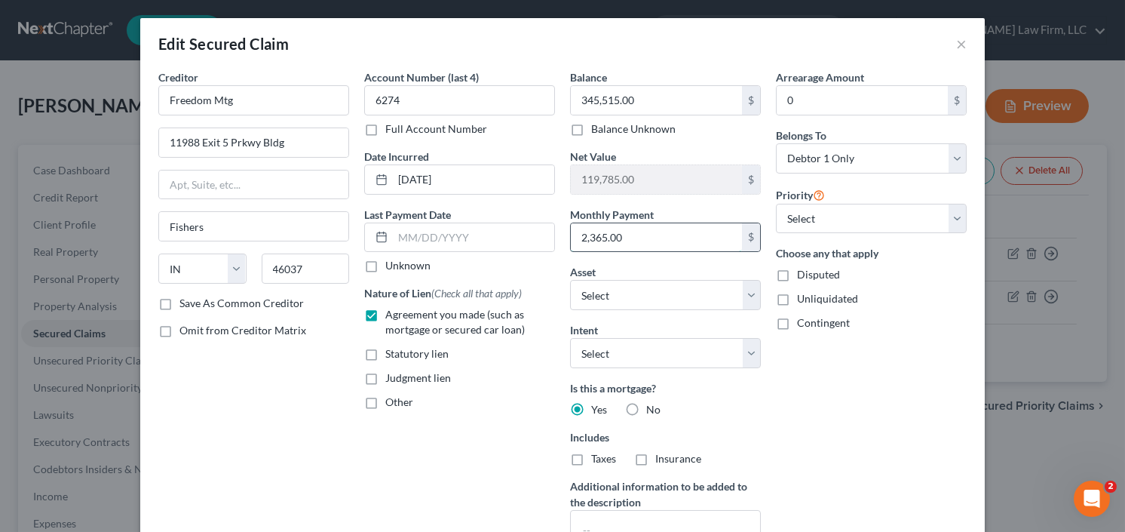
click at [667, 243] on input "2,365.00" at bounding box center [656, 237] width 171 height 29
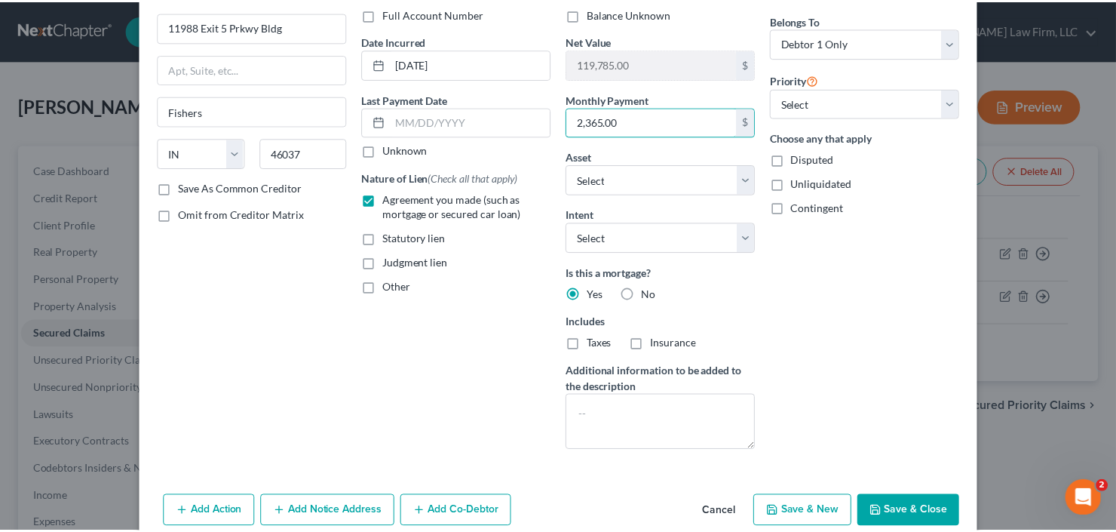
scroll to position [181, 0]
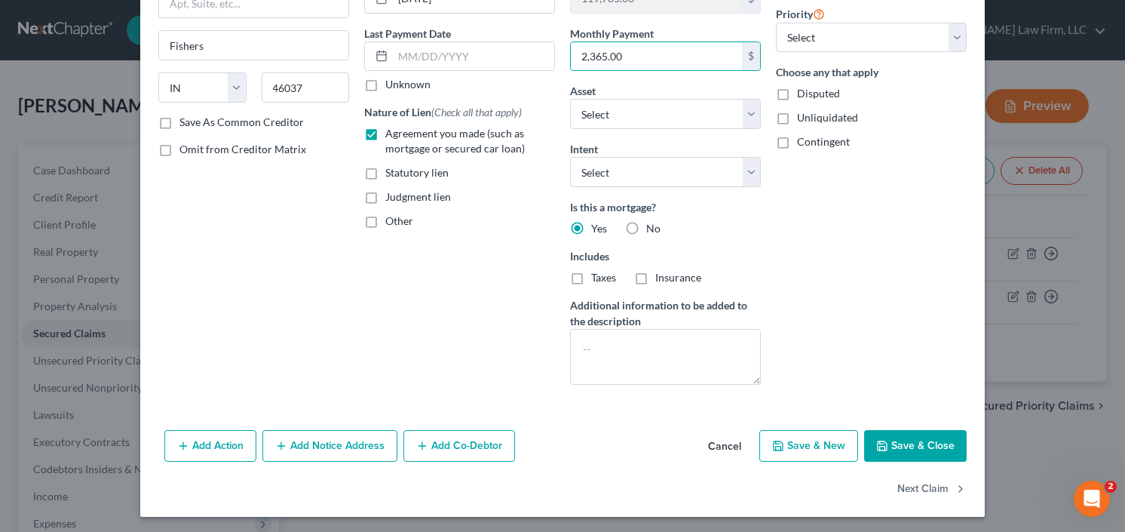
click at [911, 446] on button "Save & Close" at bounding box center [915, 446] width 103 height 32
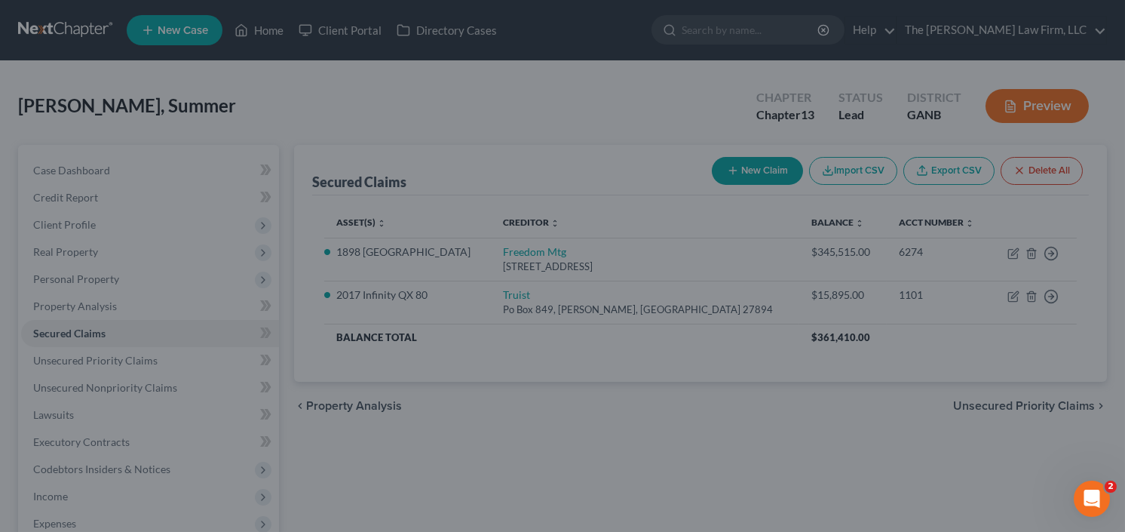
select select "6"
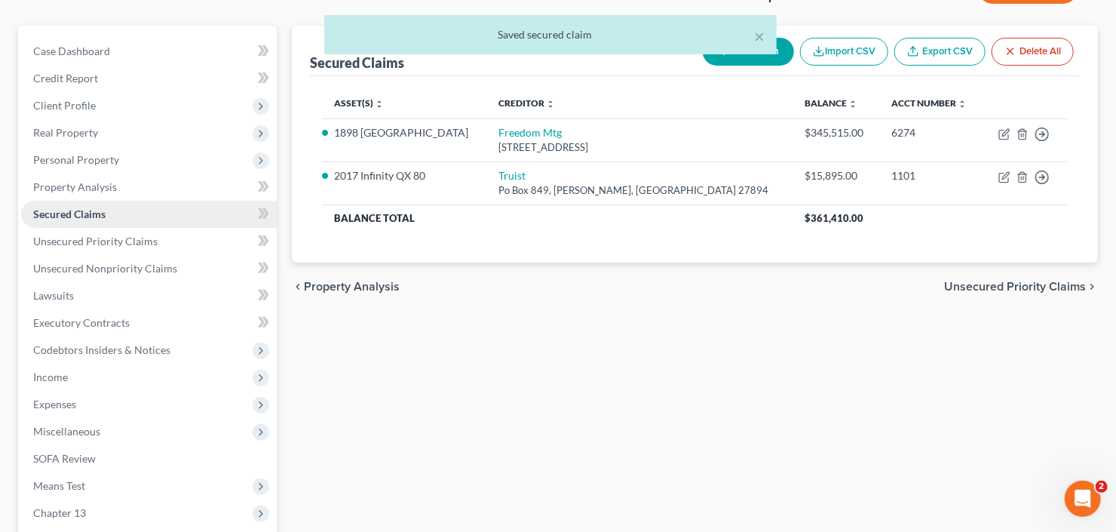
scroll to position [121, 0]
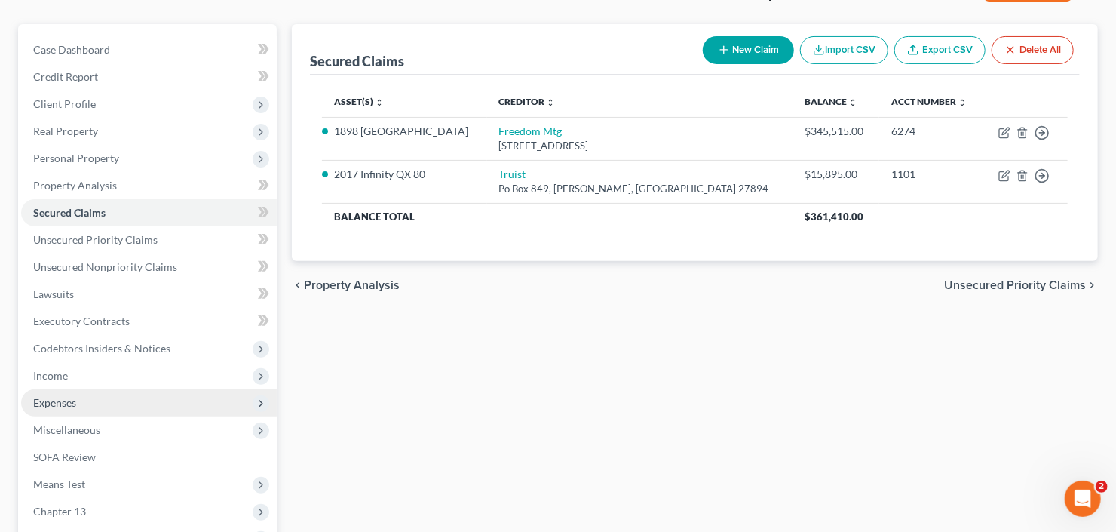
click at [107, 396] on span "Expenses" at bounding box center [149, 402] width 256 height 27
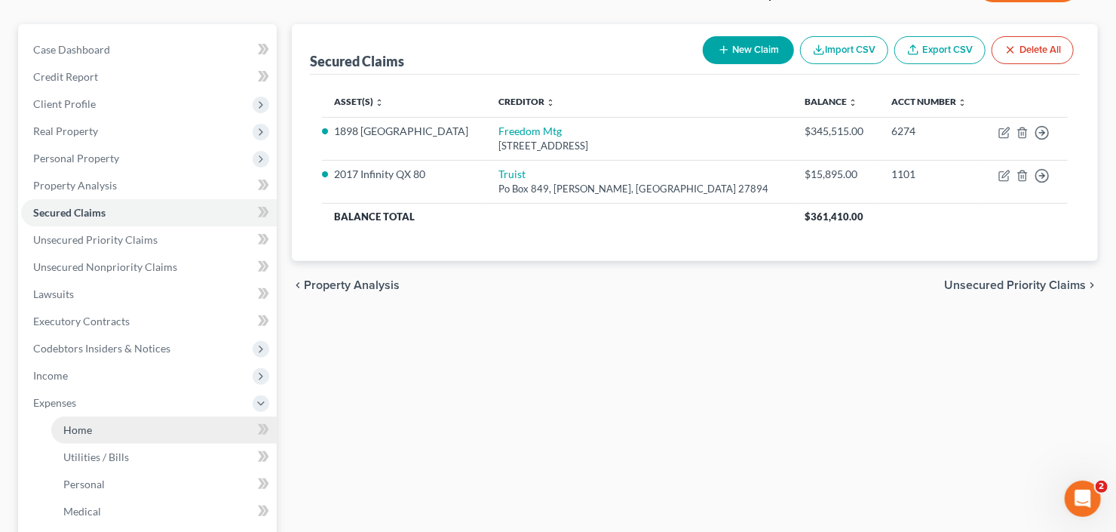
click at [100, 427] on link "Home" at bounding box center [163, 429] width 225 height 27
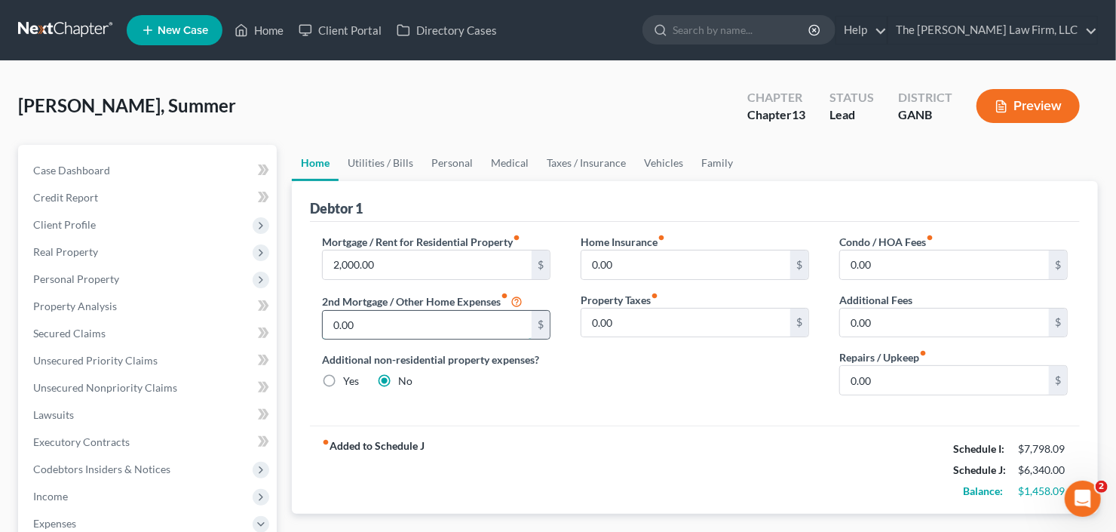
click at [371, 321] on input "0.00" at bounding box center [427, 325] width 209 height 29
paste input "2,365"
type input "2,365.00"
click at [654, 422] on div "Mortgage / Rent for Residential Property fiber_manual_record 2,000.00 $ 2nd Mor…" at bounding box center [695, 324] width 770 height 204
click at [372, 160] on link "Utilities / Bills" at bounding box center [381, 163] width 84 height 36
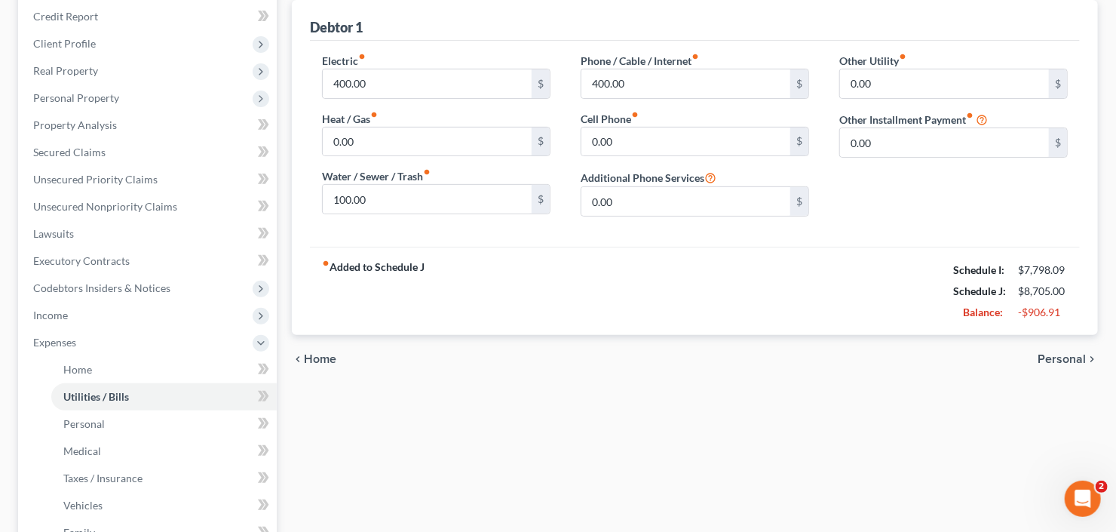
scroll to position [121, 0]
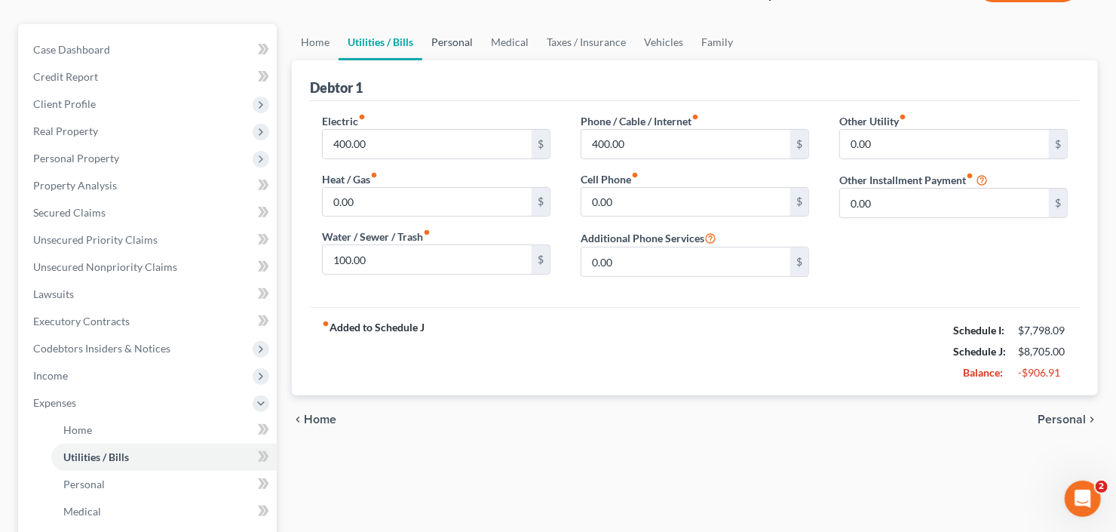
click at [455, 36] on link "Personal" at bounding box center [452, 42] width 60 height 36
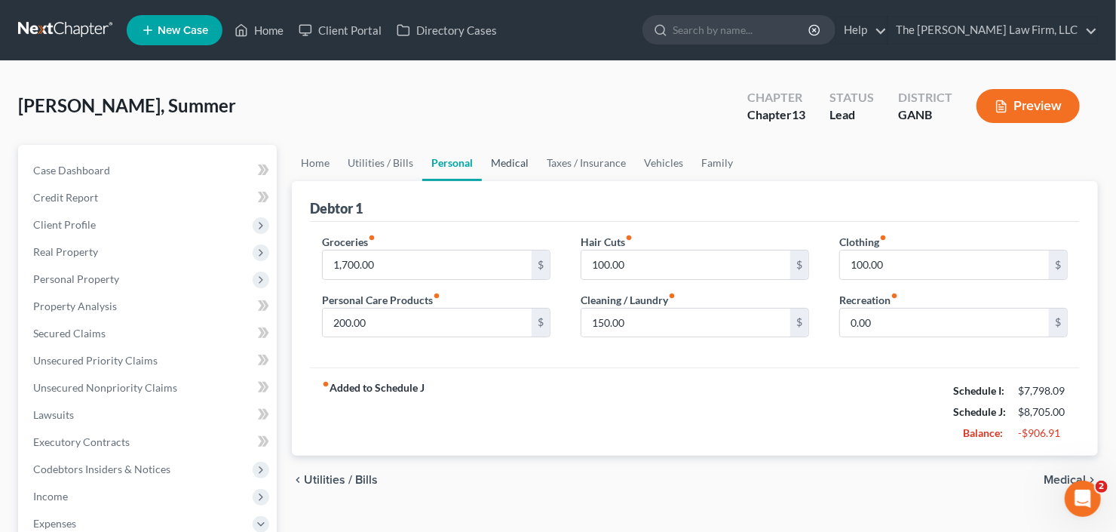
click at [502, 170] on link "Medical" at bounding box center [510, 163] width 56 height 36
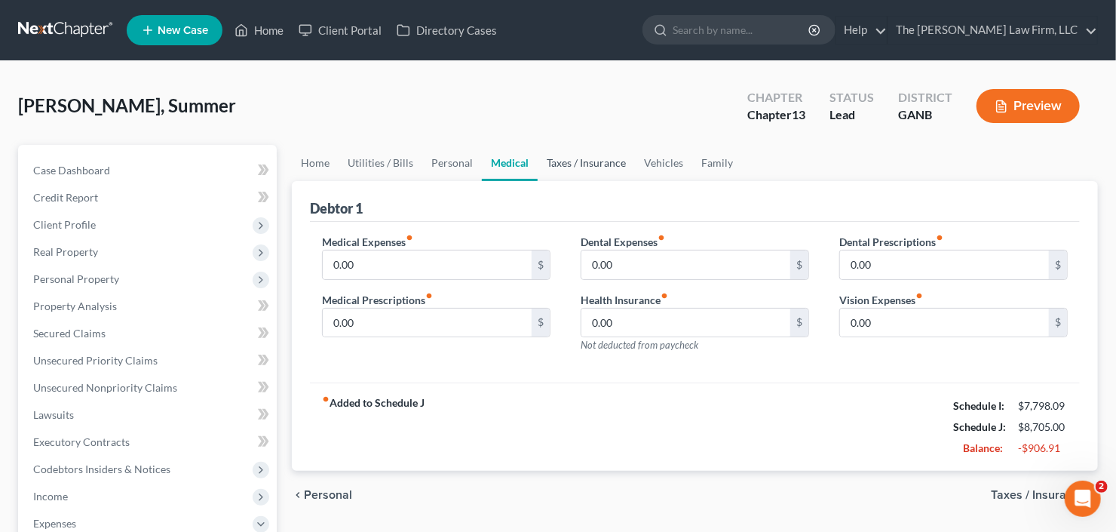
click at [580, 165] on link "Taxes / Insurance" at bounding box center [586, 163] width 97 height 36
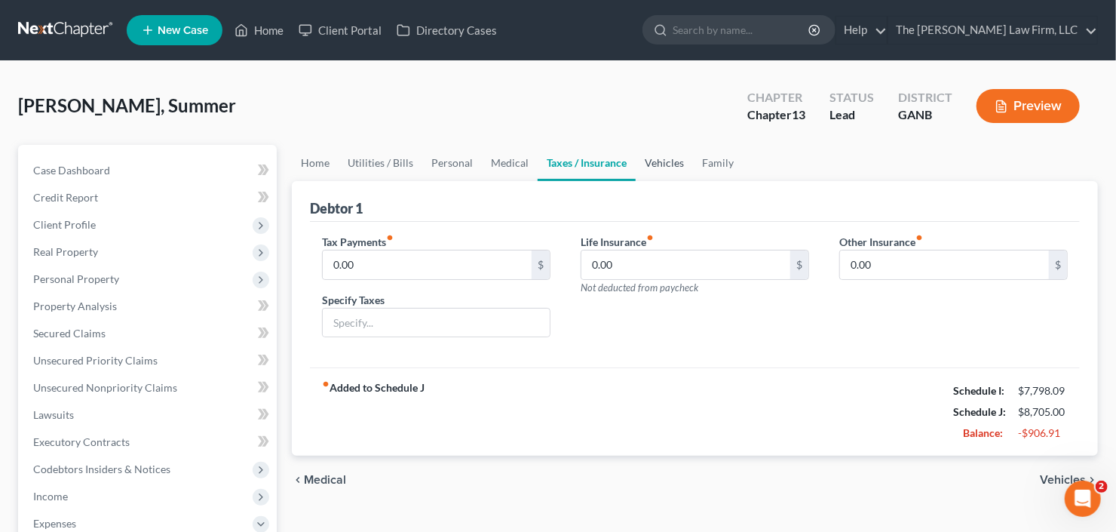
click at [654, 167] on link "Vehicles" at bounding box center [664, 163] width 57 height 36
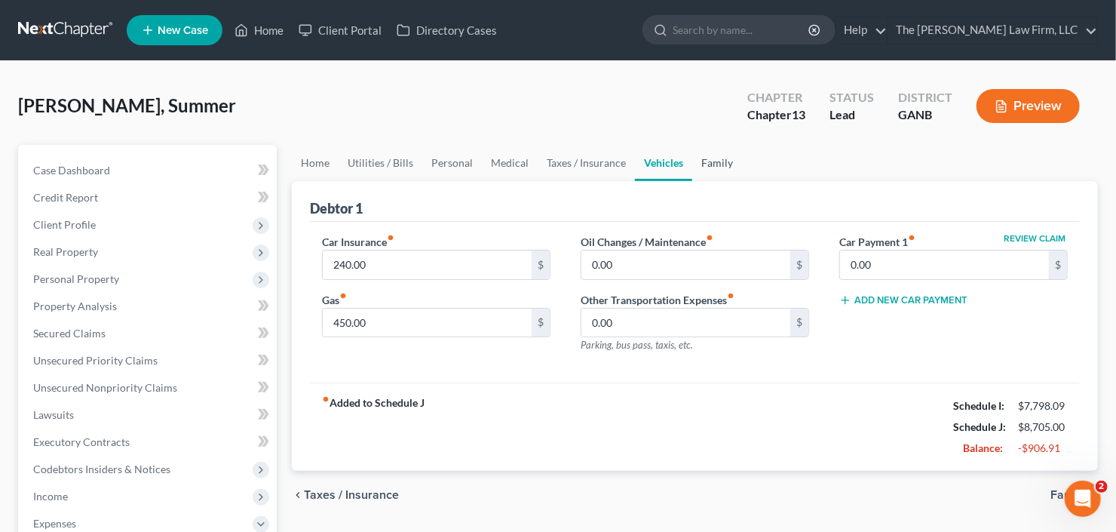
click at [705, 165] on link "Family" at bounding box center [717, 163] width 50 height 36
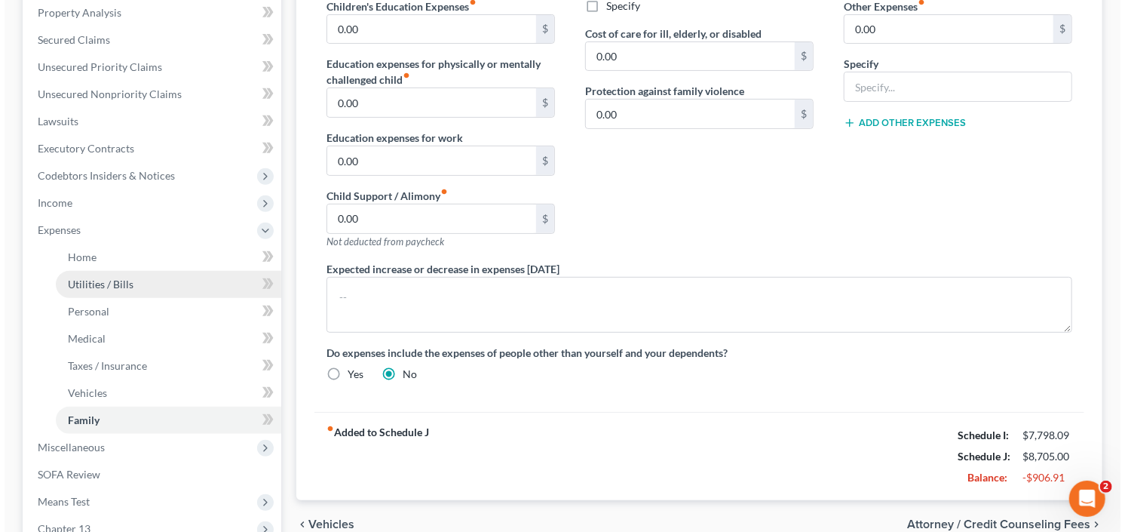
scroll to position [362, 0]
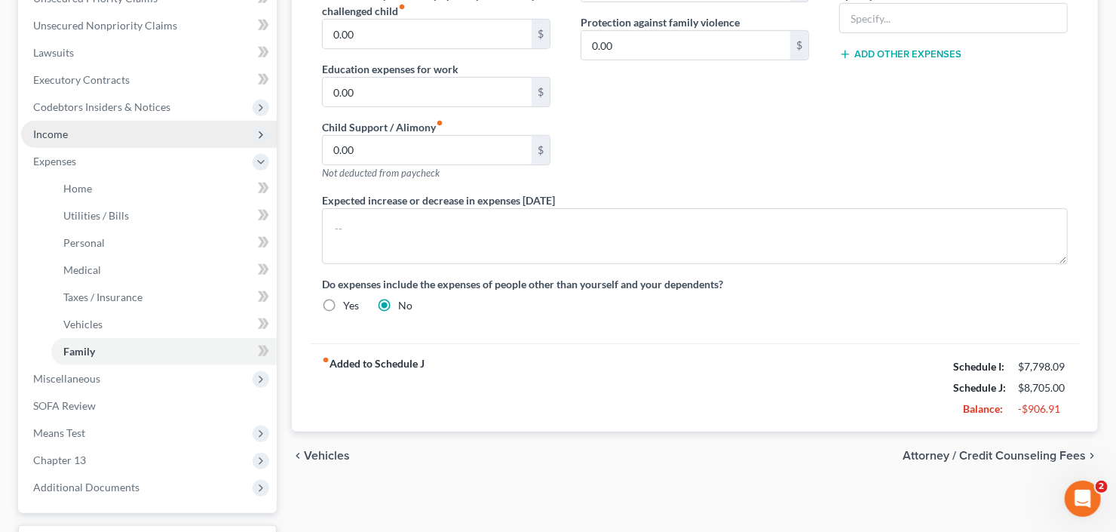
click at [78, 127] on span "Income" at bounding box center [149, 134] width 256 height 27
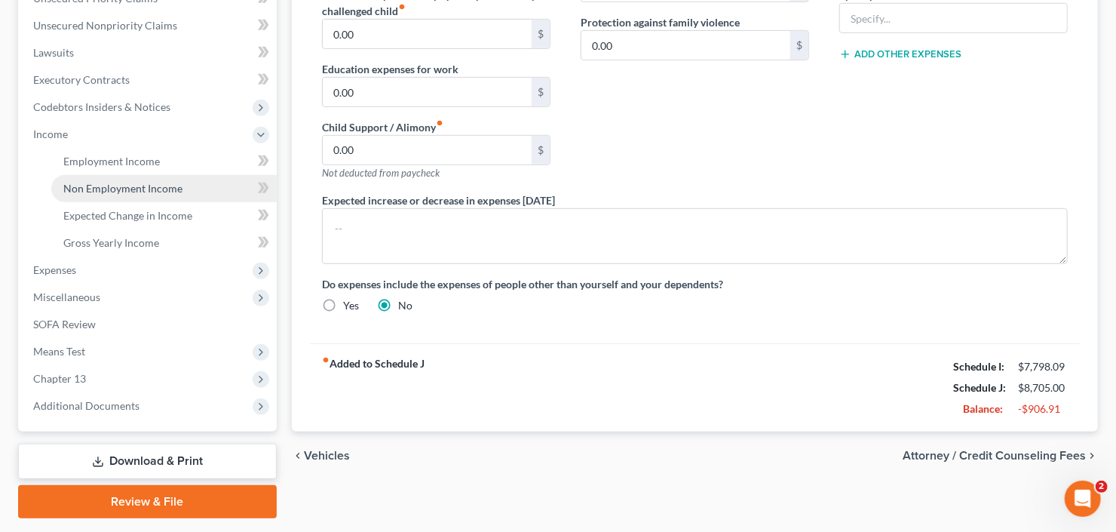
click at [121, 194] on link "Non Employment Income" at bounding box center [163, 188] width 225 height 27
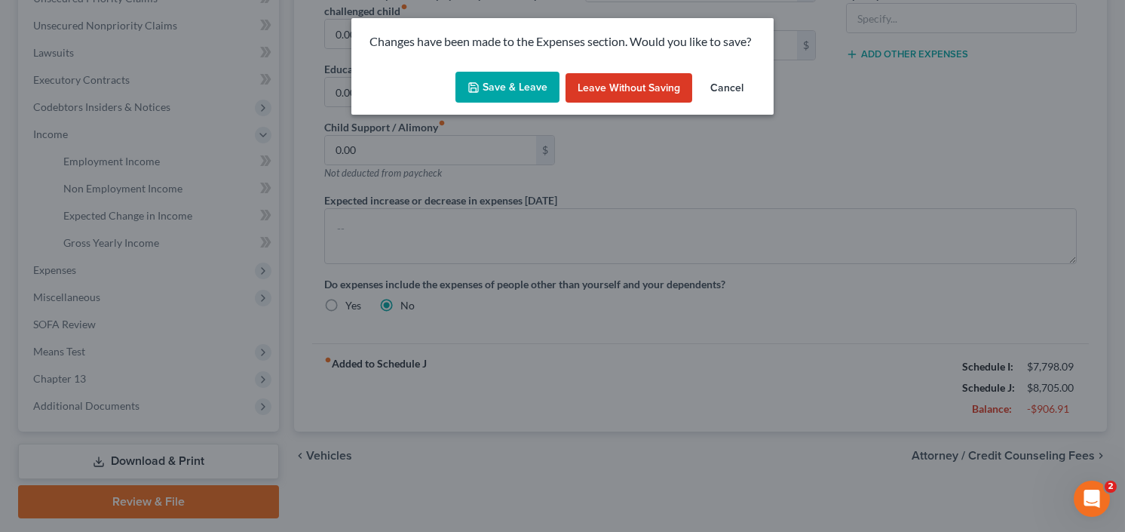
click at [502, 95] on button "Save & Leave" at bounding box center [507, 88] width 104 height 32
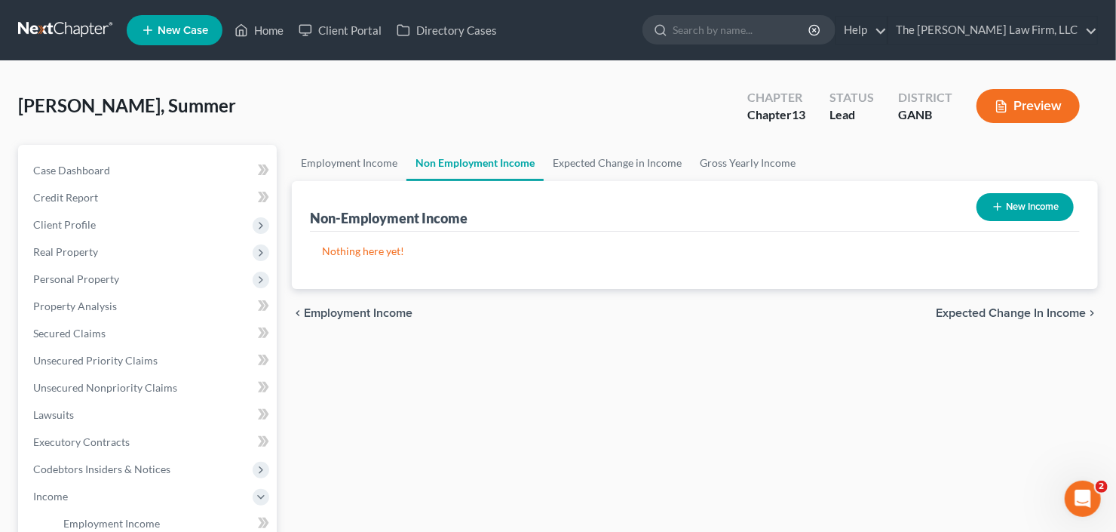
click at [1007, 214] on button "New Income" at bounding box center [1024, 207] width 97 height 28
select select "0"
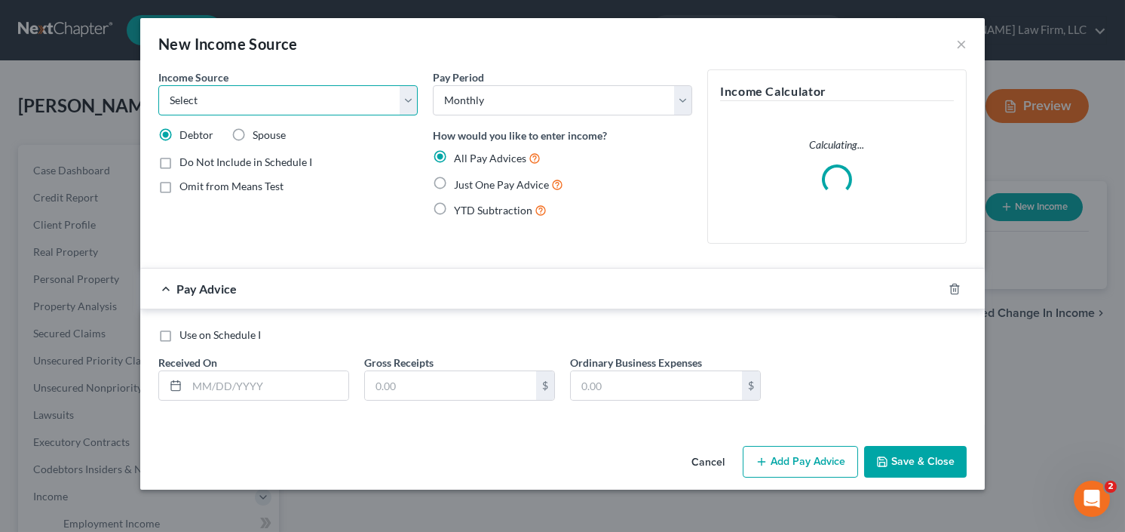
click at [222, 109] on select "Select Unemployment Disability (from employer) Pension Retirement Social Securi…" at bounding box center [287, 100] width 259 height 30
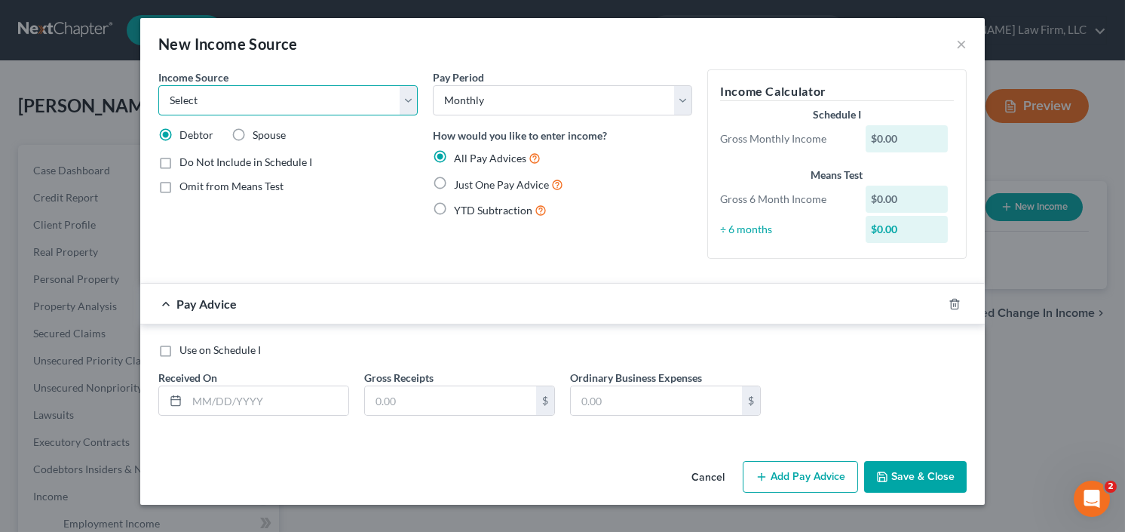
select select "9"
click at [158, 85] on select "Select Unemployment Disability (from employer) Pension Retirement Social Securi…" at bounding box center [287, 100] width 259 height 30
click at [454, 182] on label "Just One Pay Advice" at bounding box center [508, 184] width 109 height 17
click at [460, 182] on input "Just One Pay Advice" at bounding box center [465, 181] width 10 height 10
radio input "true"
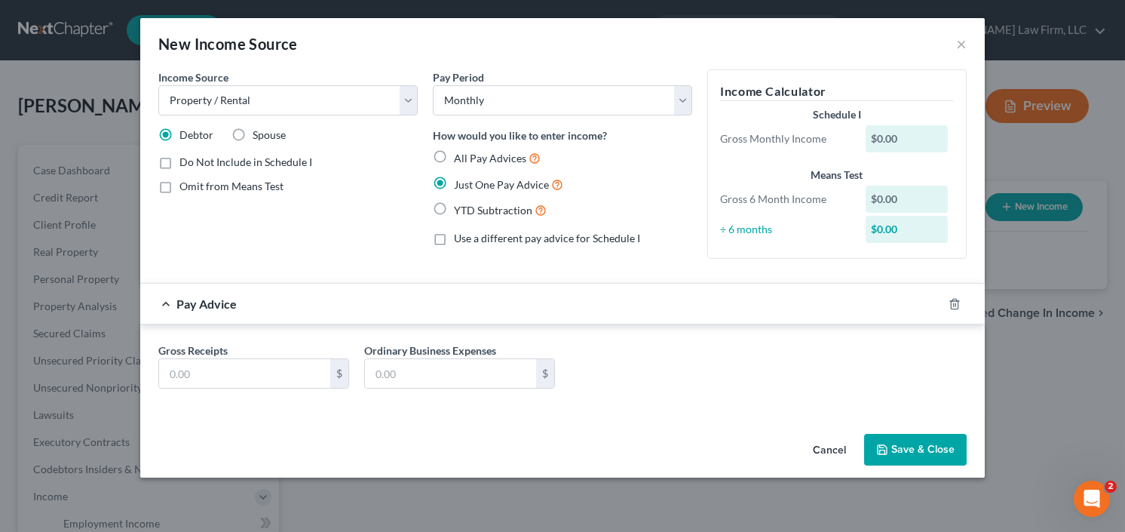
click at [454, 204] on label "YTD Subtraction" at bounding box center [500, 209] width 93 height 17
click at [460, 204] on input "YTD Subtraction" at bounding box center [465, 206] width 10 height 10
radio input "true"
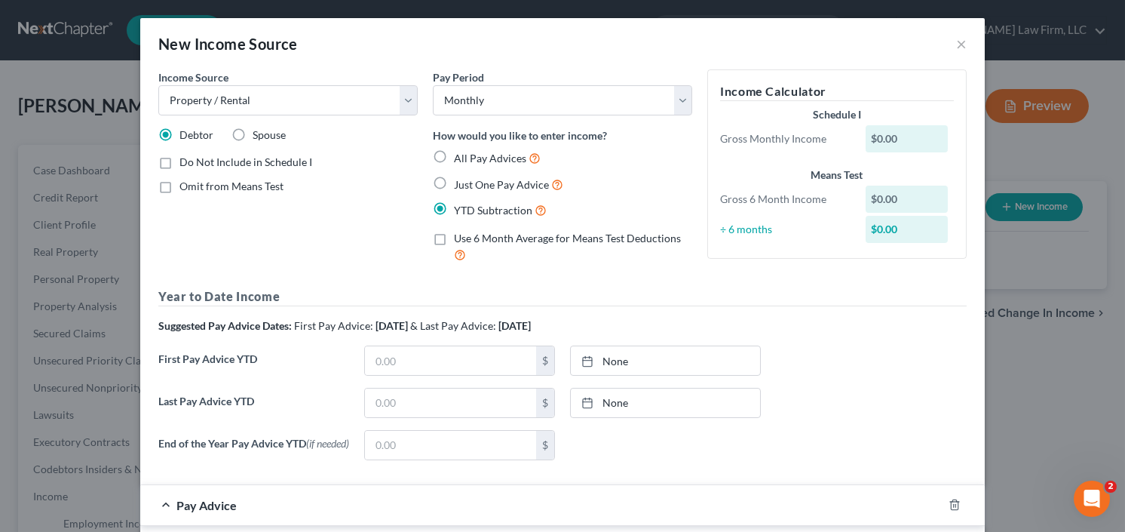
click at [454, 182] on label "Just One Pay Advice" at bounding box center [508, 184] width 109 height 17
click at [460, 182] on input "Just One Pay Advice" at bounding box center [465, 181] width 10 height 10
radio input "true"
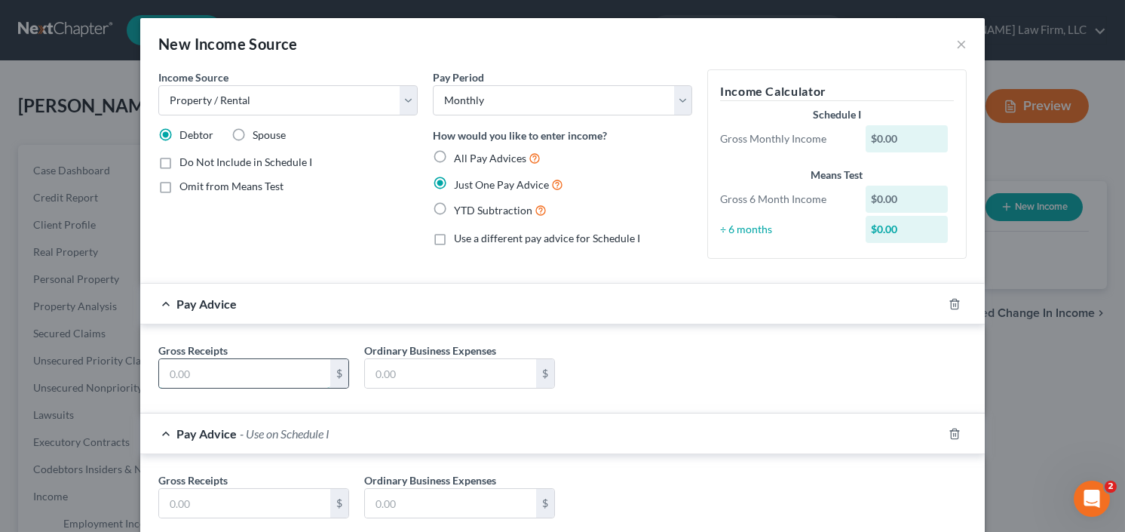
click at [212, 367] on input "text" at bounding box center [244, 373] width 171 height 29
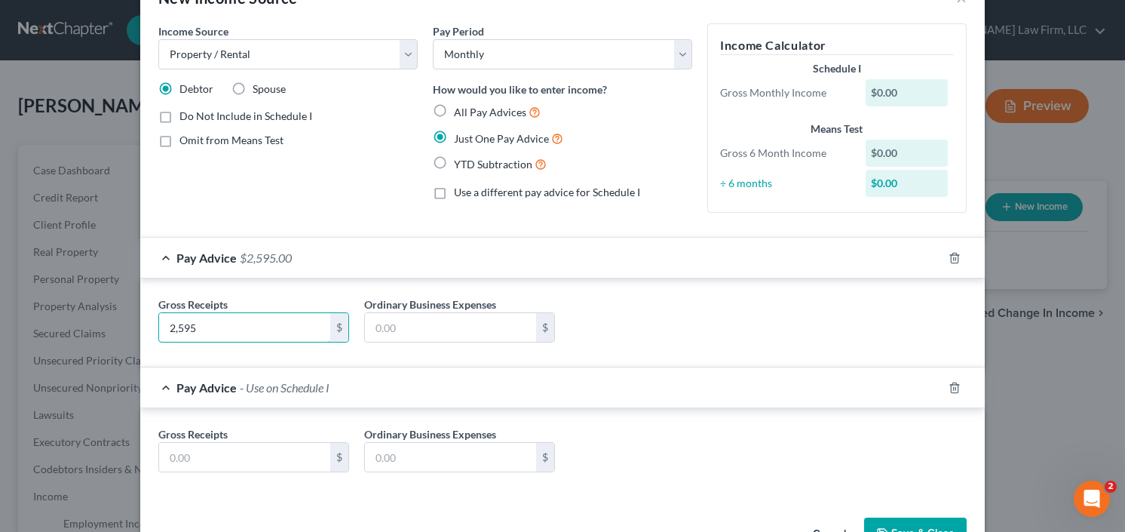
scroll to position [91, 0]
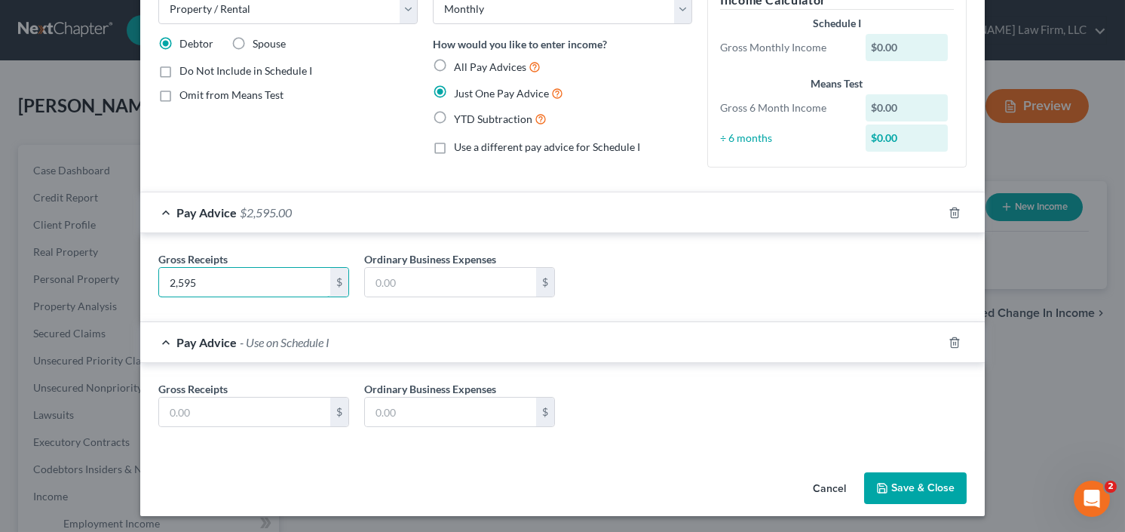
type input "2,595"
click at [905, 473] on button "Save & Close" at bounding box center [915, 488] width 103 height 32
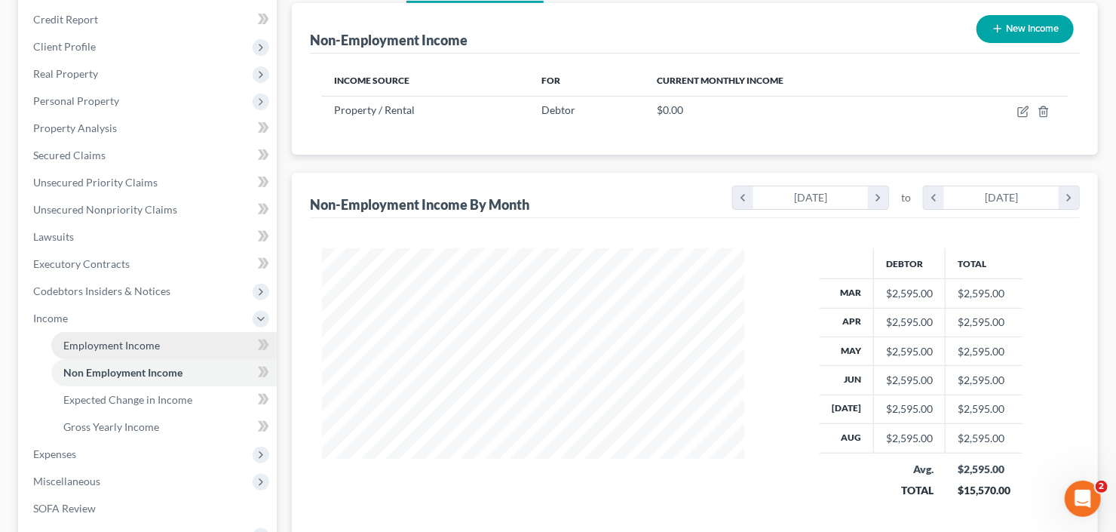
scroll to position [181, 0]
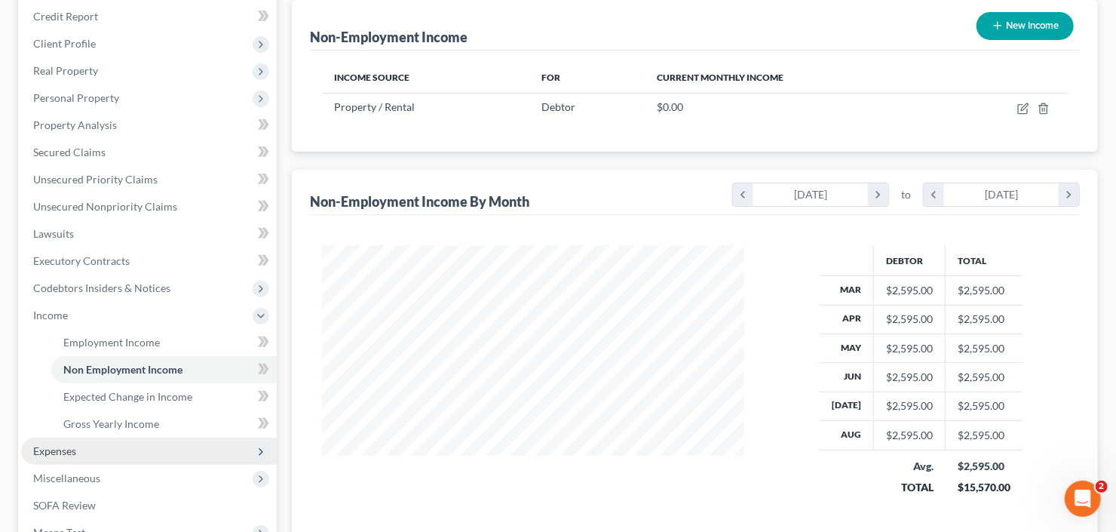
click at [53, 454] on span "Expenses" at bounding box center [54, 450] width 43 height 13
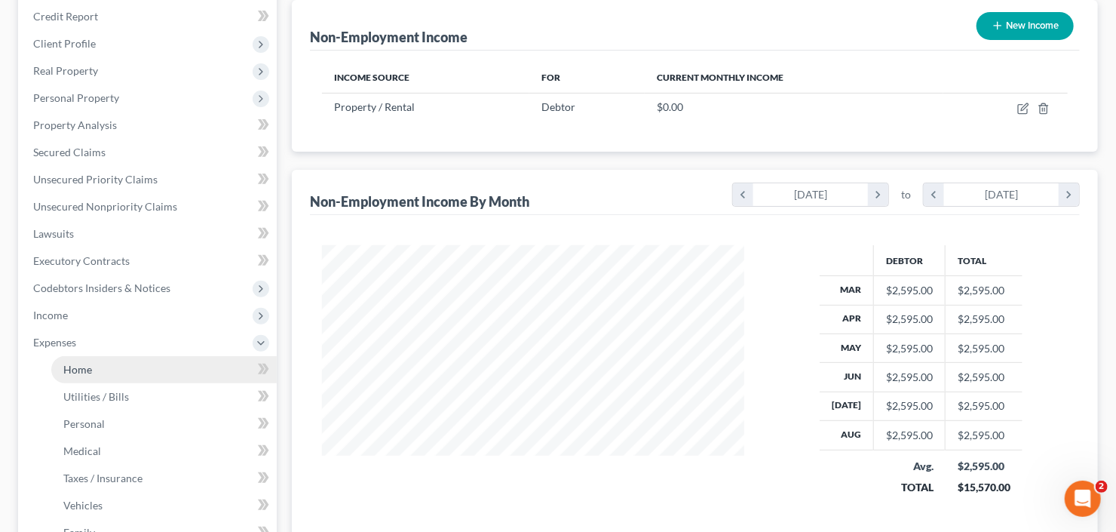
drag, startPoint x: 82, startPoint y: 366, endPoint x: 107, endPoint y: 366, distance: 24.9
click at [82, 366] on span "Home" at bounding box center [77, 369] width 29 height 13
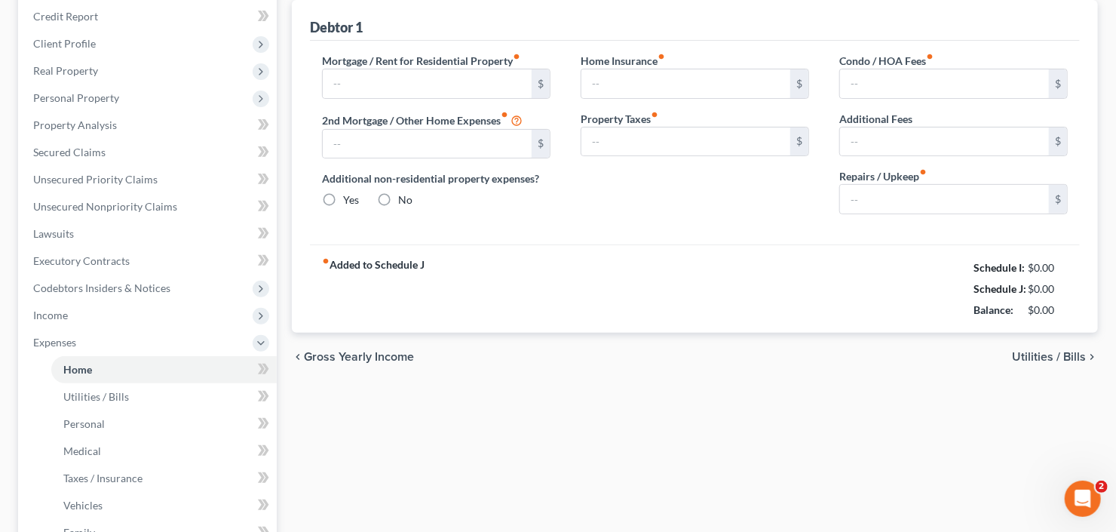
type input "2,000.00"
type input "2,365.00"
radio input "true"
type input "0.00"
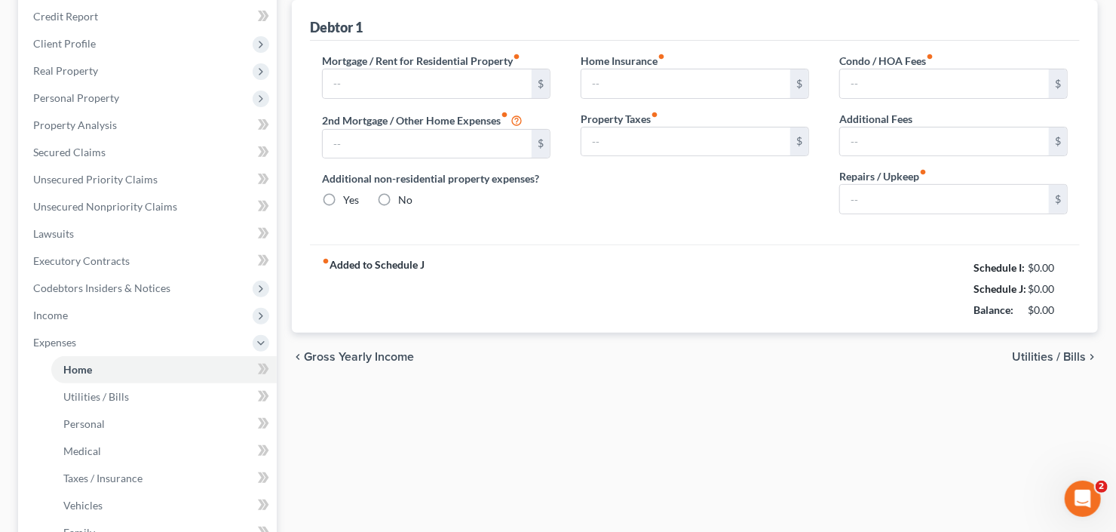
type input "0.00"
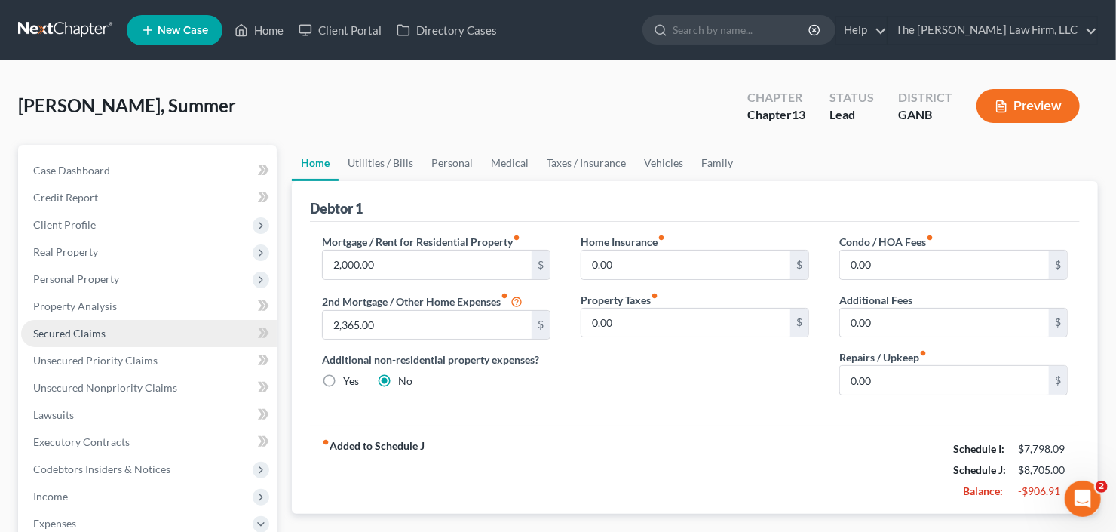
click at [70, 328] on span "Secured Claims" at bounding box center [69, 332] width 72 height 13
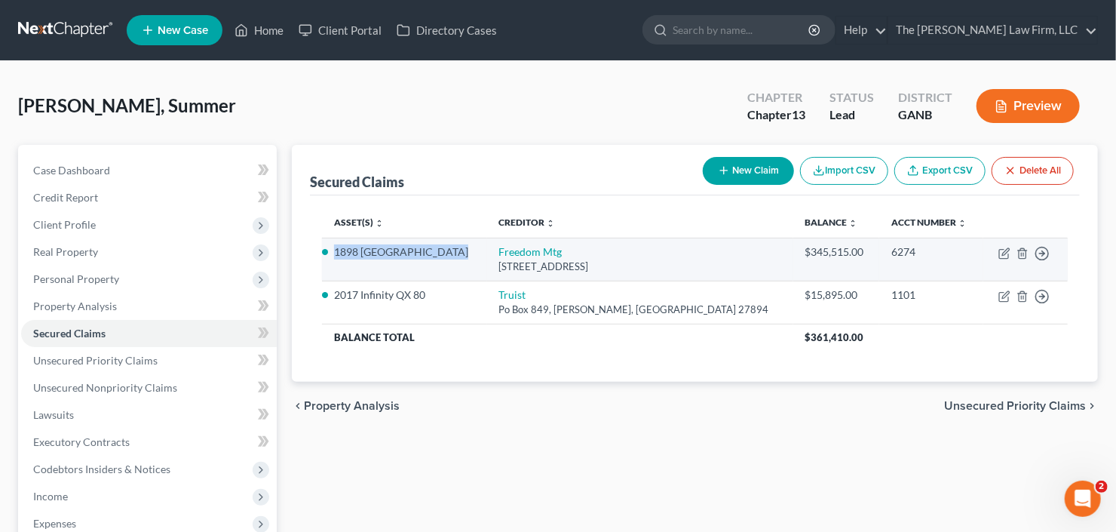
drag, startPoint x: 334, startPoint y: 253, endPoint x: 452, endPoint y: 252, distance: 118.4
click at [452, 252] on li "1898 [GEOGRAPHIC_DATA]" at bounding box center [404, 251] width 141 height 15
copy li "1898 [GEOGRAPHIC_DATA]"
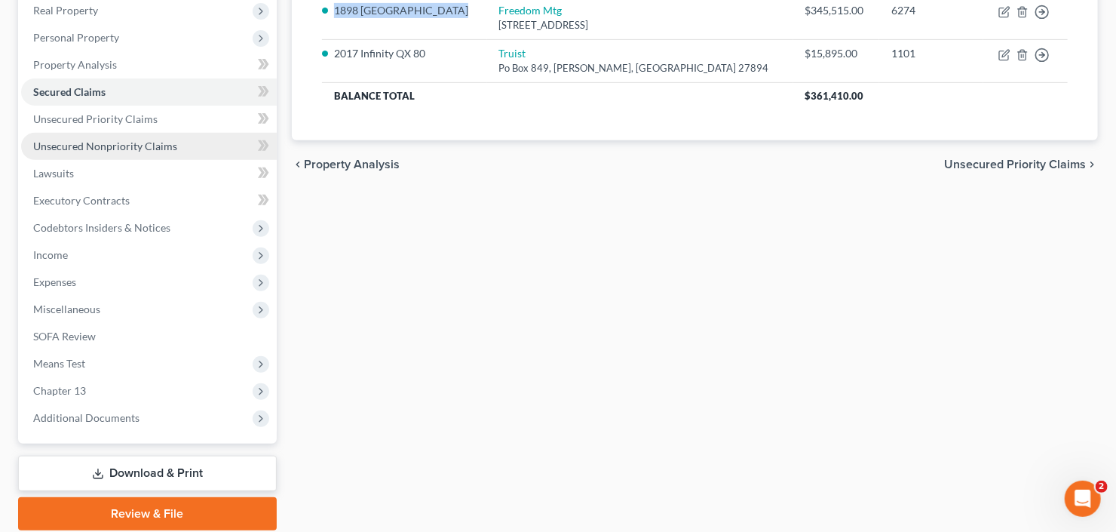
scroll to position [294, 0]
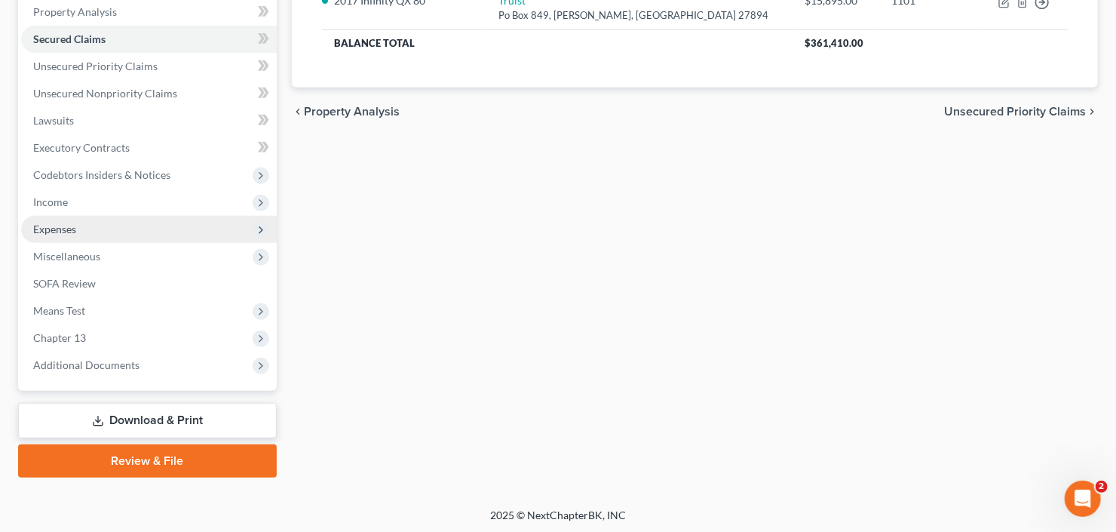
click at [90, 229] on span "Expenses" at bounding box center [149, 229] width 256 height 27
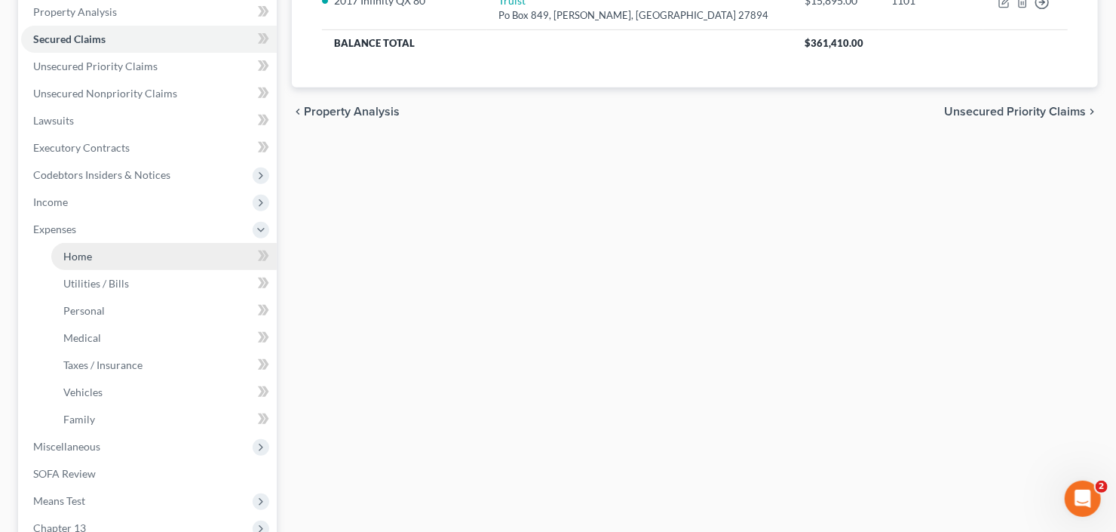
click at [103, 261] on link "Home" at bounding box center [163, 256] width 225 height 27
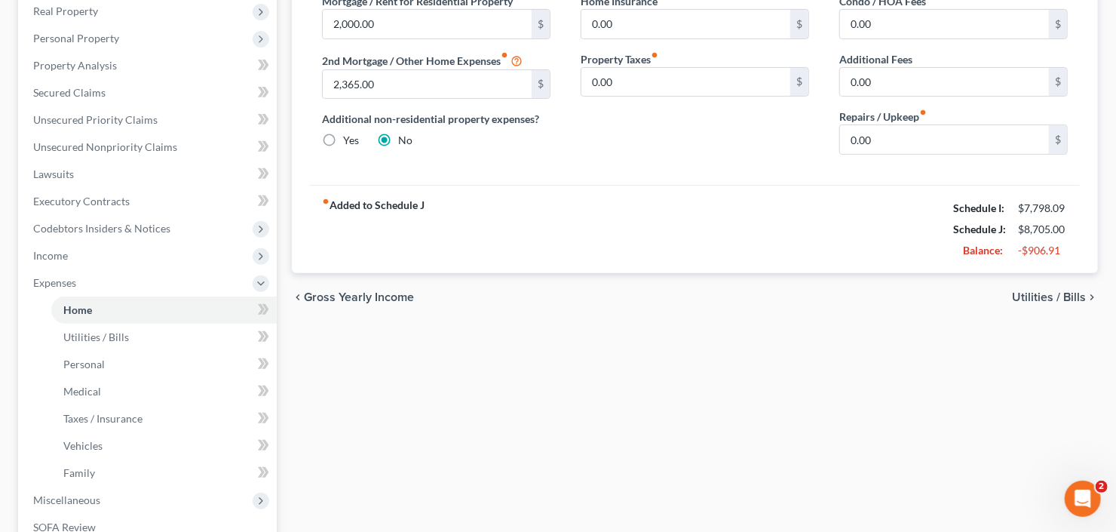
scroll to position [241, 0]
click at [105, 255] on span "Income" at bounding box center [149, 254] width 256 height 27
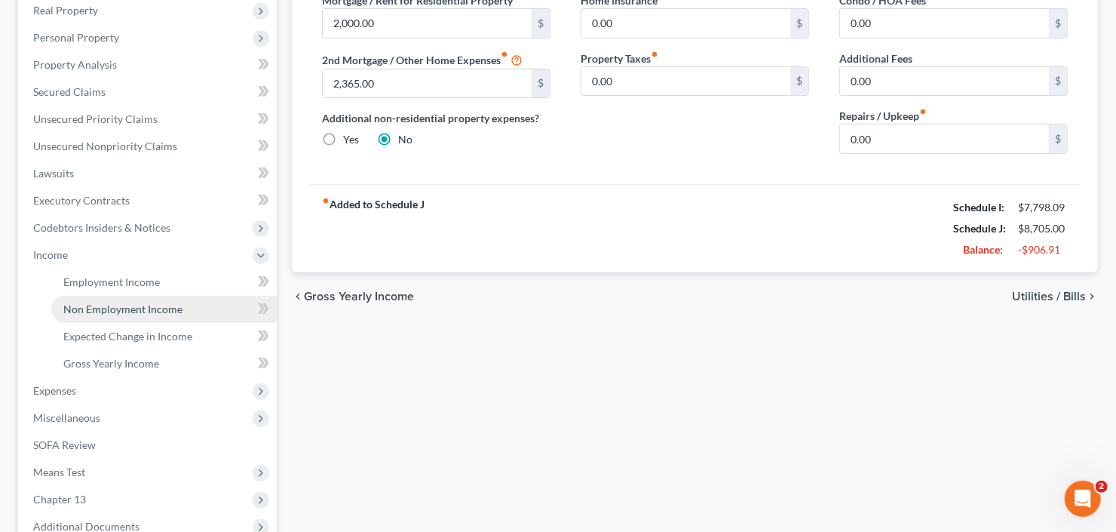
click at [135, 308] on span "Non Employment Income" at bounding box center [122, 308] width 119 height 13
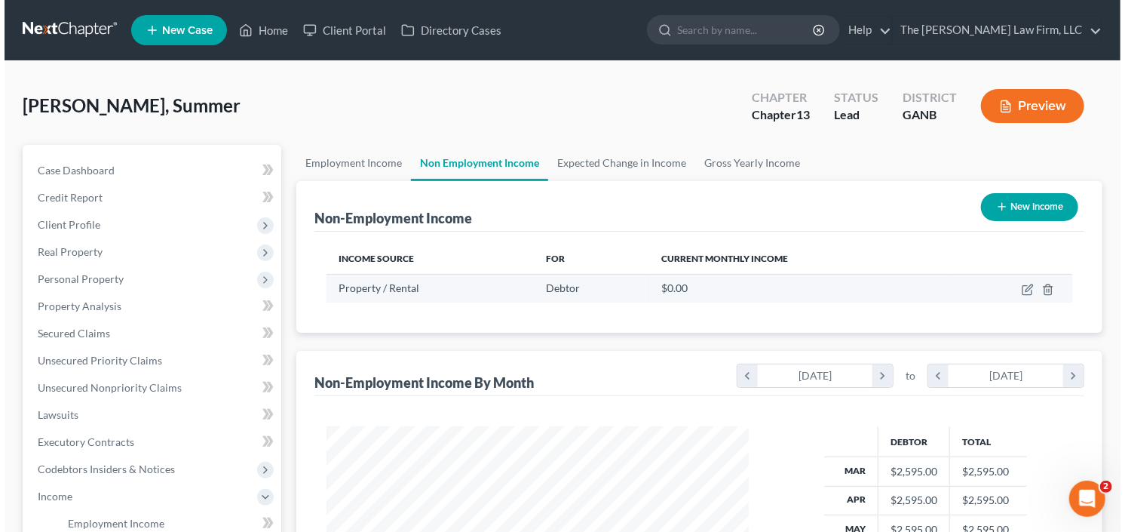
scroll to position [269, 452]
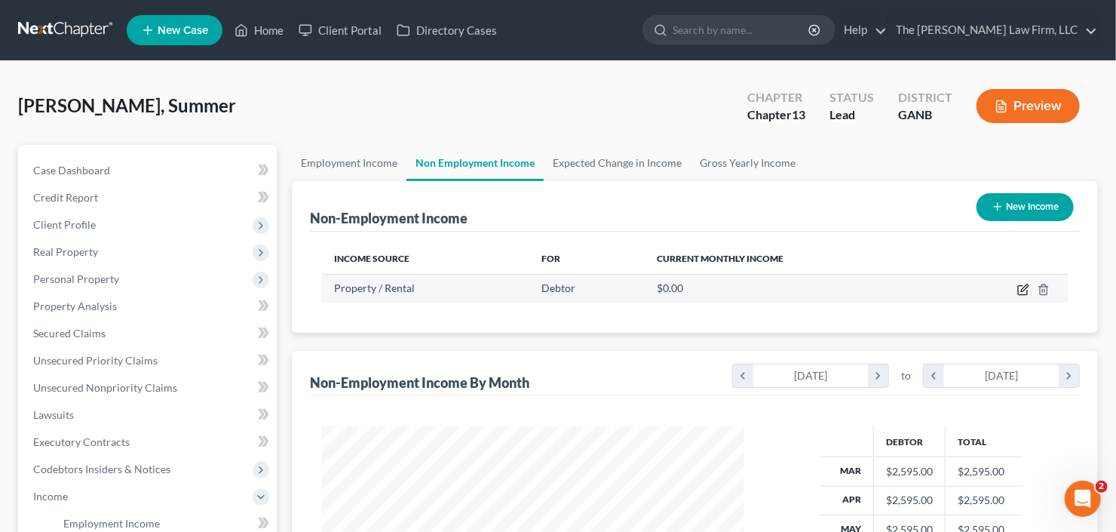
click at [1027, 289] on icon "button" at bounding box center [1023, 290] width 12 height 12
select select "9"
select select "0"
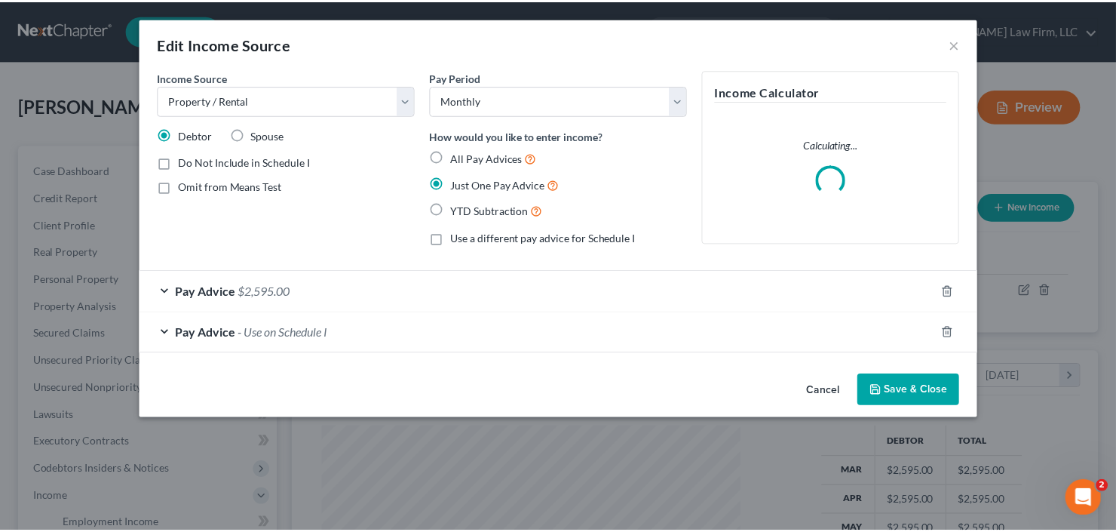
scroll to position [269, 456]
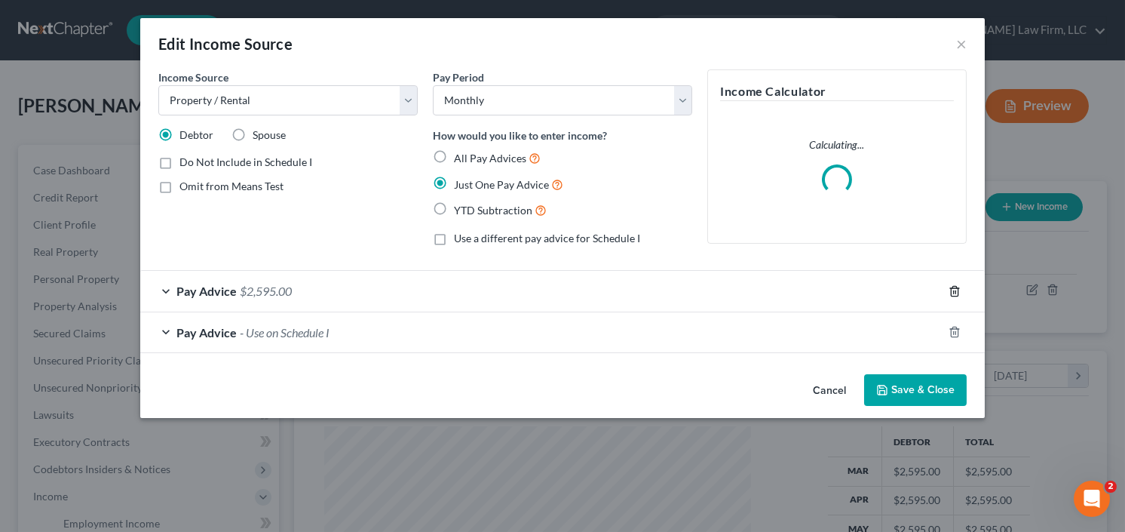
click at [954, 288] on icon "button" at bounding box center [955, 291] width 12 height 12
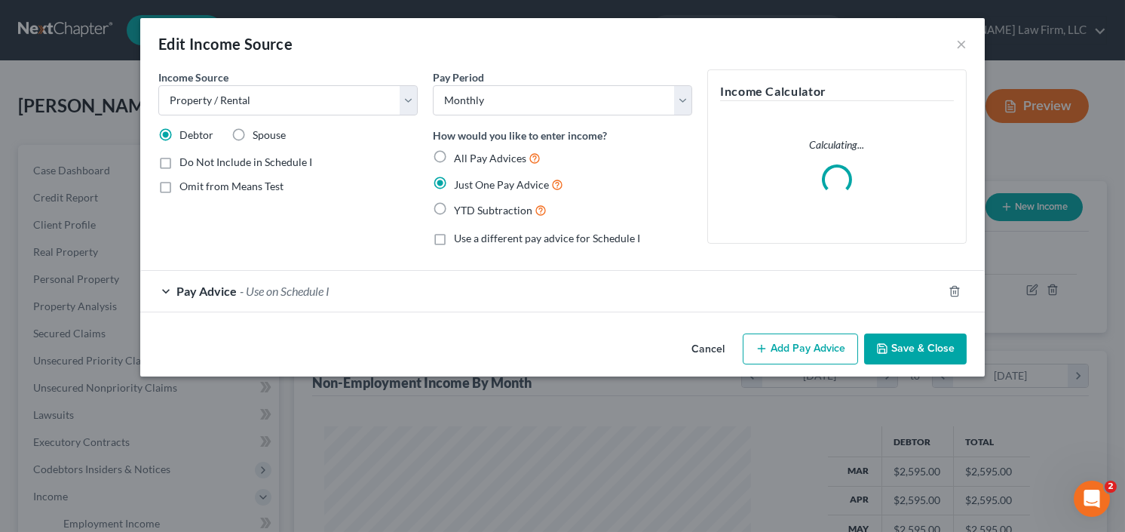
click at [287, 291] on span "- Use on Schedule I" at bounding box center [285, 291] width 90 height 14
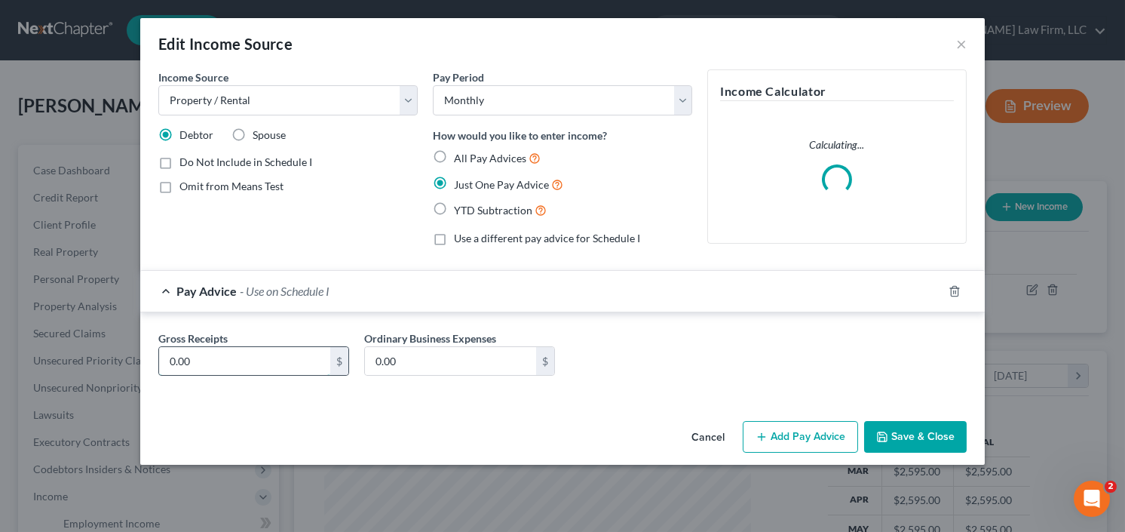
click at [213, 364] on input "0.00" at bounding box center [244, 361] width 171 height 29
type input "2,595.00"
click at [908, 428] on button "Save & Close" at bounding box center [915, 437] width 103 height 32
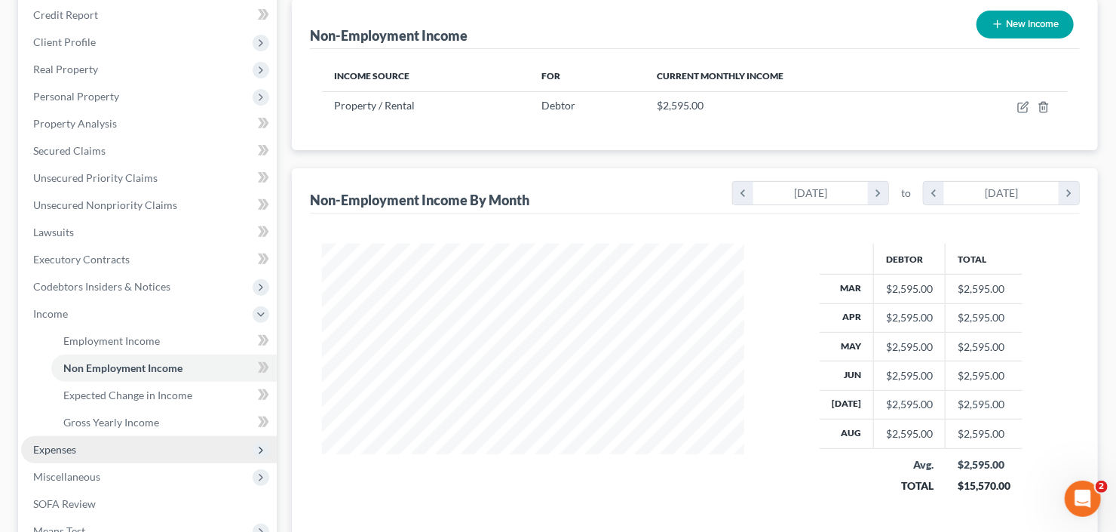
scroll to position [241, 0]
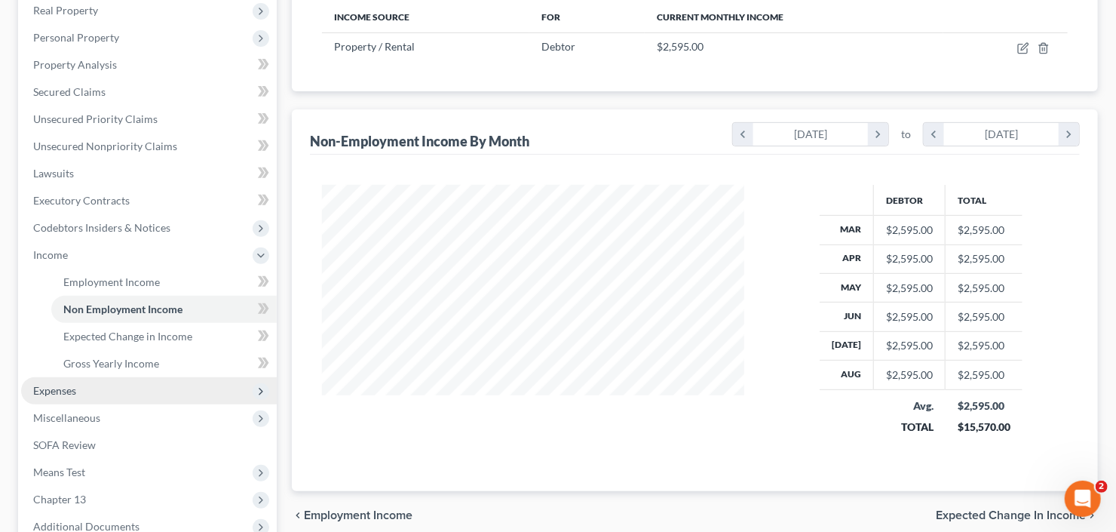
click at [74, 385] on span "Expenses" at bounding box center [54, 390] width 43 height 13
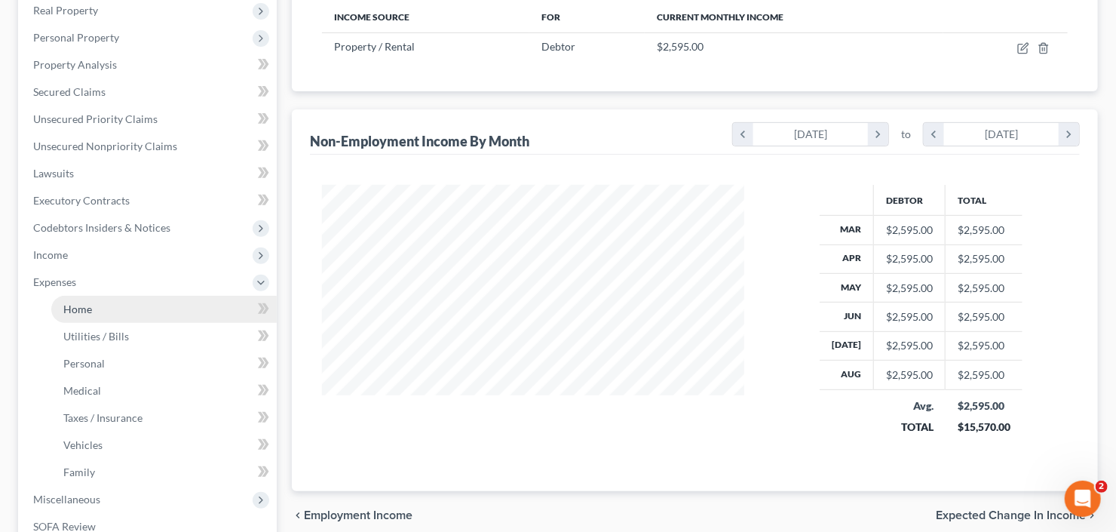
click at [94, 302] on link "Home" at bounding box center [163, 309] width 225 height 27
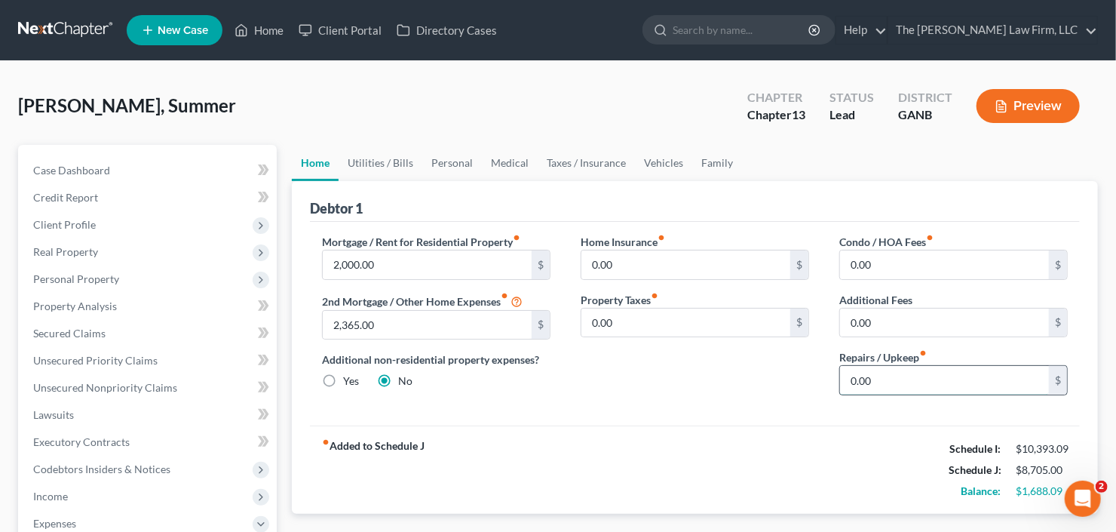
click at [884, 376] on input "0.00" at bounding box center [944, 380] width 209 height 29
type input "100"
click at [894, 299] on label "Additional Fees" at bounding box center [875, 300] width 73 height 16
click at [881, 313] on input "0.00" at bounding box center [944, 322] width 209 height 29
type input "100"
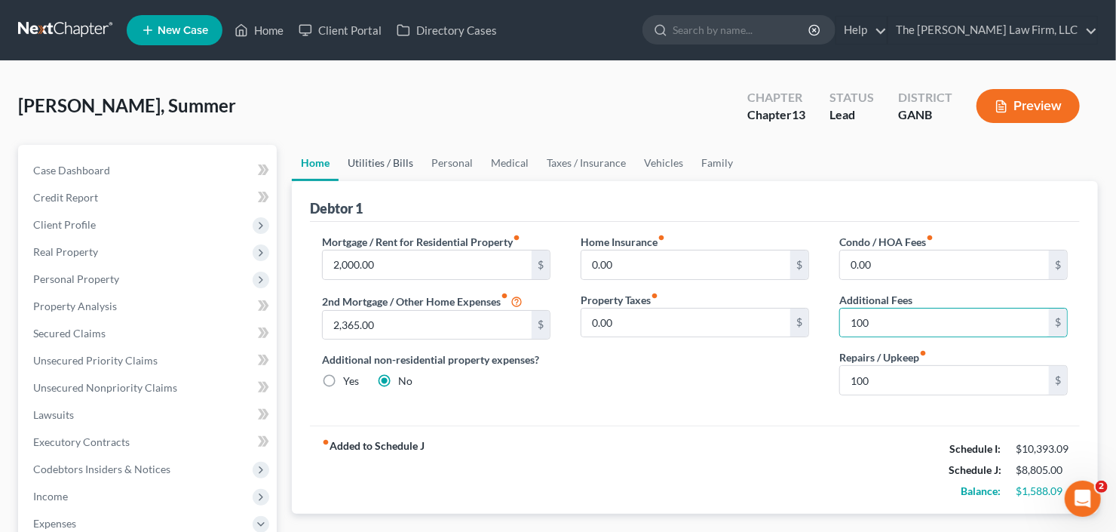
click at [385, 163] on link "Utilities / Bills" at bounding box center [381, 163] width 84 height 36
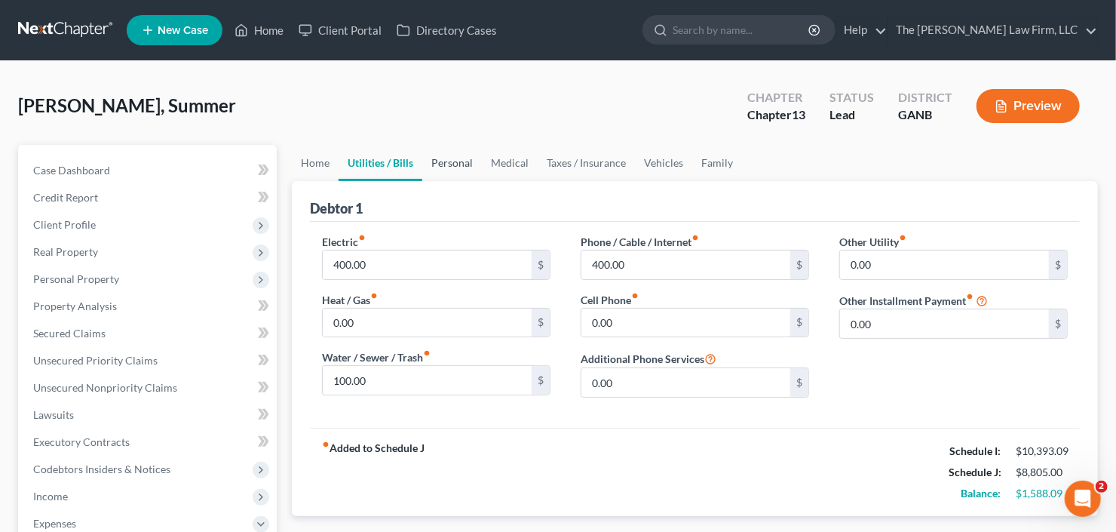
click at [455, 158] on link "Personal" at bounding box center [452, 163] width 60 height 36
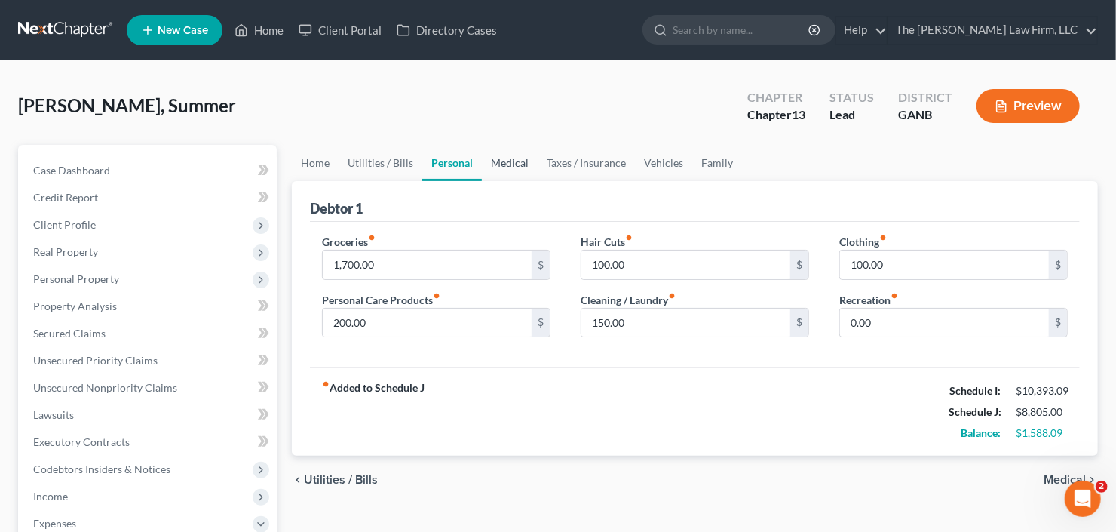
click at [510, 161] on link "Medical" at bounding box center [510, 163] width 56 height 36
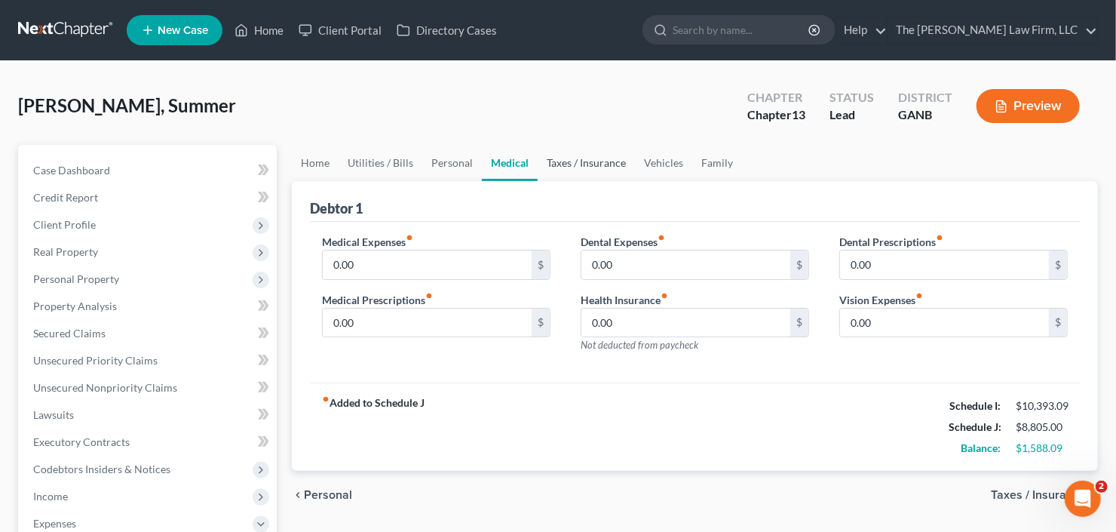
click at [584, 161] on link "Taxes / Insurance" at bounding box center [586, 163] width 97 height 36
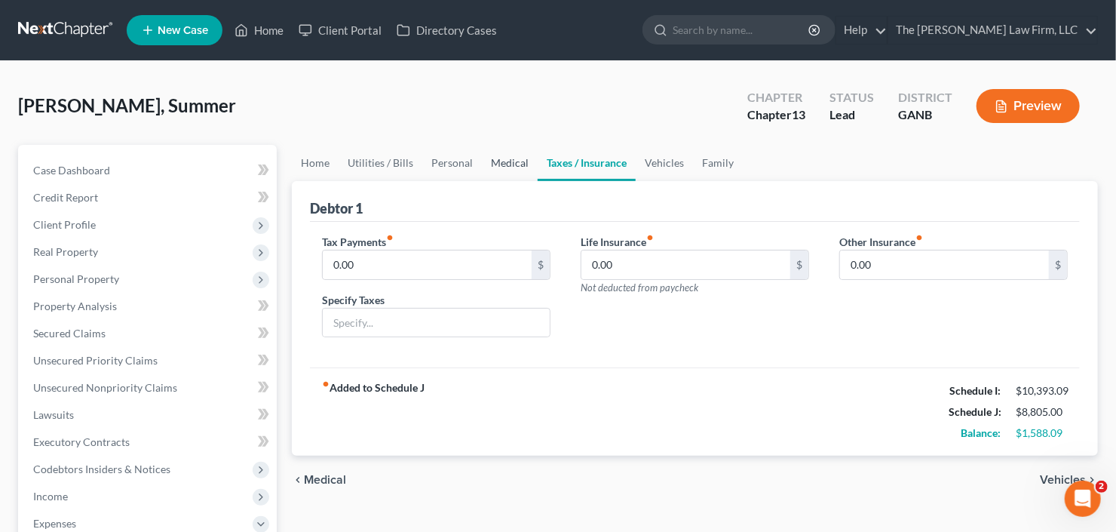
click at [513, 158] on link "Medical" at bounding box center [510, 163] width 56 height 36
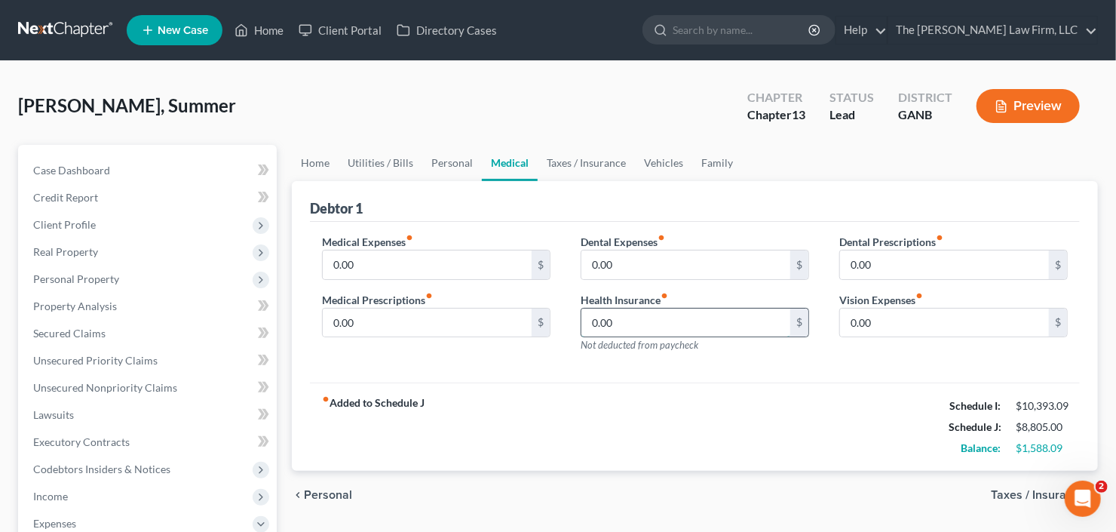
click at [650, 325] on input "0.00" at bounding box center [685, 322] width 209 height 29
click at [601, 162] on link "Taxes / Insurance" at bounding box center [586, 163] width 97 height 36
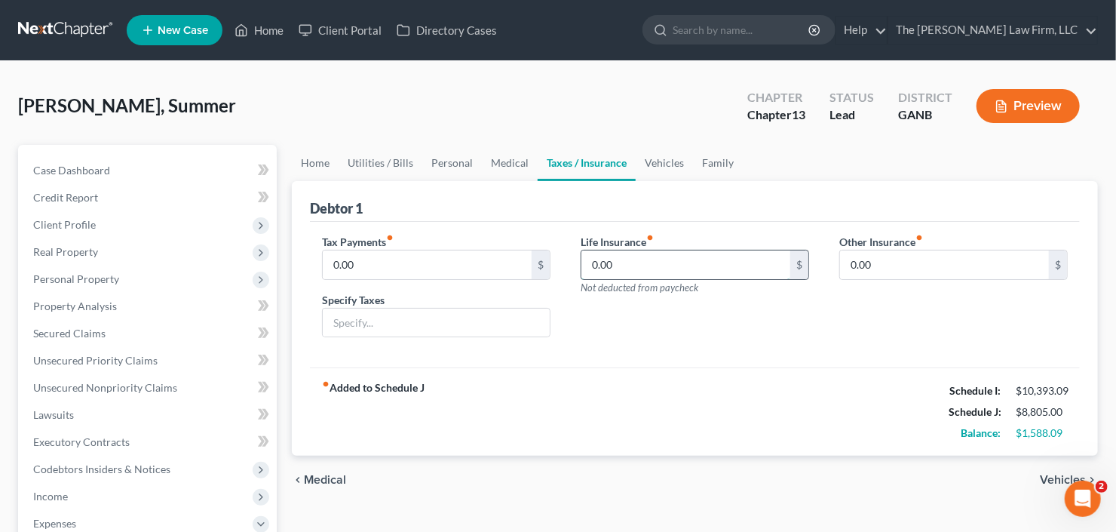
click at [623, 262] on input "0.00" at bounding box center [685, 264] width 209 height 29
type input "90.00"
click at [499, 161] on link "Medical" at bounding box center [510, 163] width 56 height 36
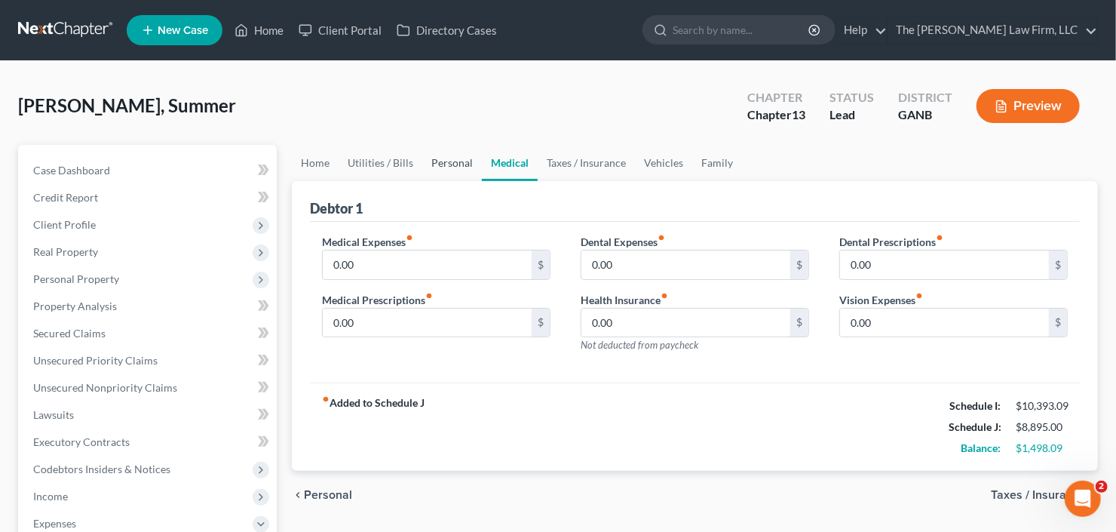
click at [455, 163] on link "Personal" at bounding box center [452, 163] width 60 height 36
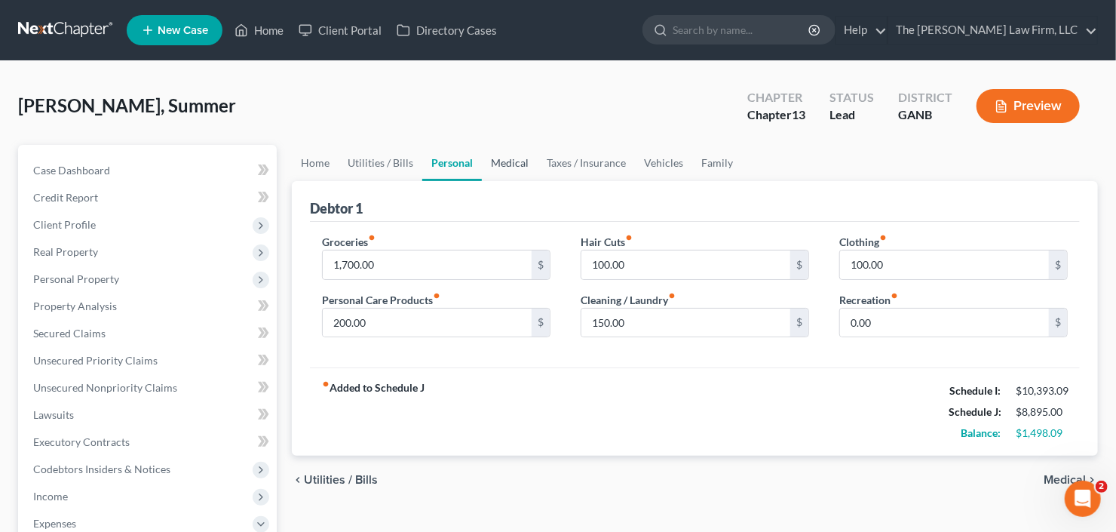
click at [510, 158] on link "Medical" at bounding box center [510, 163] width 56 height 36
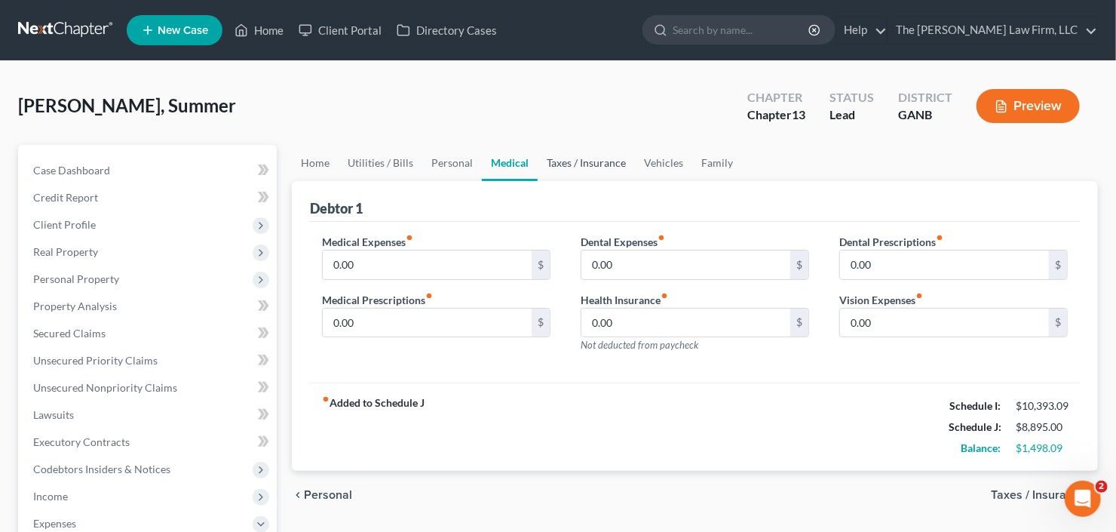
click at [605, 173] on link "Taxes / Insurance" at bounding box center [586, 163] width 97 height 36
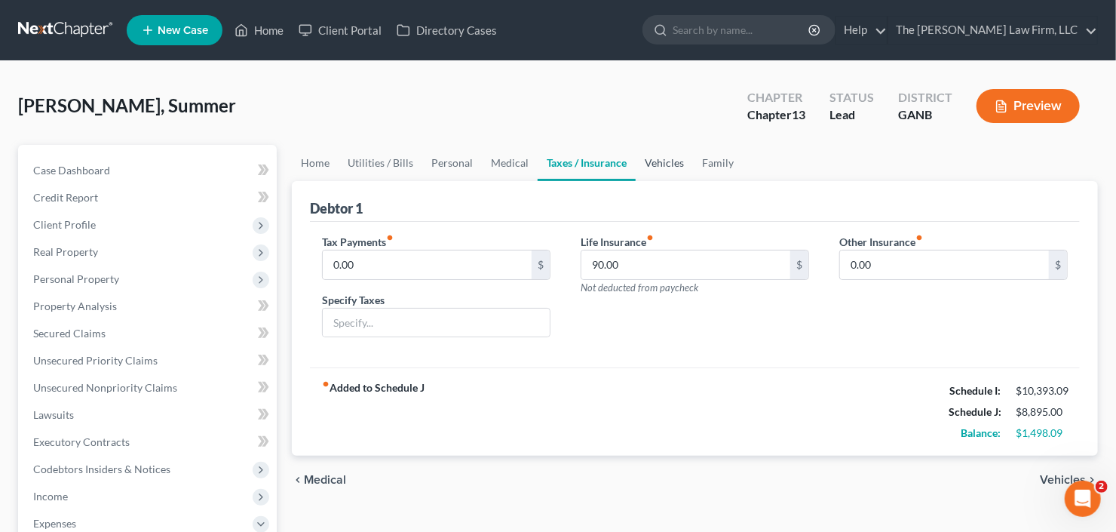
click at [685, 156] on link "Vehicles" at bounding box center [664, 163] width 57 height 36
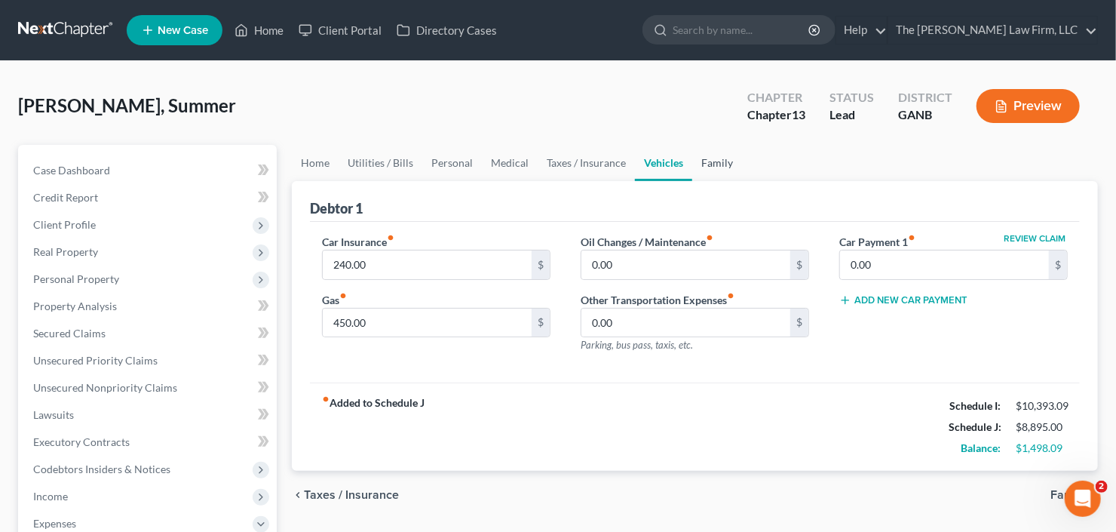
click at [718, 163] on link "Family" at bounding box center [717, 163] width 50 height 36
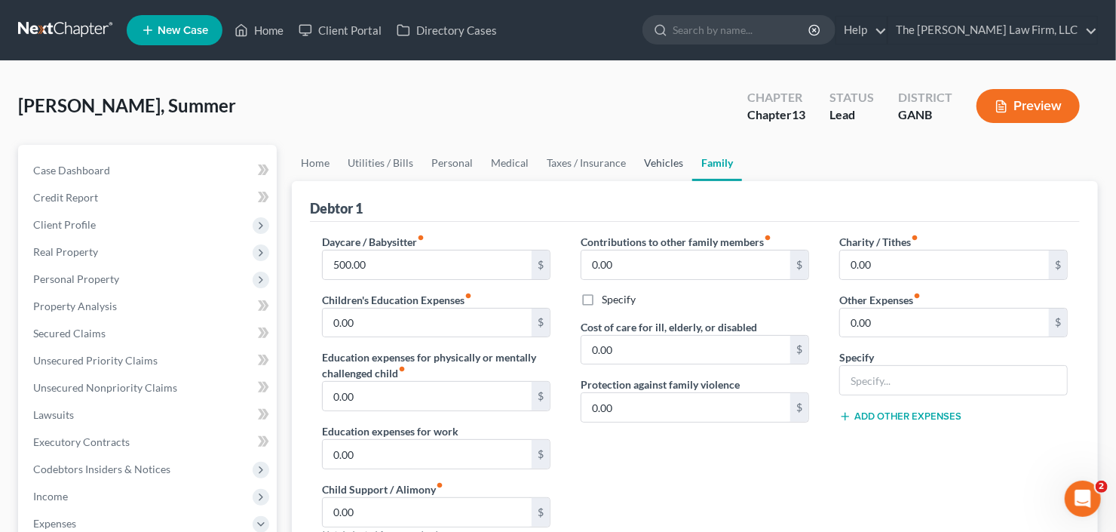
click at [657, 167] on link "Vehicles" at bounding box center [663, 163] width 57 height 36
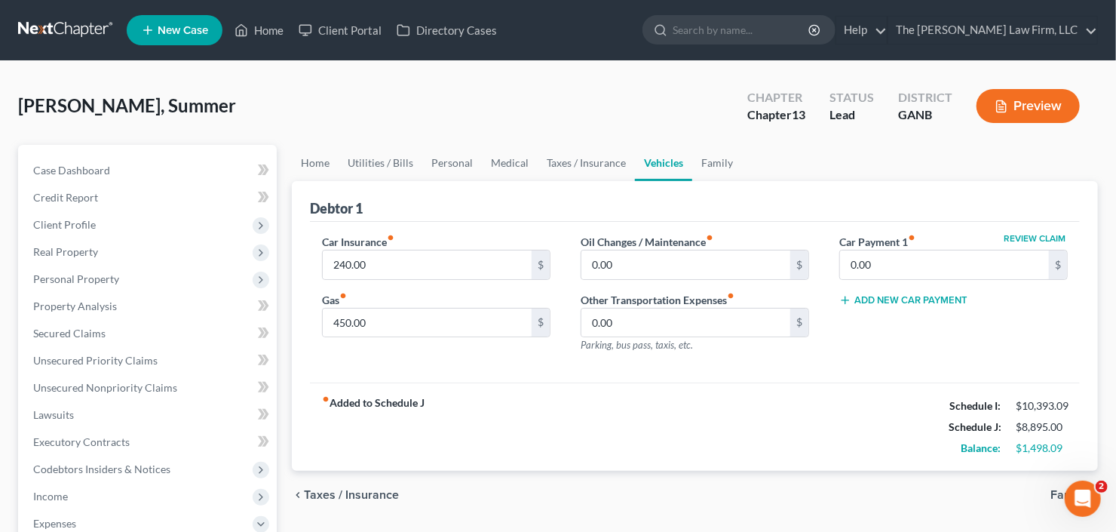
click at [742, 161] on ul "Home Utilities / Bills Personal Medical Taxes / Insurance Vehicles Family" at bounding box center [695, 163] width 806 height 36
click at [709, 160] on link "Family" at bounding box center [717, 163] width 50 height 36
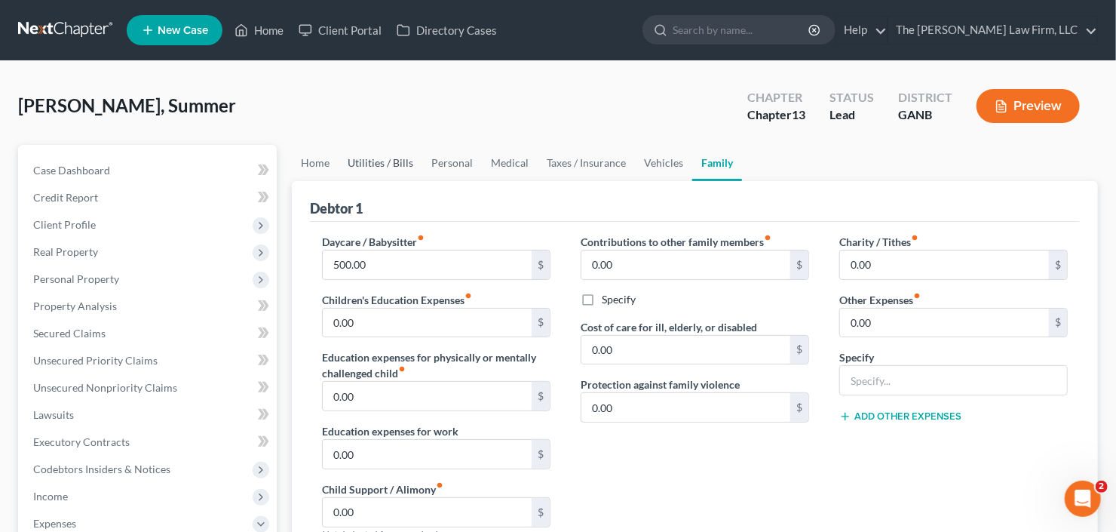
click at [379, 167] on link "Utilities / Bills" at bounding box center [381, 163] width 84 height 36
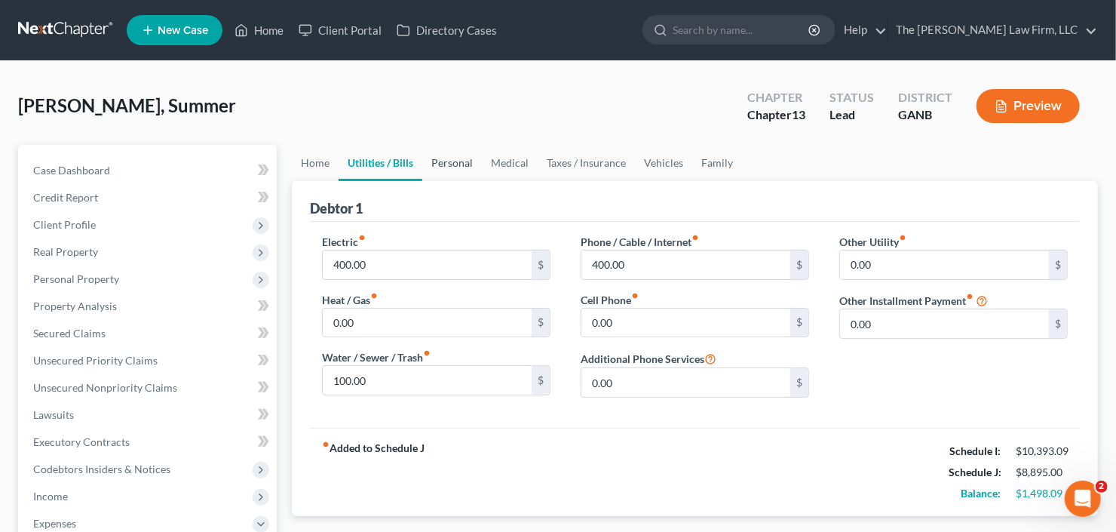
click at [441, 160] on link "Personal" at bounding box center [452, 163] width 60 height 36
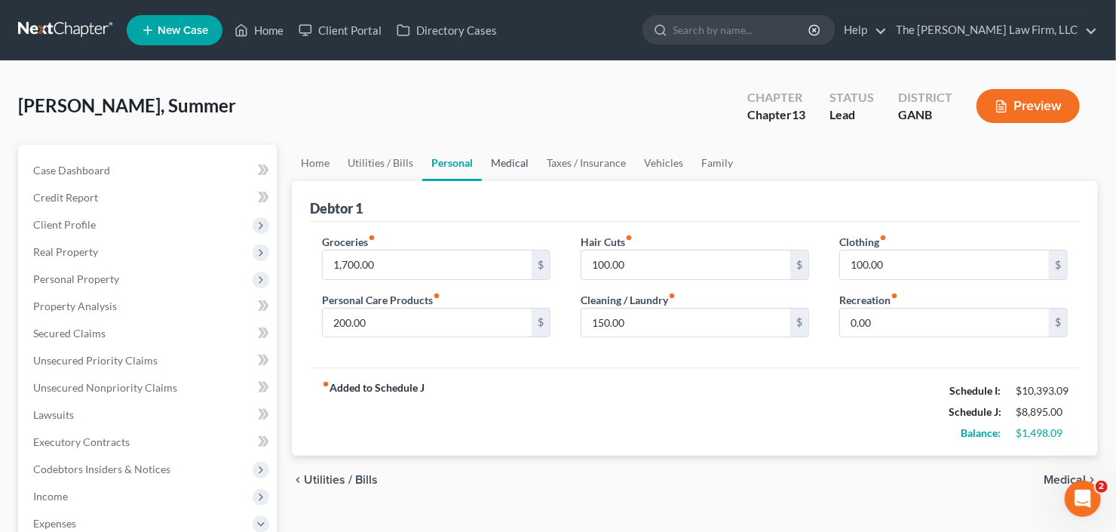
click at [507, 159] on link "Medical" at bounding box center [510, 163] width 56 height 36
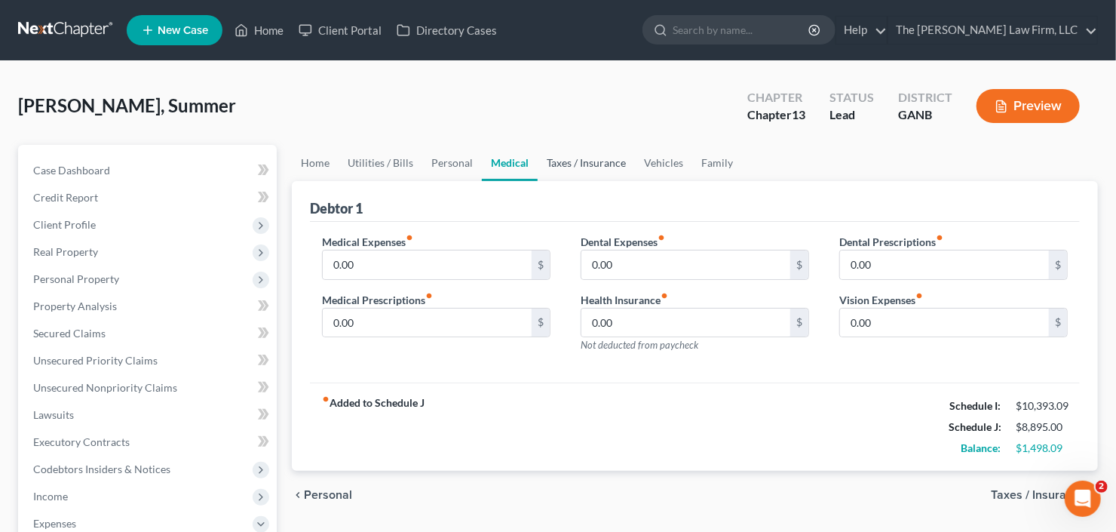
click at [595, 166] on link "Taxes / Insurance" at bounding box center [586, 163] width 97 height 36
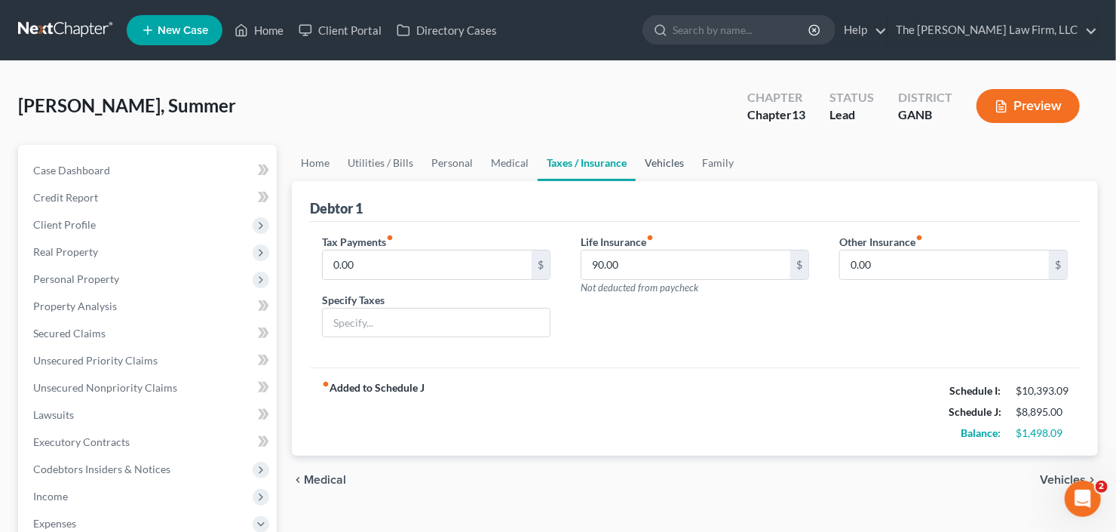
click at [666, 162] on link "Vehicles" at bounding box center [664, 163] width 57 height 36
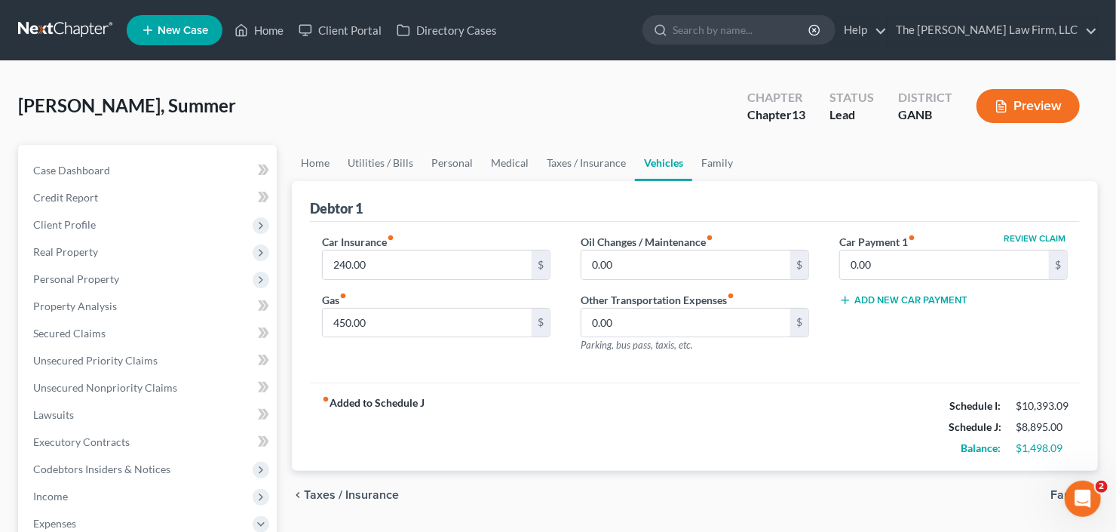
click at [739, 157] on ul "Home Utilities / Bills Personal Medical Taxes / Insurance Vehicles Family" at bounding box center [695, 163] width 806 height 36
click at [721, 160] on link "Family" at bounding box center [717, 163] width 50 height 36
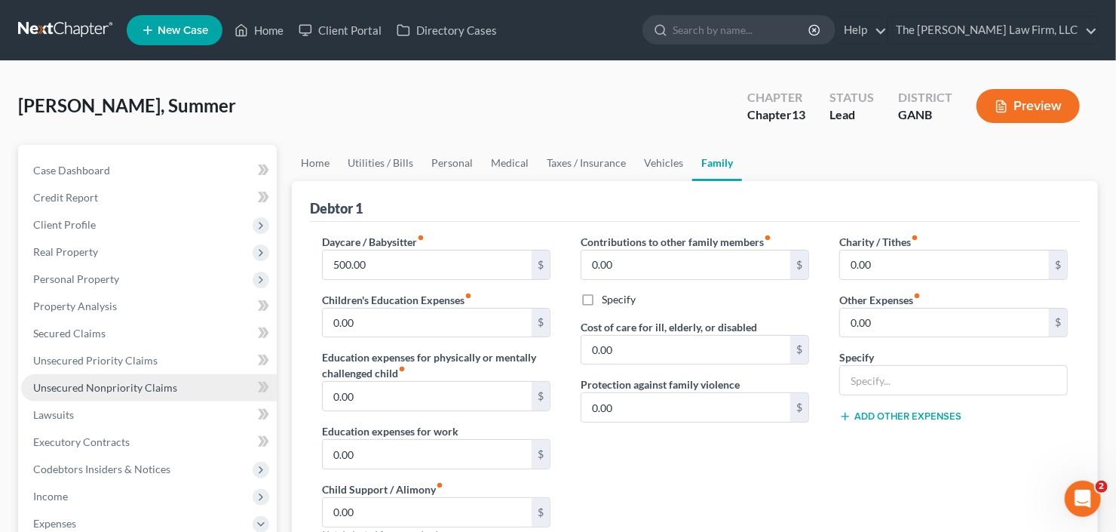
click at [97, 383] on span "Unsecured Nonpriority Claims" at bounding box center [105, 387] width 144 height 13
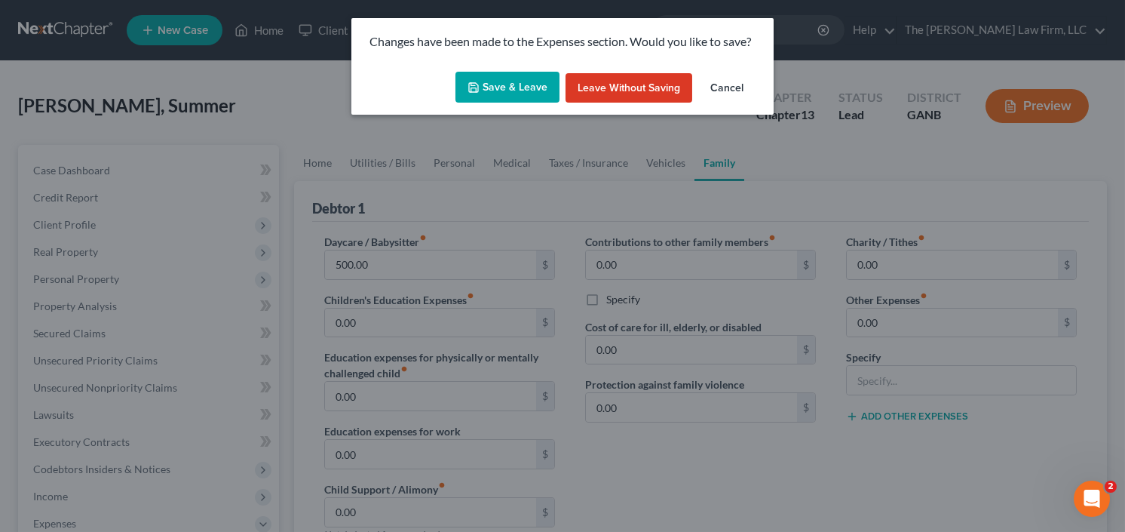
click at [503, 67] on div "Save & Leave Leave without Saving Cancel" at bounding box center [562, 91] width 422 height 50
click at [498, 84] on button "Save & Leave" at bounding box center [507, 88] width 104 height 32
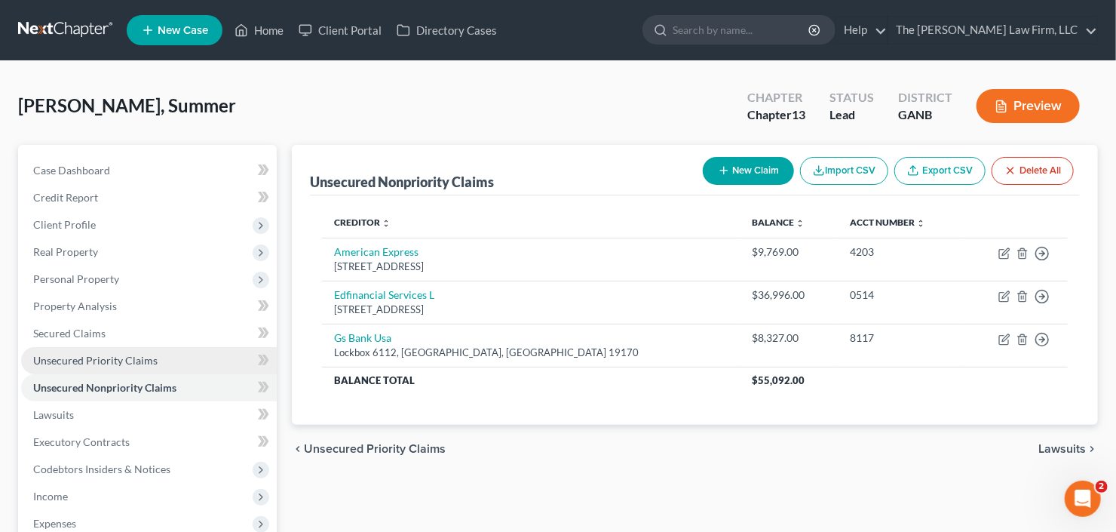
click at [96, 360] on span "Unsecured Priority Claims" at bounding box center [95, 360] width 124 height 13
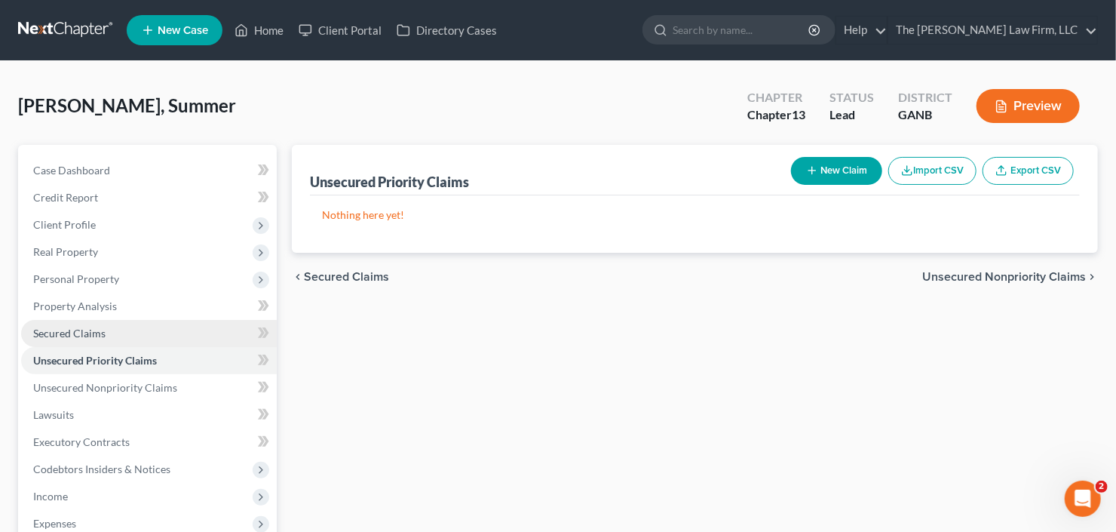
click at [76, 334] on span "Secured Claims" at bounding box center [69, 332] width 72 height 13
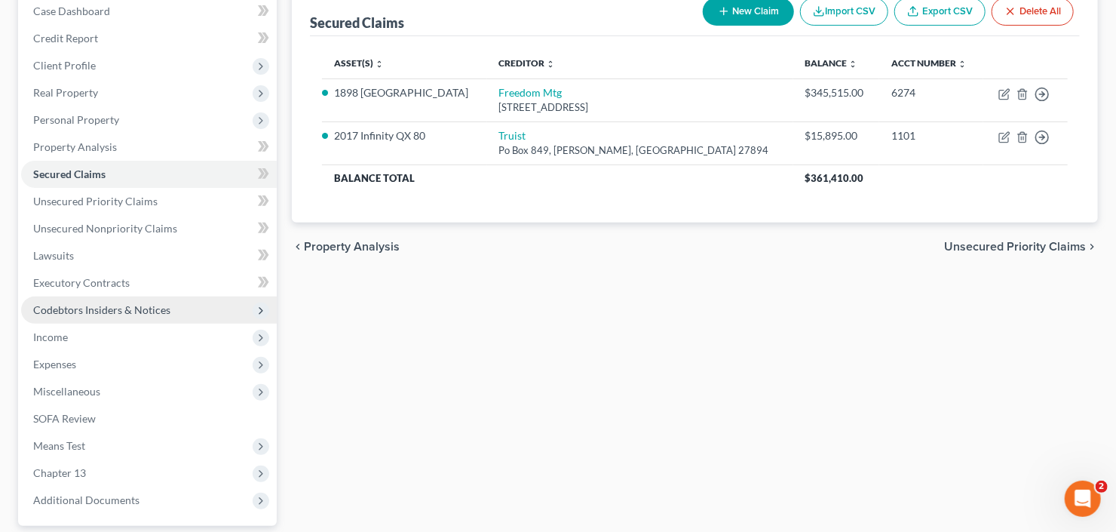
scroll to position [181, 0]
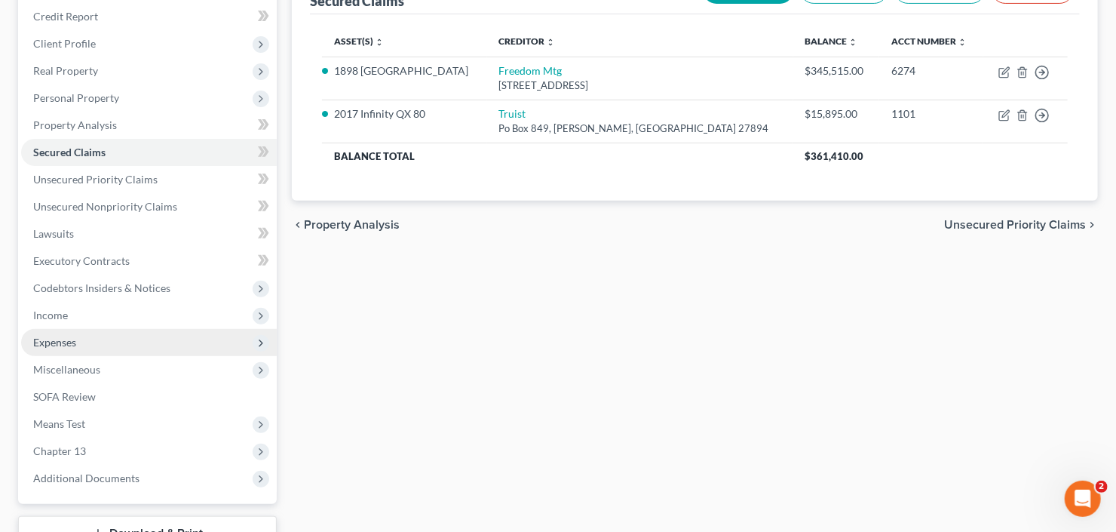
click at [74, 343] on span "Expenses" at bounding box center [54, 342] width 43 height 13
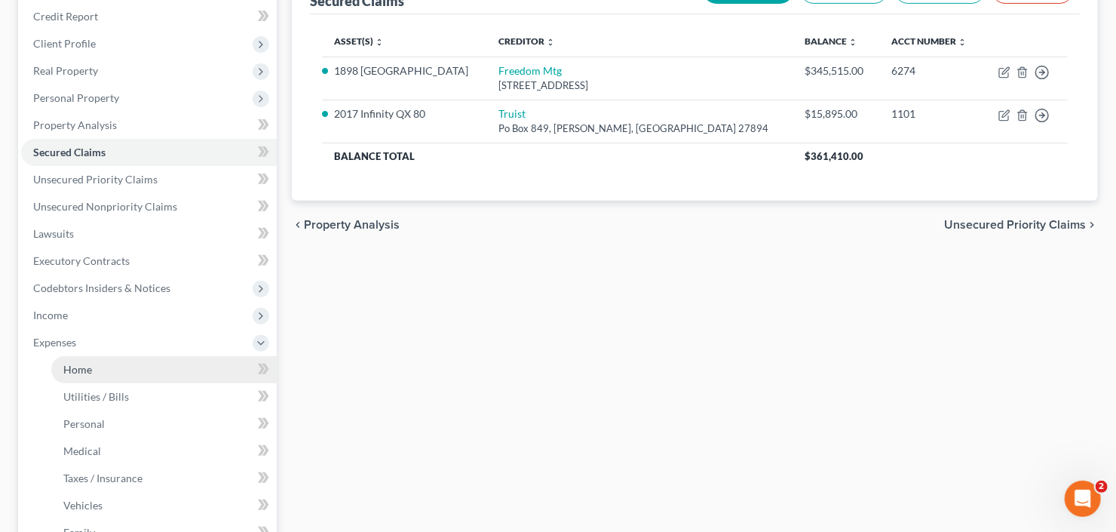
drag, startPoint x: 78, startPoint y: 366, endPoint x: 87, endPoint y: 365, distance: 8.3
click at [78, 365] on span "Home" at bounding box center [77, 369] width 29 height 13
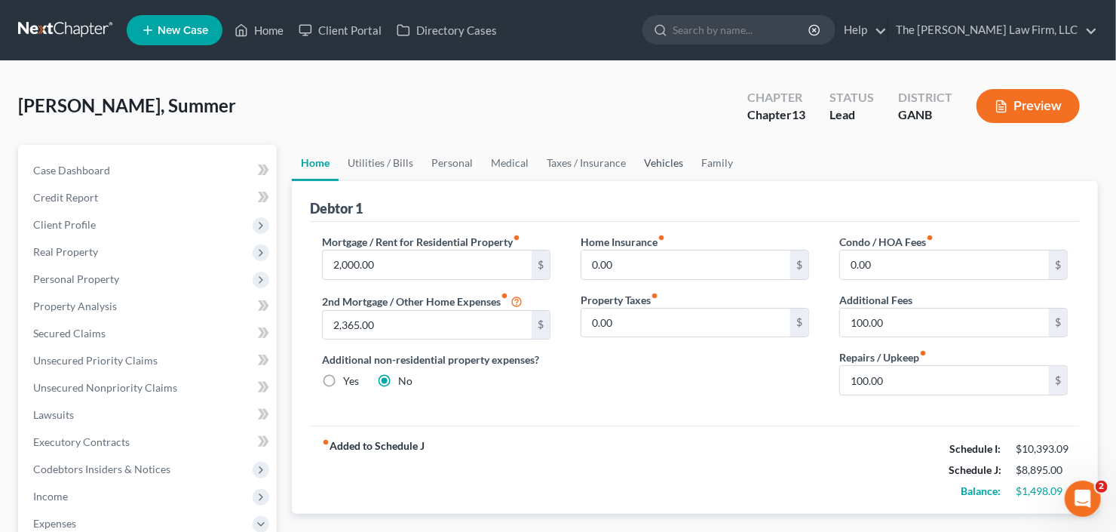
click at [654, 158] on link "Vehicles" at bounding box center [663, 163] width 57 height 36
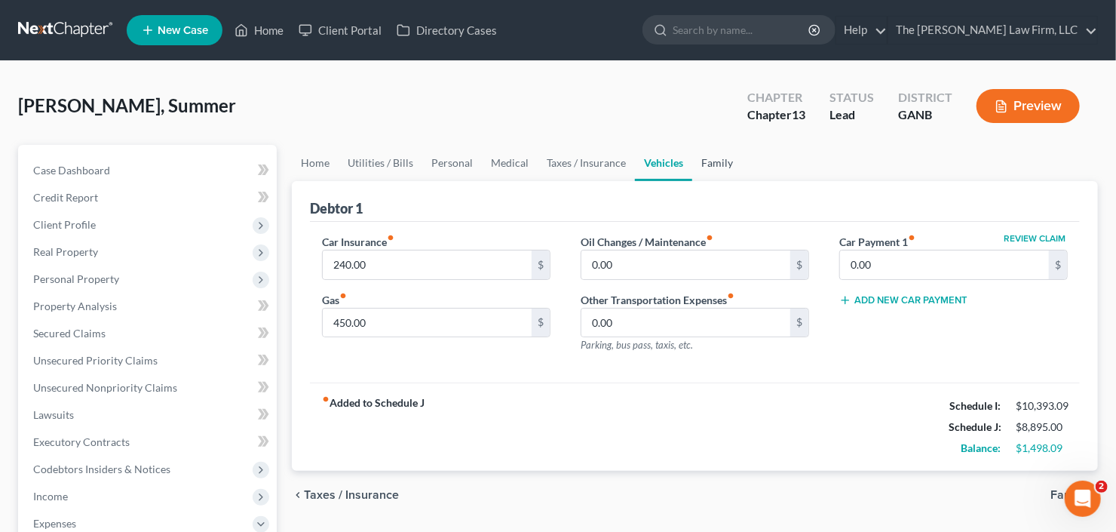
click at [702, 158] on link "Family" at bounding box center [717, 163] width 50 height 36
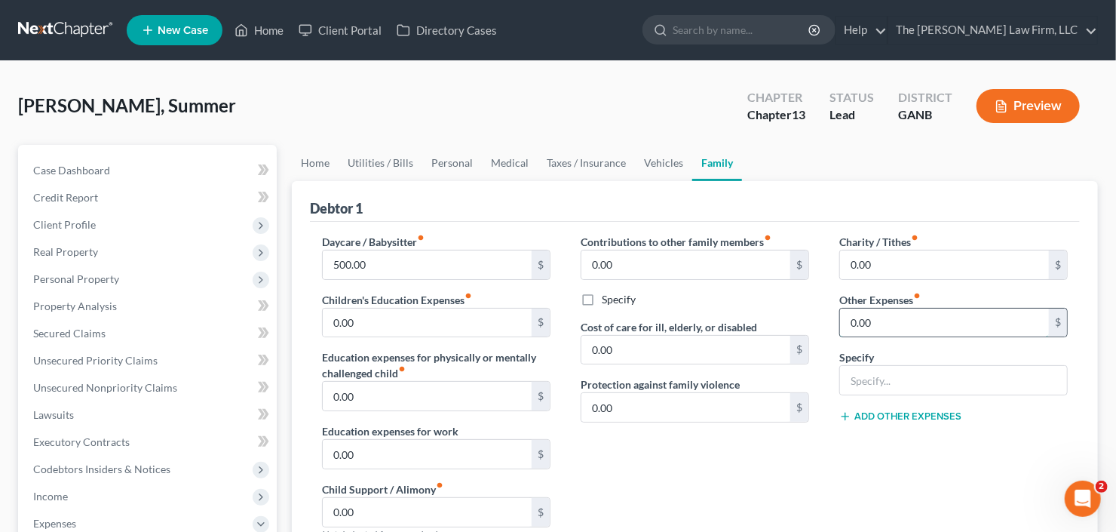
click at [896, 319] on input "0.00" at bounding box center [944, 322] width 209 height 29
click at [443, 160] on link "Personal" at bounding box center [452, 163] width 60 height 36
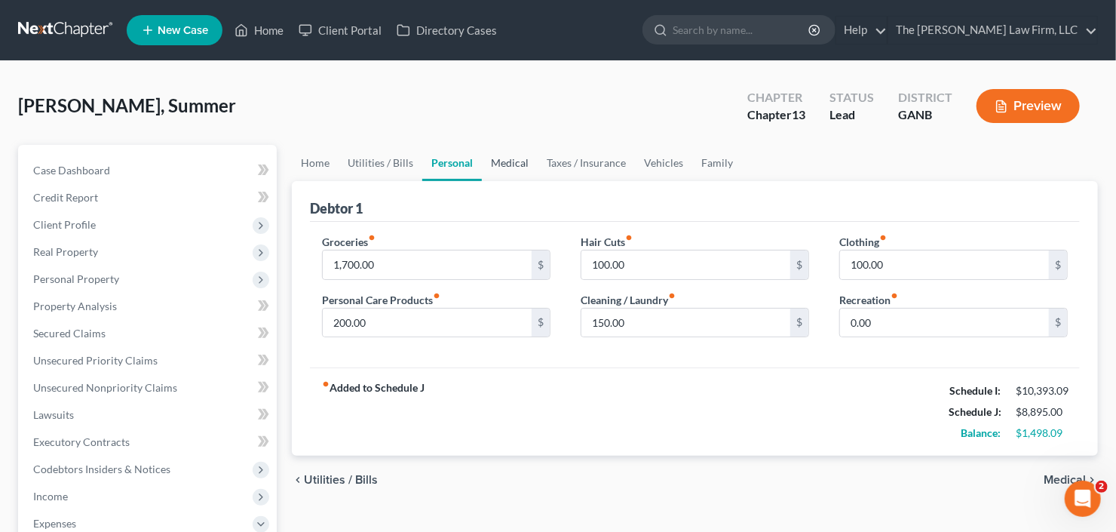
click at [509, 158] on link "Medical" at bounding box center [510, 163] width 56 height 36
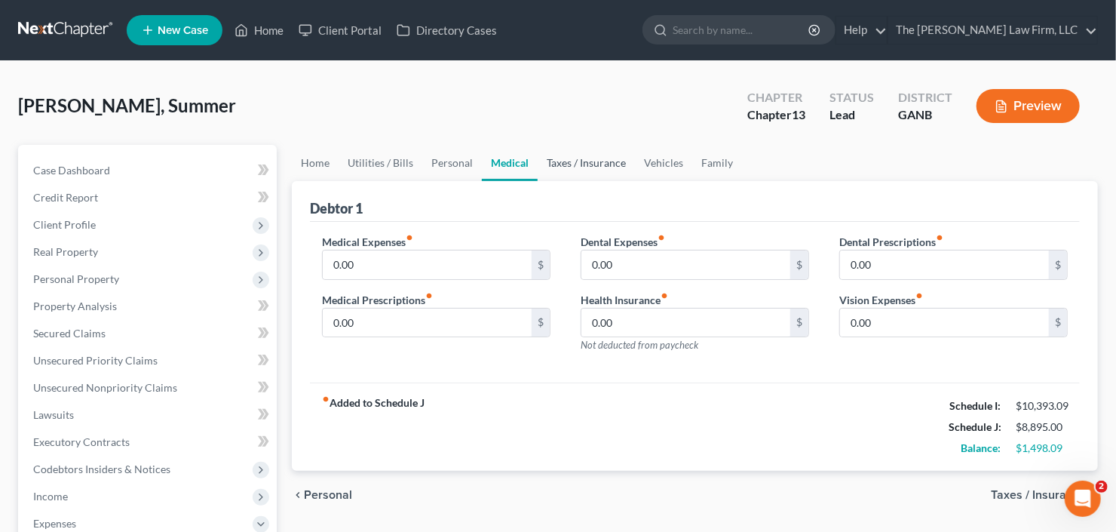
click at [572, 157] on link "Taxes / Insurance" at bounding box center [586, 163] width 97 height 36
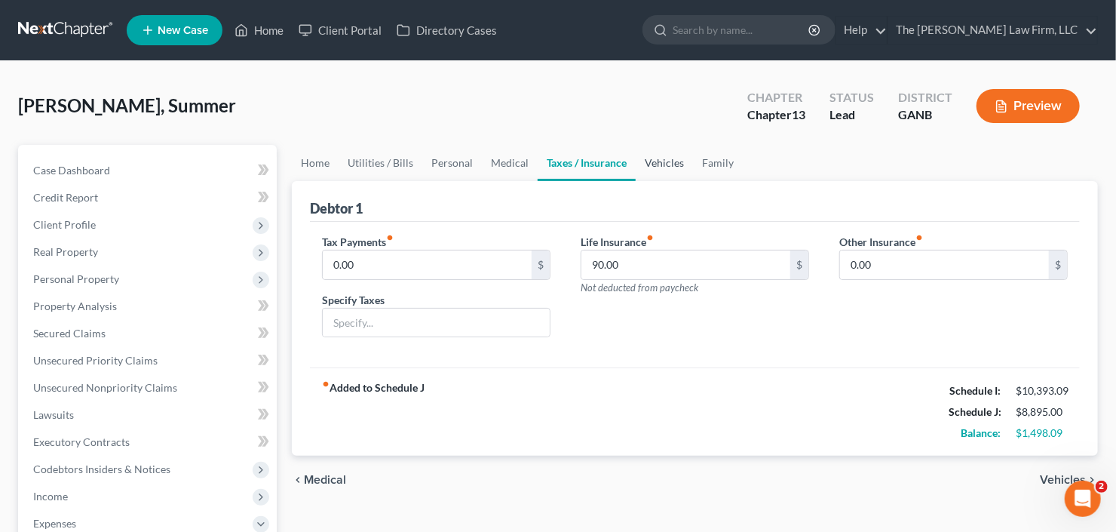
click at [657, 161] on link "Vehicles" at bounding box center [664, 163] width 57 height 36
